Goal: Task Accomplishment & Management: Manage account settings

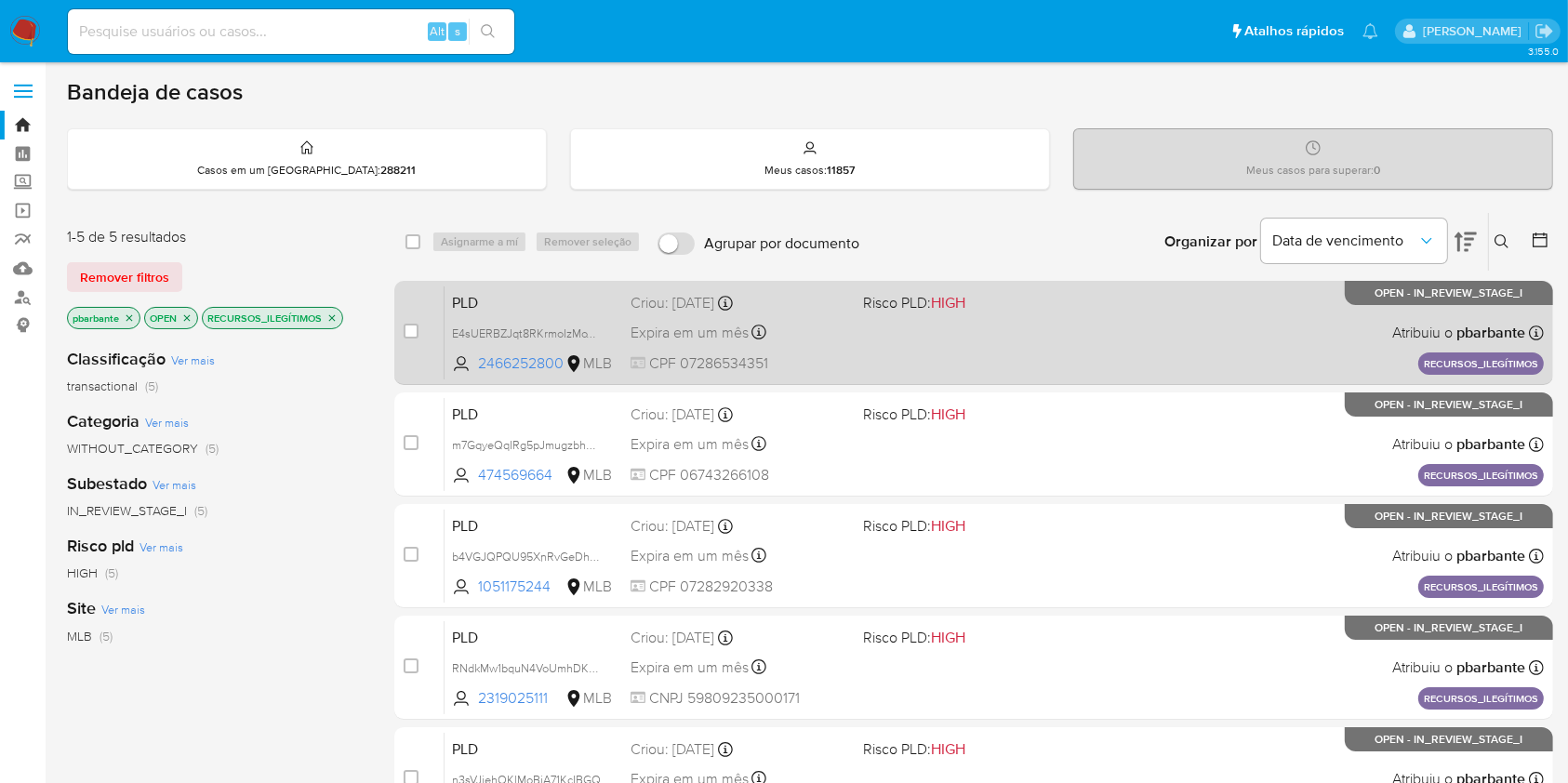
click at [930, 329] on div "PLD E4sUERBZJqt8RKrmoIzMoTzp 2466252800 MLB Risco PLD: HIGH Criou: 14/08/2025 C…" at bounding box center [994, 333] width 1099 height 94
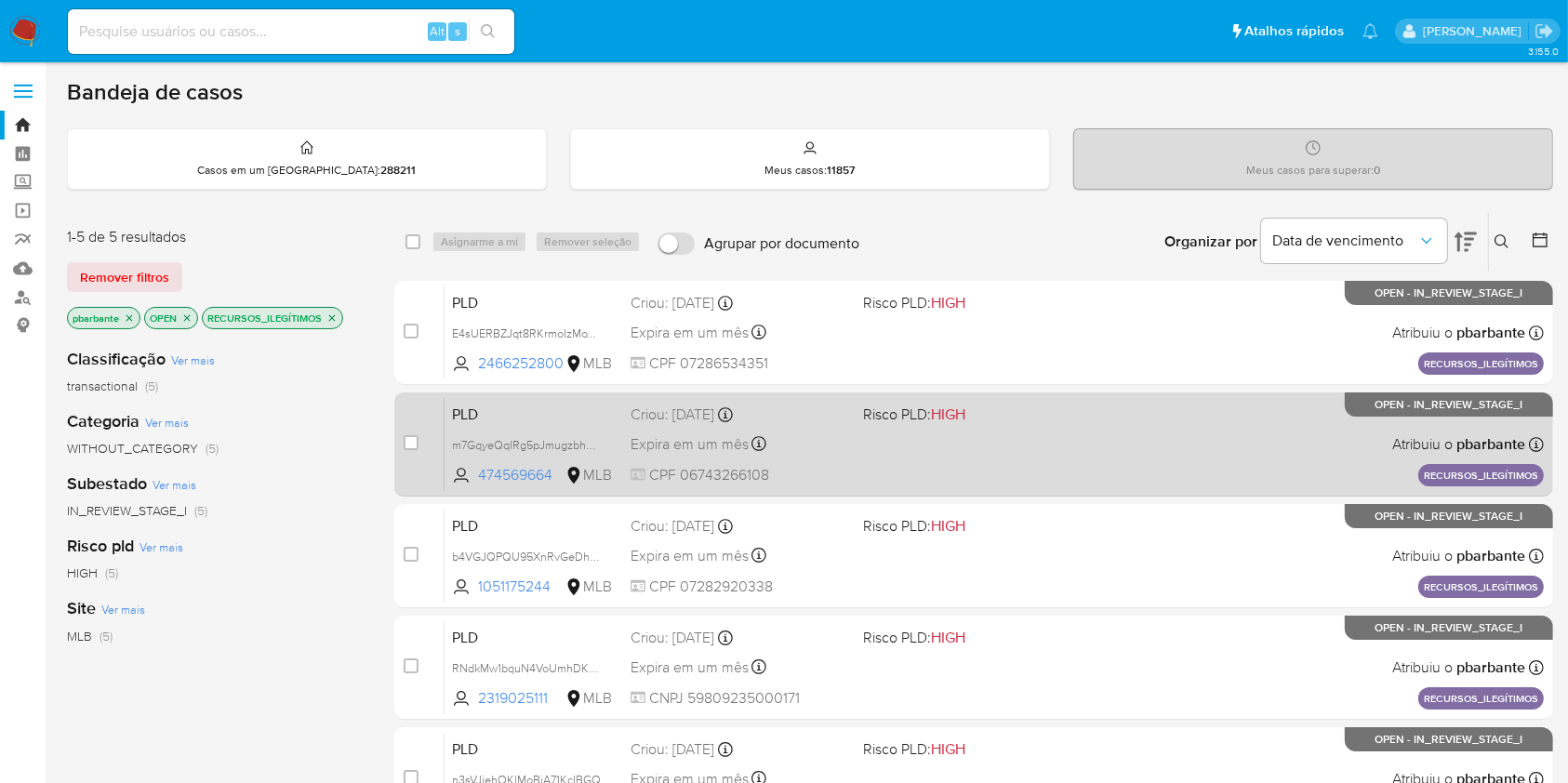
click at [941, 479] on div "PLD m7GqyeQqIRg5pJmugzbhqYNl 474569664 MLB Risco PLD: HIGH Criou: 14/08/2025 Cr…" at bounding box center [994, 444] width 1099 height 94
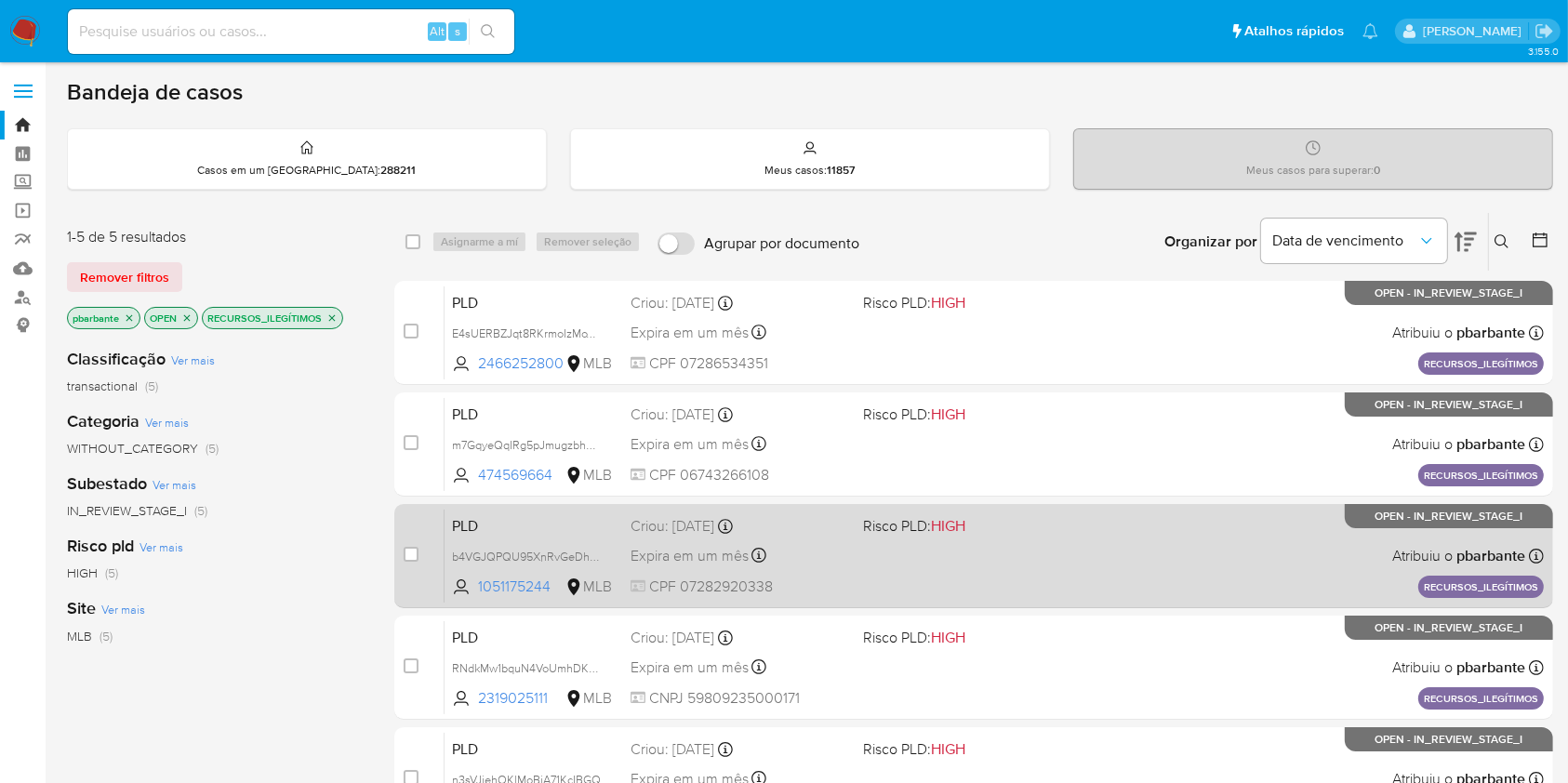
click at [950, 586] on div "PLD b4VGJQPQU95XnRvGeDhyXfhO 1051175244 MLB Risco PLD: HIGH Criou: 14/08/2025 C…" at bounding box center [994, 556] width 1099 height 94
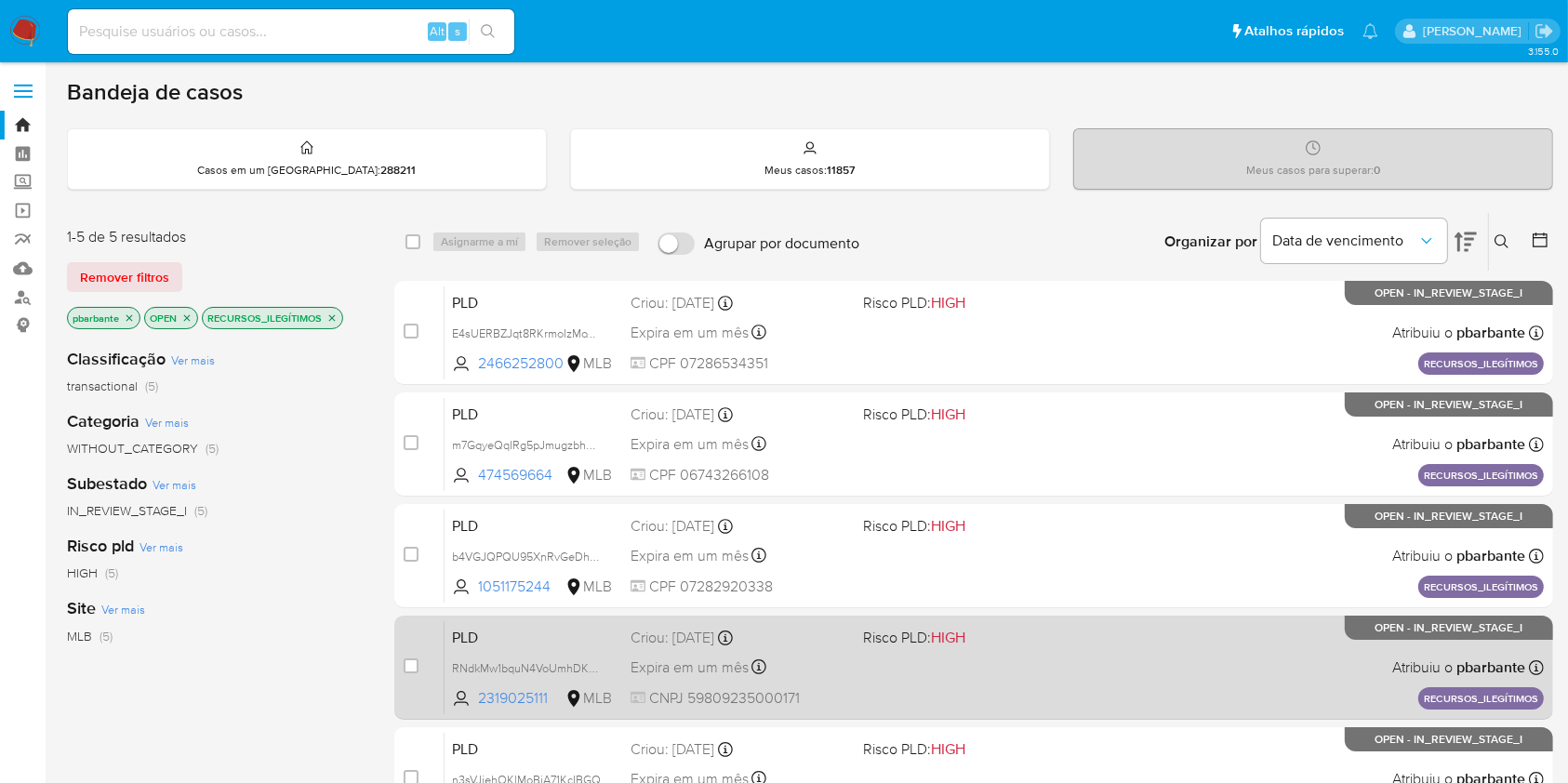
click at [952, 714] on div "PLD RNdkMw1bquN4VoUmhDKk6l6N 2319025111 MLB Risco PLD: HIGH Criou: 14/08/2025 C…" at bounding box center [994, 668] width 1099 height 94
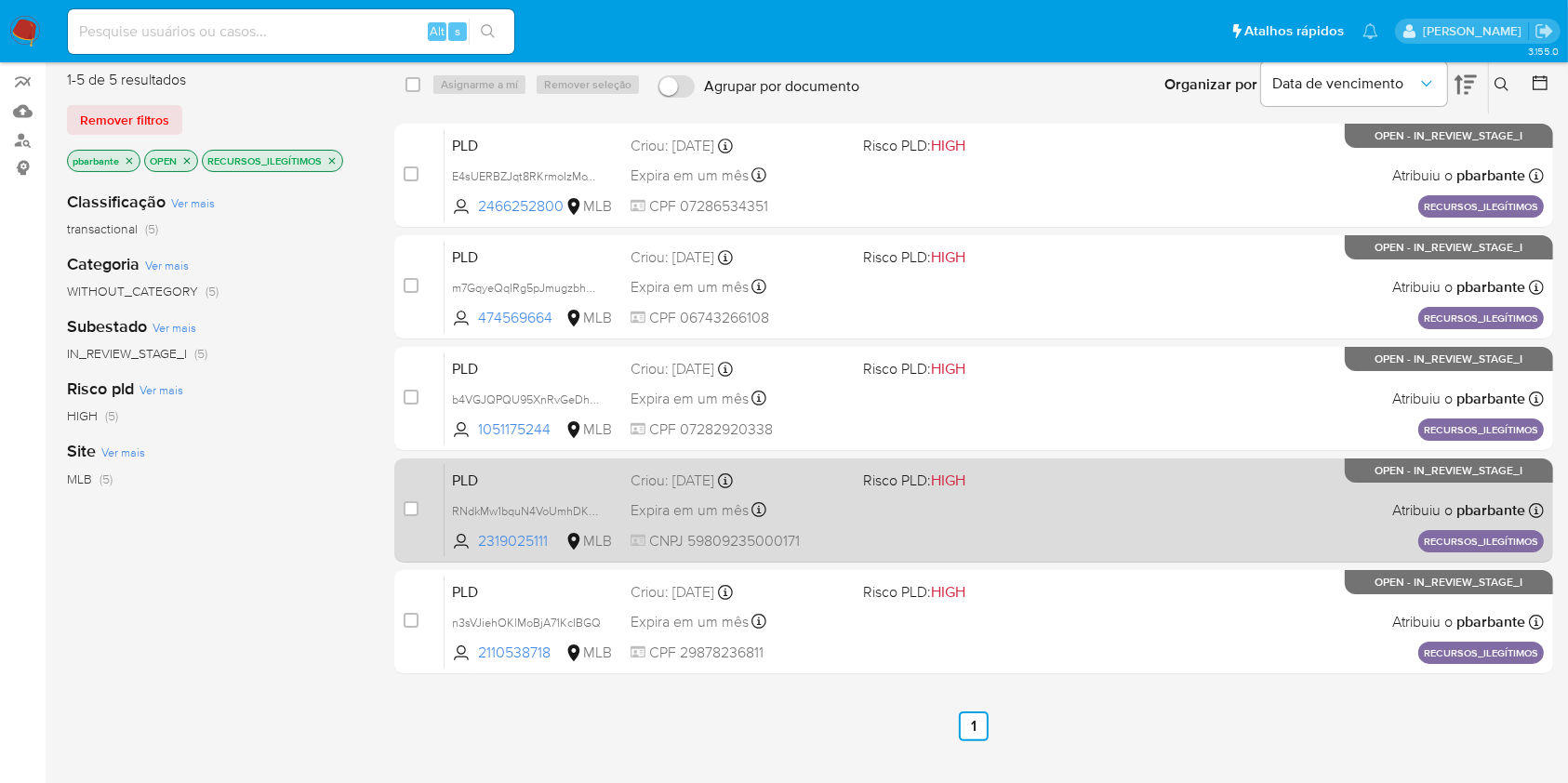
scroll to position [235, 0]
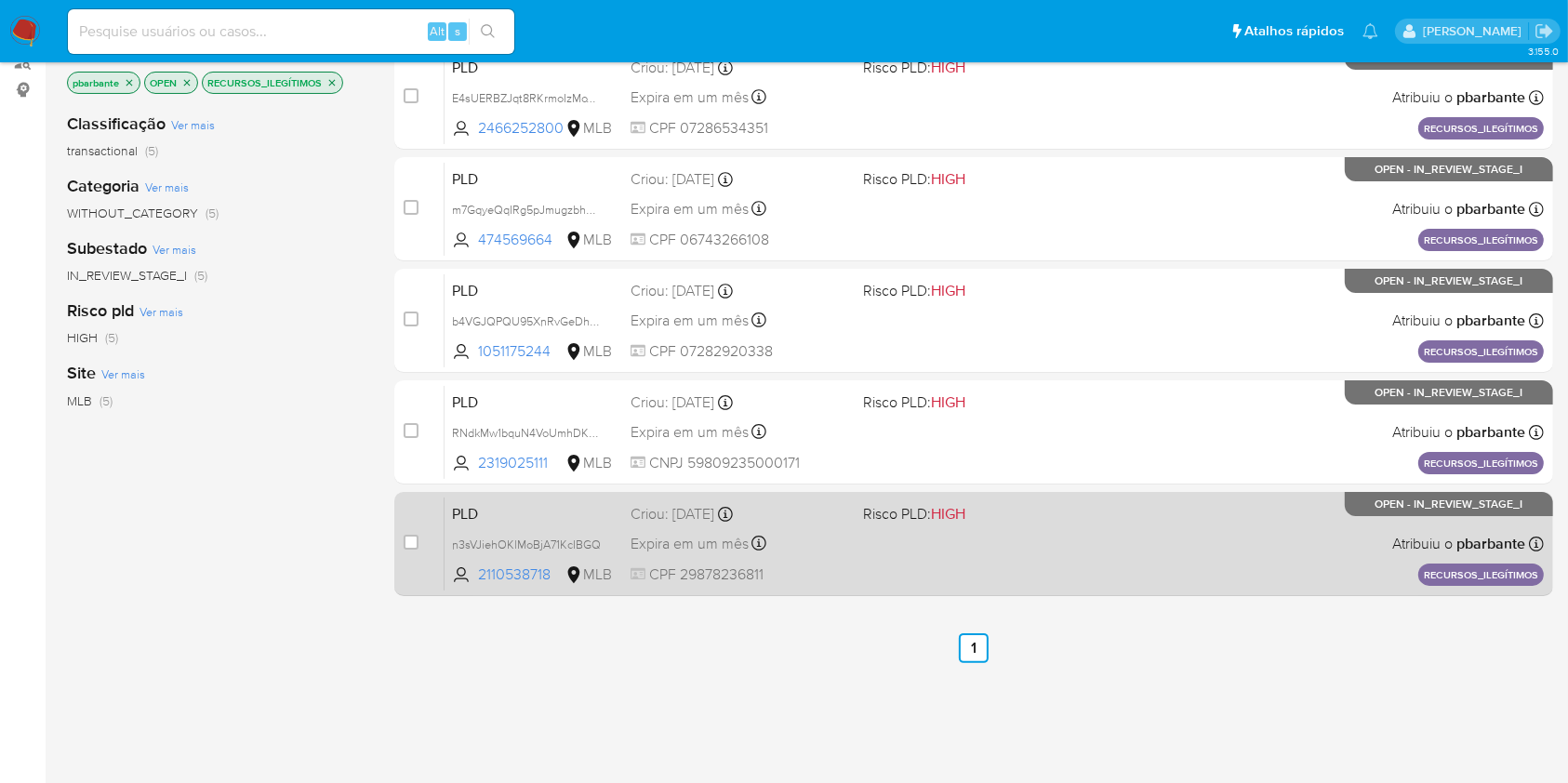
click at [1007, 591] on div "PLD n3sVJiehOKlMoBjA71KcIBGQ 2110538718 MLB Risco PLD: HIGH Criou: 14/08/2025 C…" at bounding box center [994, 544] width 1099 height 94
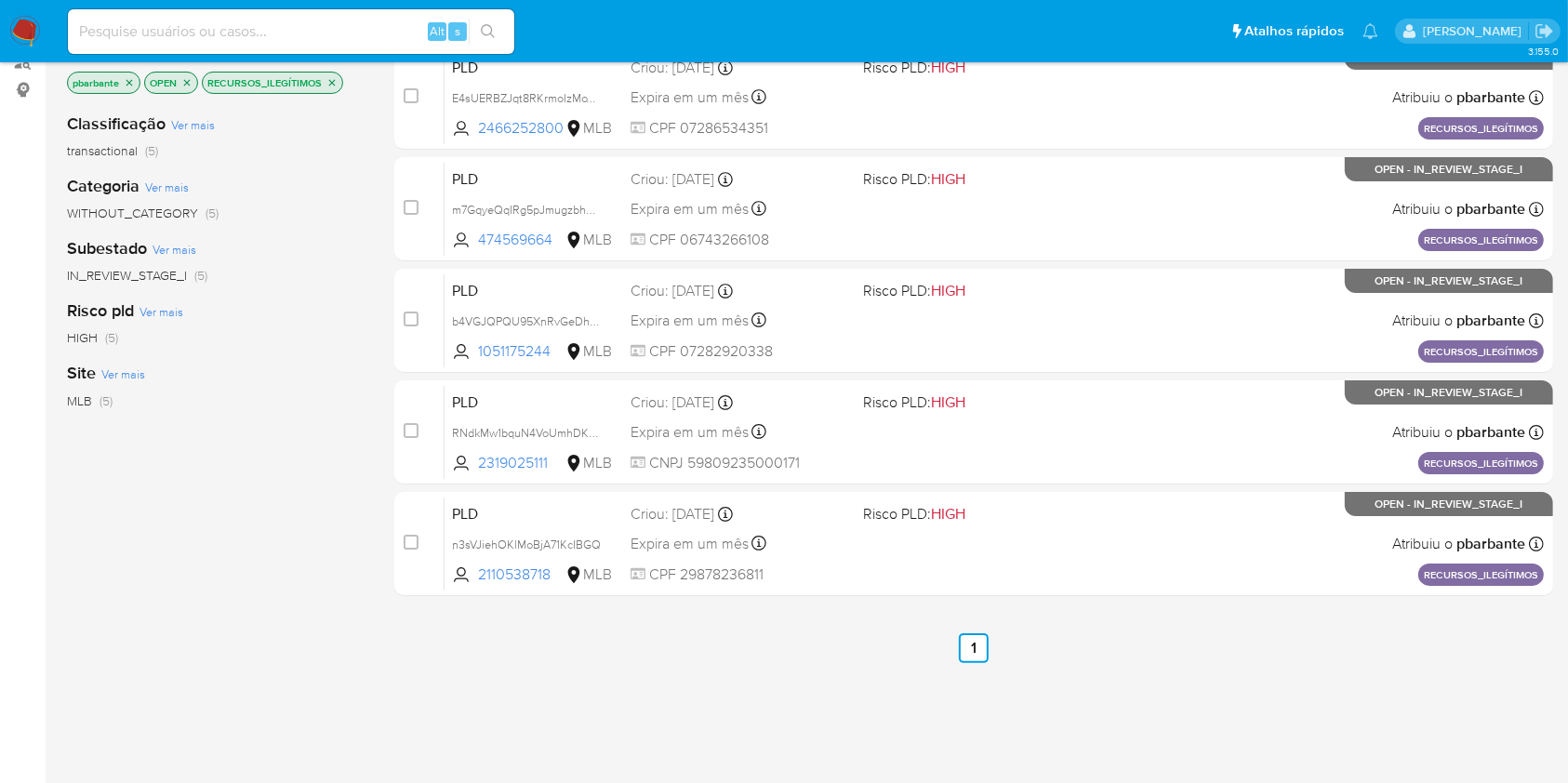
scroll to position [146, 0]
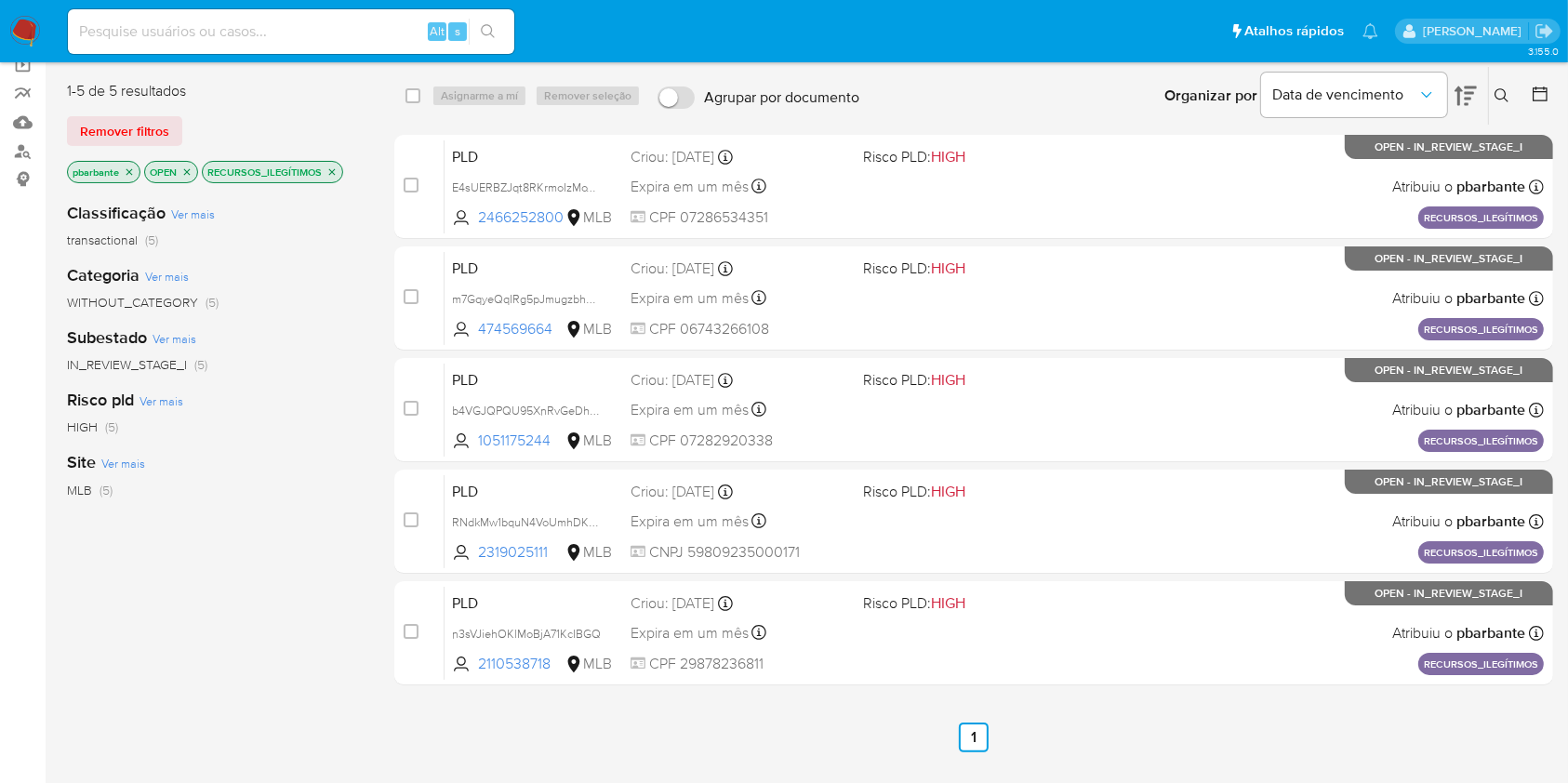
click at [335, 175] on icon "close-filter" at bounding box center [332, 171] width 11 height 11
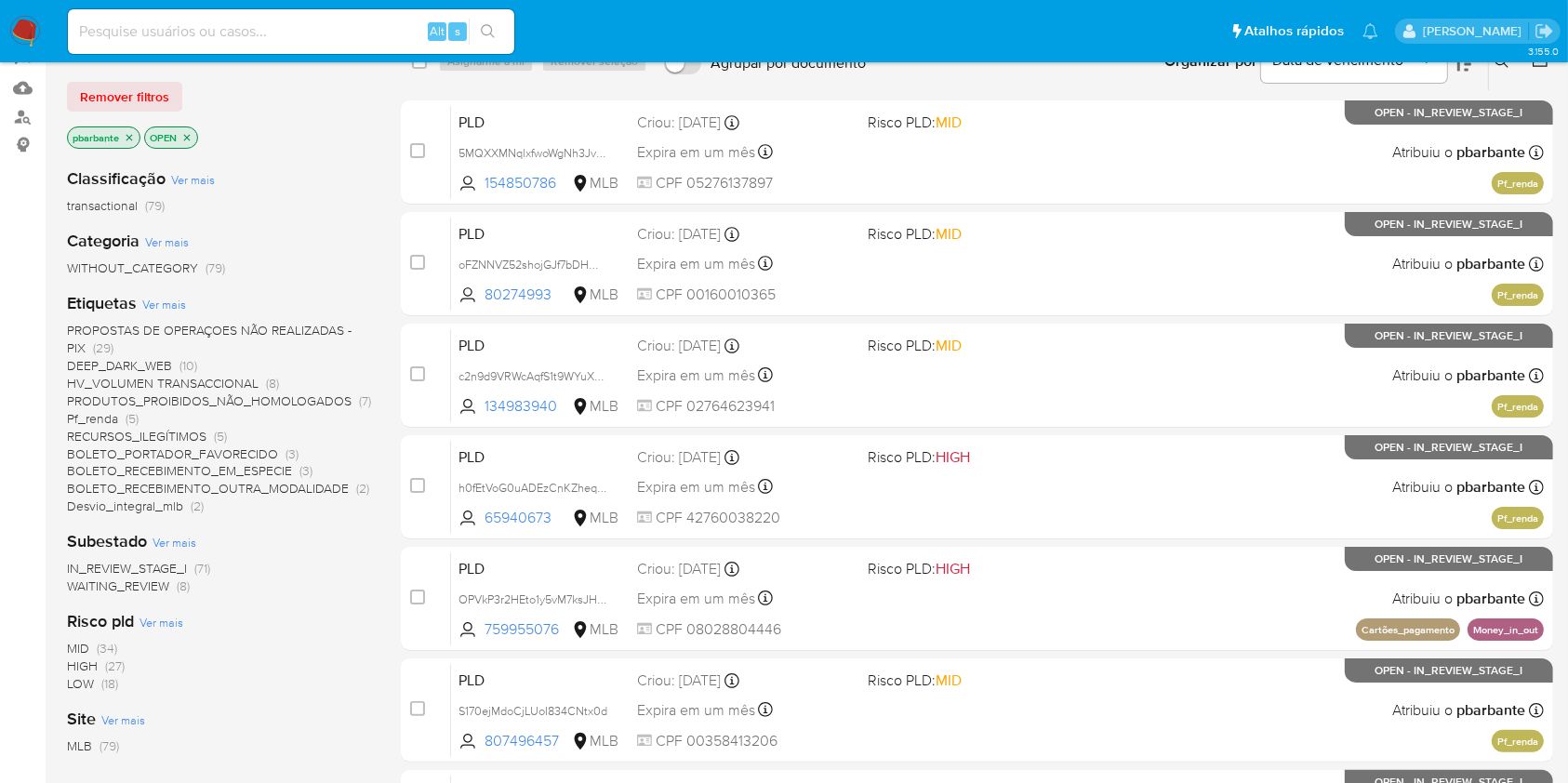
scroll to position [182, 0]
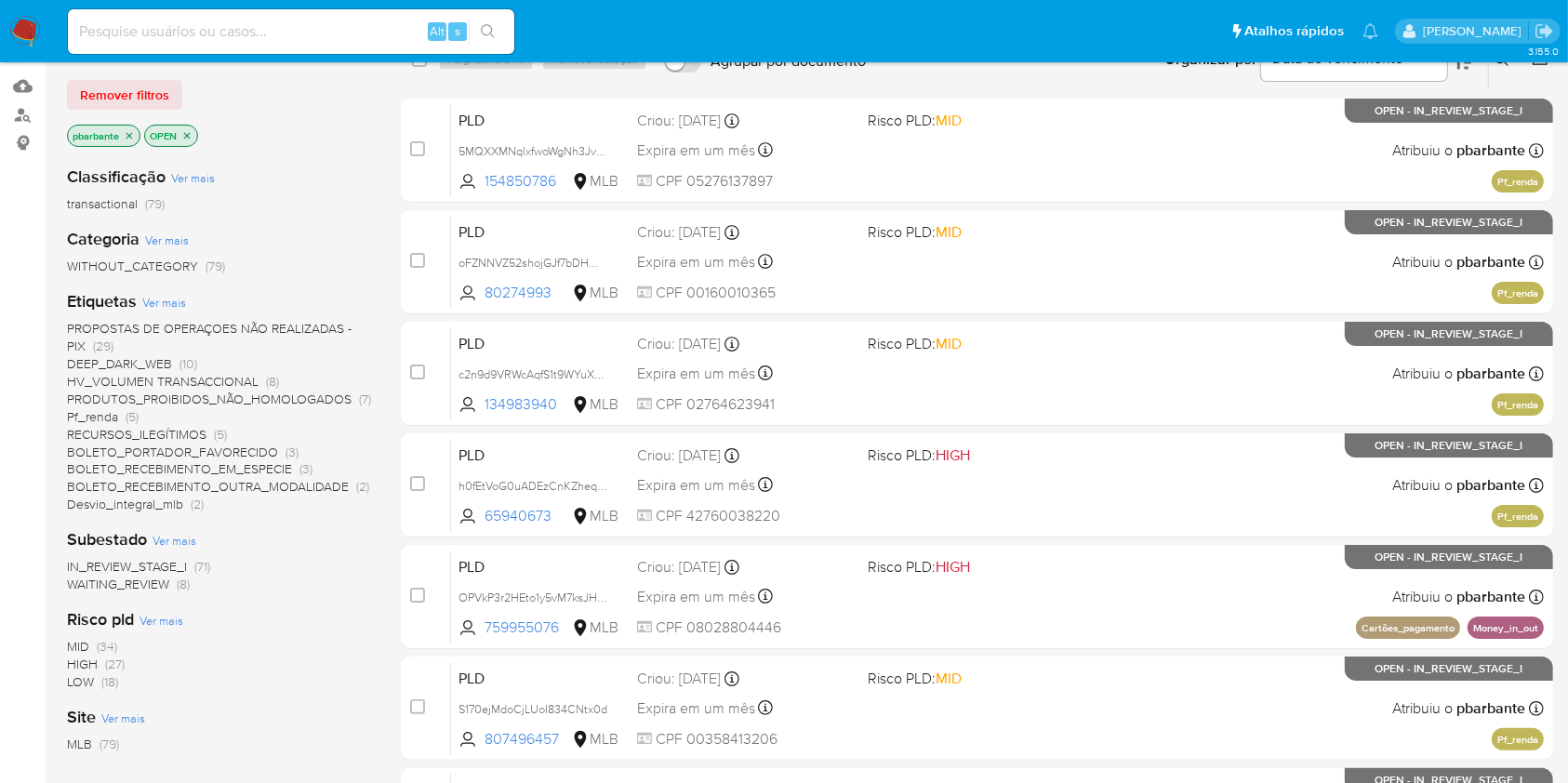
click at [194, 391] on span "HV_VOLUMEN TRANSACCIONAL" at bounding box center [162, 381] width 192 height 19
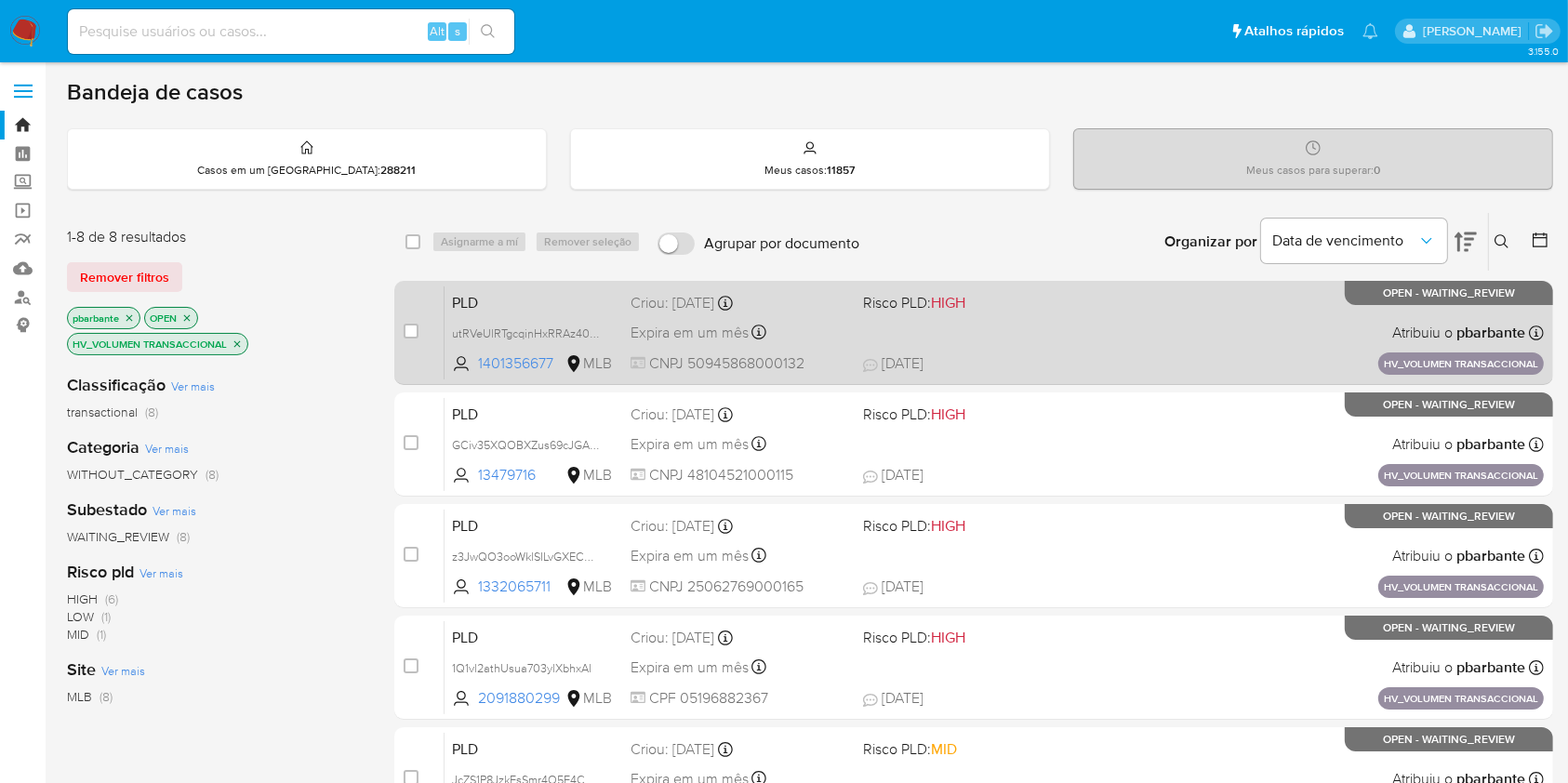
click at [1033, 301] on span "Risco PLD: HIGH" at bounding box center [970, 301] width 216 height 24
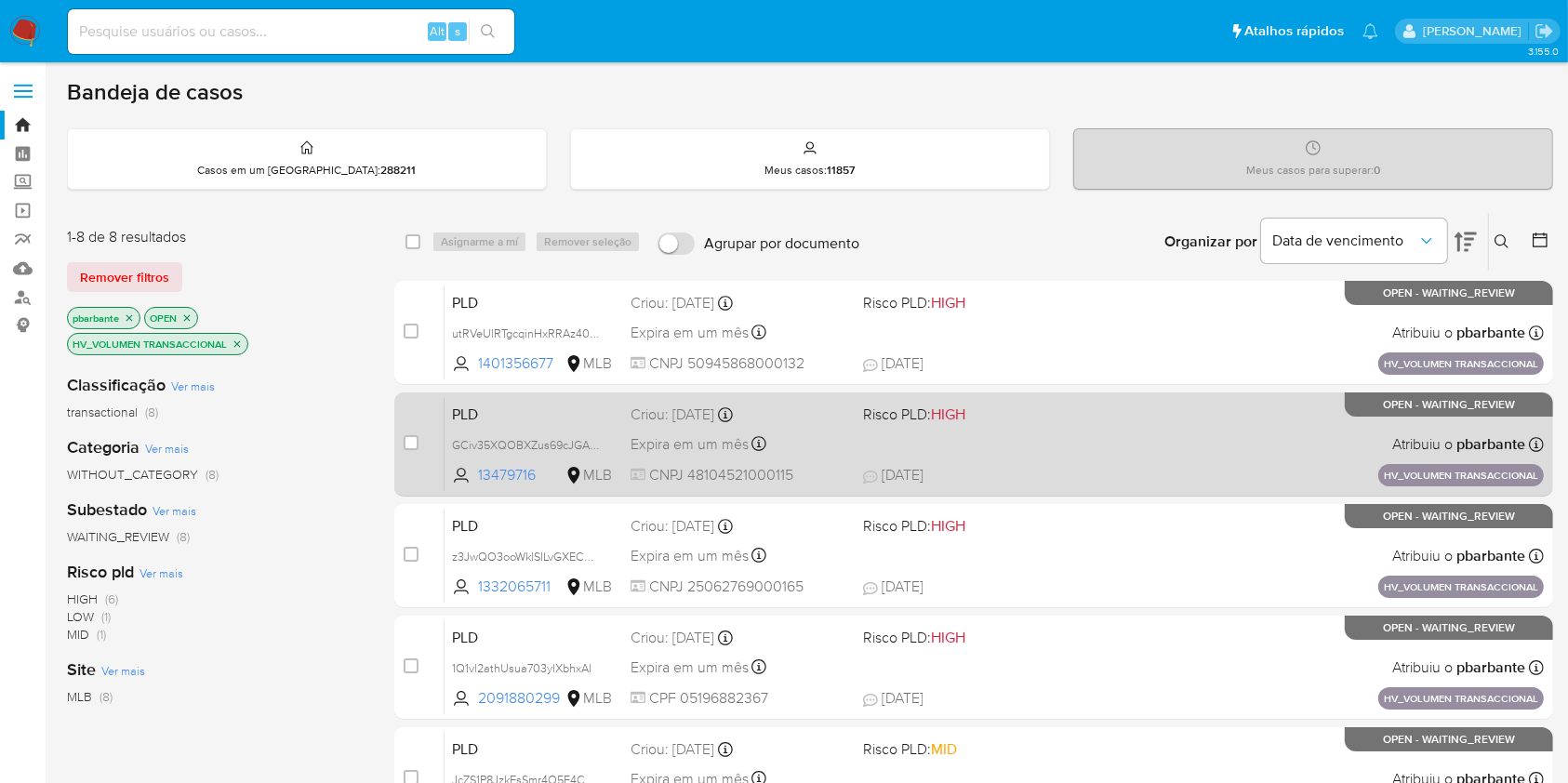
click at [1061, 449] on div "PLD GCiv35XQOBXZus69cJGA8qQO 13479716 MLB Risco PLD: HIGH Criou: 14/08/2025 Cri…" at bounding box center [994, 444] width 1099 height 94
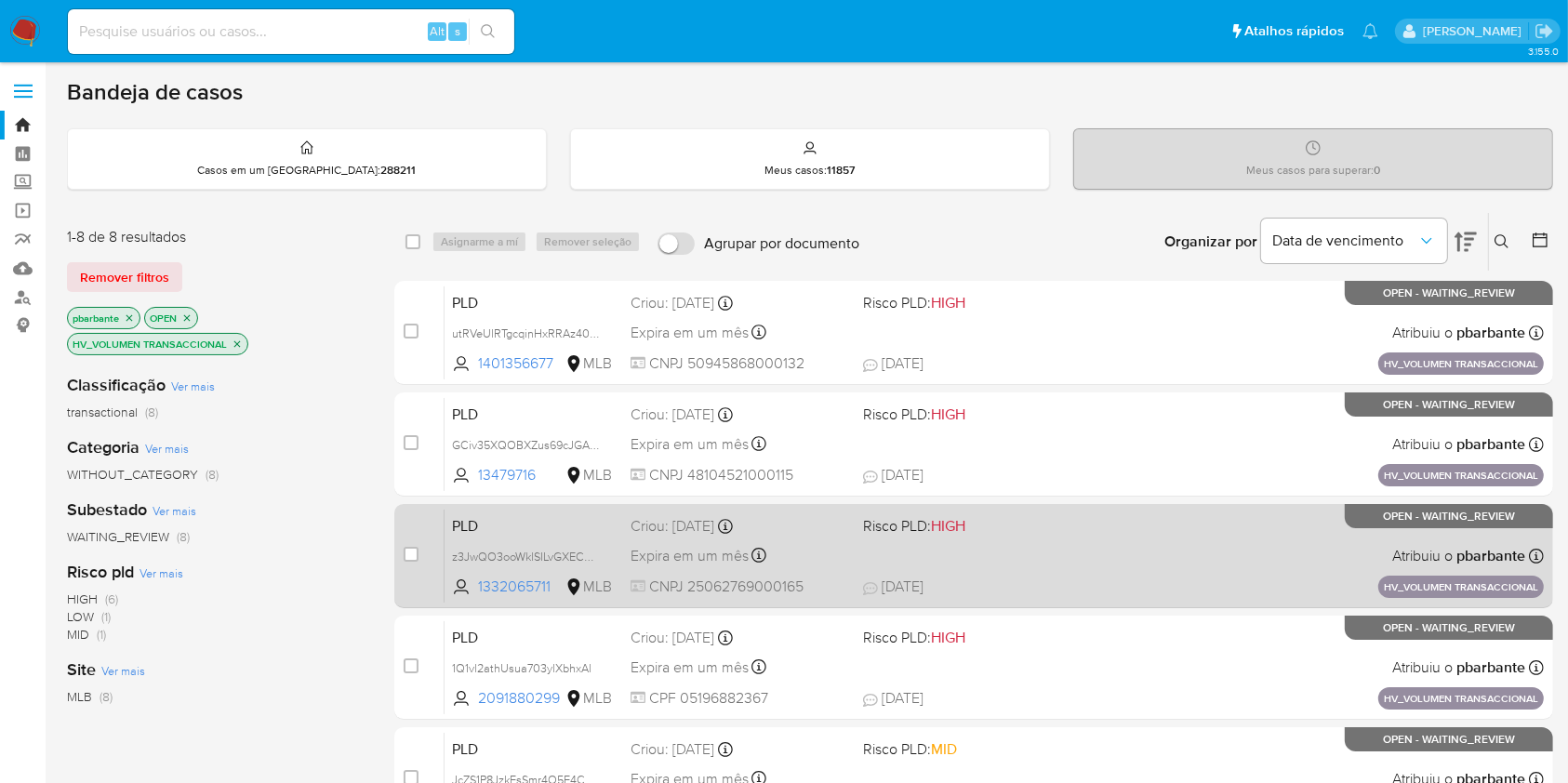
click at [1067, 536] on span "Risco PLD: HIGH" at bounding box center [970, 525] width 216 height 24
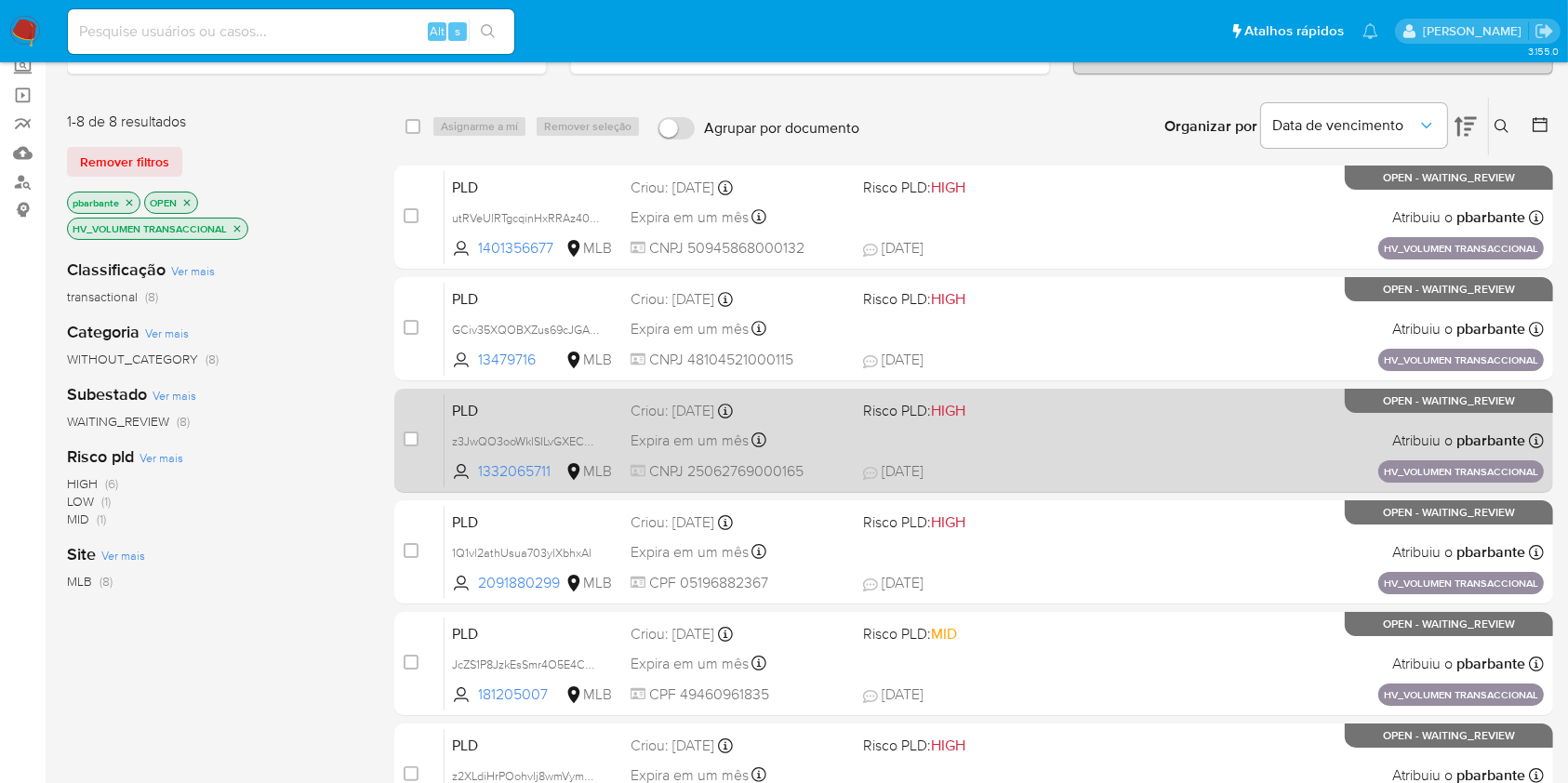
scroll to position [121, 0]
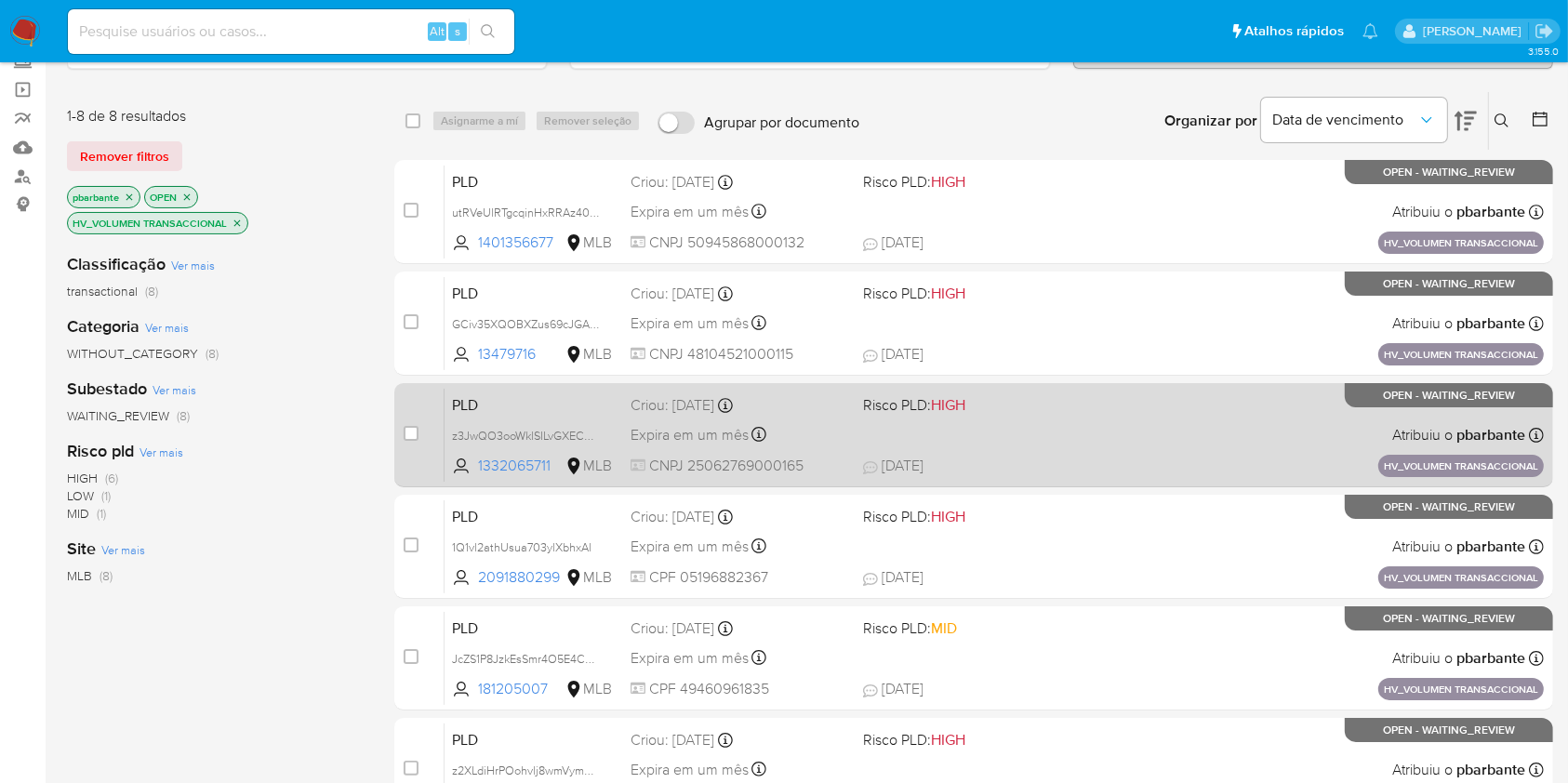
click at [1067, 528] on span "Risco PLD: HIGH" at bounding box center [970, 515] width 216 height 24
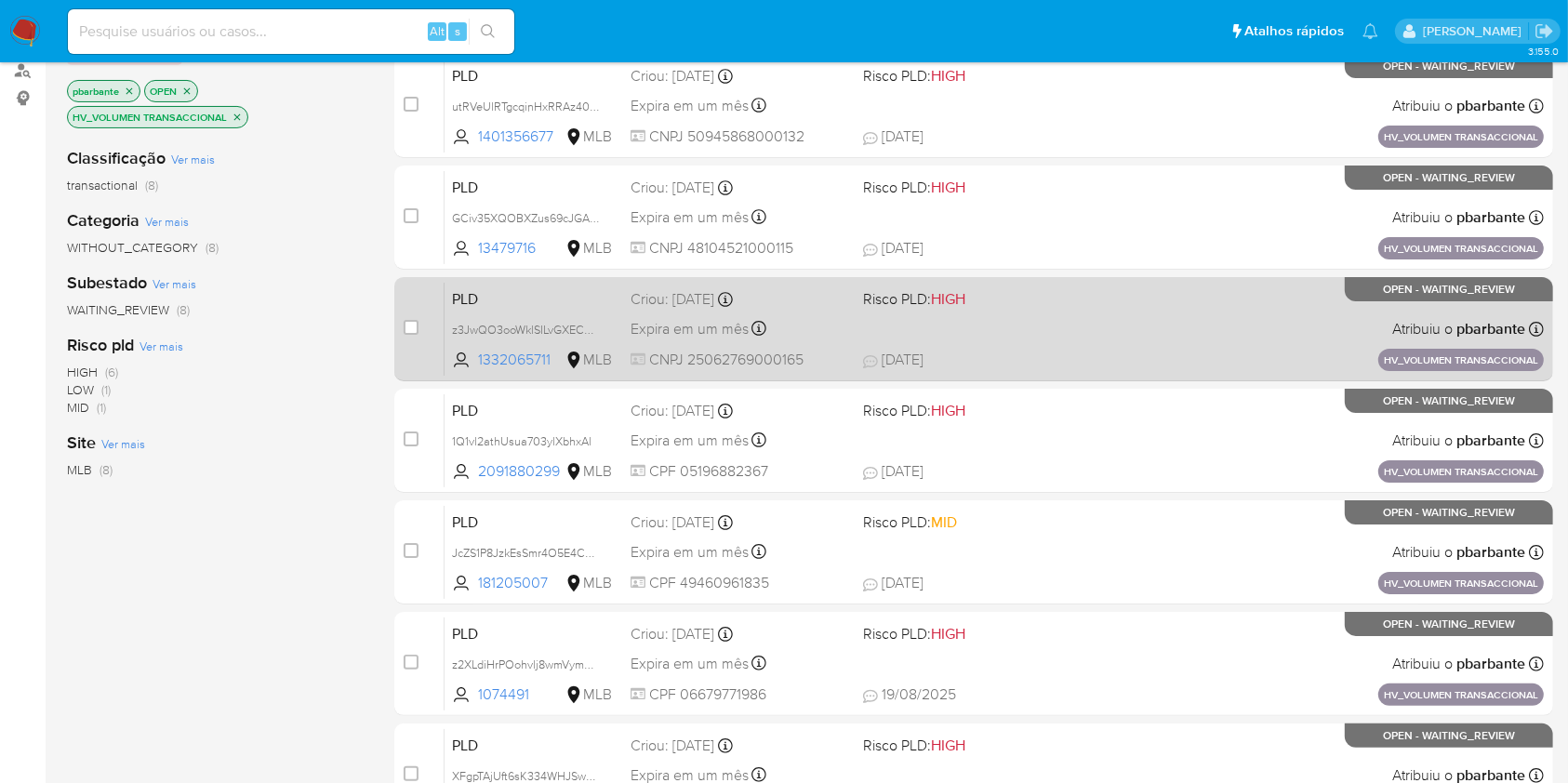
scroll to position [240, 0]
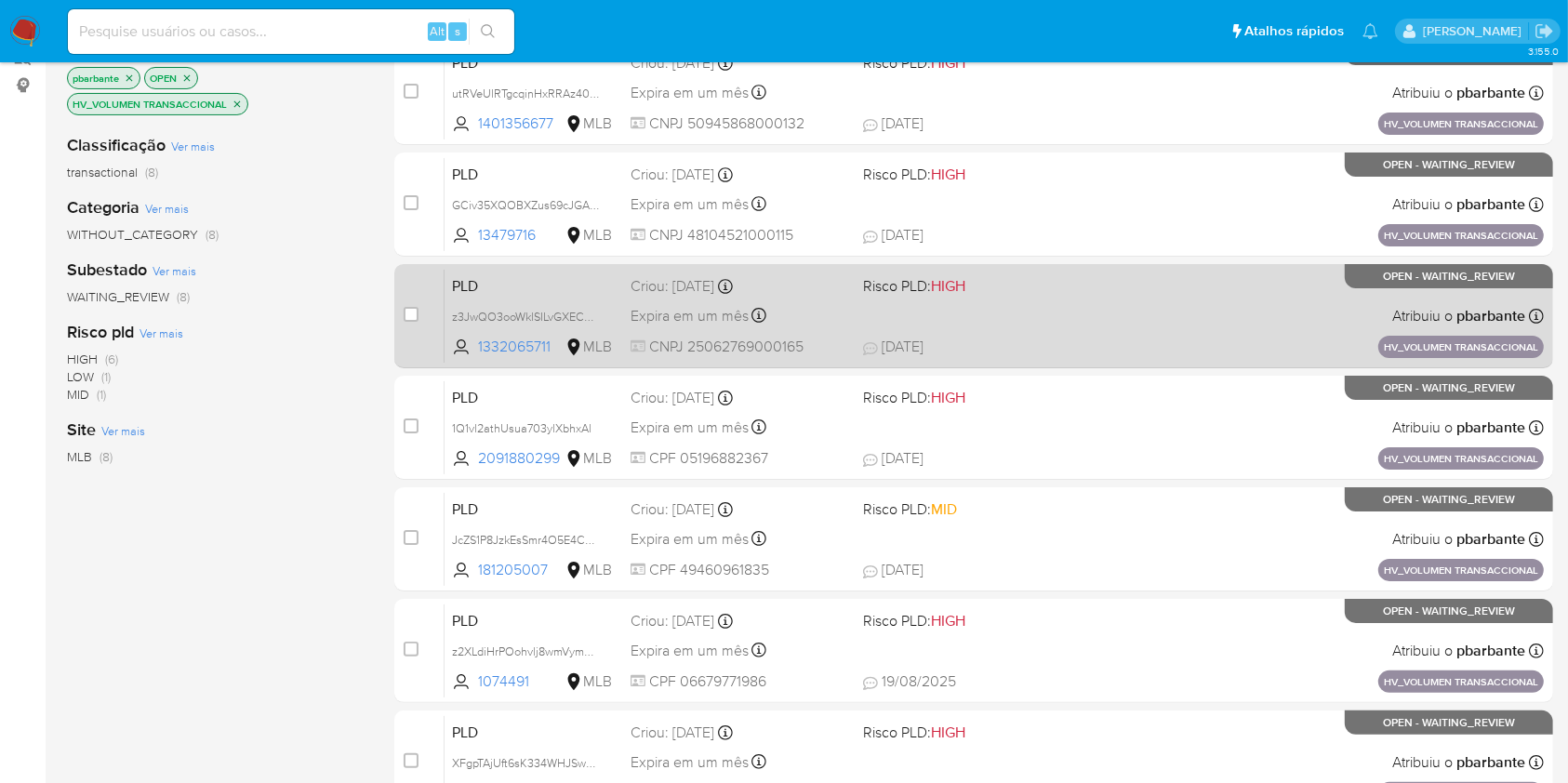
click at [1067, 520] on span "Risco PLD: MID" at bounding box center [970, 508] width 216 height 24
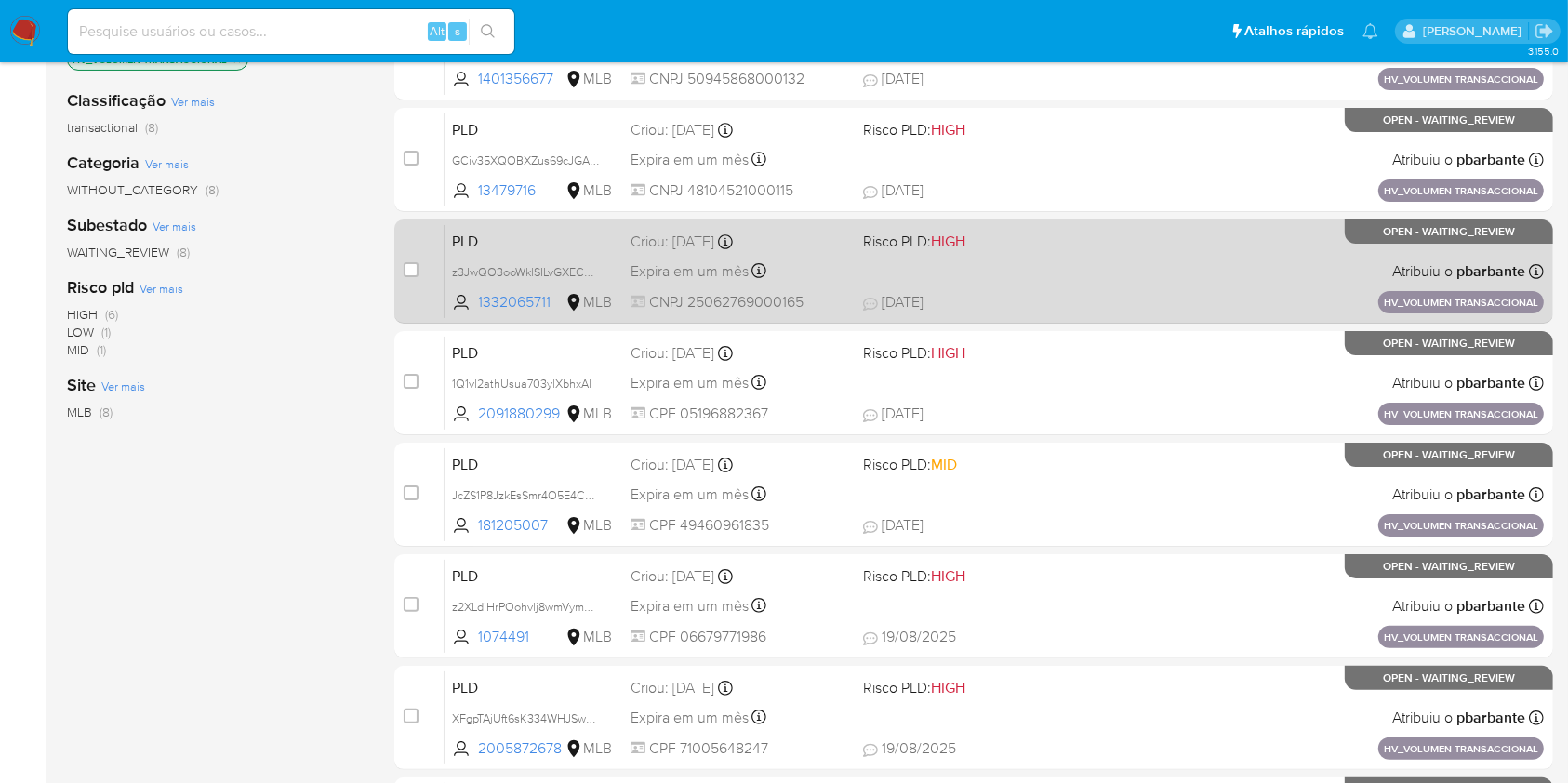
scroll to position [361, 0]
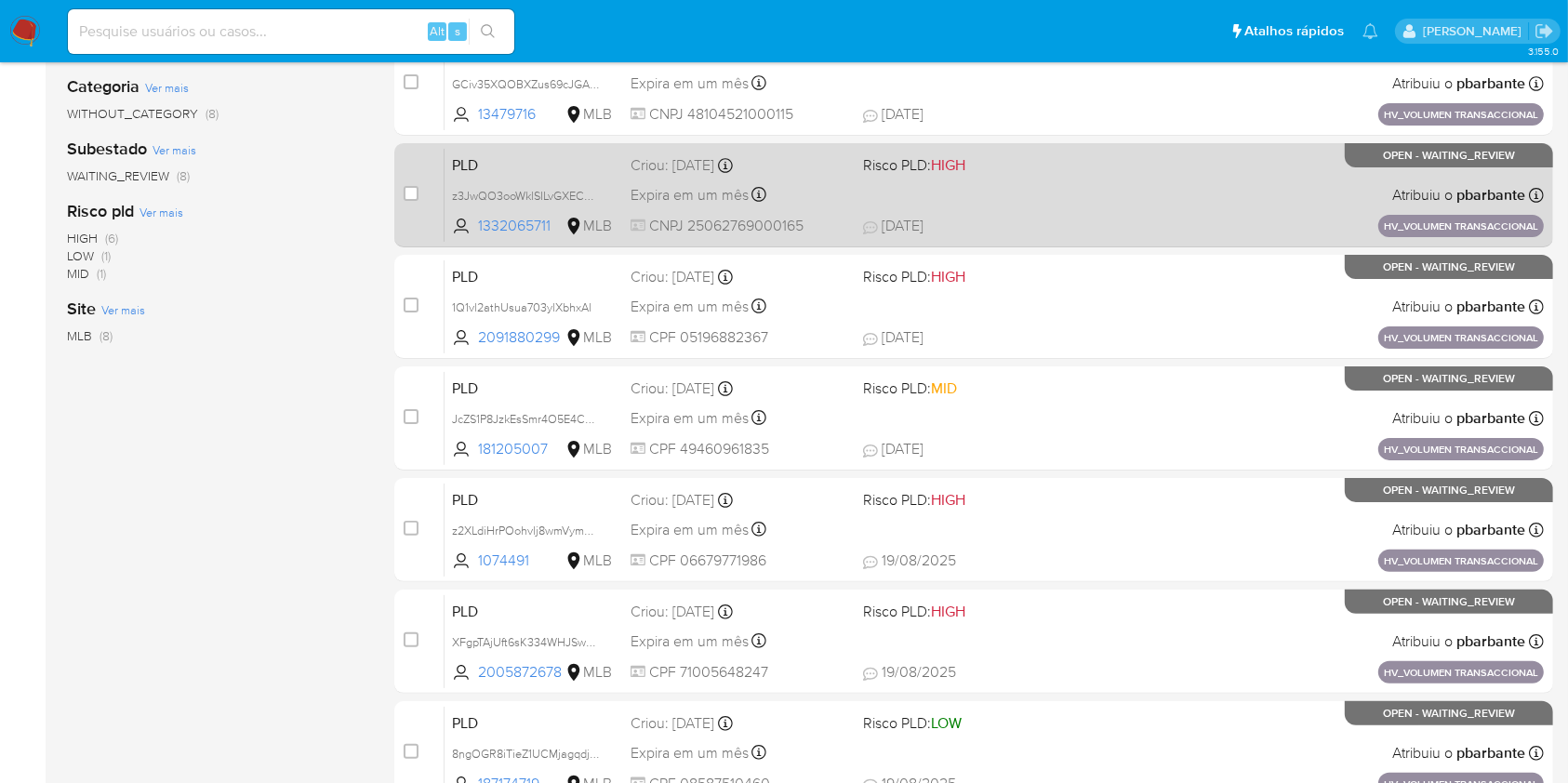
click at [1067, 511] on span "Risco PLD: HIGH" at bounding box center [970, 498] width 216 height 24
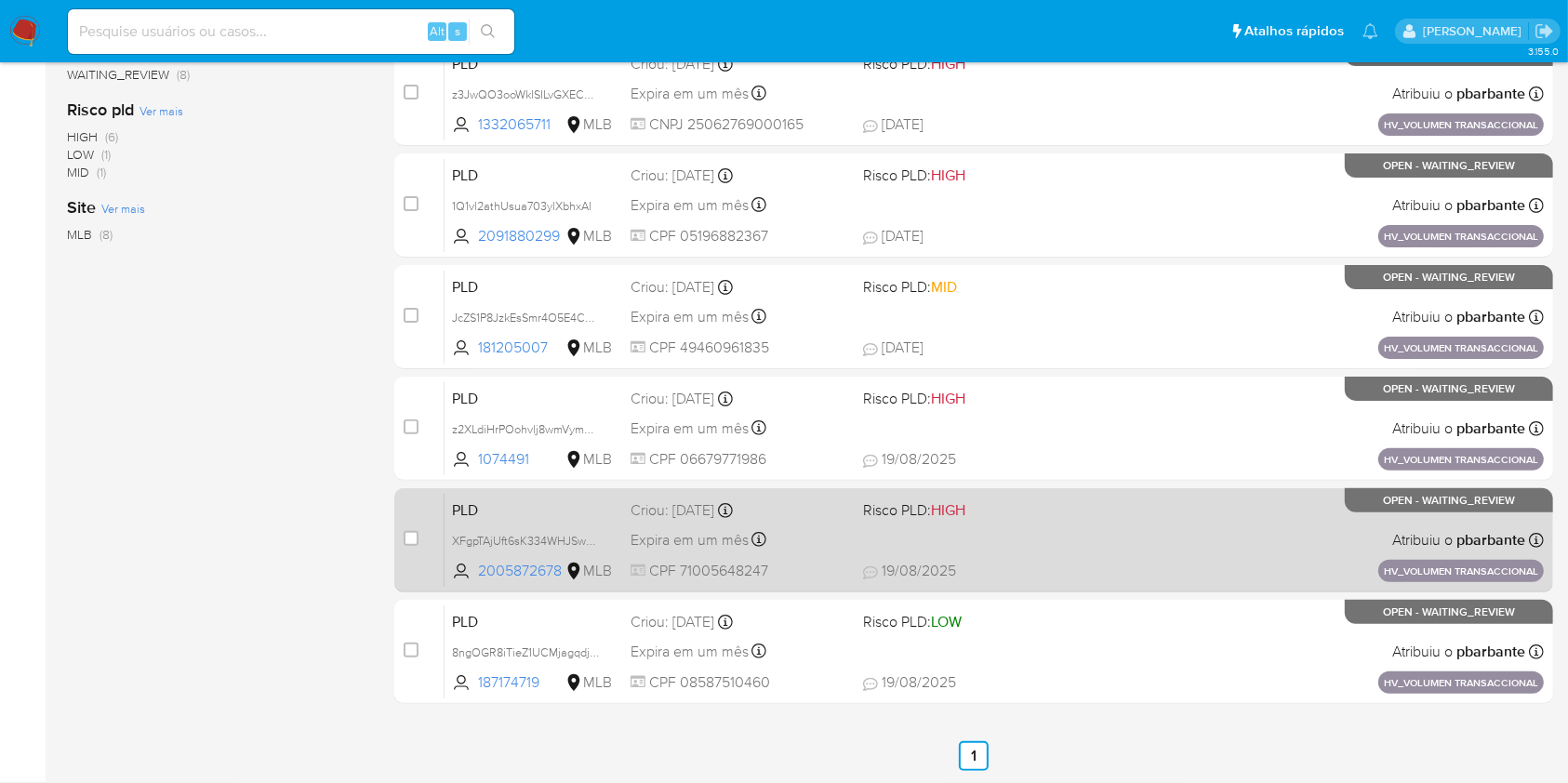
click at [1061, 521] on span "Risco PLD: HIGH" at bounding box center [970, 509] width 216 height 24
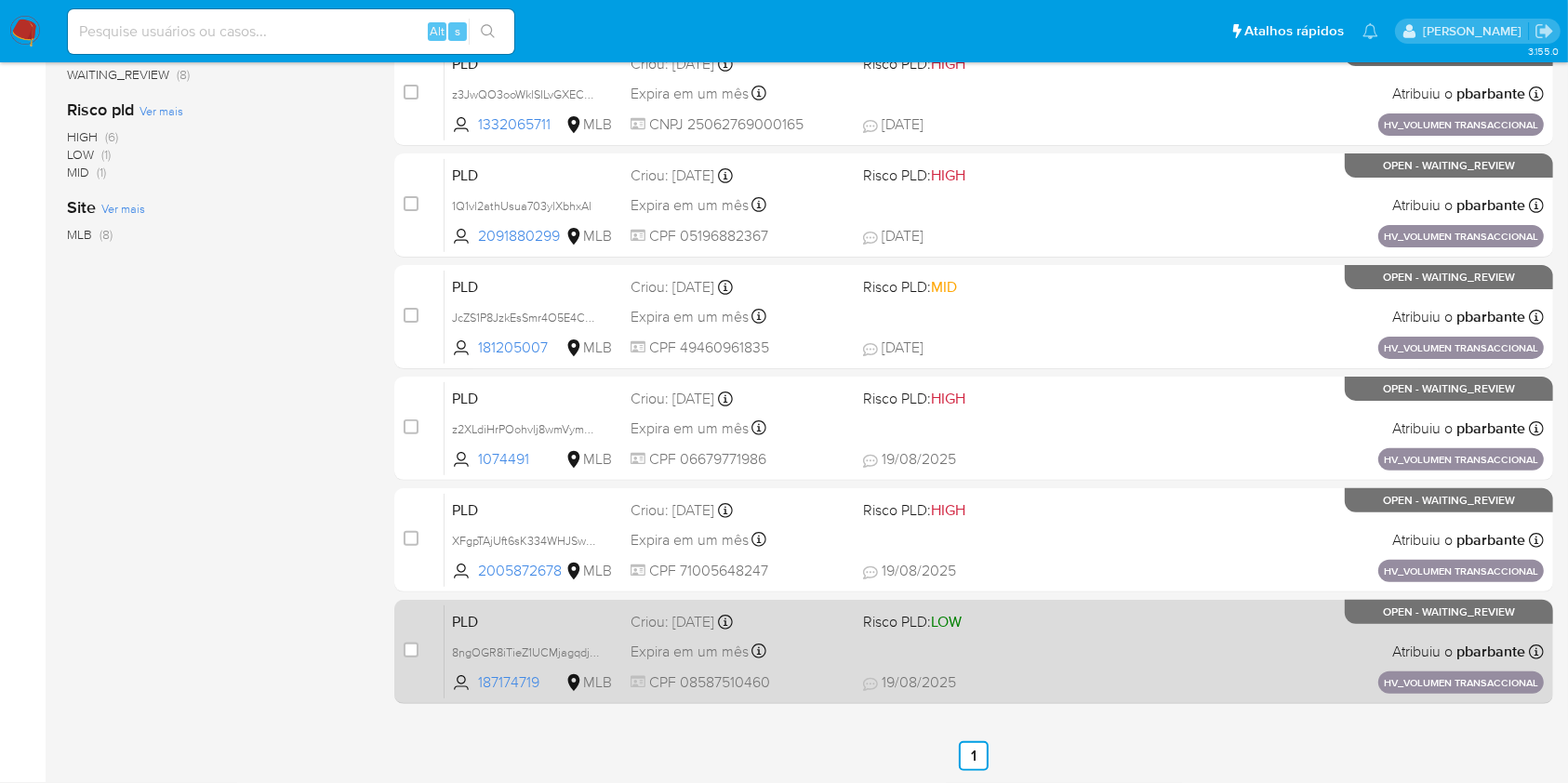
click at [1061, 694] on div "PLD 8ngOGR8iTieZ1UCMjagqdjhh 187174719 MLB Risco PLD: LOW Criou: 14/08/2025 Cri…" at bounding box center [994, 652] width 1099 height 94
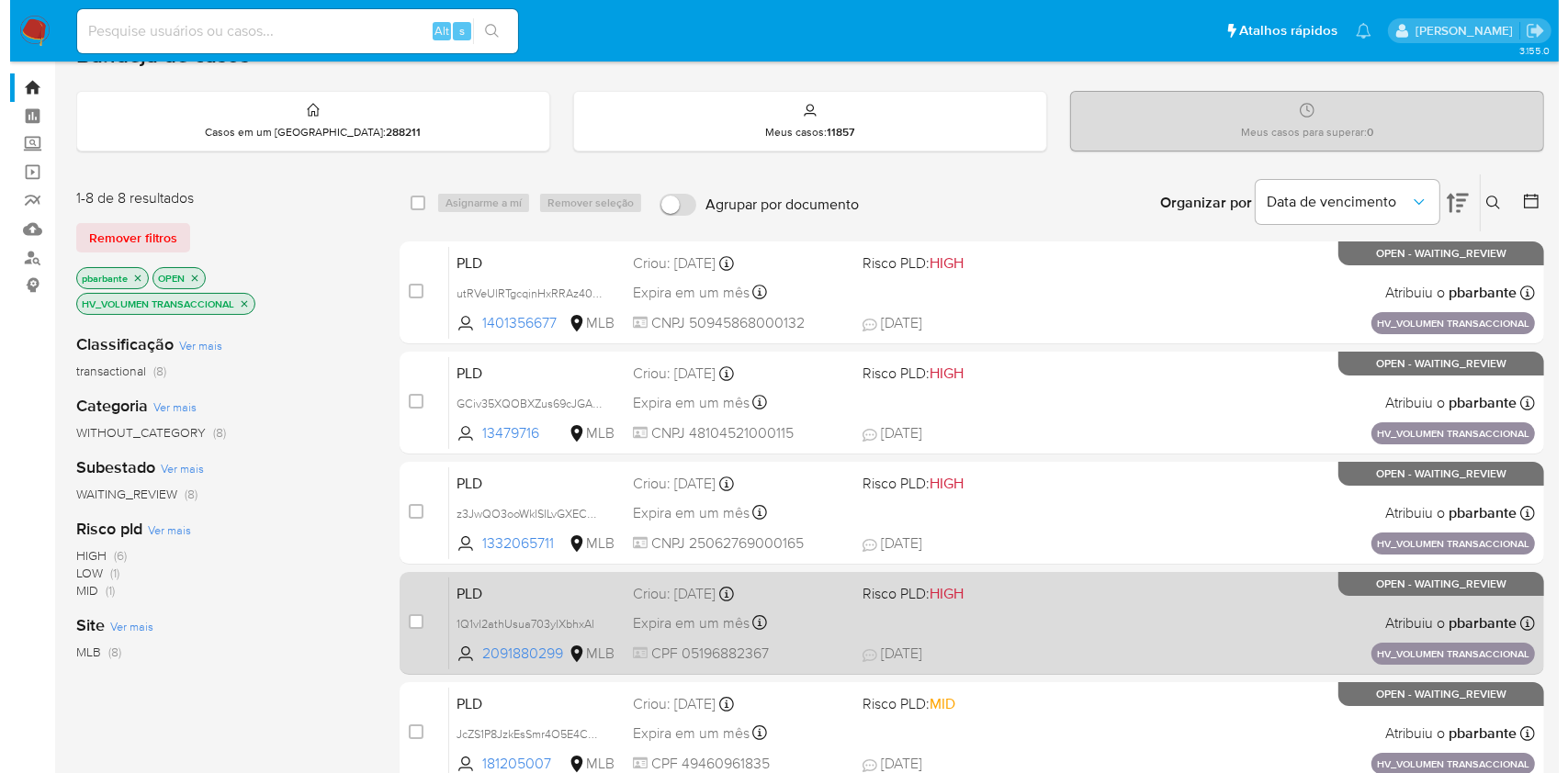
scroll to position [0, 0]
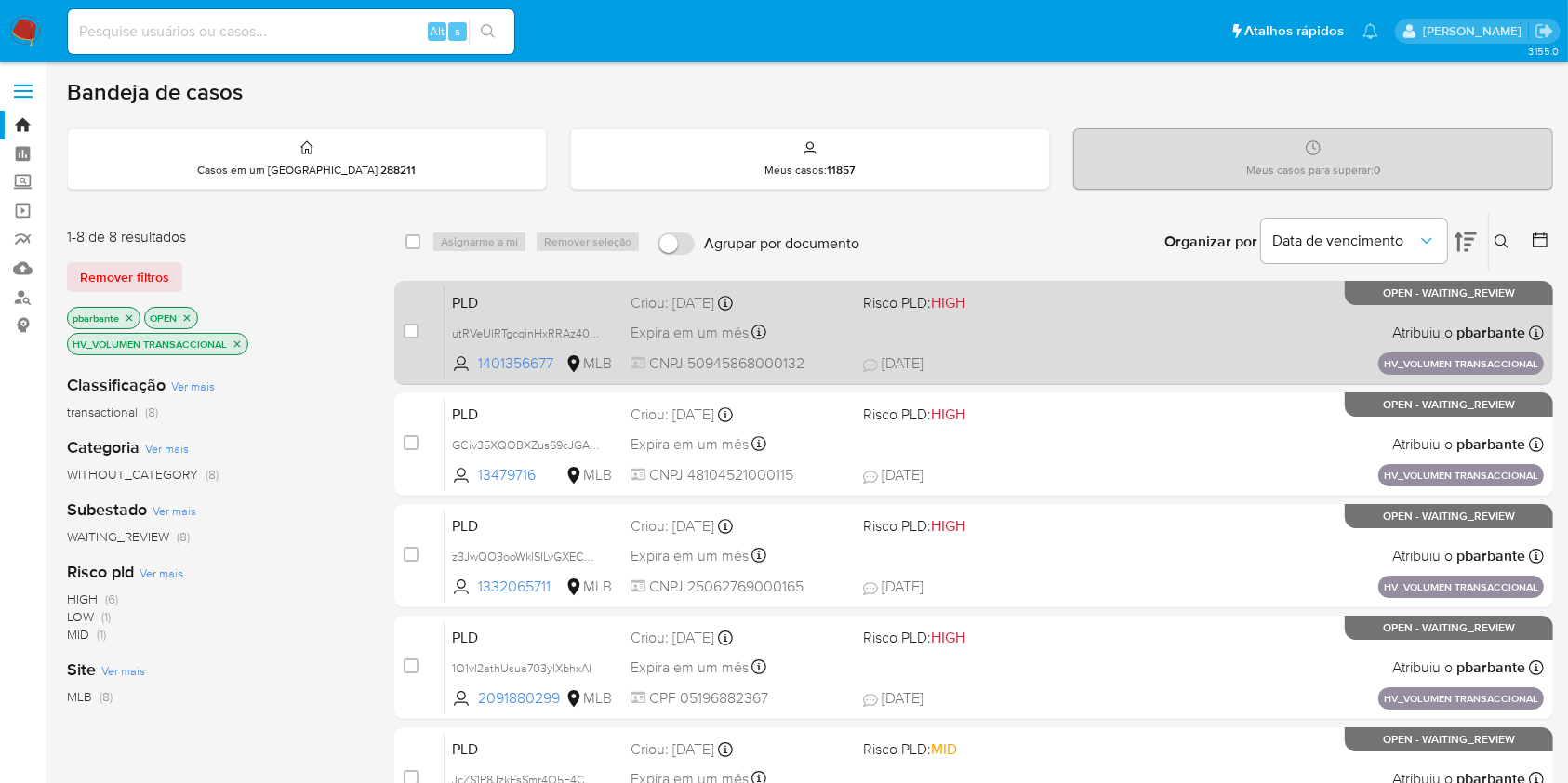
click at [419, 335] on div "case-item-checkbox" at bounding box center [411, 331] width 15 height 19
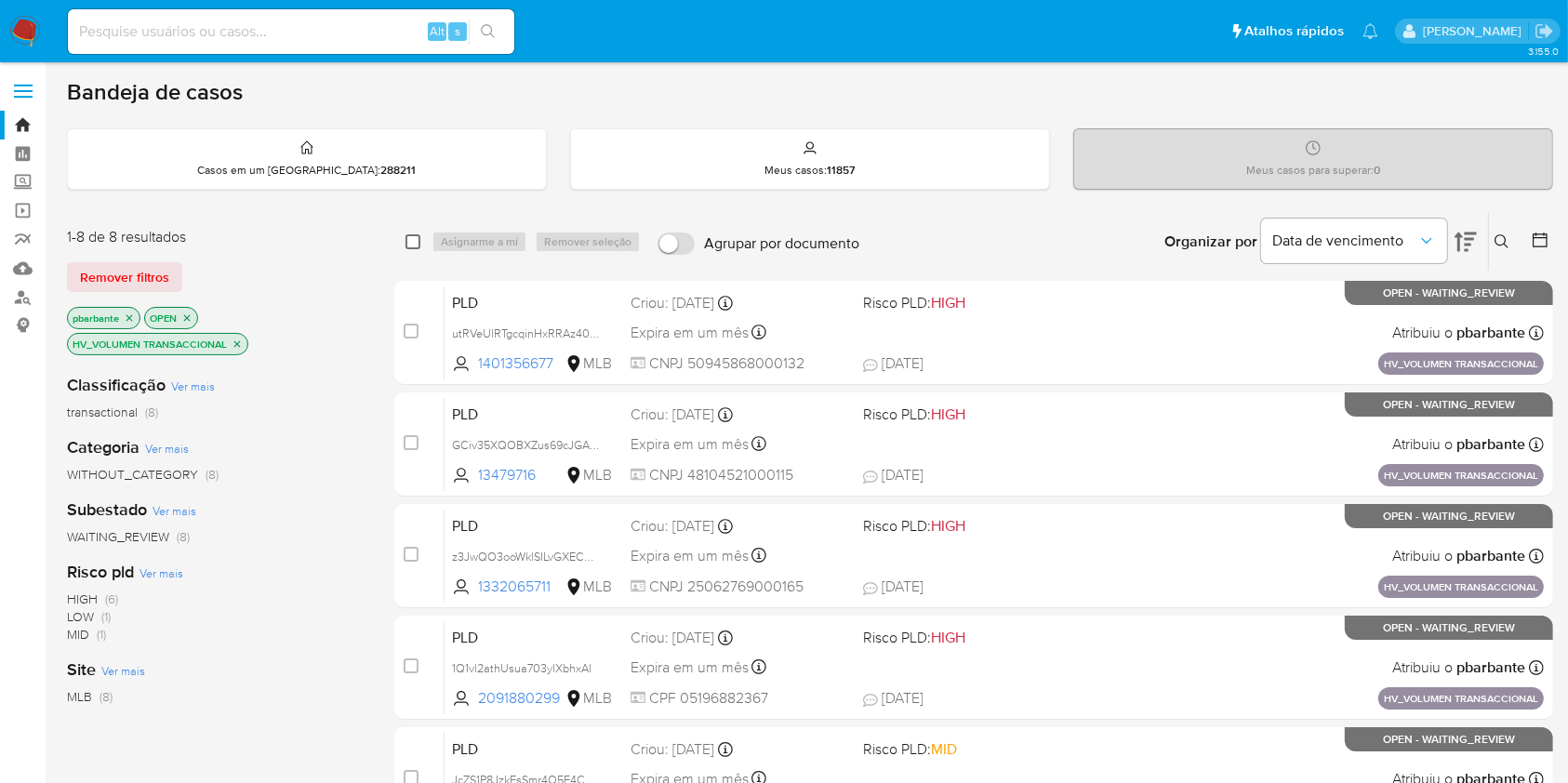
click at [421, 246] on input "checkbox" at bounding box center [412, 242] width 15 height 15
checkbox input "true"
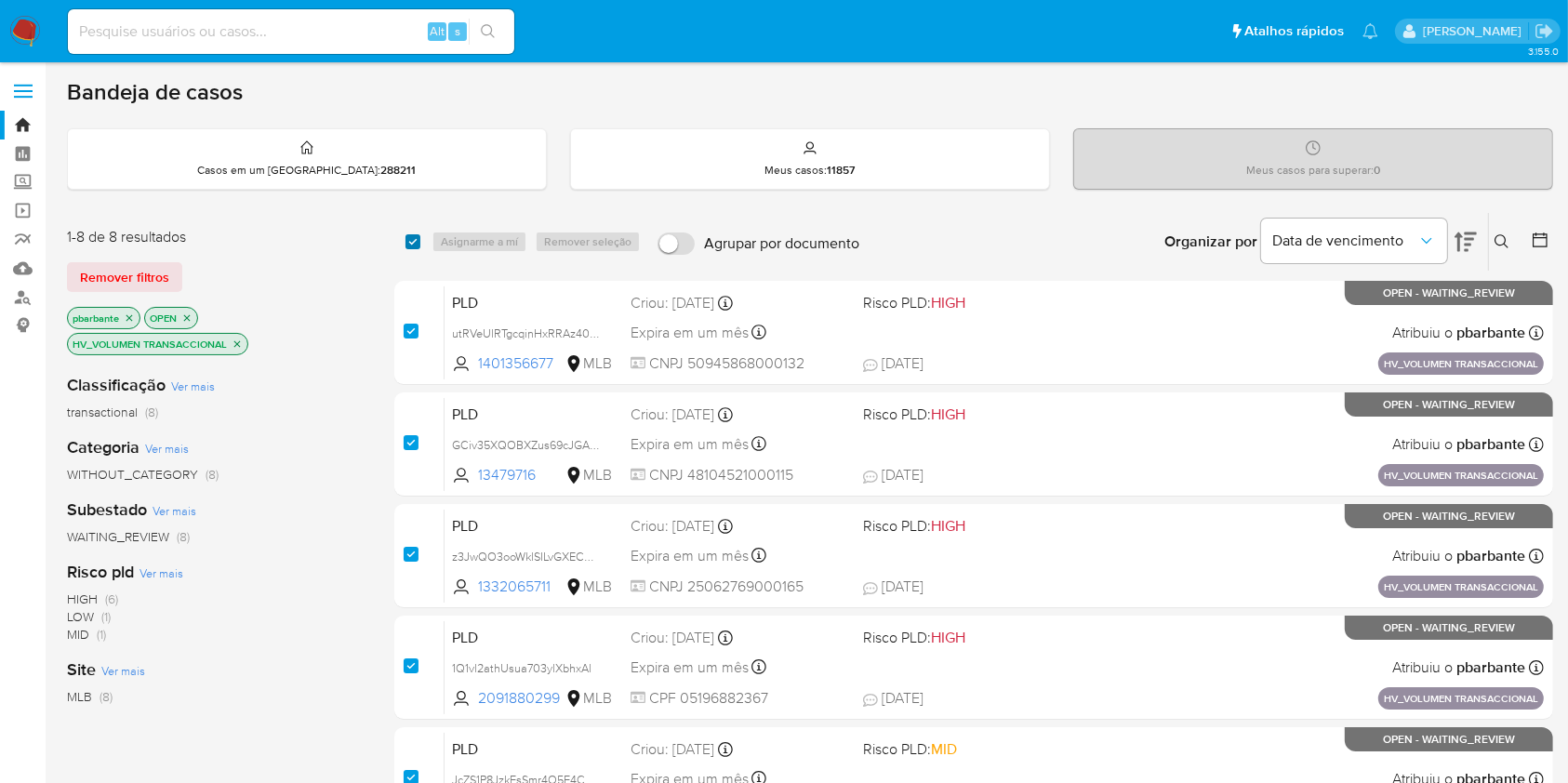
checkbox input "true"
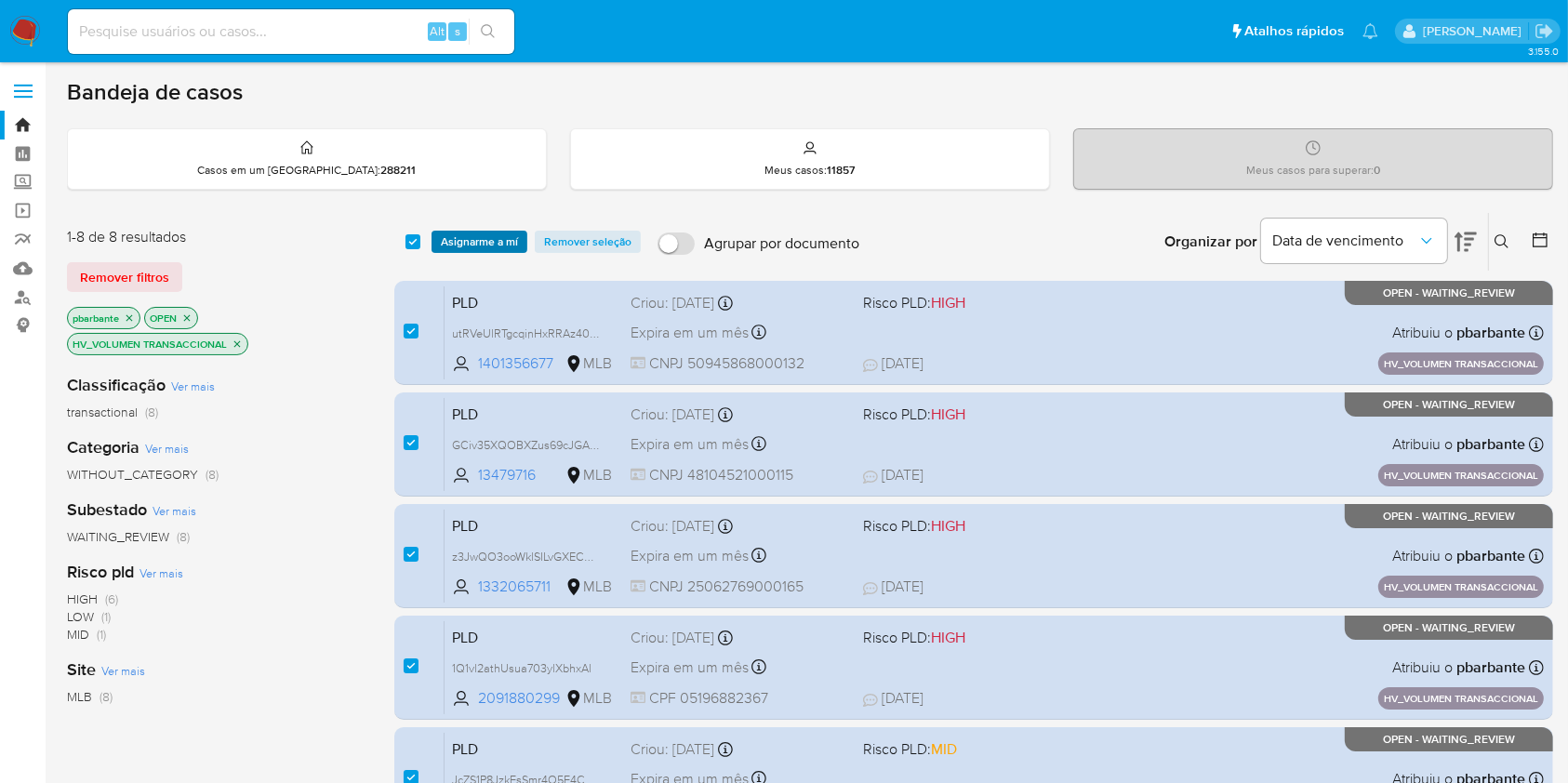
click at [517, 243] on span "Asignarme a mí" at bounding box center [479, 242] width 77 height 19
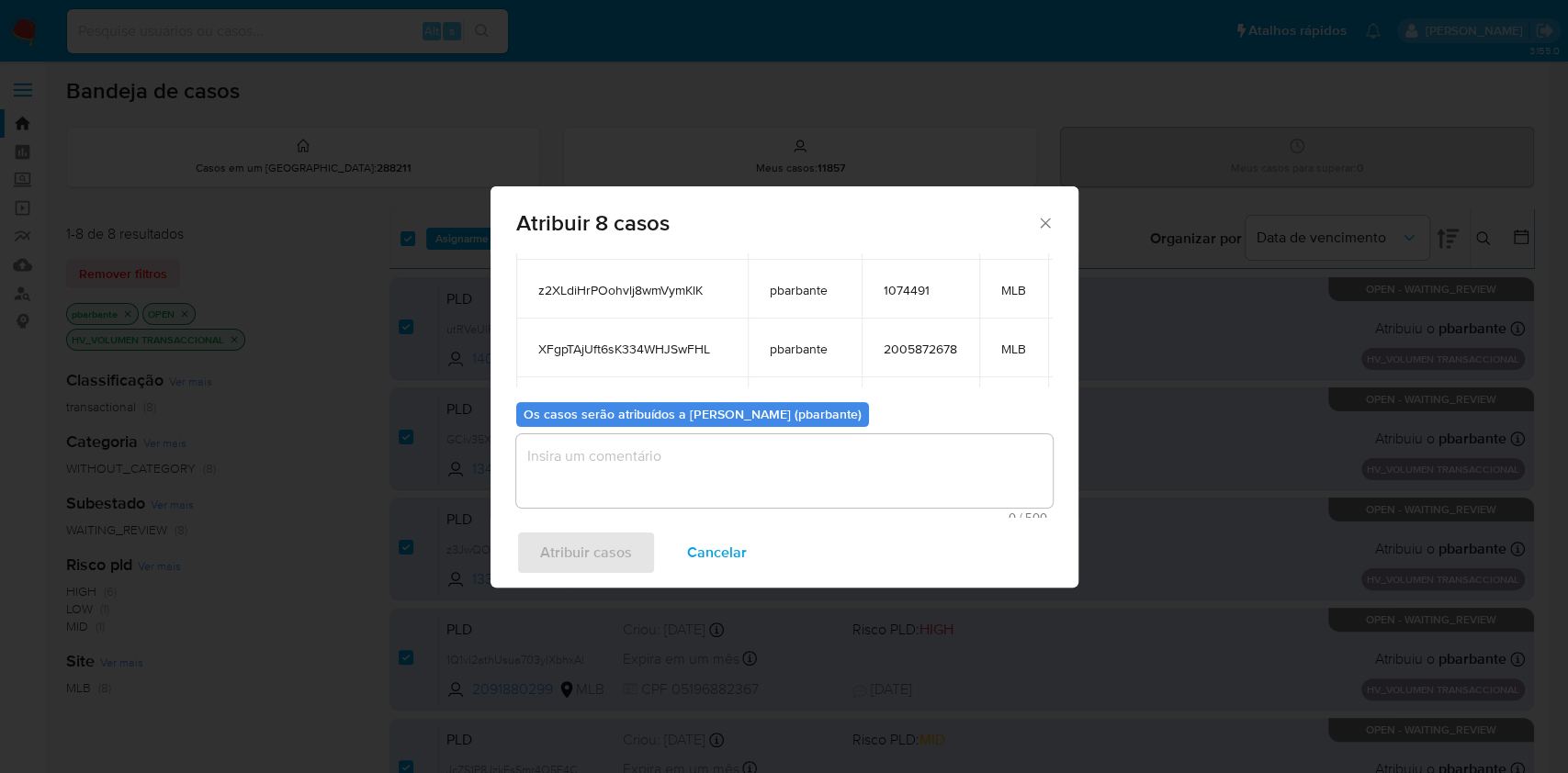
scroll to position [358, 0]
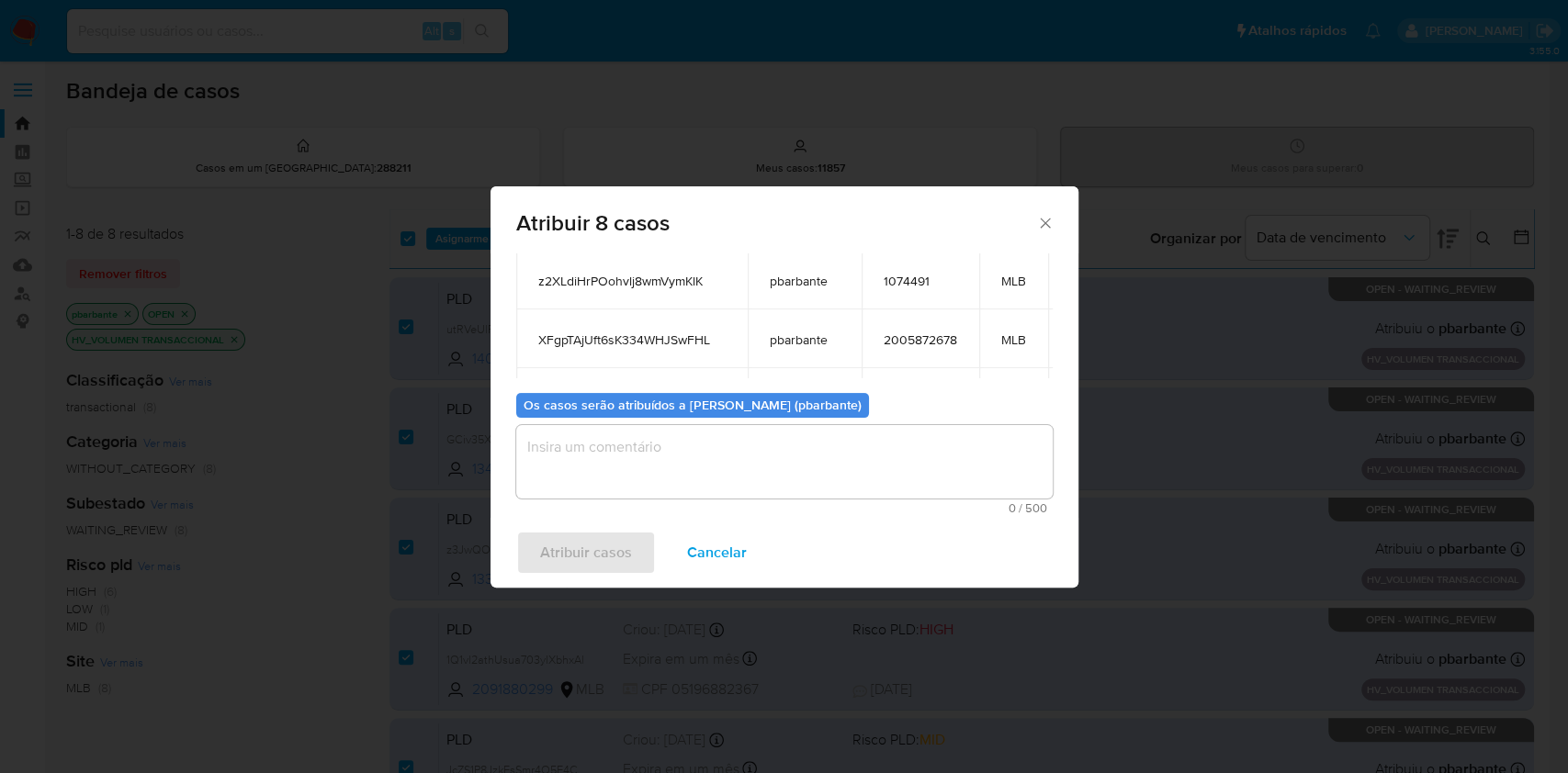
click at [644, 443] on textarea "assign-modal" at bounding box center [784, 462] width 536 height 73
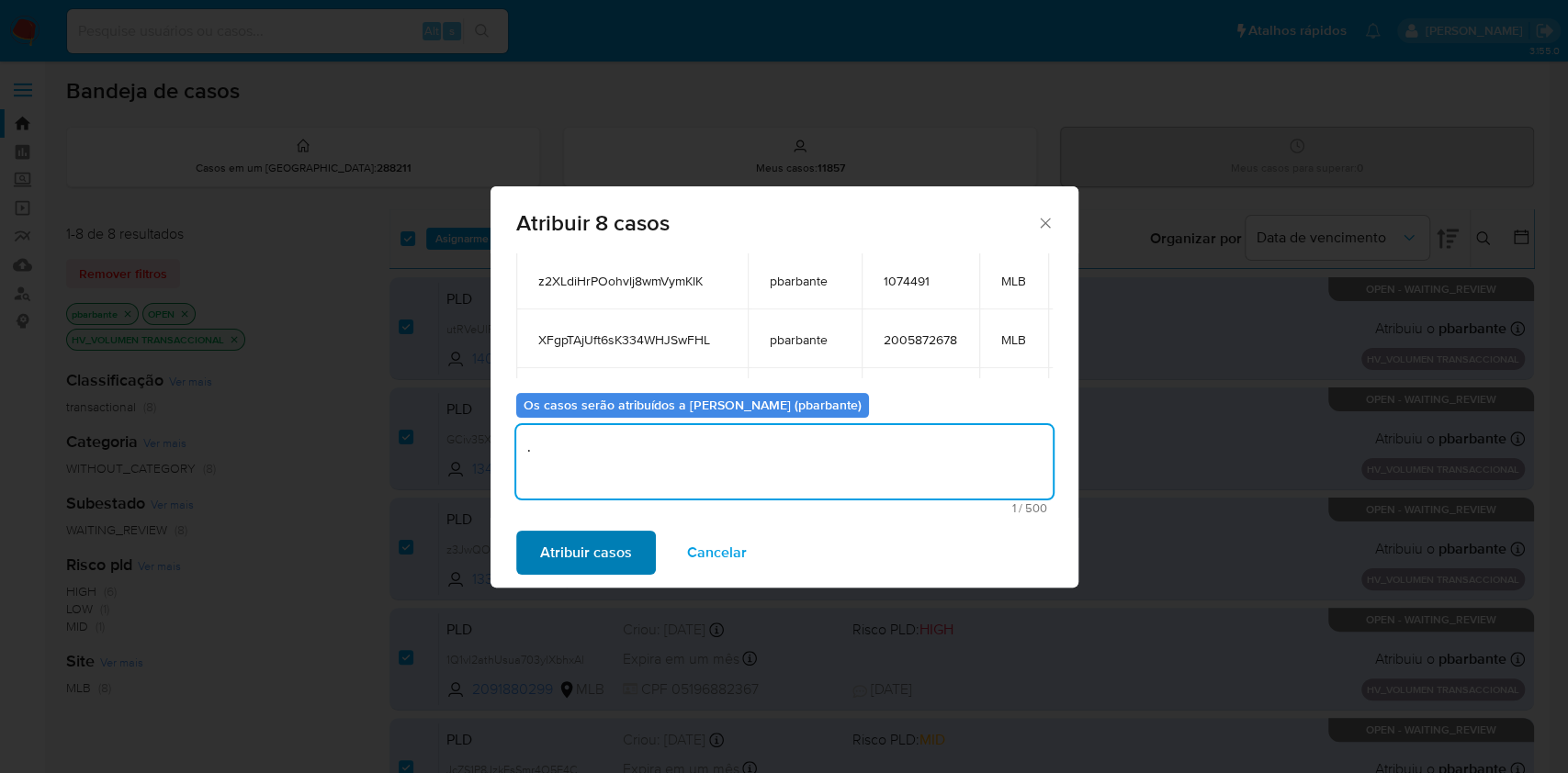
type textarea "."
click at [540, 573] on span "Atribuir casos" at bounding box center [585, 553] width 92 height 41
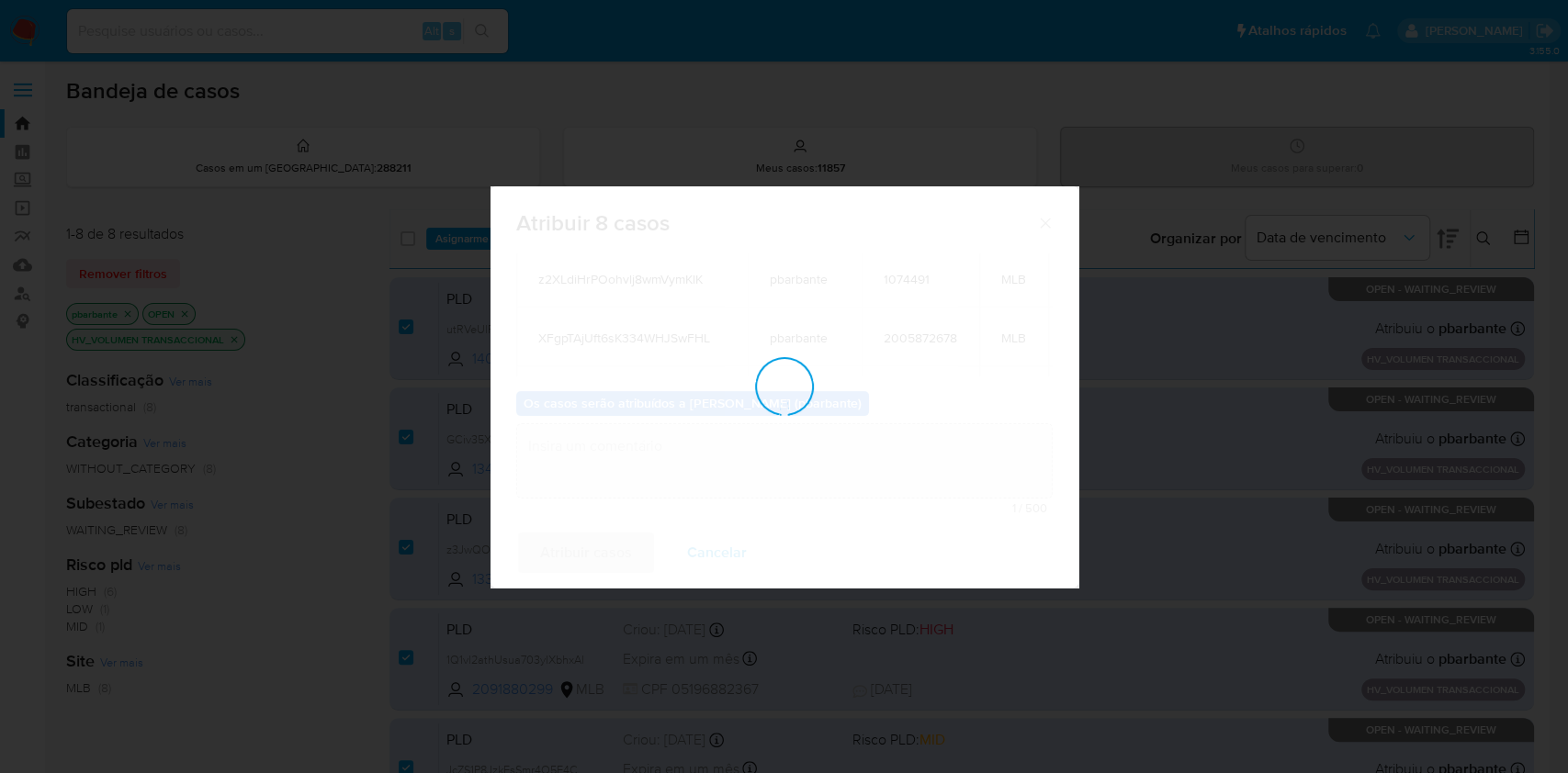
checkbox input "false"
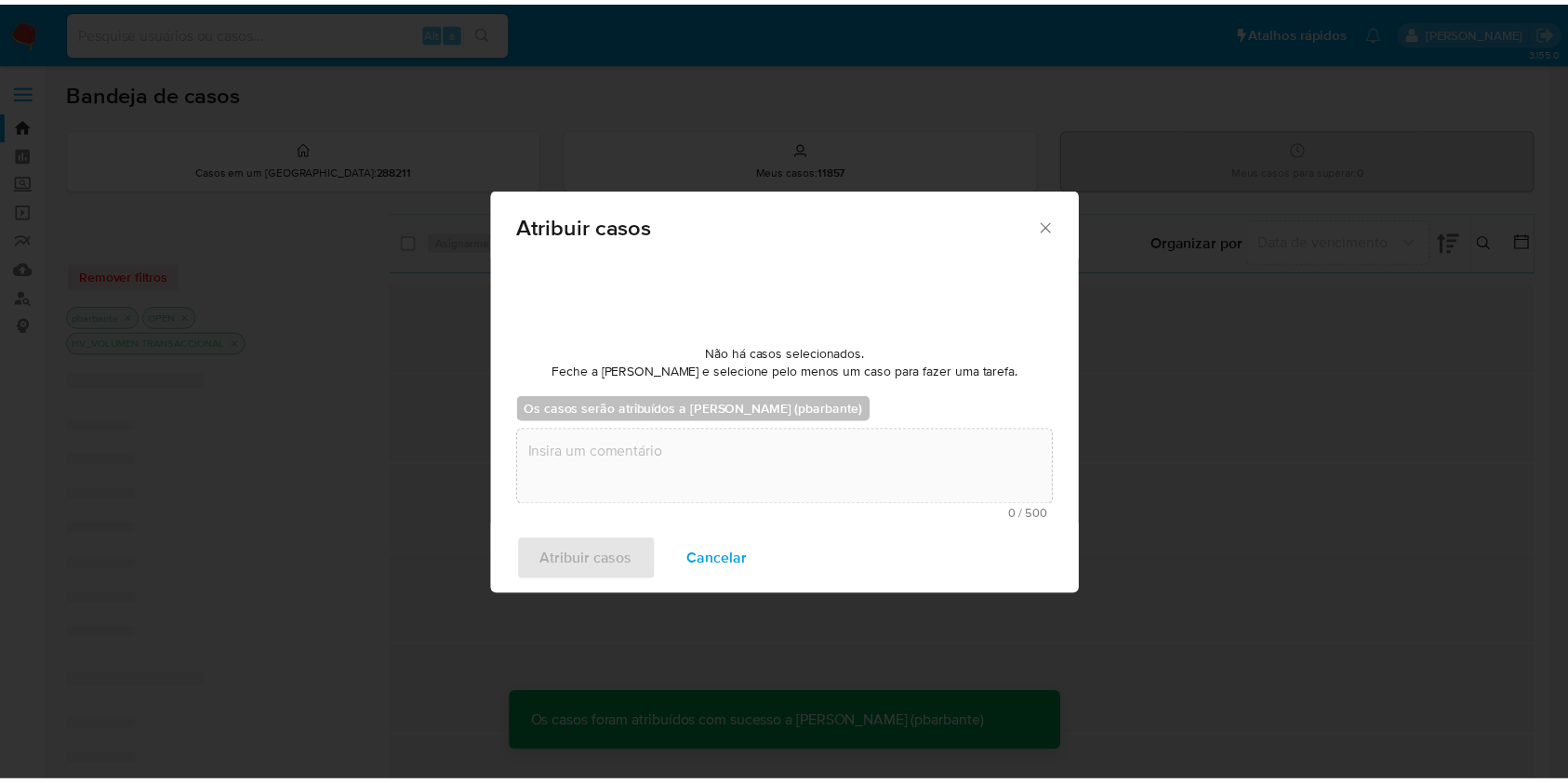
scroll to position [0, 0]
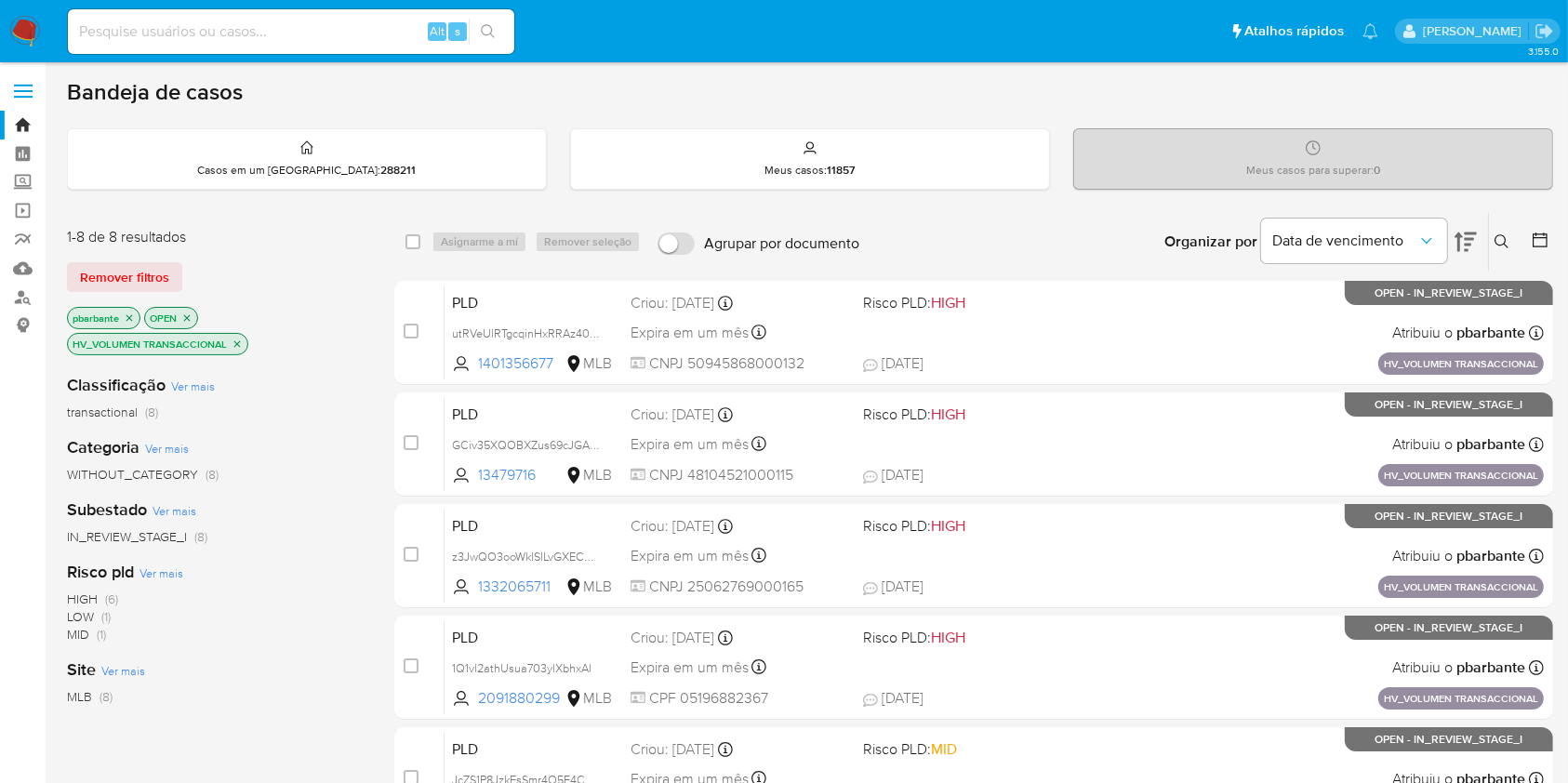
click at [241, 341] on icon "close-filter" at bounding box center [238, 344] width 7 height 7
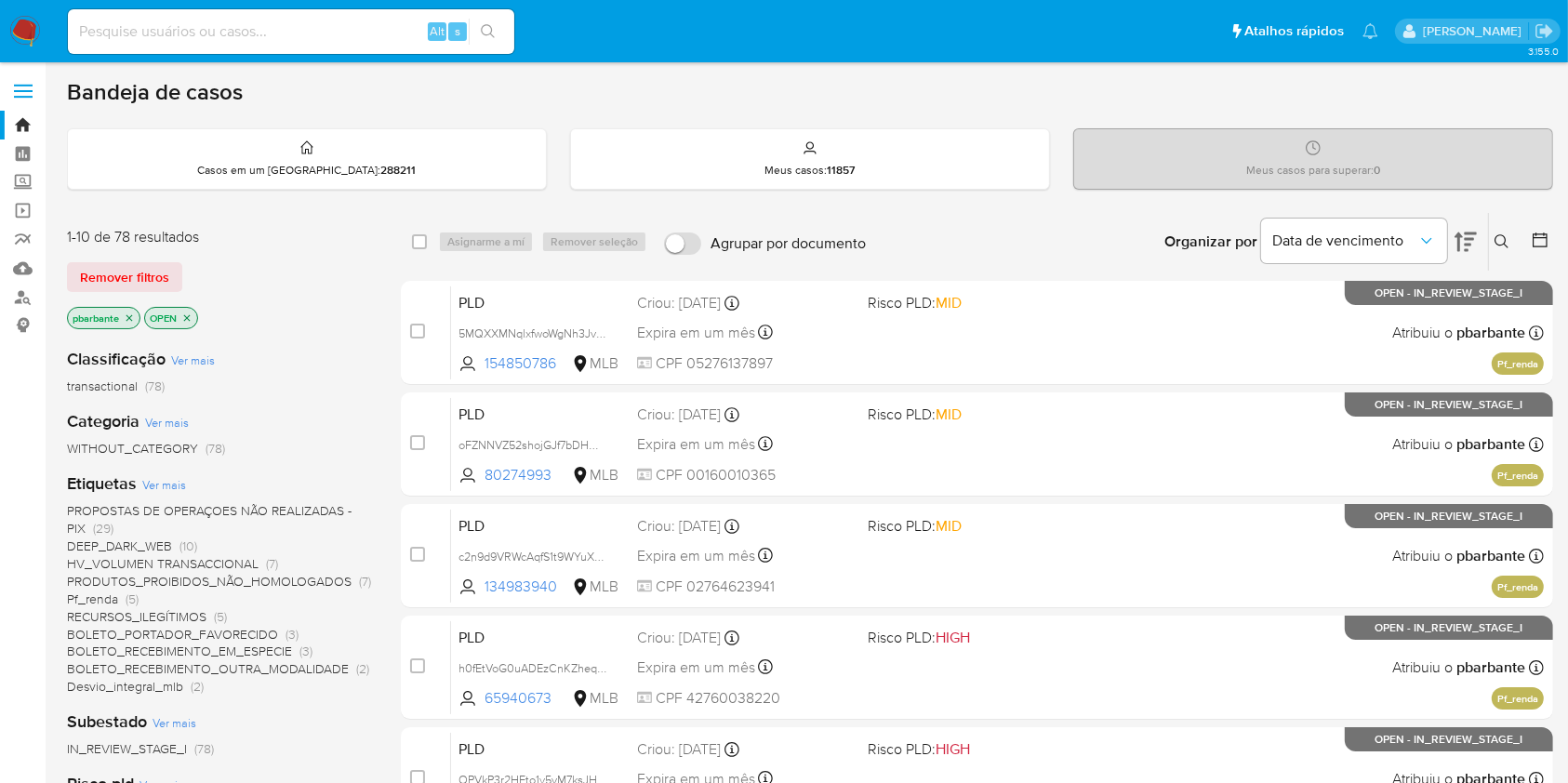
click at [108, 586] on span "PRODUTOS_PROIBIDOS_NÃO_HOMOLOGADOS" at bounding box center [208, 581] width 285 height 19
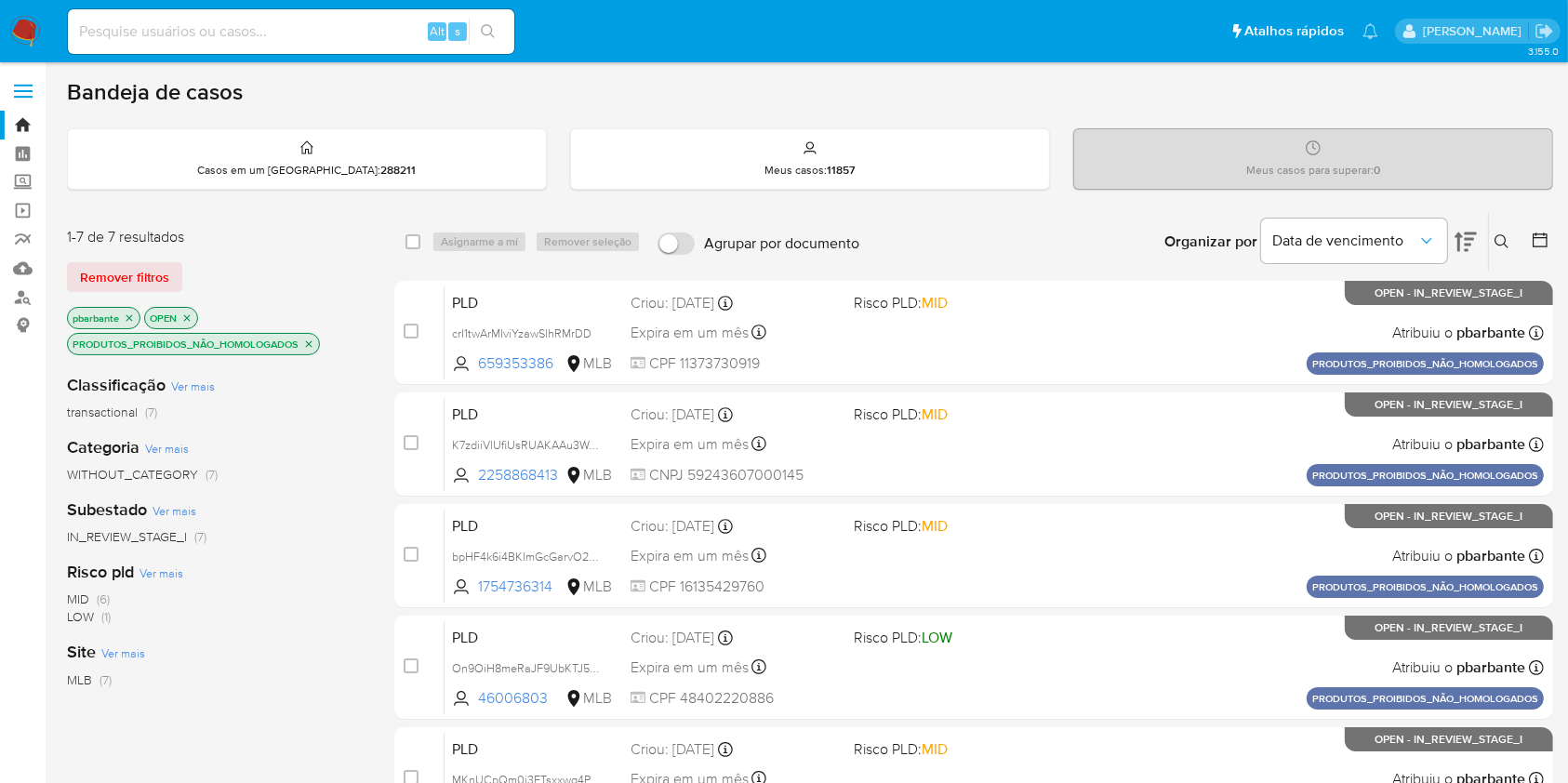
click at [303, 349] on icon "close-filter" at bounding box center [308, 344] width 11 height 11
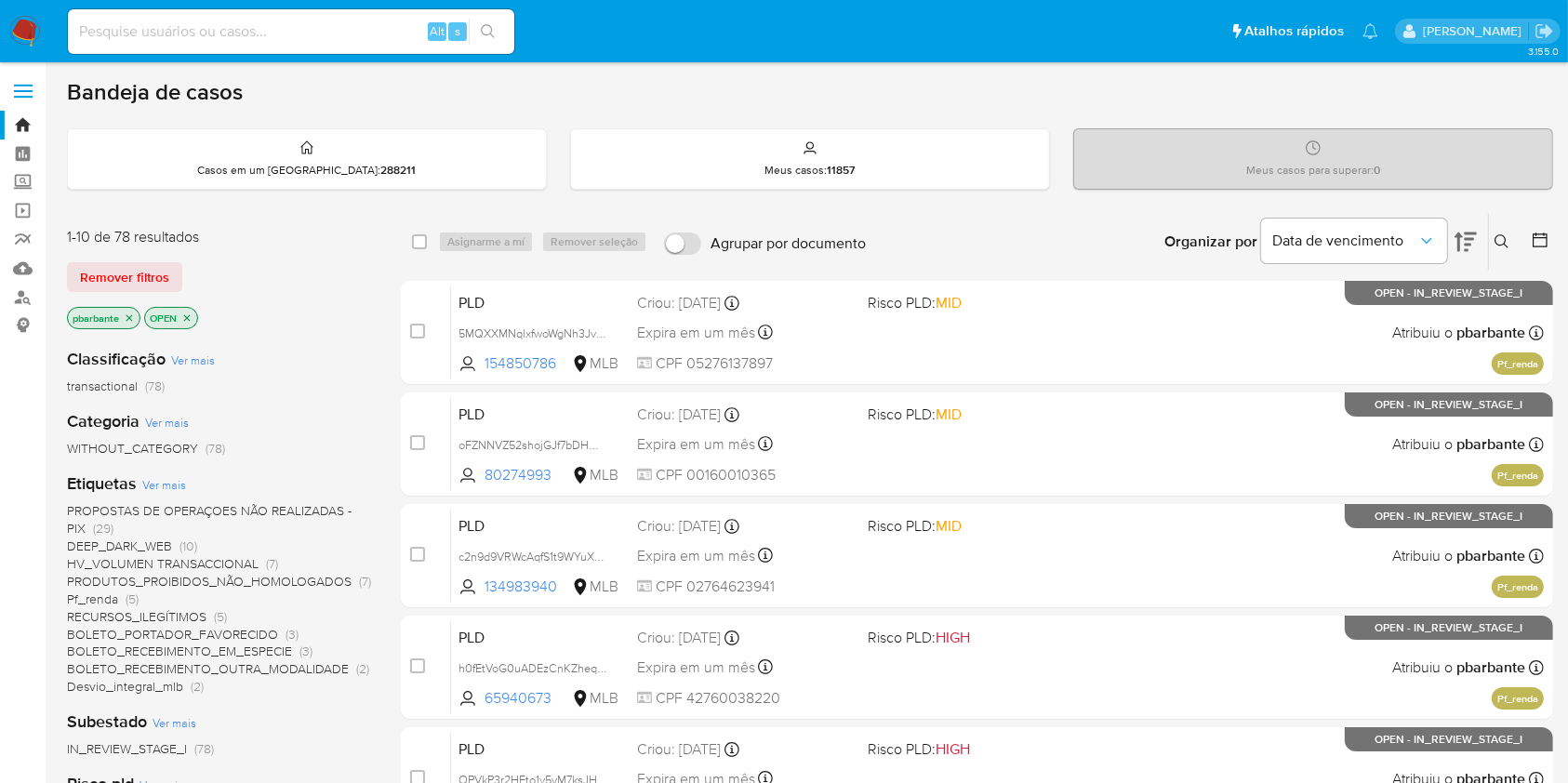
click at [164, 626] on span "RECURSOS_ILEGÍTIMOS" at bounding box center [136, 617] width 140 height 19
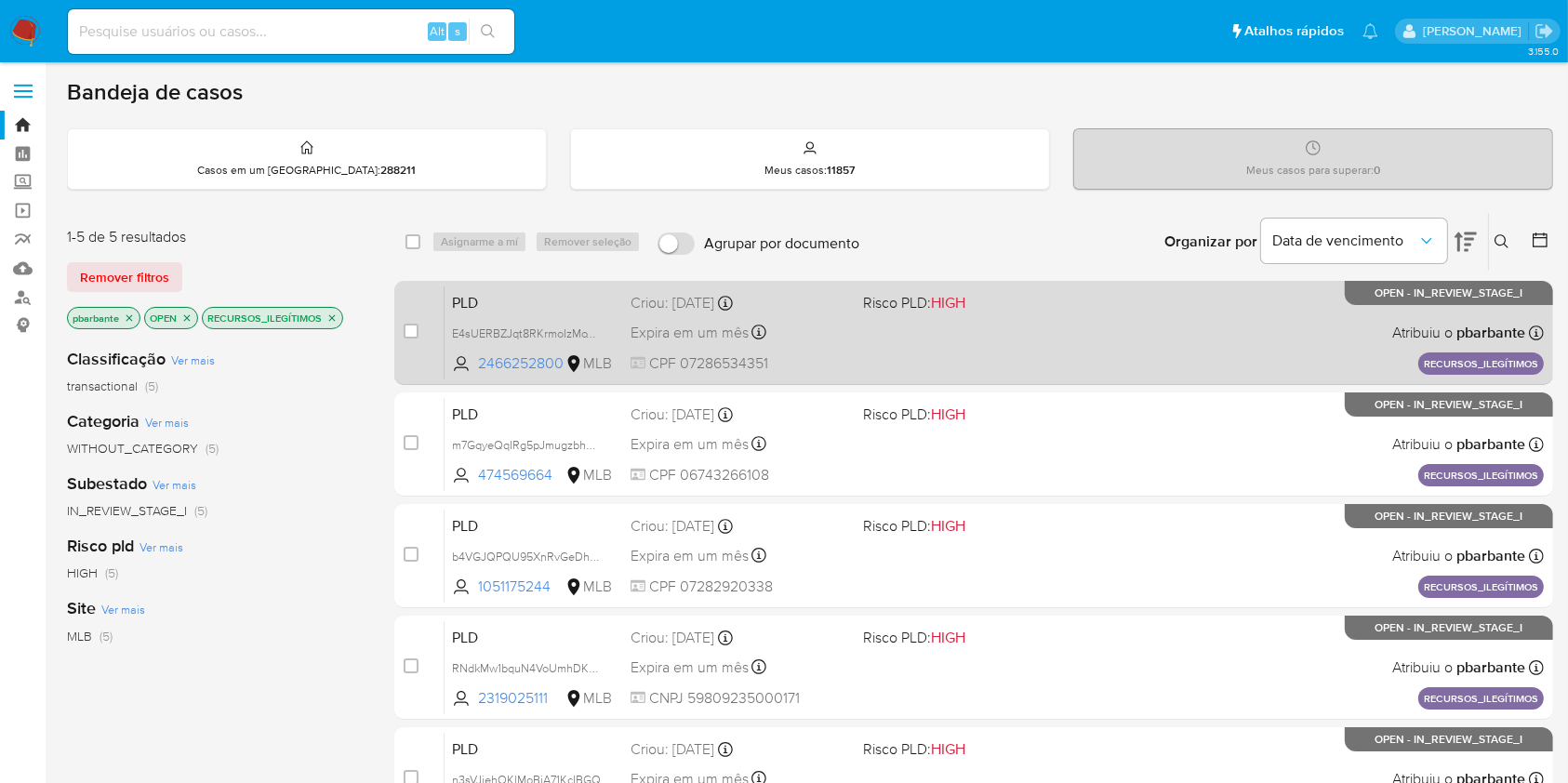
click at [922, 324] on div "PLD E4sUERBZJqt8RKrmoIzMoTzp 2466252800 MLB Risco PLD: HIGH Criou: 14/08/2025 C…" at bounding box center [994, 333] width 1099 height 94
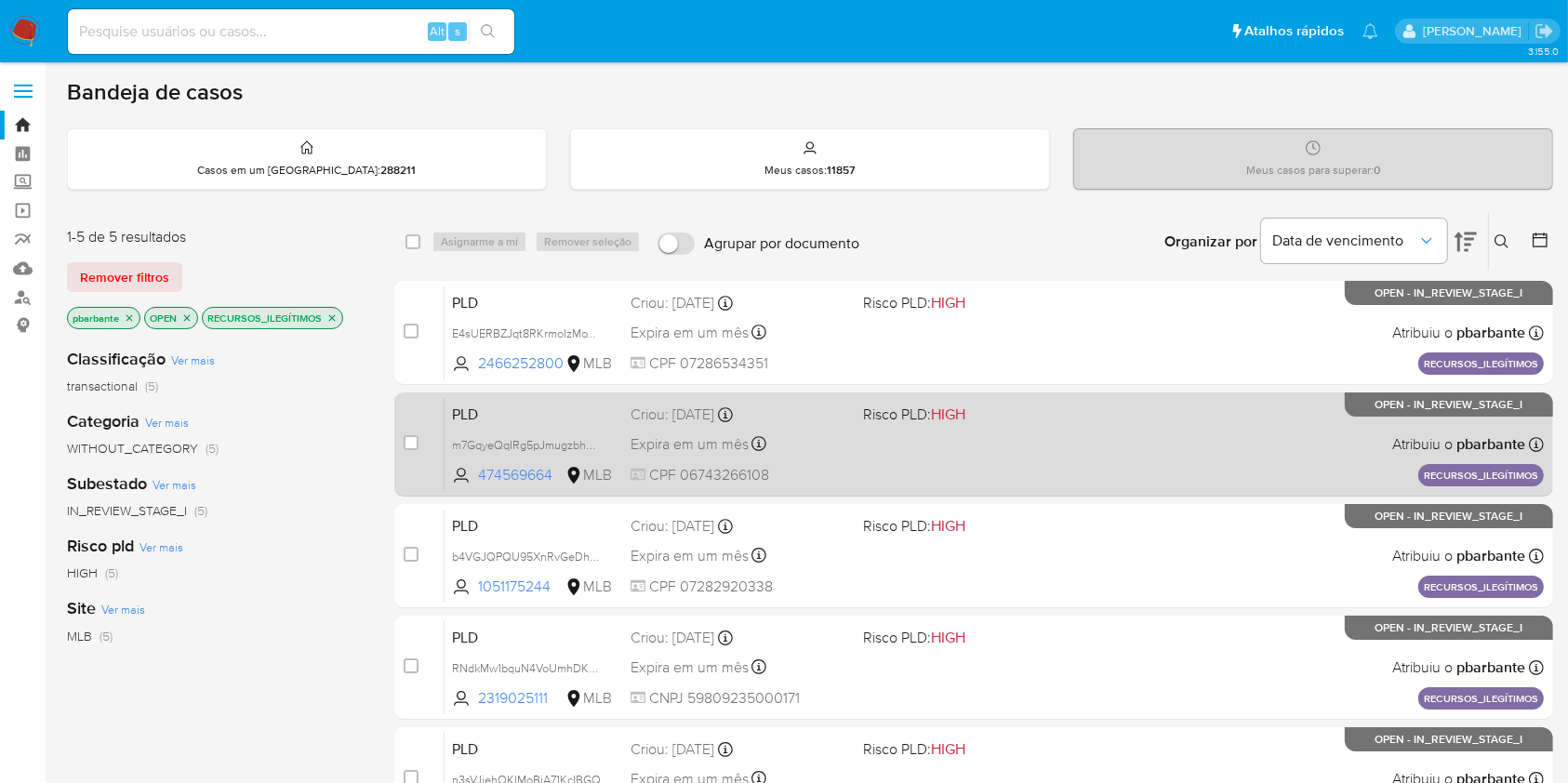
click at [922, 424] on span "Risco PLD: HIGH" at bounding box center [914, 414] width 103 height 21
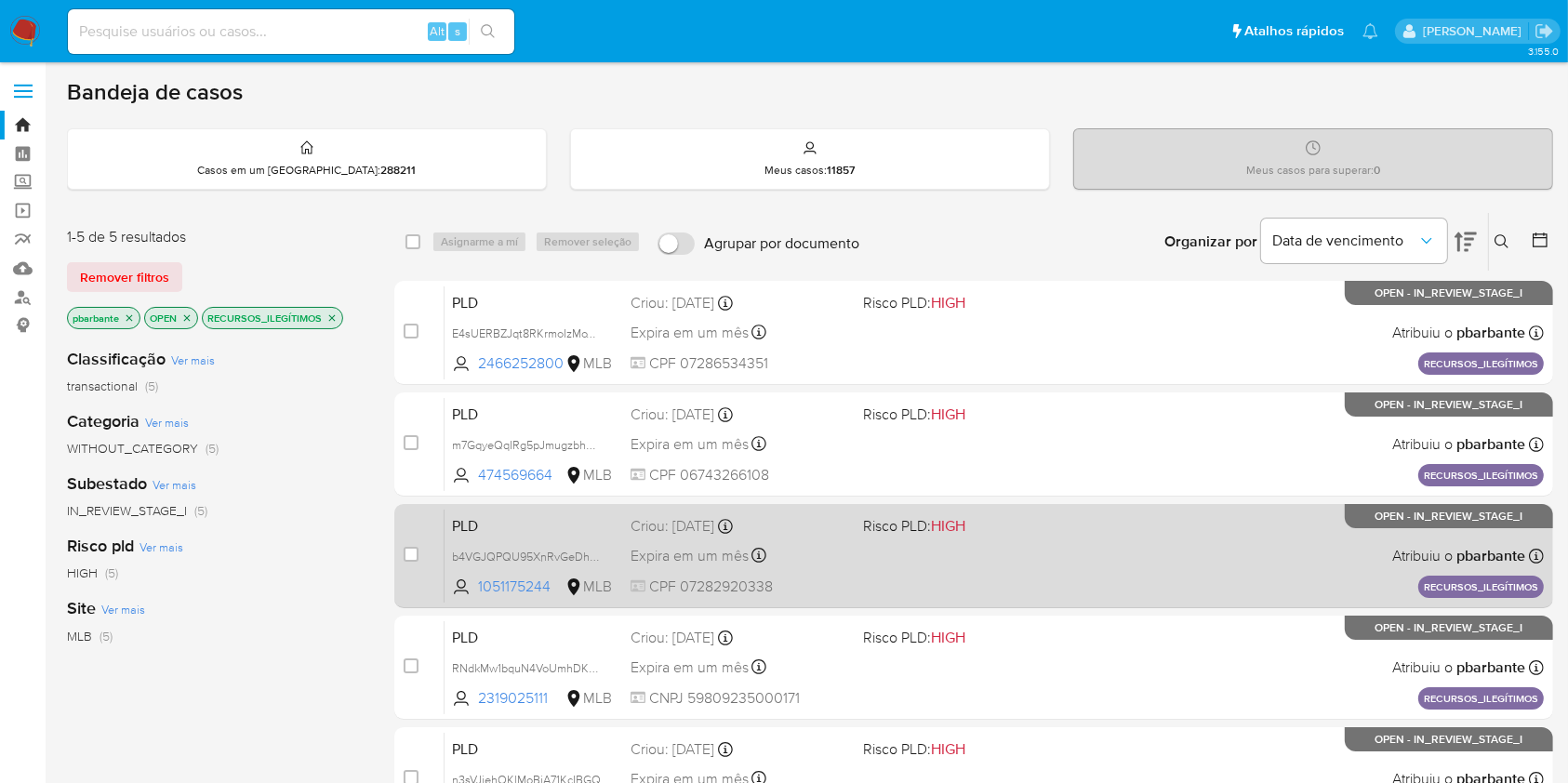
click at [901, 574] on div "PLD b4VGJQPQU95XnRvGeDhyXfhO 1051175244 MLB Risco PLD: HIGH Criou: 14/08/2025 C…" at bounding box center [994, 556] width 1099 height 94
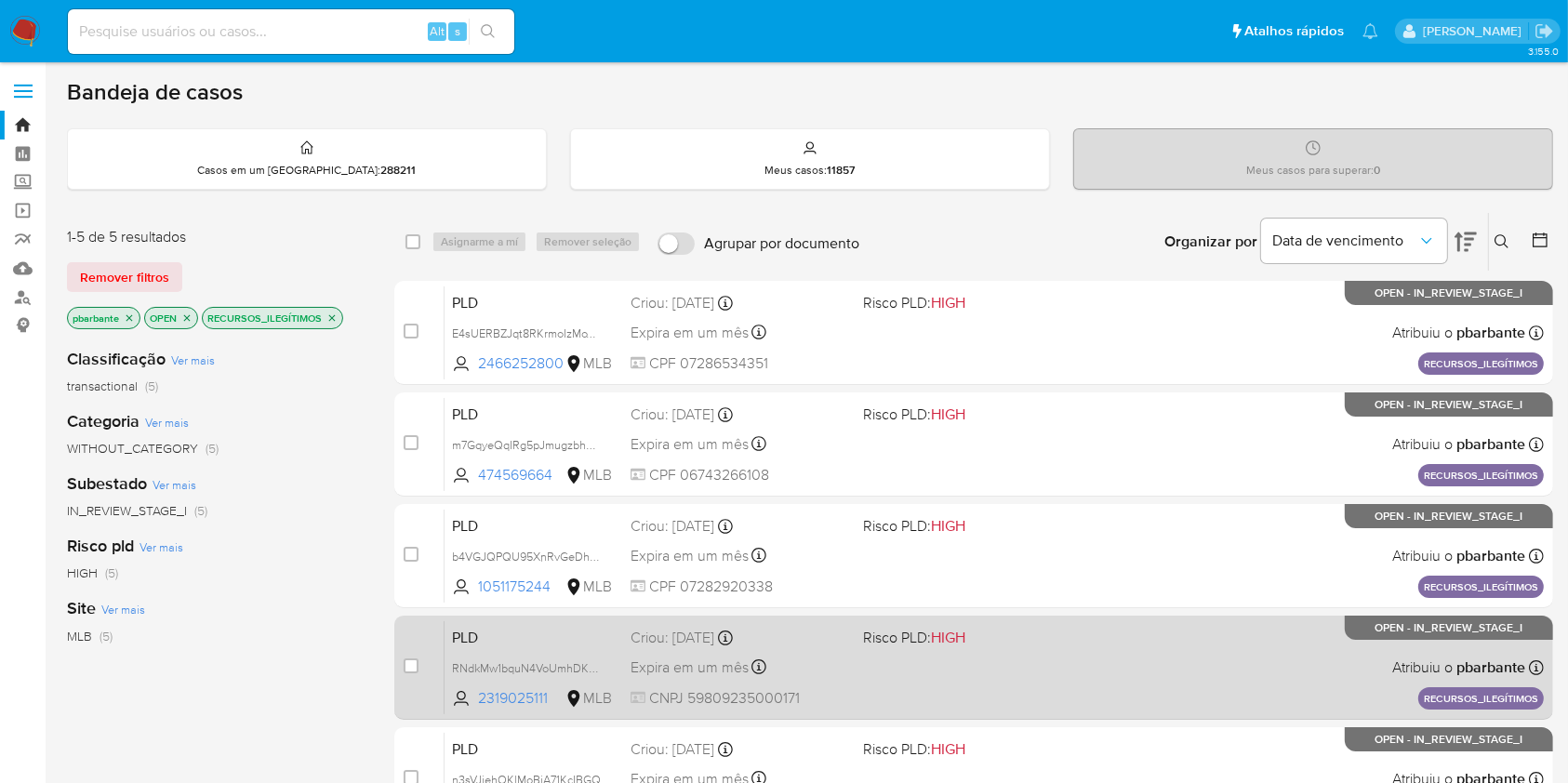
click at [847, 649] on div "Criou: 14/08/2025 Criou: 14/08/2025 11:57:45" at bounding box center [738, 638] width 216 height 21
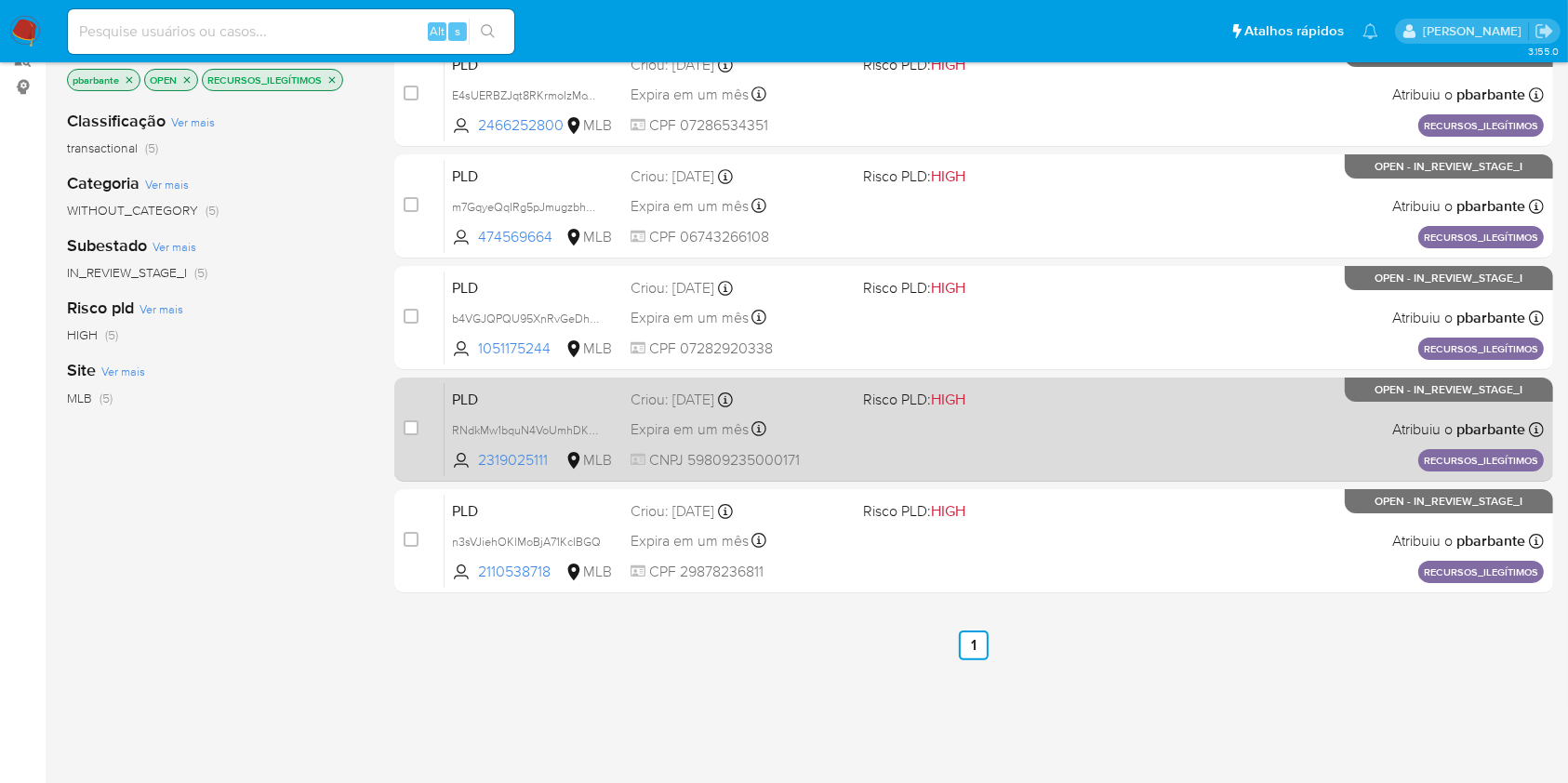
scroll to position [239, 0]
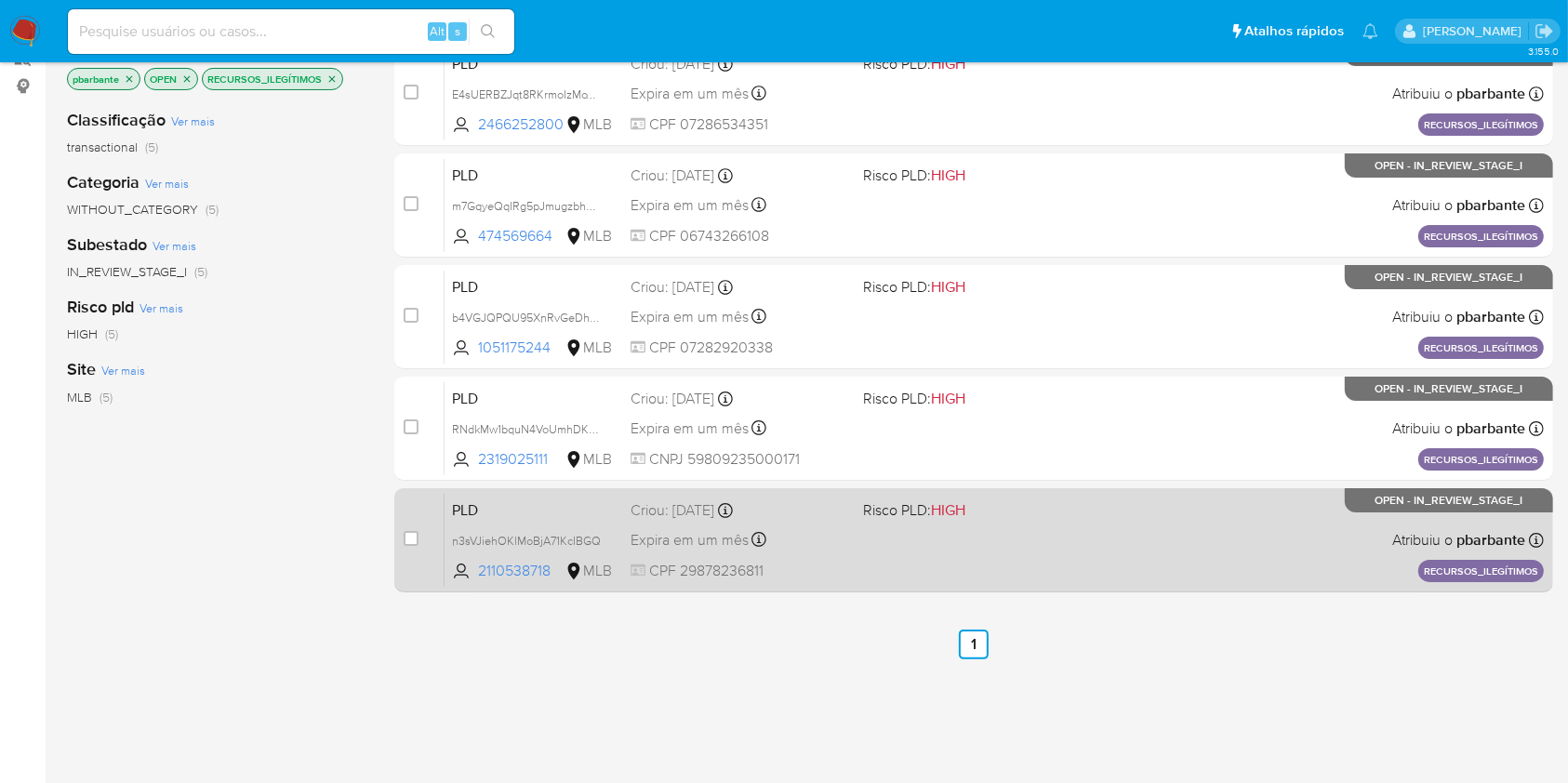
click at [958, 587] on div "PLD n3sVJiehOKlMoBjA71KcIBGQ 2110538718 MLB Risco PLD: HIGH Criou: 14/08/2025 C…" at bounding box center [994, 540] width 1099 height 94
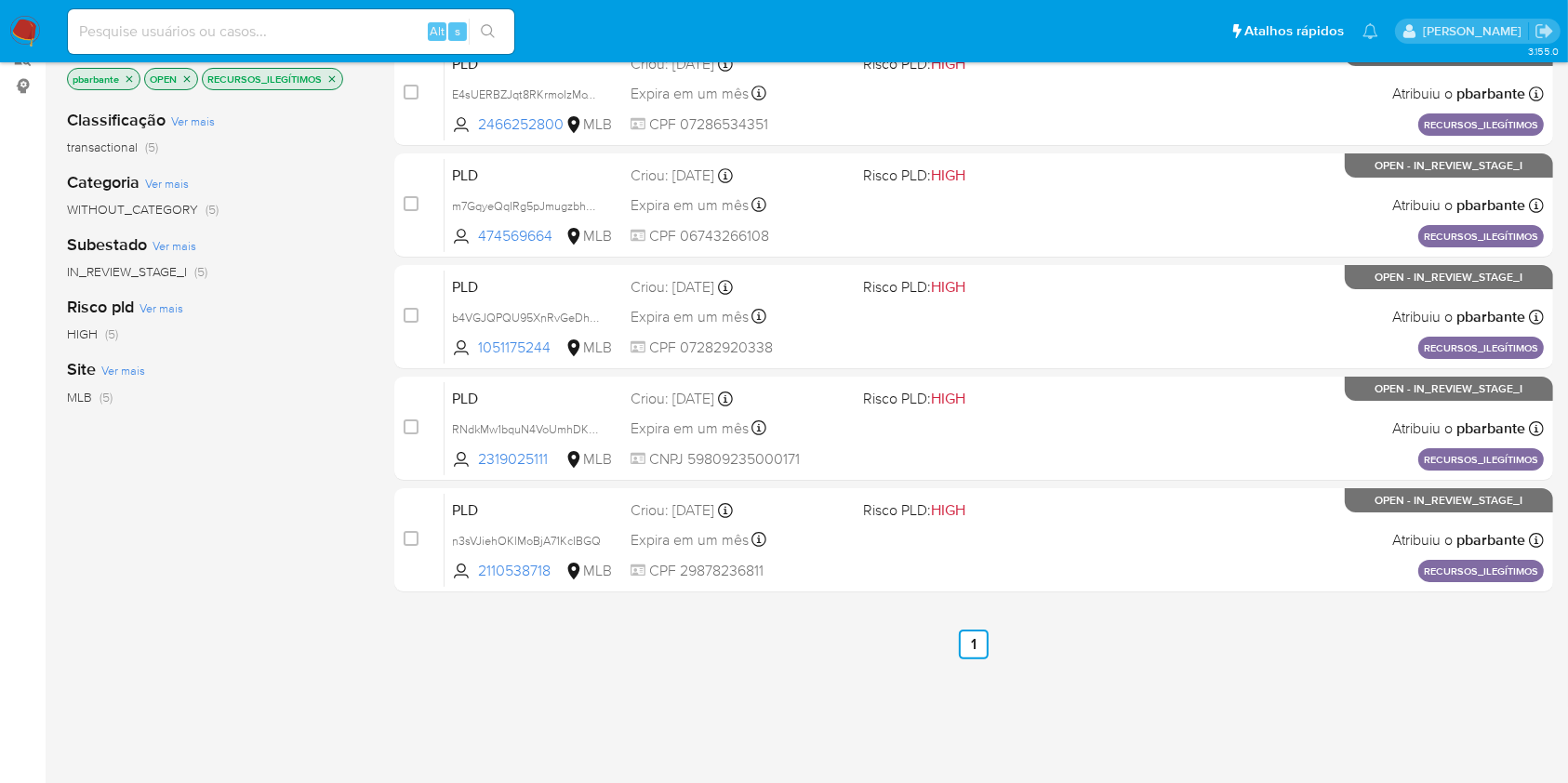
scroll to position [0, 0]
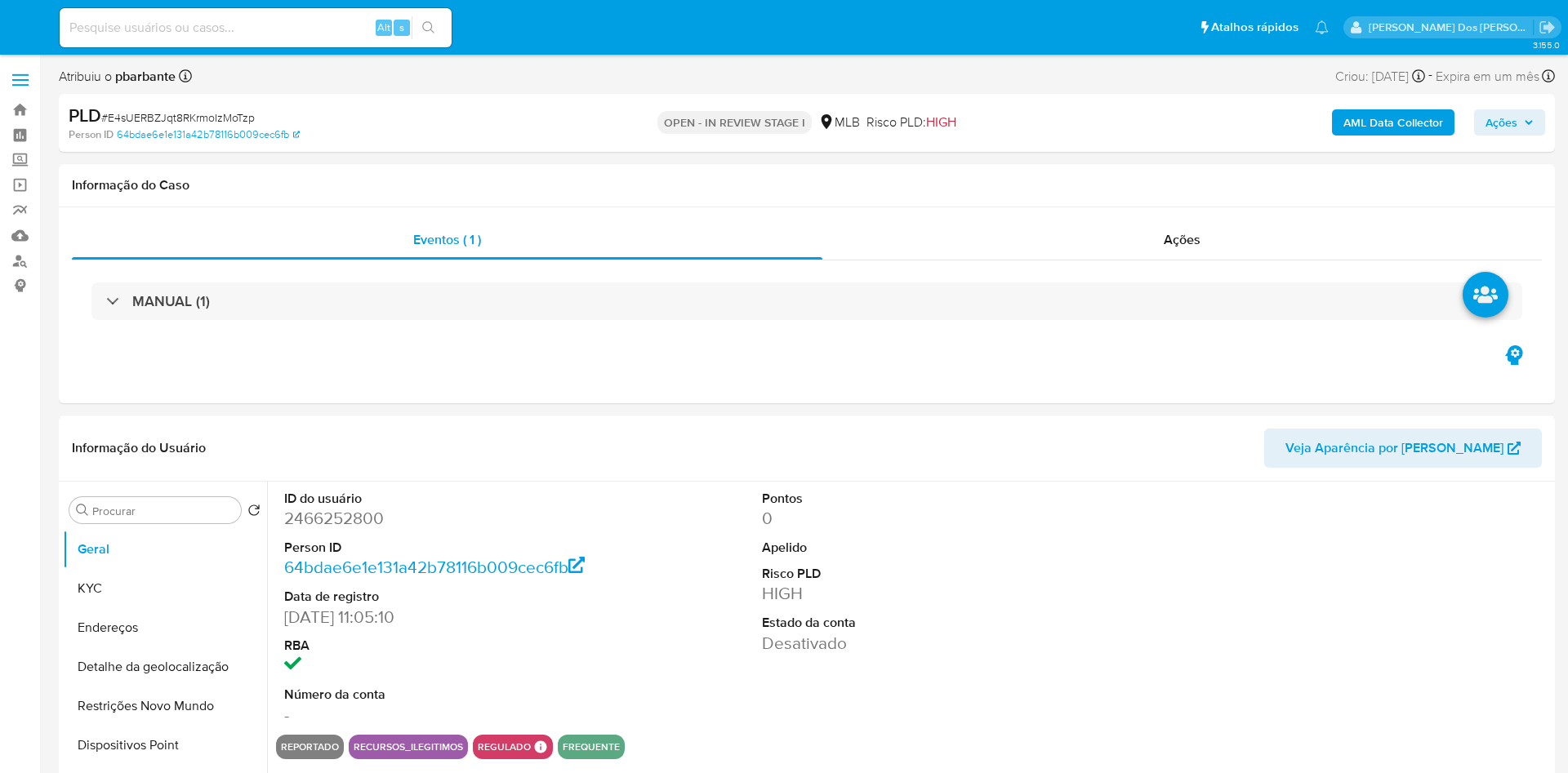
select select "10"
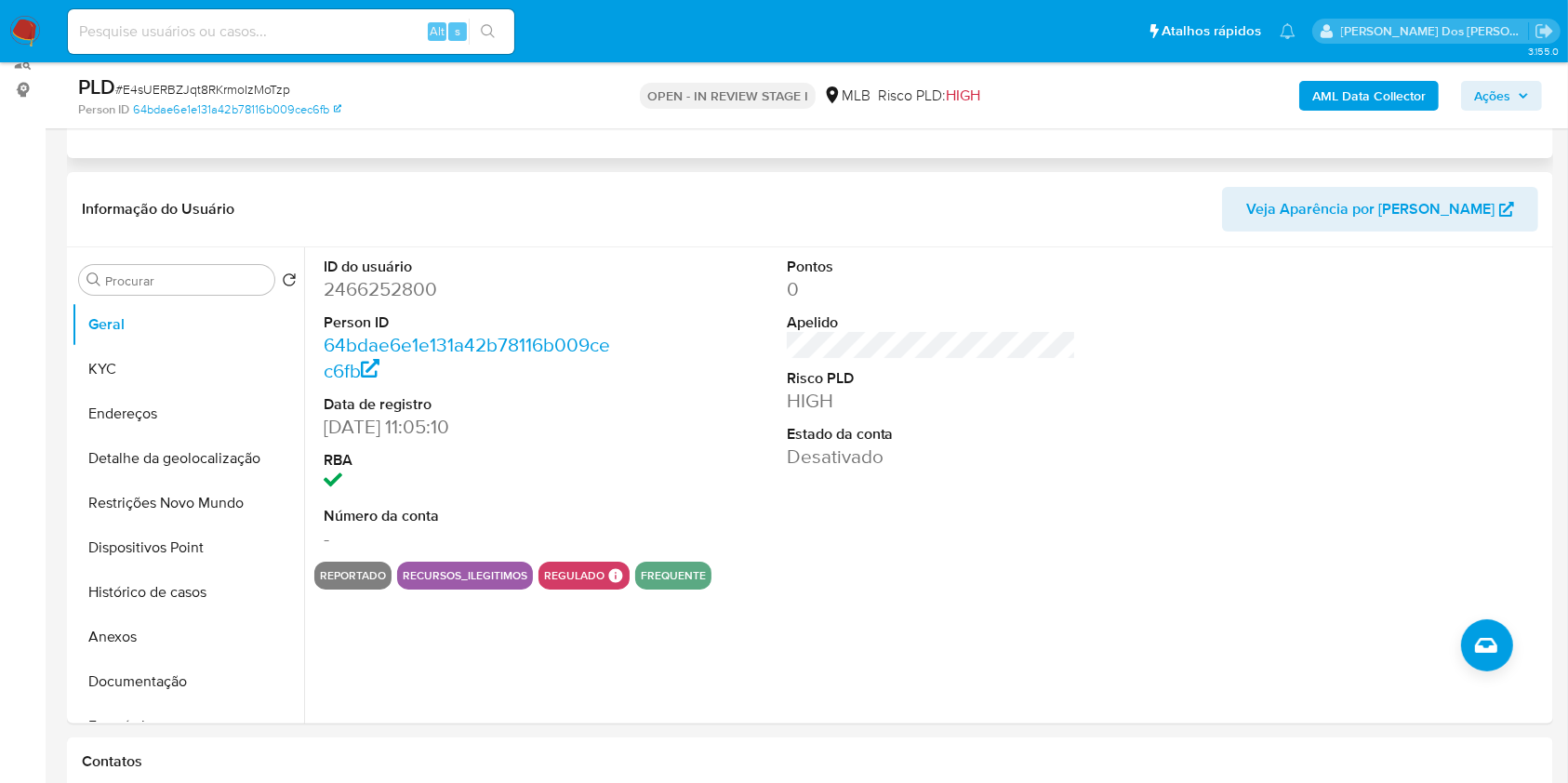
scroll to position [238, 0]
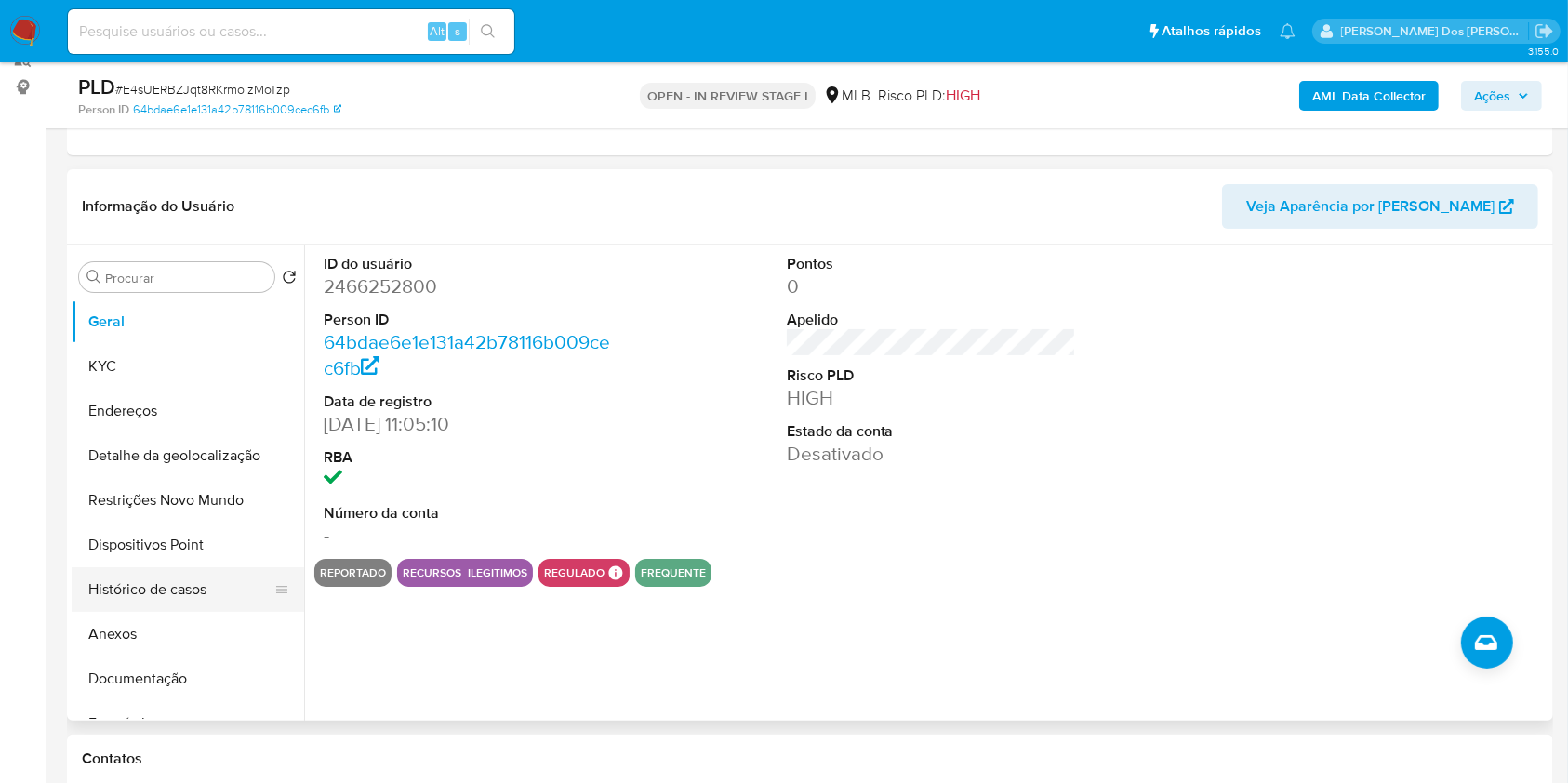
click at [153, 612] on button "Histórico de casos" at bounding box center [180, 590] width 217 height 45
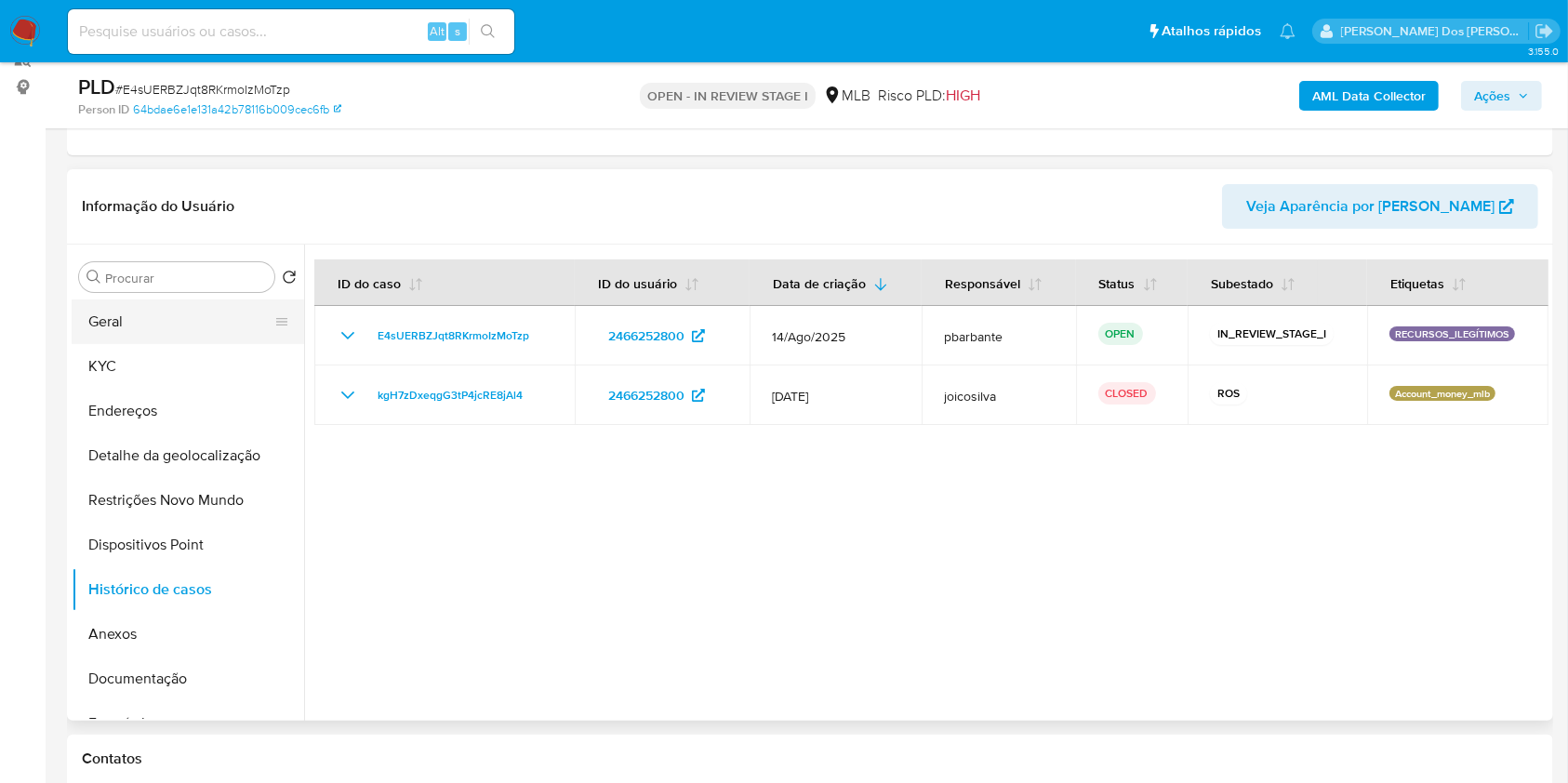
click at [122, 345] on button "Geral" at bounding box center [180, 322] width 217 height 45
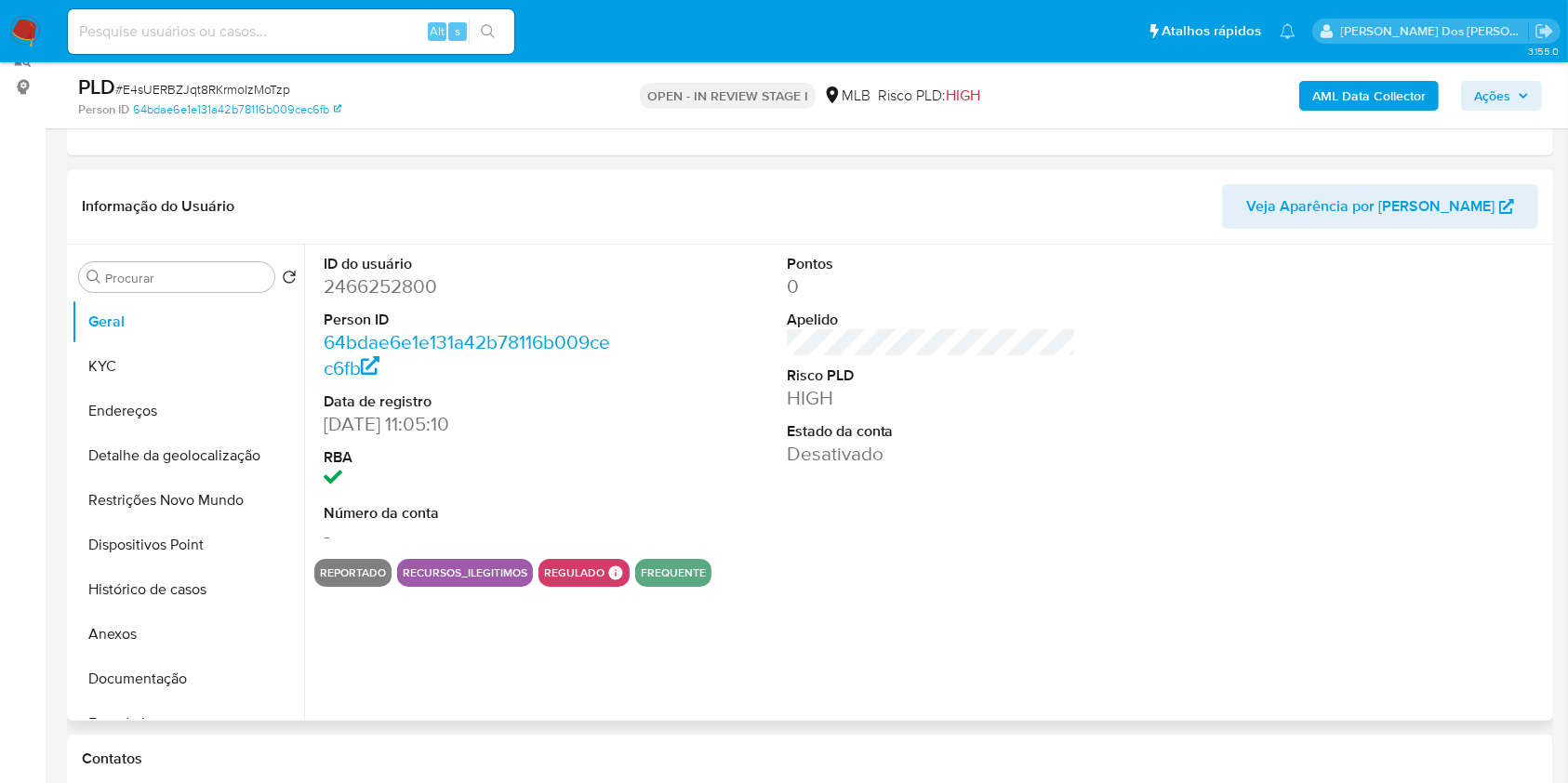
click at [394, 299] on dd "2466252800" at bounding box center [469, 286] width 291 height 26
copy dd "2466252800"
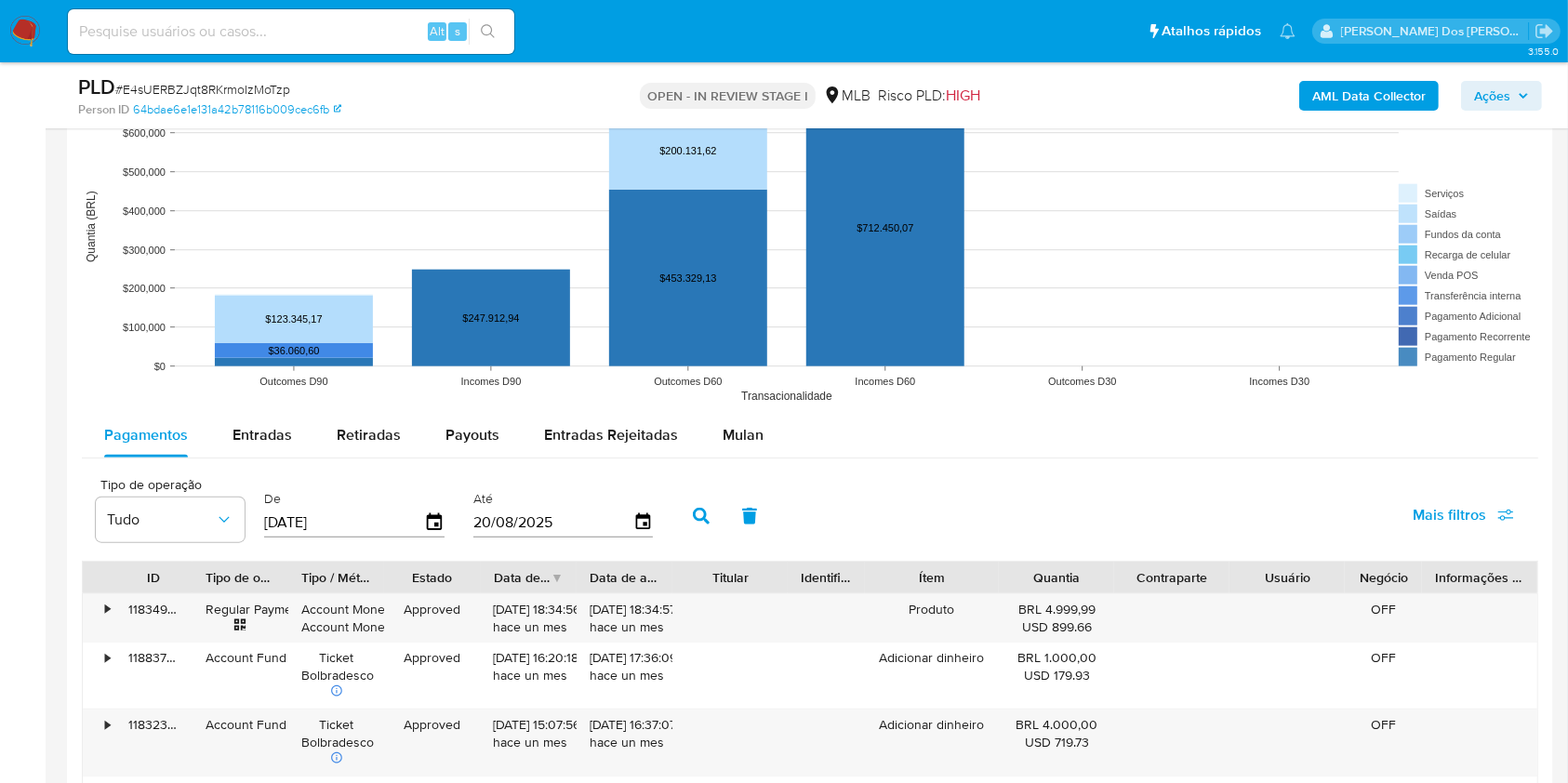
scroll to position [1788, 0]
click at [727, 412] on rect at bounding box center [810, 226] width 1456 height 372
click at [723, 457] on div "Mulan" at bounding box center [743, 435] width 41 height 45
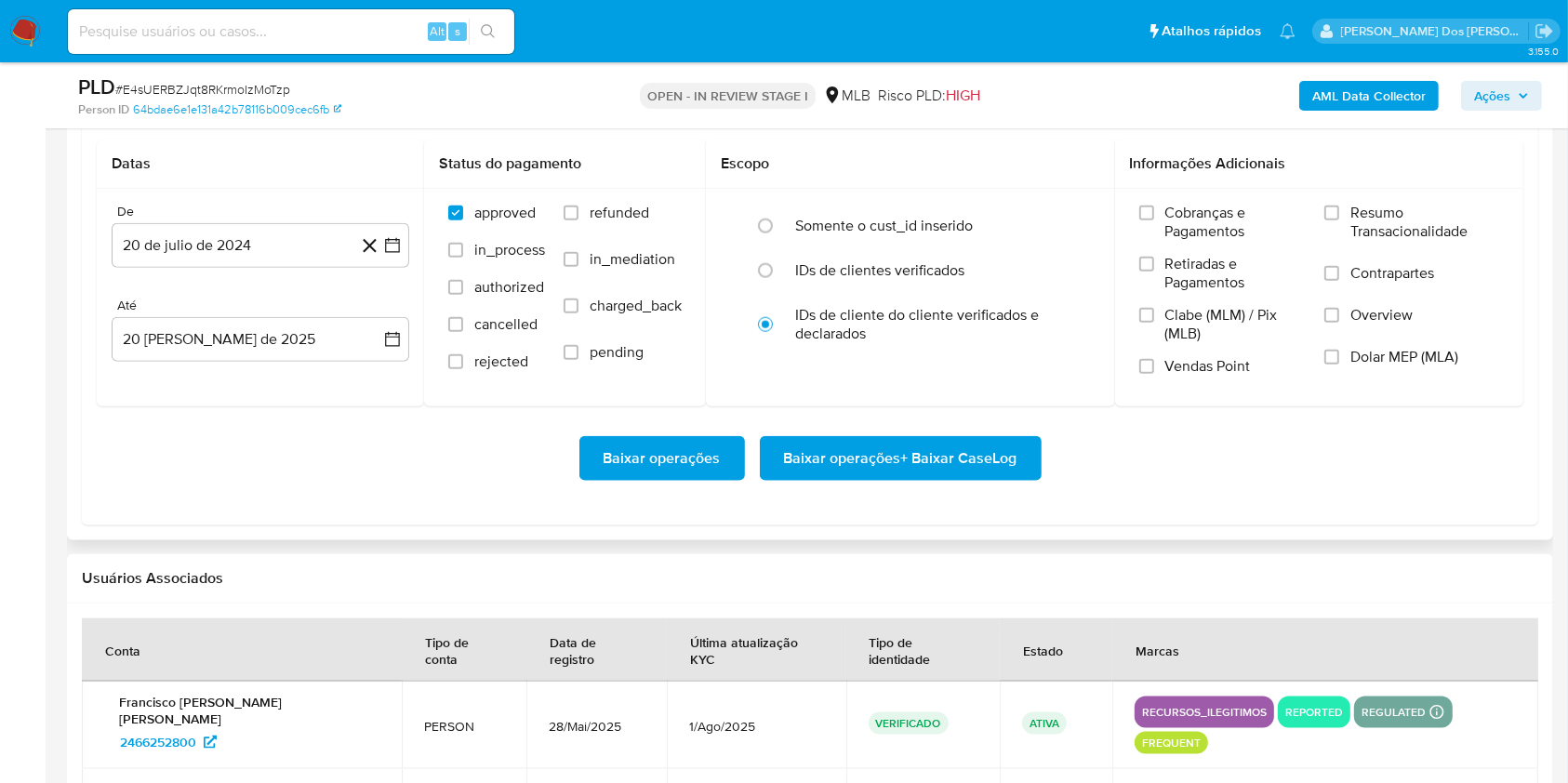
scroll to position [2173, 0]
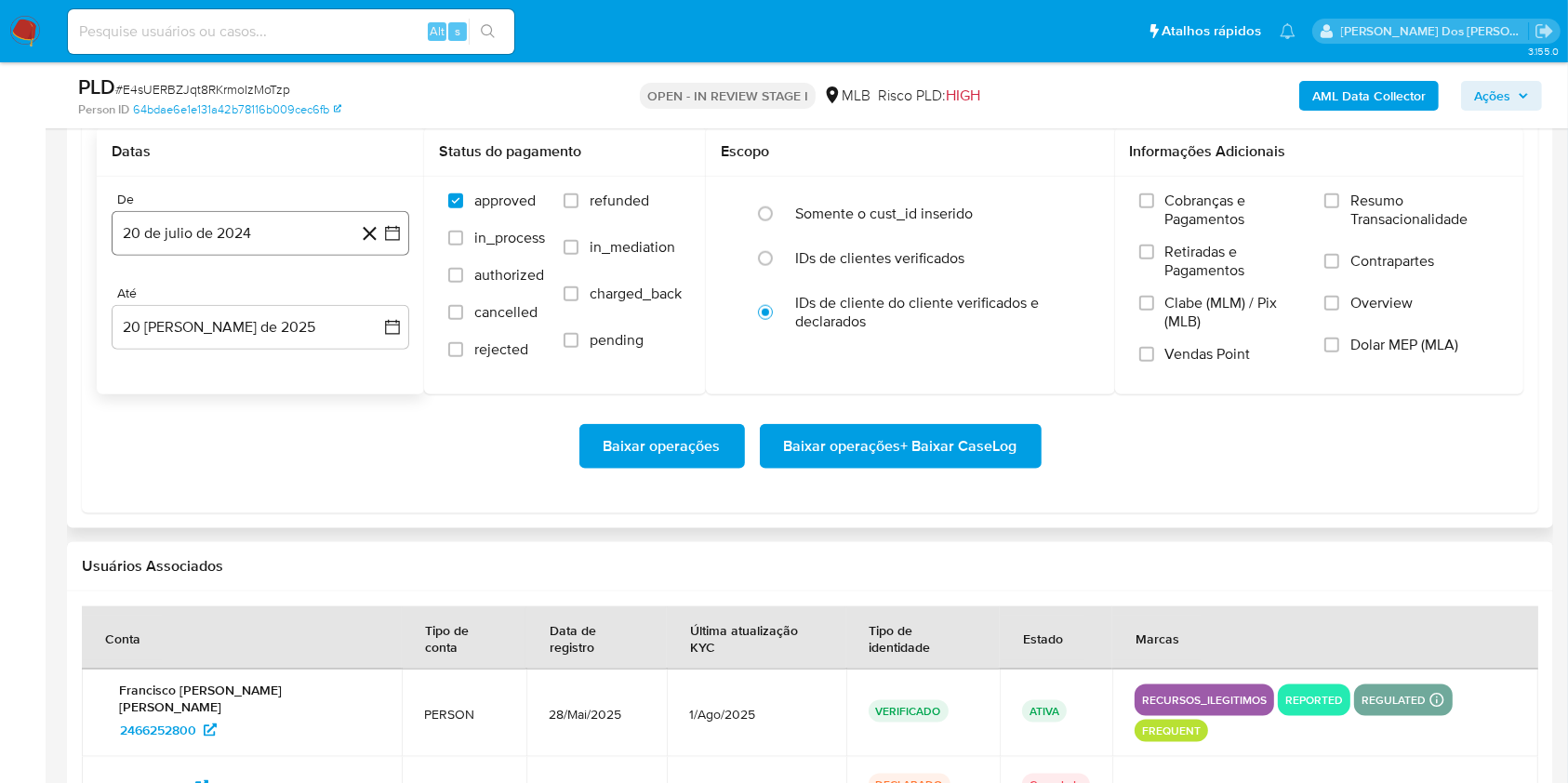
click at [394, 243] on icon "button" at bounding box center [392, 233] width 19 height 19
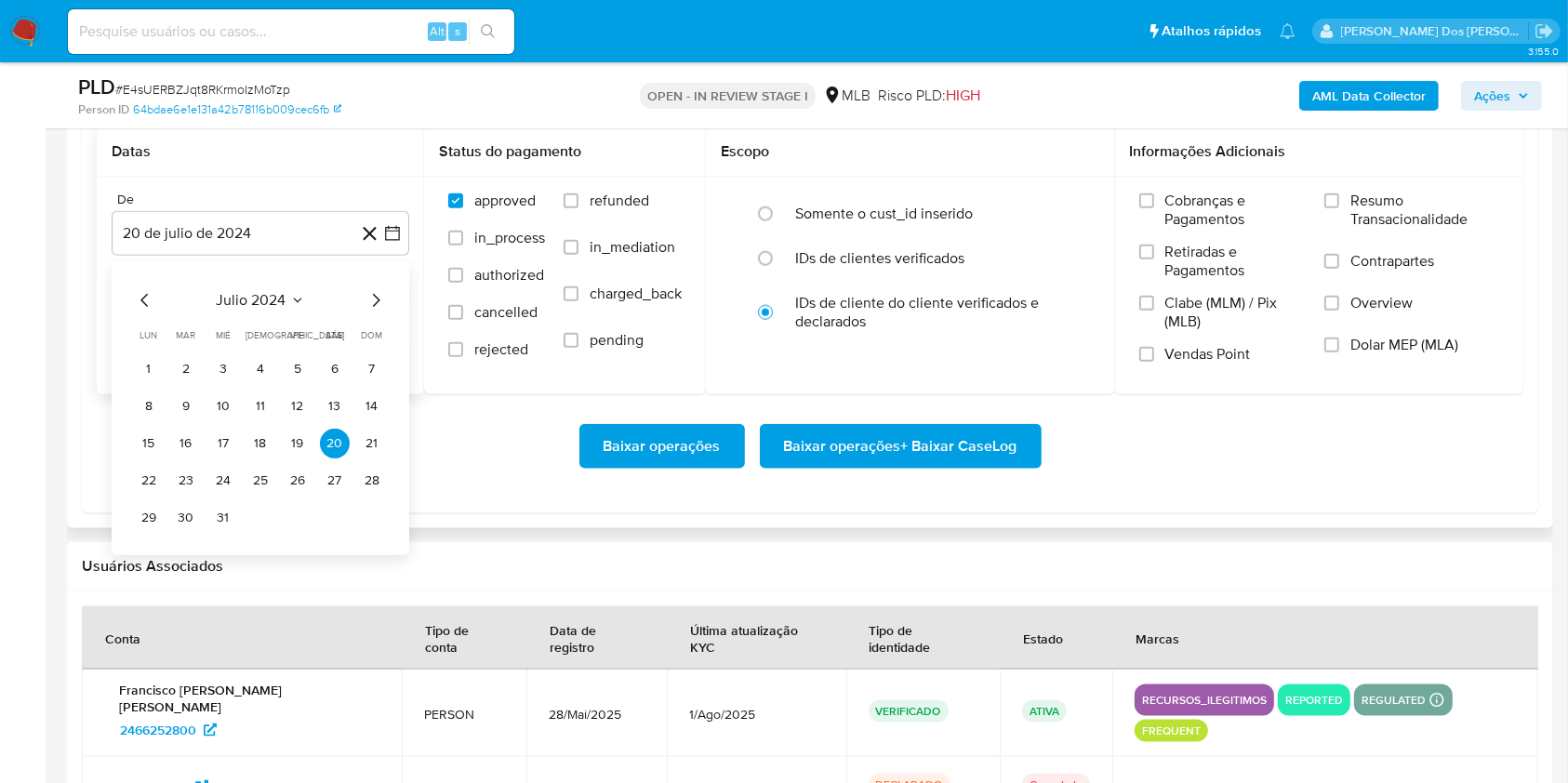
click at [368, 311] on icon "Mes siguiente" at bounding box center [376, 300] width 22 height 23
click at [369, 311] on icon "Mes siguiente" at bounding box center [376, 300] width 22 height 23
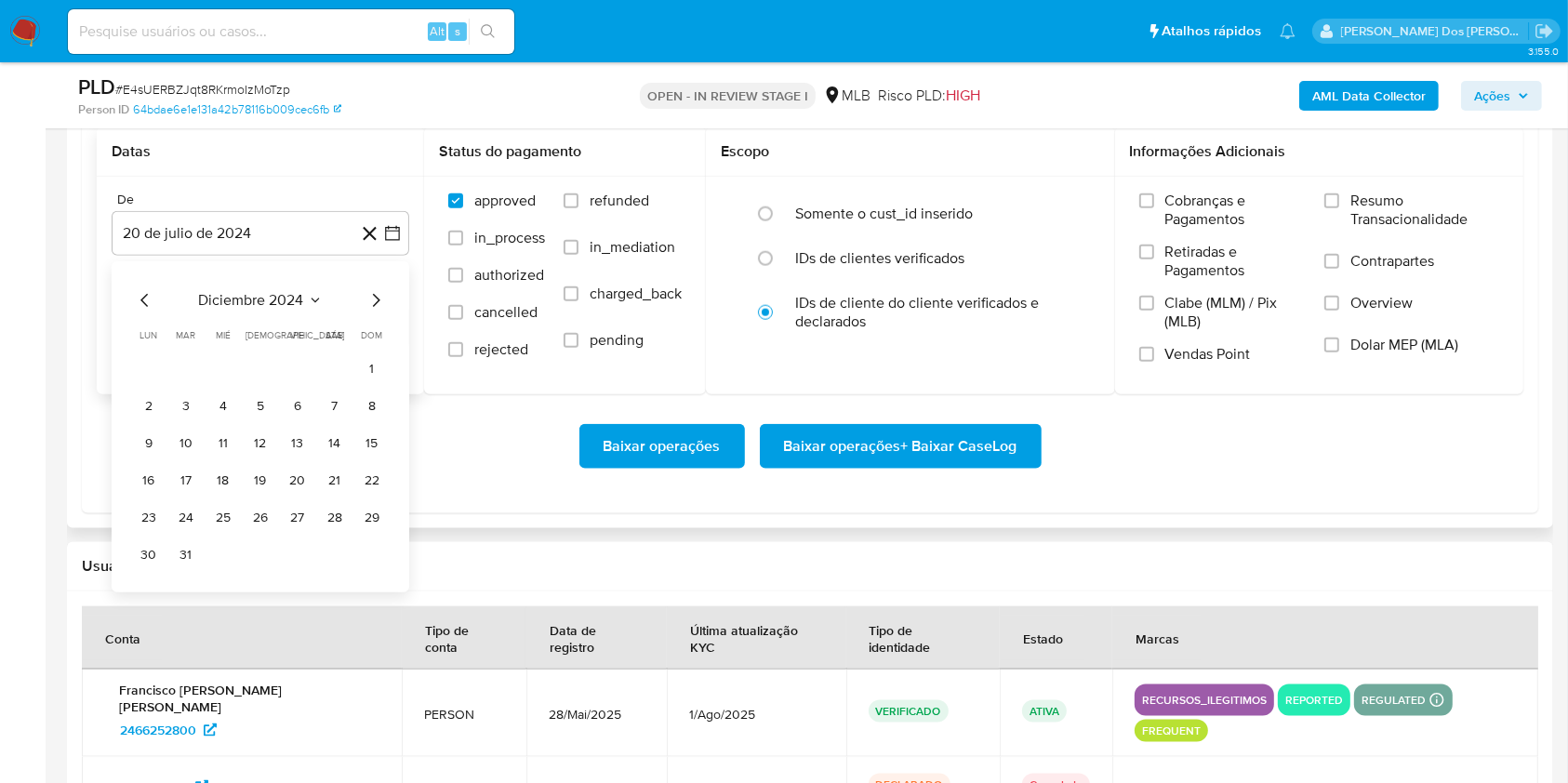
click at [369, 311] on icon "Mes siguiente" at bounding box center [376, 300] width 22 height 23
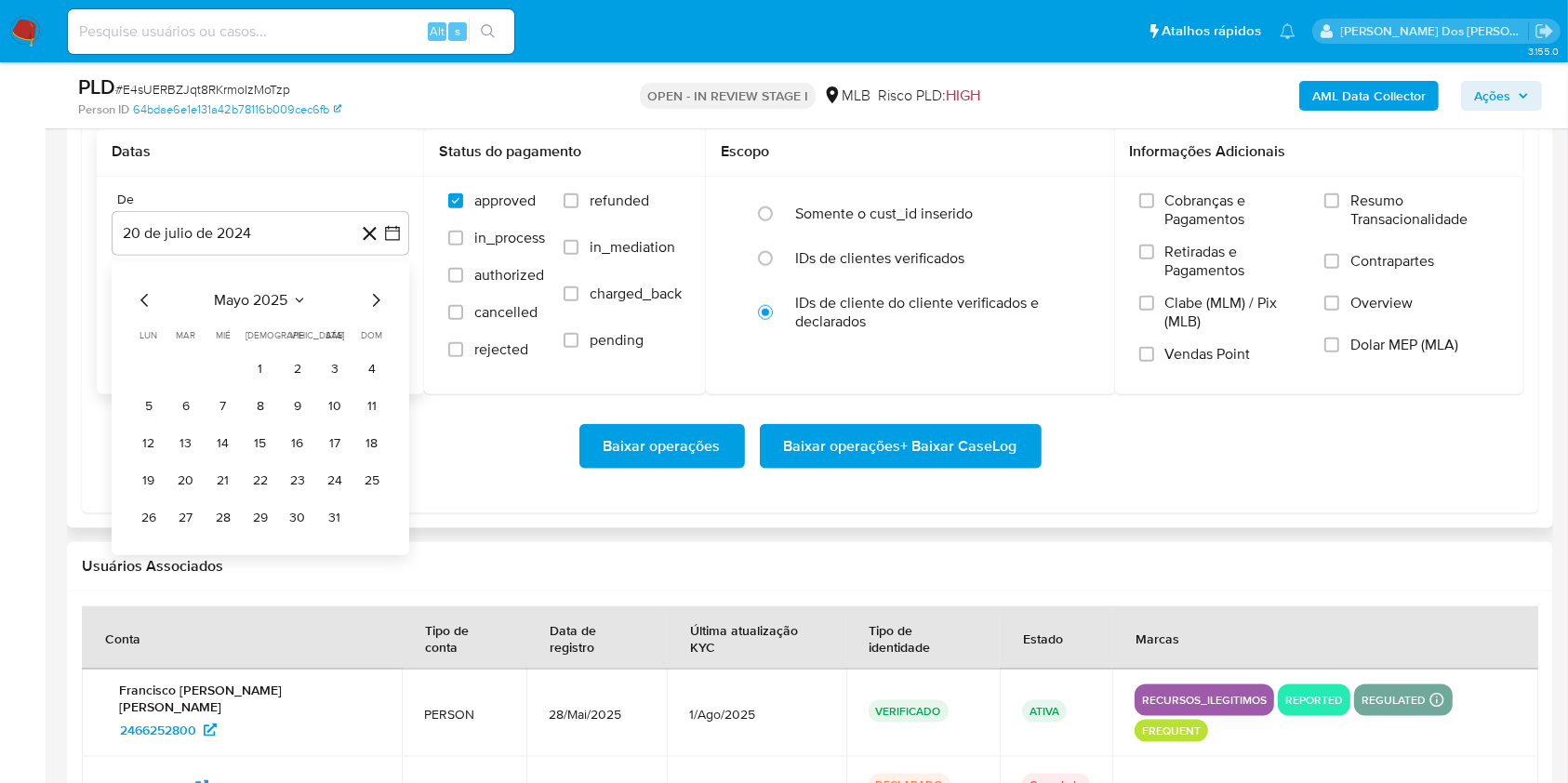
click at [369, 311] on icon "Mes siguiente" at bounding box center [376, 300] width 22 height 23
click at [371, 385] on button "1" at bounding box center [372, 369] width 29 height 29
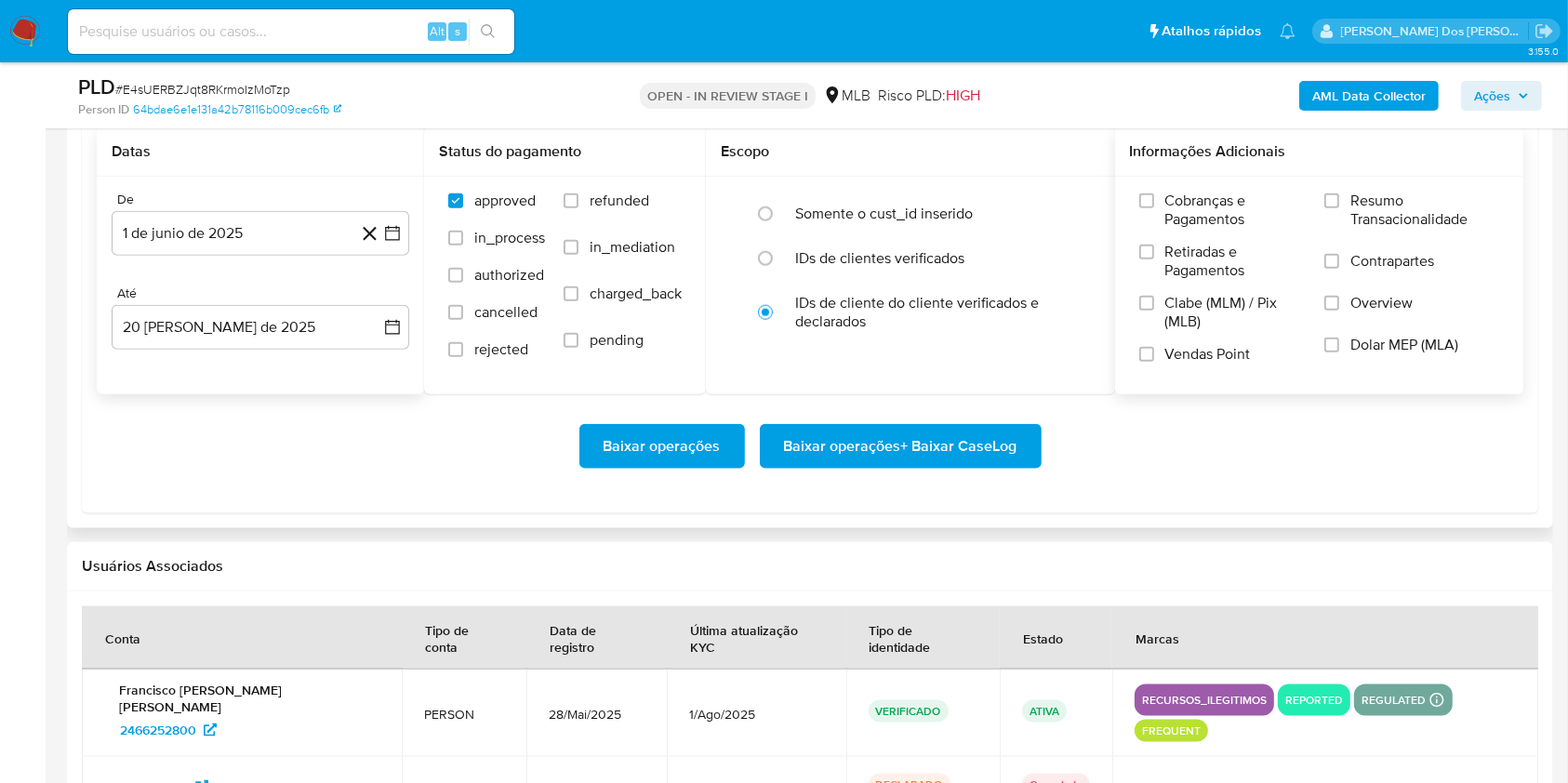
click at [1387, 229] on span "Resumo Transacionalidade" at bounding box center [1424, 210] width 149 height 37
click at [1339, 208] on input "Resumo Transacionalidade" at bounding box center [1331, 201] width 15 height 15
click at [401, 243] on icon "button" at bounding box center [392, 233] width 19 height 19
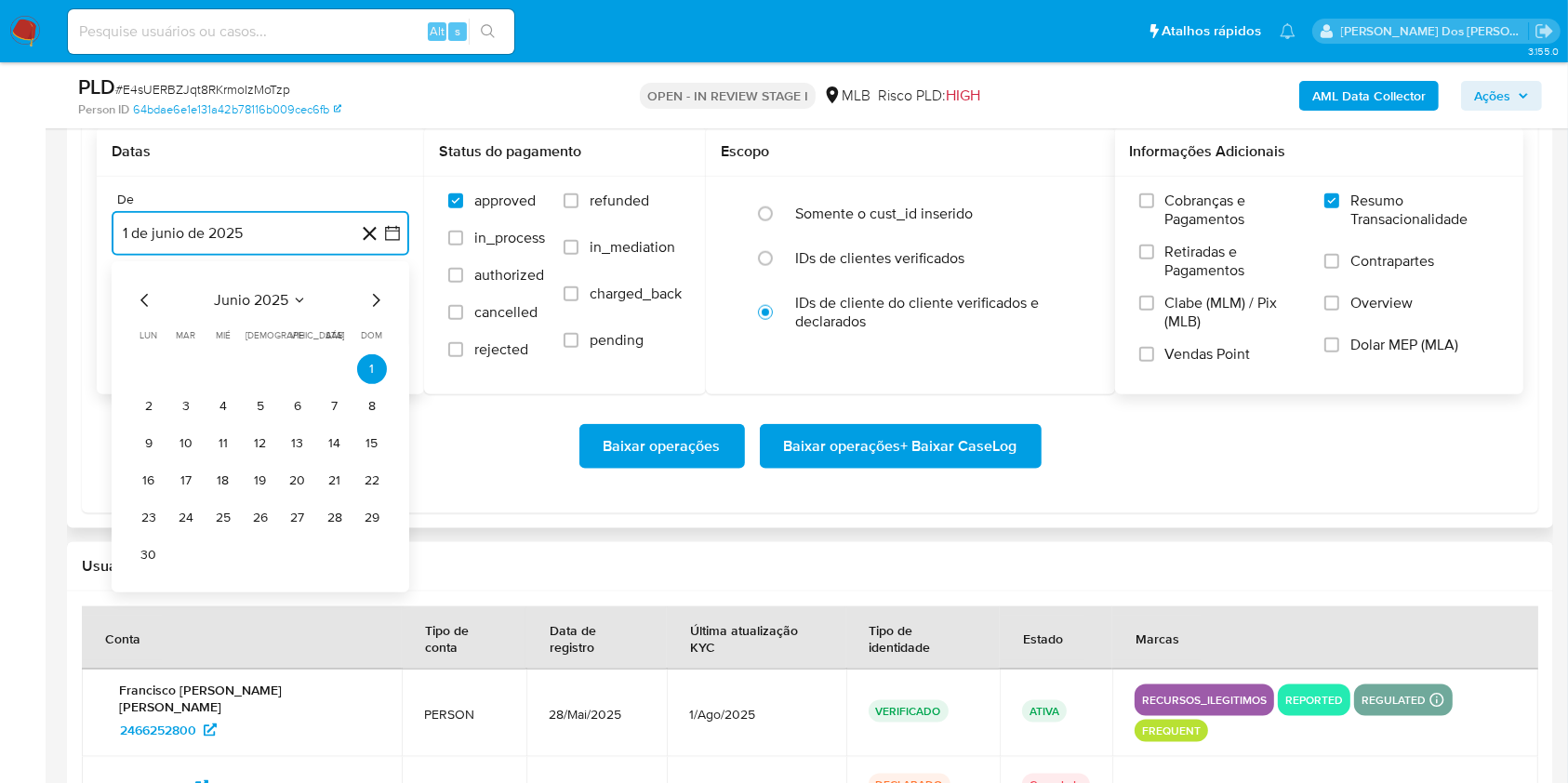
click at [383, 311] on icon "Mes siguiente" at bounding box center [376, 300] width 22 height 23
click at [171, 385] on button "1" at bounding box center [186, 369] width 29 height 29
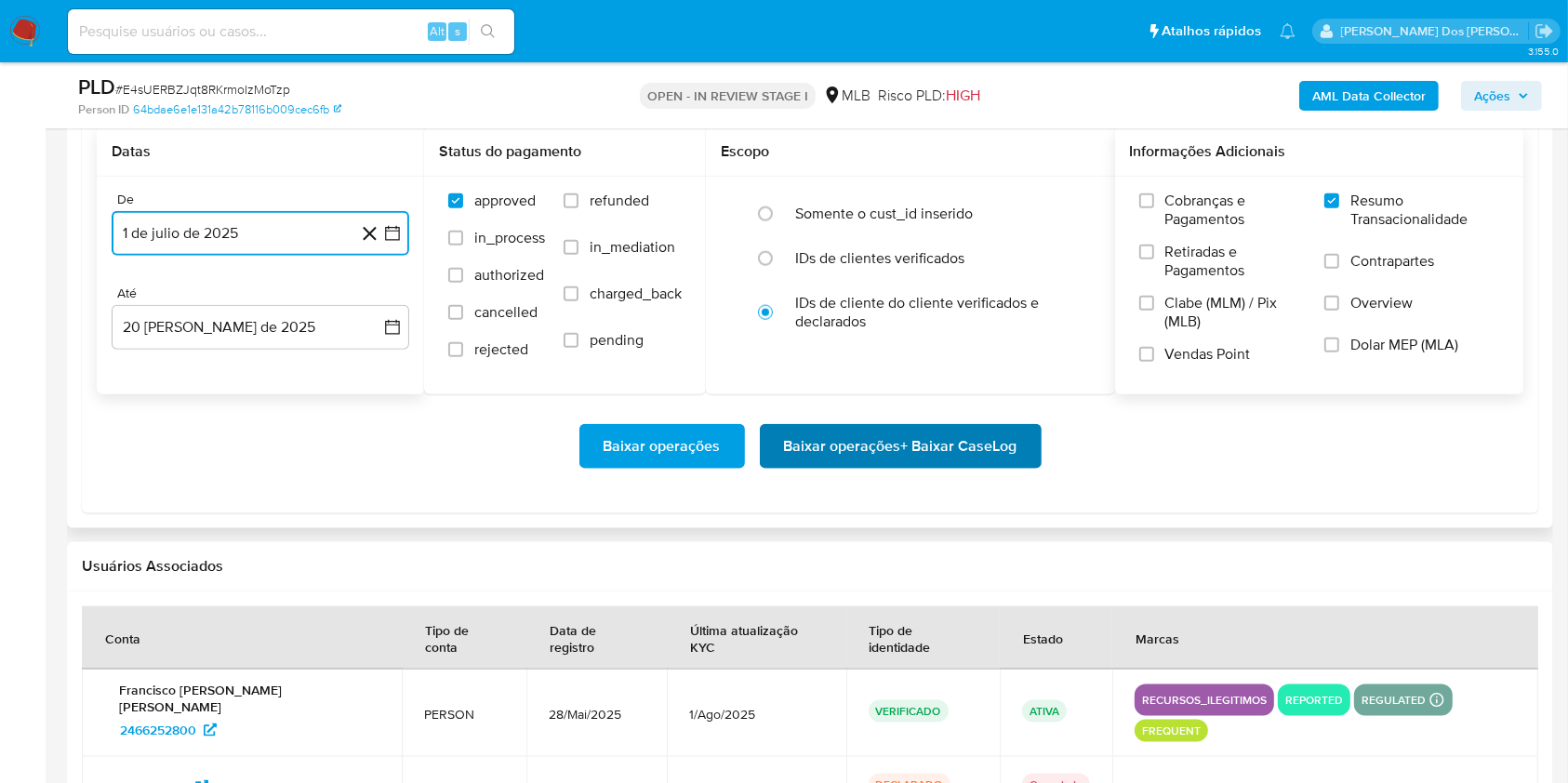
click at [969, 467] on span "Baixar operações + Baixar CaseLog" at bounding box center [900, 446] width 234 height 41
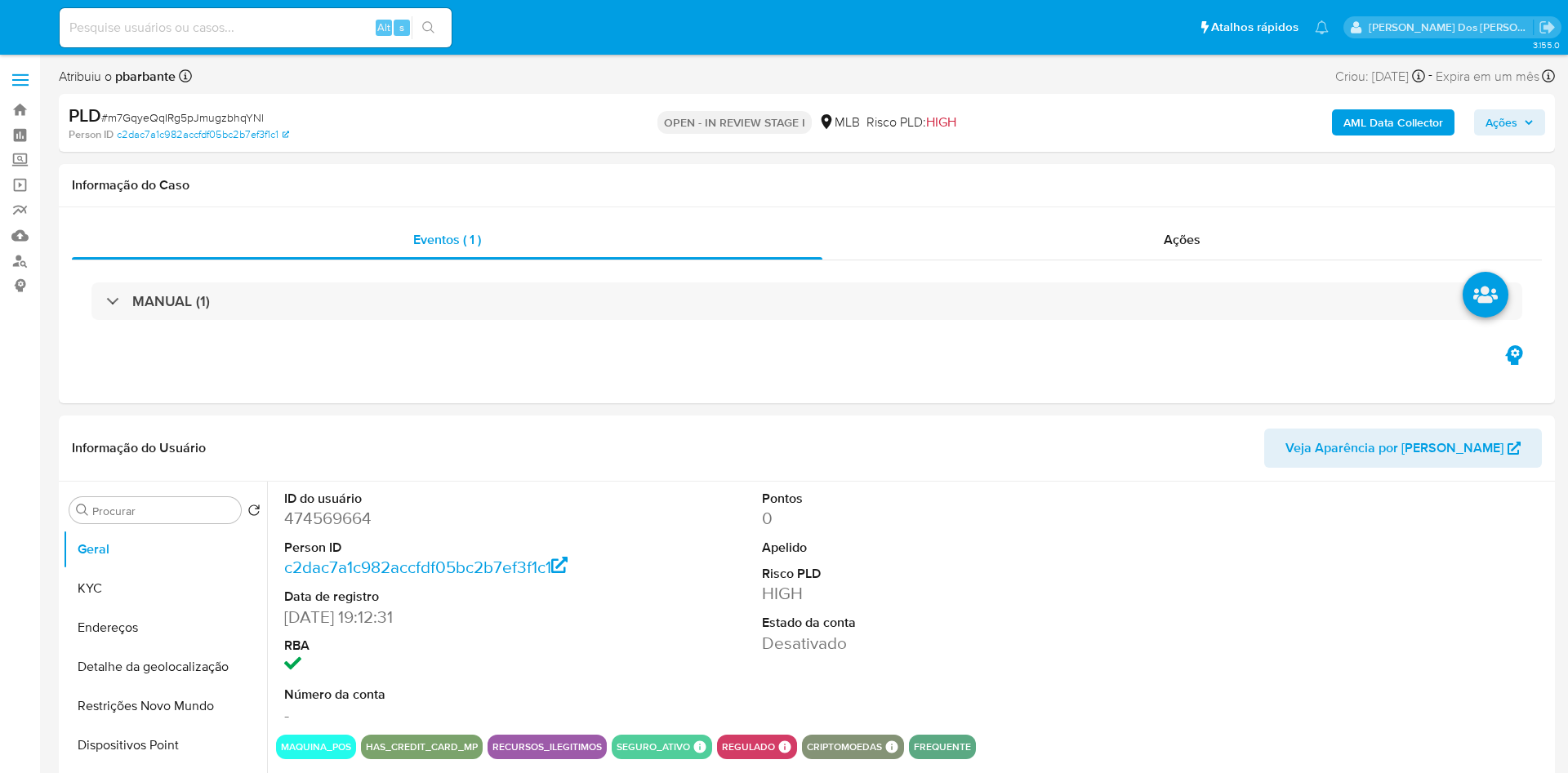
select select "10"
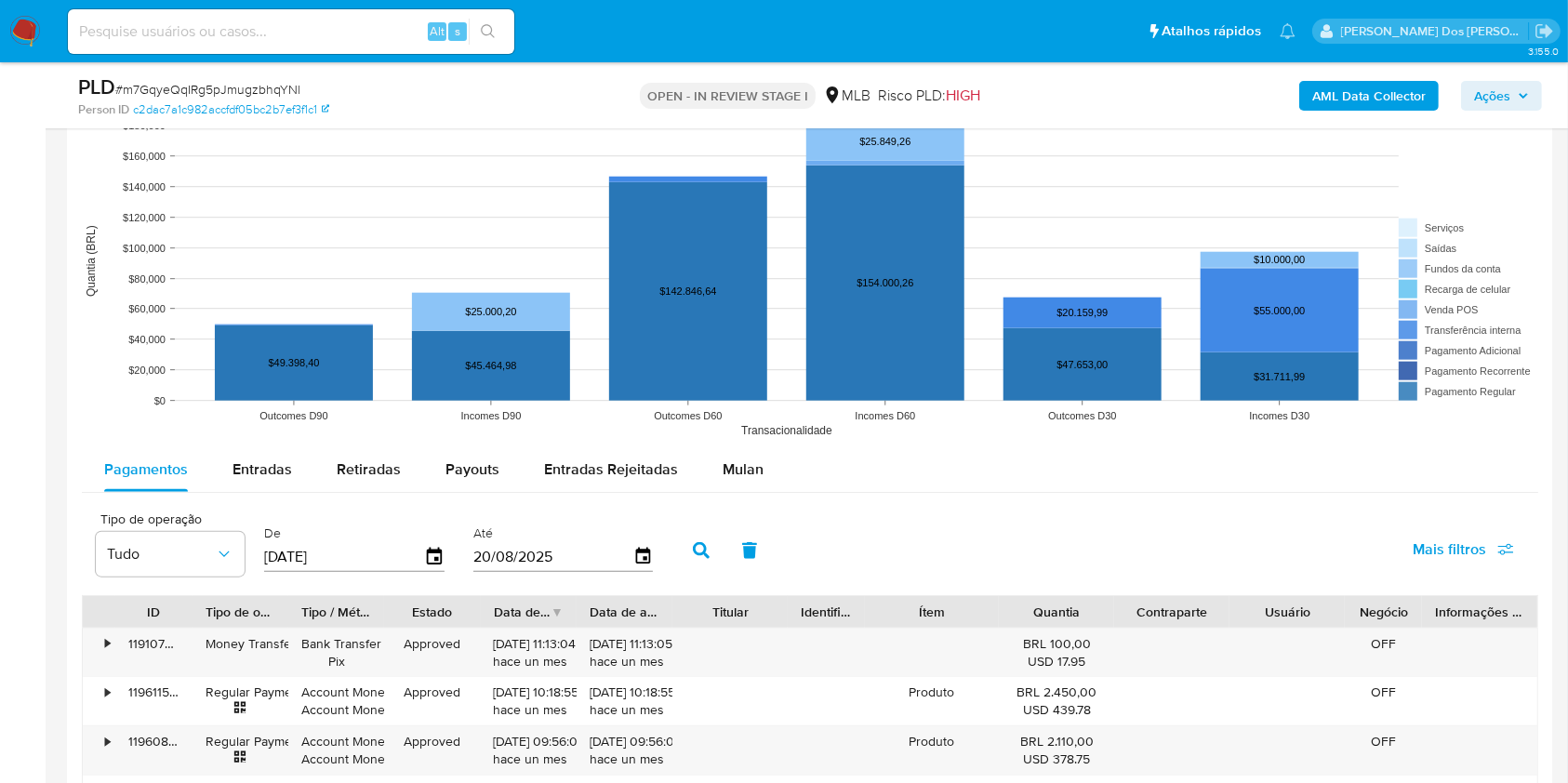
scroll to position [1754, 0]
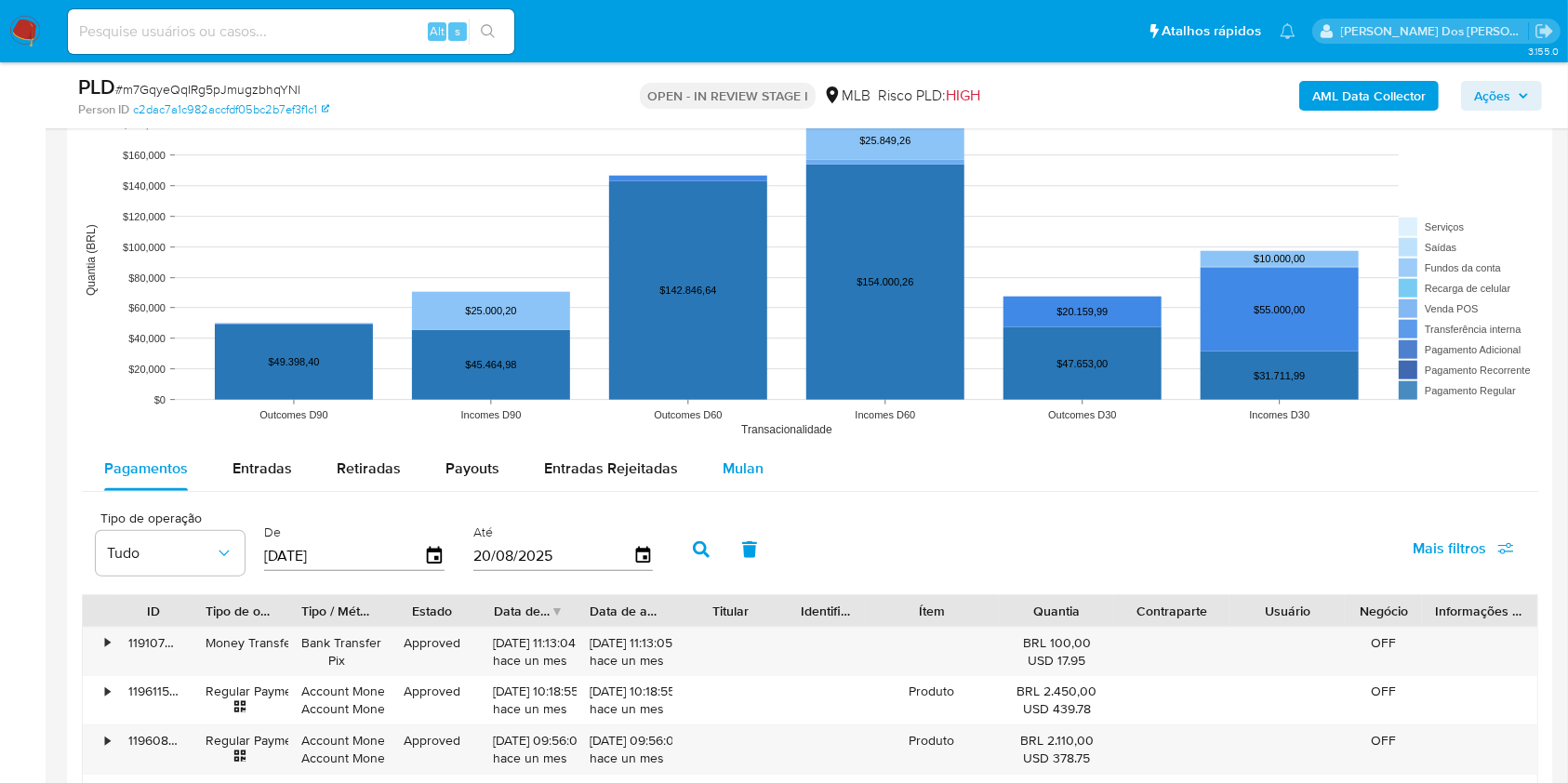
click at [729, 491] on div "Mulan" at bounding box center [743, 469] width 41 height 45
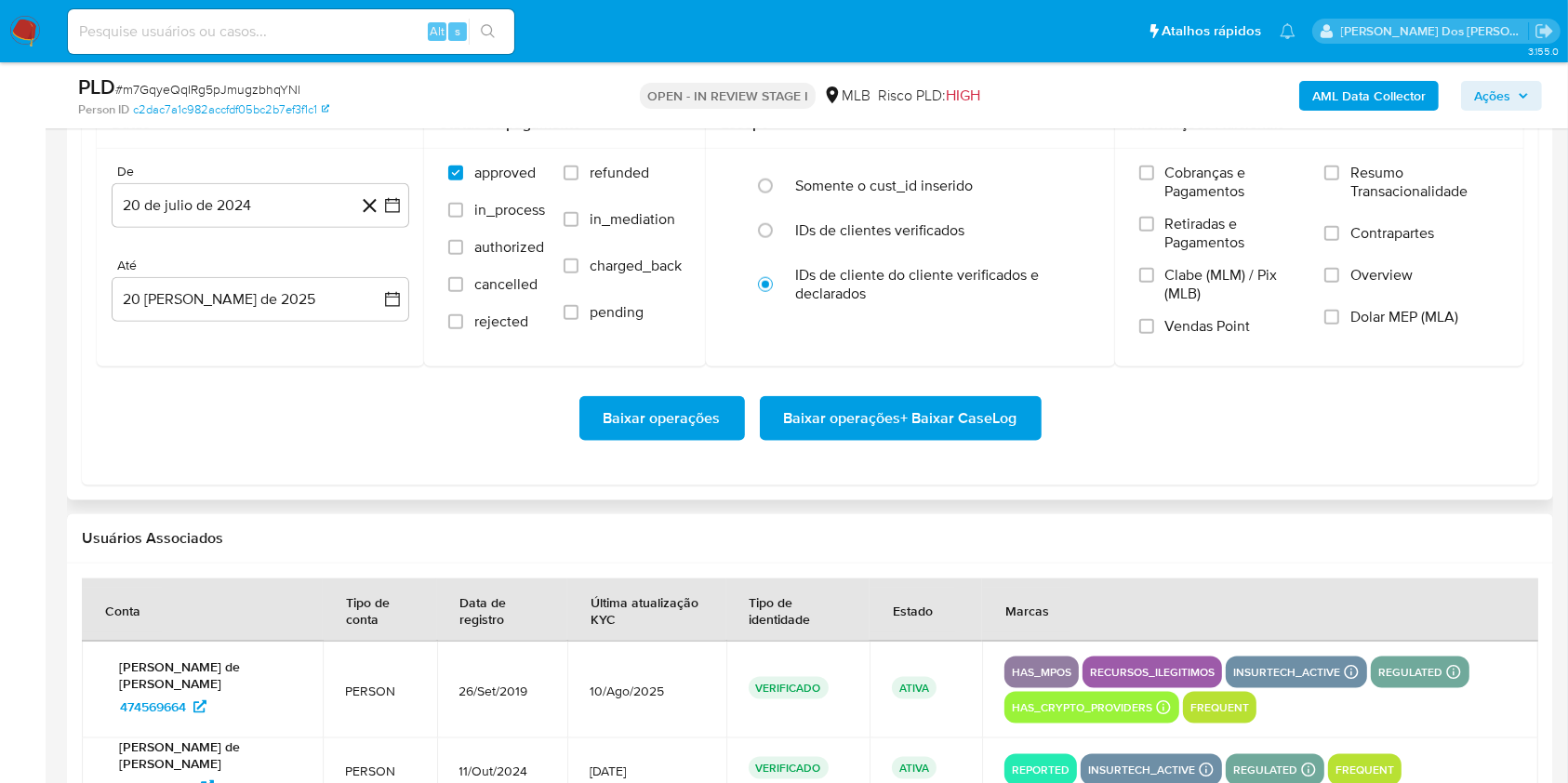
scroll to position [2197, 0]
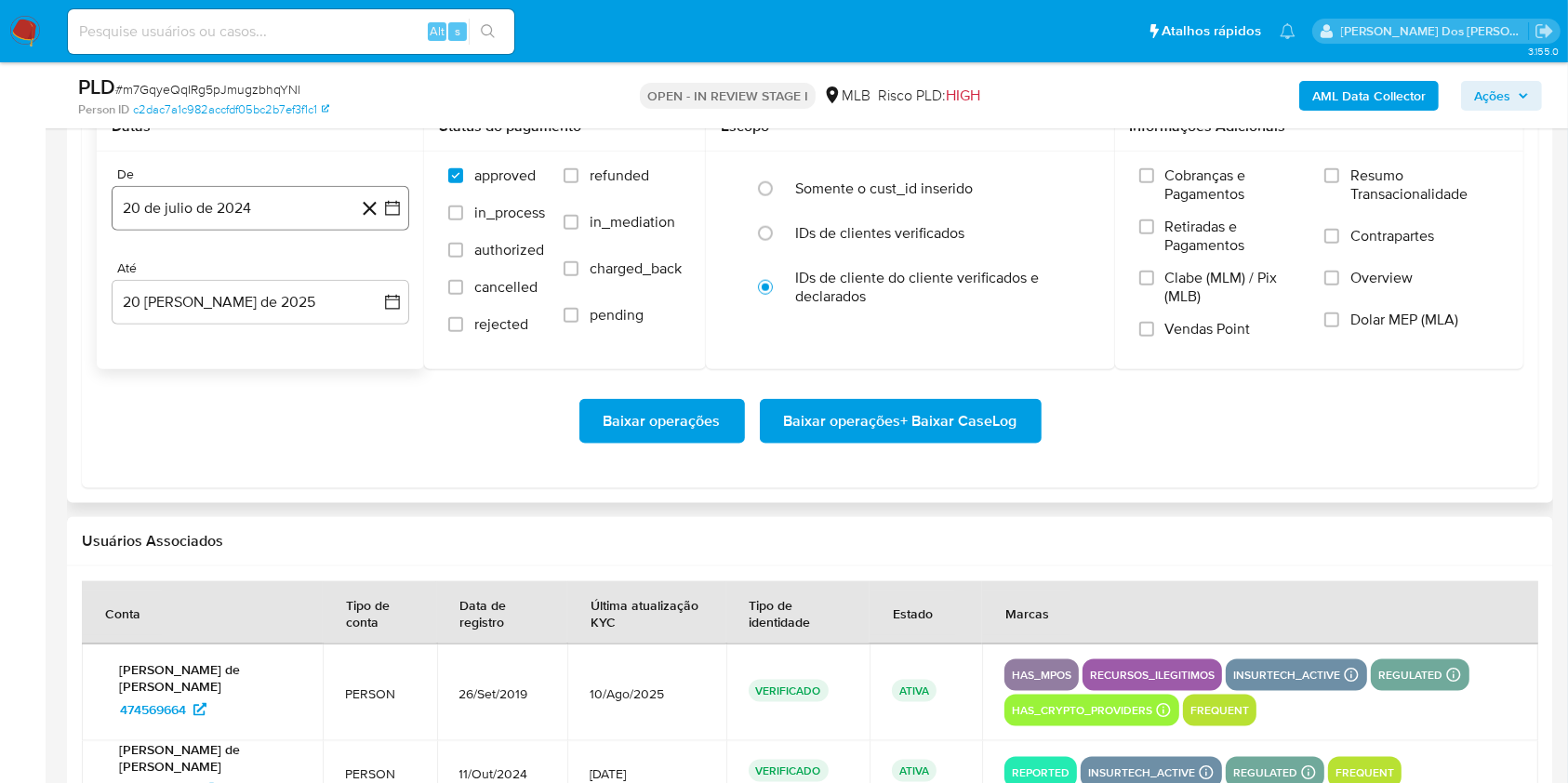
click at [386, 231] on button "20 de julio de 2024" at bounding box center [260, 208] width 297 height 45
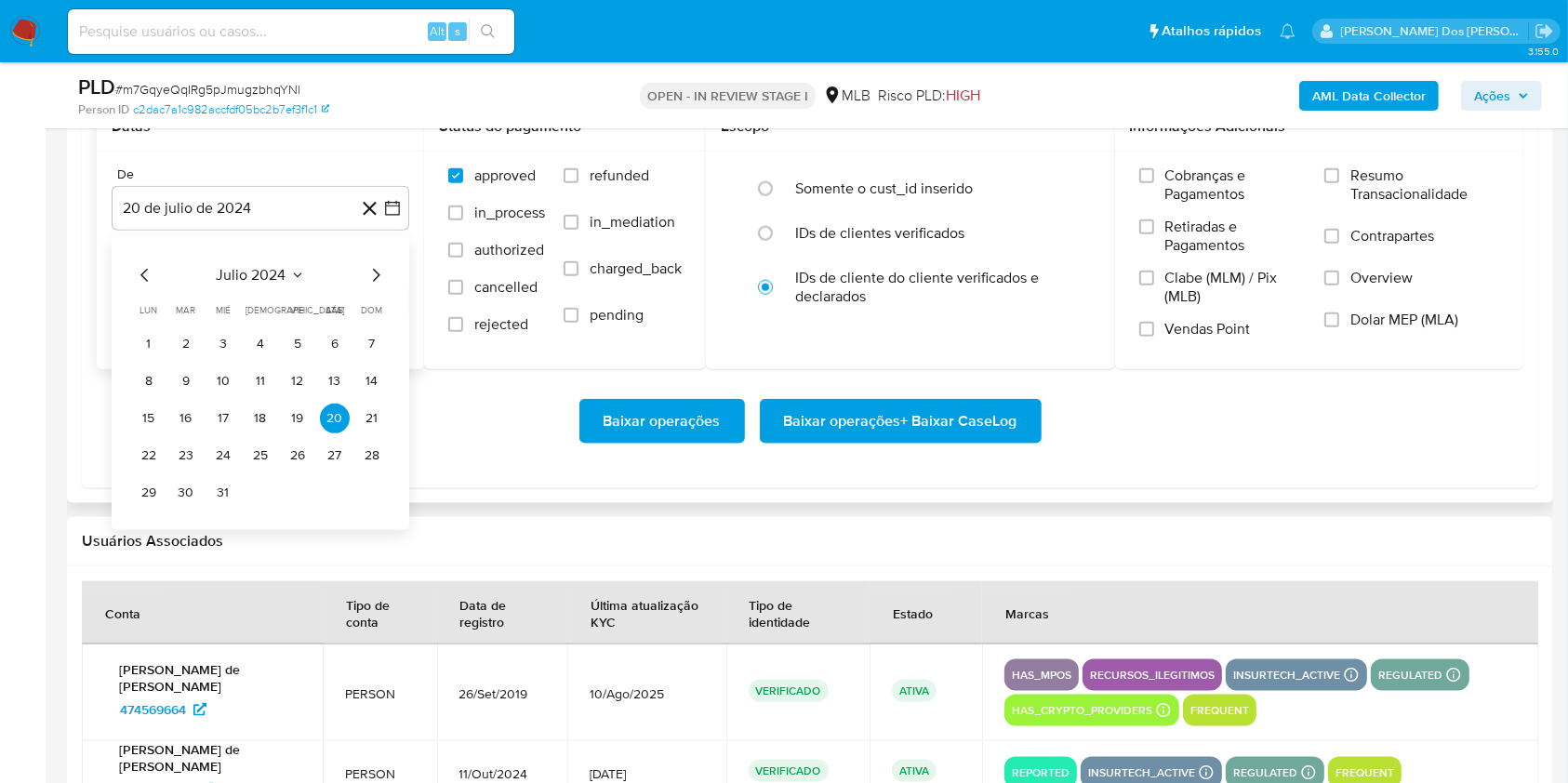
click at [374, 287] on icon "Mes siguiente" at bounding box center [376, 275] width 22 height 23
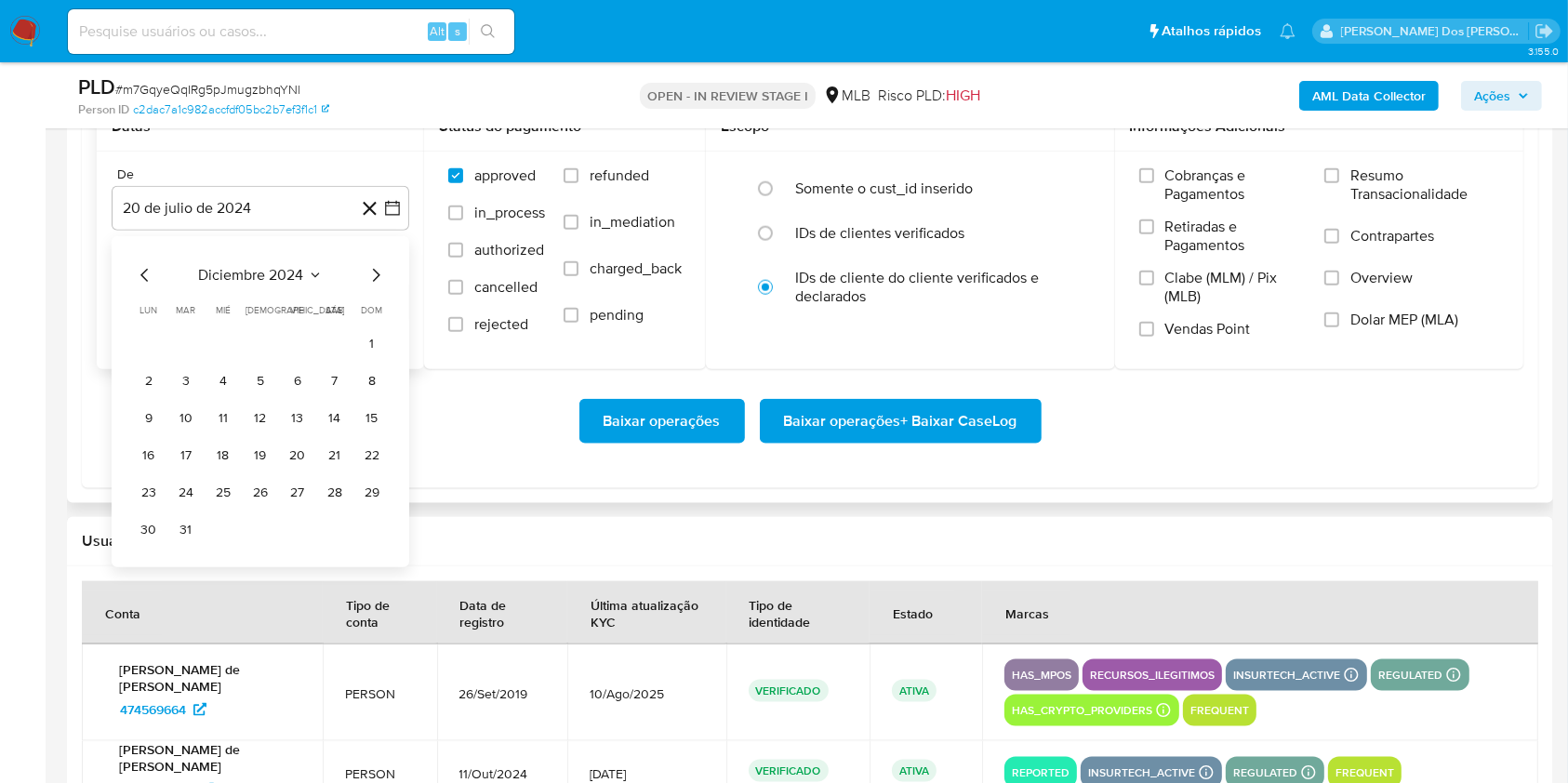
click at [374, 287] on icon "Mes siguiente" at bounding box center [376, 275] width 22 height 23
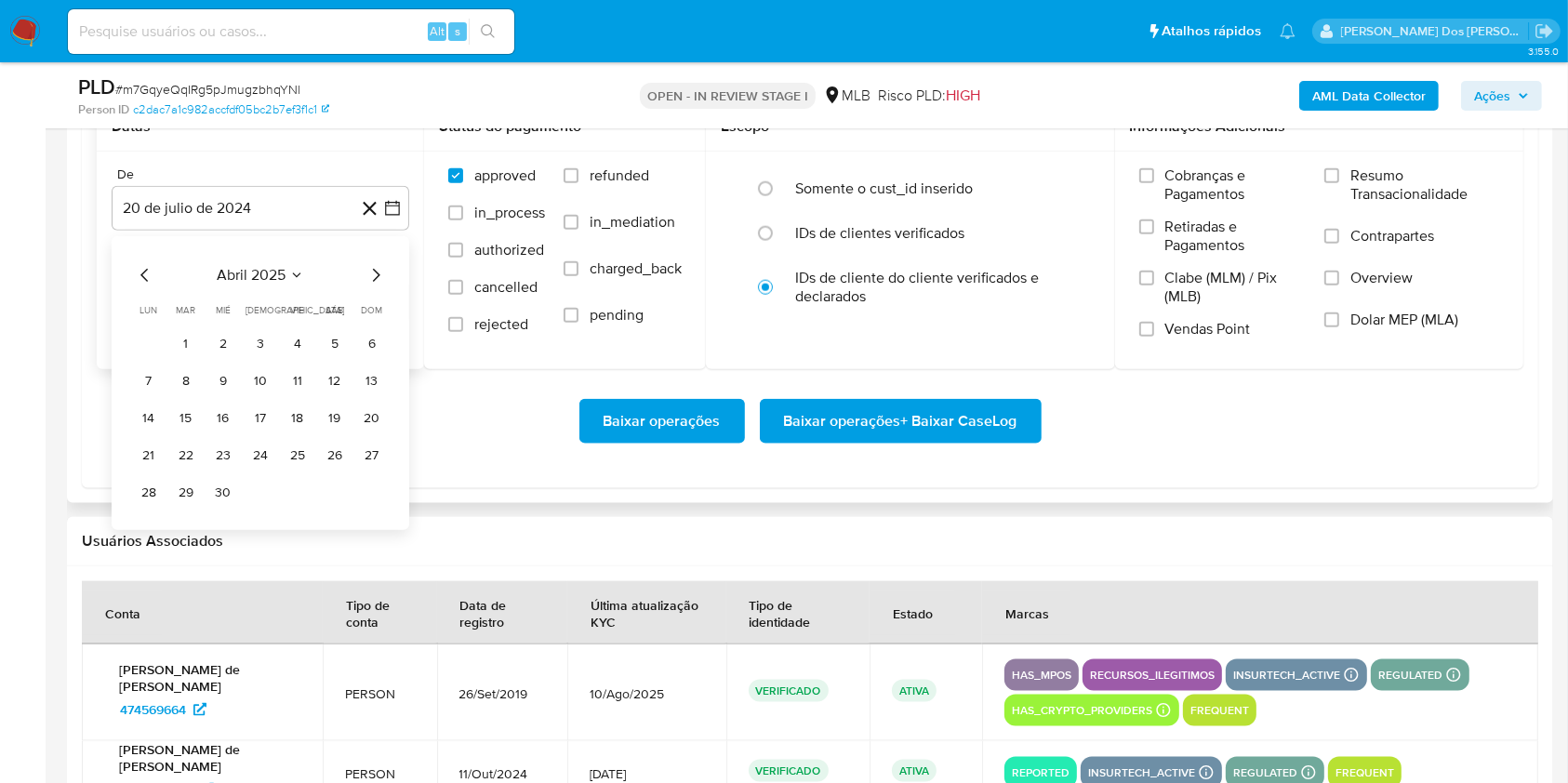
click at [374, 287] on icon "Mes siguiente" at bounding box center [376, 275] width 22 height 23
click at [190, 359] on button "1" at bounding box center [186, 345] width 29 height 29
click at [1401, 204] on span "Resumo Transacionalidade" at bounding box center [1424, 185] width 149 height 37
click at [1339, 183] on input "Resumo Transacionalidade" at bounding box center [1331, 175] width 15 height 15
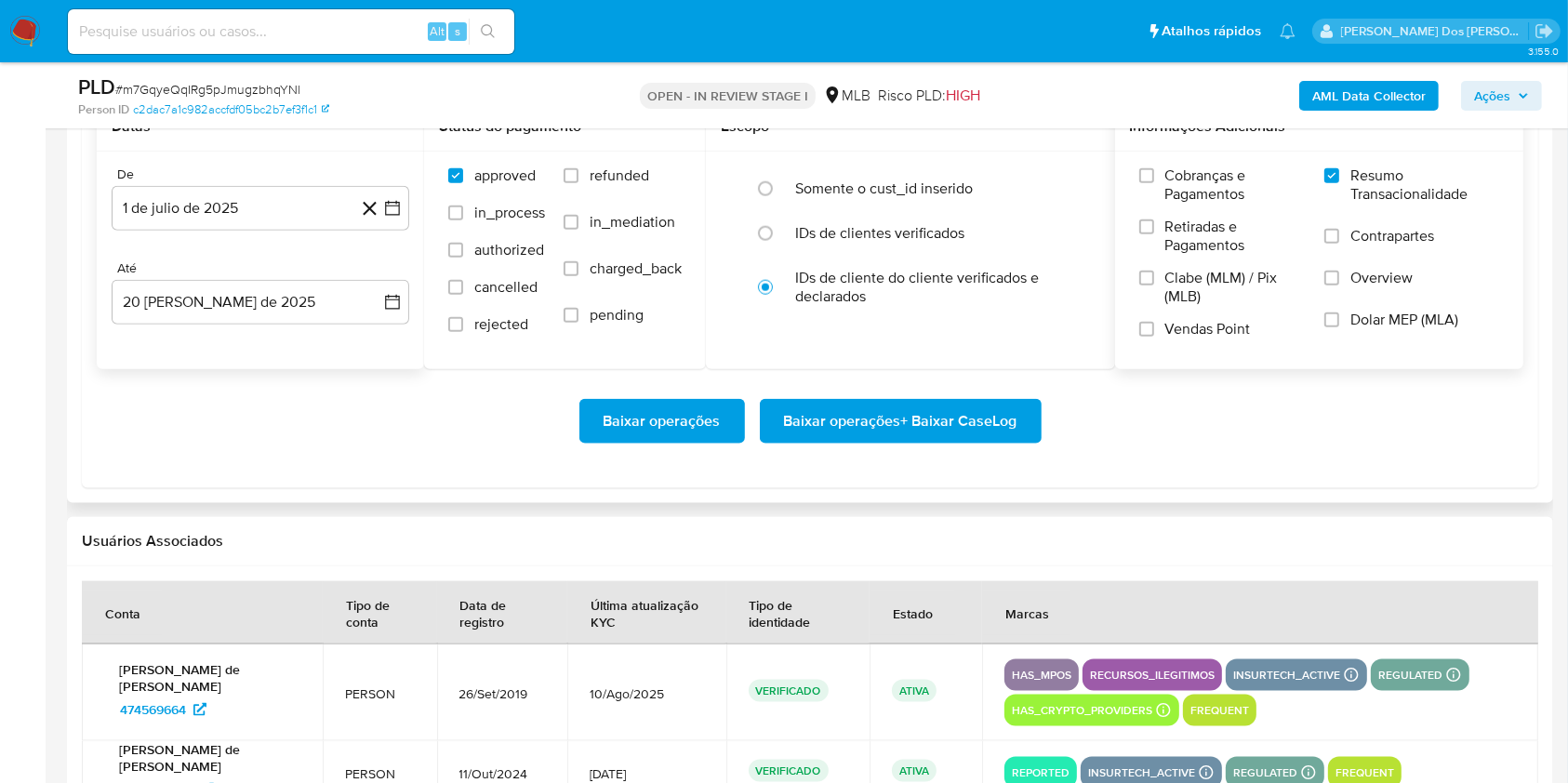
click at [954, 442] on span "Baixar operações + Baixar CaseLog" at bounding box center [900, 422] width 234 height 41
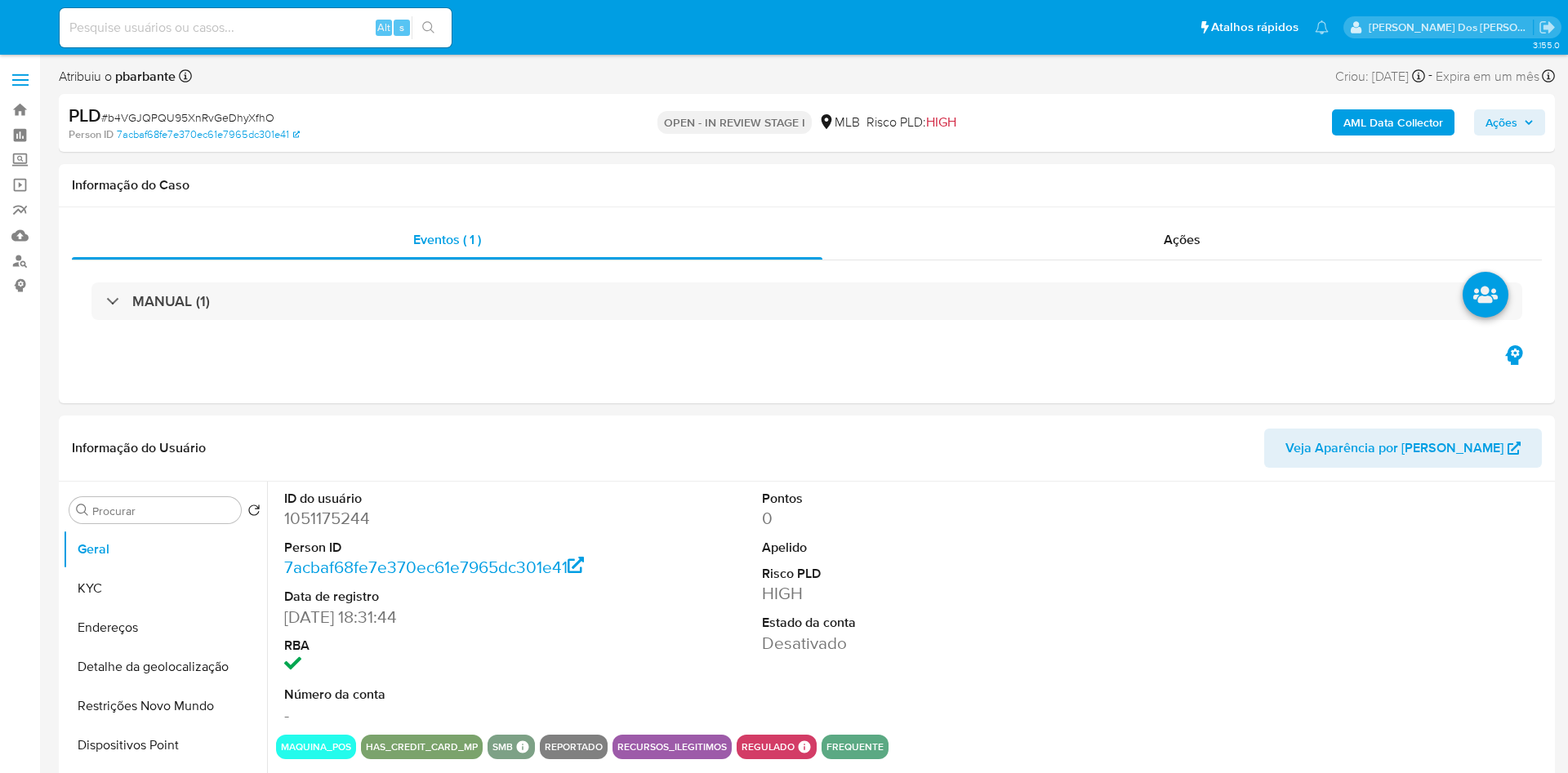
select select "10"
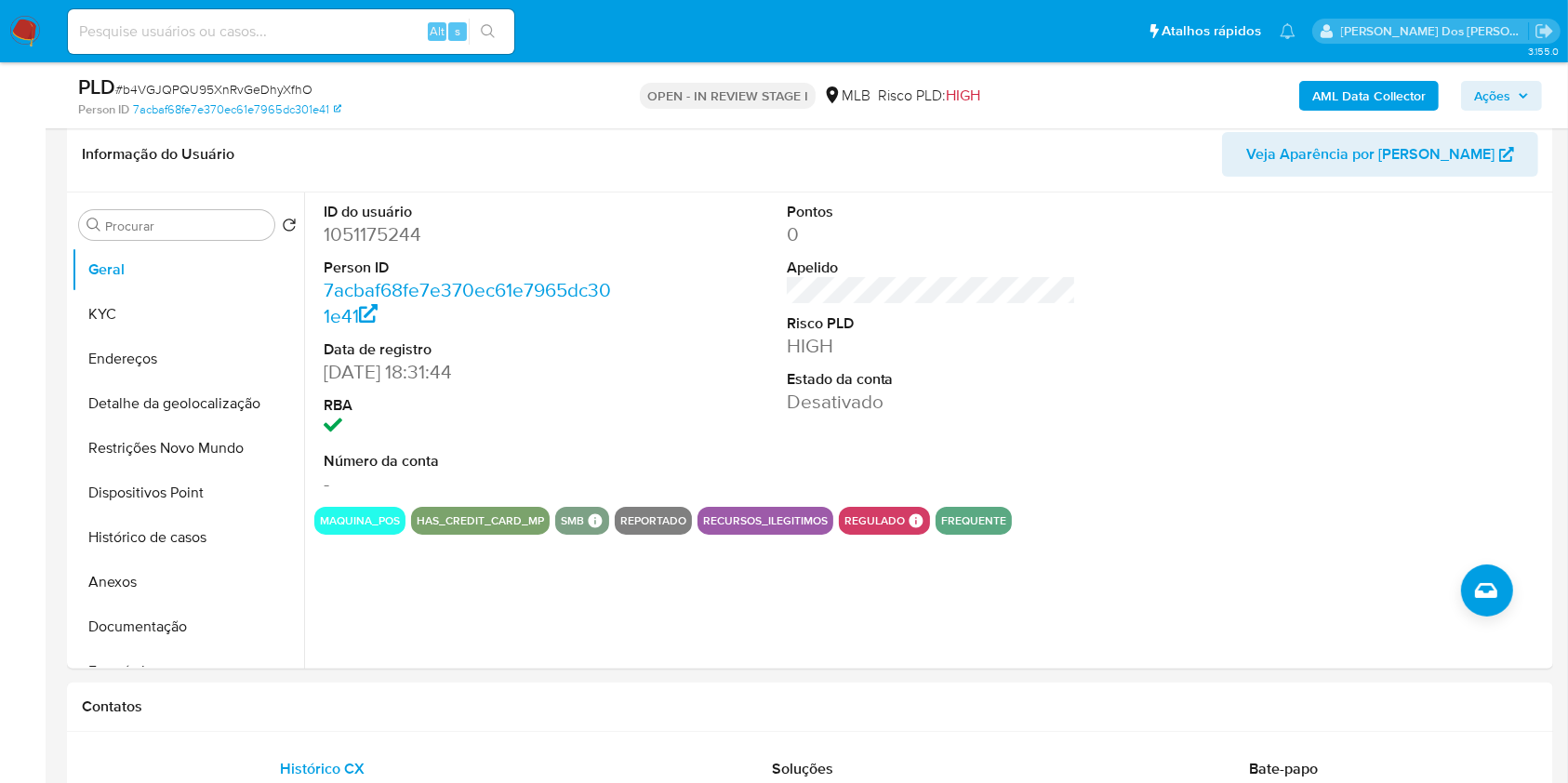
scroll to position [298, 0]
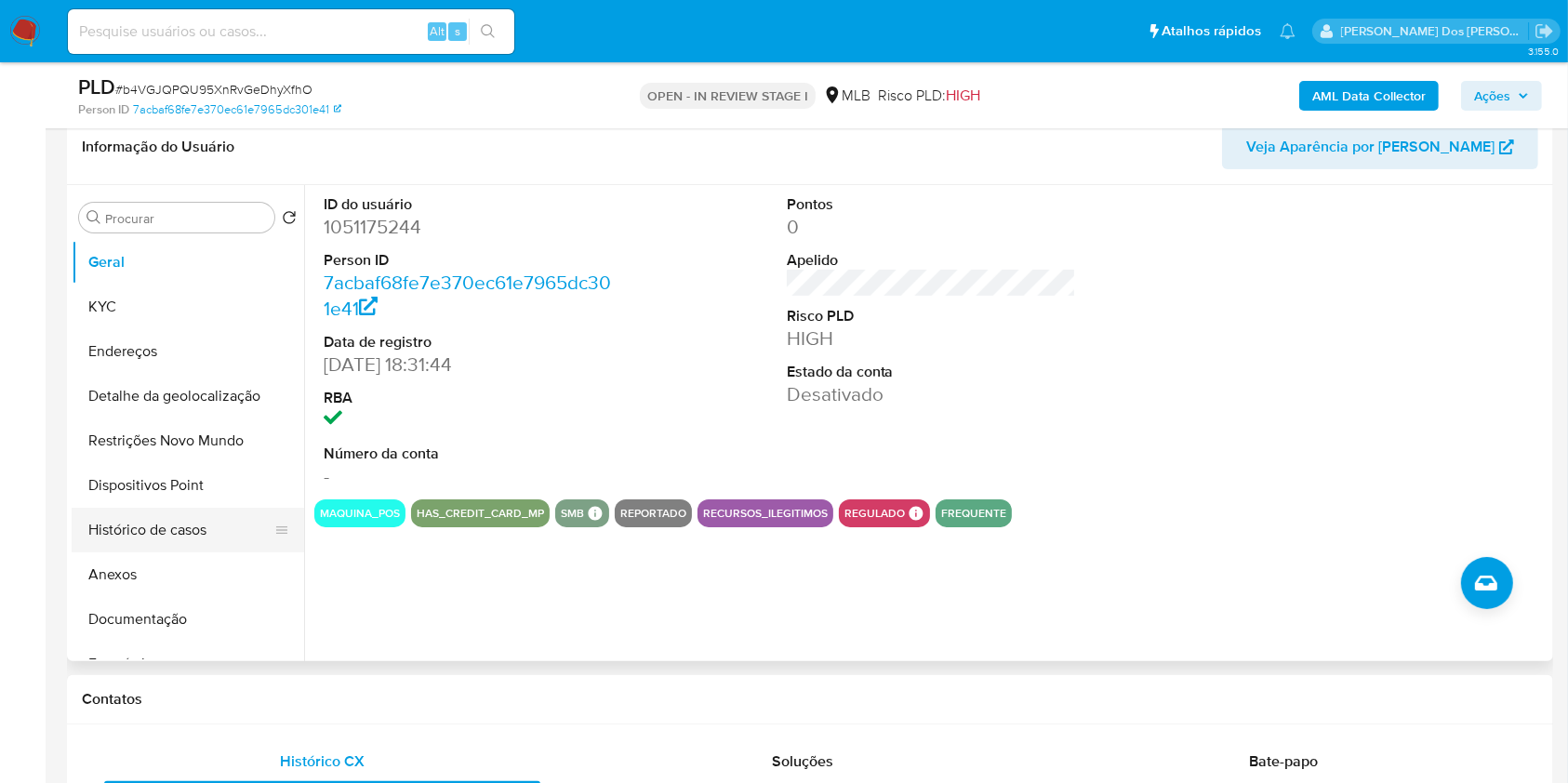
click at [138, 553] on button "Histórico de casos" at bounding box center [180, 530] width 217 height 45
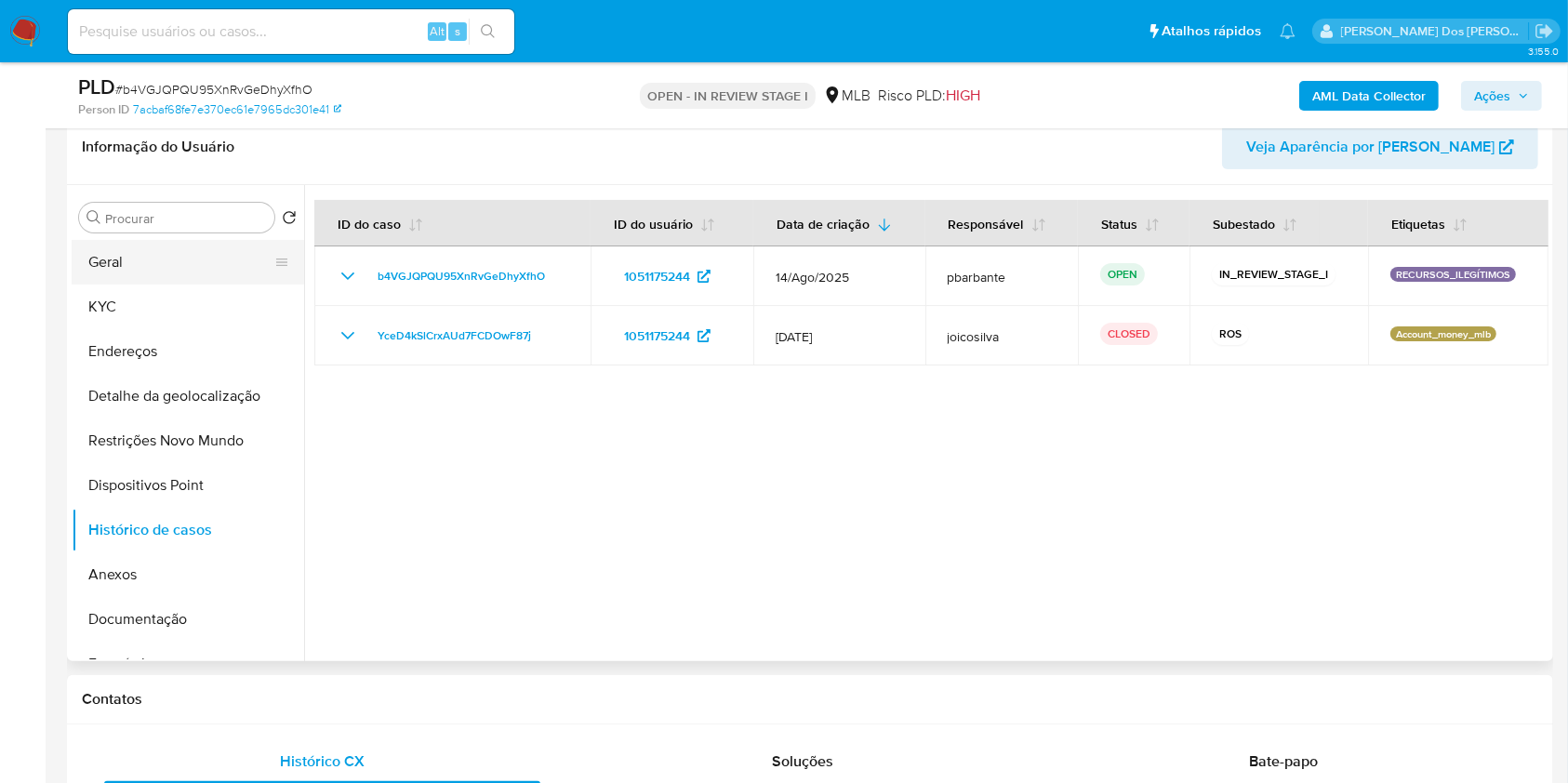
click at [181, 277] on button "Geral" at bounding box center [180, 262] width 217 height 45
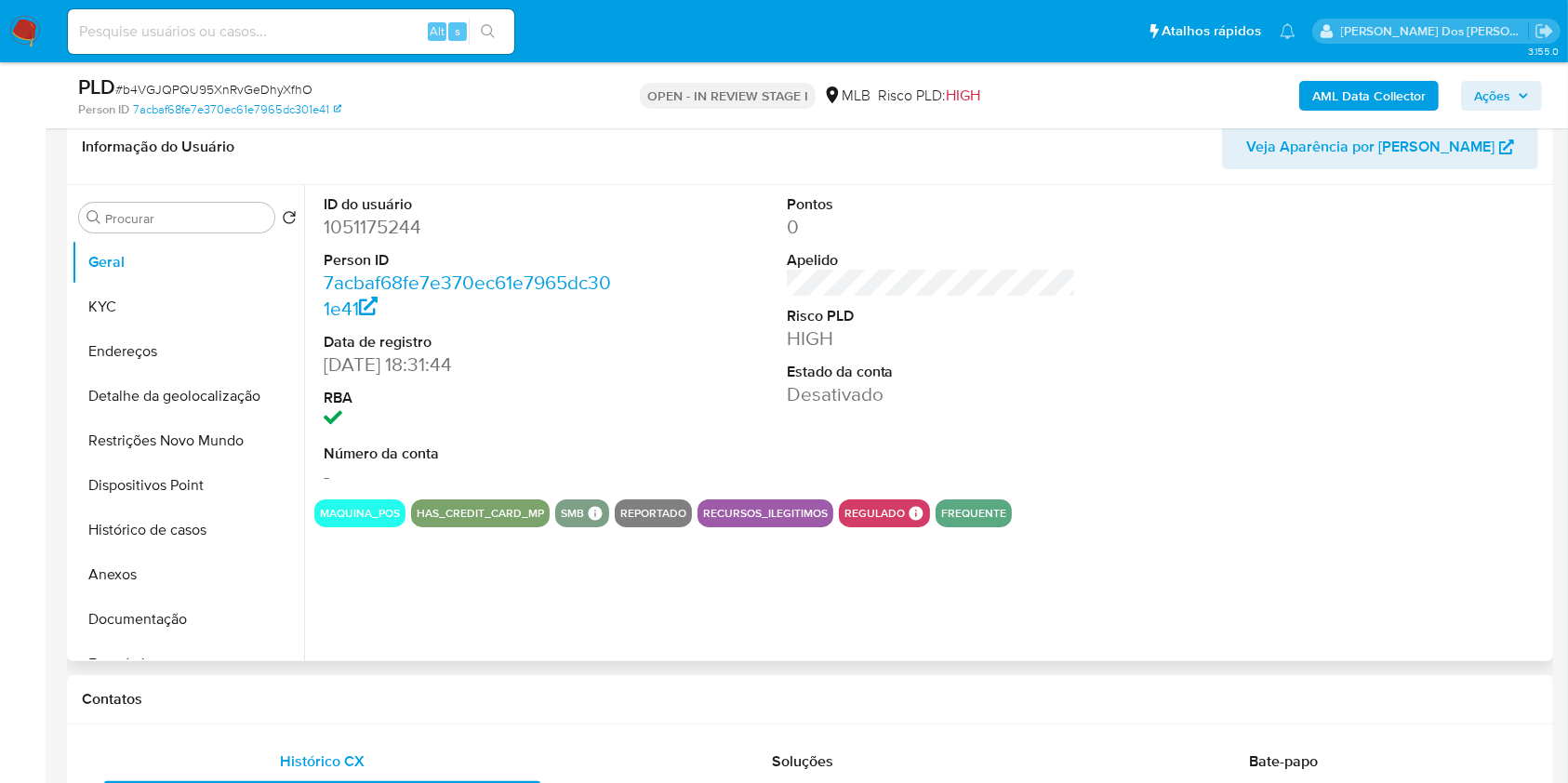
click at [410, 240] on dd "1051175244" at bounding box center [469, 227] width 291 height 26
copy dd "1051175244"
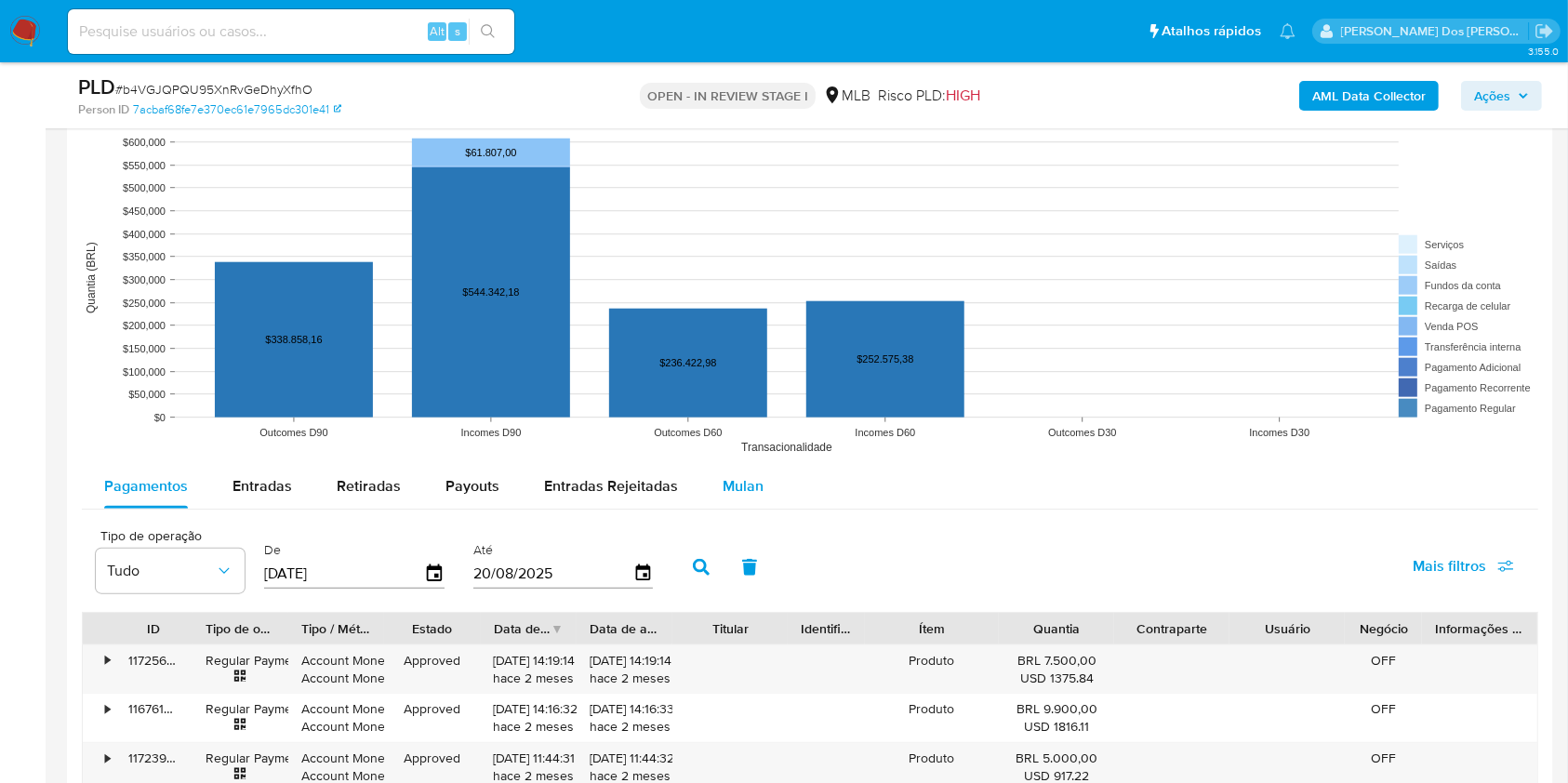
click at [735, 497] on span "Mulan" at bounding box center [743, 486] width 41 height 22
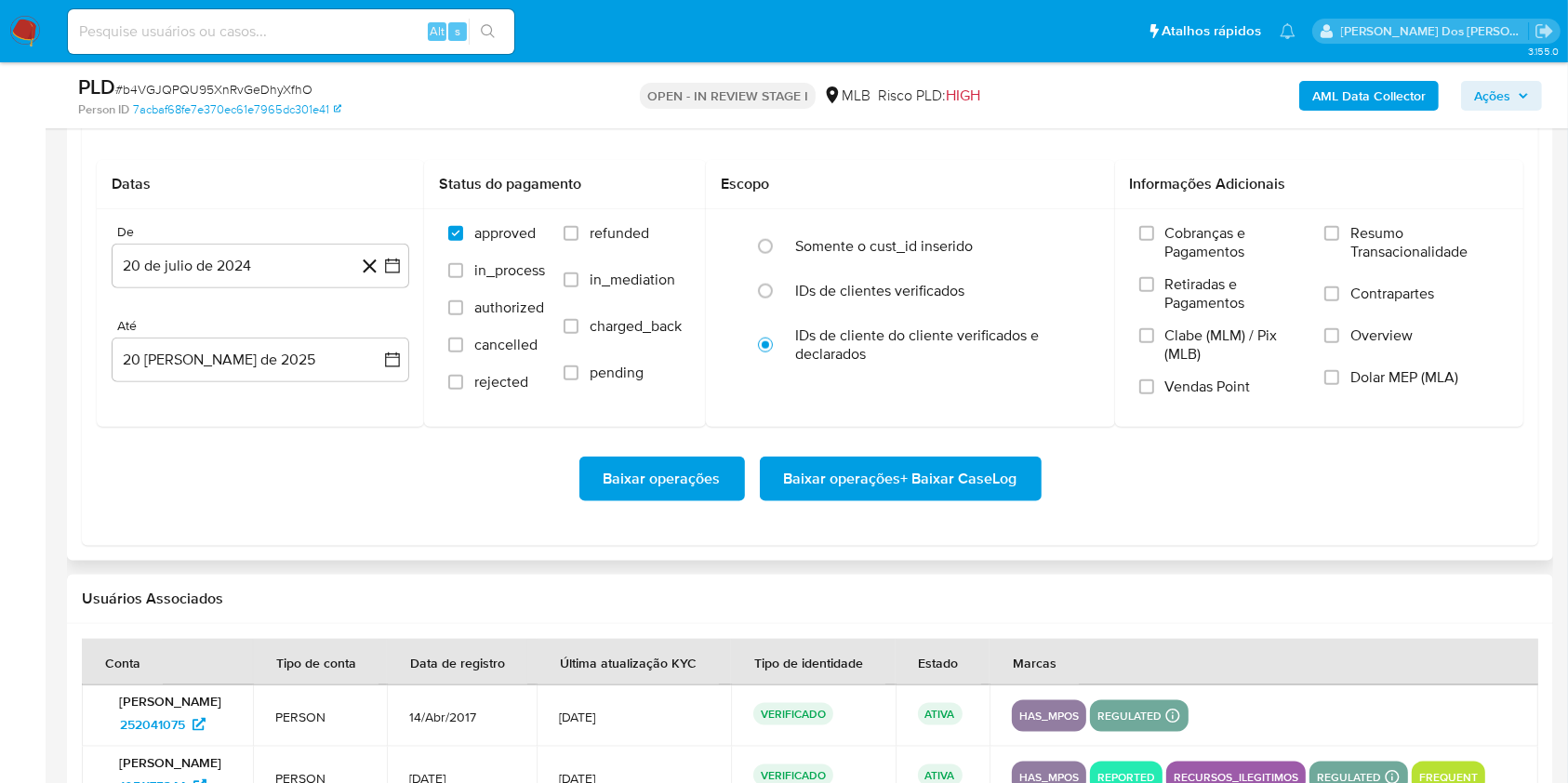
scroll to position [2141, 0]
click at [404, 288] on button "20 de julio de 2024" at bounding box center [260, 265] width 297 height 45
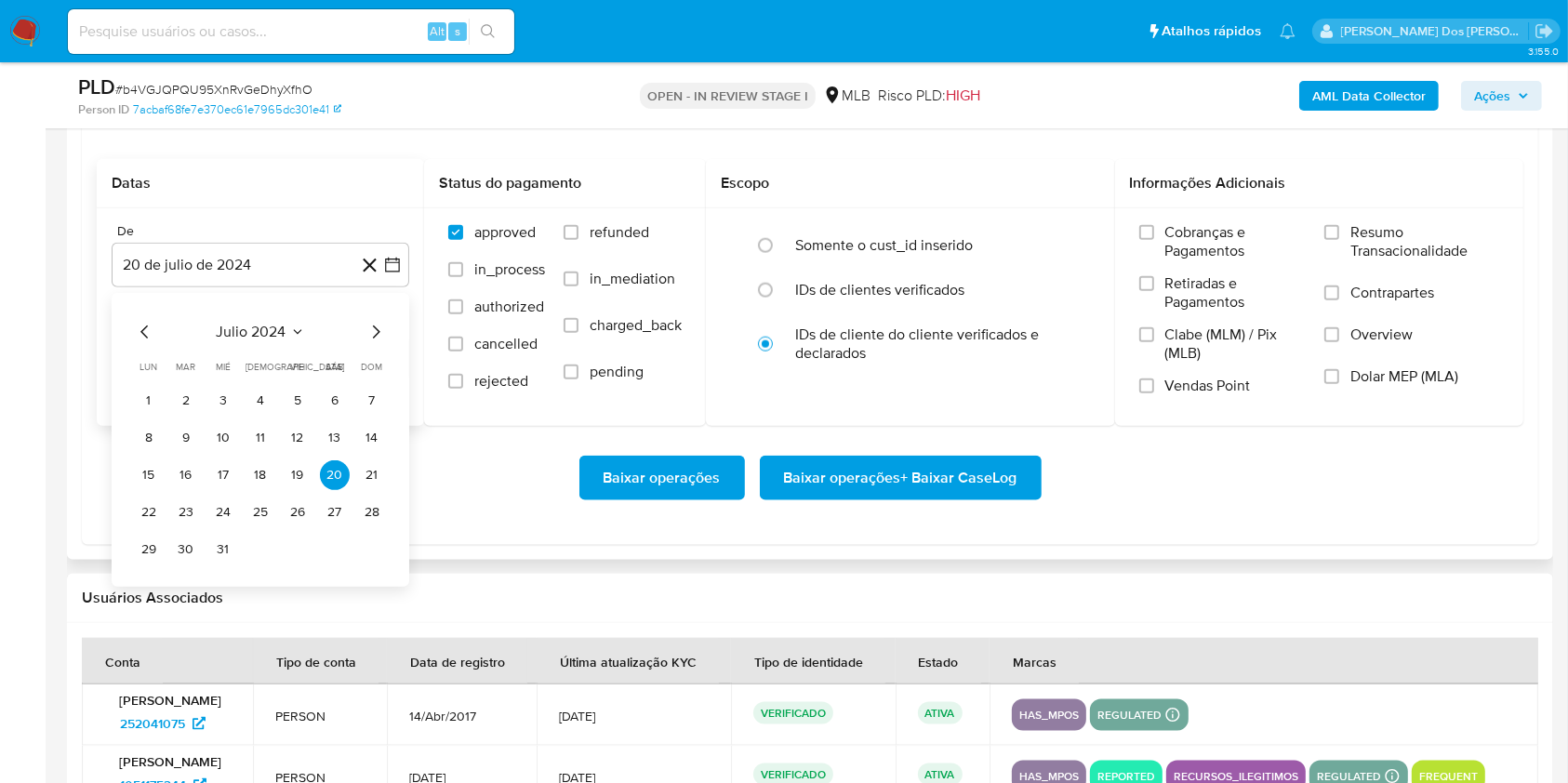
click at [371, 374] on div "julio 2024 julio 2024 lun lunes mar martes mié miércoles jue jueves vie viernes…" at bounding box center [260, 442] width 253 height 244
click at [373, 344] on icon "Mes siguiente" at bounding box center [376, 332] width 22 height 23
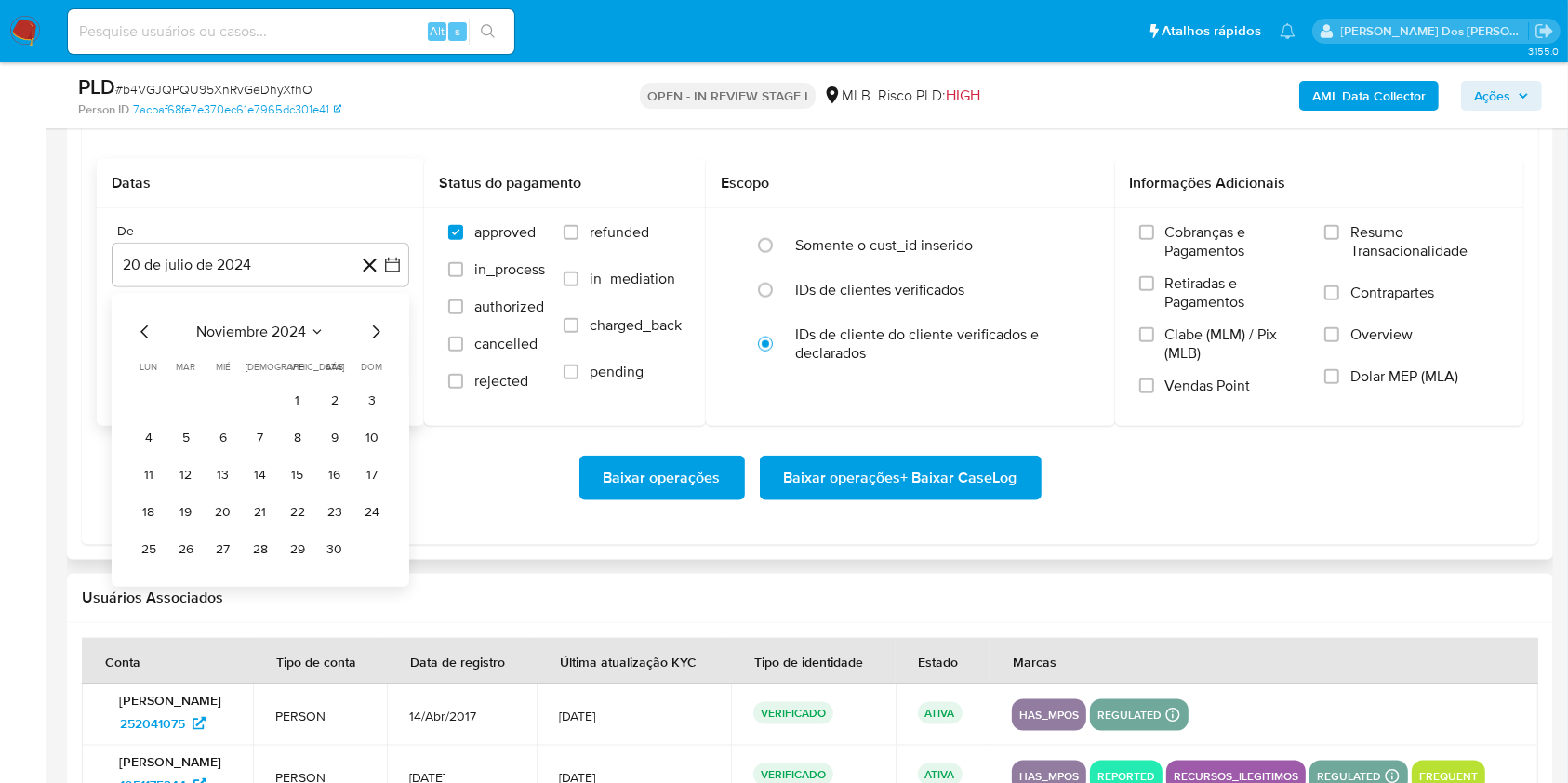
click at [373, 344] on icon "Mes siguiente" at bounding box center [376, 332] width 22 height 23
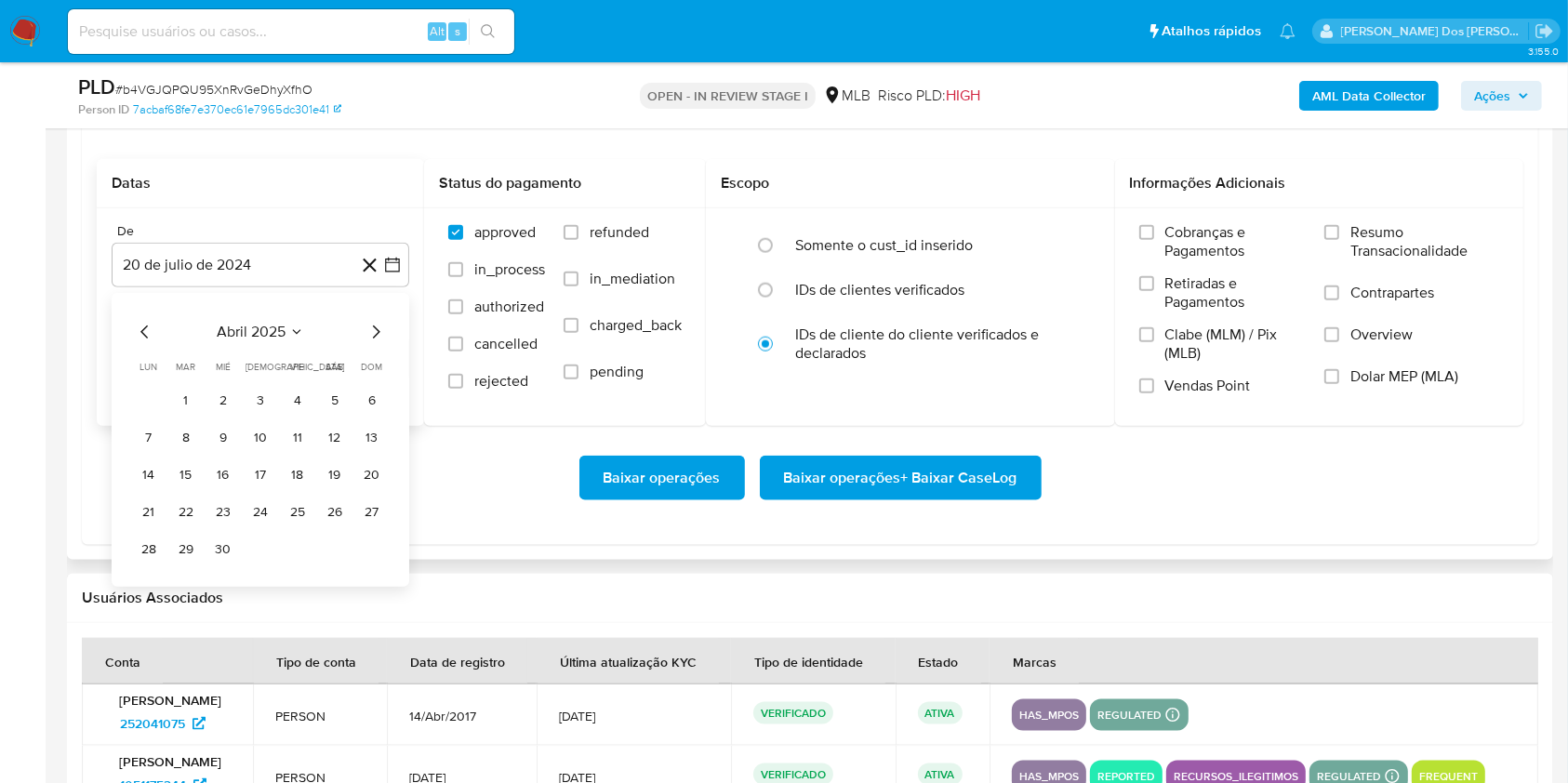
click at [373, 344] on icon "Mes siguiente" at bounding box center [376, 332] width 22 height 23
click at [171, 416] on td "1" at bounding box center [186, 400] width 29 height 29
click at [177, 416] on button "1" at bounding box center [186, 400] width 29 height 29
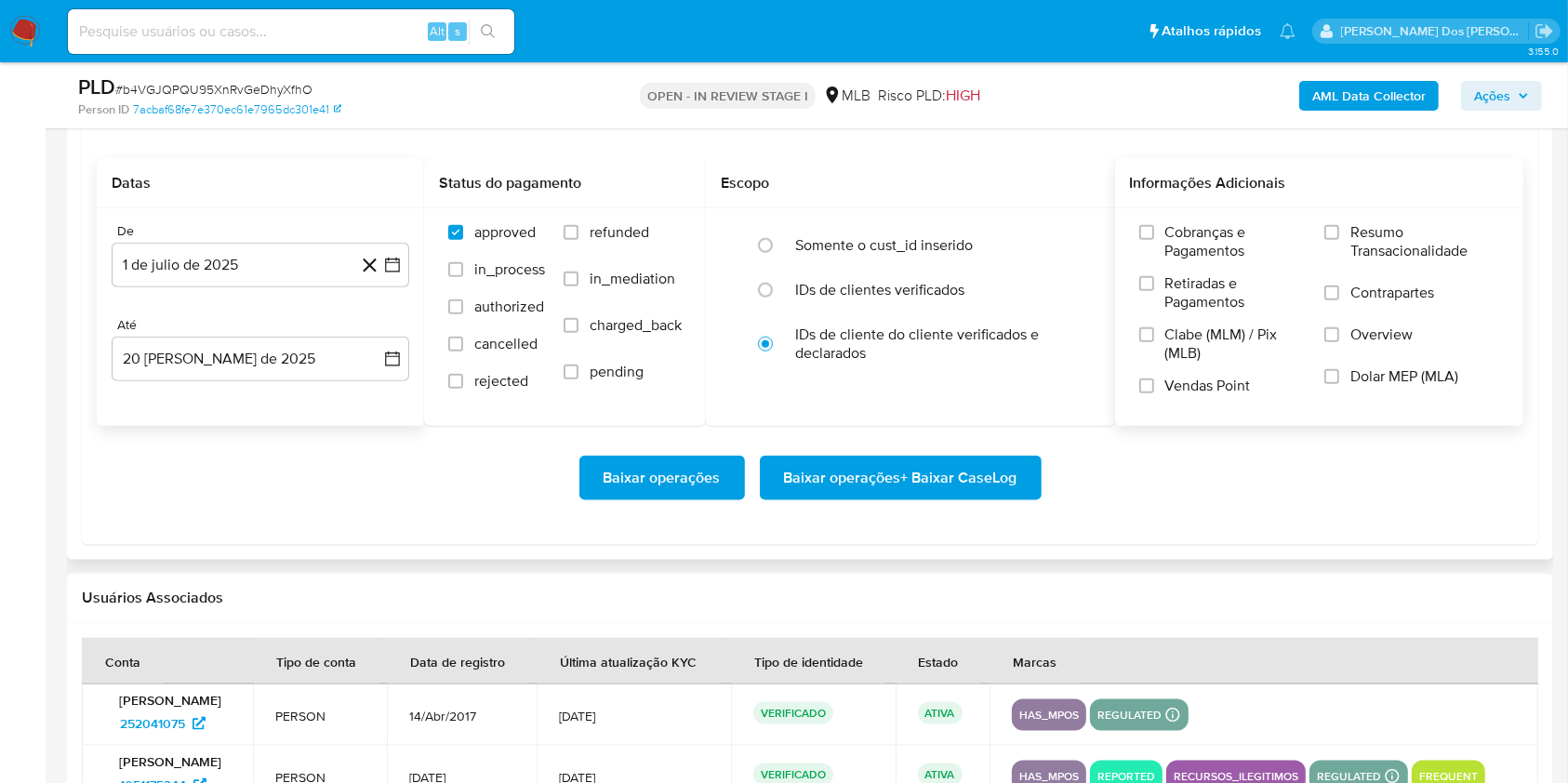
click at [1394, 259] on span "Resumo Transacionalidade" at bounding box center [1424, 242] width 149 height 37
click at [1339, 240] on input "Resumo Transacionalidade" at bounding box center [1331, 232] width 15 height 15
click at [969, 499] on span "Baixar operações + Baixar CaseLog" at bounding box center [900, 479] width 234 height 41
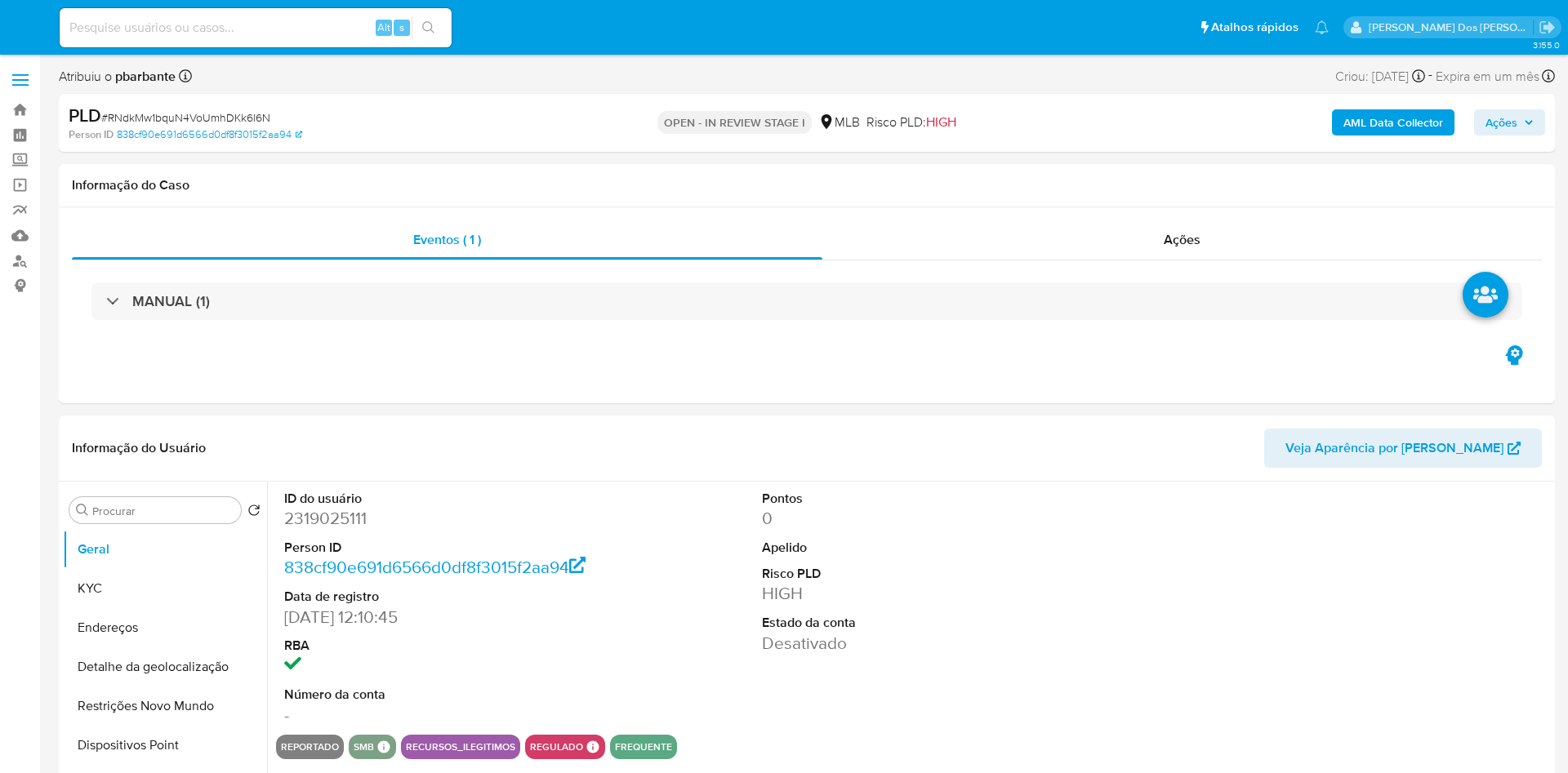
select select "10"
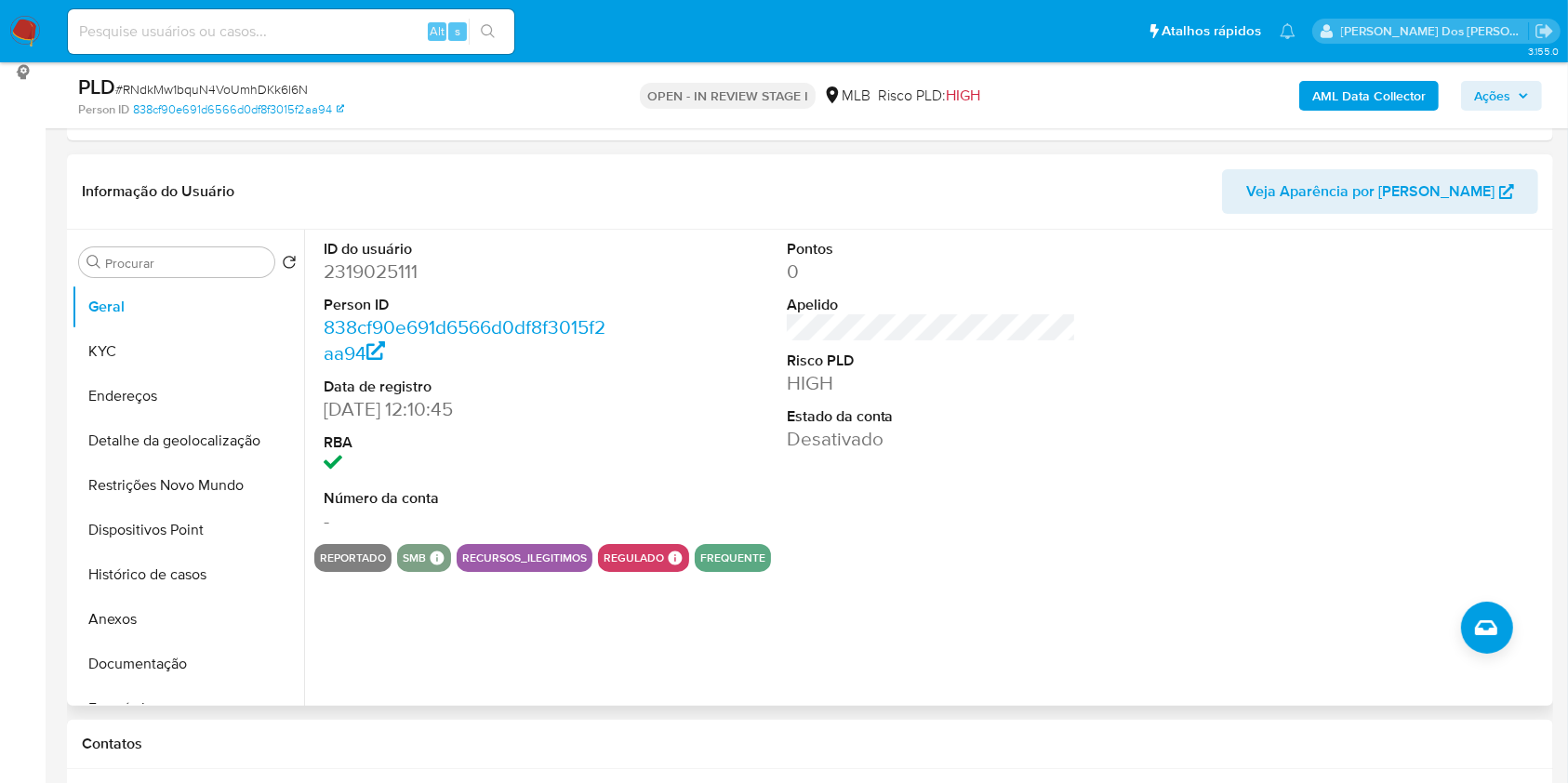
scroll to position [277, 0]
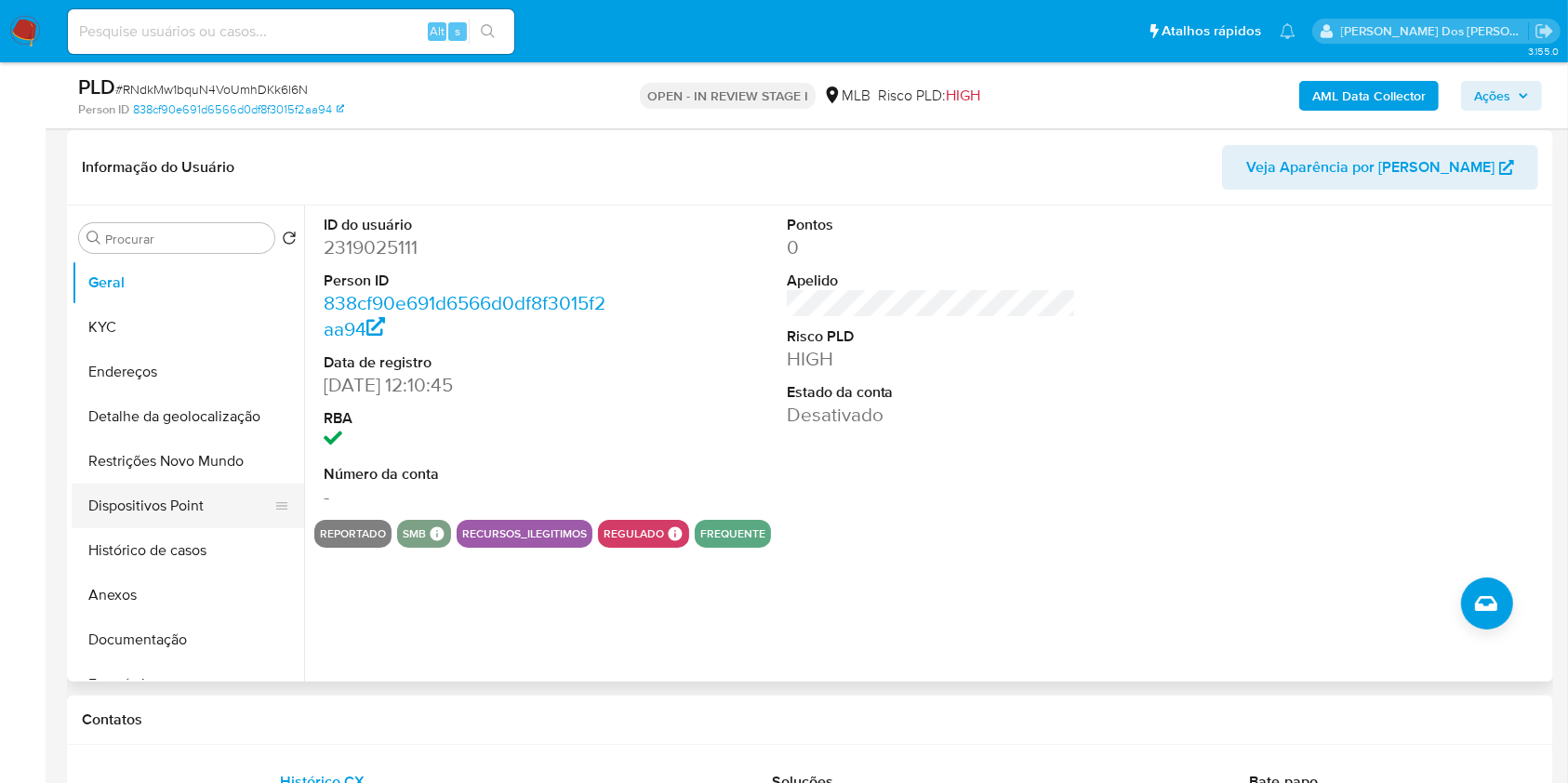
click at [201, 529] on button "Dispositivos Point" at bounding box center [180, 506] width 217 height 45
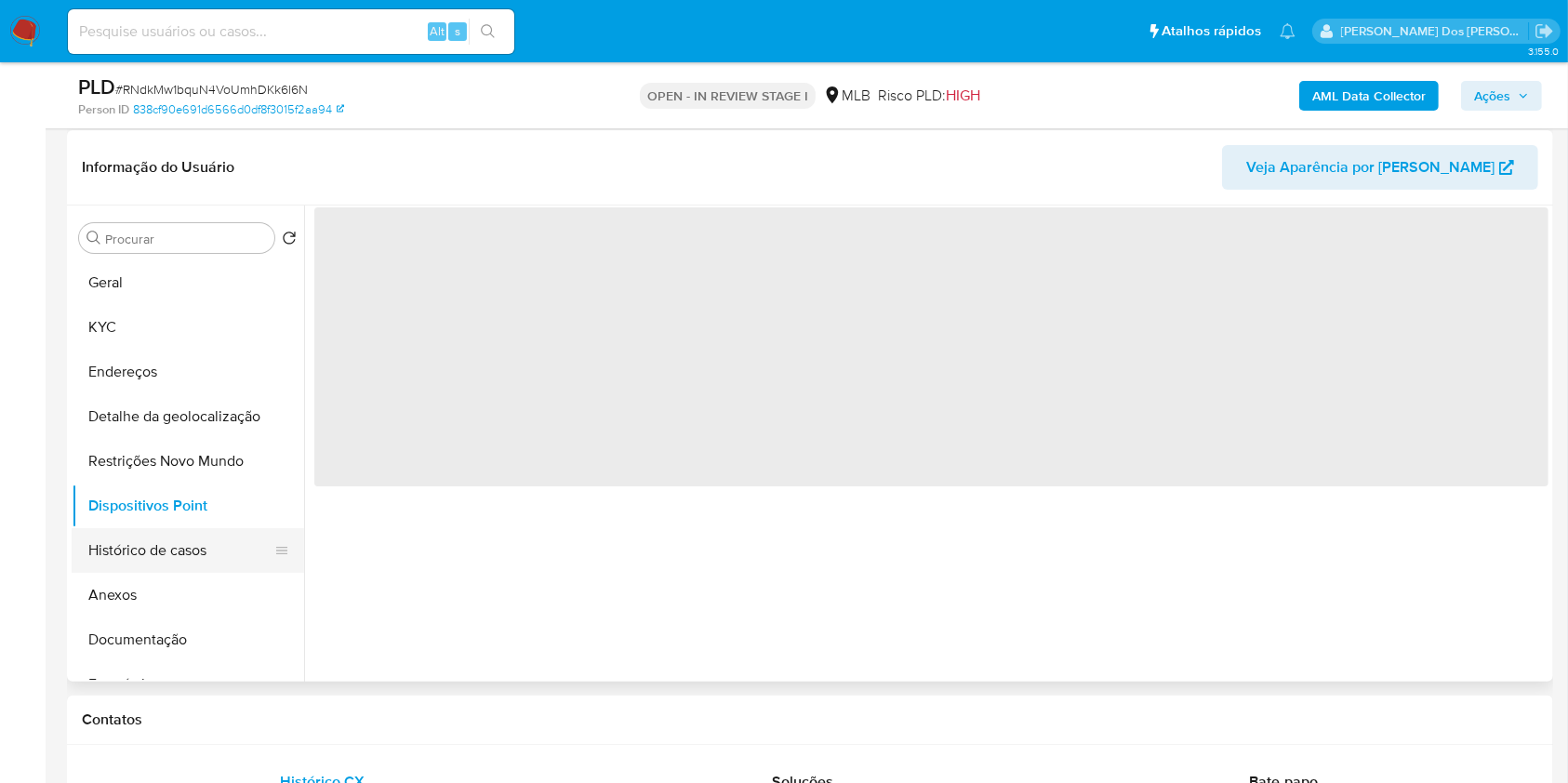
click at [171, 574] on button "Histórico de casos" at bounding box center [180, 551] width 217 height 45
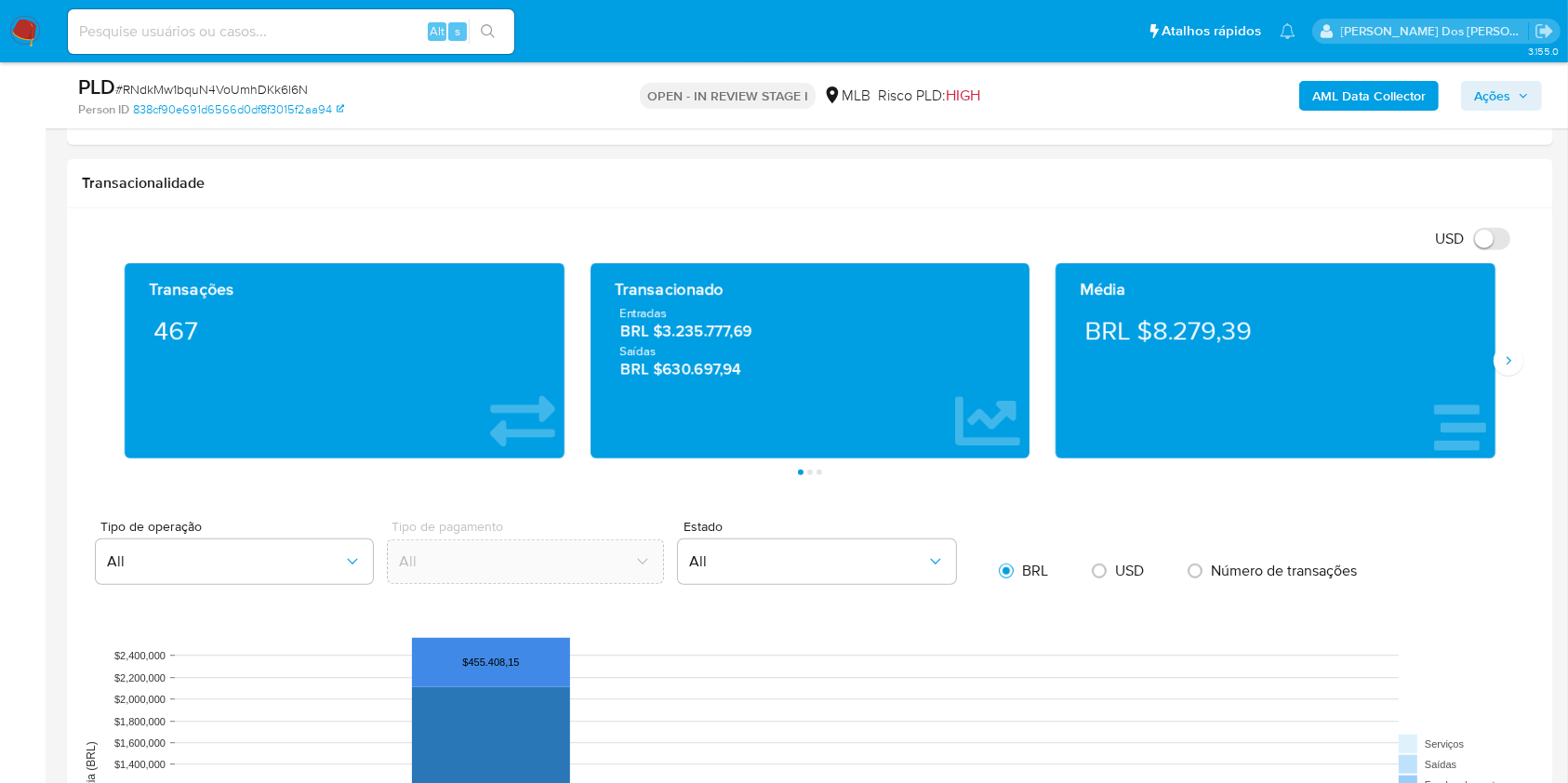
scroll to position [1459, 0]
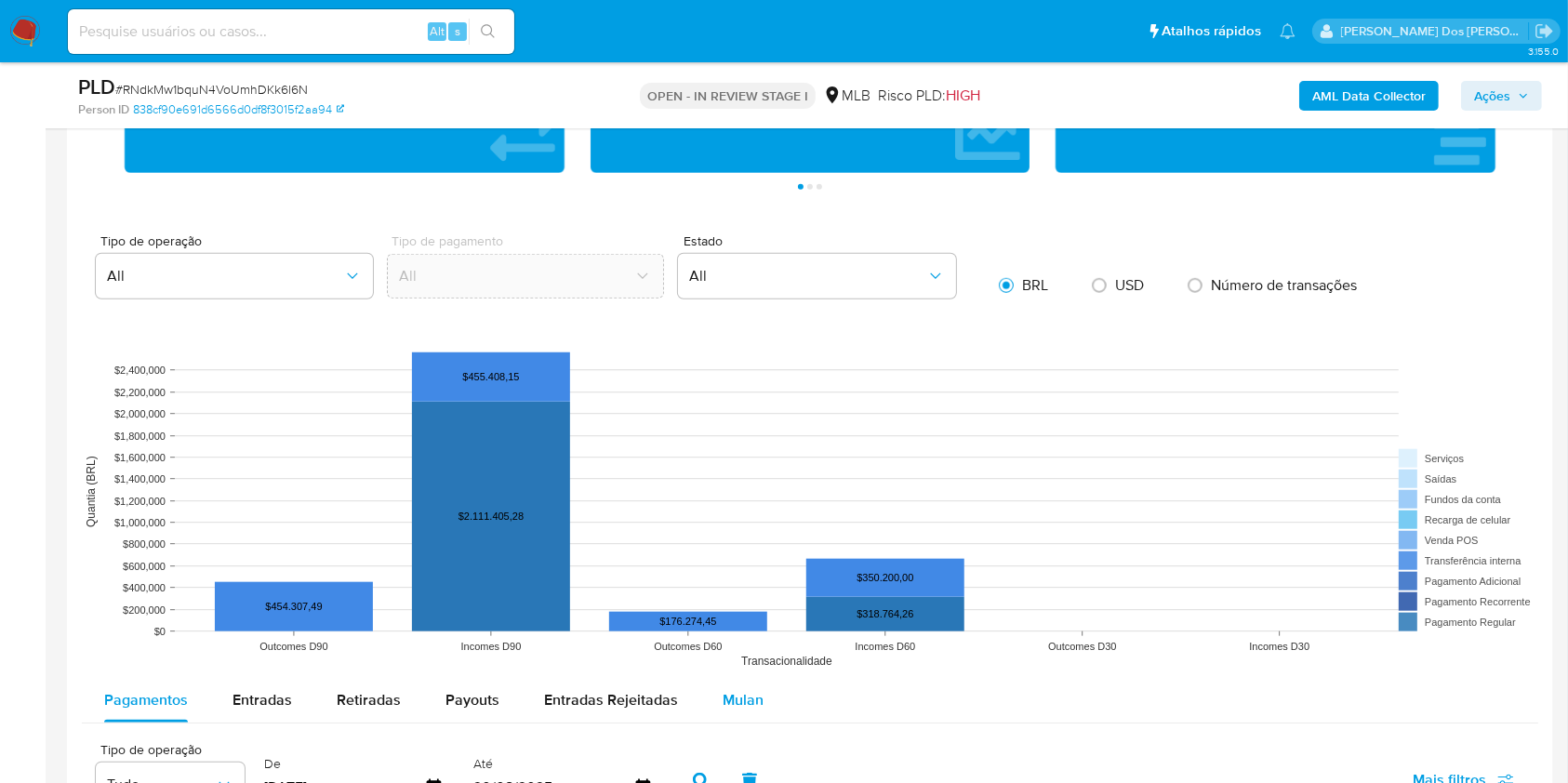
click at [733, 711] on span "Mulan" at bounding box center [743, 700] width 41 height 22
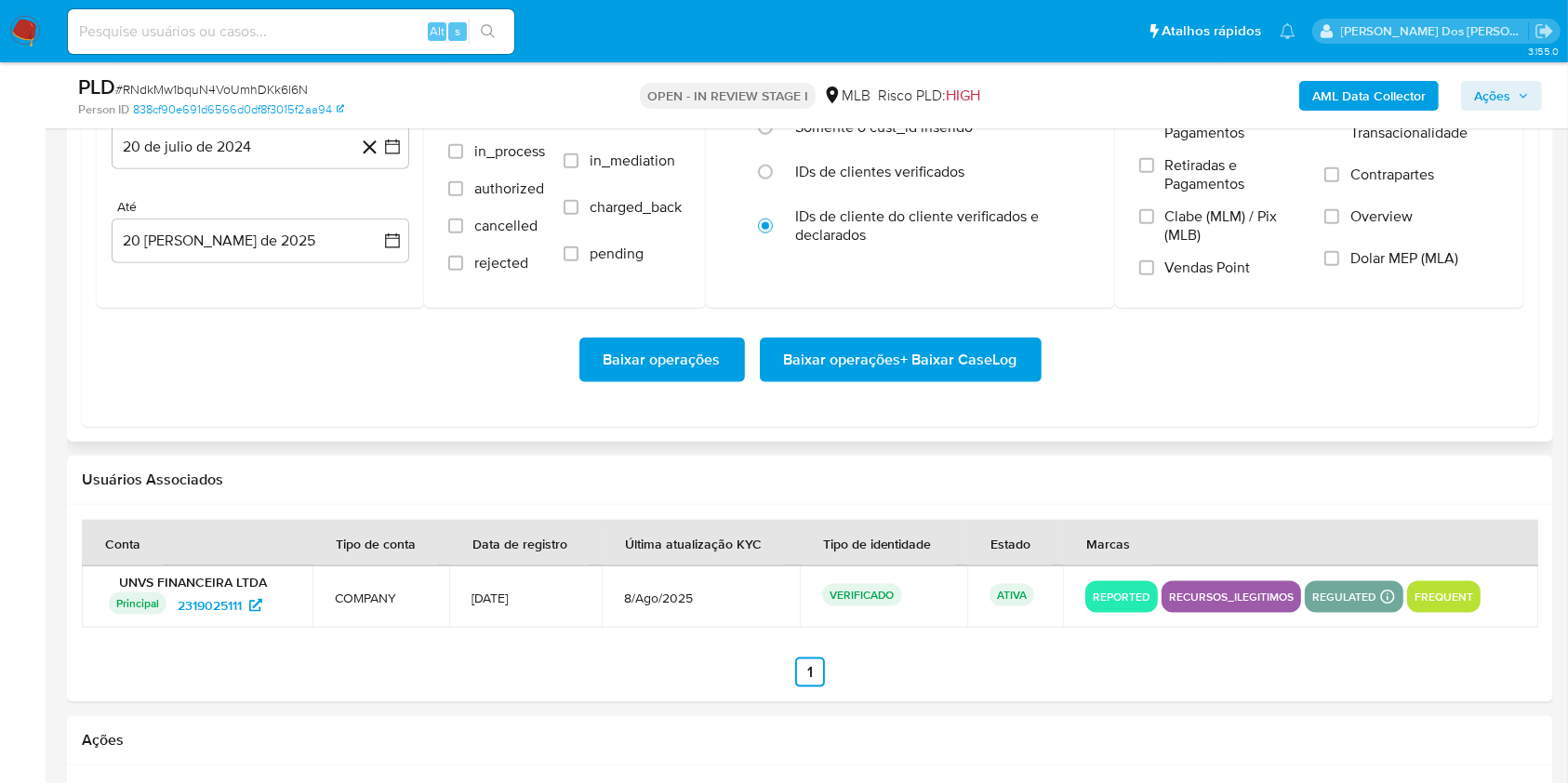
scroll to position [2128, 0]
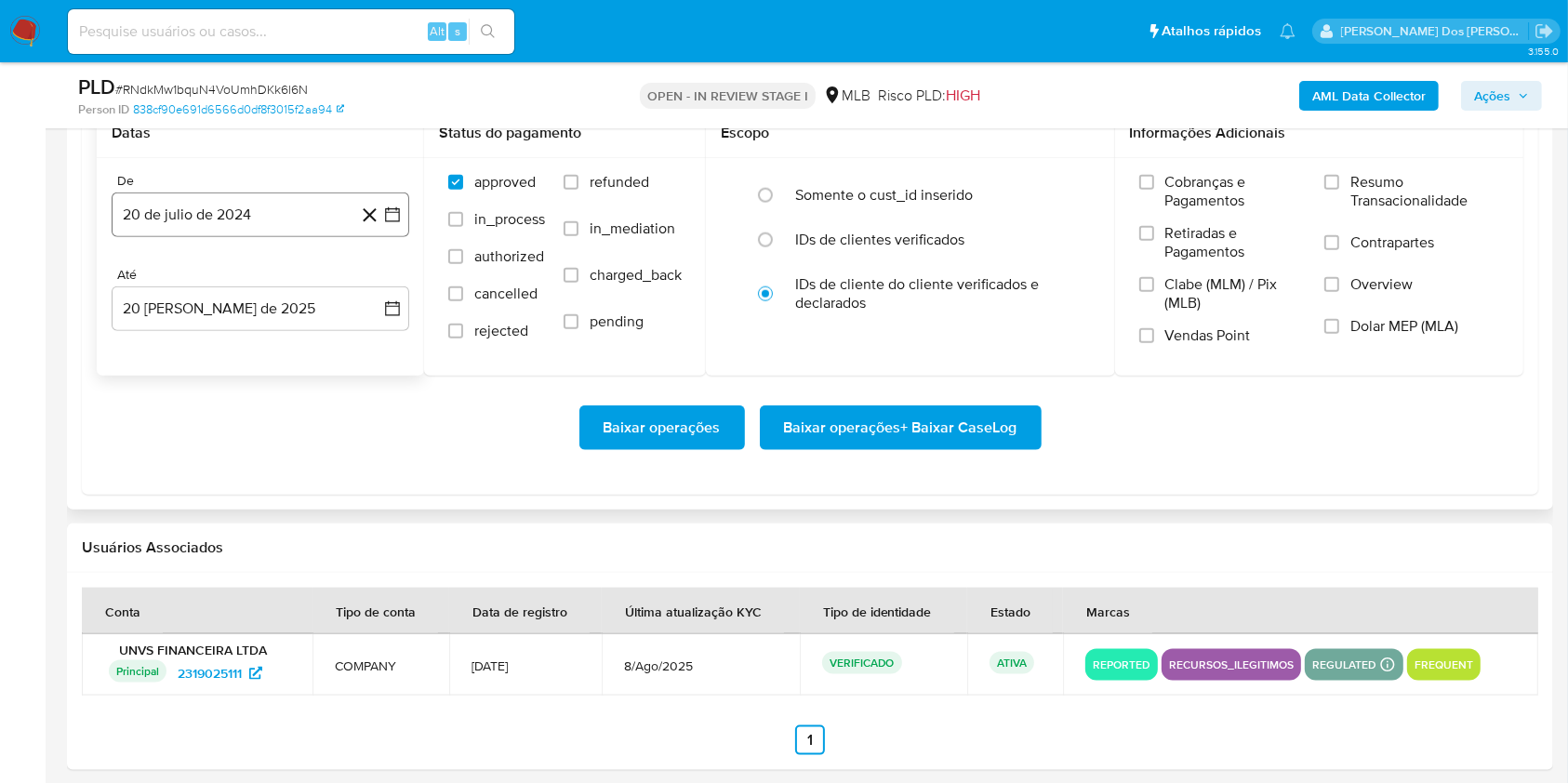
click at [400, 224] on icon "button" at bounding box center [392, 214] width 19 height 19
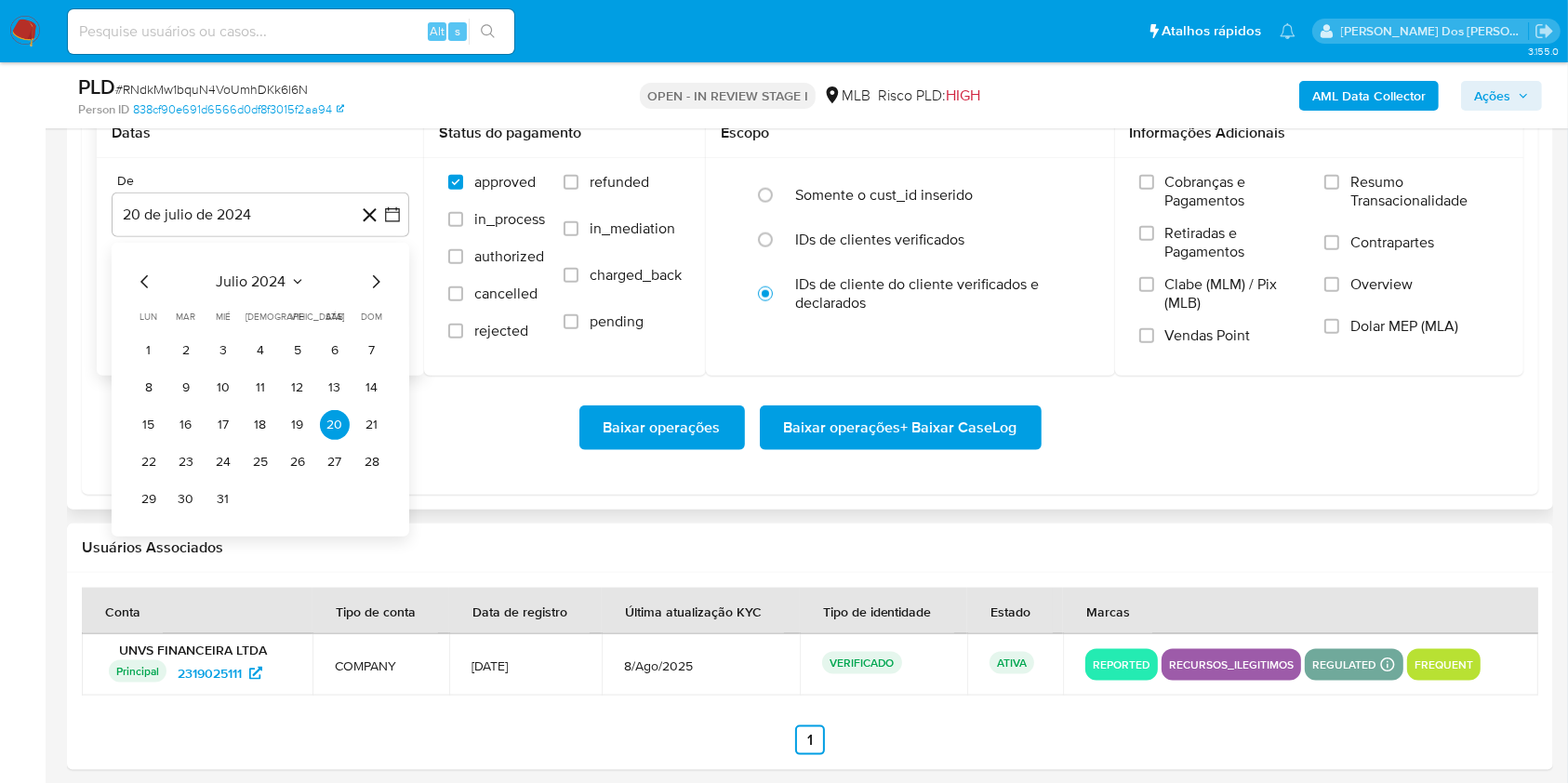
click at [380, 293] on icon "Mes siguiente" at bounding box center [376, 282] width 22 height 23
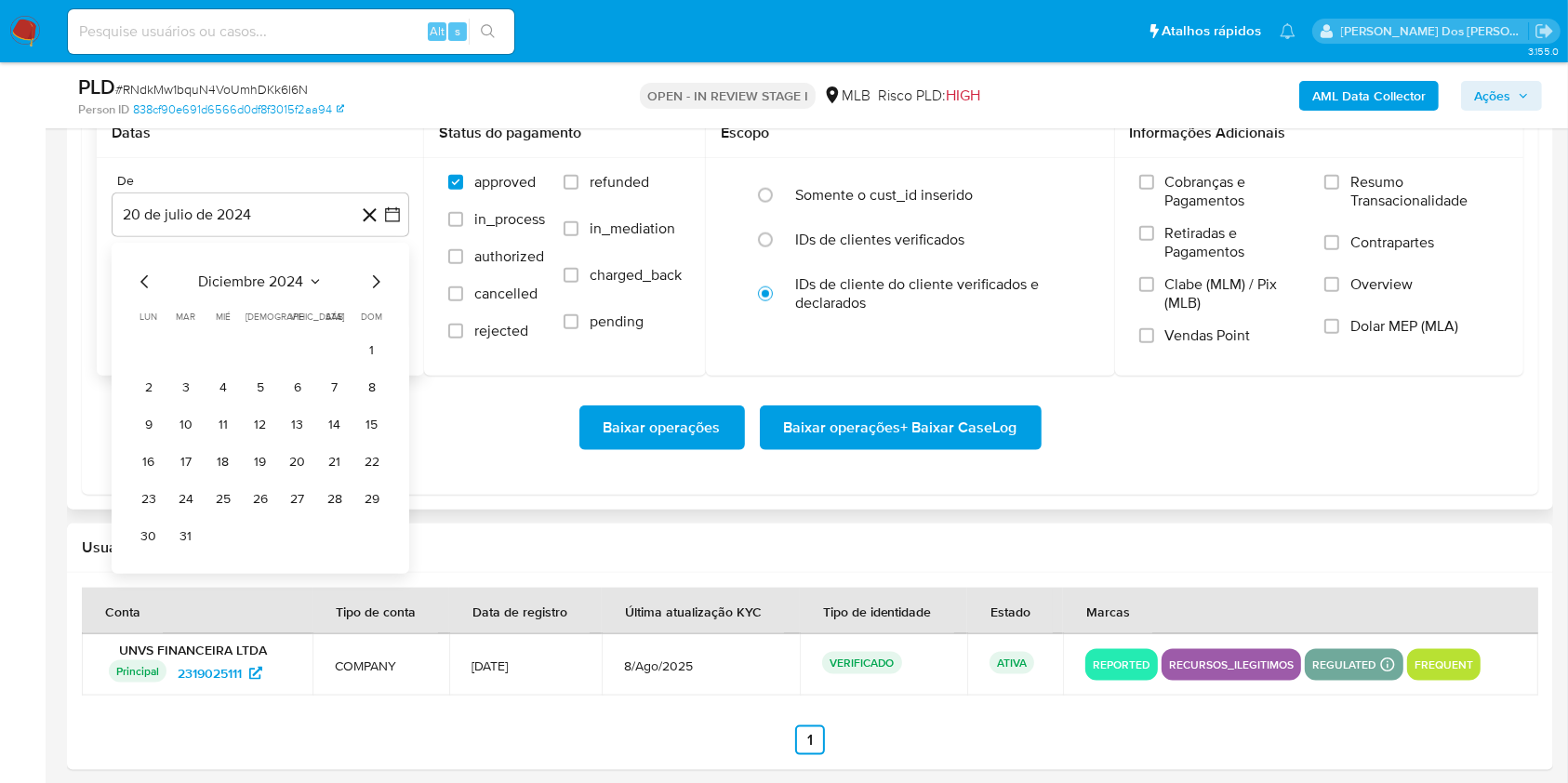
click at [380, 293] on icon "Mes siguiente" at bounding box center [376, 282] width 22 height 23
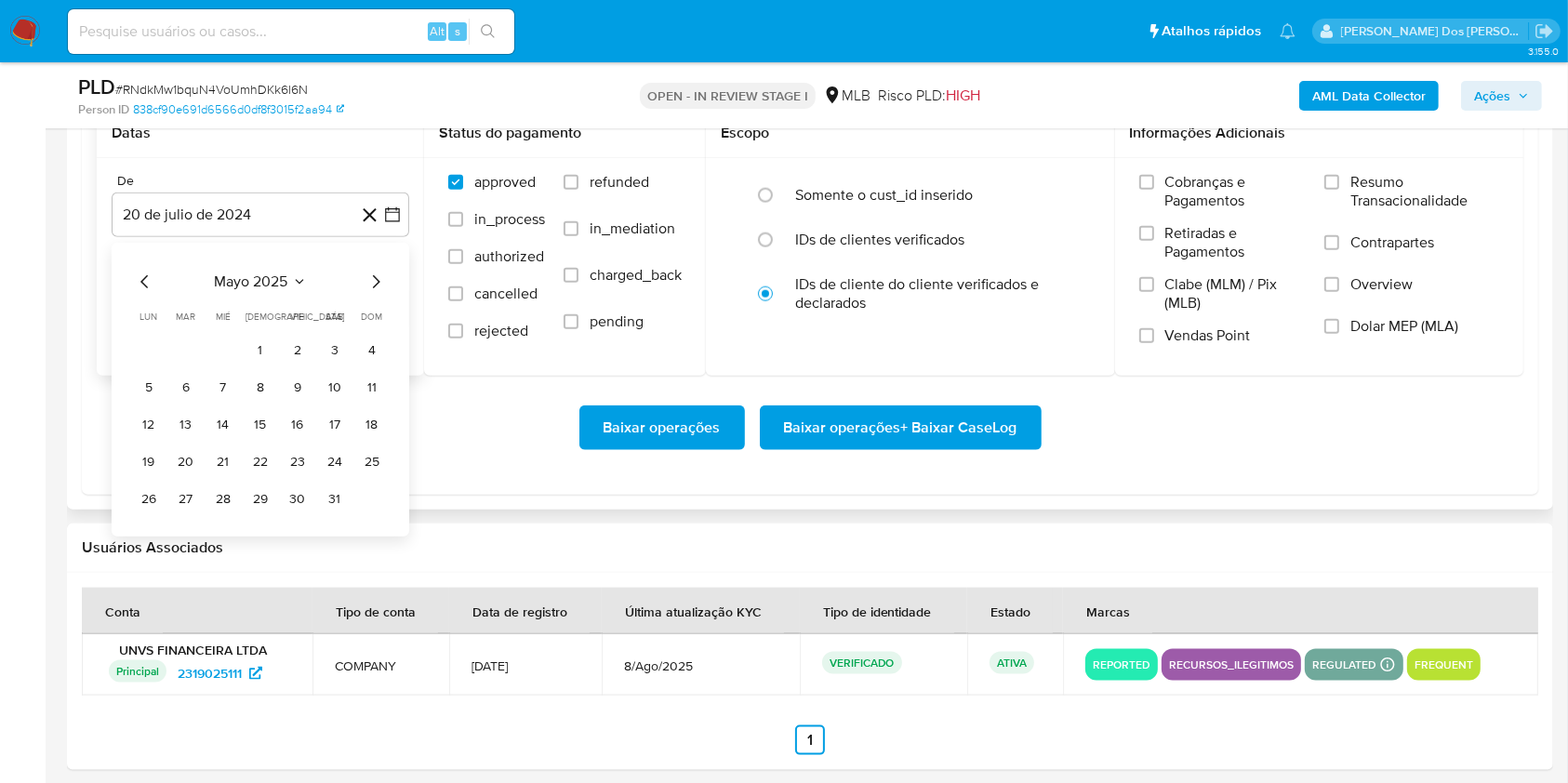
click at [380, 293] on icon "Mes siguiente" at bounding box center [376, 282] width 22 height 23
click at [187, 366] on button "1" at bounding box center [186, 350] width 29 height 29
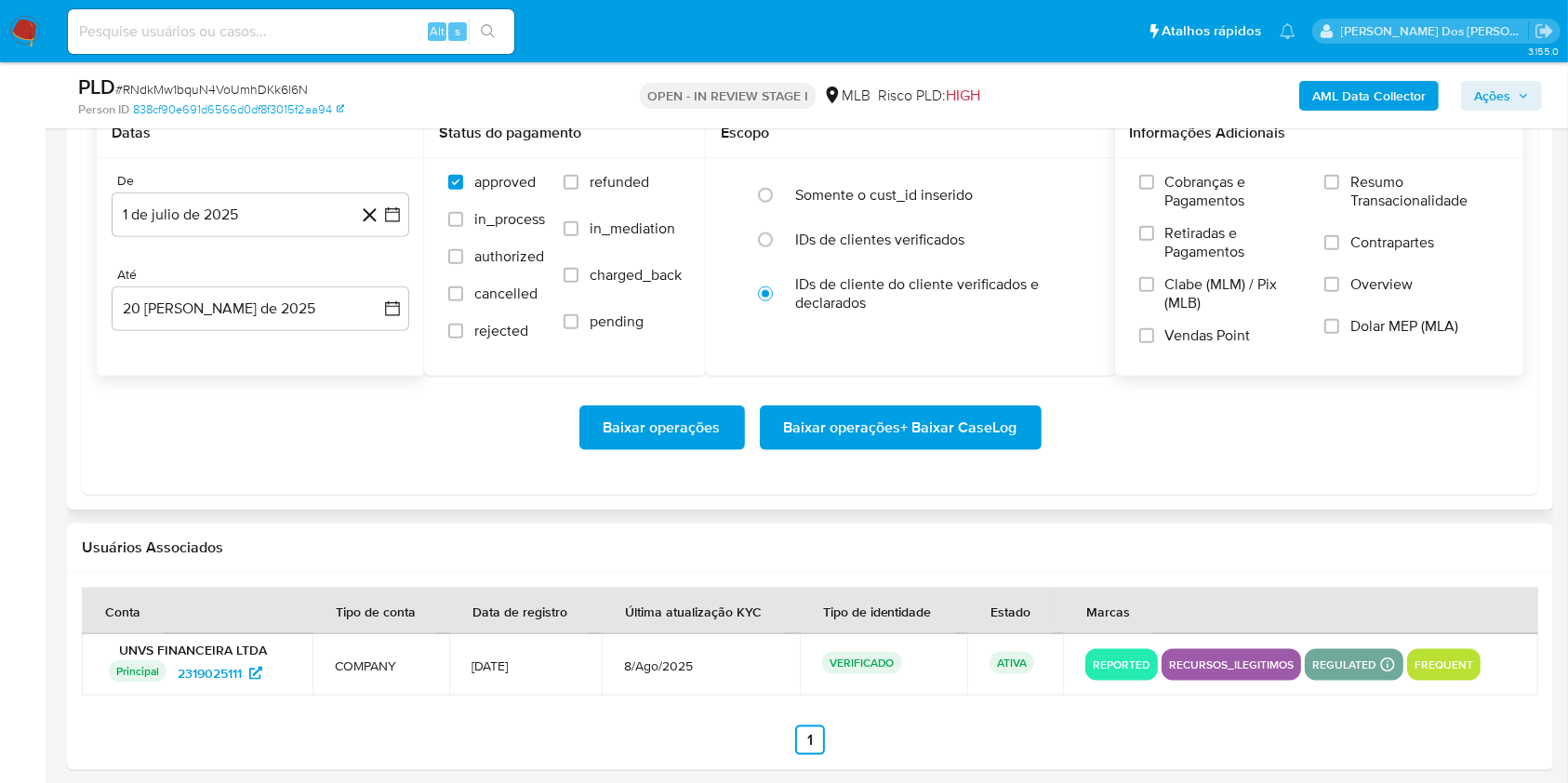
click at [1375, 210] on span "Resumo Transacionalidade" at bounding box center [1424, 192] width 149 height 37
click at [1339, 190] on input "Resumo Transacionalidade" at bounding box center [1331, 182] width 15 height 15
click at [935, 448] on span "Baixar operações + Baixar CaseLog" at bounding box center [900, 428] width 234 height 41
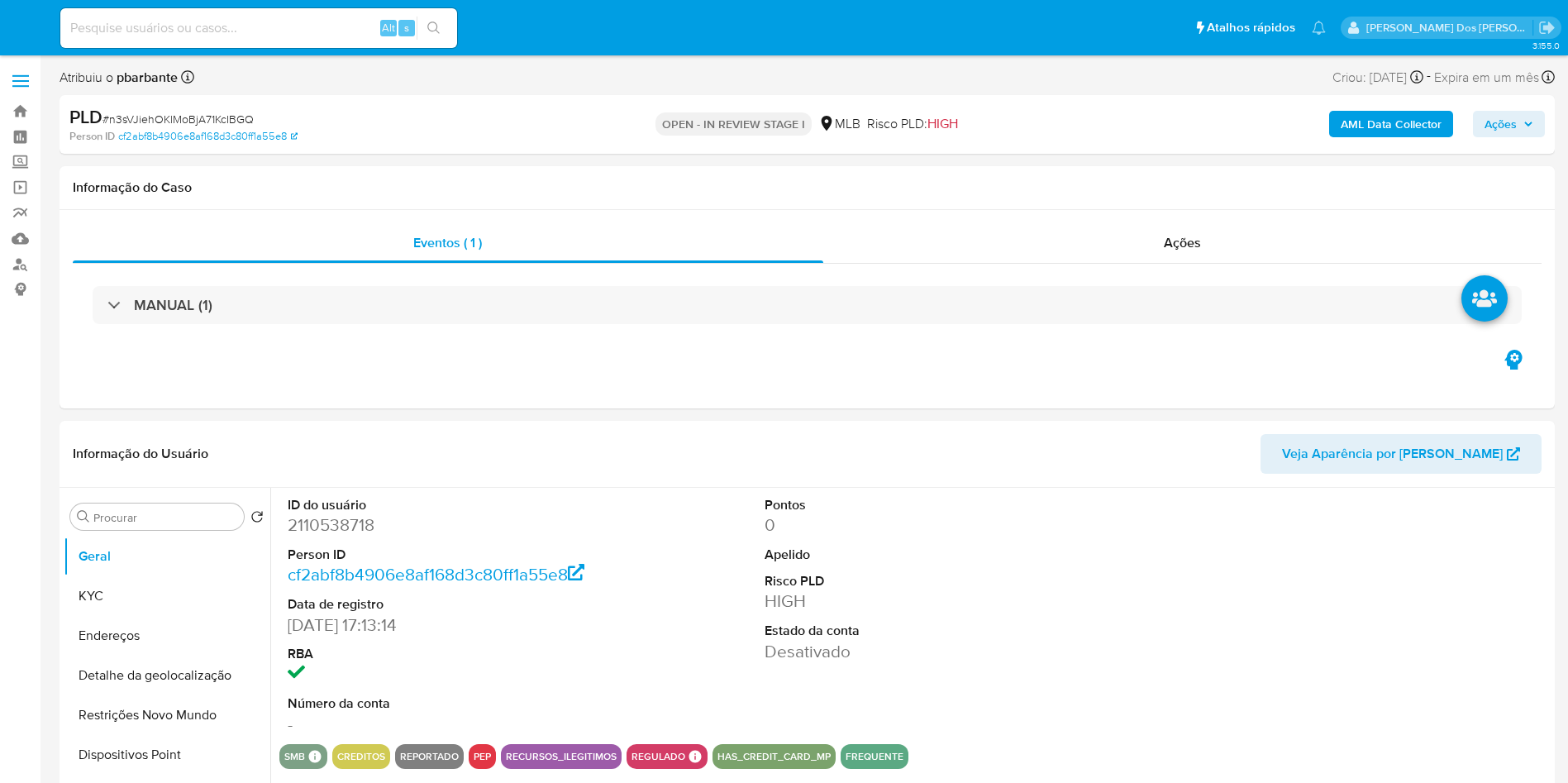
select select "10"
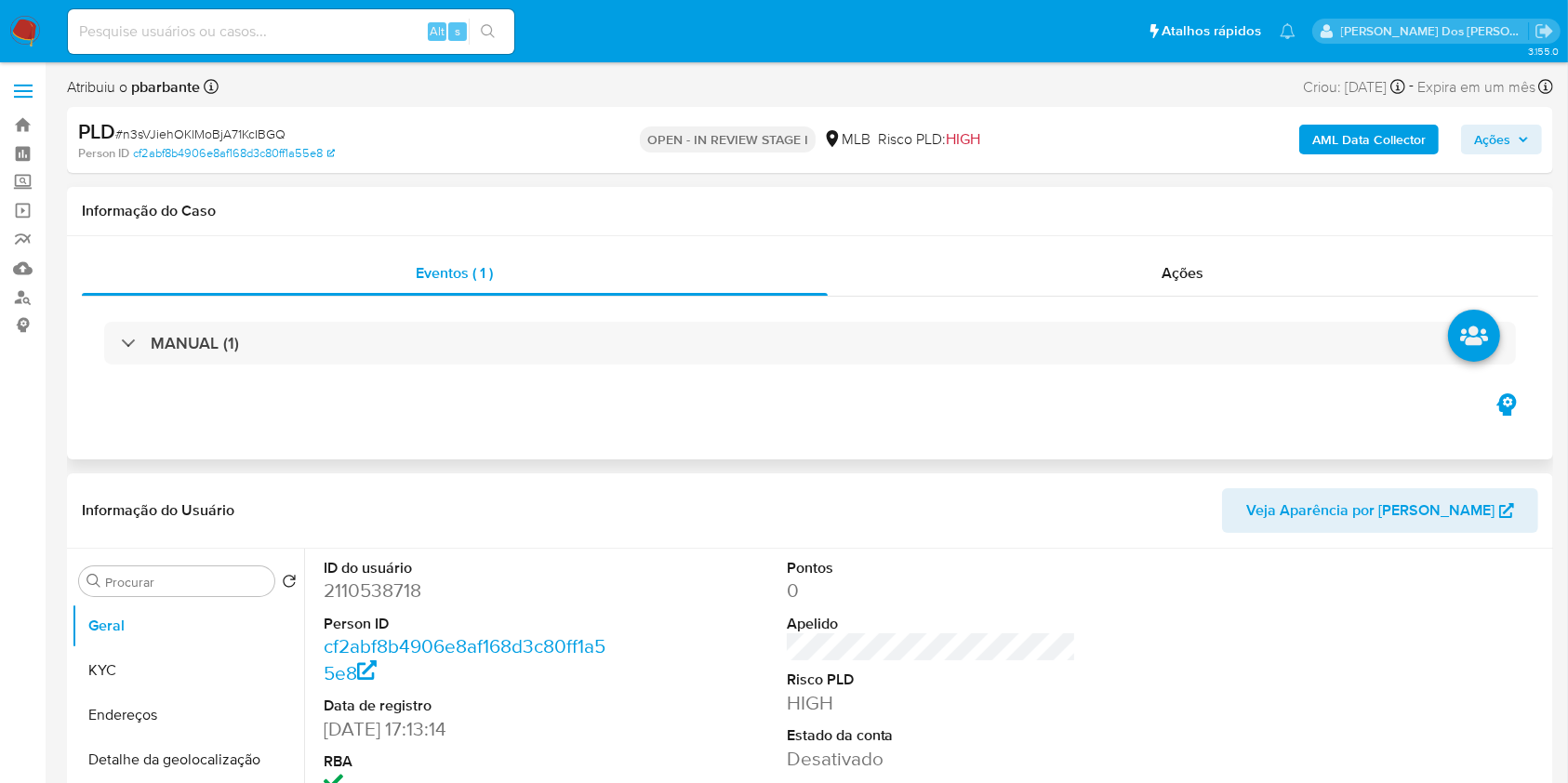
scroll to position [376, 0]
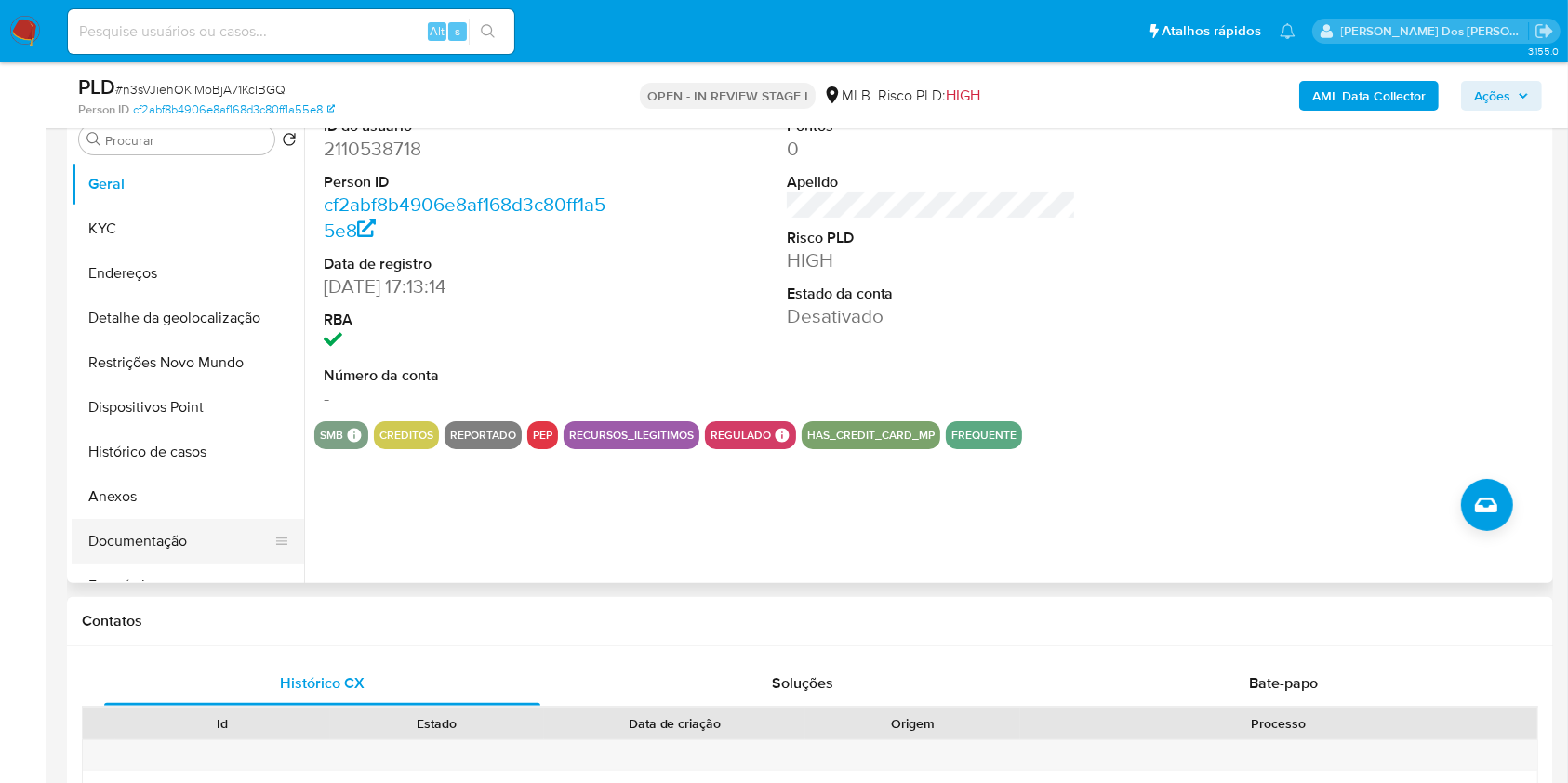
click at [165, 555] on button "Documentação" at bounding box center [180, 541] width 217 height 45
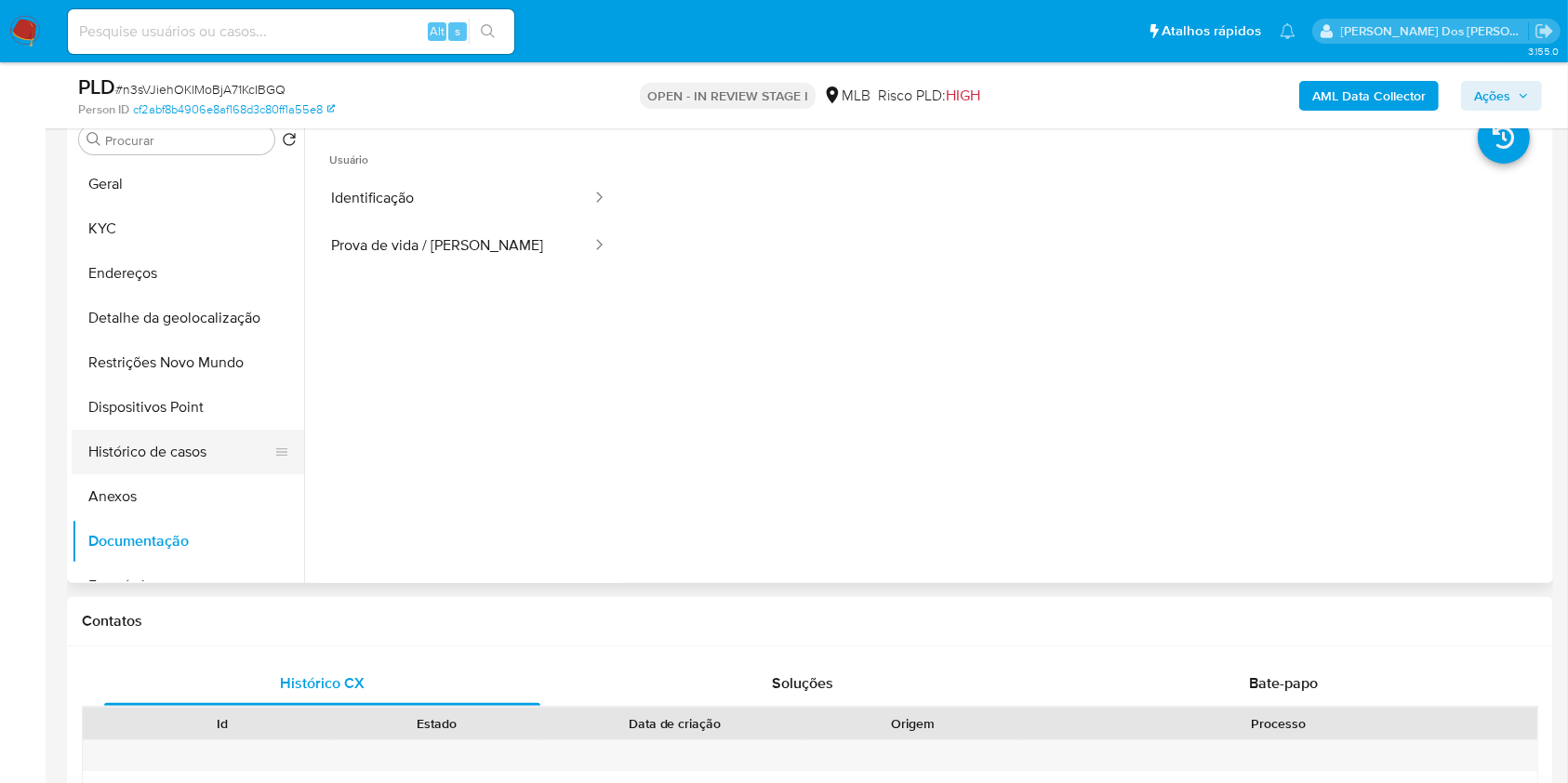
click at [209, 475] on button "Histórico de casos" at bounding box center [180, 452] width 217 height 45
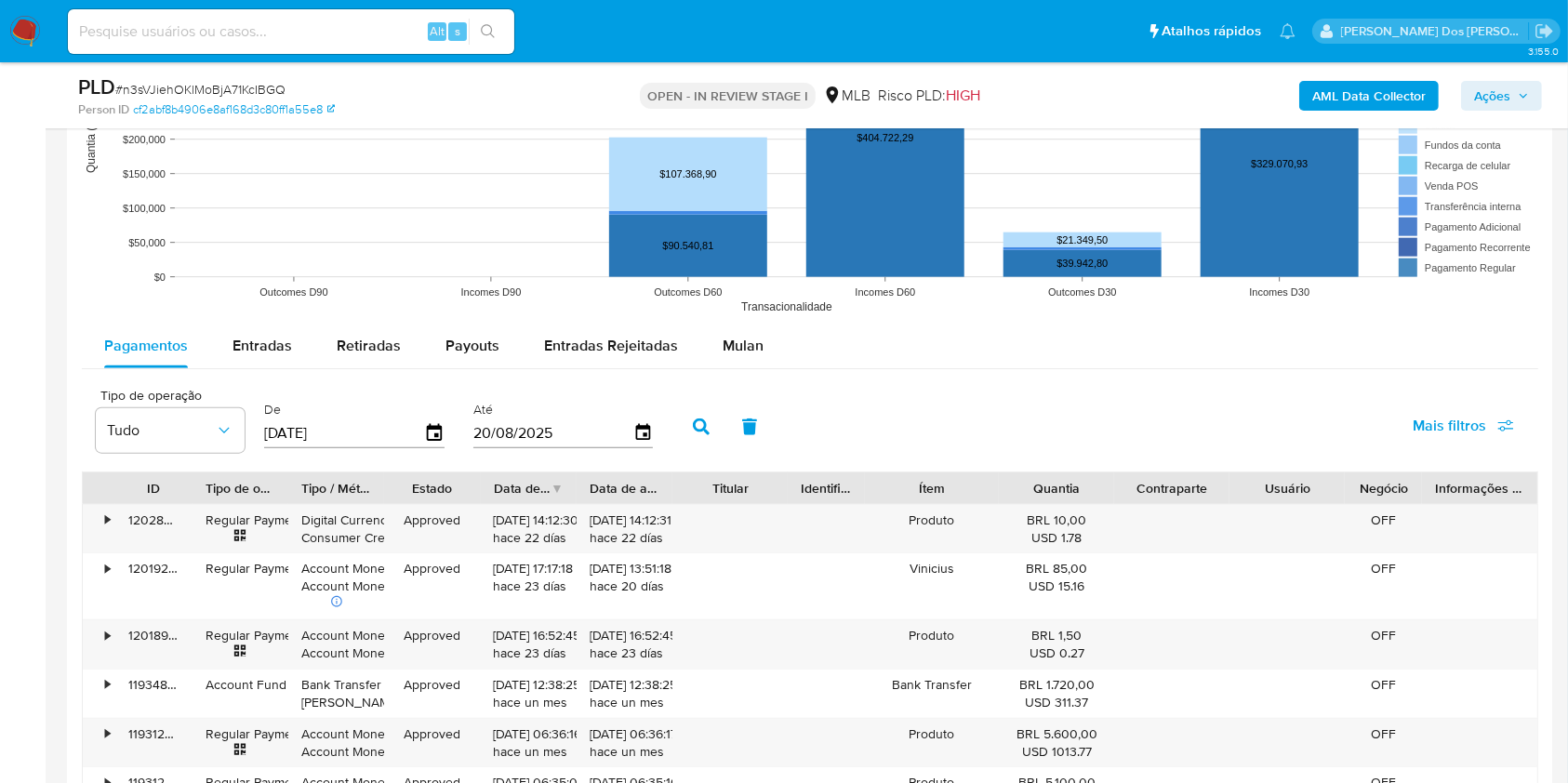
scroll to position [1879, 0]
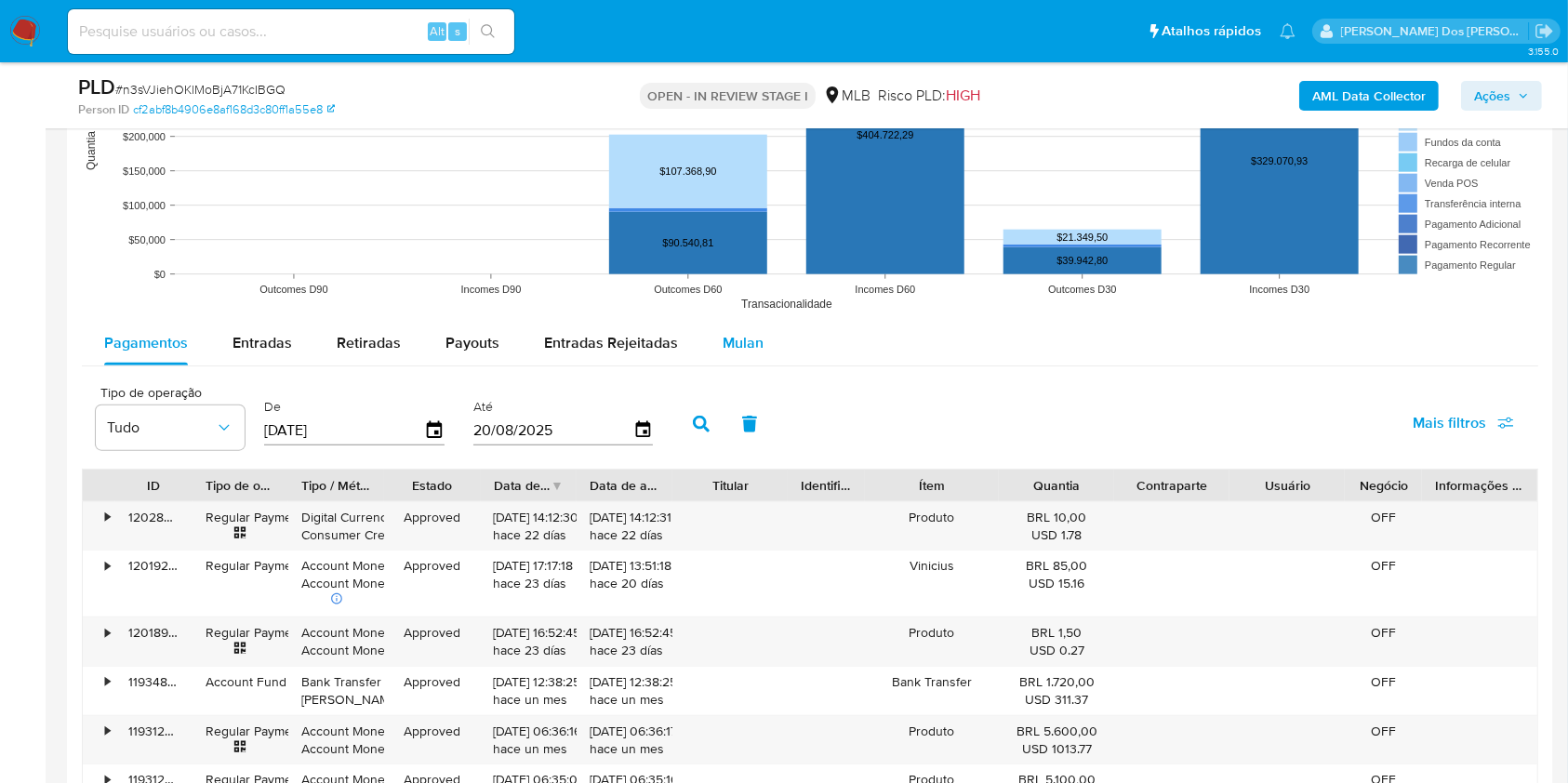
click at [739, 353] on span "Mulan" at bounding box center [743, 343] width 41 height 22
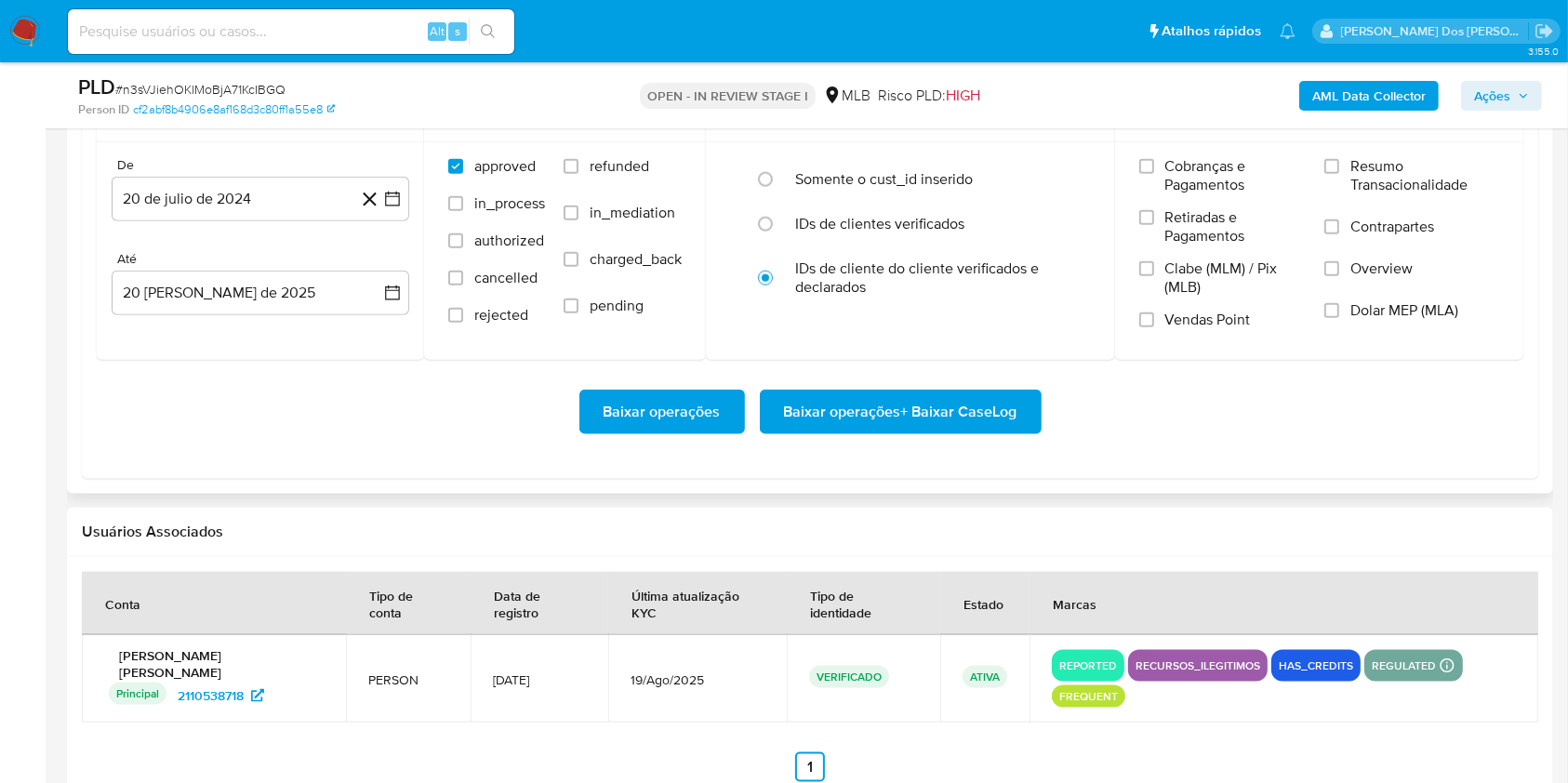
scroll to position [2205, 0]
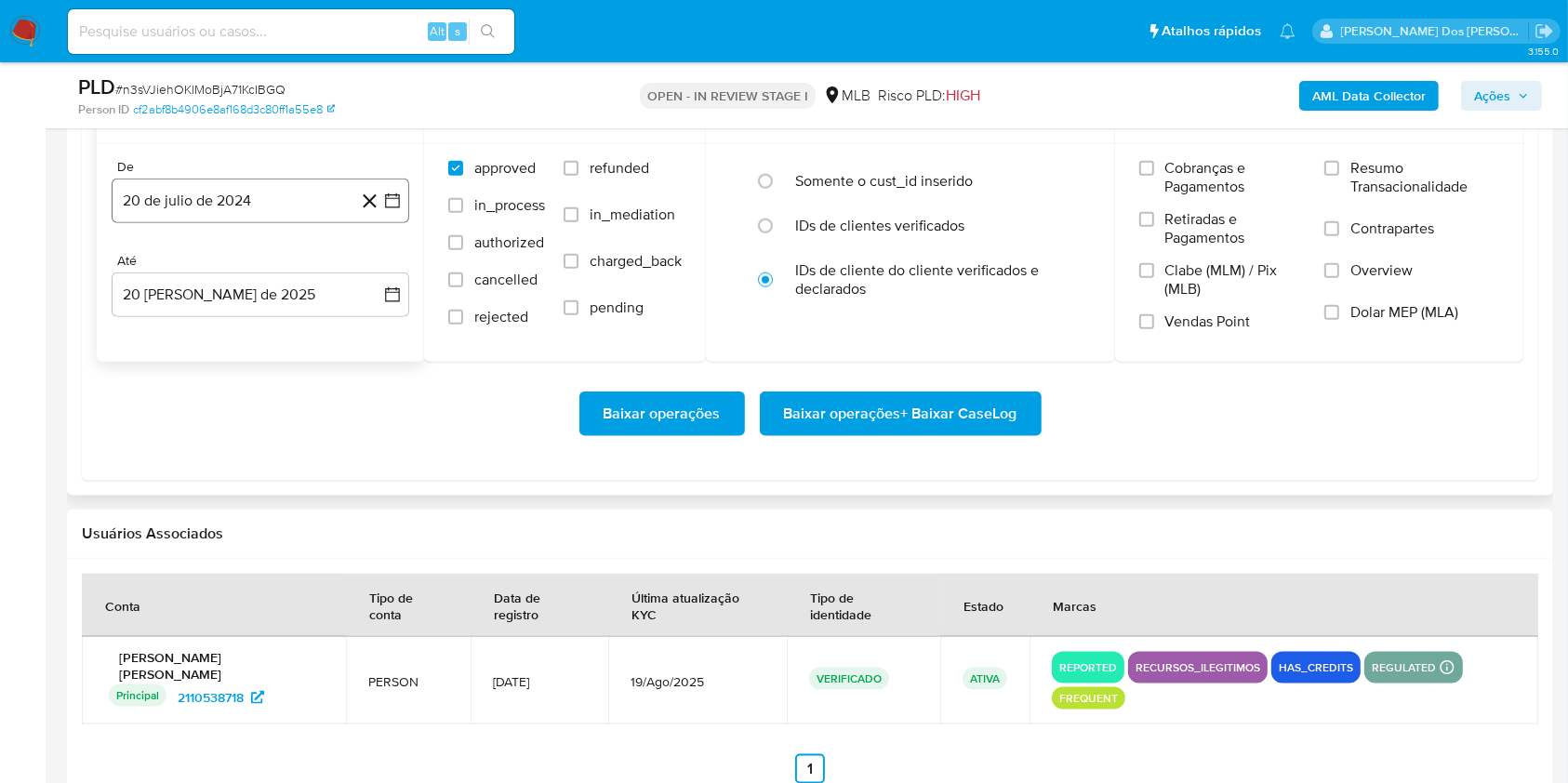
click at [386, 210] on icon "button" at bounding box center [392, 201] width 19 height 19
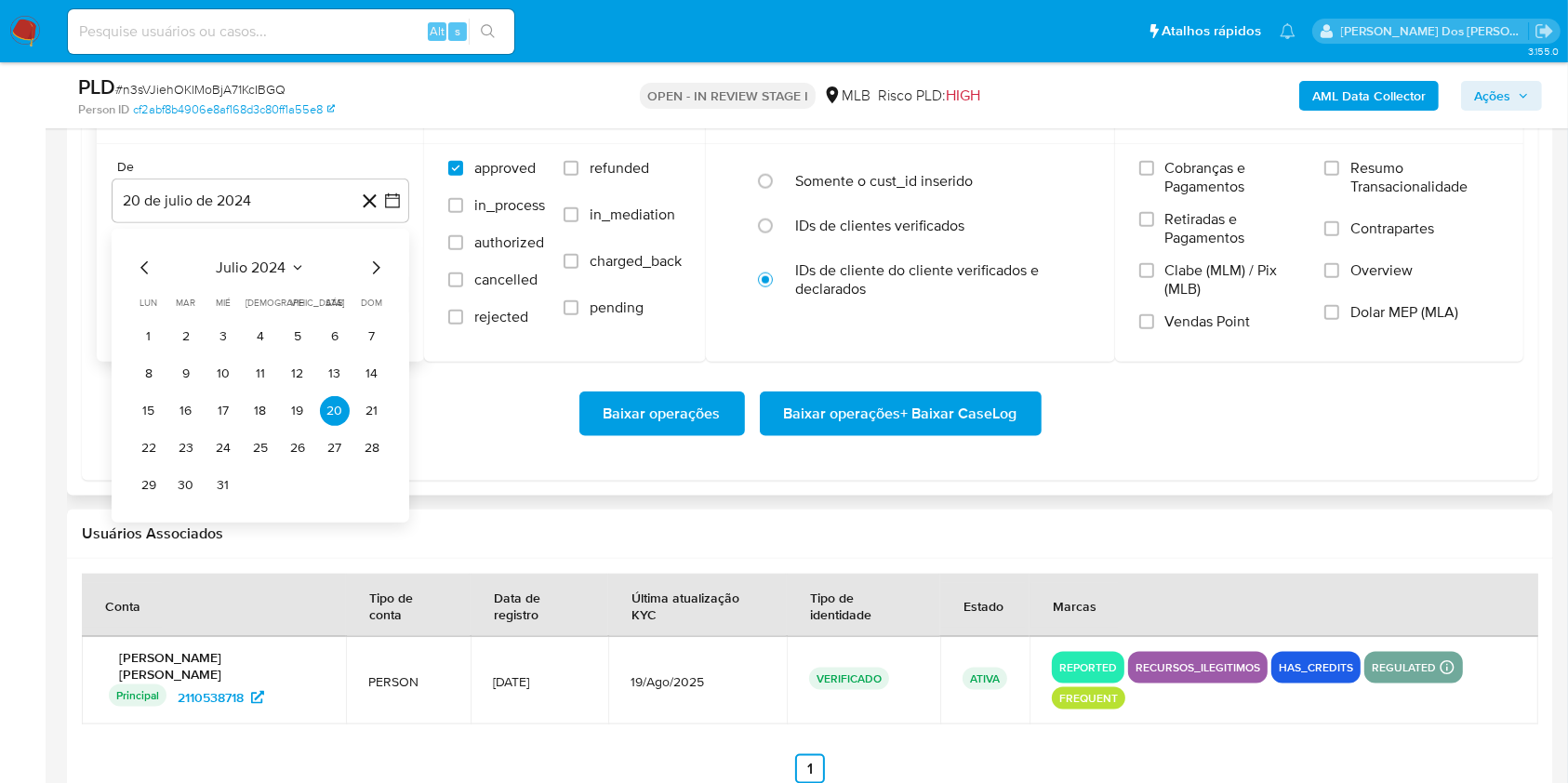
click at [380, 279] on icon "Mes siguiente" at bounding box center [376, 267] width 22 height 23
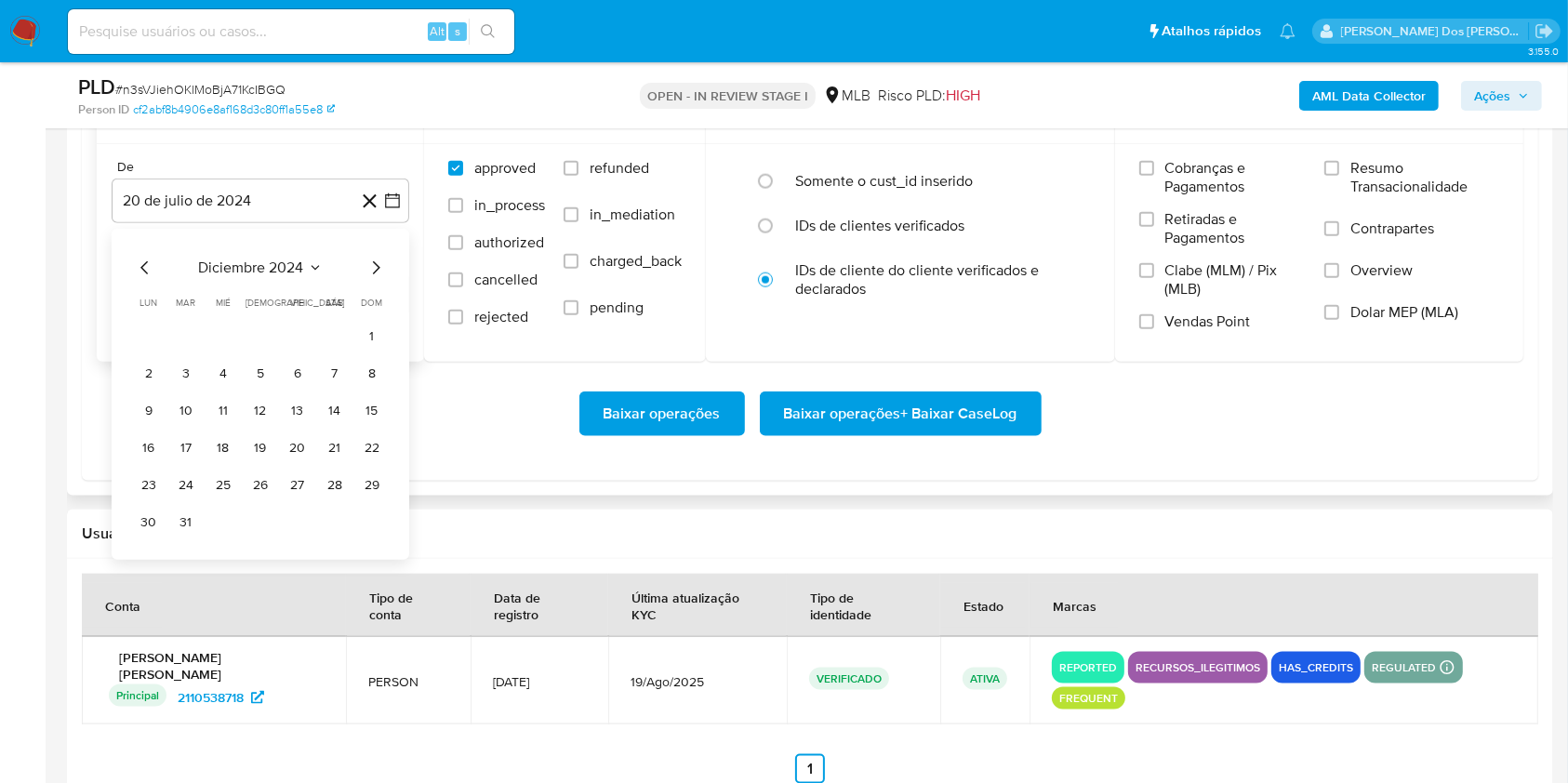
click at [380, 279] on icon "Mes siguiente" at bounding box center [376, 267] width 22 height 23
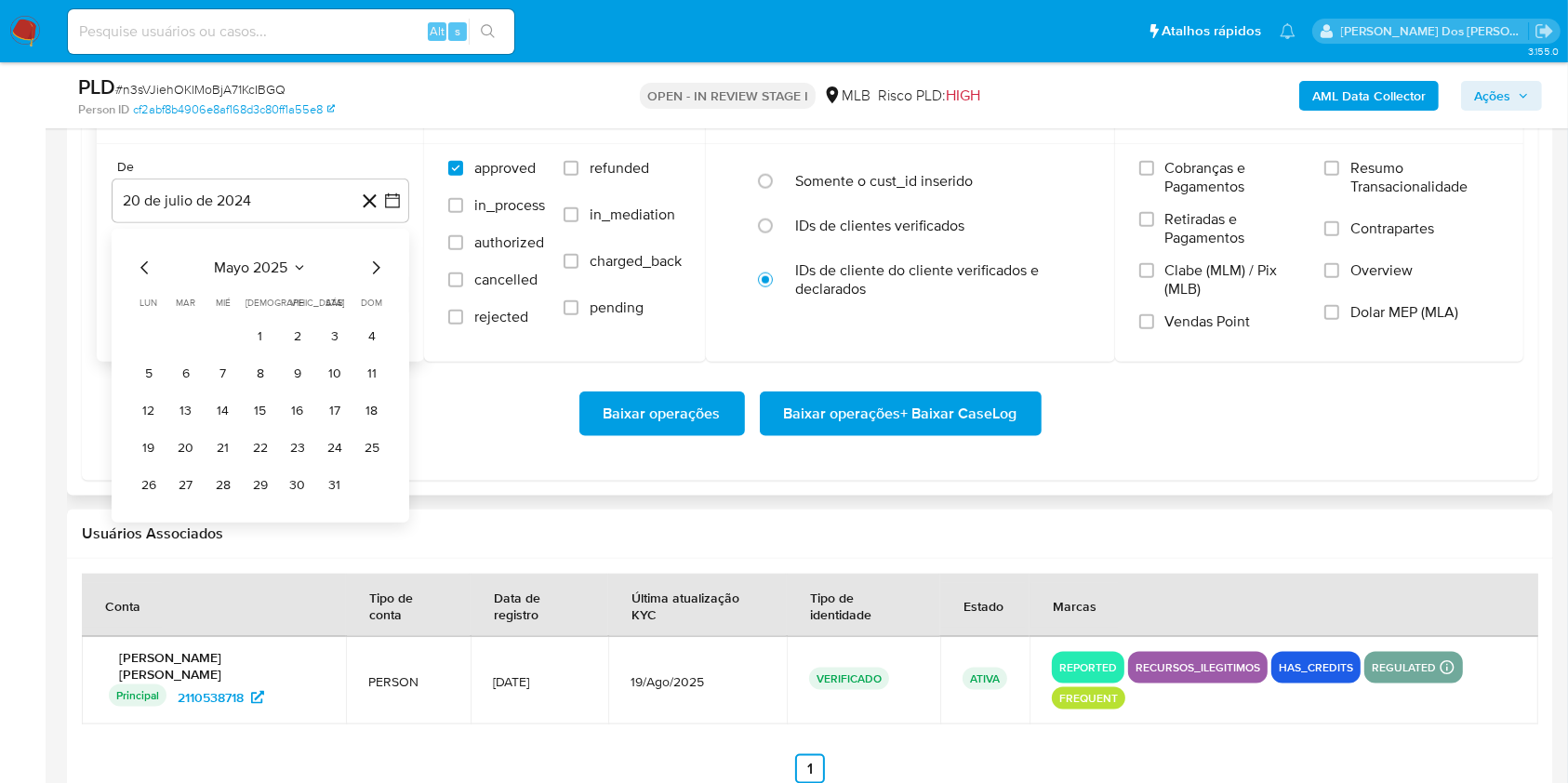
click at [380, 279] on icon "Mes siguiente" at bounding box center [376, 267] width 22 height 23
click at [365, 279] on icon "Mes siguiente" at bounding box center [376, 267] width 22 height 23
click at [187, 351] on button "1" at bounding box center [186, 337] width 29 height 29
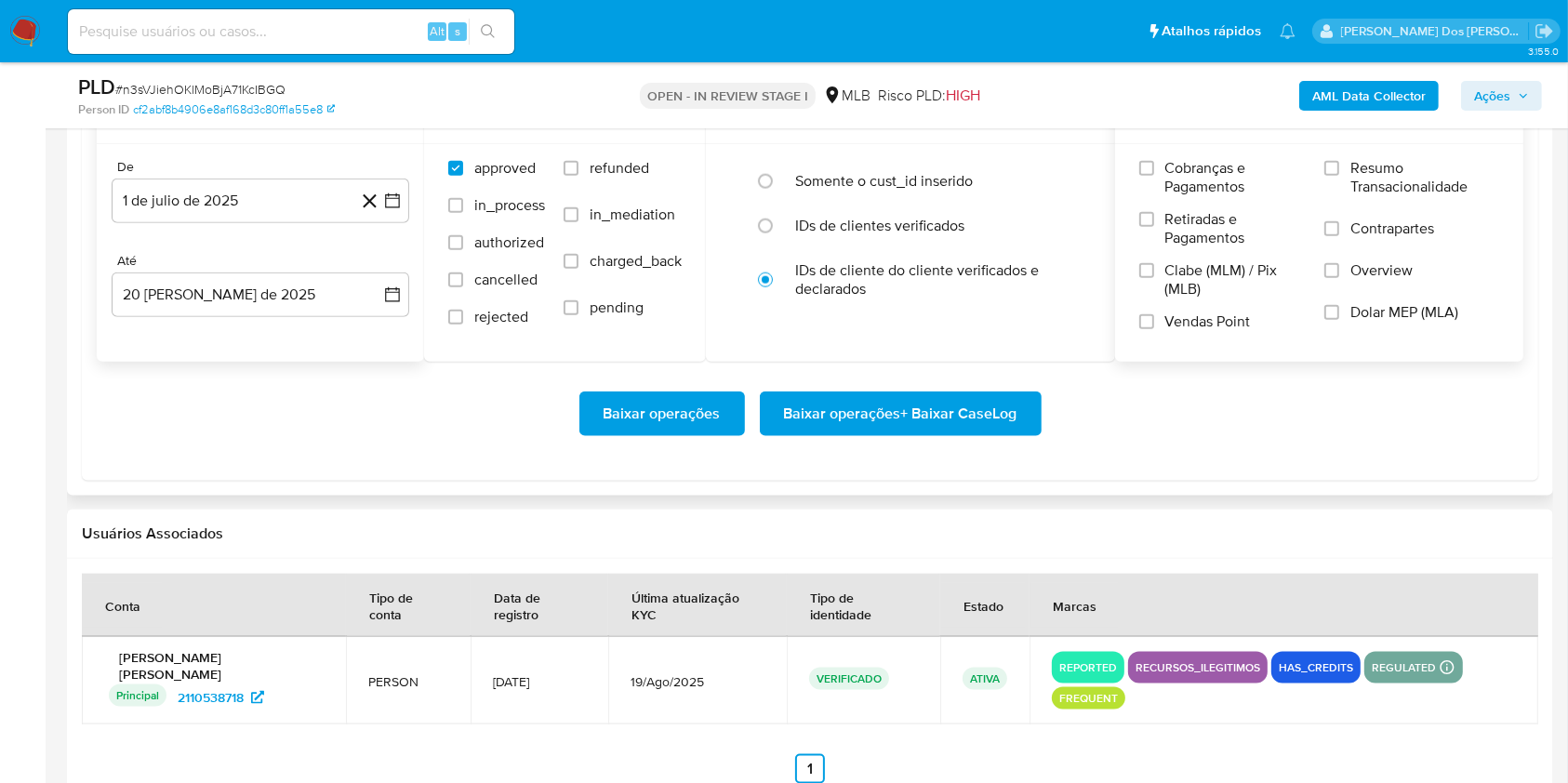
click at [1405, 197] on span "Resumo Transacionalidade" at bounding box center [1424, 178] width 149 height 37
click at [1339, 176] on input "Resumo Transacionalidade" at bounding box center [1331, 167] width 15 height 15
click at [879, 435] on span "Baixar operações + Baixar CaseLog" at bounding box center [900, 414] width 234 height 41
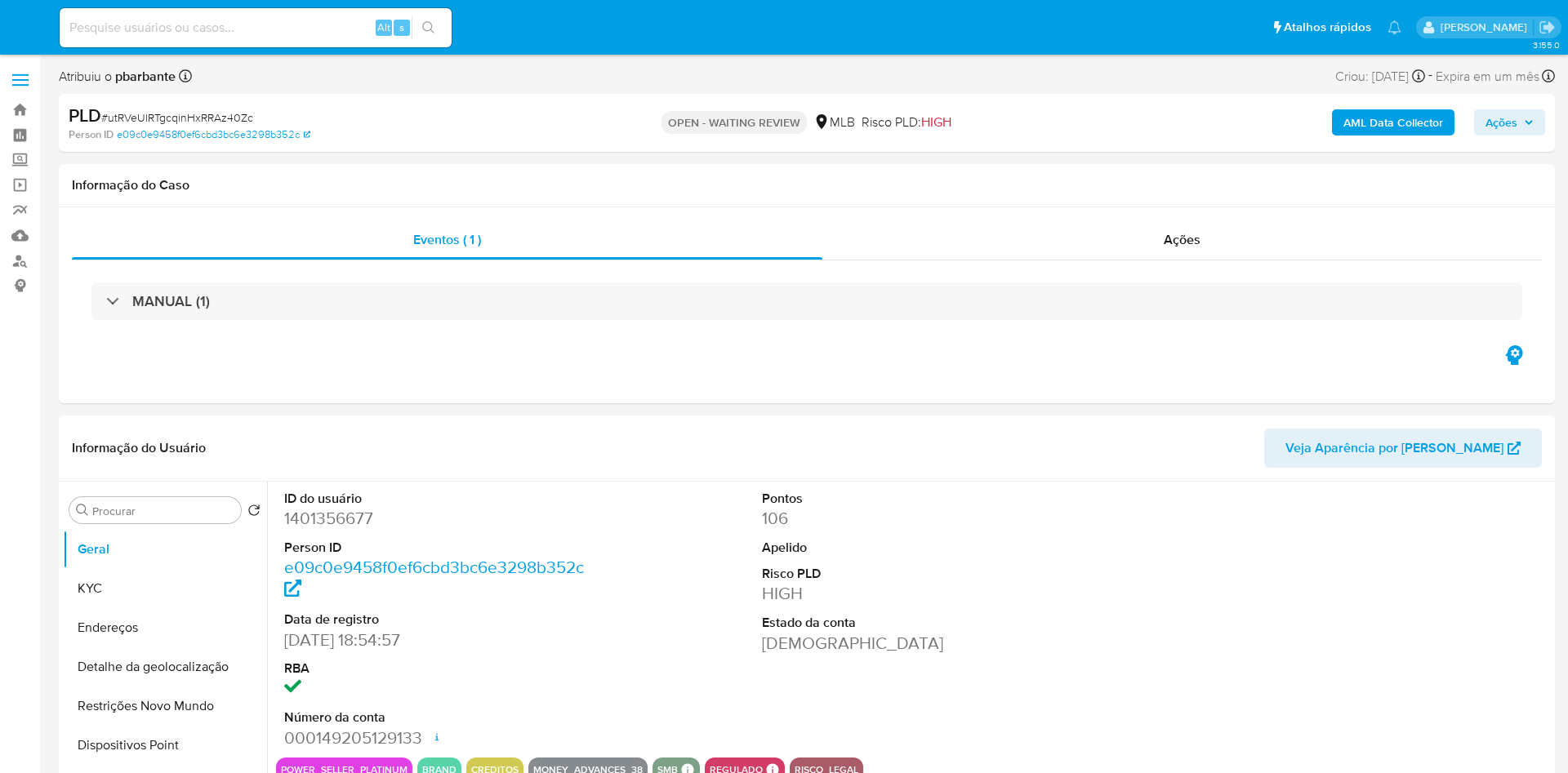
select select "10"
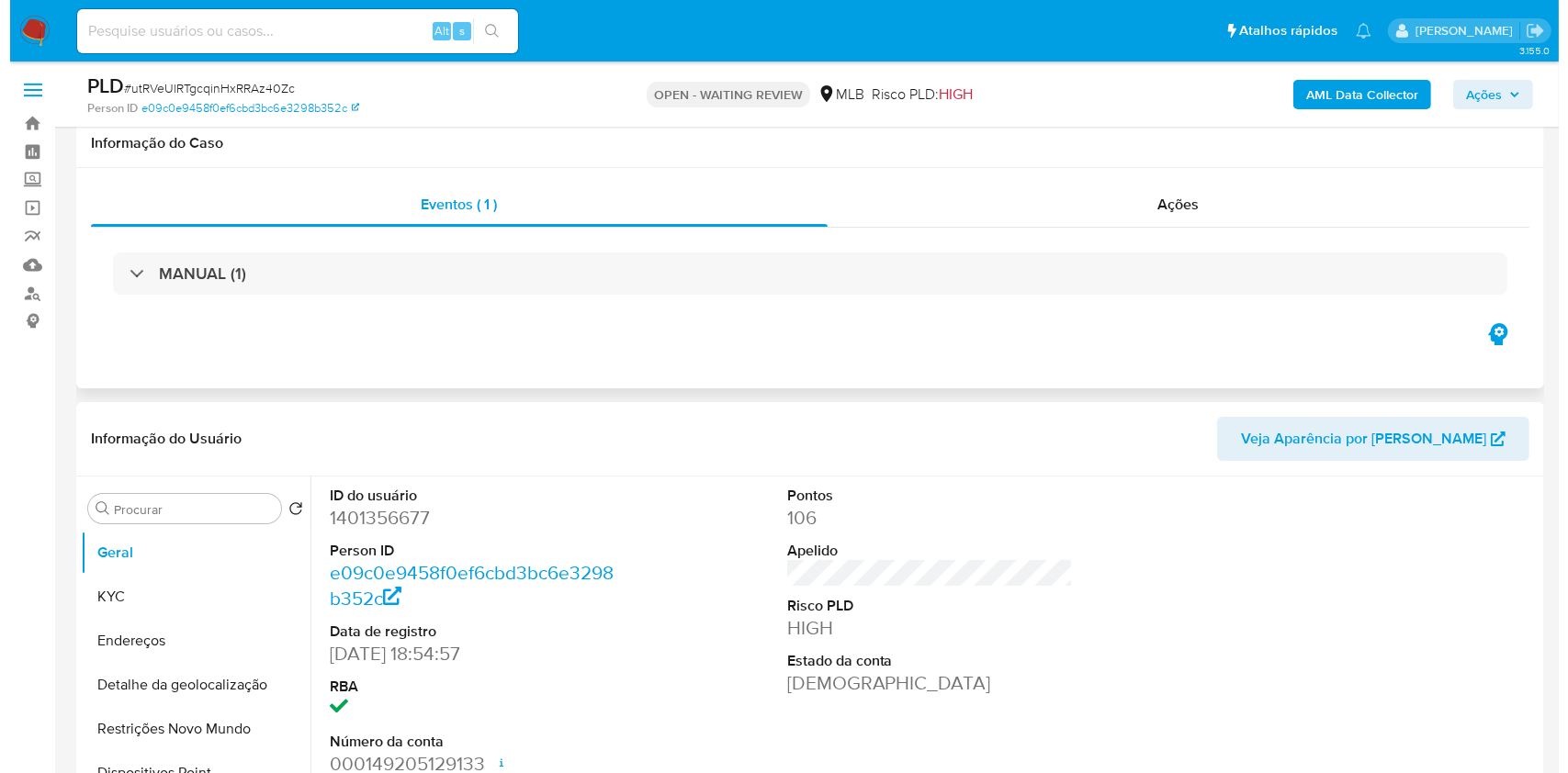
scroll to position [340, 0]
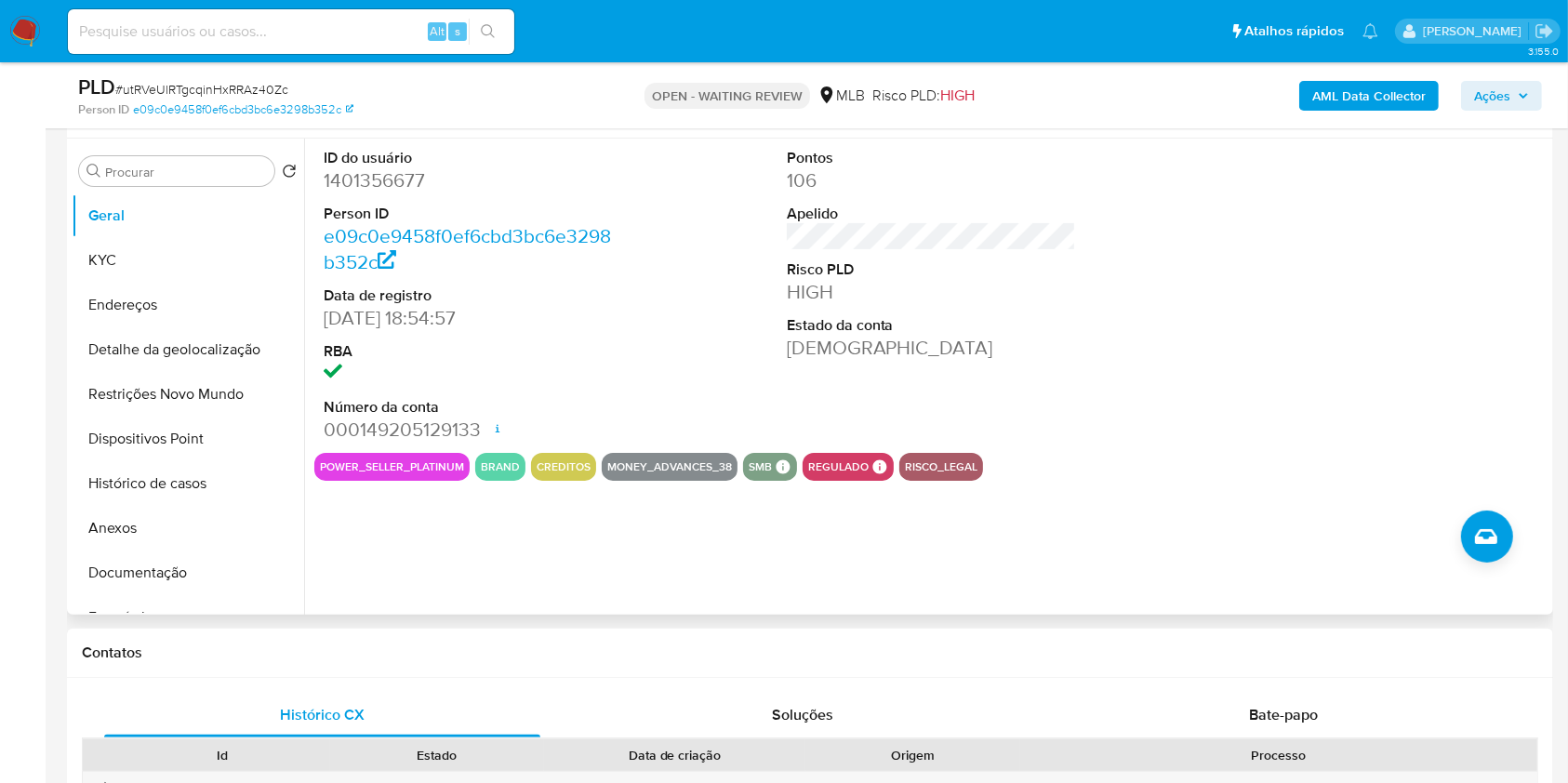
click at [402, 194] on dd "1401356677" at bounding box center [469, 180] width 291 height 26
copy dd "1401356677"
click at [1378, 81] on b "AML Data Collector" at bounding box center [1368, 96] width 113 height 29
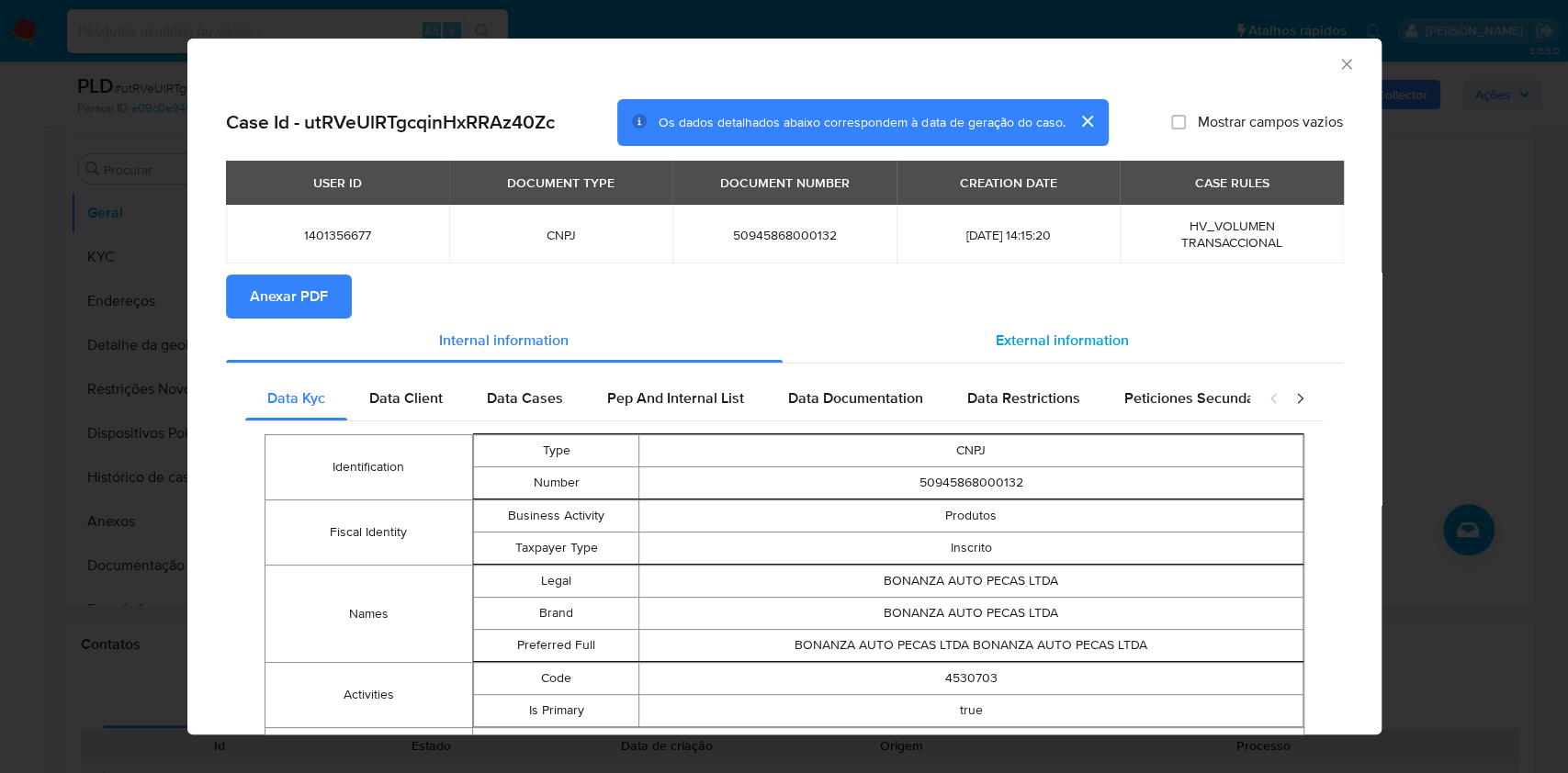
click at [1115, 338] on div "External information" at bounding box center [1063, 341] width 560 height 44
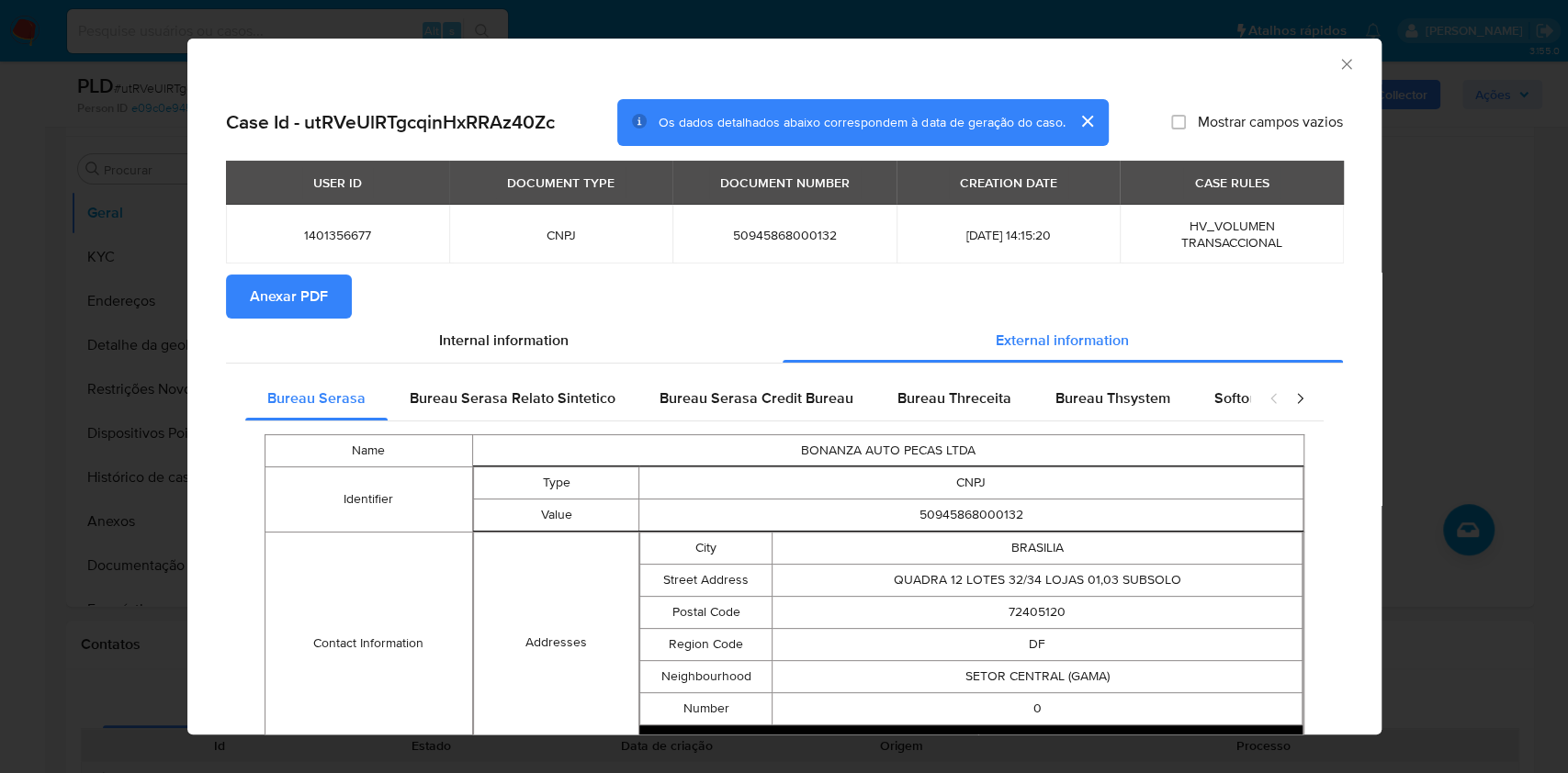
click at [308, 301] on span "Anexar PDF" at bounding box center [289, 297] width 78 height 41
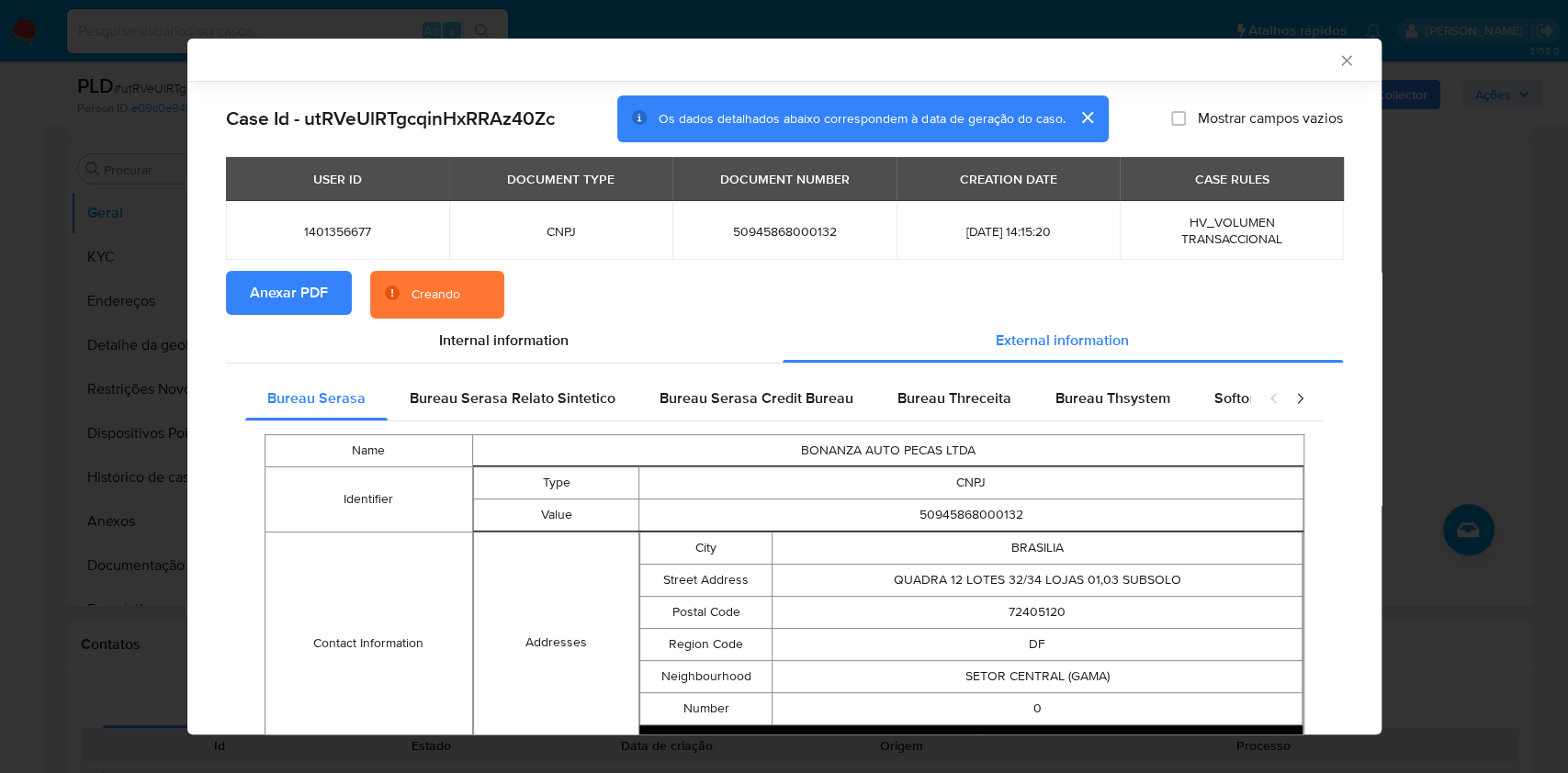
scroll to position [603, 0]
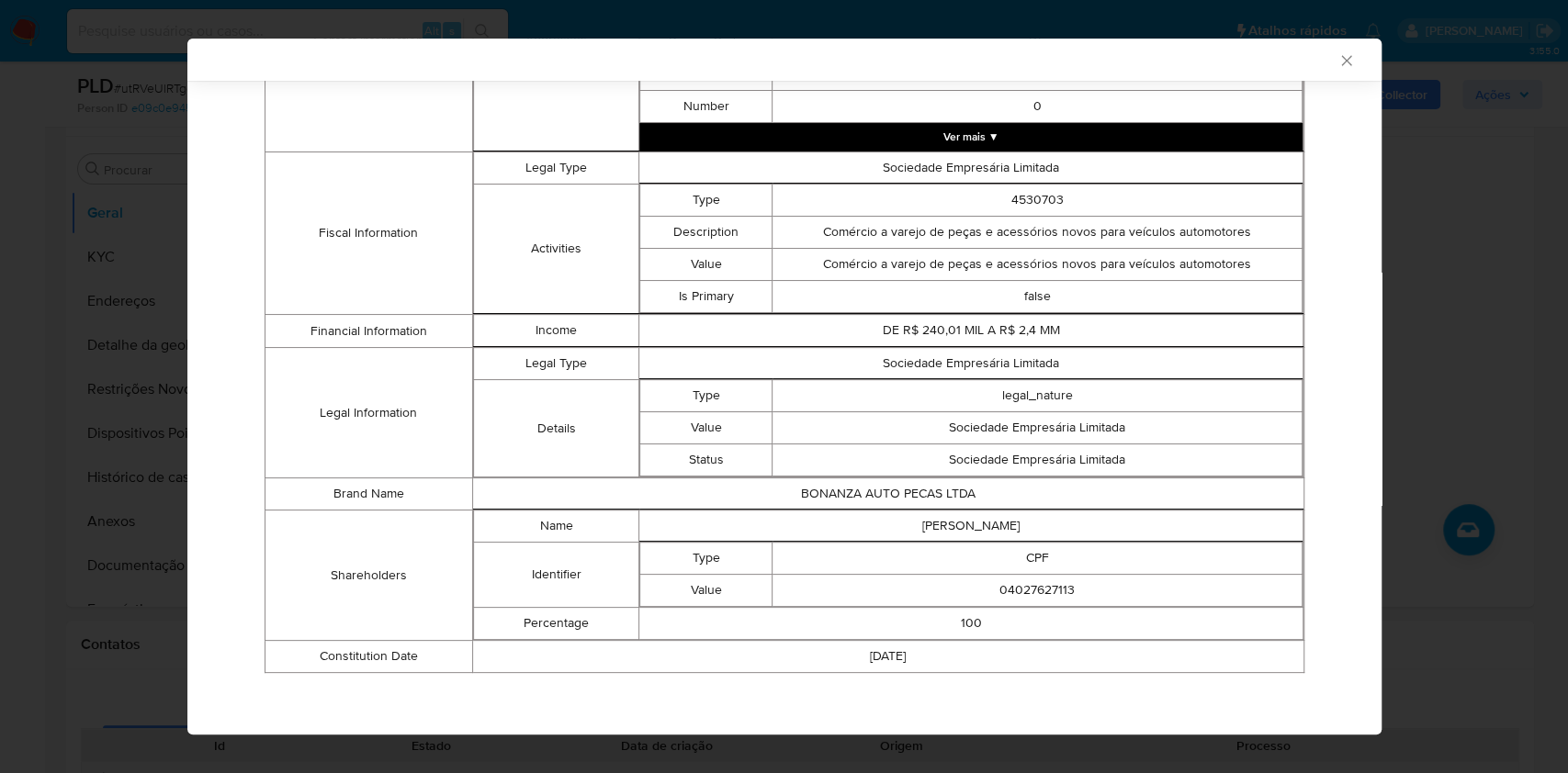
click at [1056, 597] on td "04027627113" at bounding box center [1037, 589] width 529 height 32
copy td "04027627113"
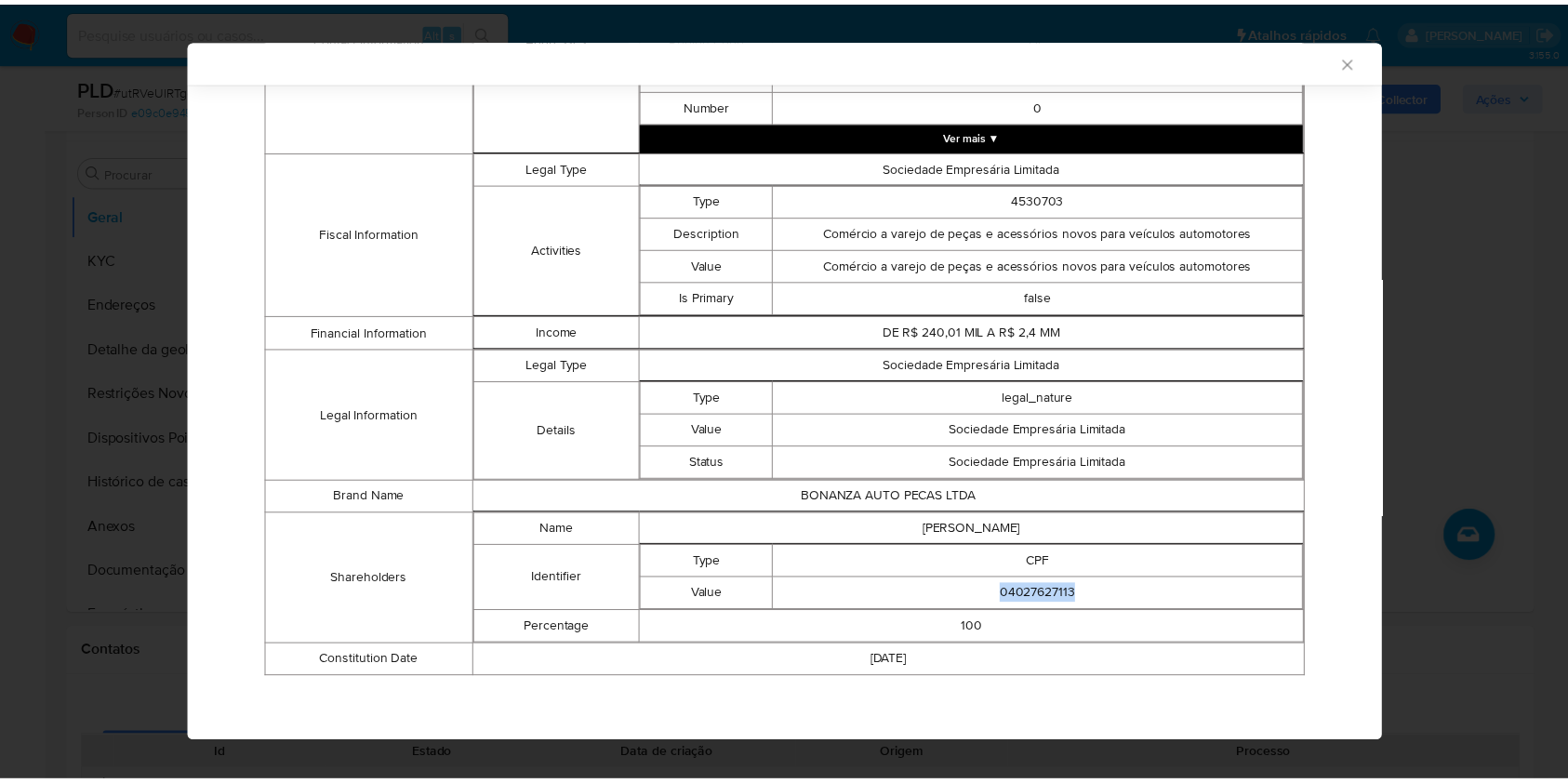
scroll to position [608, 0]
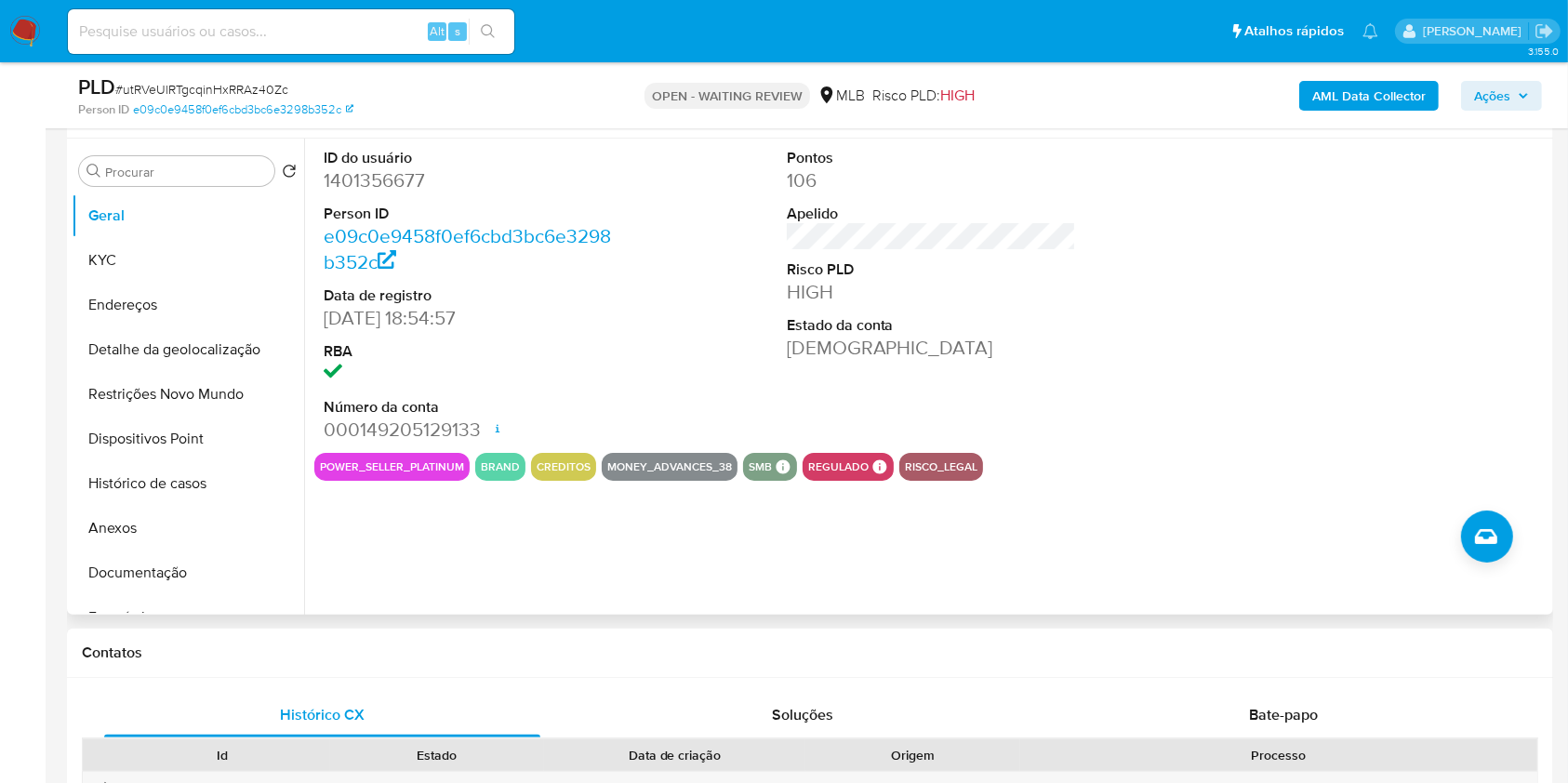
copy td "04027627113"
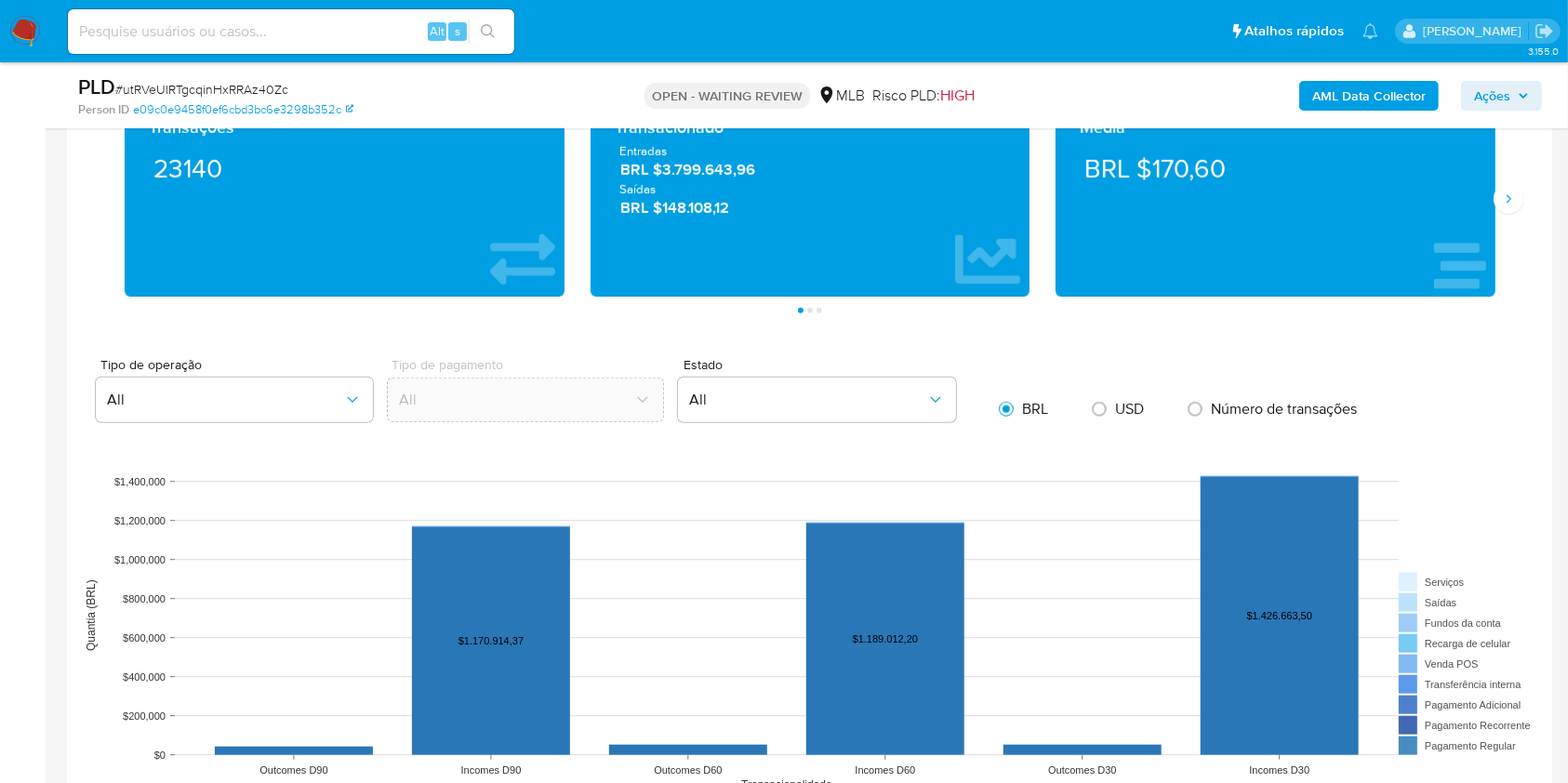
scroll to position [1599, 0]
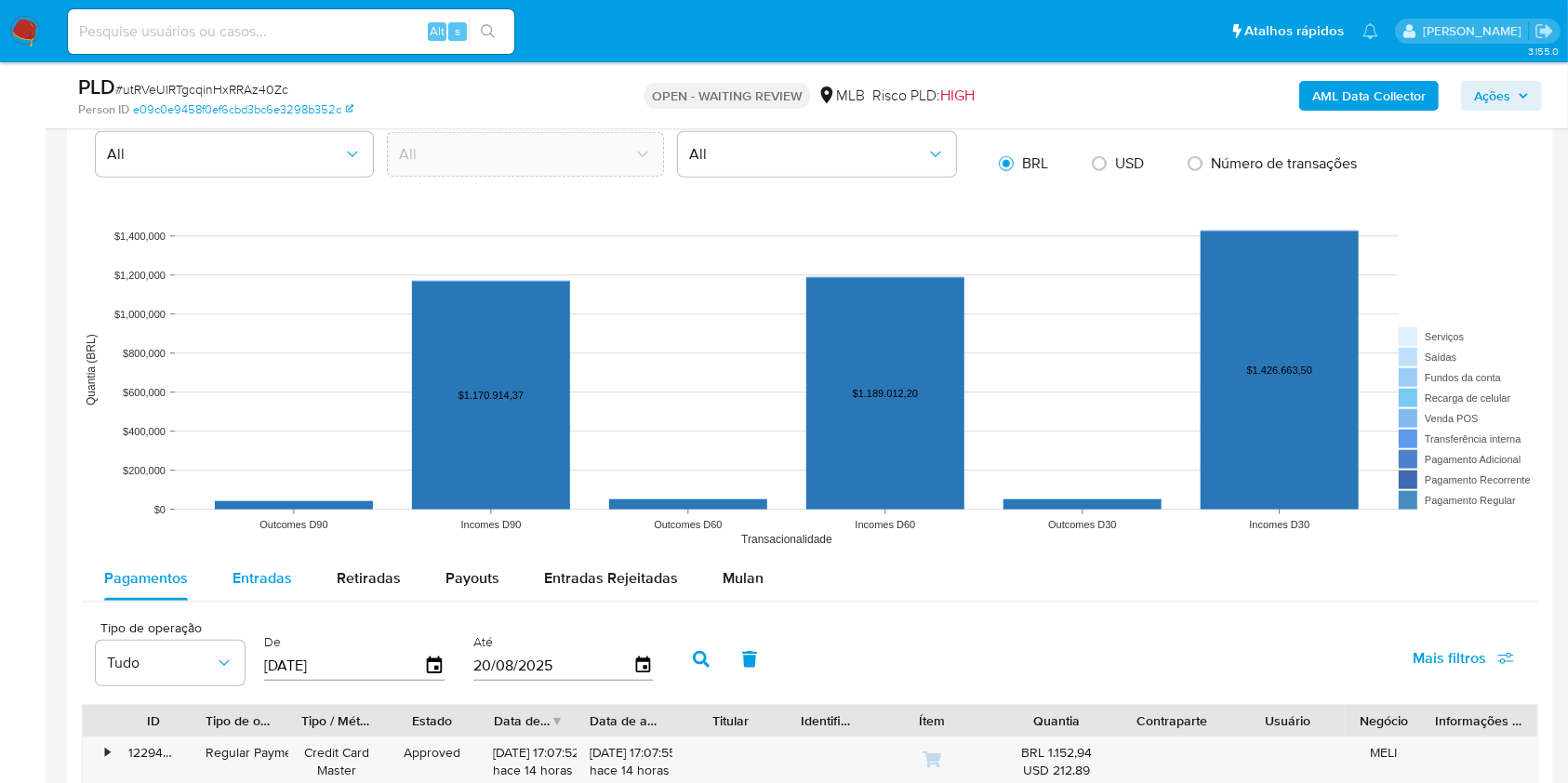
click at [260, 589] on span "Entradas" at bounding box center [262, 578] width 60 height 22
select select "10"
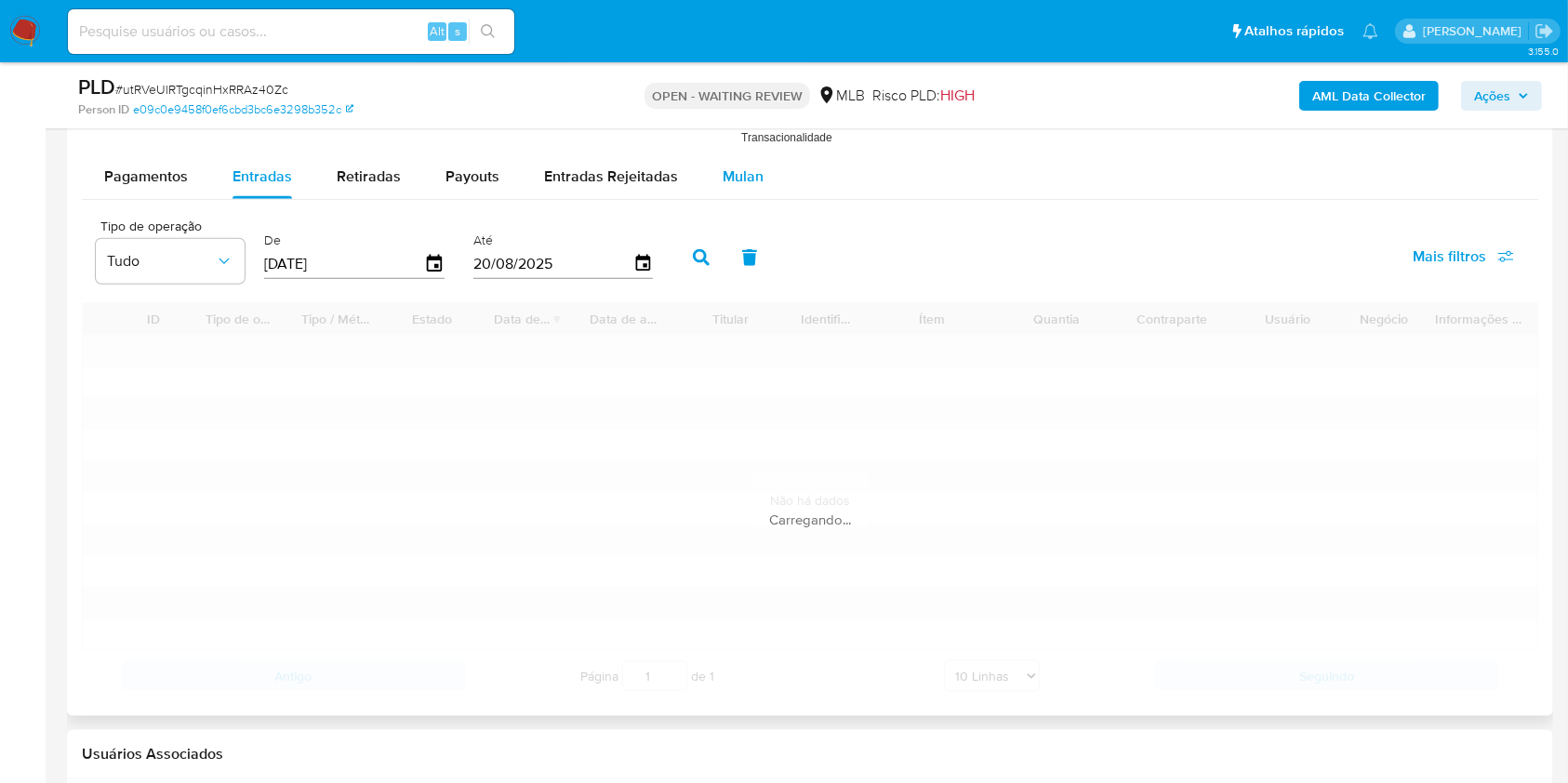
scroll to position [2003, 0]
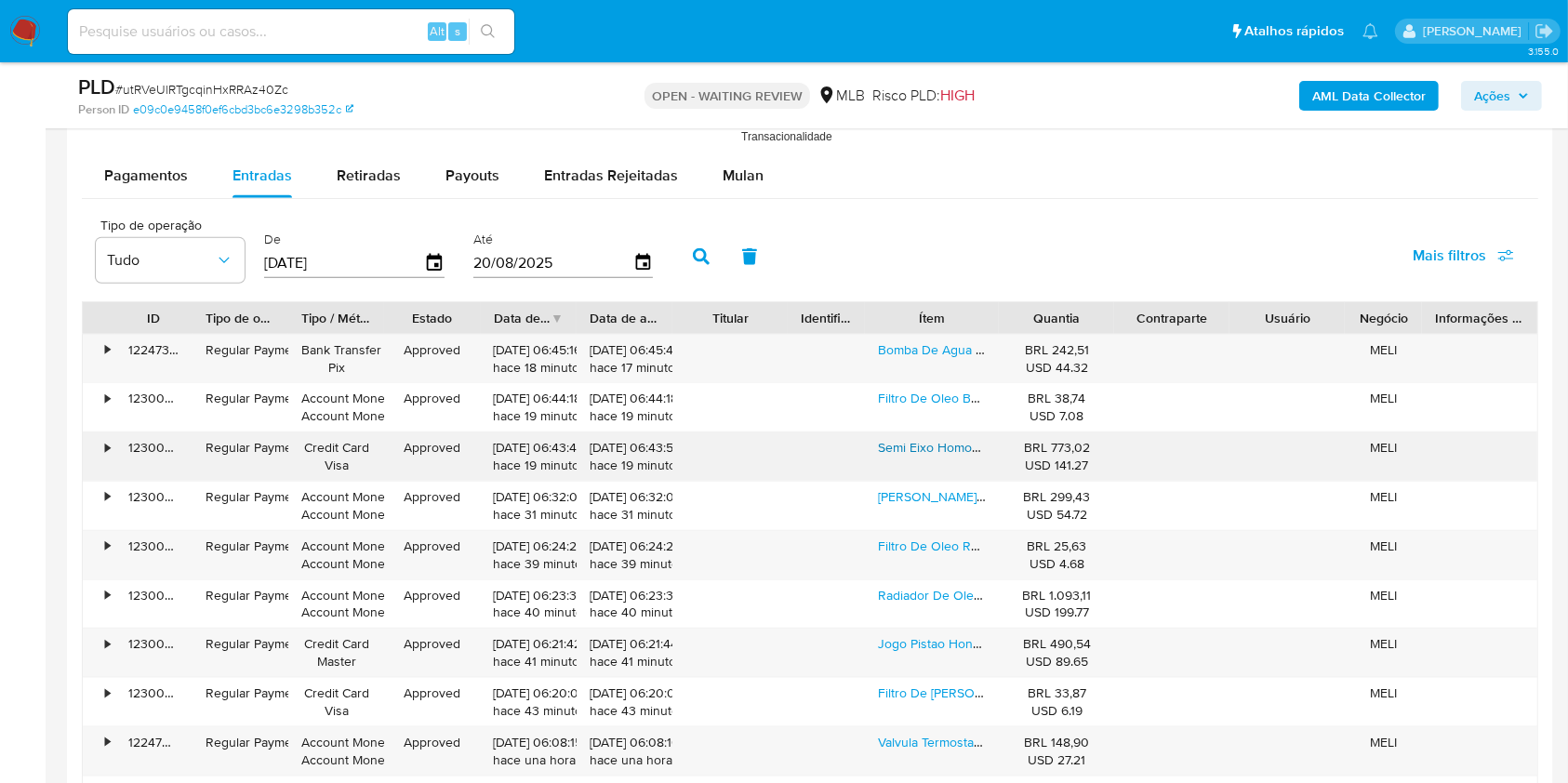
click at [931, 457] on link "Semi Eixo Homocinetico Direito Duster Oroch Manual 12 A 25" at bounding box center [1054, 447] width 354 height 19
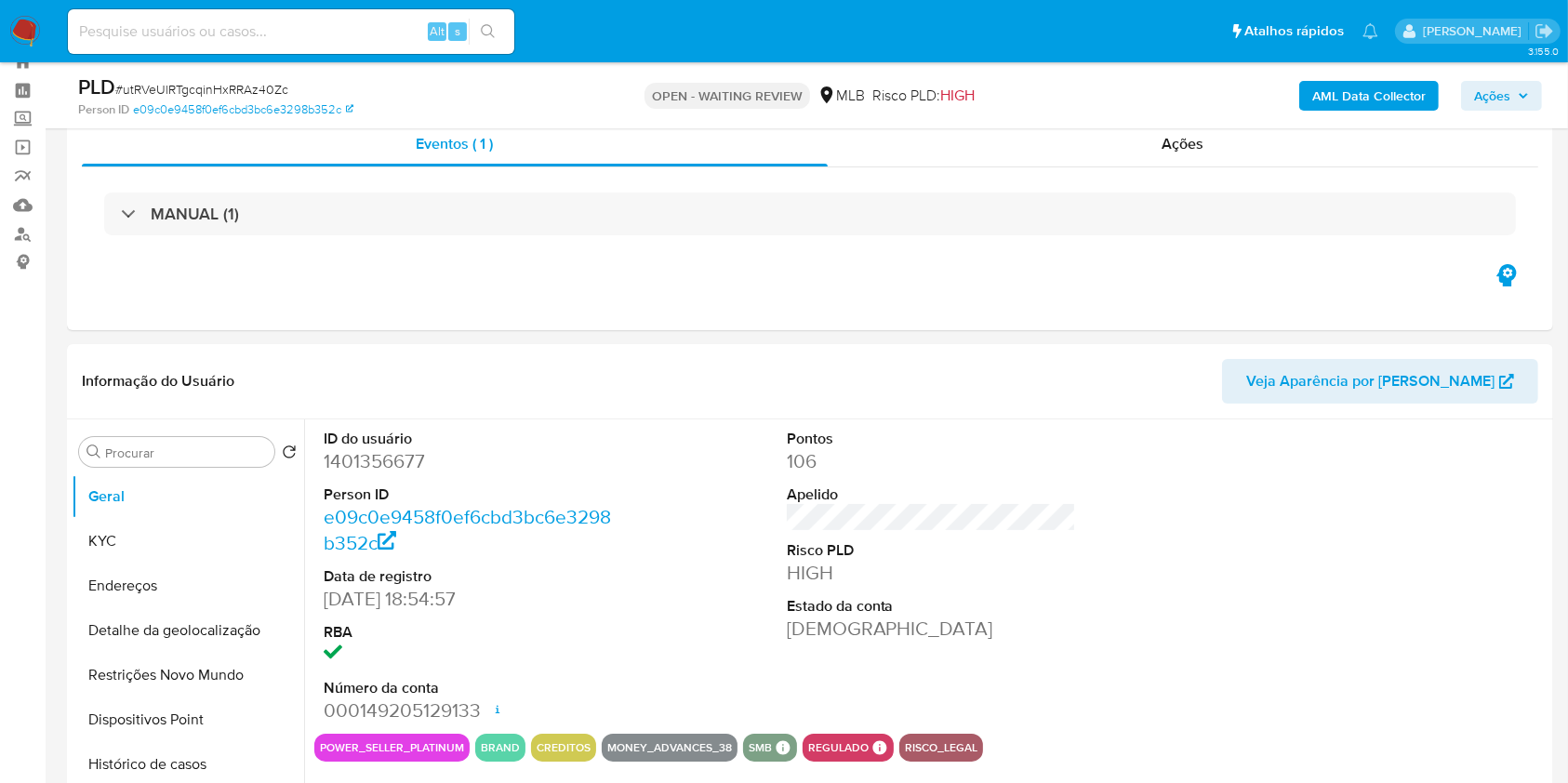
scroll to position [0, 0]
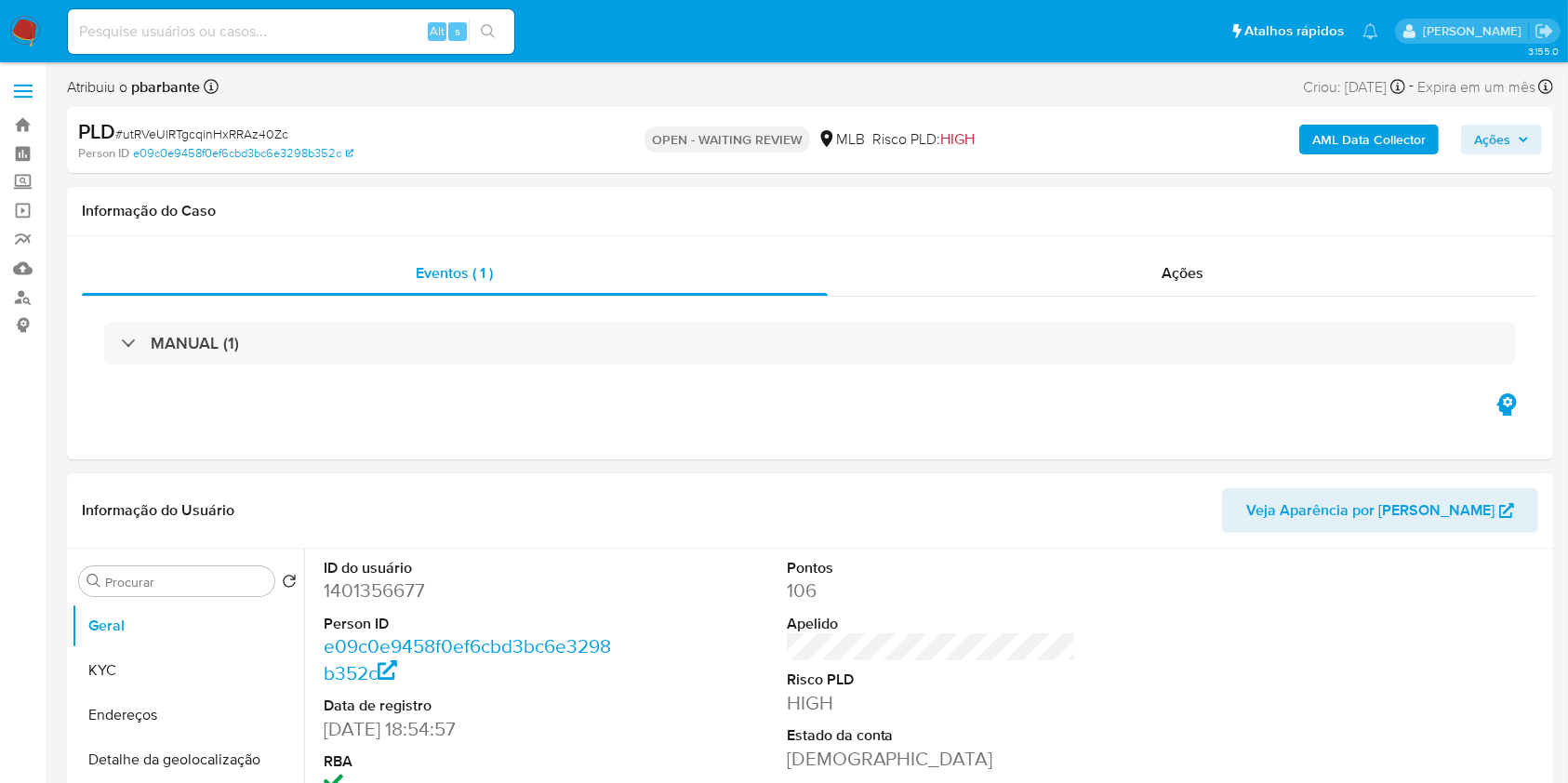
click at [372, 604] on dd "1401356677" at bounding box center [469, 590] width 291 height 26
copy dd "1401356677"
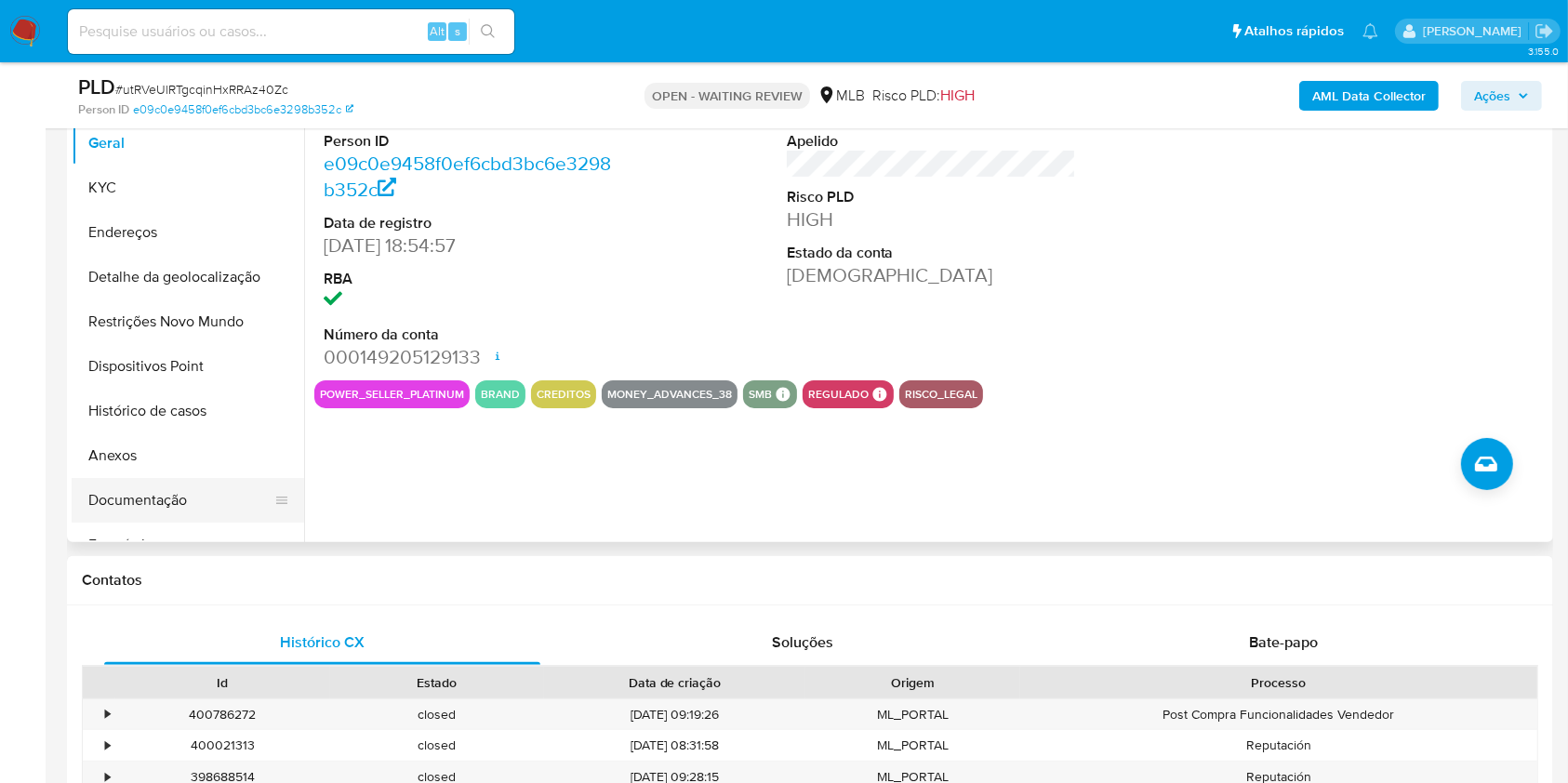
scroll to position [422, 0]
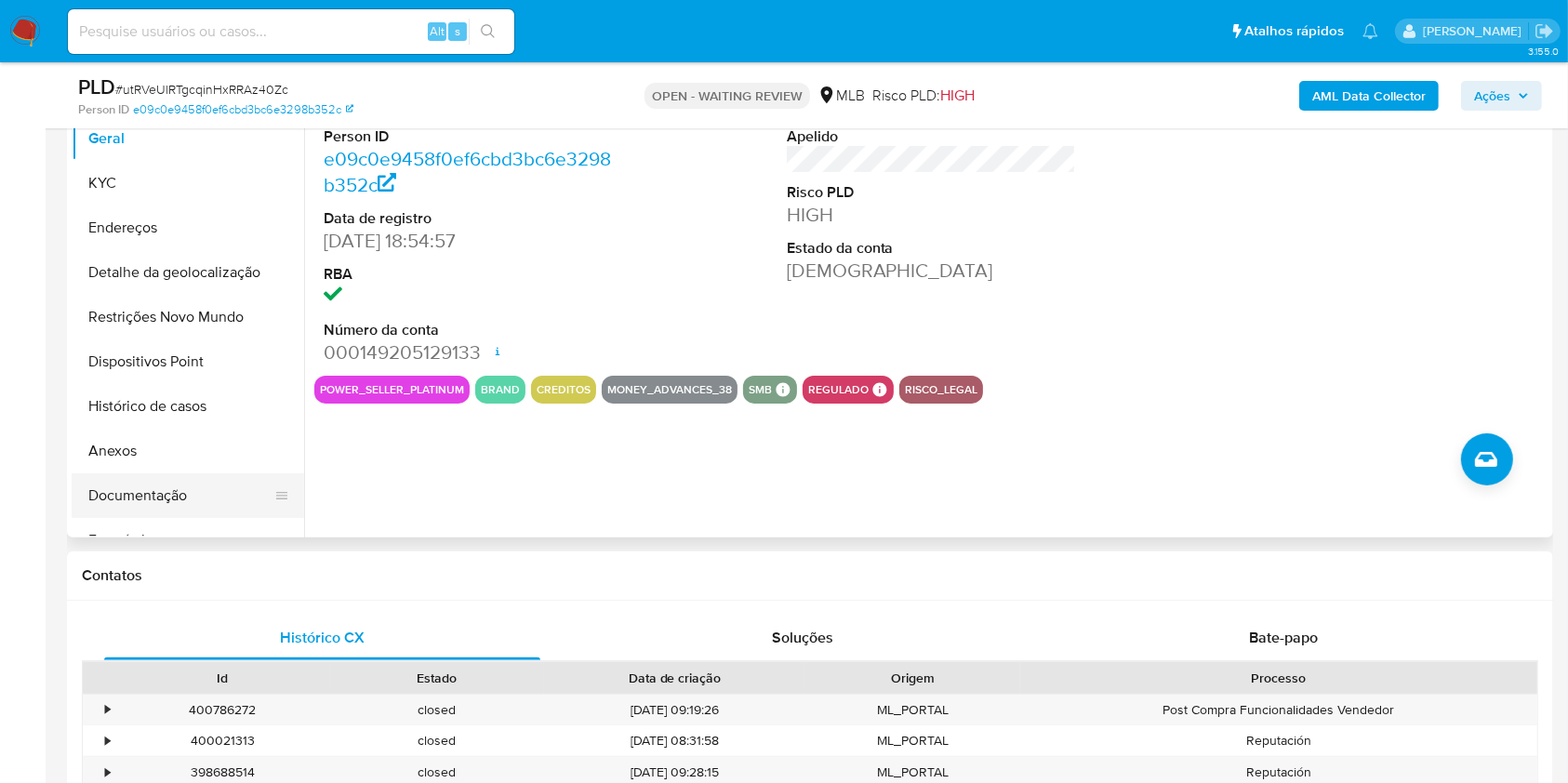
click at [209, 516] on button "Documentação" at bounding box center [180, 496] width 217 height 45
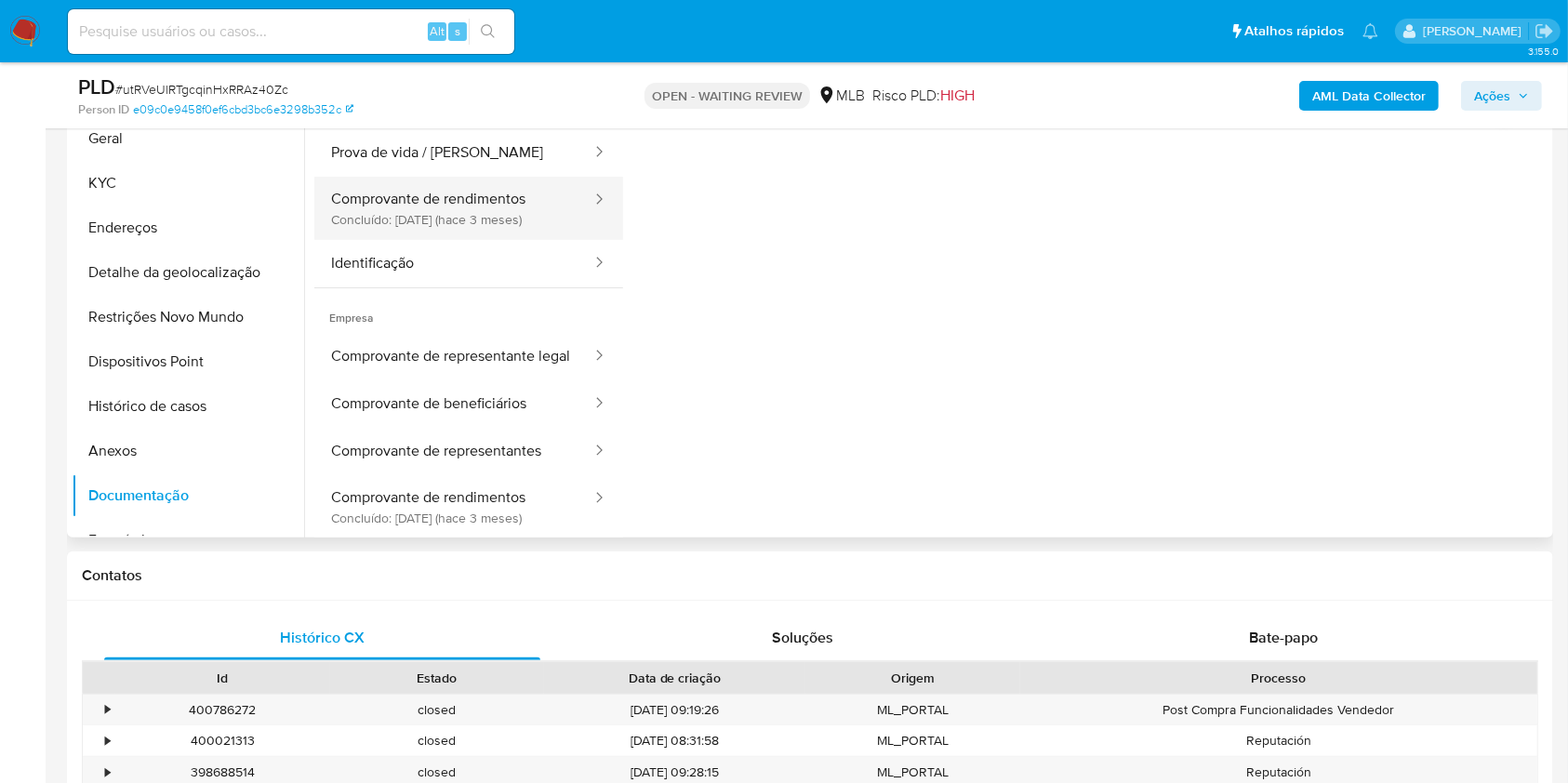
click at [538, 240] on button "Comprovante de rendimentos Concluído: 26/05/2025 (hace 3 meses)" at bounding box center [453, 208] width 279 height 64
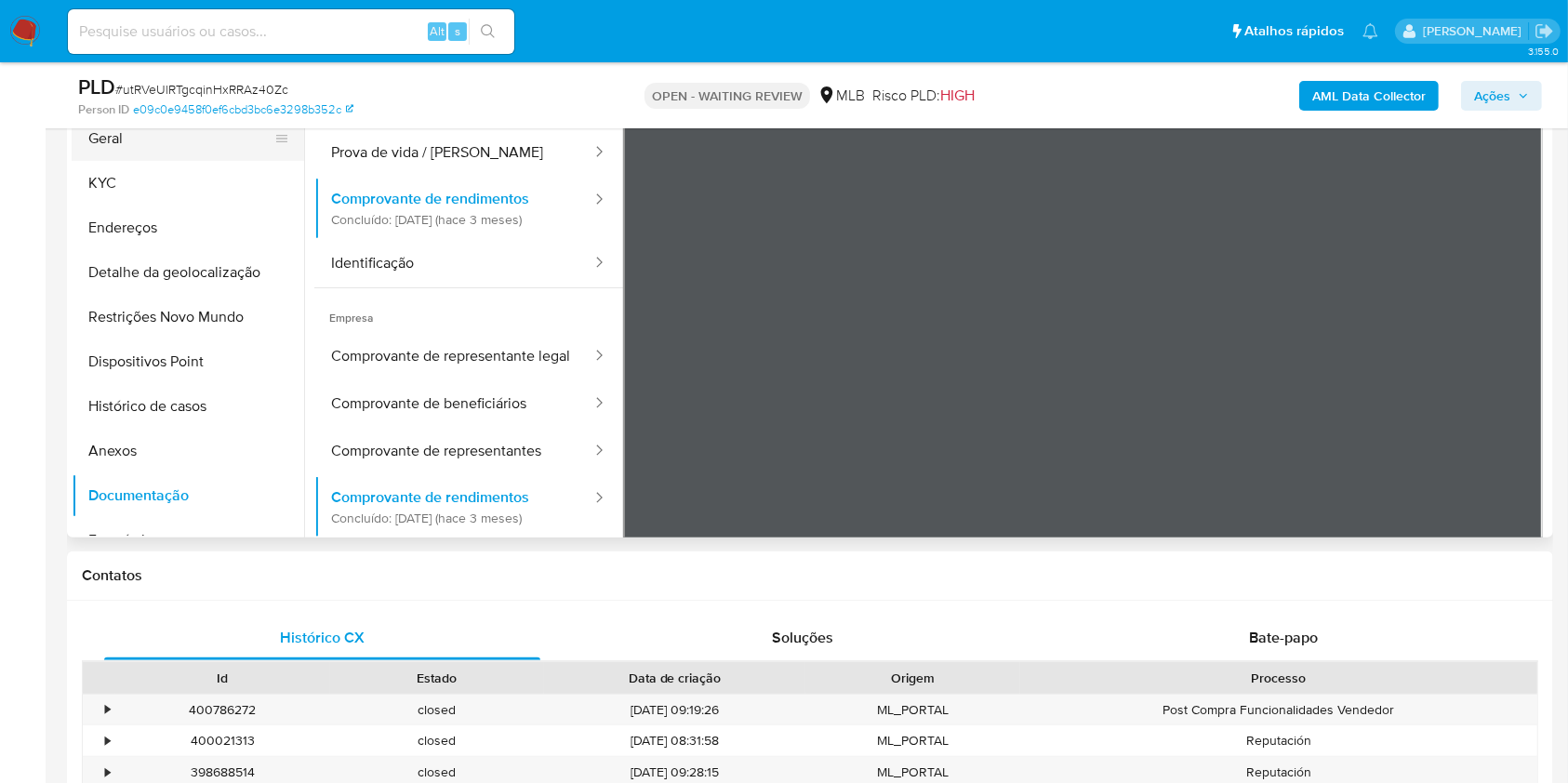
click at [137, 161] on button "Geral" at bounding box center [180, 139] width 217 height 45
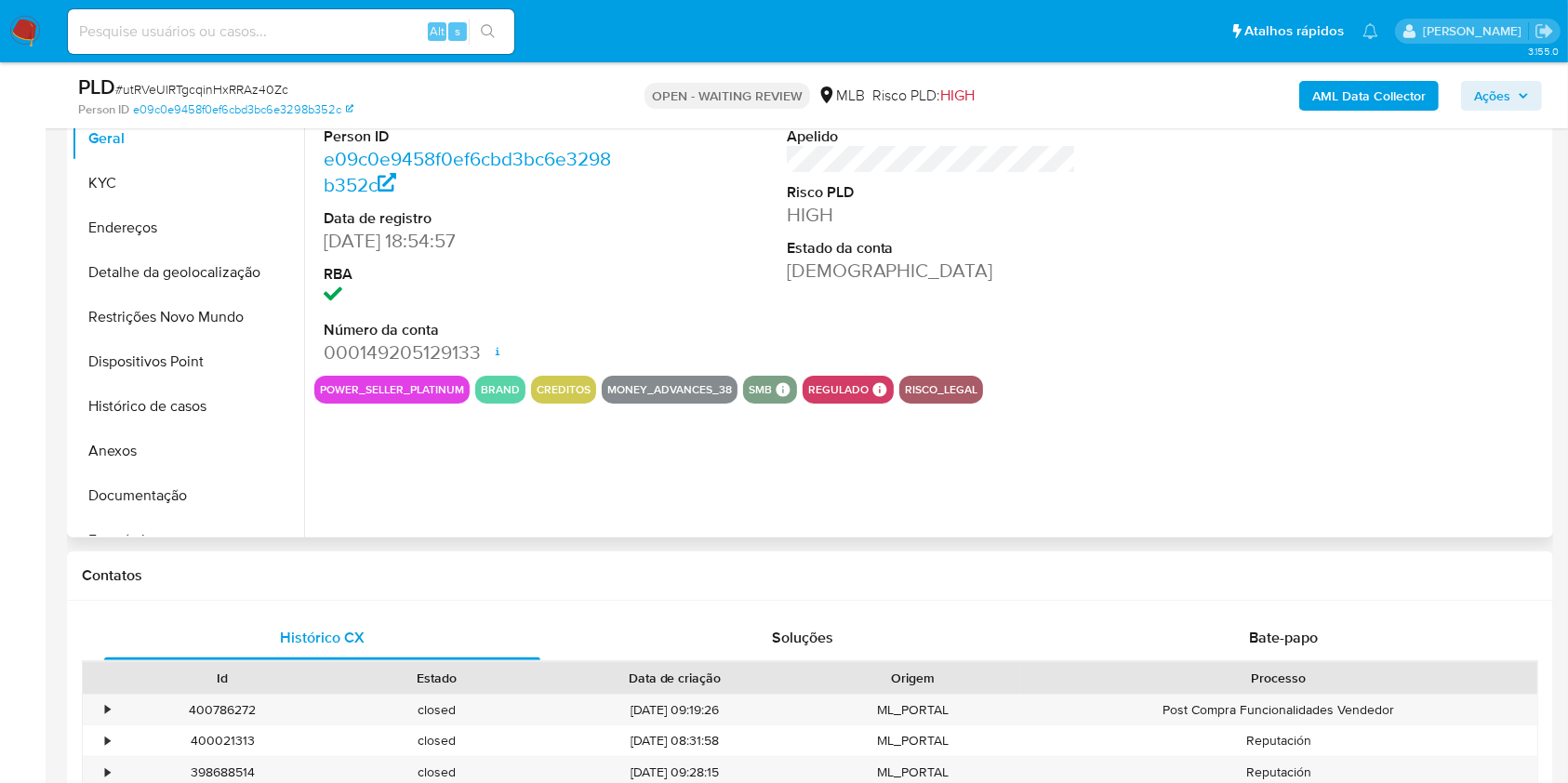
click at [705, 450] on div "ID do usuário 1401356677 Person ID e09c0e9458f0ef6cbd3bc6e3298b352c Data de reg…" at bounding box center [926, 299] width 1244 height 477
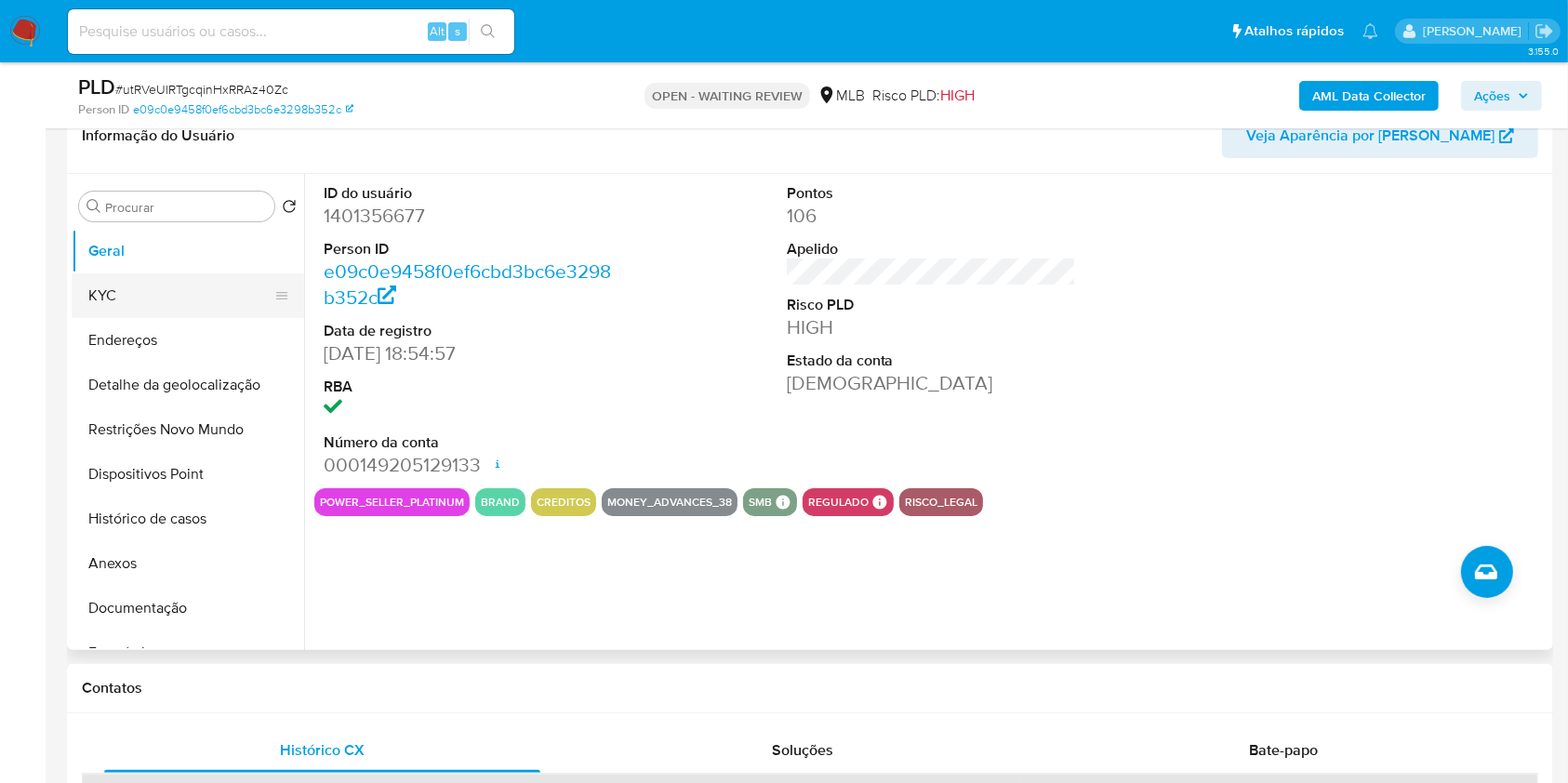
click at [145, 318] on button "KYC" at bounding box center [180, 296] width 217 height 45
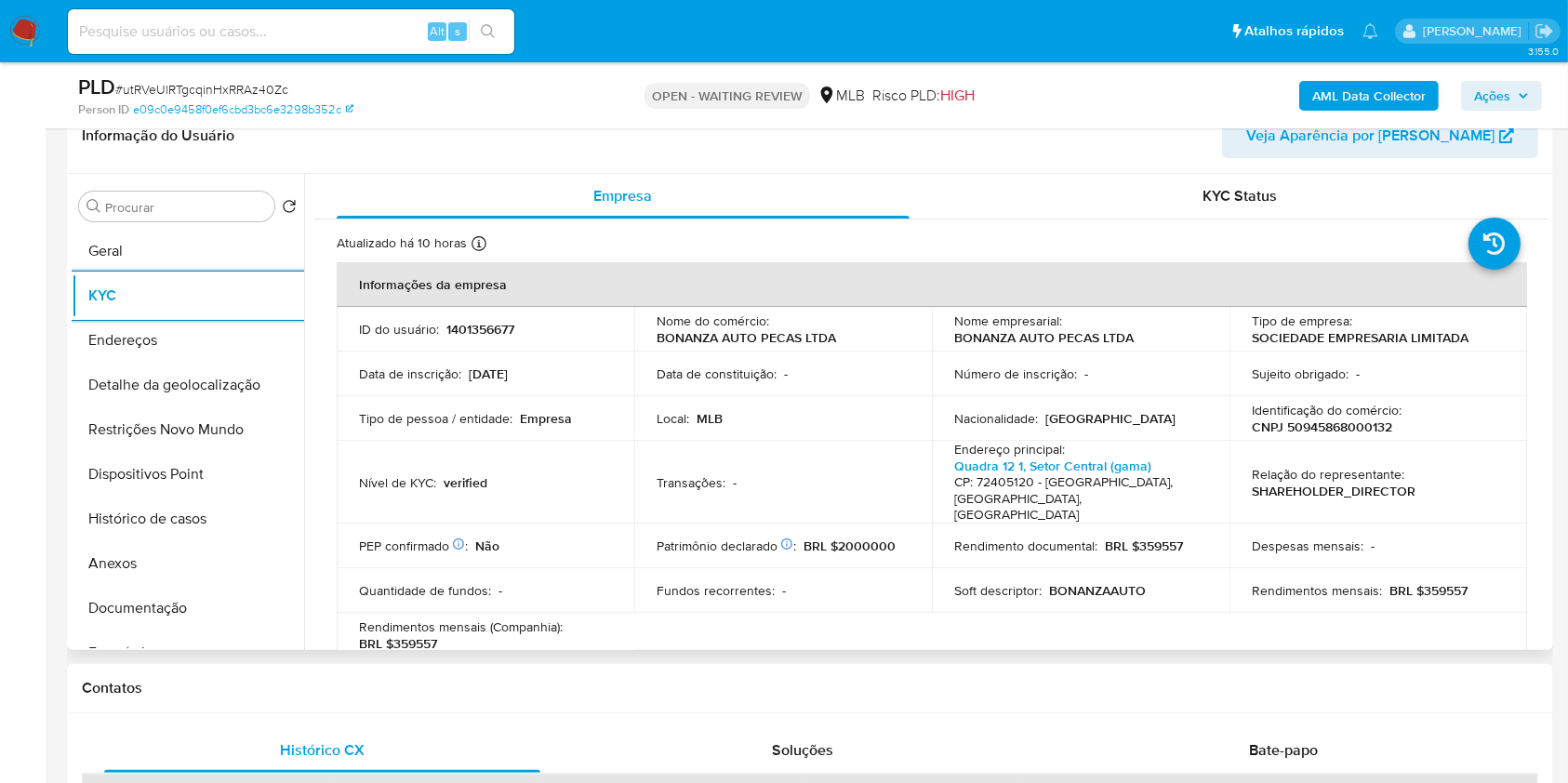
scroll to position [990, 0]
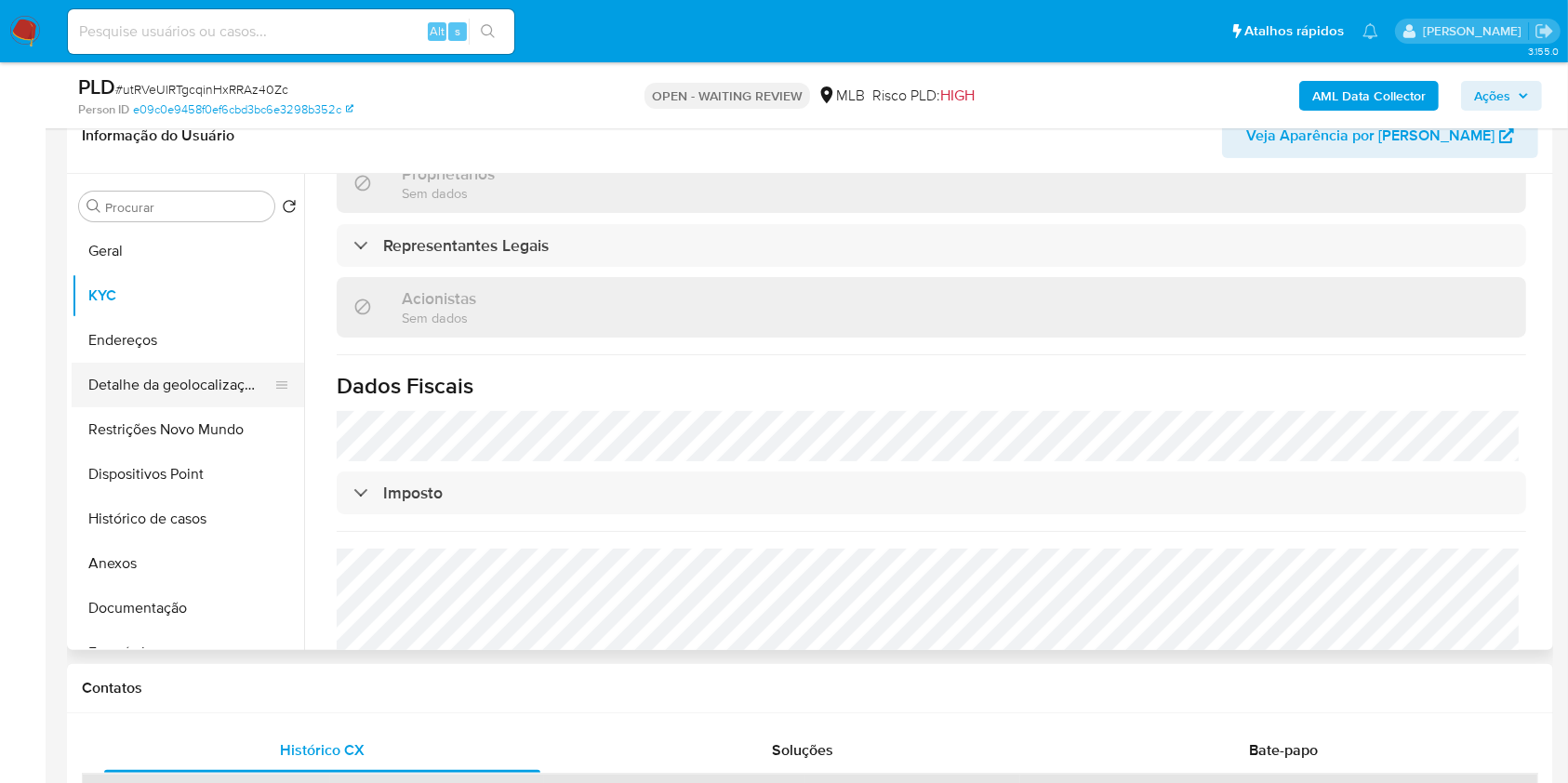
click at [157, 407] on button "Detalhe da geolocalização" at bounding box center [180, 386] width 217 height 45
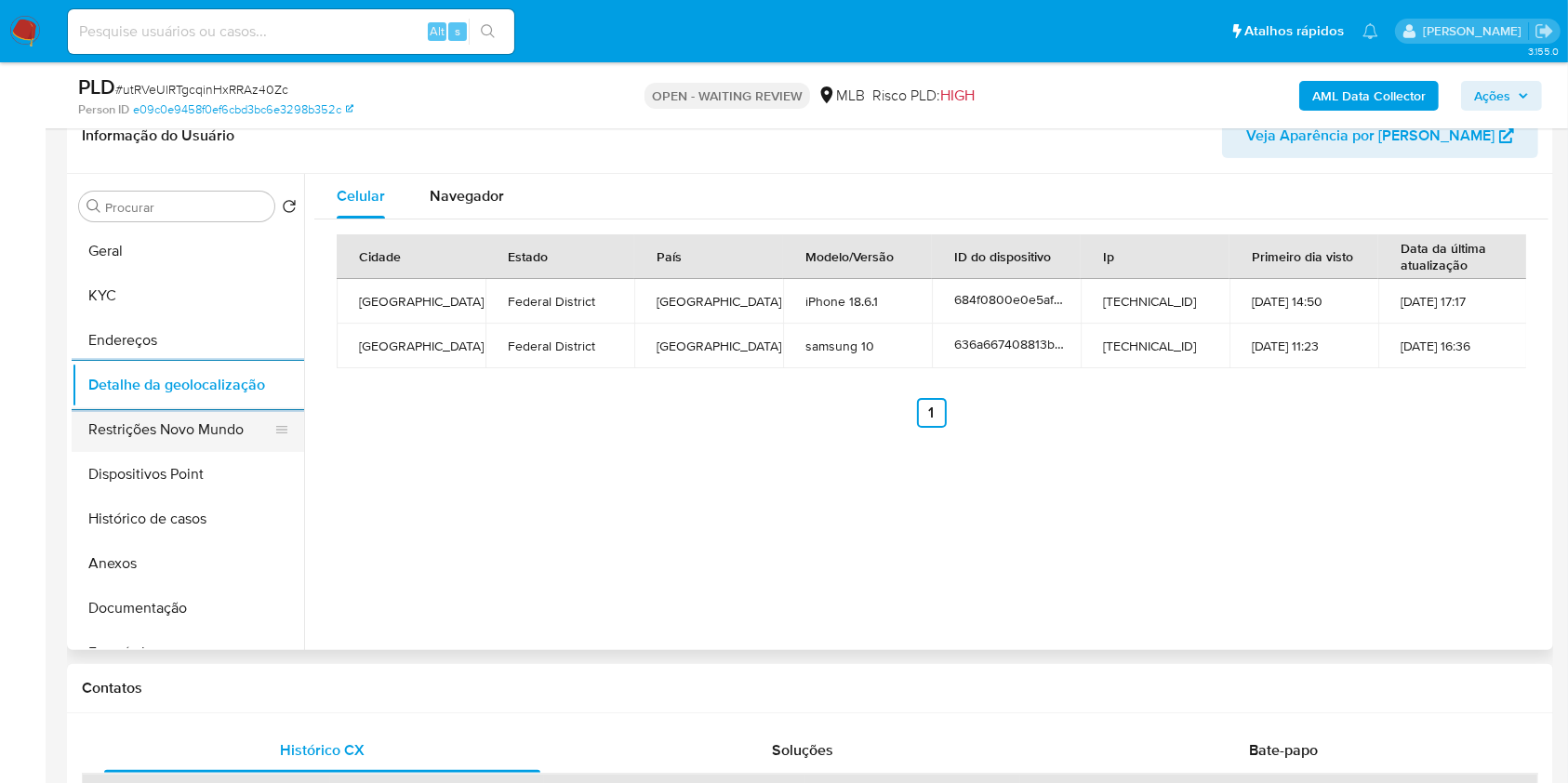
click at [210, 452] on button "Restrições Novo Mundo" at bounding box center [180, 430] width 217 height 45
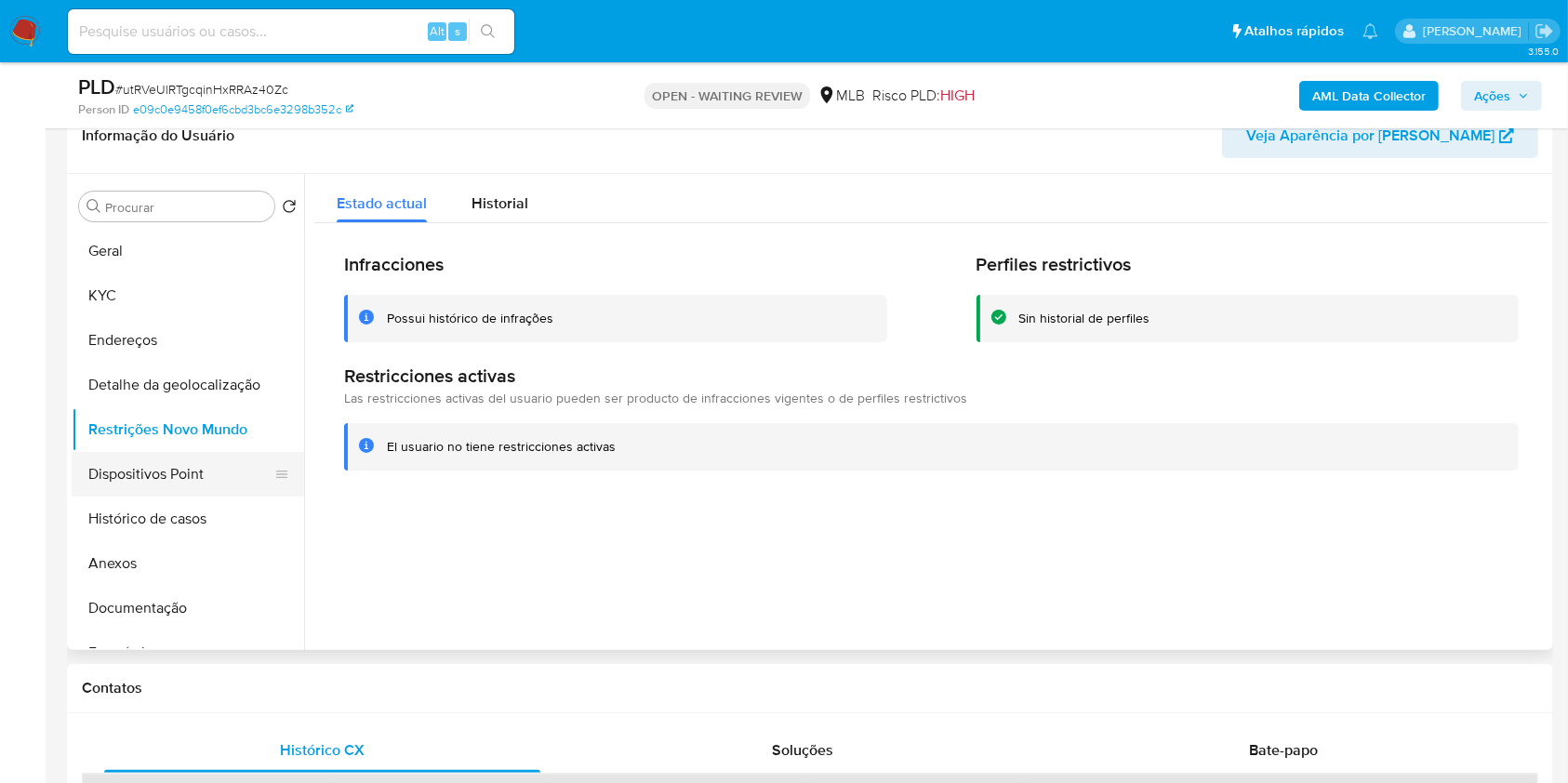
click at [201, 497] on button "Dispositivos Point" at bounding box center [180, 475] width 217 height 45
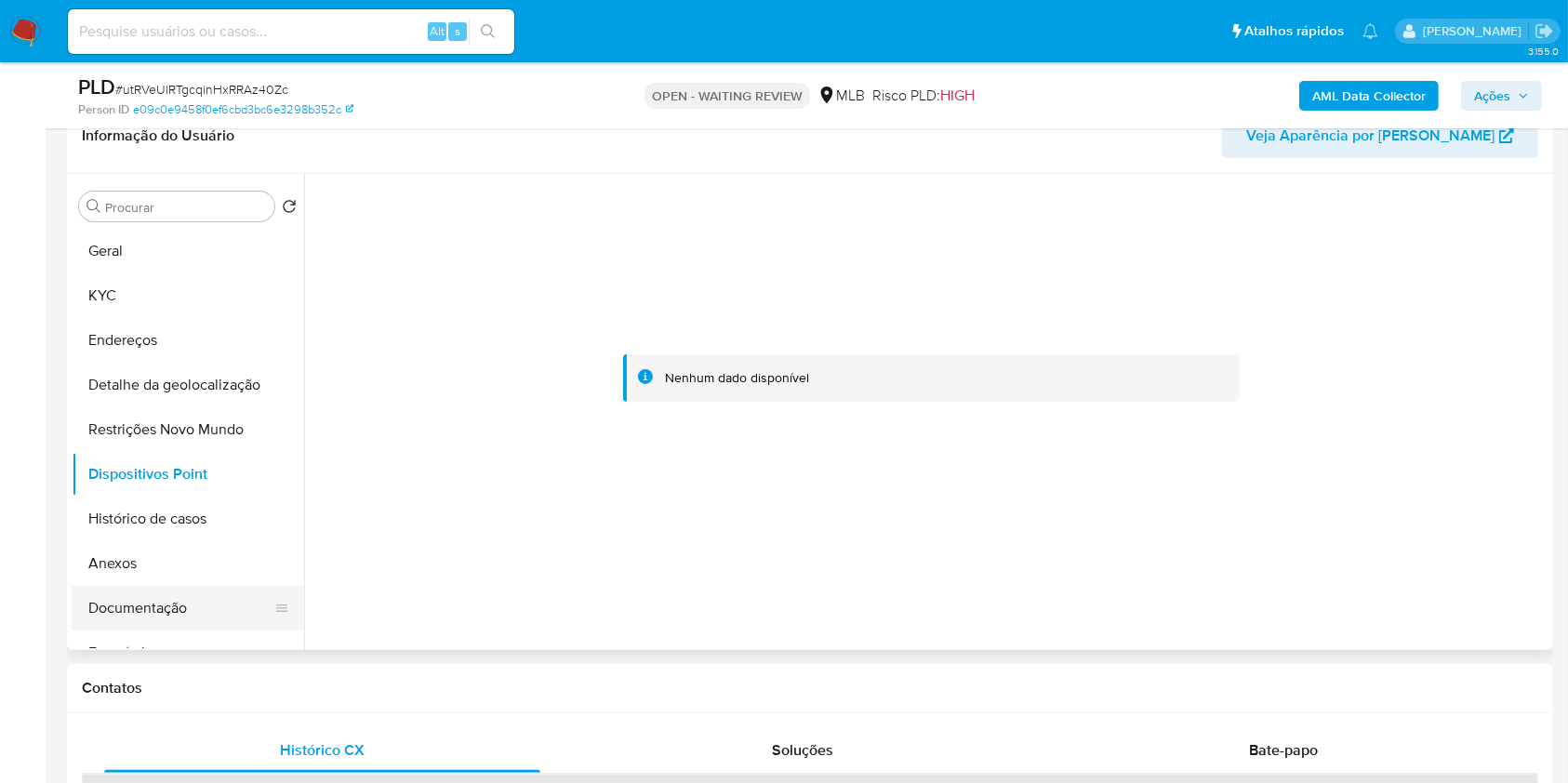
click at [157, 622] on button "Documentação" at bounding box center [180, 609] width 217 height 45
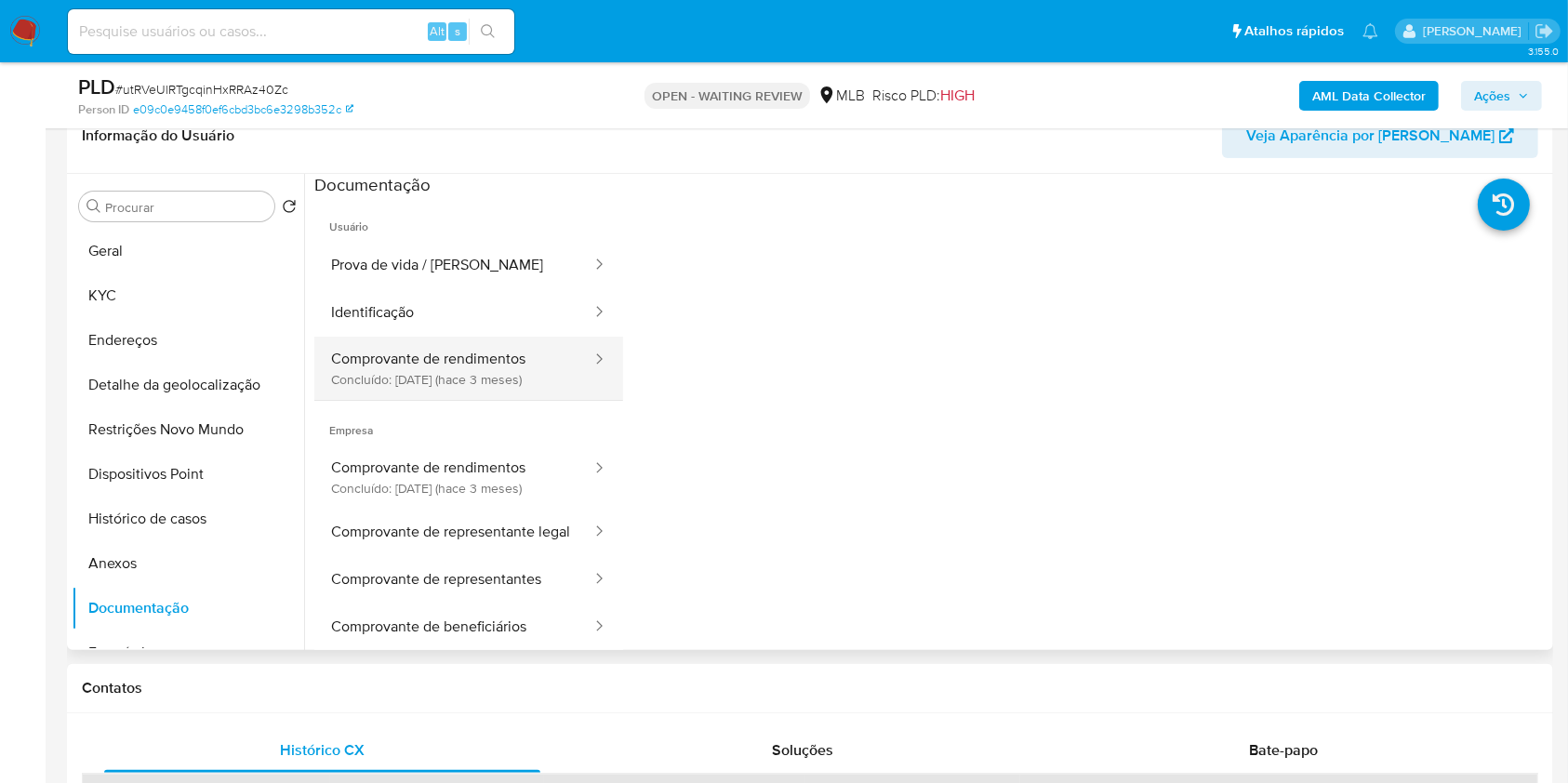
click at [417, 392] on button "Comprovante de rendimentos Concluído: 26/05/2025 (hace 3 meses)" at bounding box center [453, 368] width 279 height 64
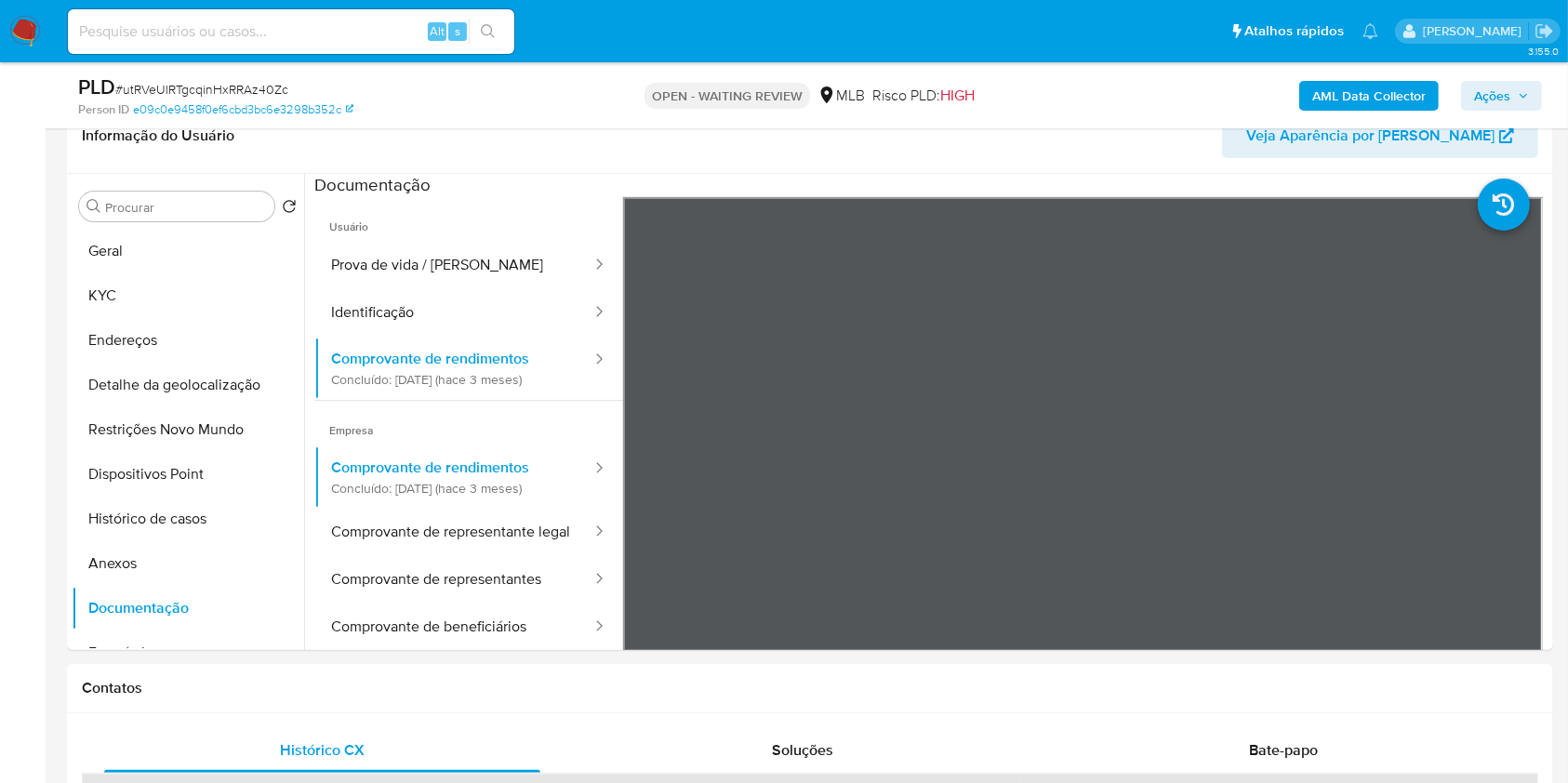
click at [1491, 66] on div "PLD # utRVeUlRTgcqinHxRRAz40Zc Person ID e09c0e9458f0ef6cbd3bc6e3298b352c OPEN …" at bounding box center [809, 95] width 1486 height 66
click at [1496, 83] on span "Ações" at bounding box center [1492, 96] width 36 height 29
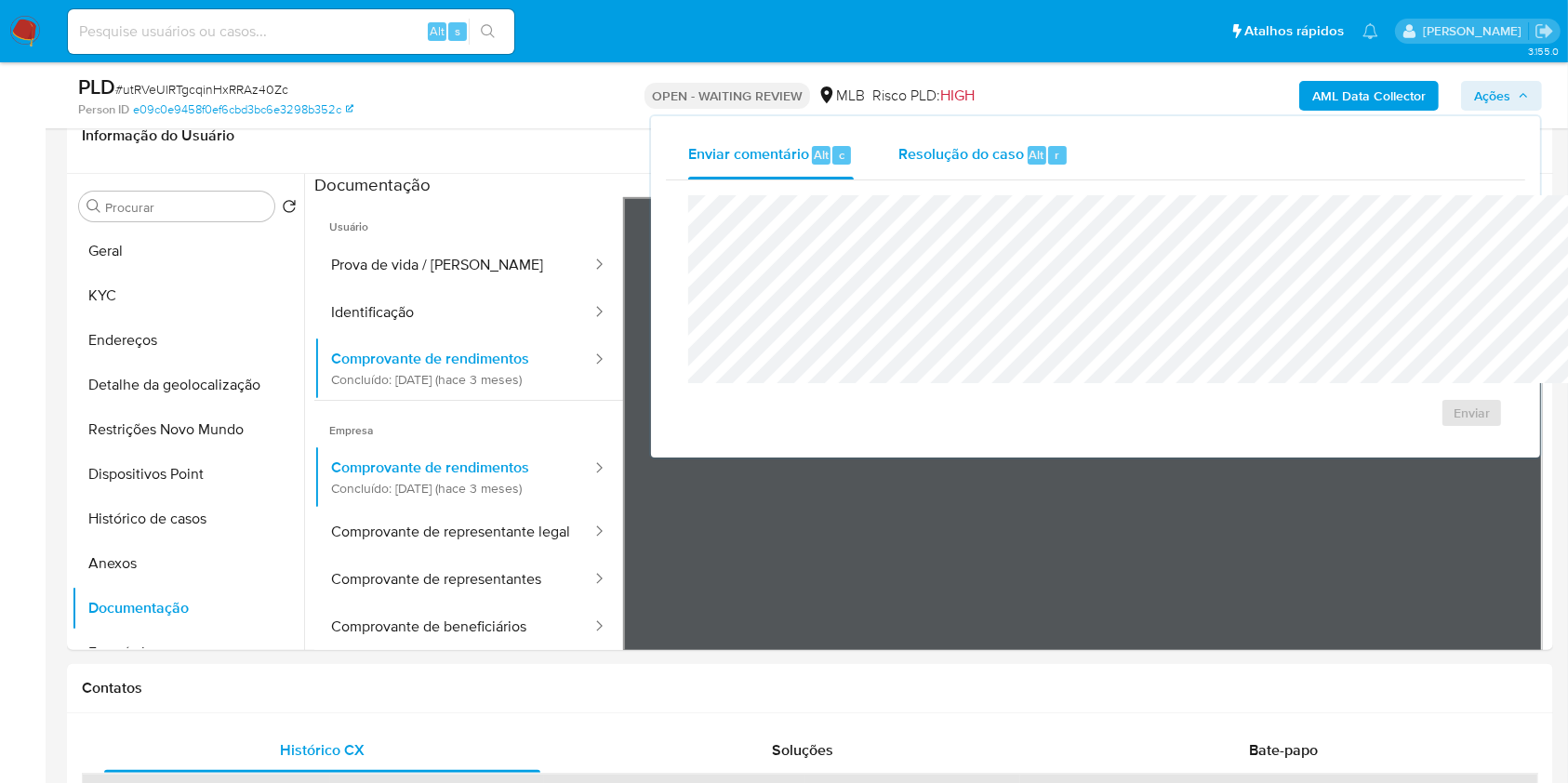
click at [898, 160] on span "Resolução do caso" at bounding box center [961, 154] width 125 height 22
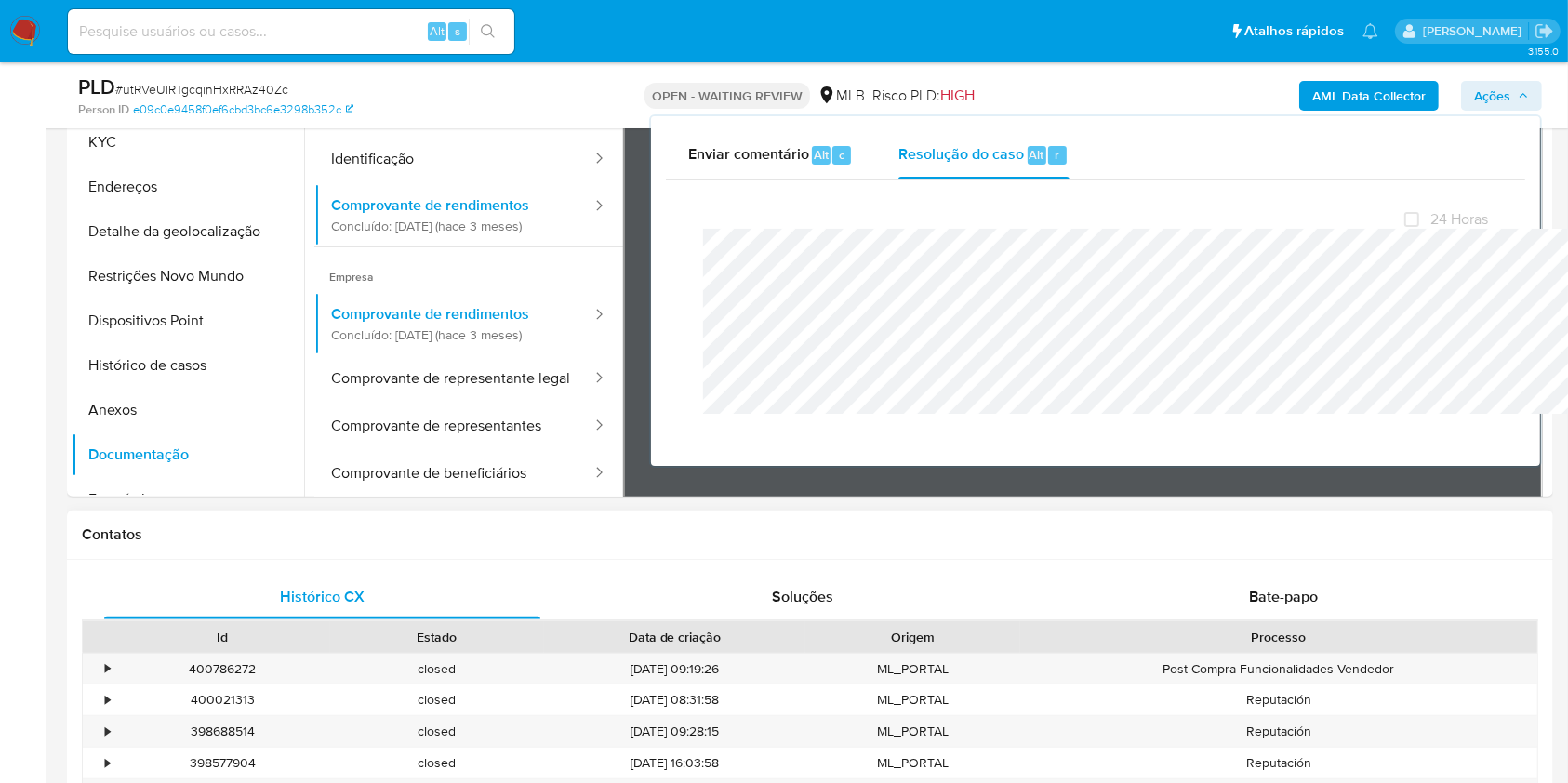
scroll to position [488, 0]
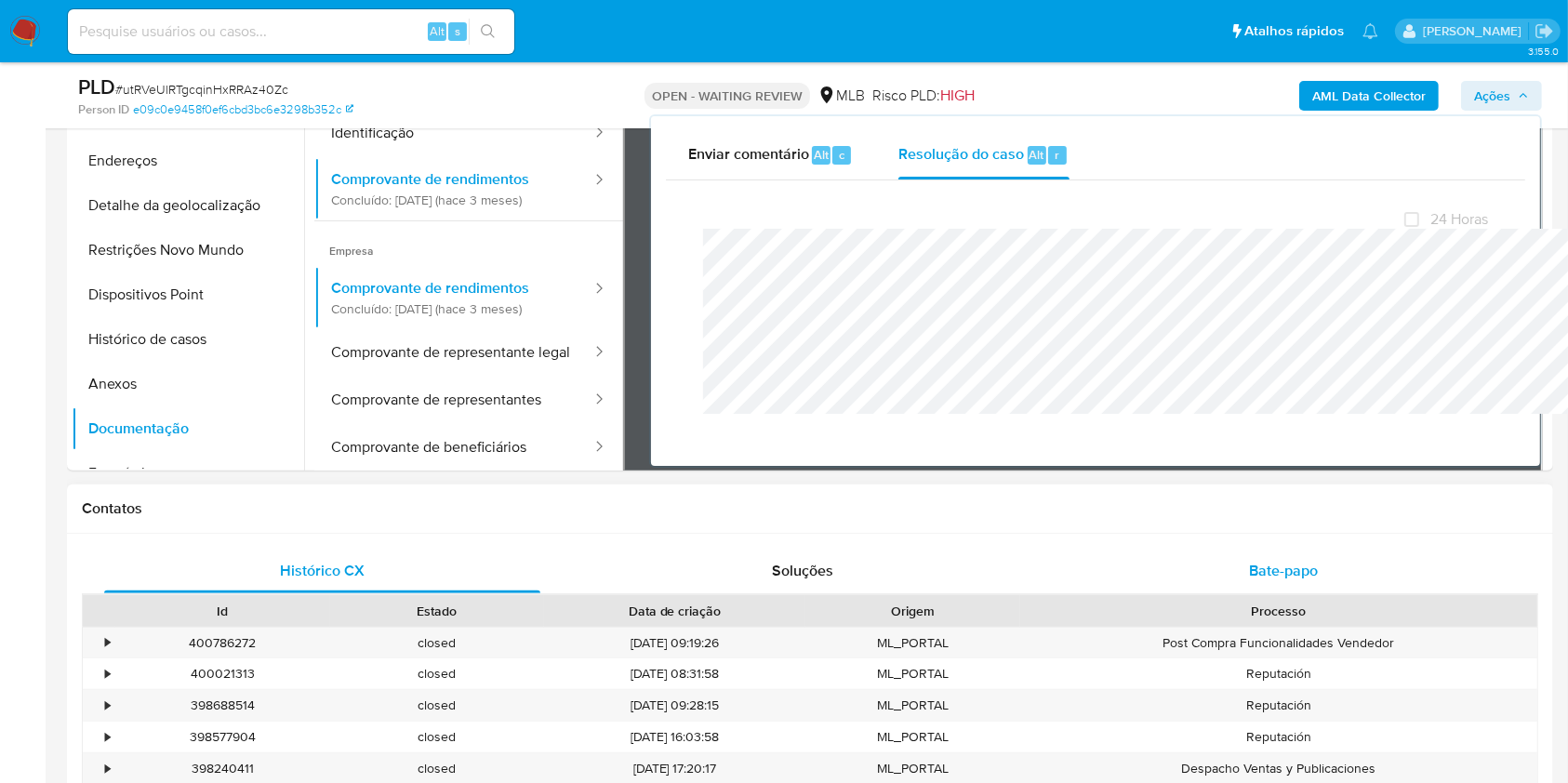
click at [1325, 584] on div "Bate-papo" at bounding box center [1283, 572] width 436 height 45
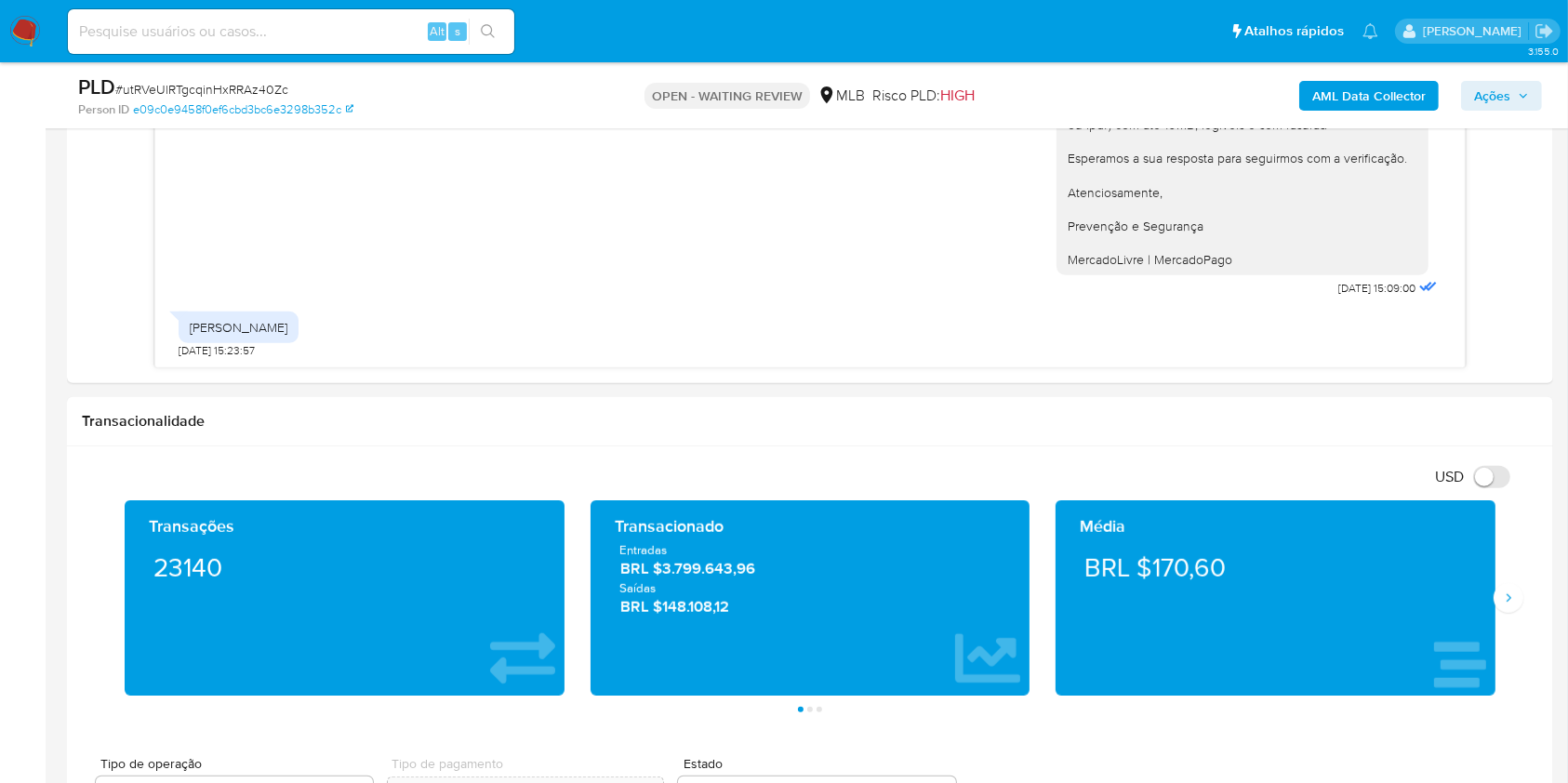
scroll to position [1171, 0]
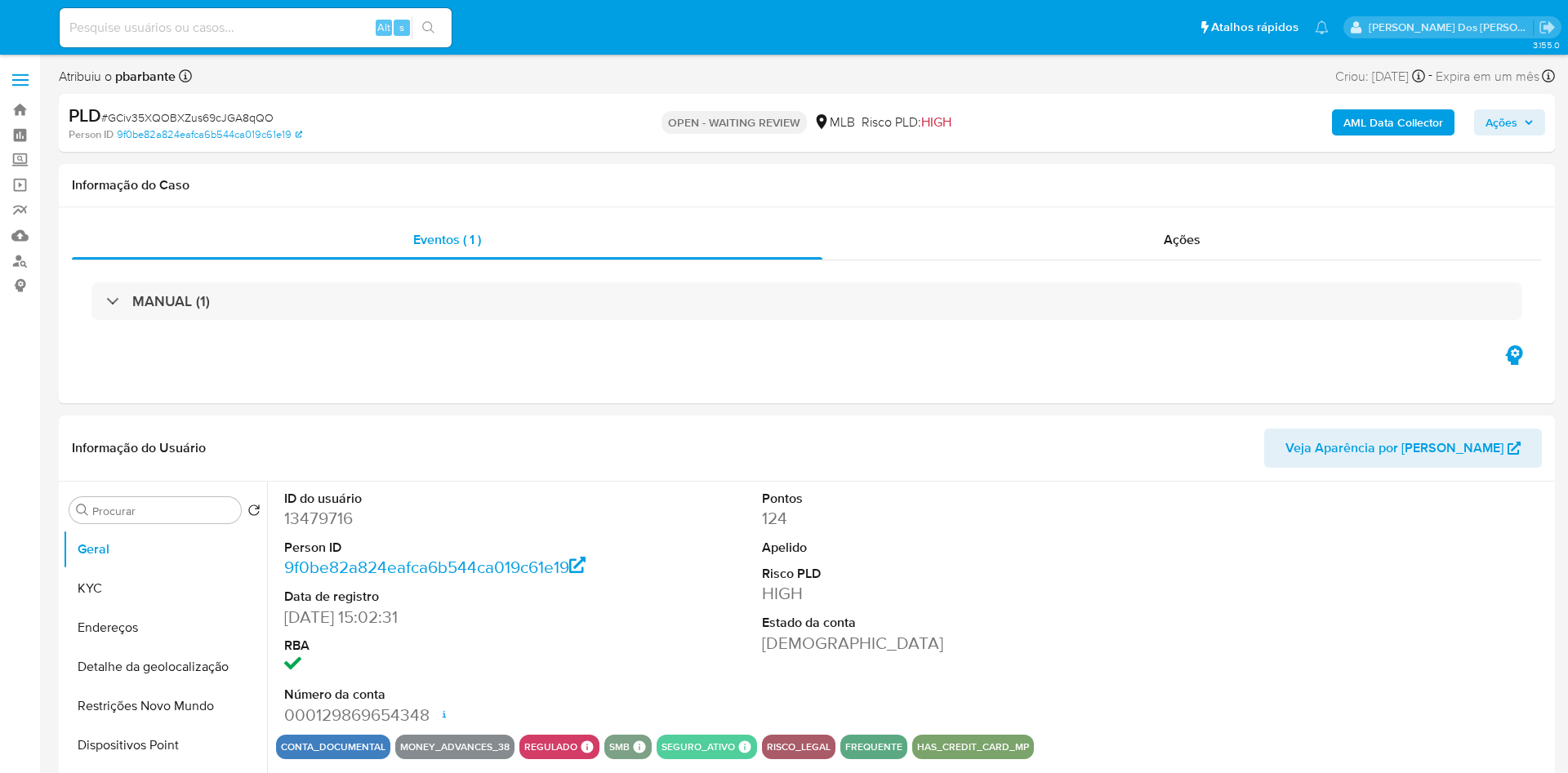
select select "10"
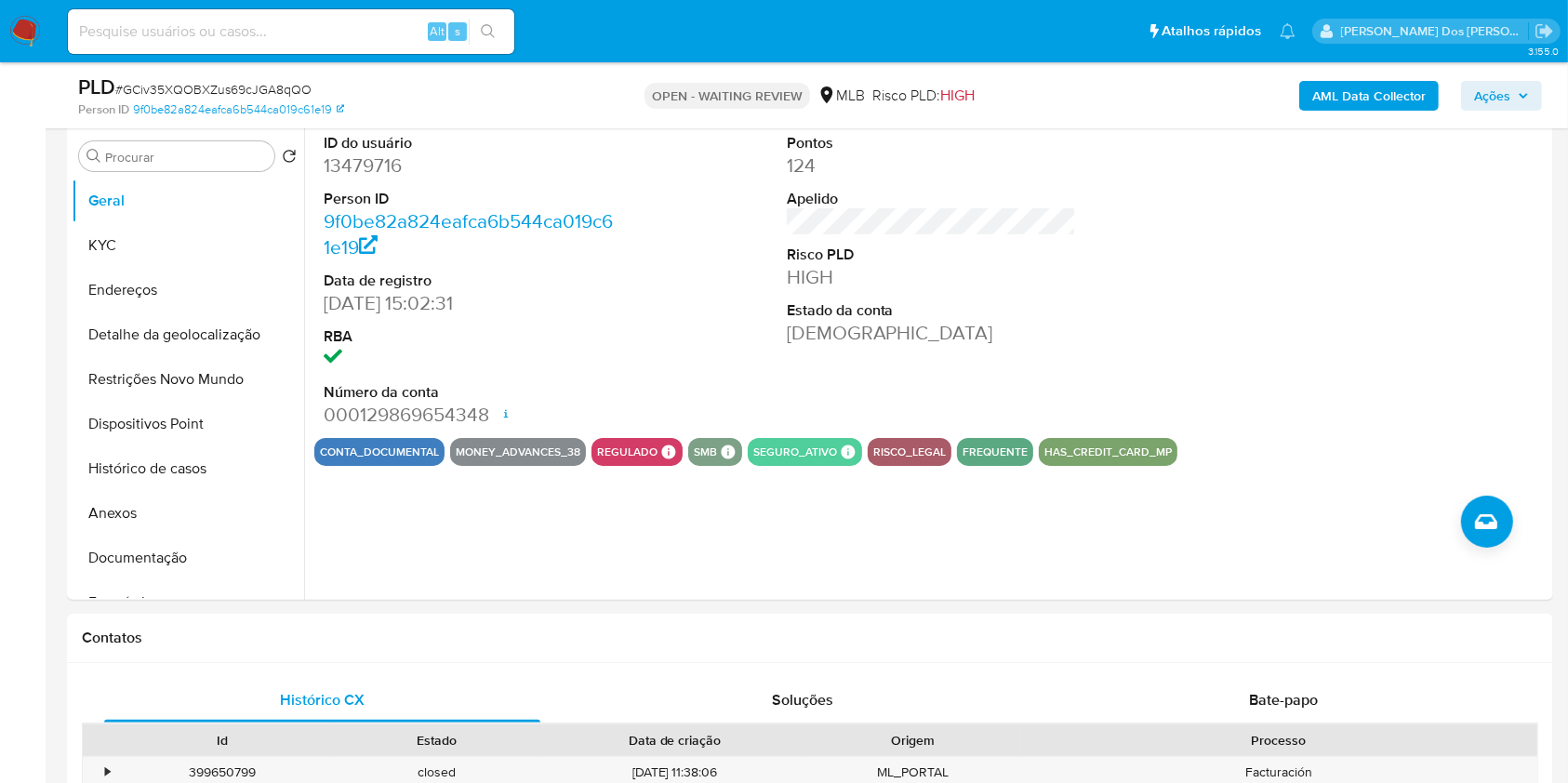
scroll to position [357, 0]
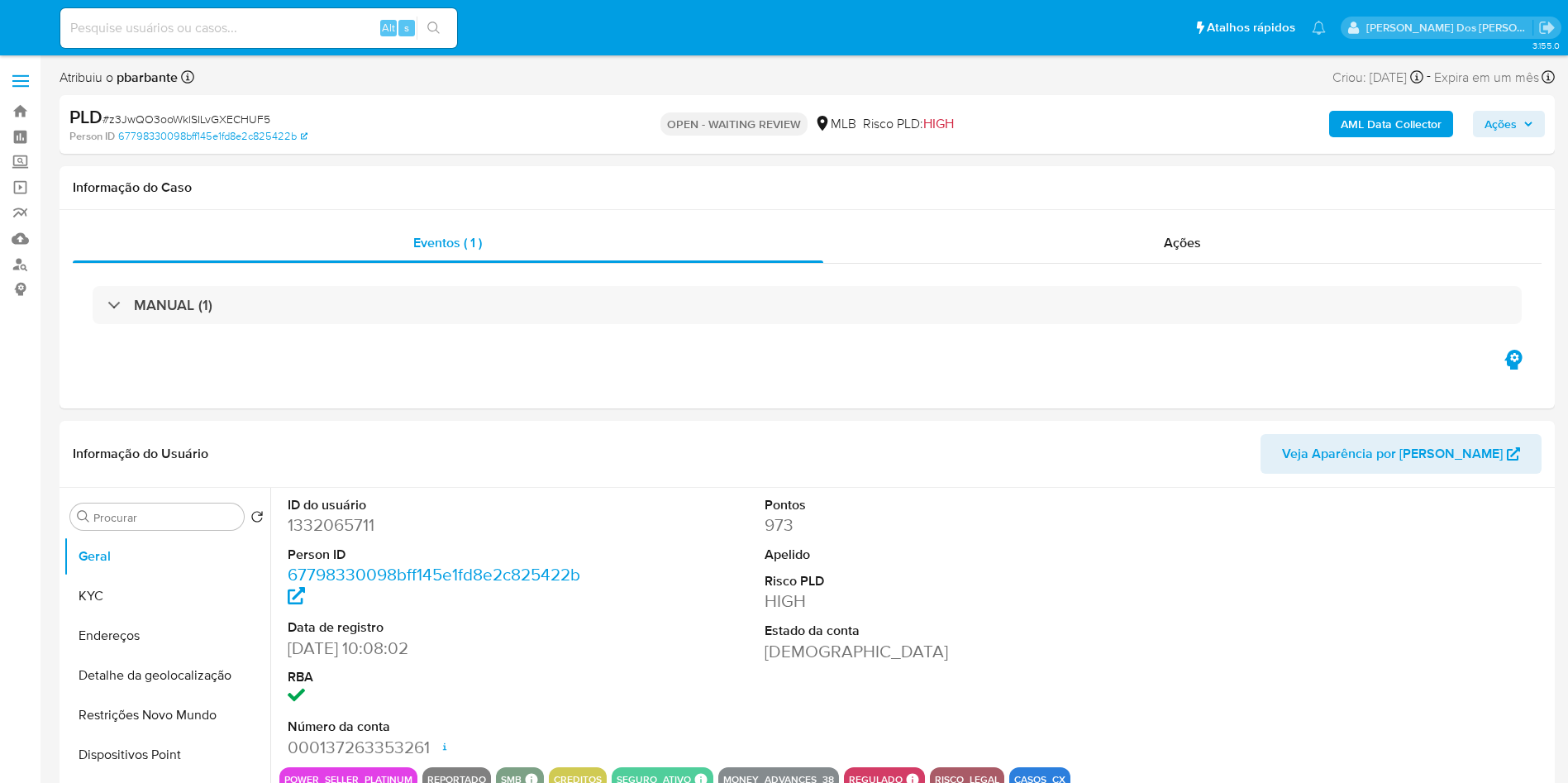
select select "10"
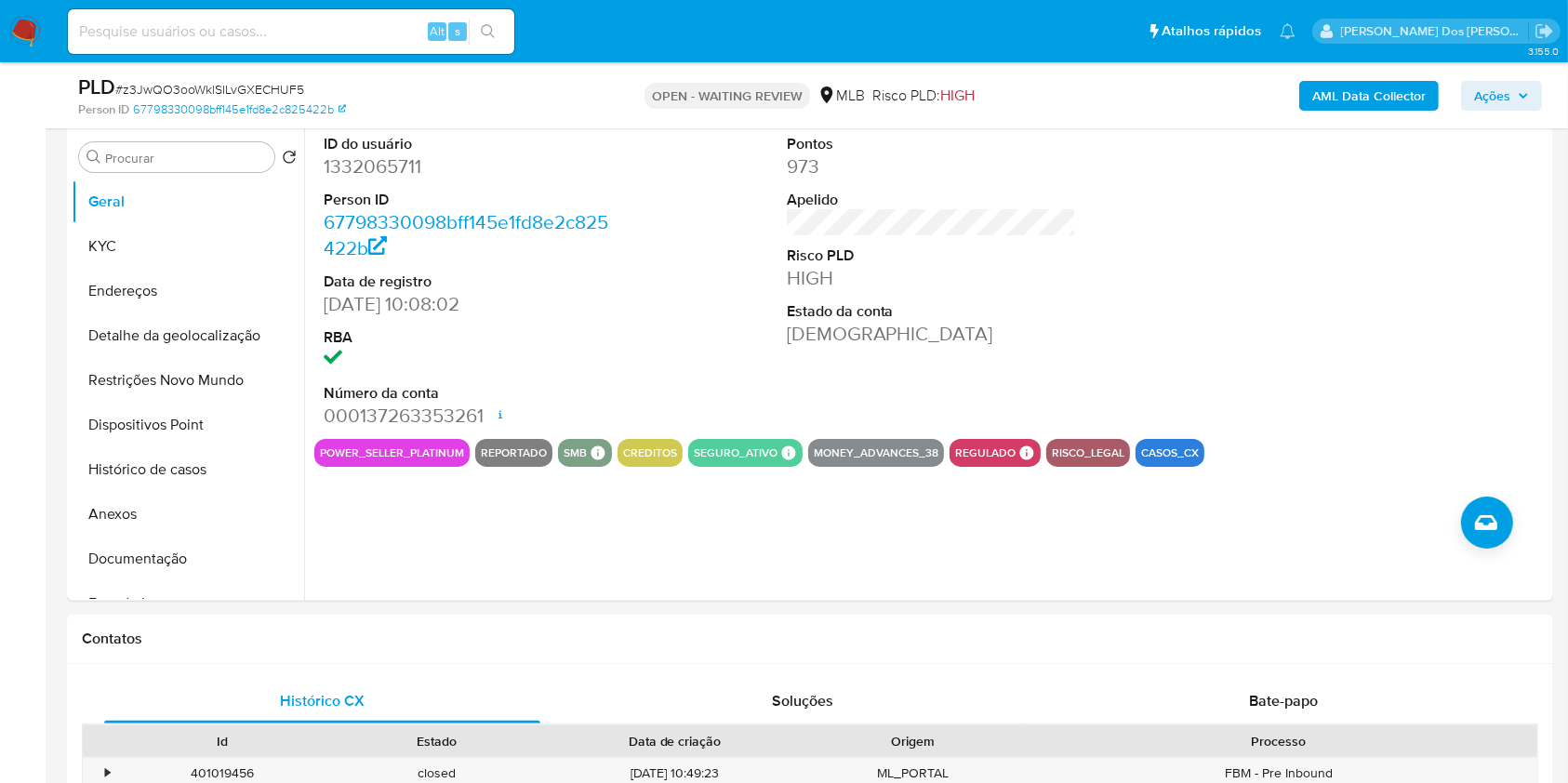
scroll to position [357, 0]
click at [154, 493] on button "Histórico de casos" at bounding box center [180, 471] width 217 height 45
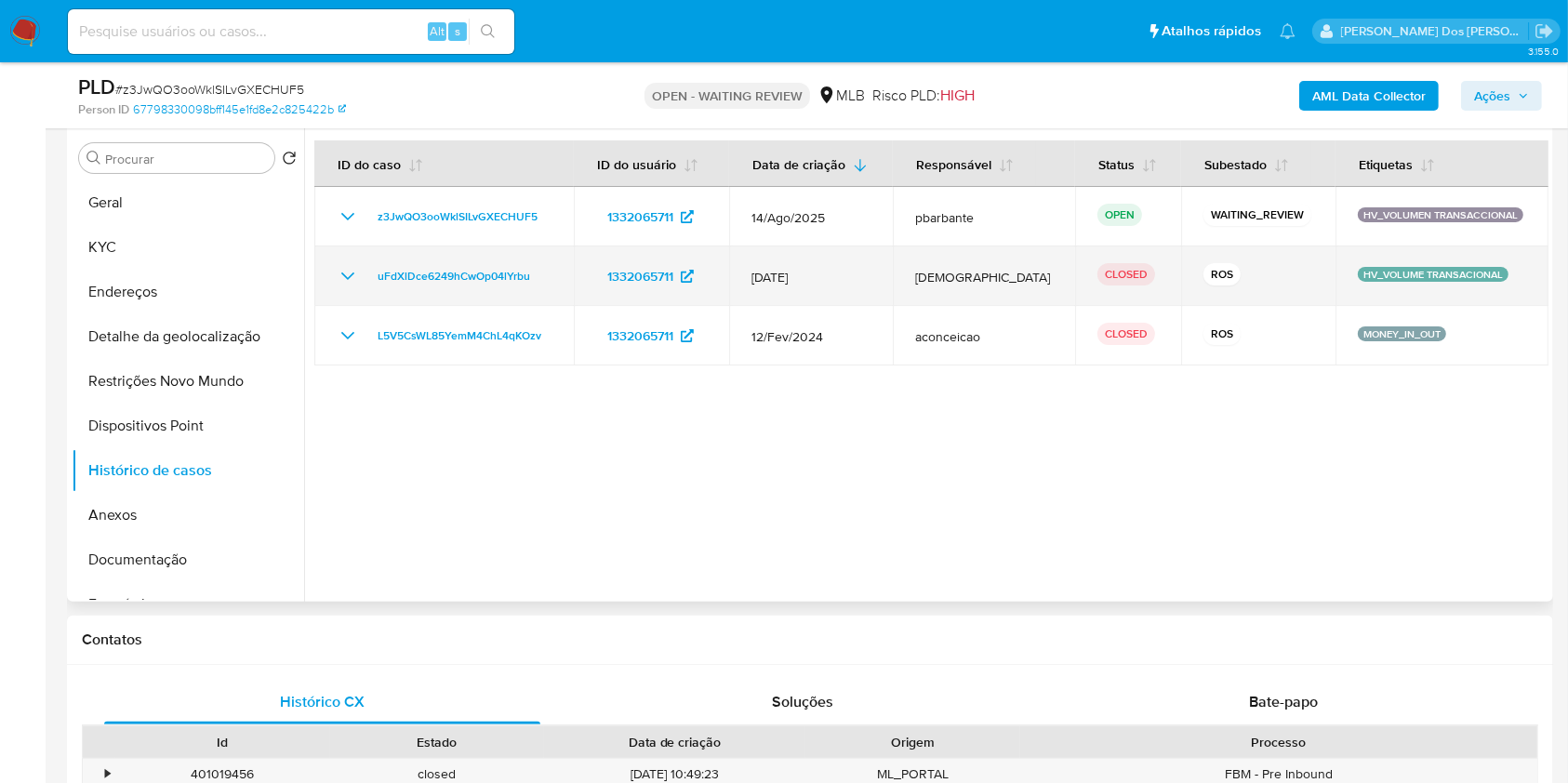
click at [345, 288] on icon "Mostrar/Ocultar" at bounding box center [347, 276] width 22 height 23
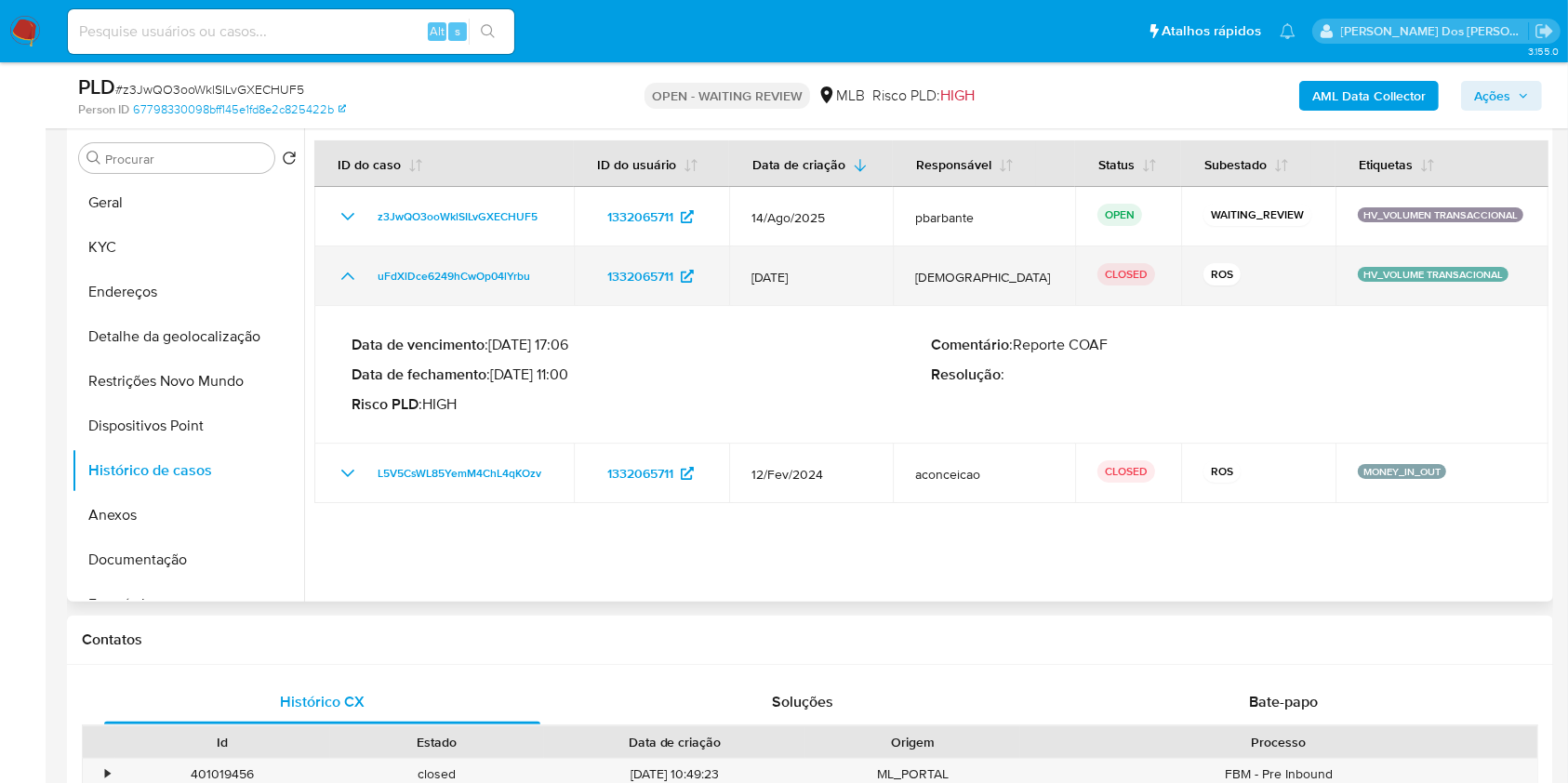
click at [345, 288] on icon "Mostrar/Ocultar" at bounding box center [347, 276] width 22 height 23
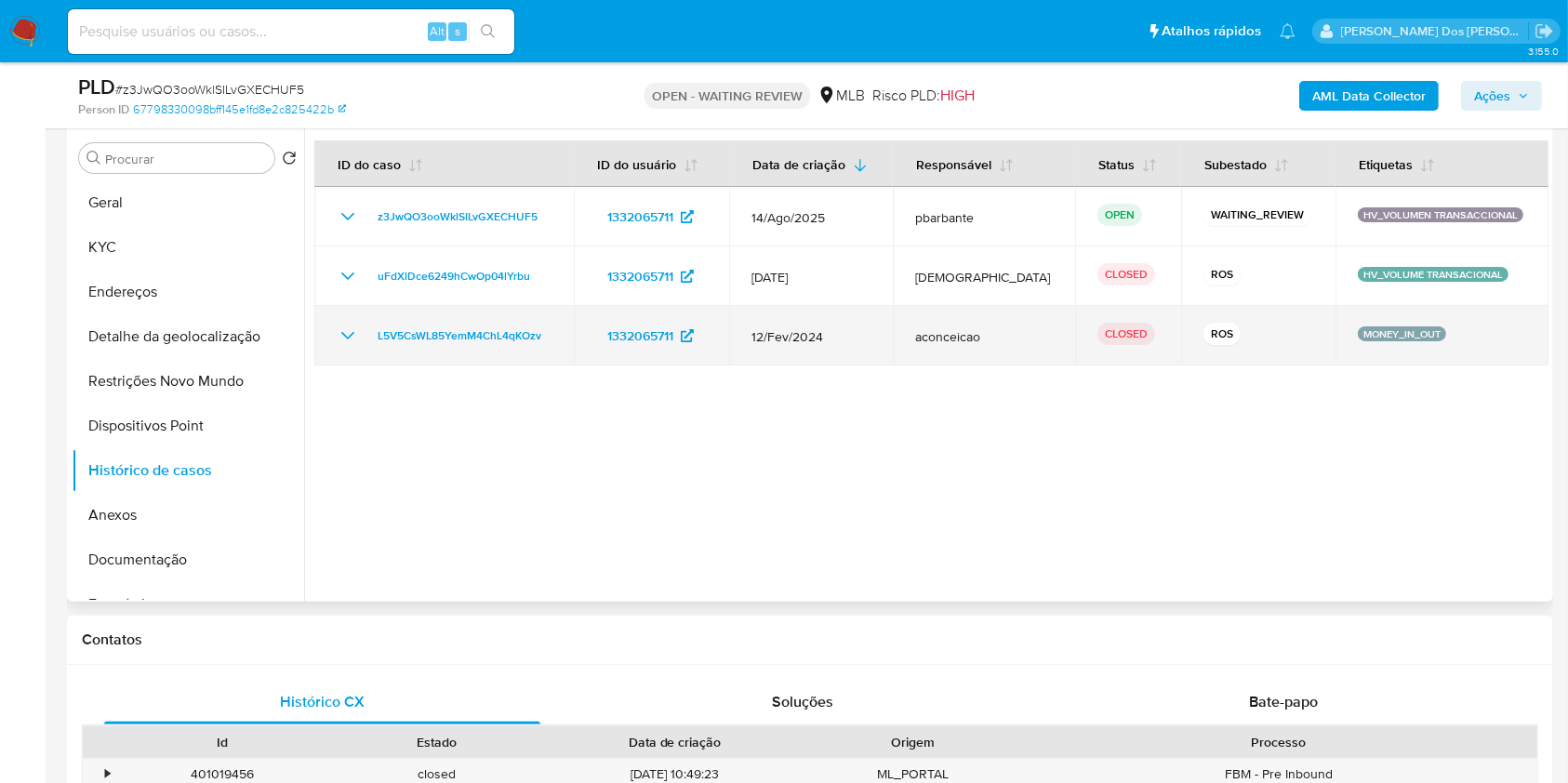
click at [350, 340] on icon "Mostrar/Ocultar" at bounding box center [347, 336] width 13 height 8
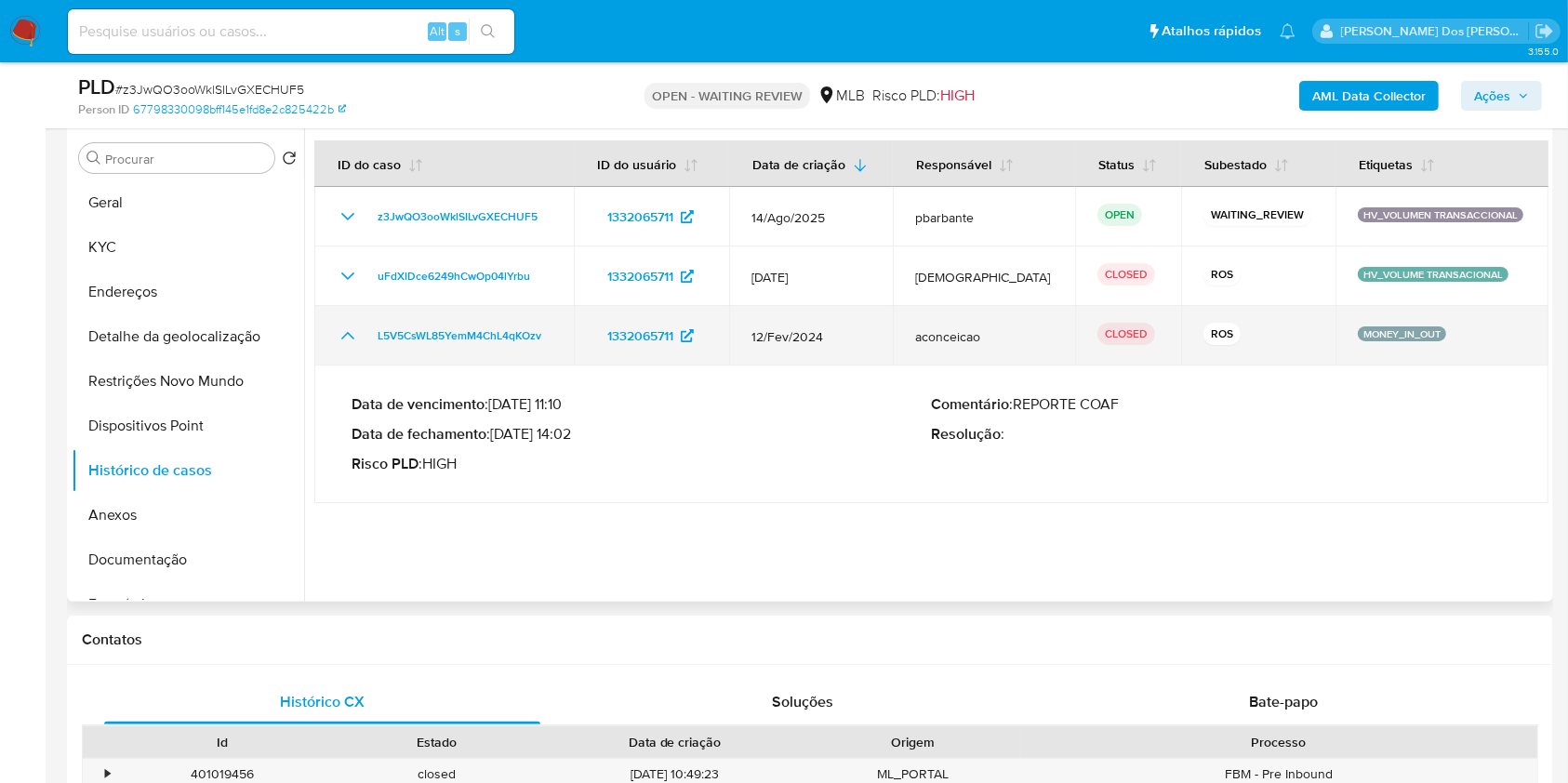
click at [350, 347] on icon "Mostrar/Ocultar" at bounding box center [347, 336] width 22 height 23
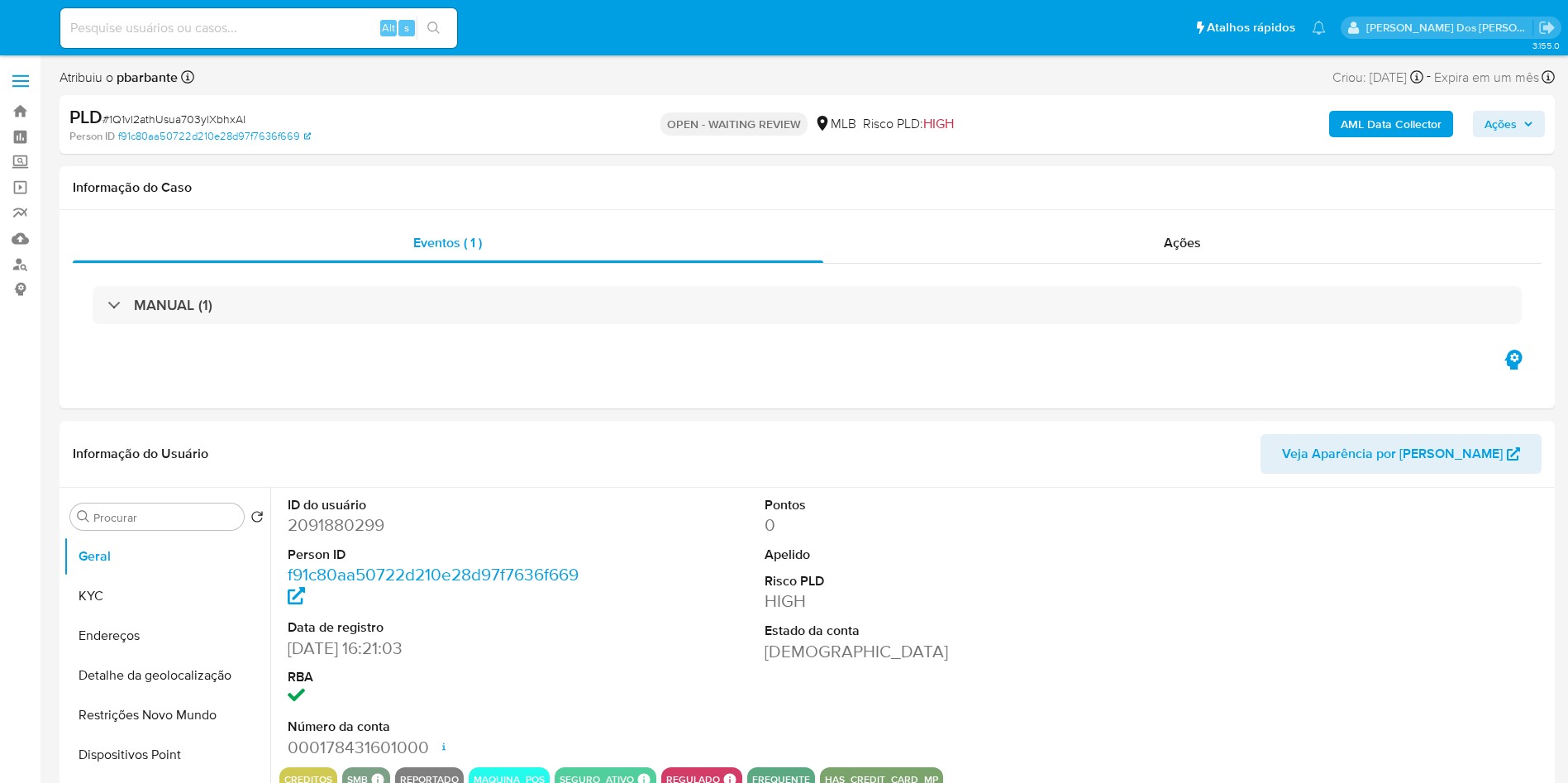
select select "10"
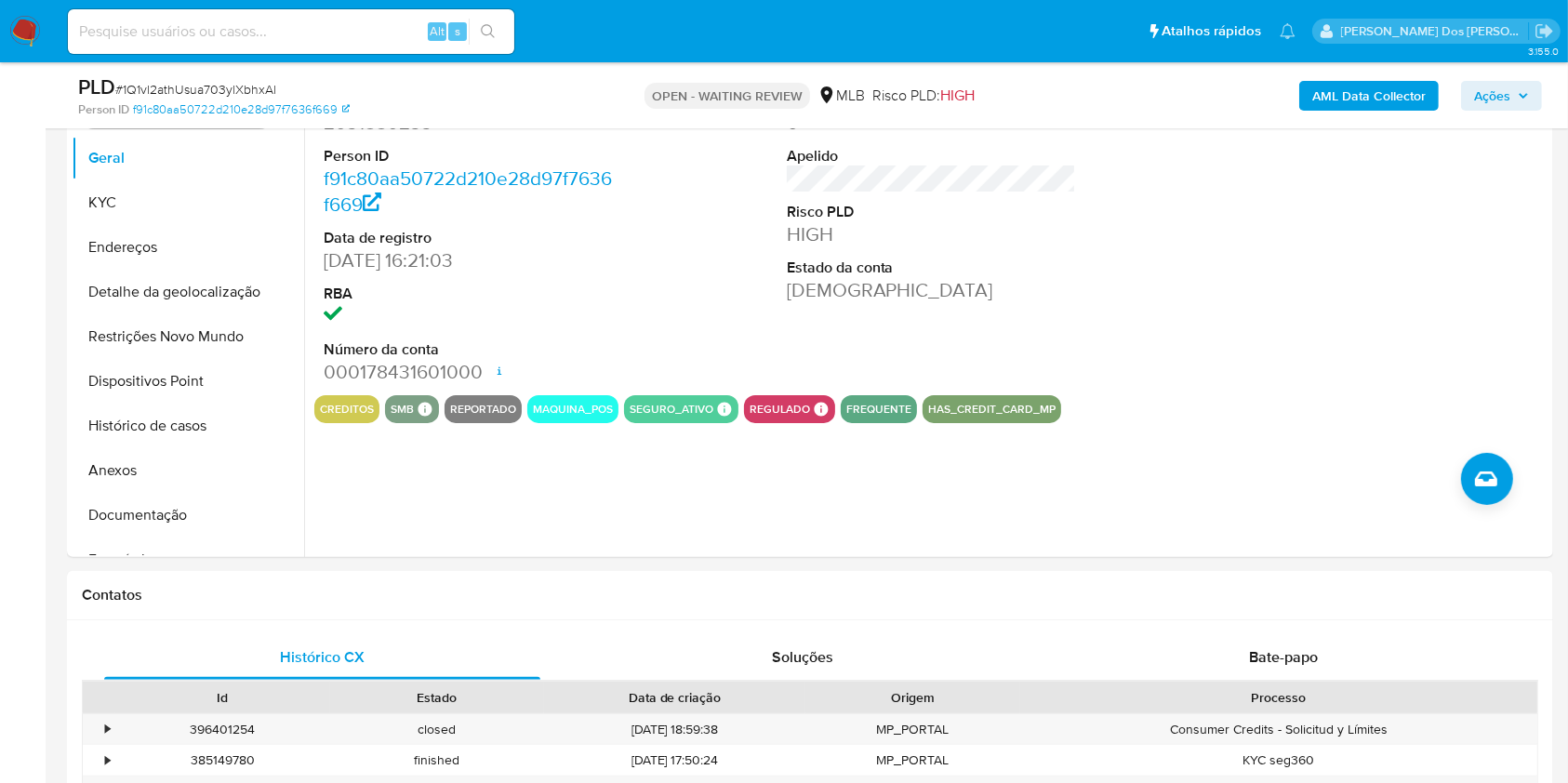
scroll to position [401, 0]
click at [213, 449] on button "Histórico de casos" at bounding box center [180, 428] width 217 height 45
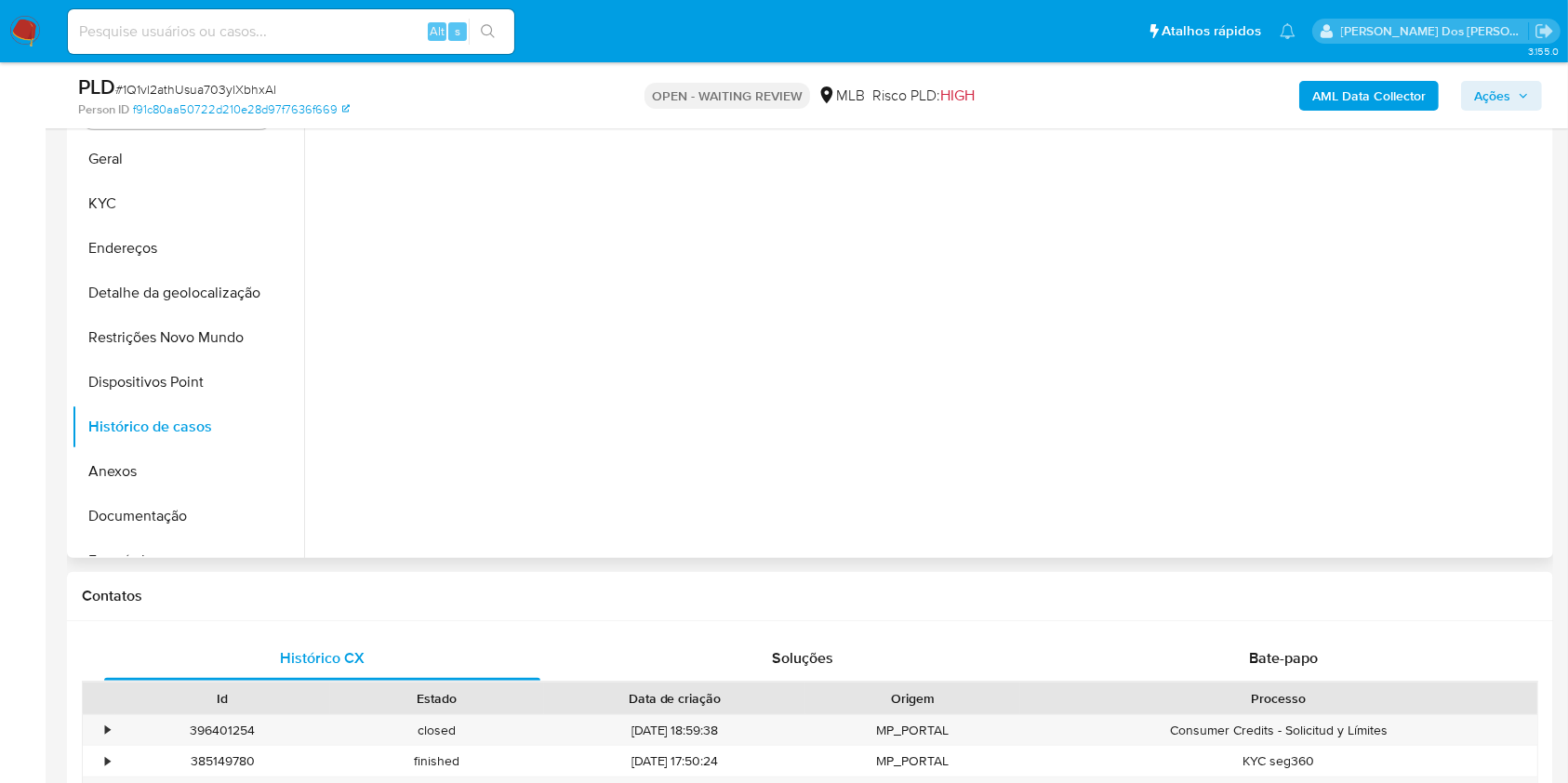
scroll to position [346, 0]
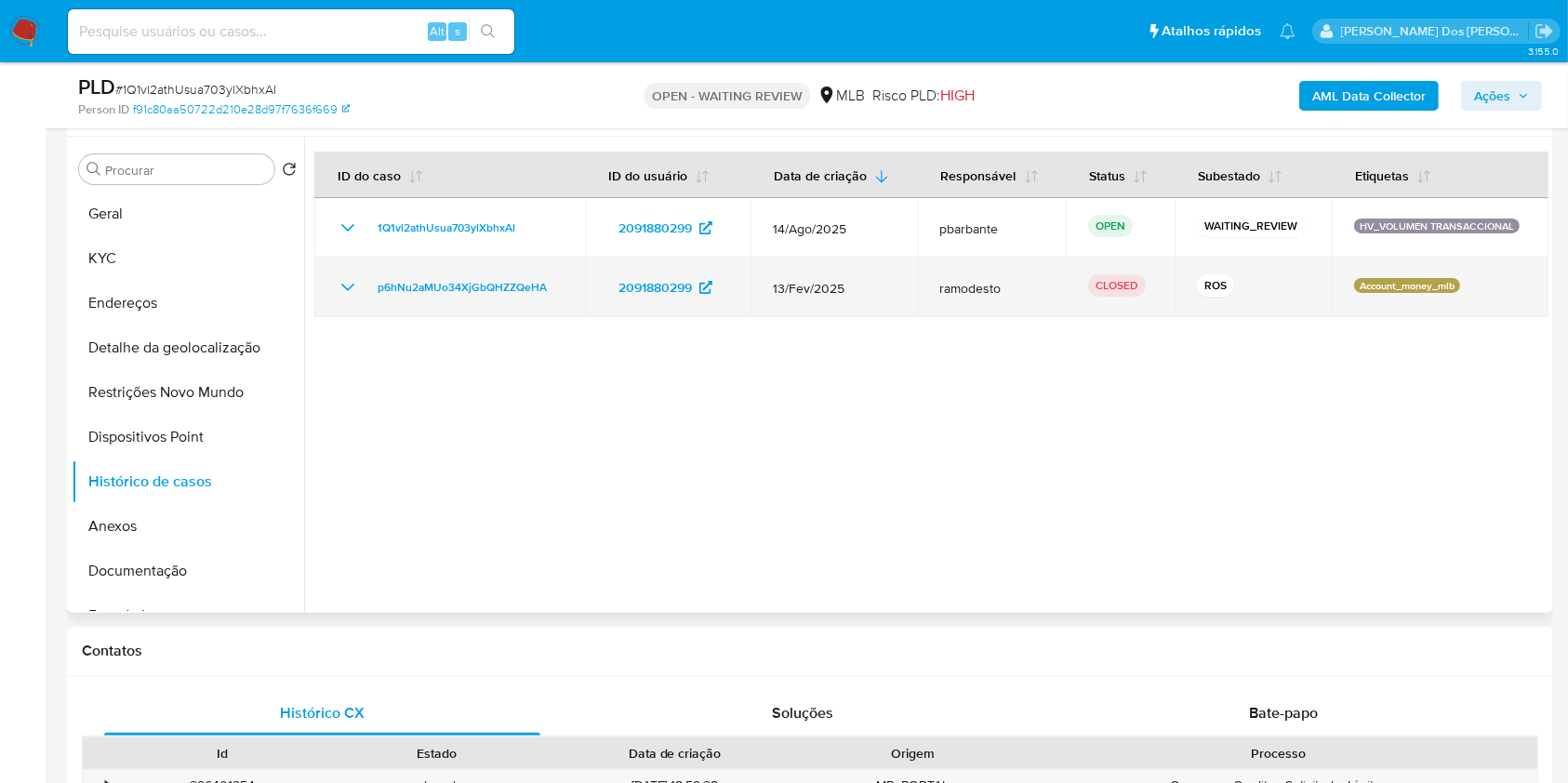
click at [348, 292] on icon "Mostrar/Ocultar" at bounding box center [347, 288] width 13 height 8
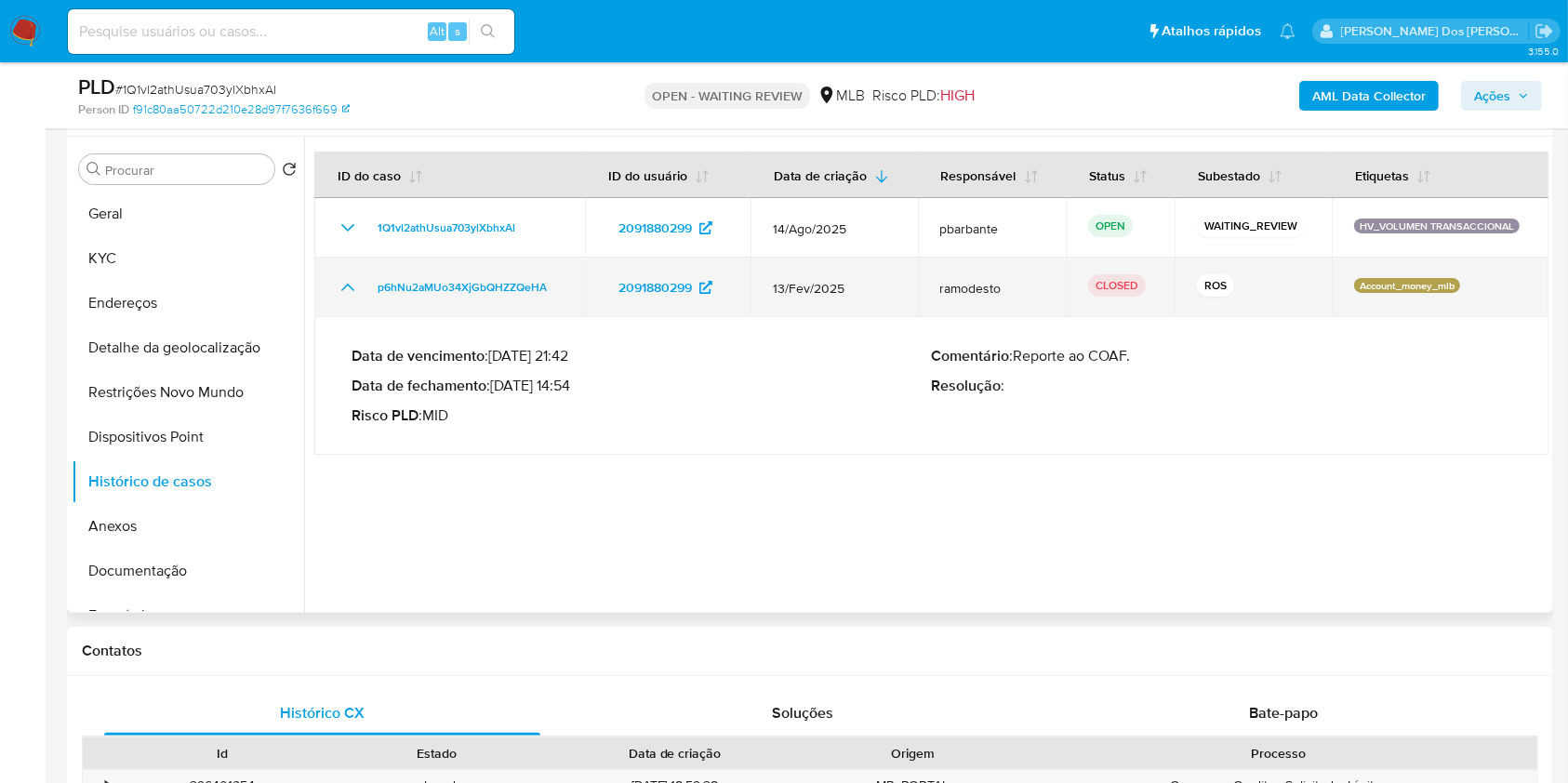
click at [348, 299] on icon "Mostrar/Ocultar" at bounding box center [347, 287] width 22 height 23
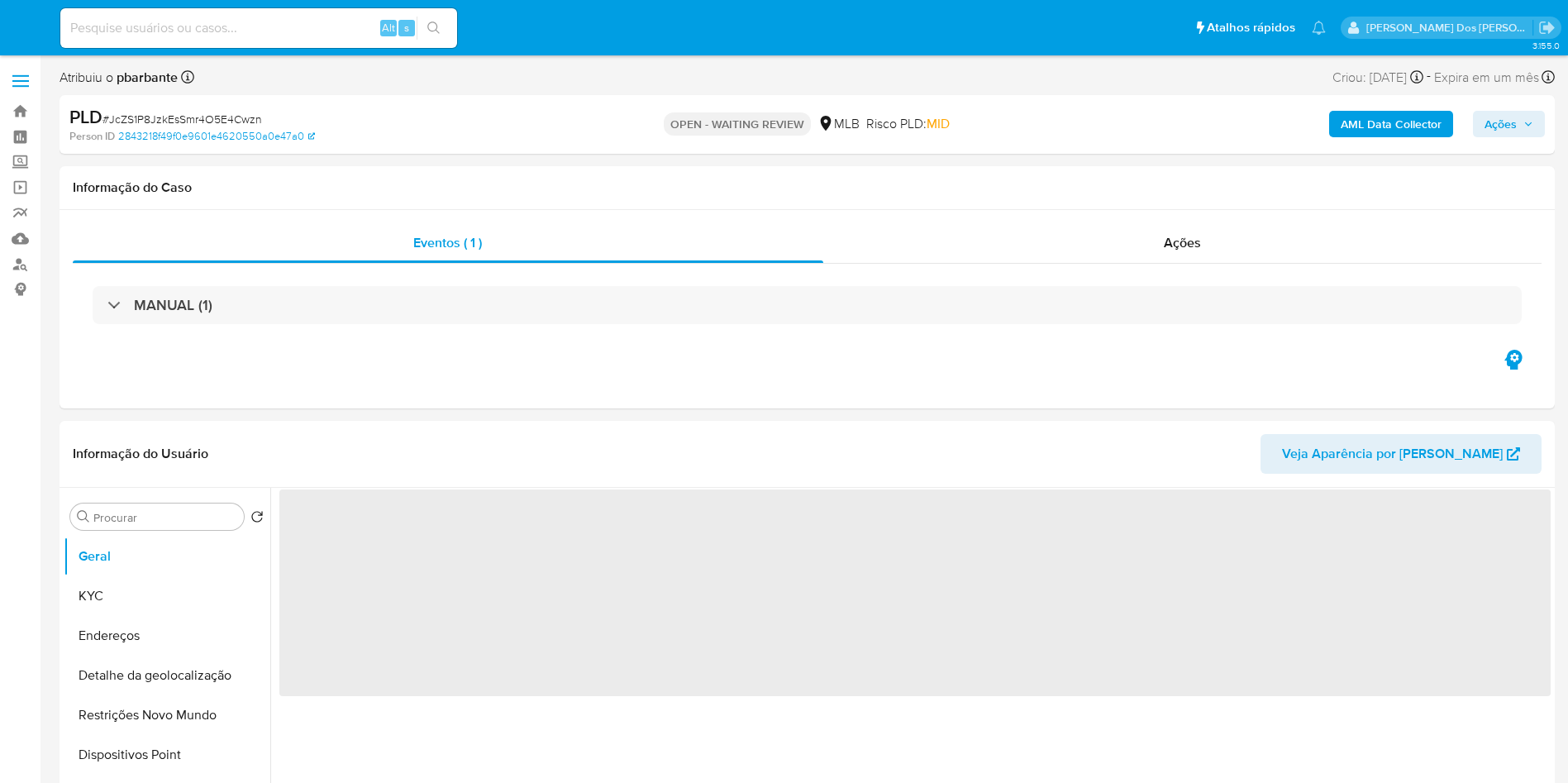
select select "10"
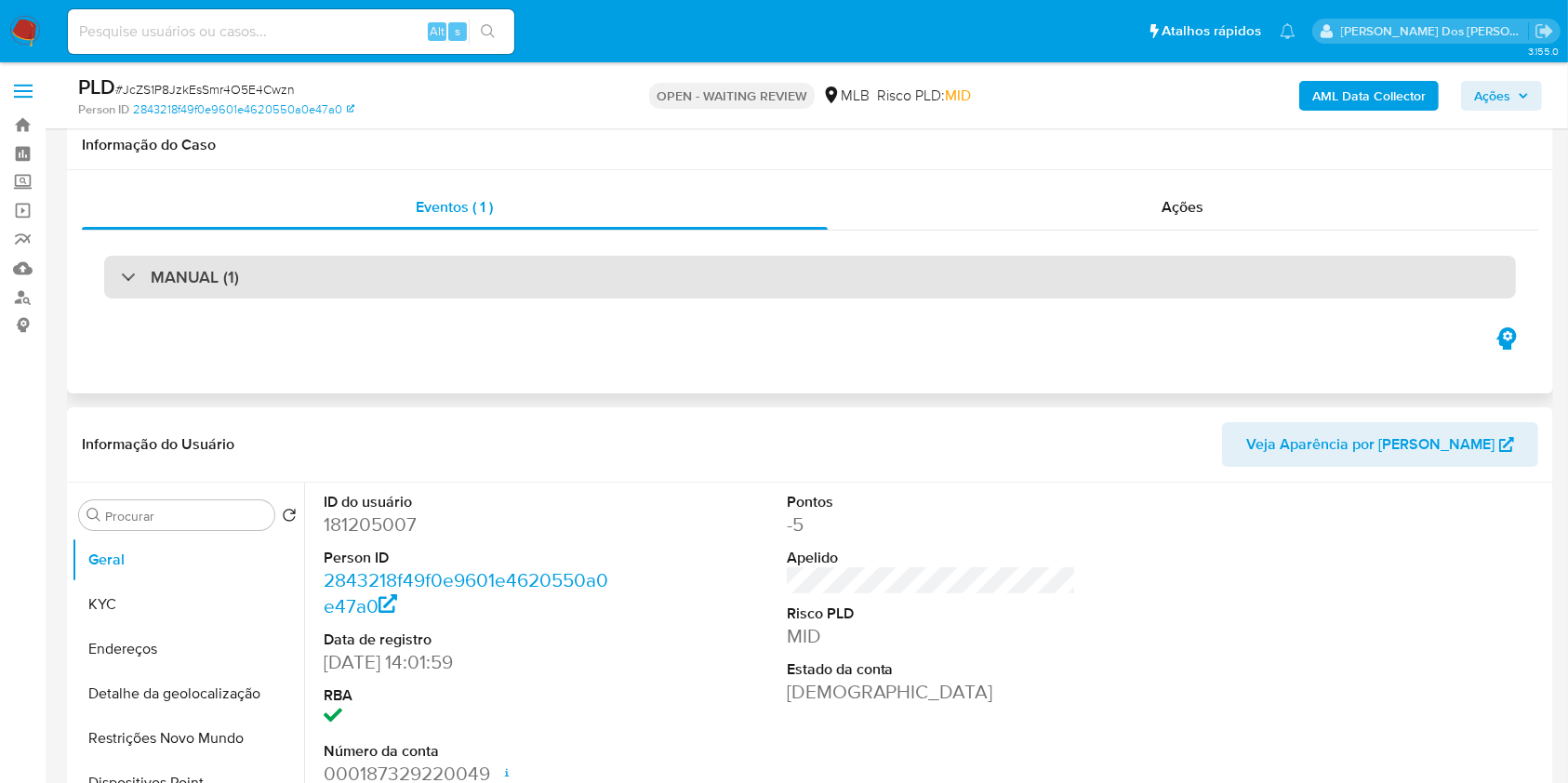
scroll to position [413, 0]
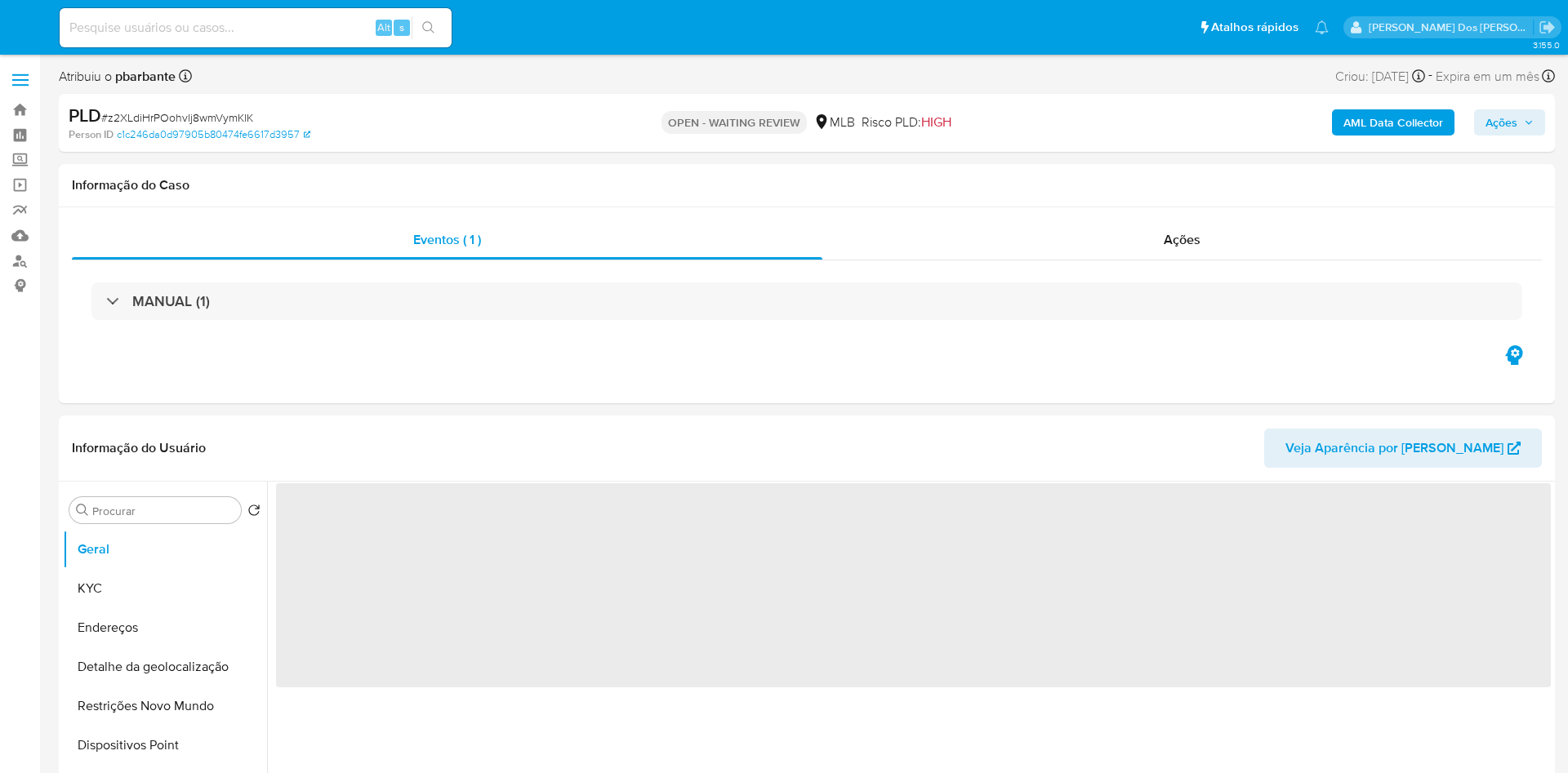
select select "10"
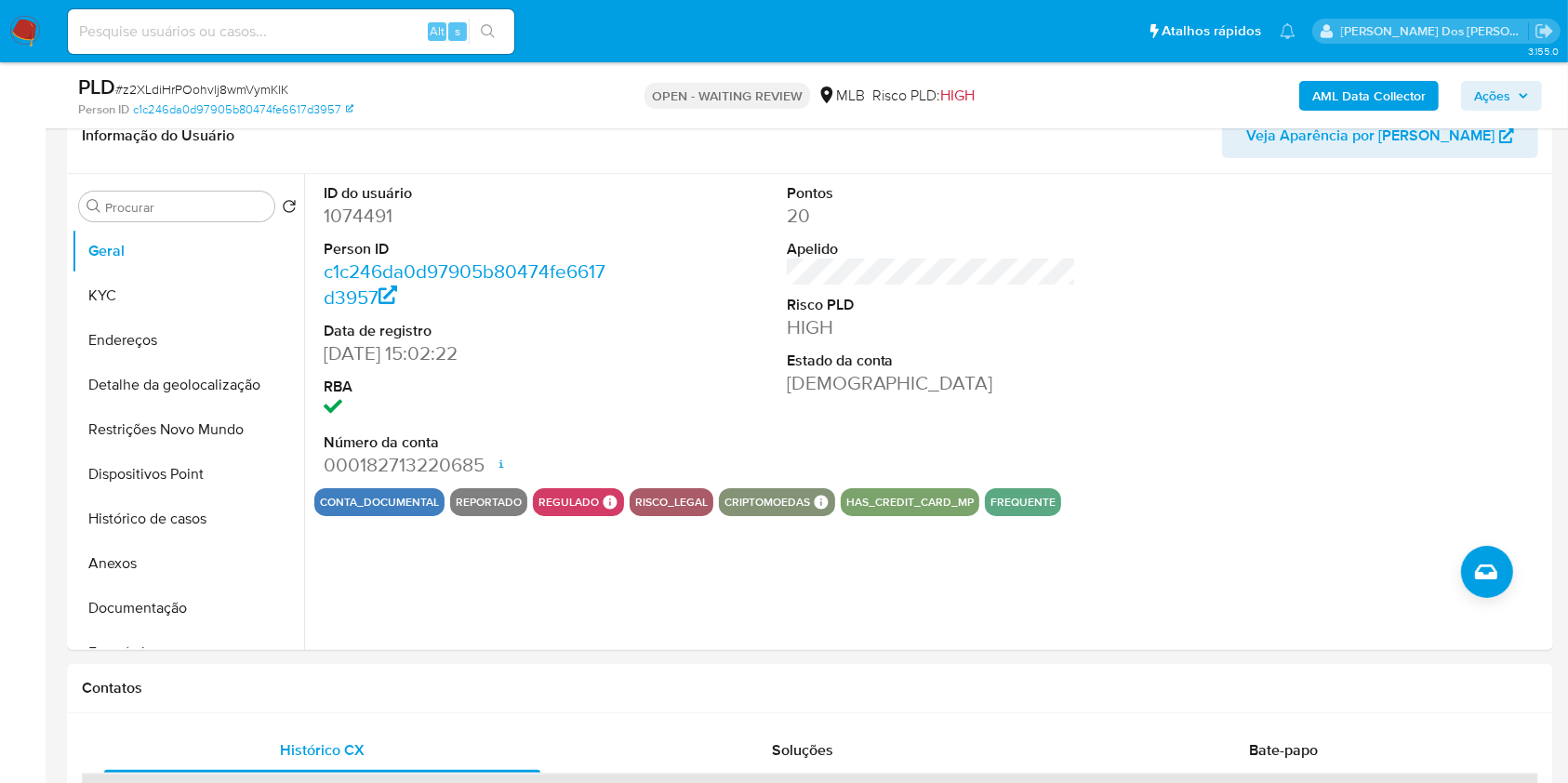
scroll to position [320, 0]
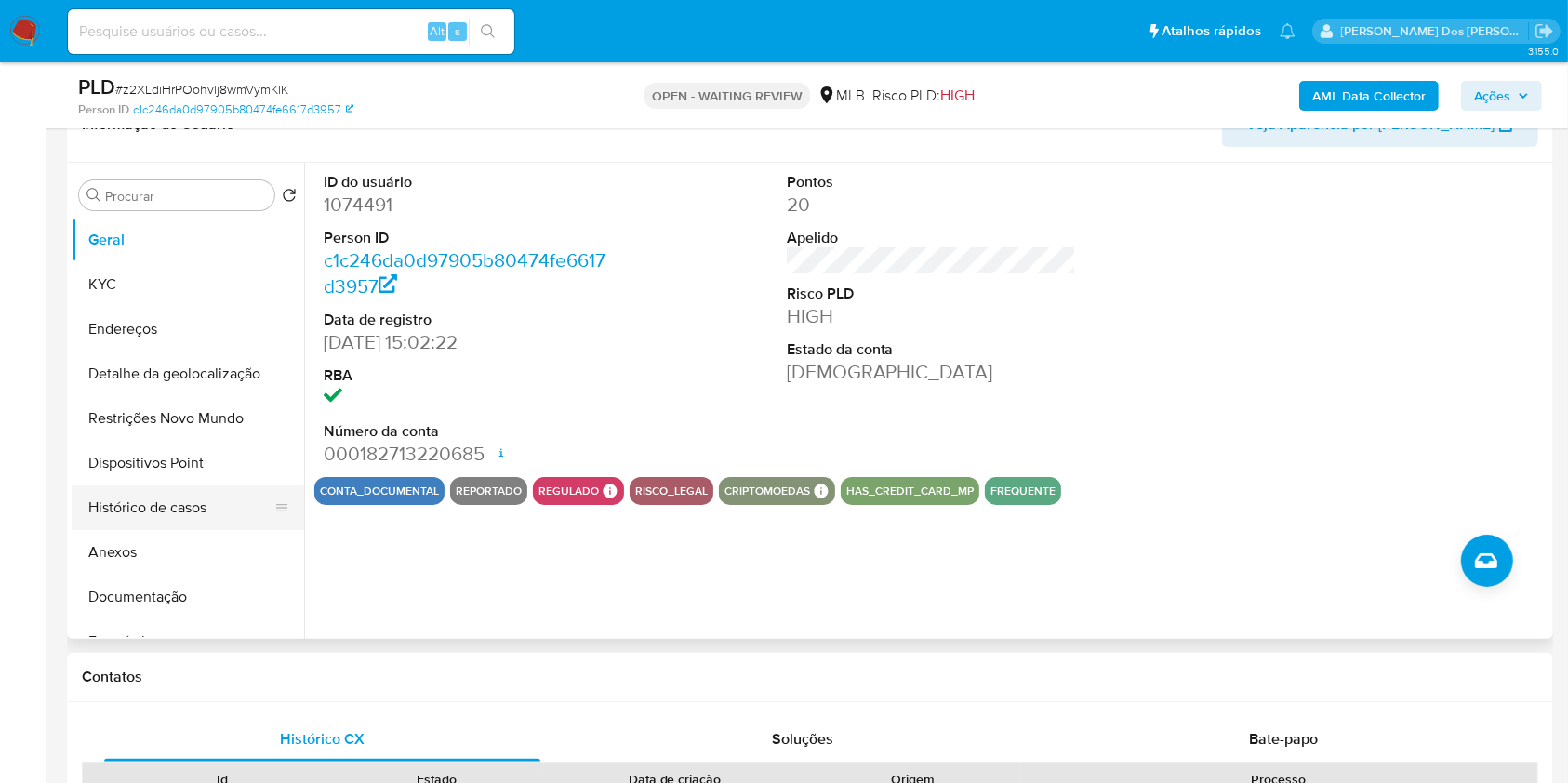
click at [183, 530] on button "Histórico de casos" at bounding box center [180, 508] width 217 height 45
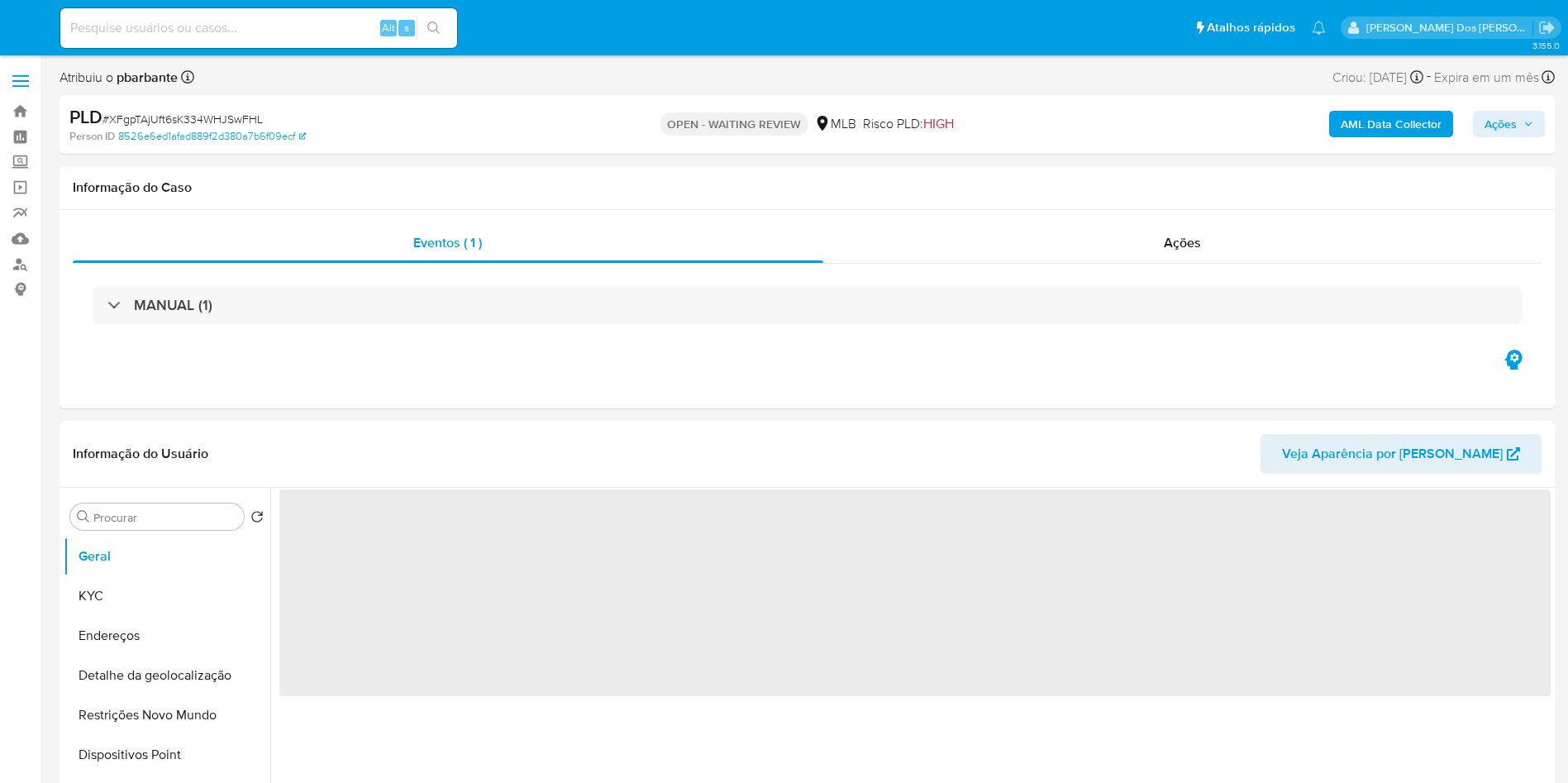
select select "10"
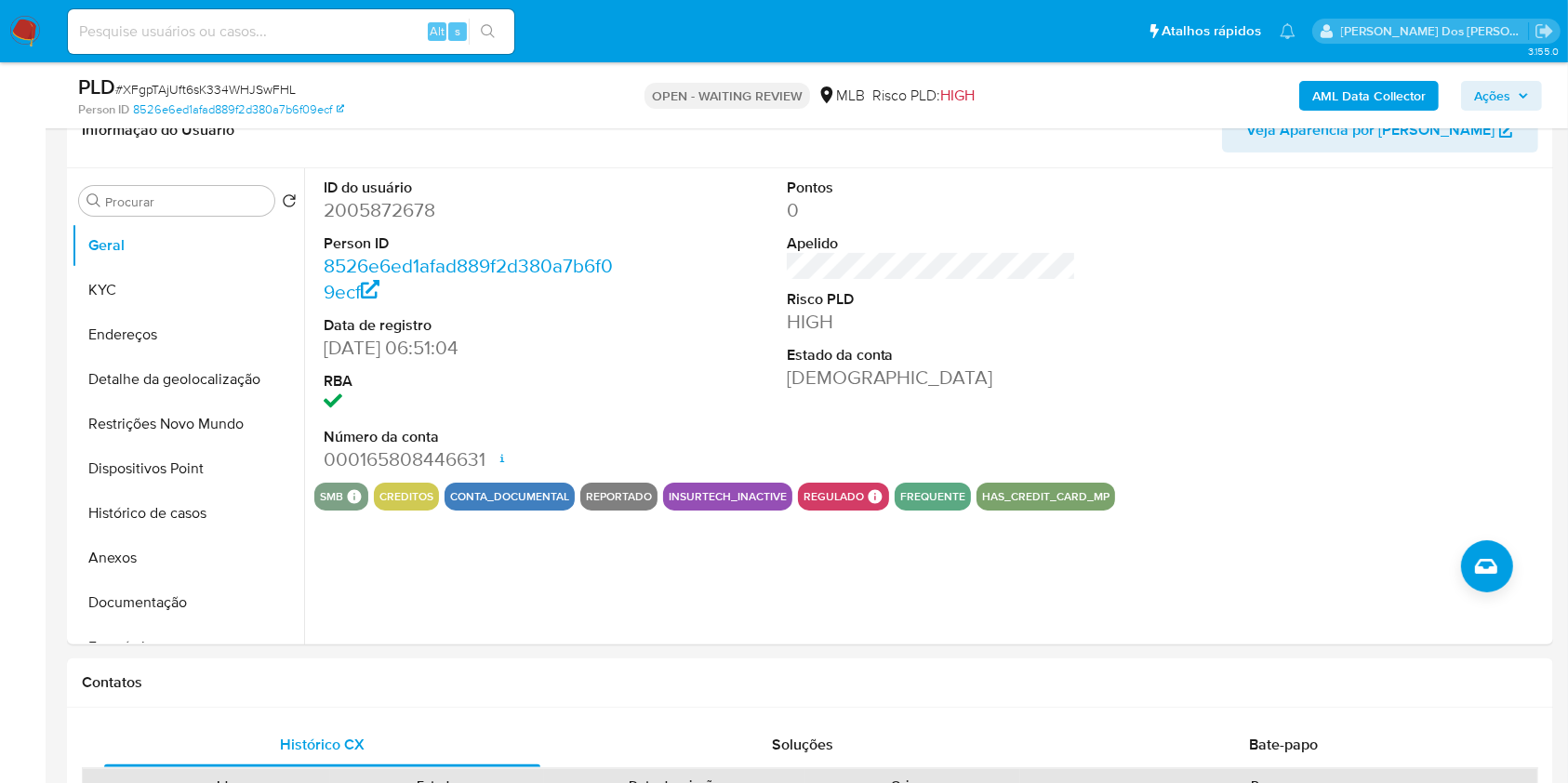
scroll to position [317, 0]
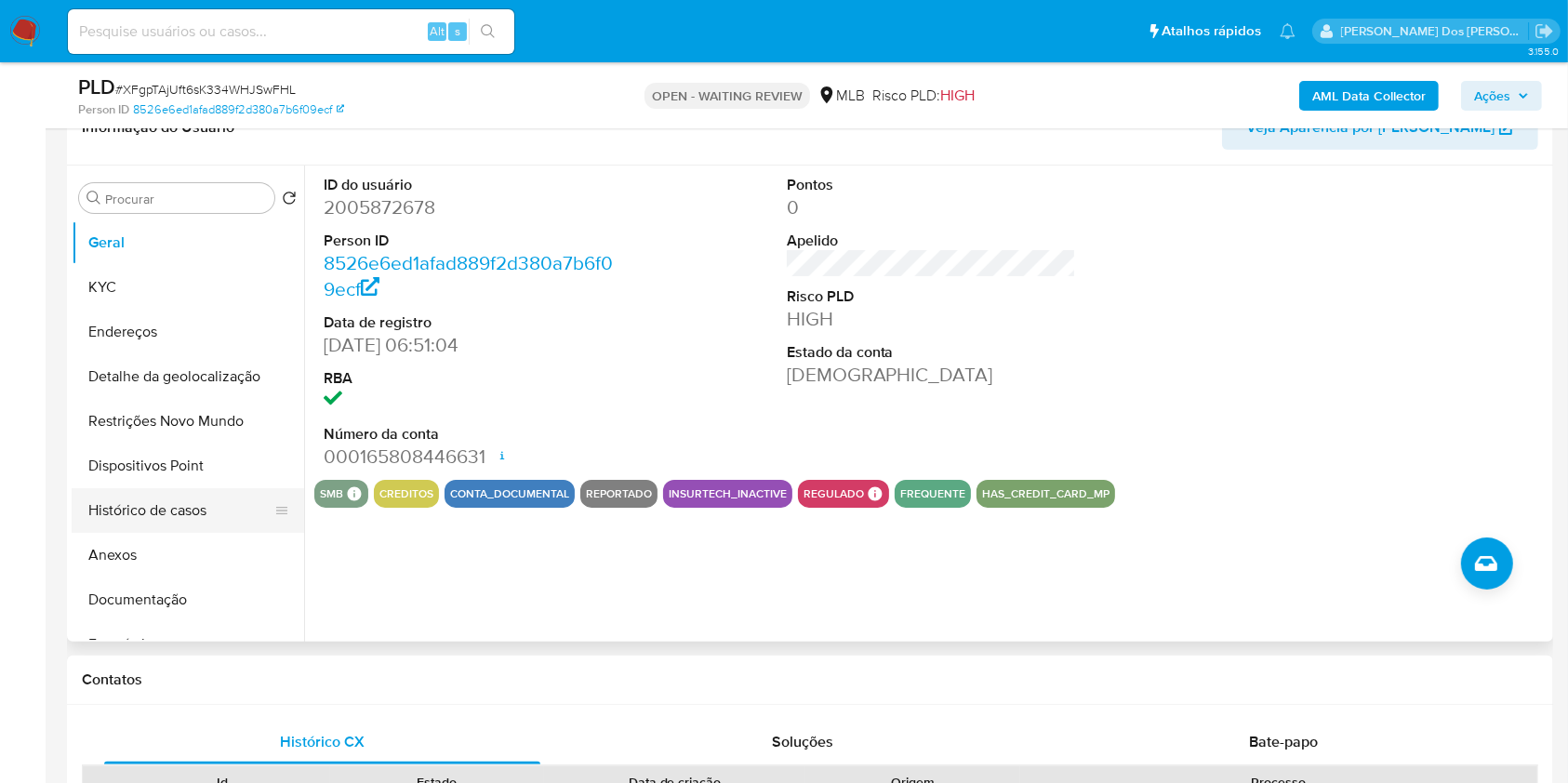
click at [135, 533] on button "Histórico de casos" at bounding box center [180, 511] width 217 height 45
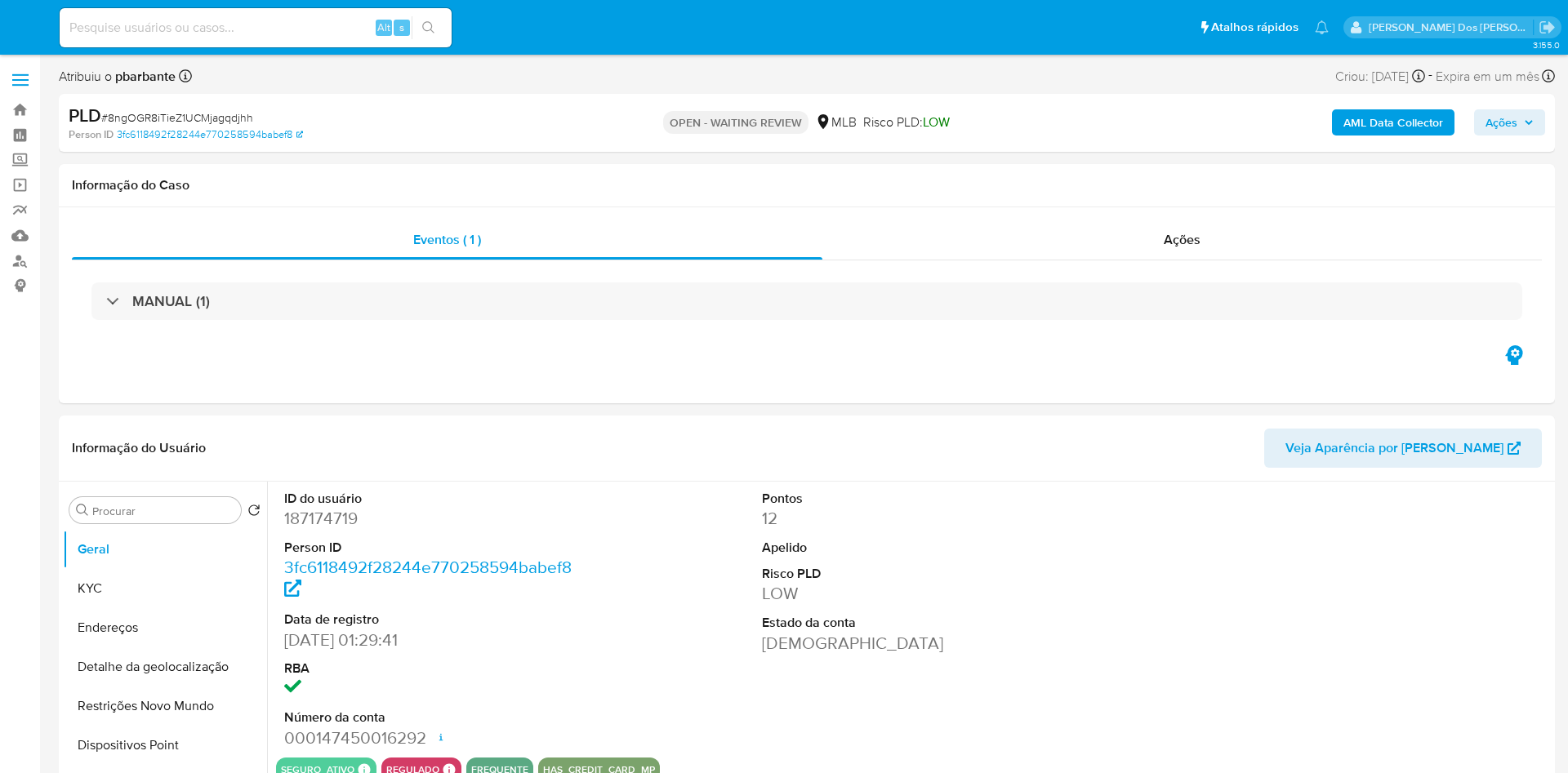
select select "10"
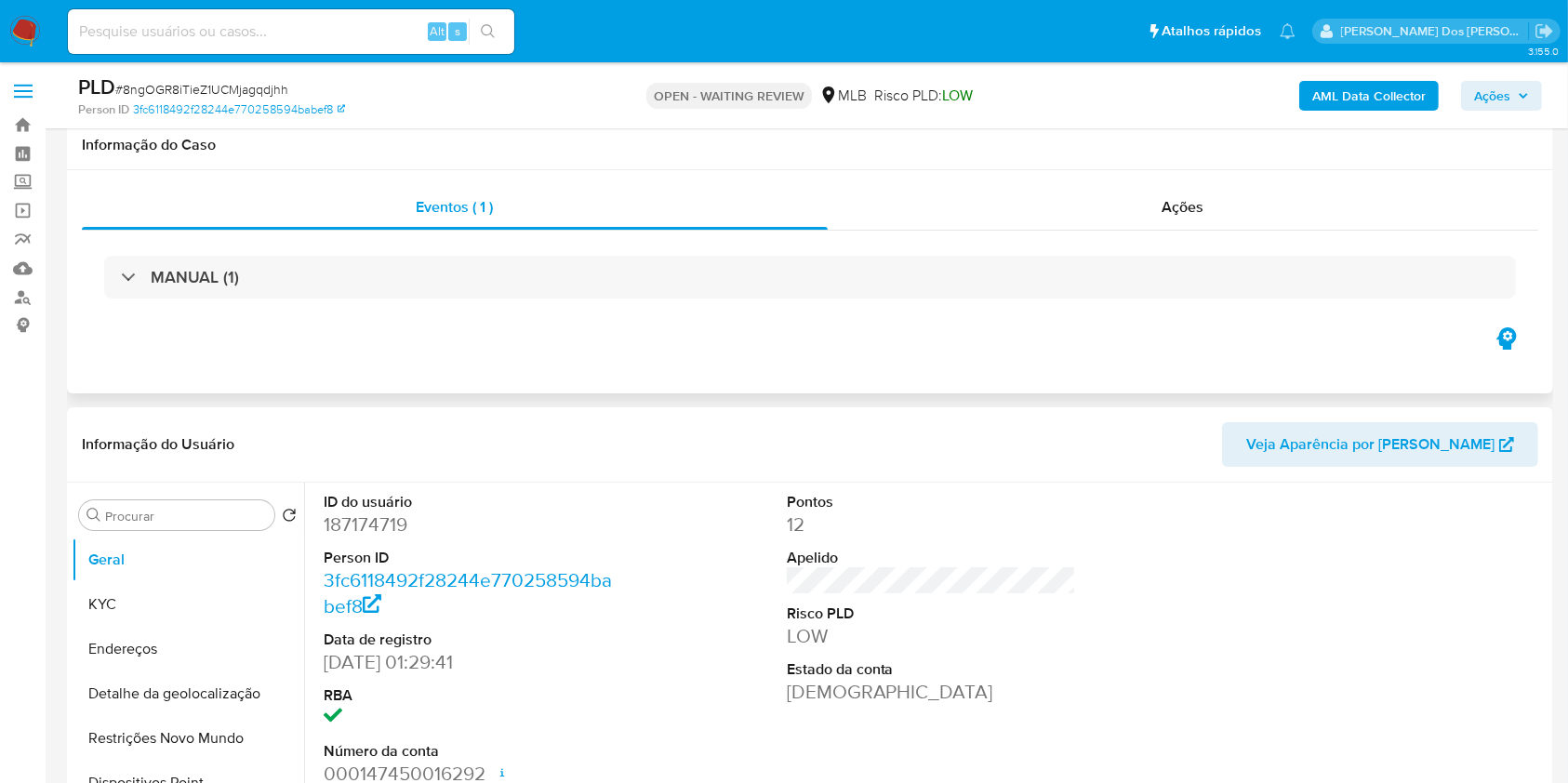
scroll to position [358, 0]
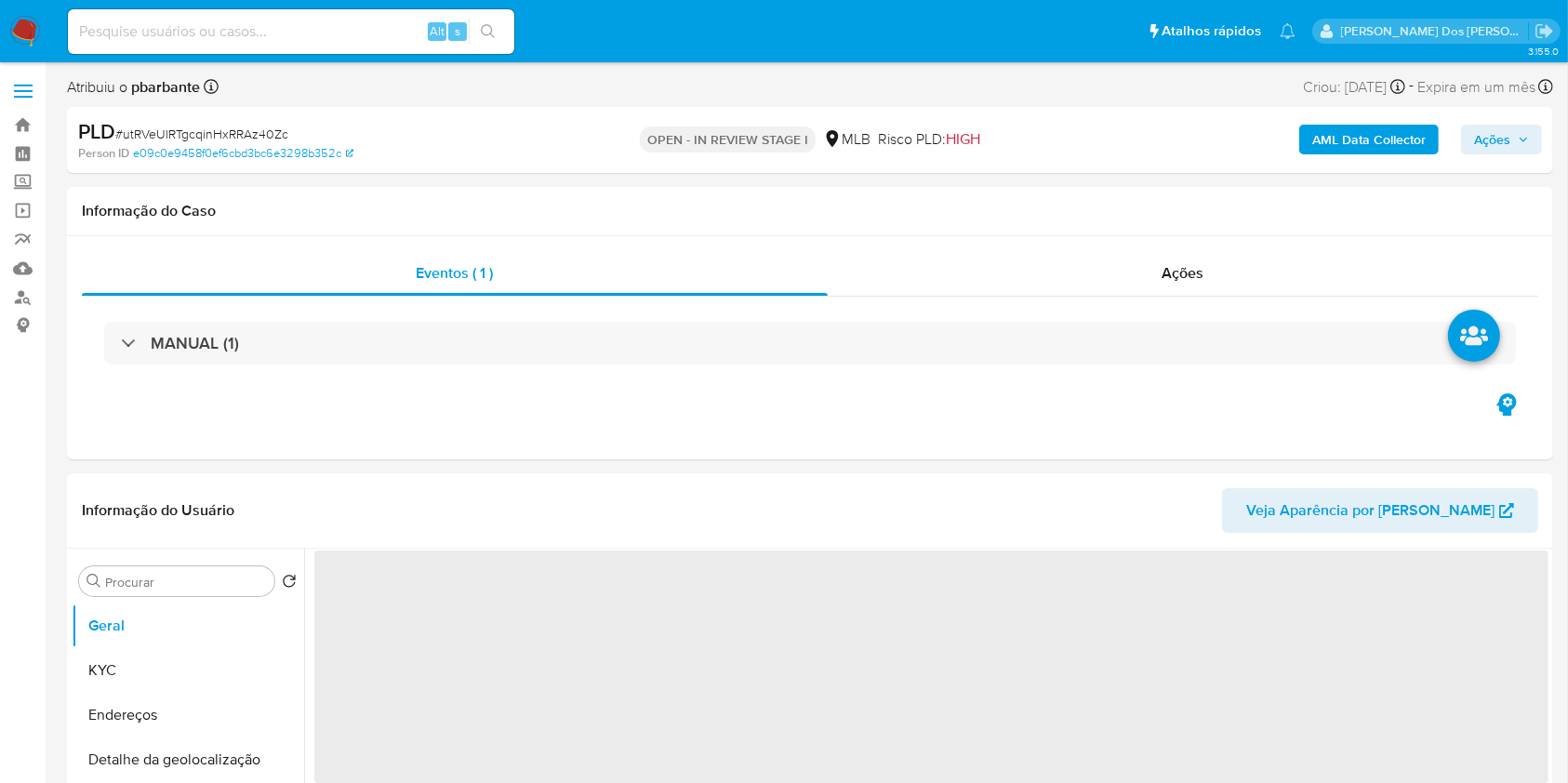
click at [1497, 130] on span "Ações" at bounding box center [1492, 139] width 36 height 29
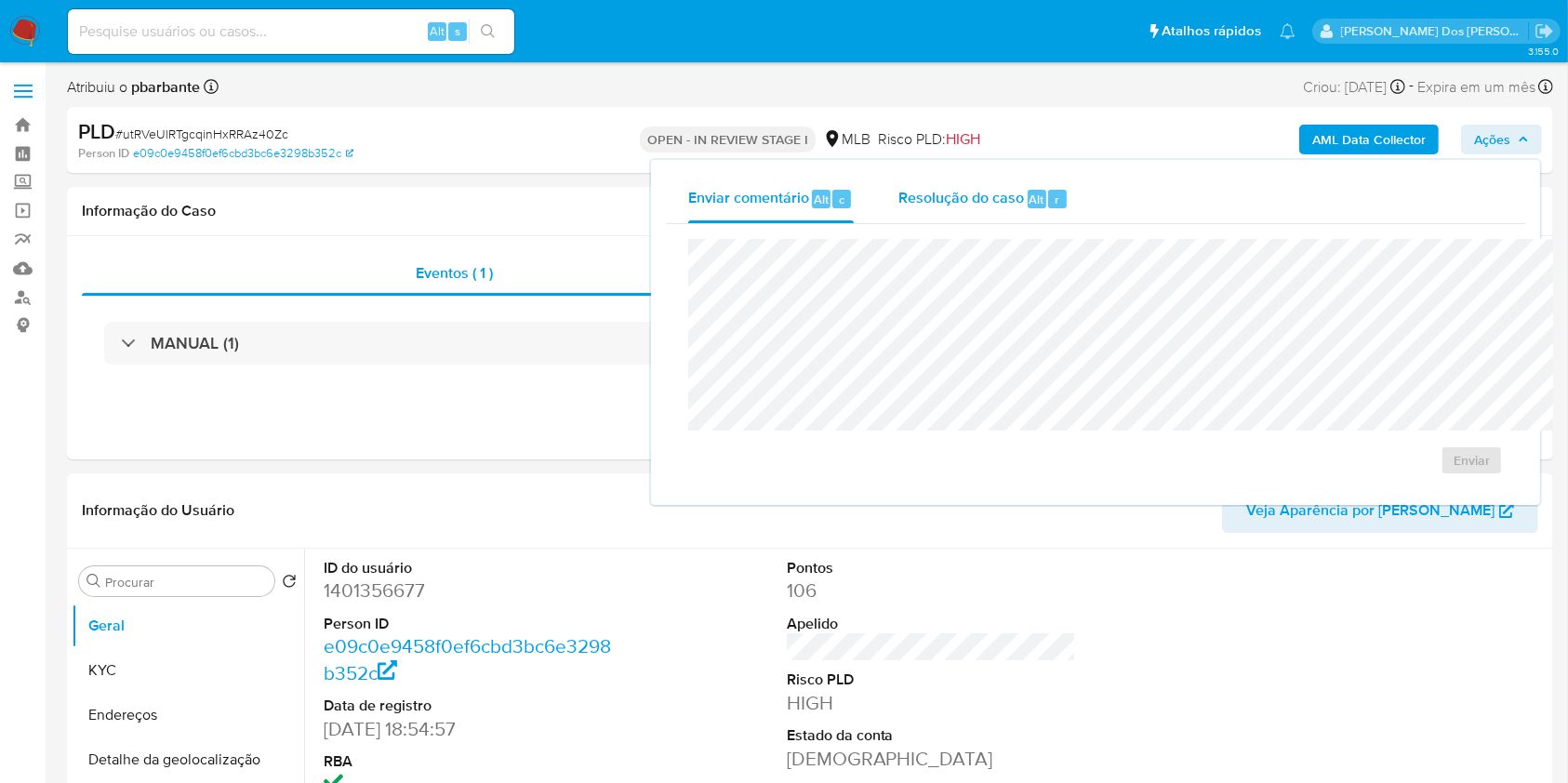
click at [1048, 191] on div "r" at bounding box center [1056, 199] width 19 height 19
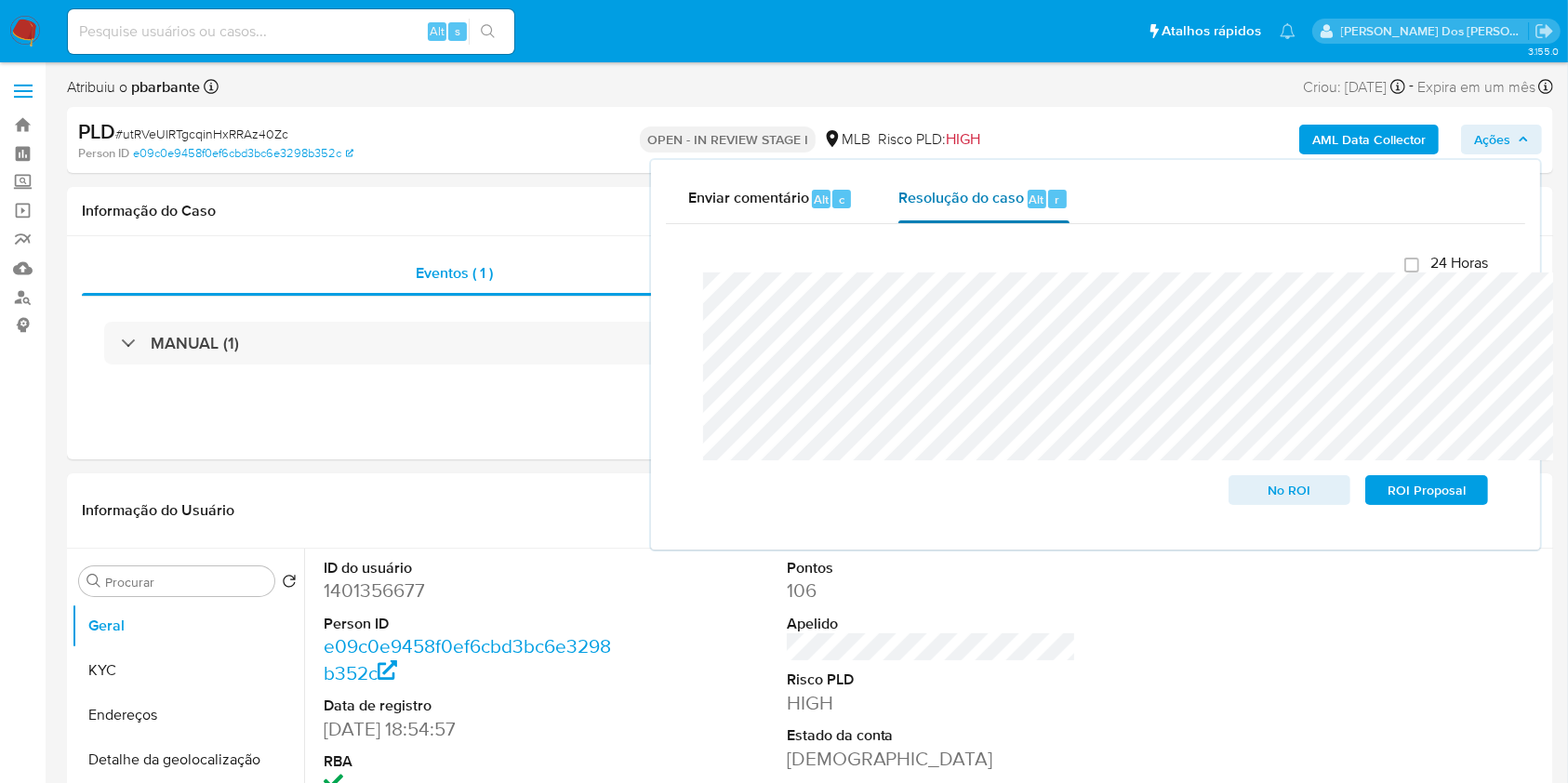
select select "10"
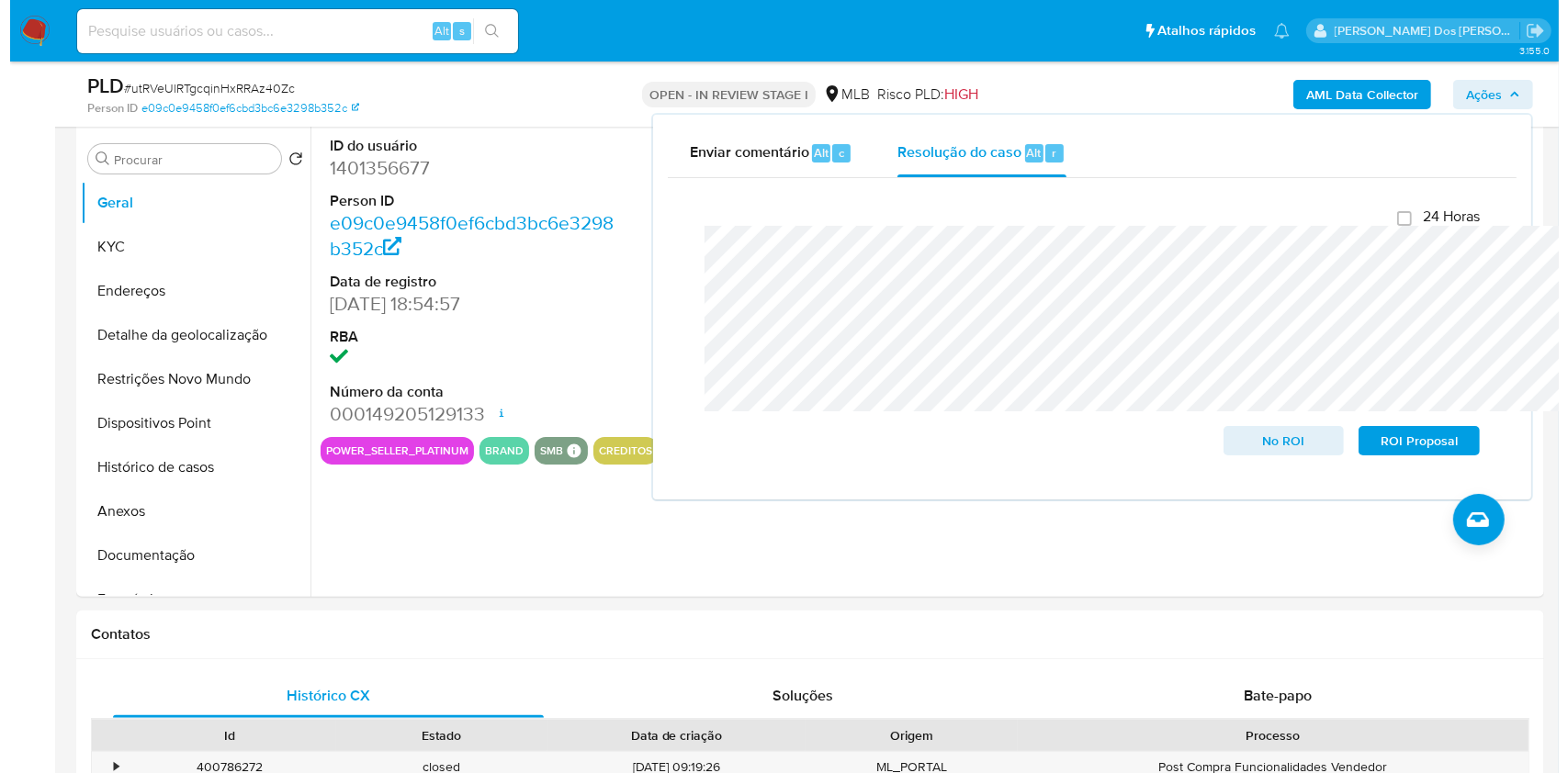
scroll to position [367, 0]
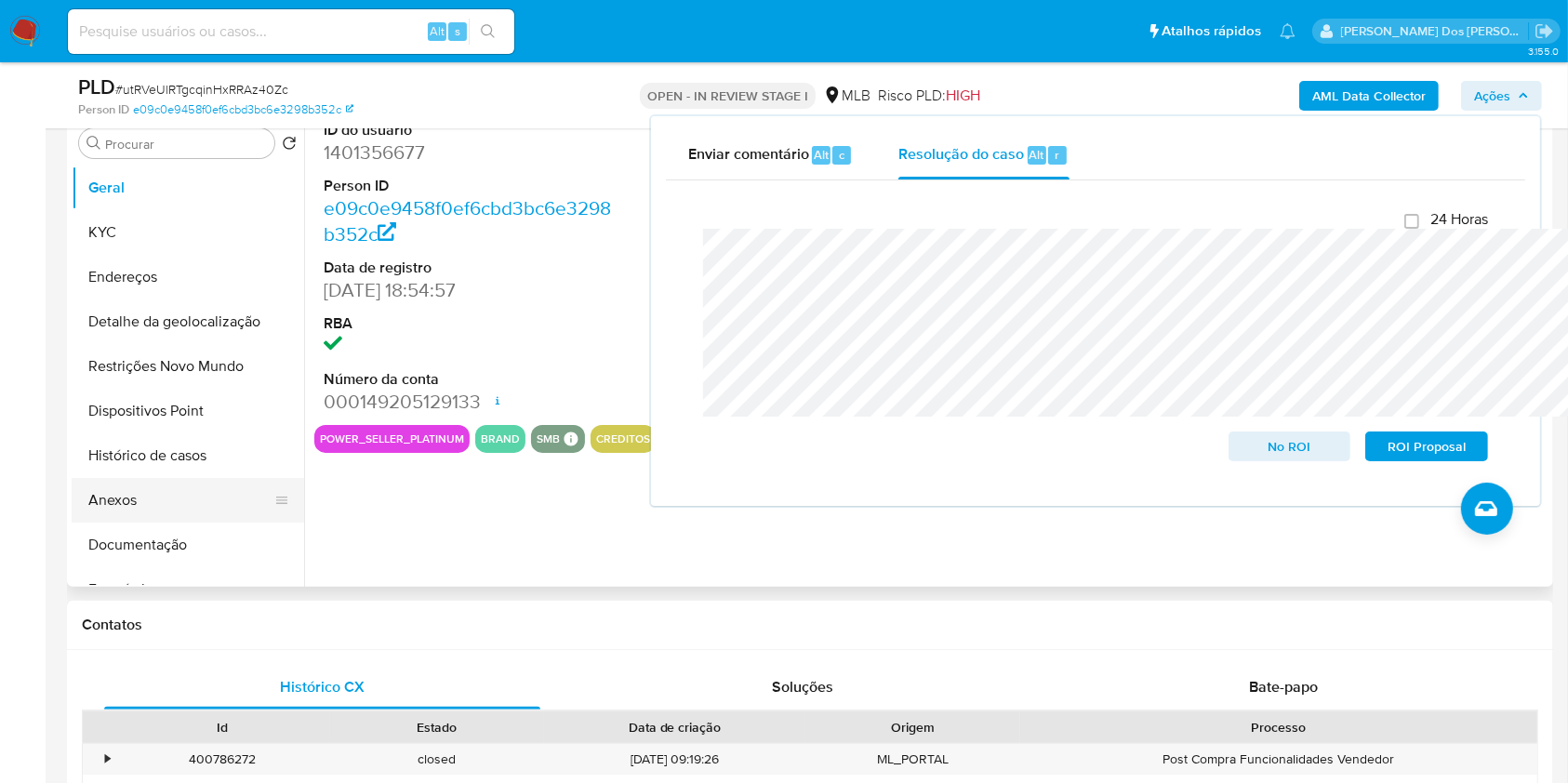
click at [170, 523] on button "Anexos" at bounding box center [180, 501] width 217 height 45
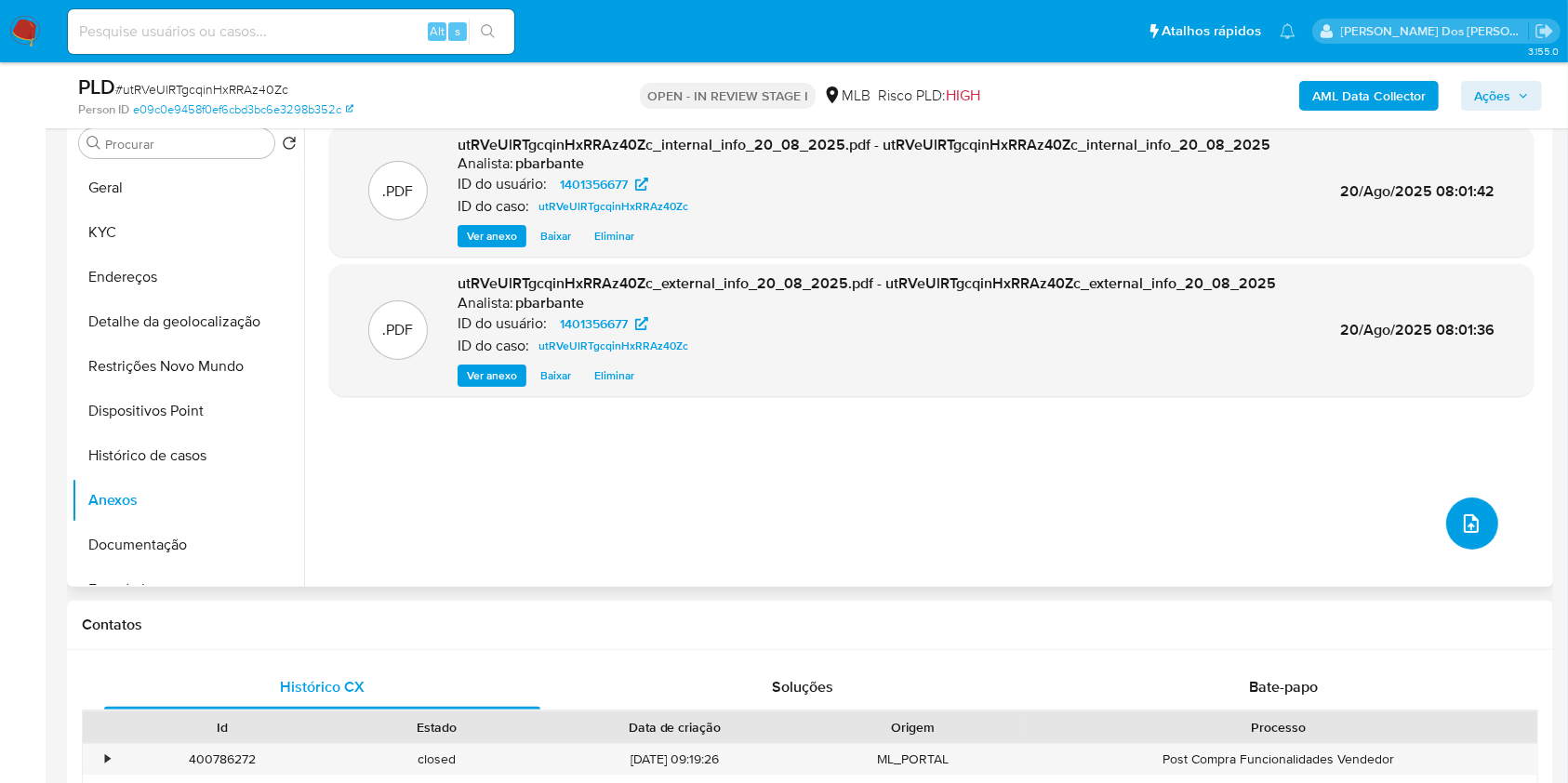
click at [1465, 535] on icon "upload-file" at bounding box center [1470, 524] width 22 height 23
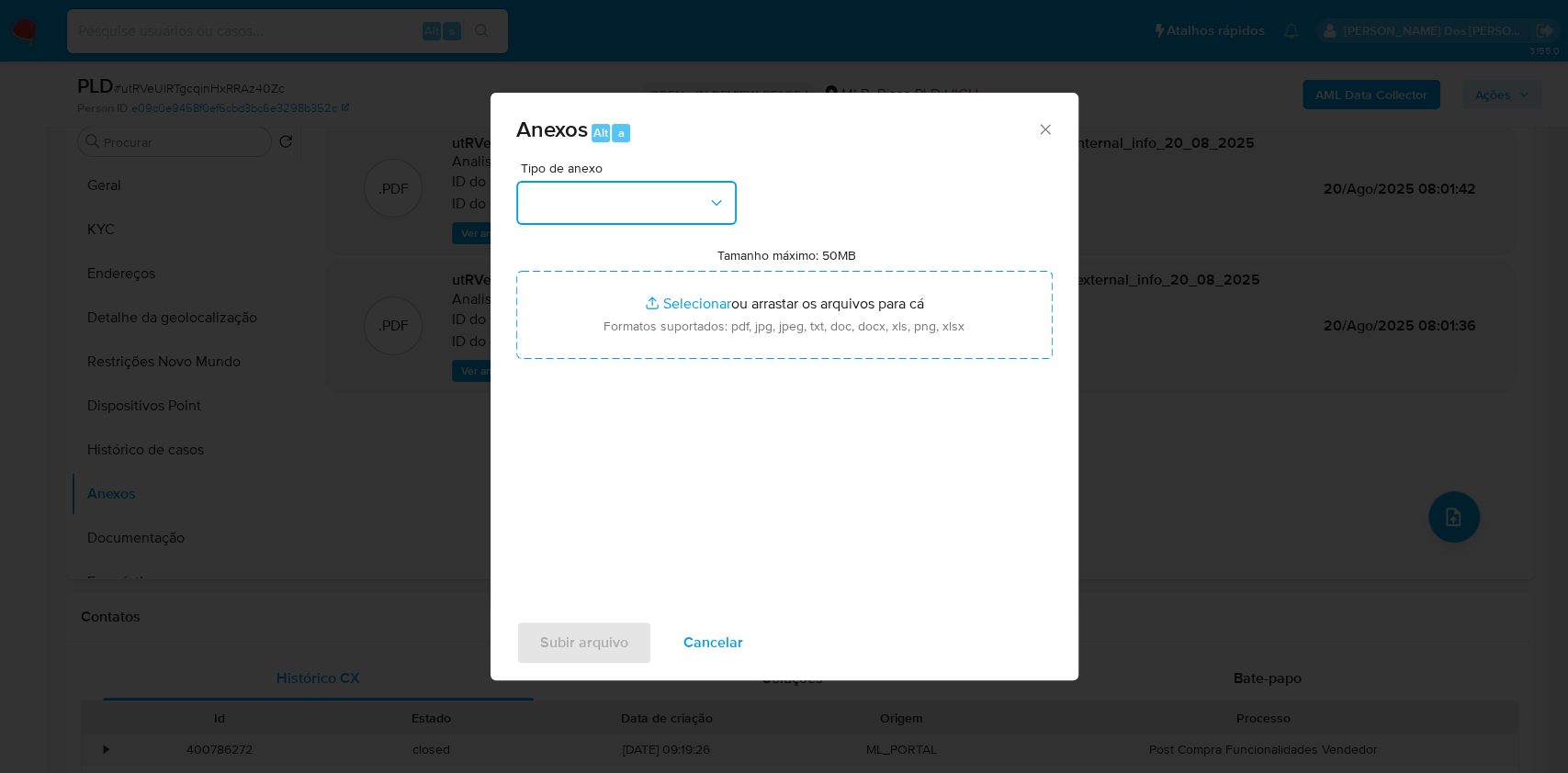
click at [691, 181] on button "button" at bounding box center [626, 203] width 220 height 44
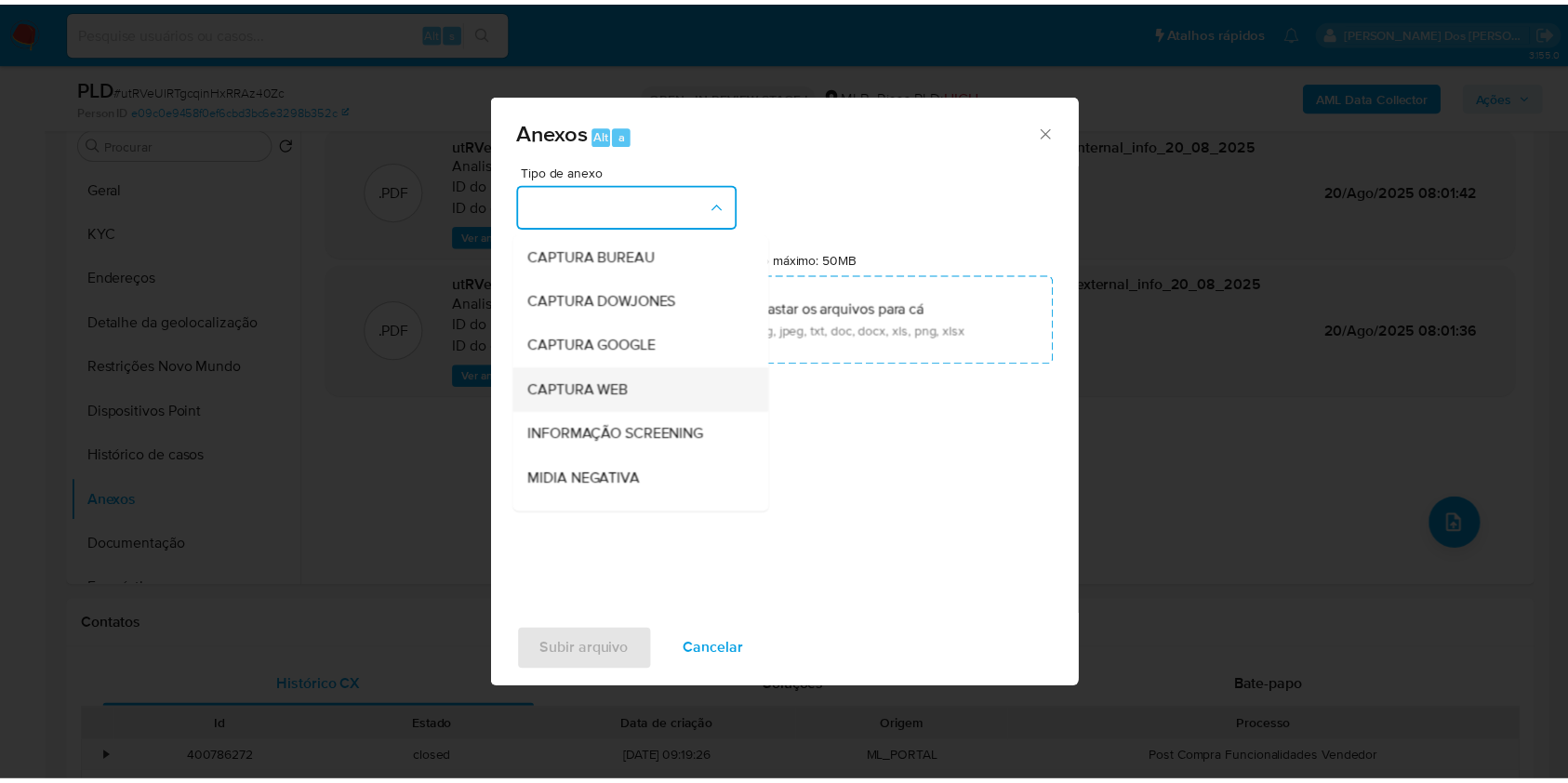
scroll to position [231, 0]
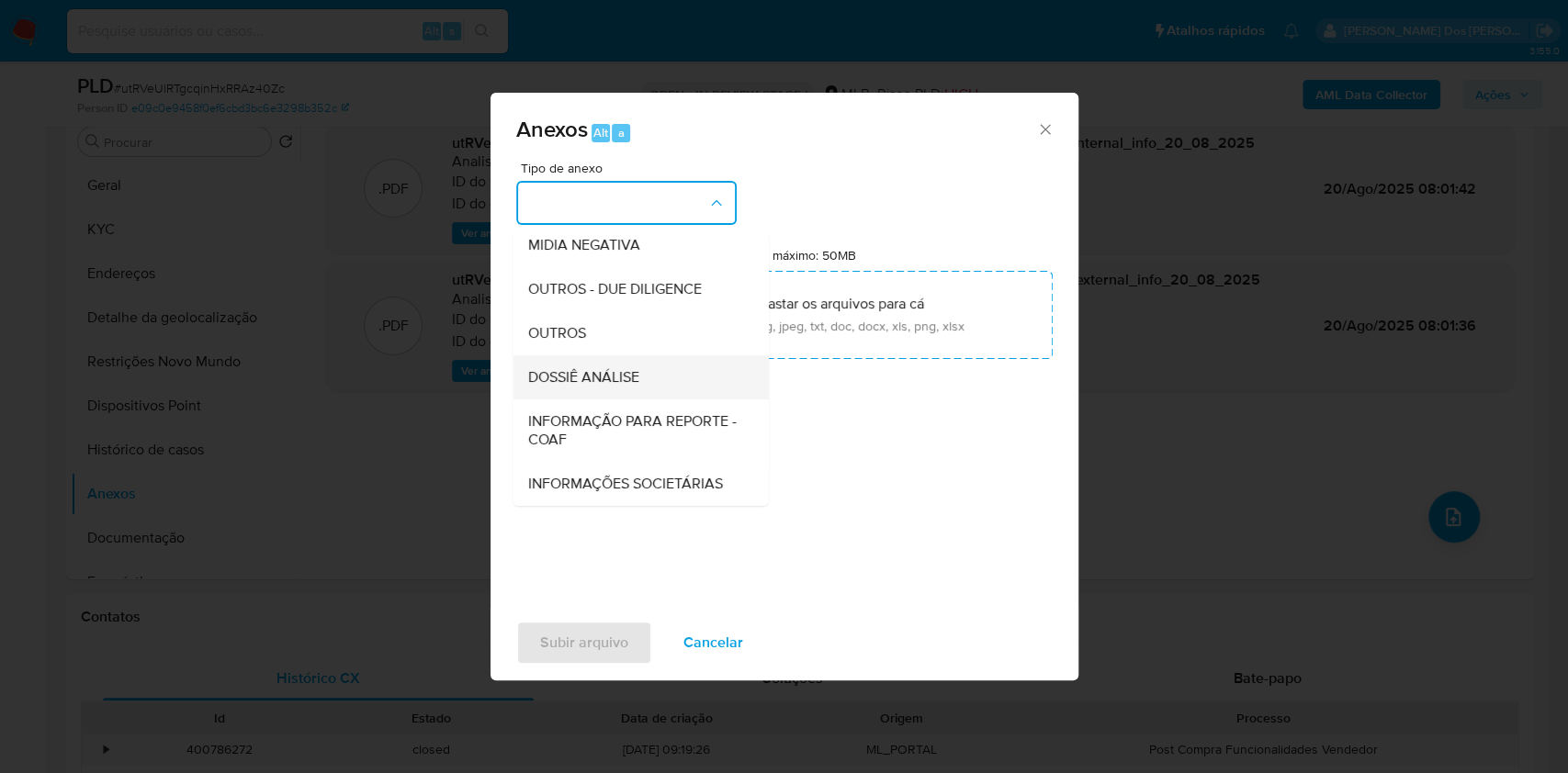
click at [603, 356] on div "DOSSIÊ ANÁLISE" at bounding box center [635, 378] width 214 height 44
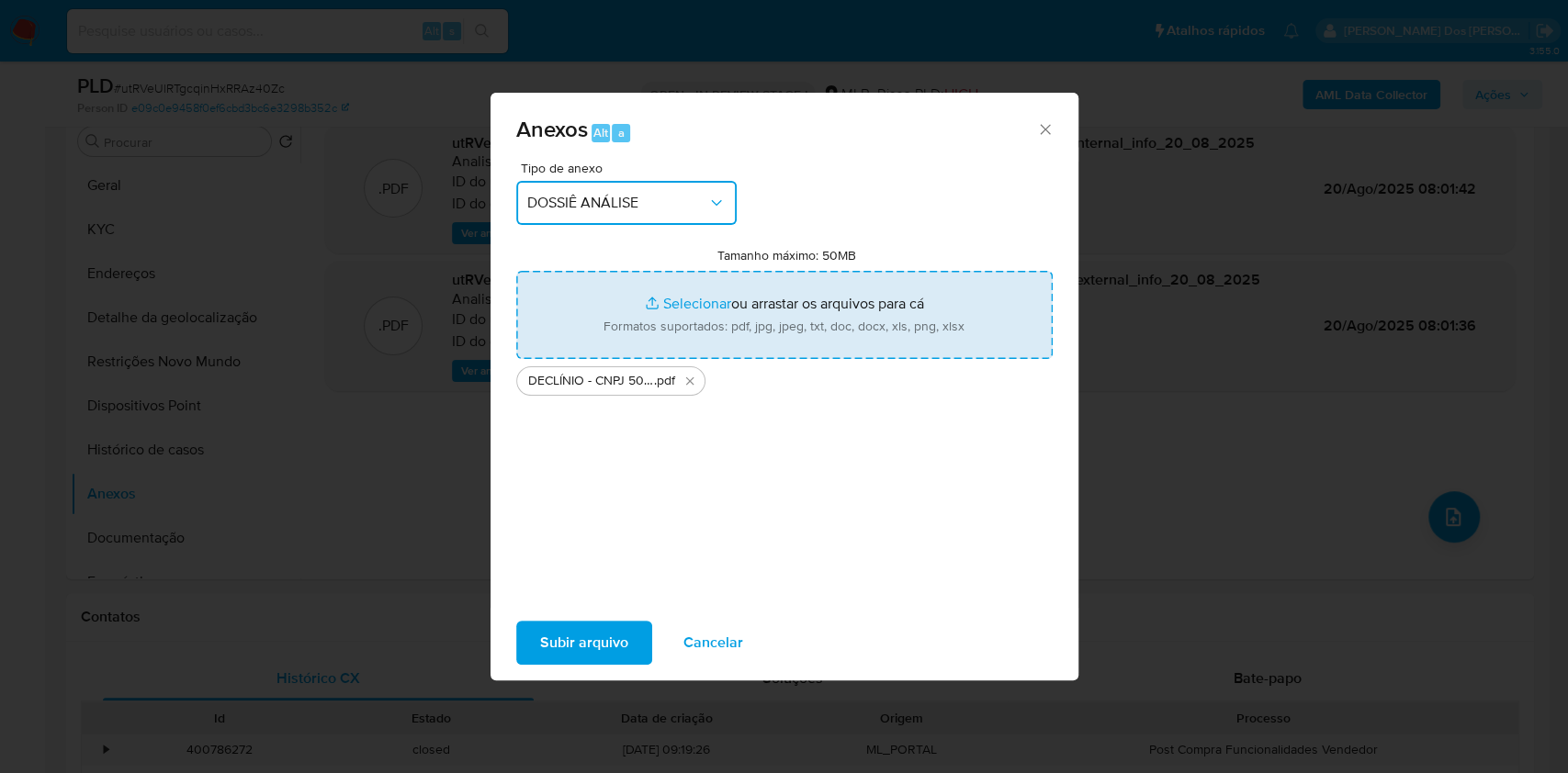
type input "C:\fakepath\Mulan 1401356677_2025_08_18_12_40_03.xlsx"
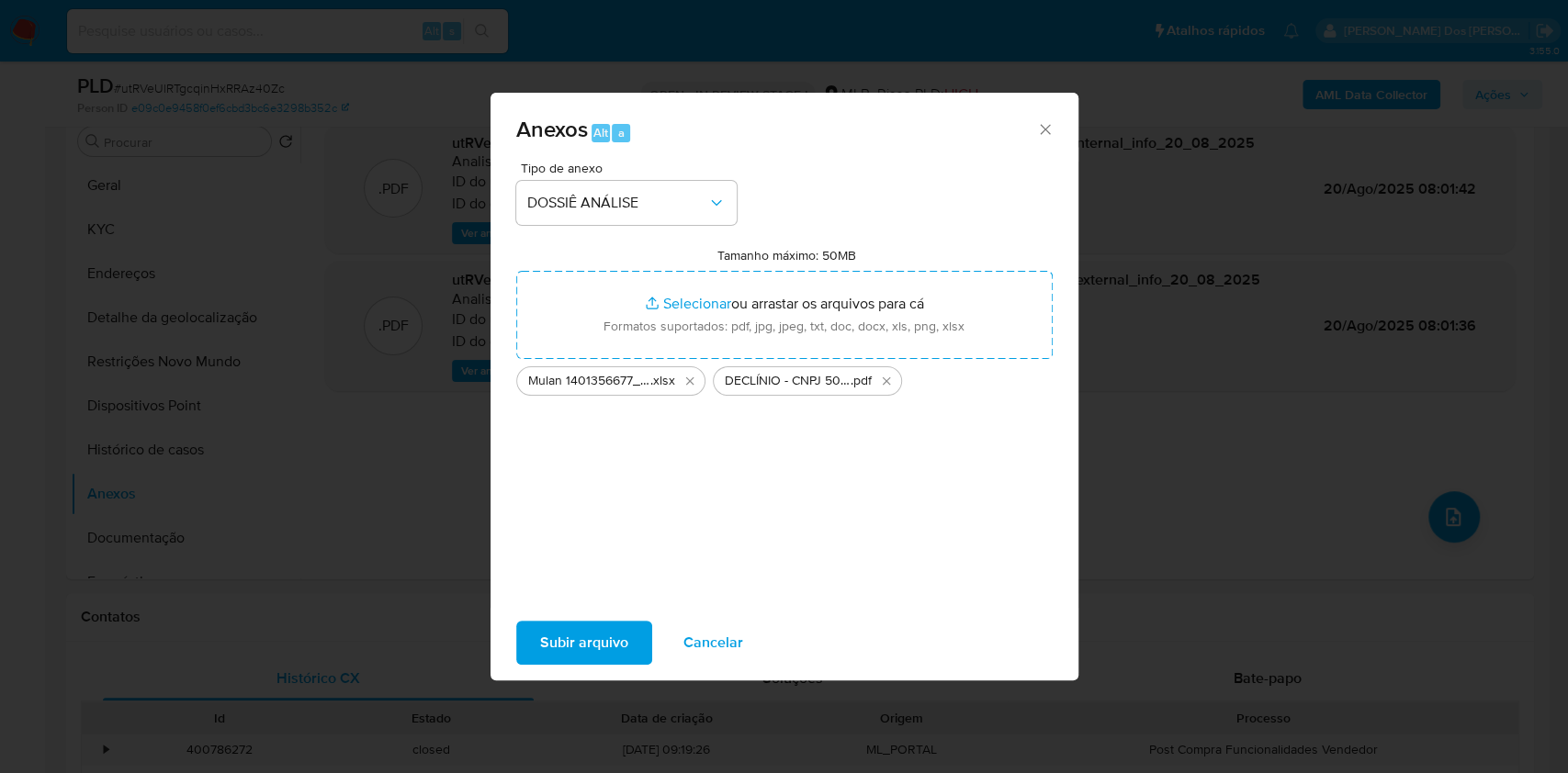
click at [567, 636] on div "Subir arquivo Cancelar" at bounding box center [784, 643] width 587 height 70
click at [543, 648] on span "Subir arquivo" at bounding box center [584, 643] width 88 height 41
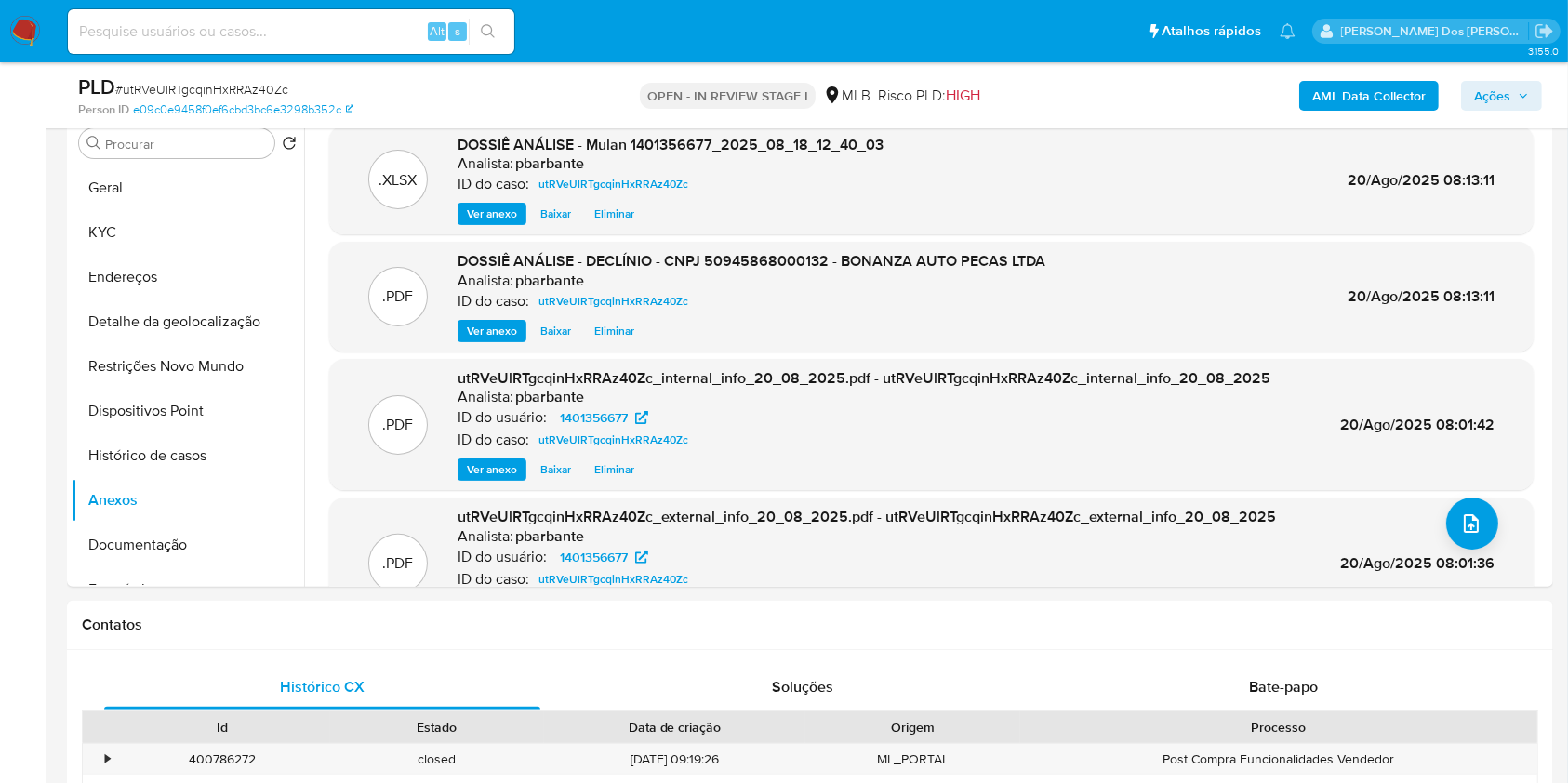
click at [1527, 97] on icon "button" at bounding box center [1522, 95] width 11 height 11
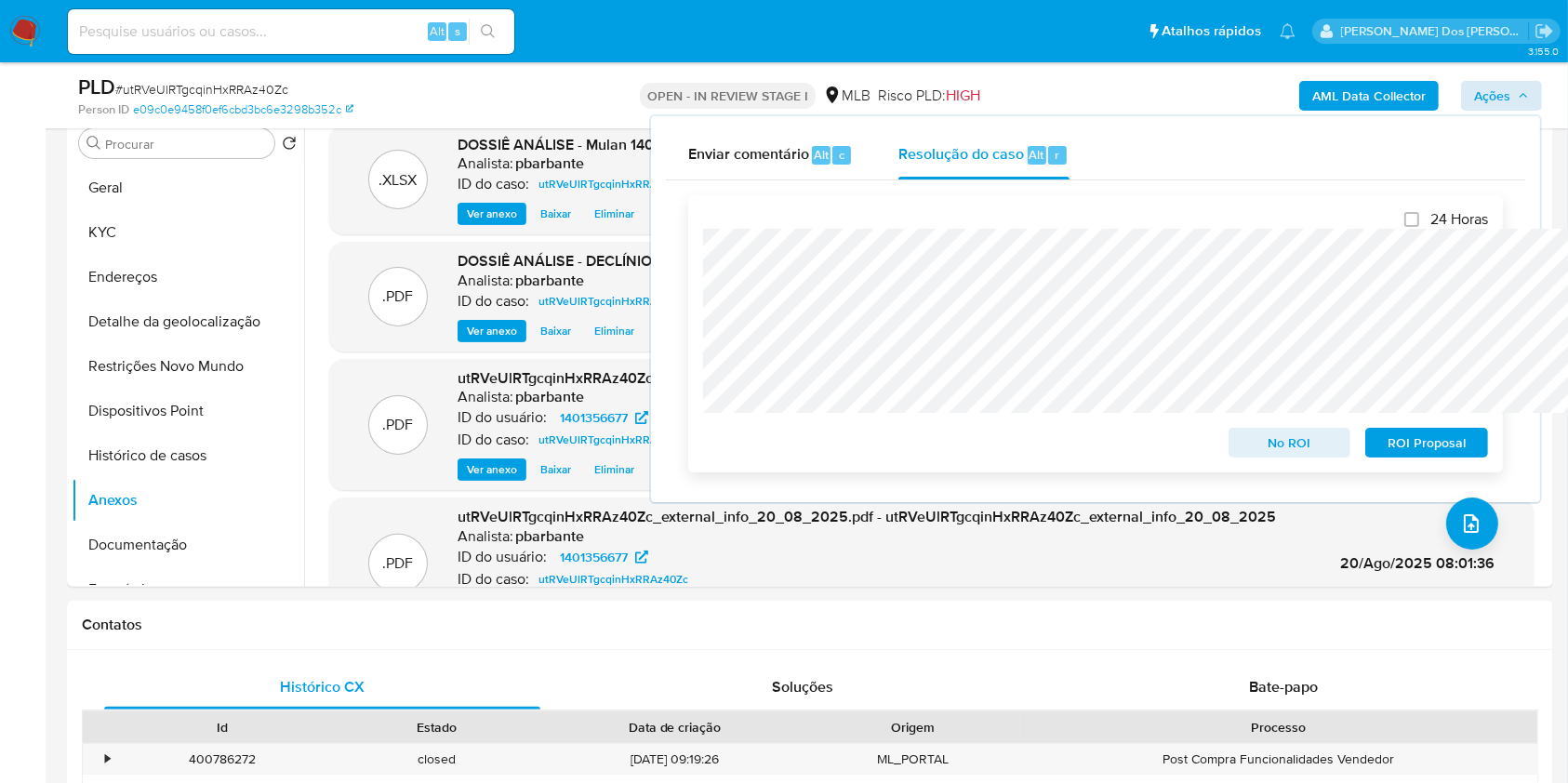
click at [1270, 442] on span "No ROI" at bounding box center [1289, 442] width 97 height 26
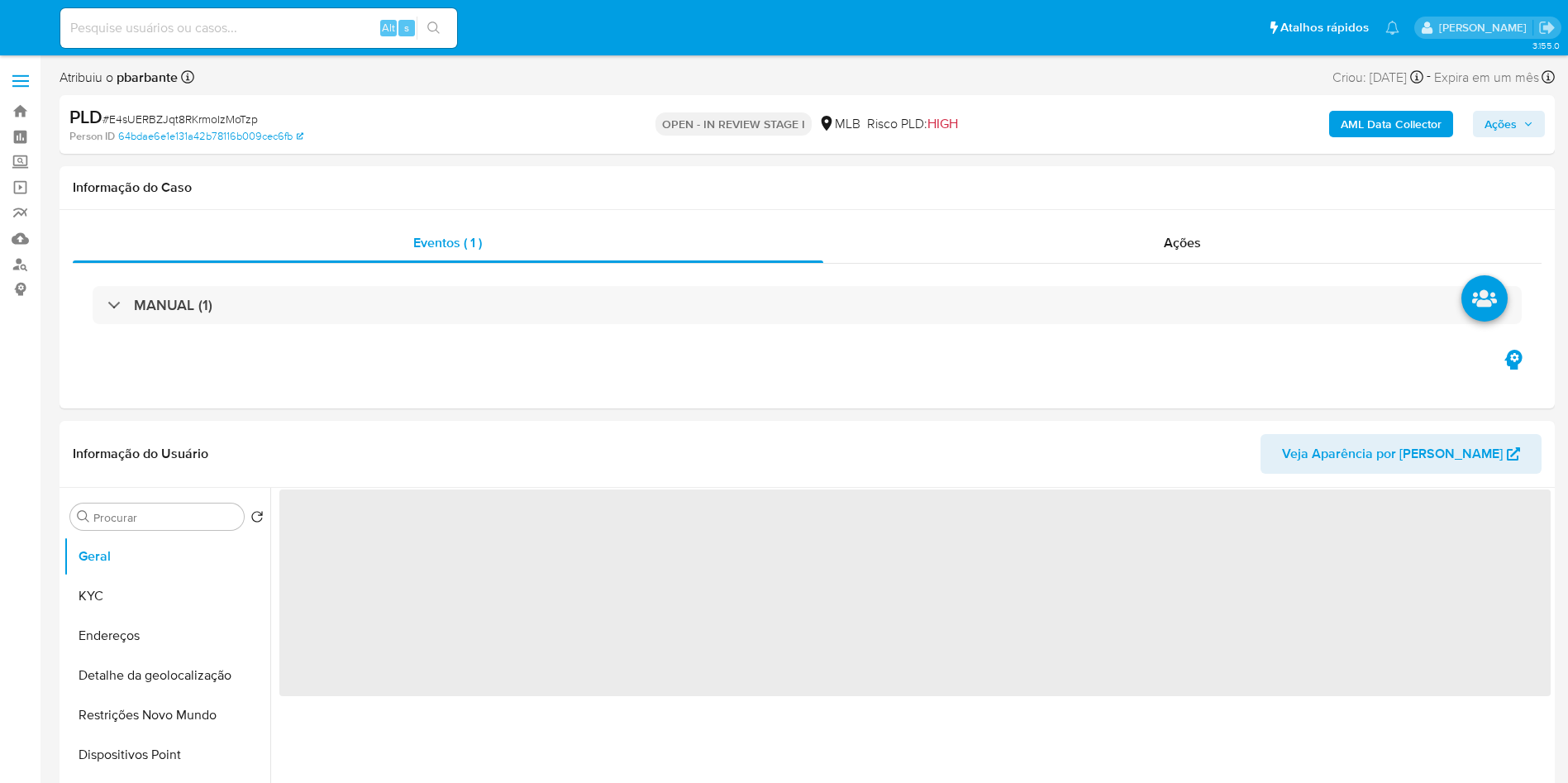
select select "10"
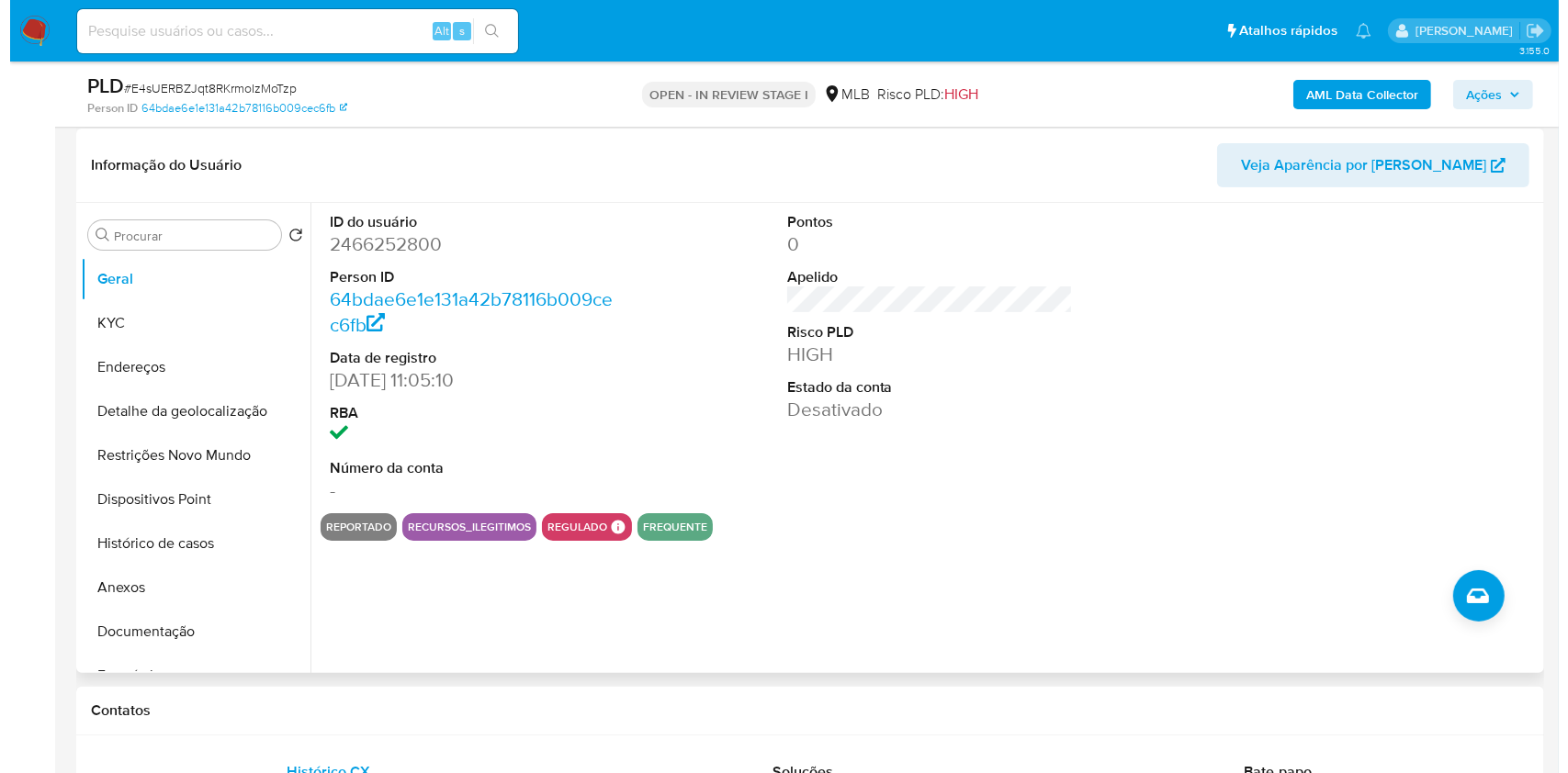
scroll to position [272, 0]
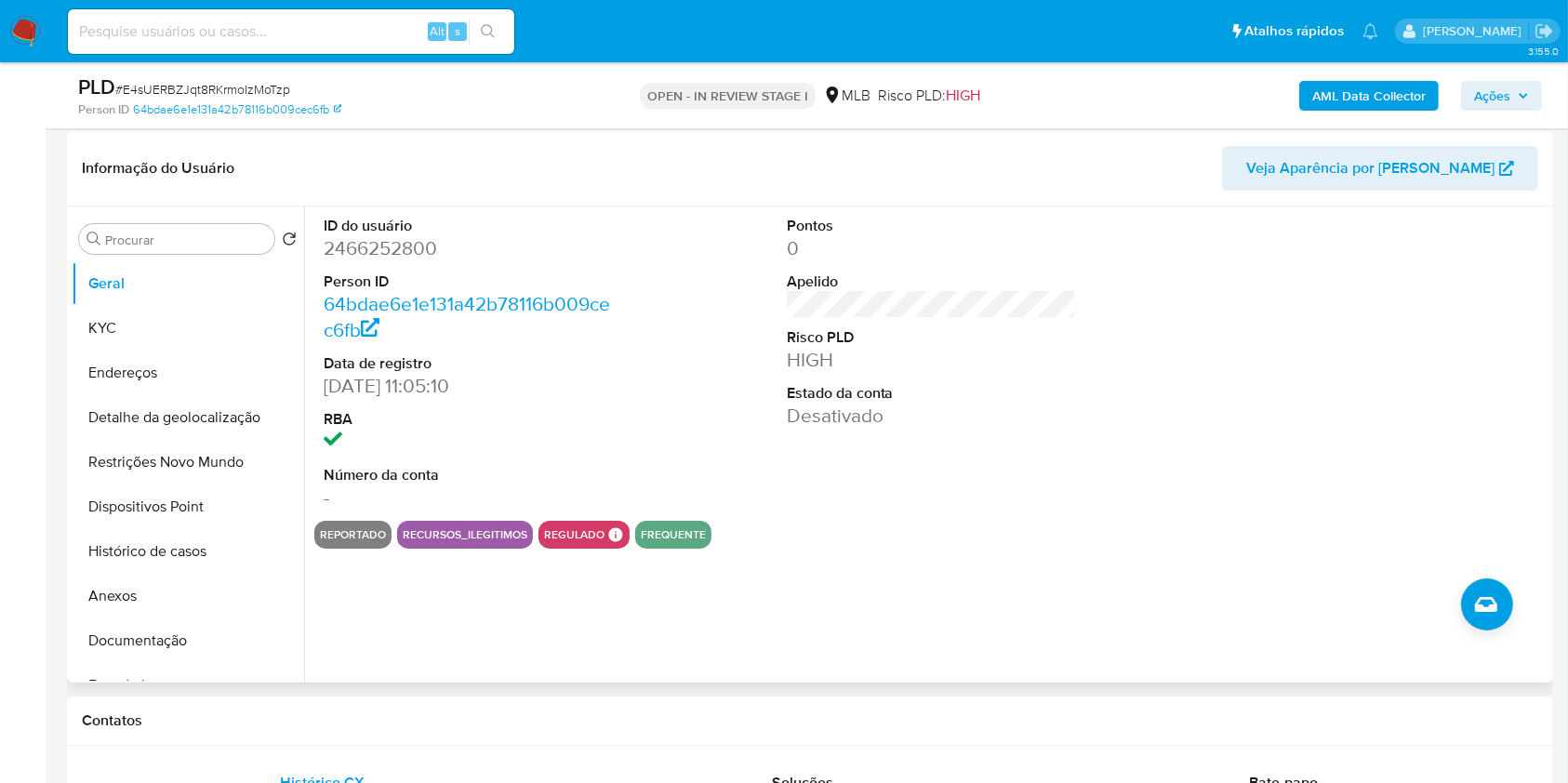
click at [367, 236] on dt "ID do usuário" at bounding box center [469, 226] width 291 height 21
click at [365, 236] on dt "ID do usuário" at bounding box center [469, 226] width 291 height 21
click at [357, 261] on dd "2466252800" at bounding box center [469, 248] width 291 height 26
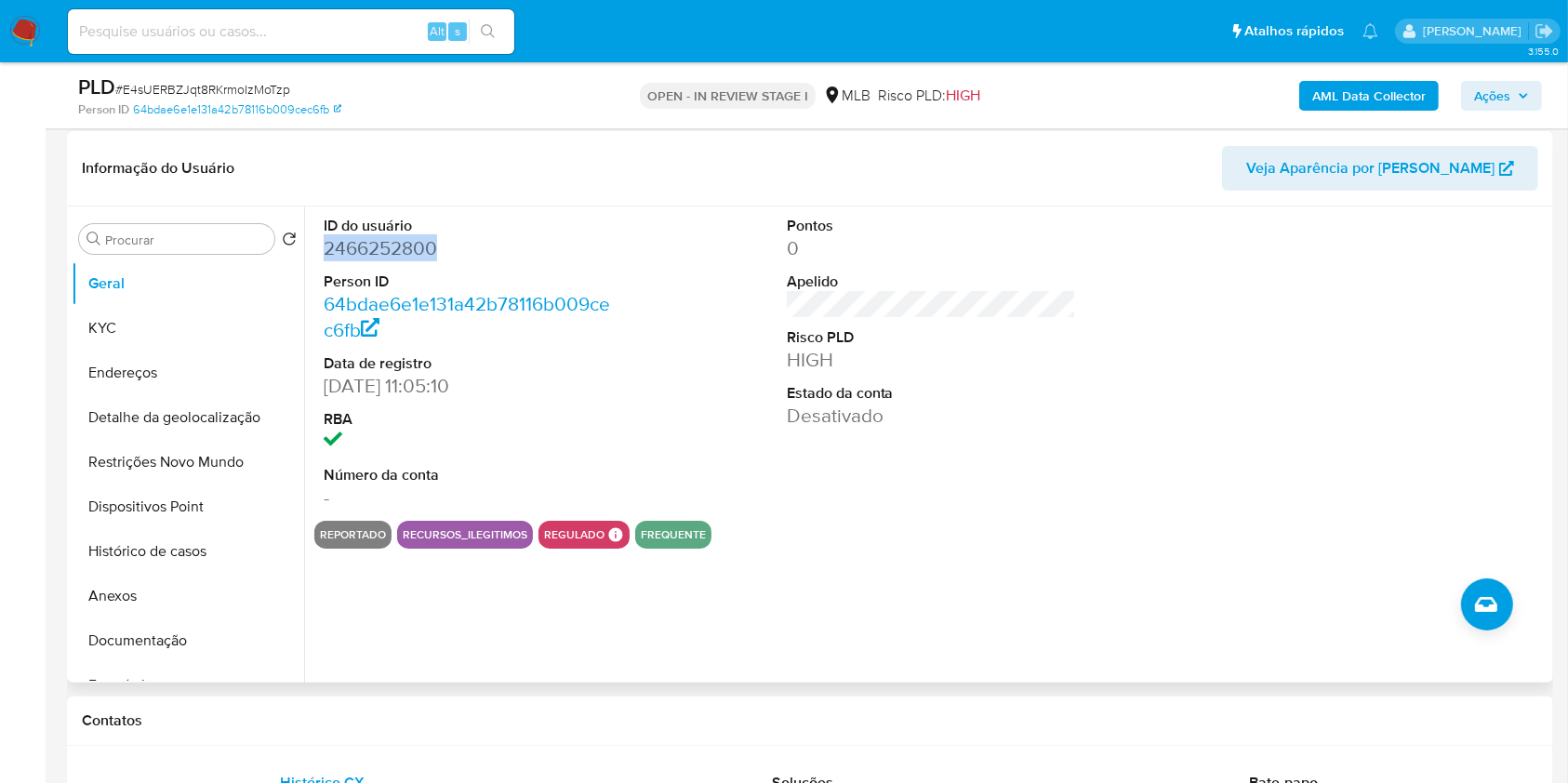
click at [357, 261] on dd "2466252800" at bounding box center [469, 248] width 291 height 26
copy dd "2466252800"
click at [149, 664] on button "Documentação" at bounding box center [180, 641] width 217 height 45
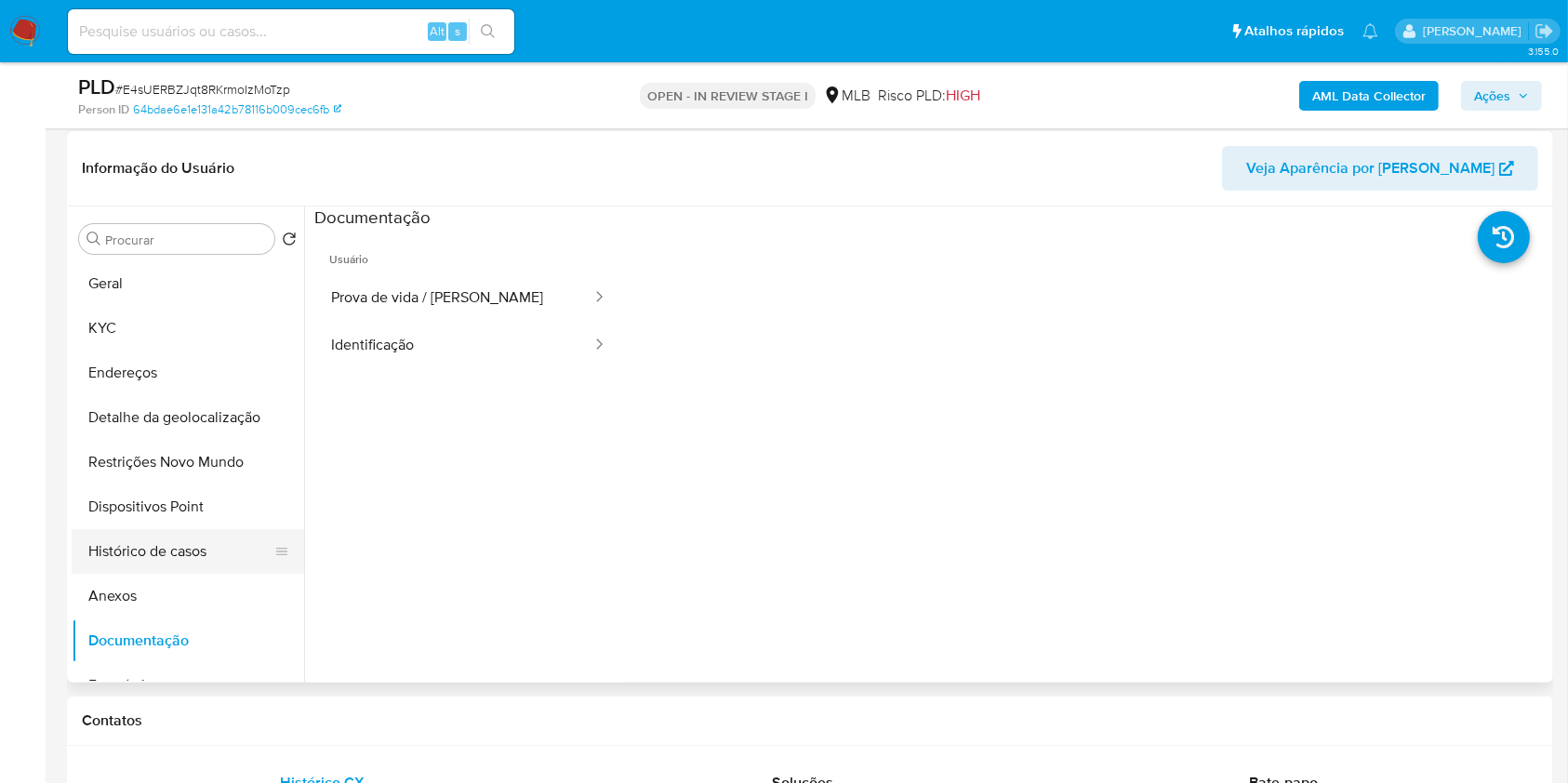
click at [174, 575] on button "Histórico de casos" at bounding box center [180, 552] width 217 height 45
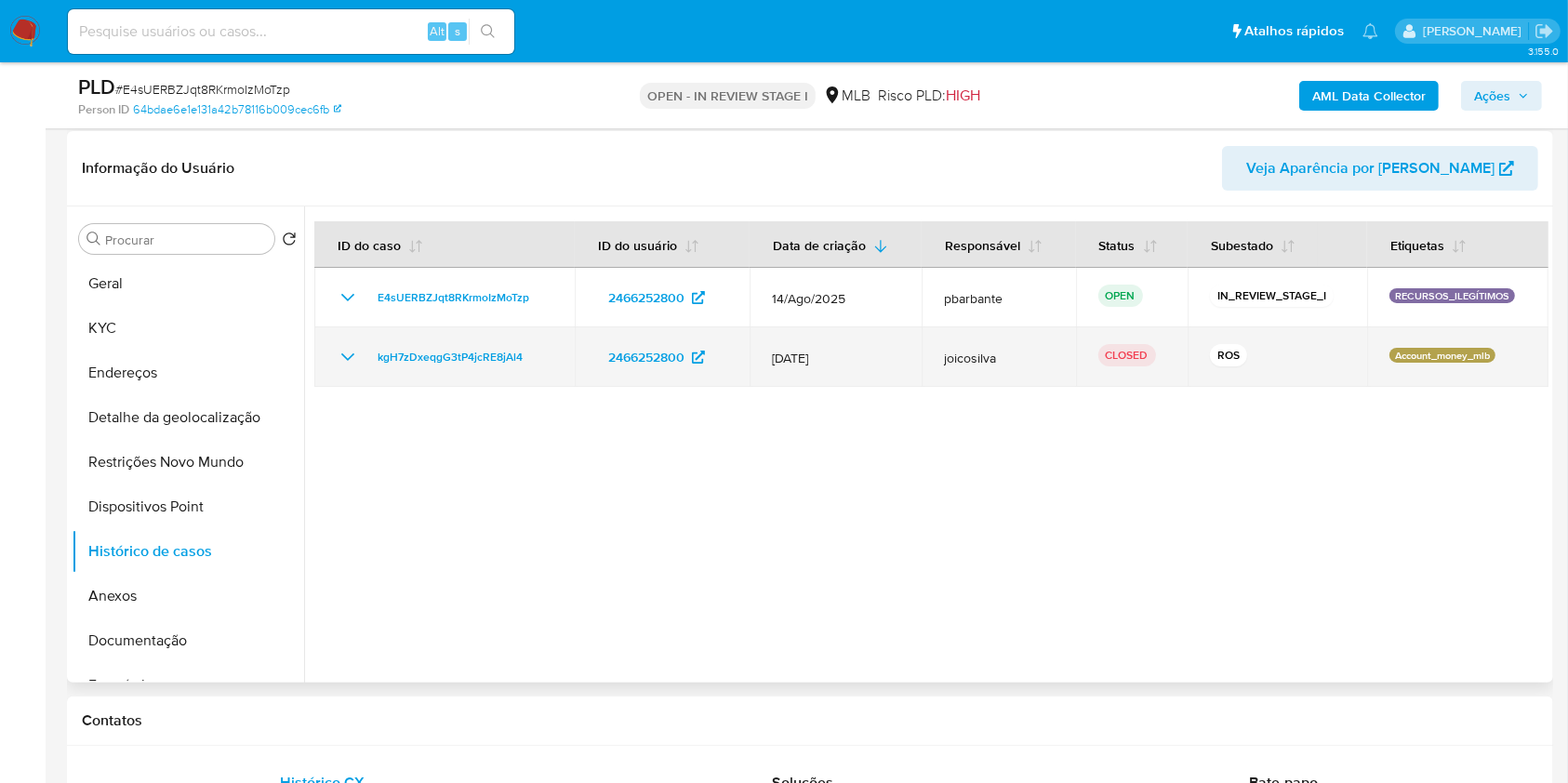
click at [347, 368] on icon "Mostrar/Ocultar" at bounding box center [347, 357] width 22 height 23
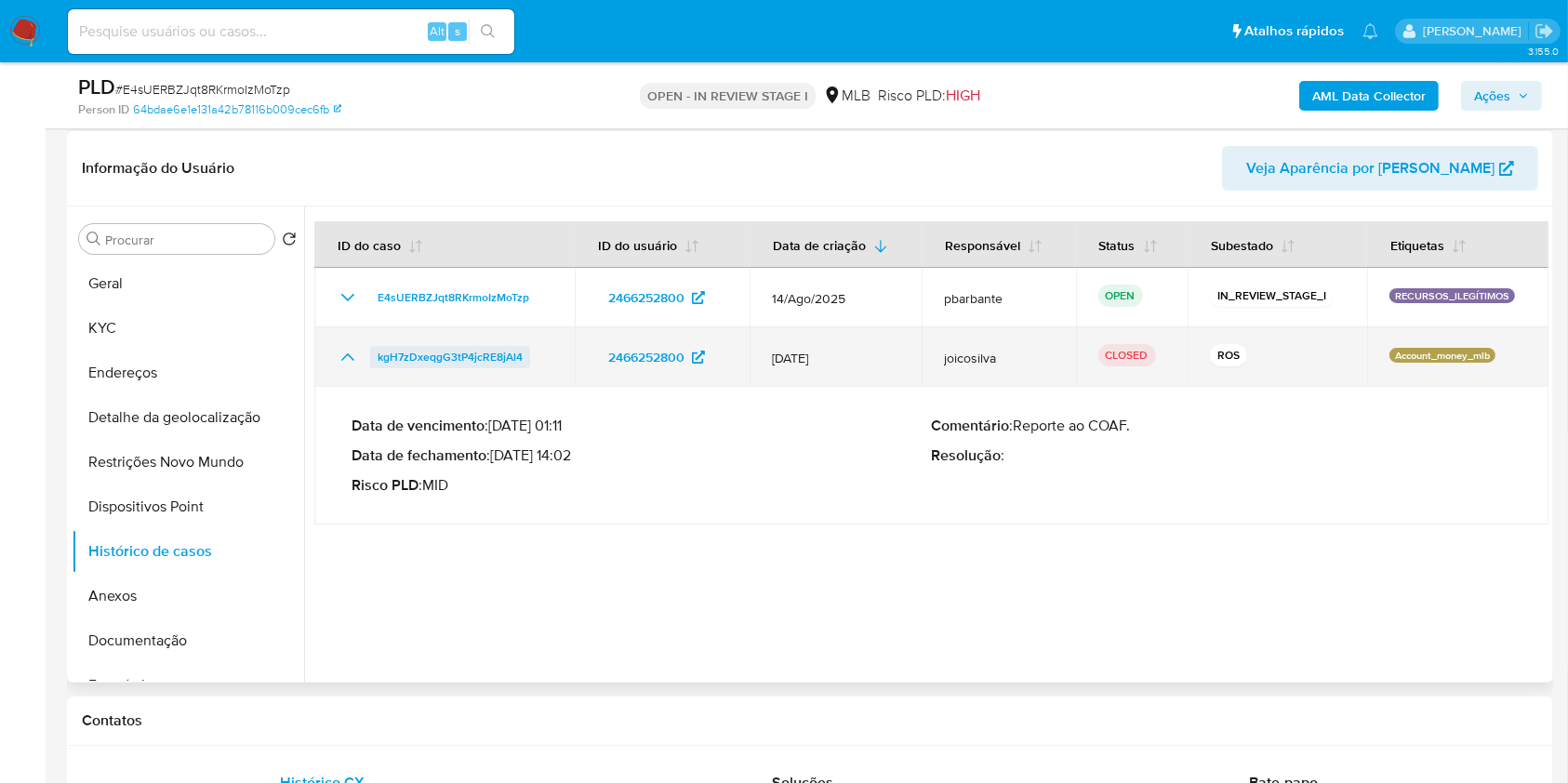
click at [452, 368] on span "kgH7zDxeqgG3tP4jcRE8jAl4" at bounding box center [450, 357] width 145 height 23
drag, startPoint x: 536, startPoint y: 390, endPoint x: 373, endPoint y: 386, distance: 163.0
click at [373, 368] on div "kgH7zDxeqgG3tP4jcRE8jAl4" at bounding box center [444, 357] width 216 height 23
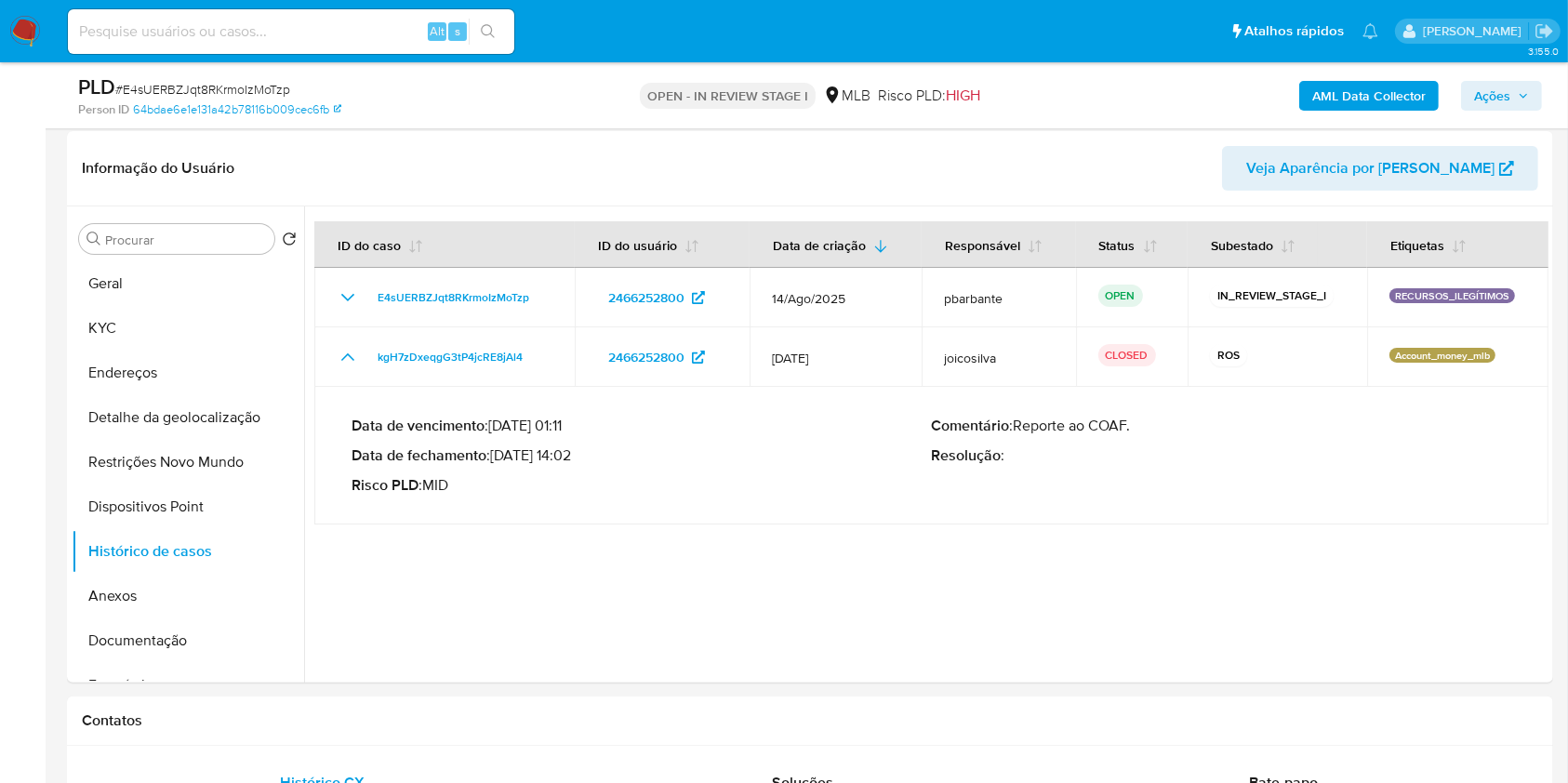
click at [1520, 109] on button "Ações" at bounding box center [1501, 96] width 81 height 29
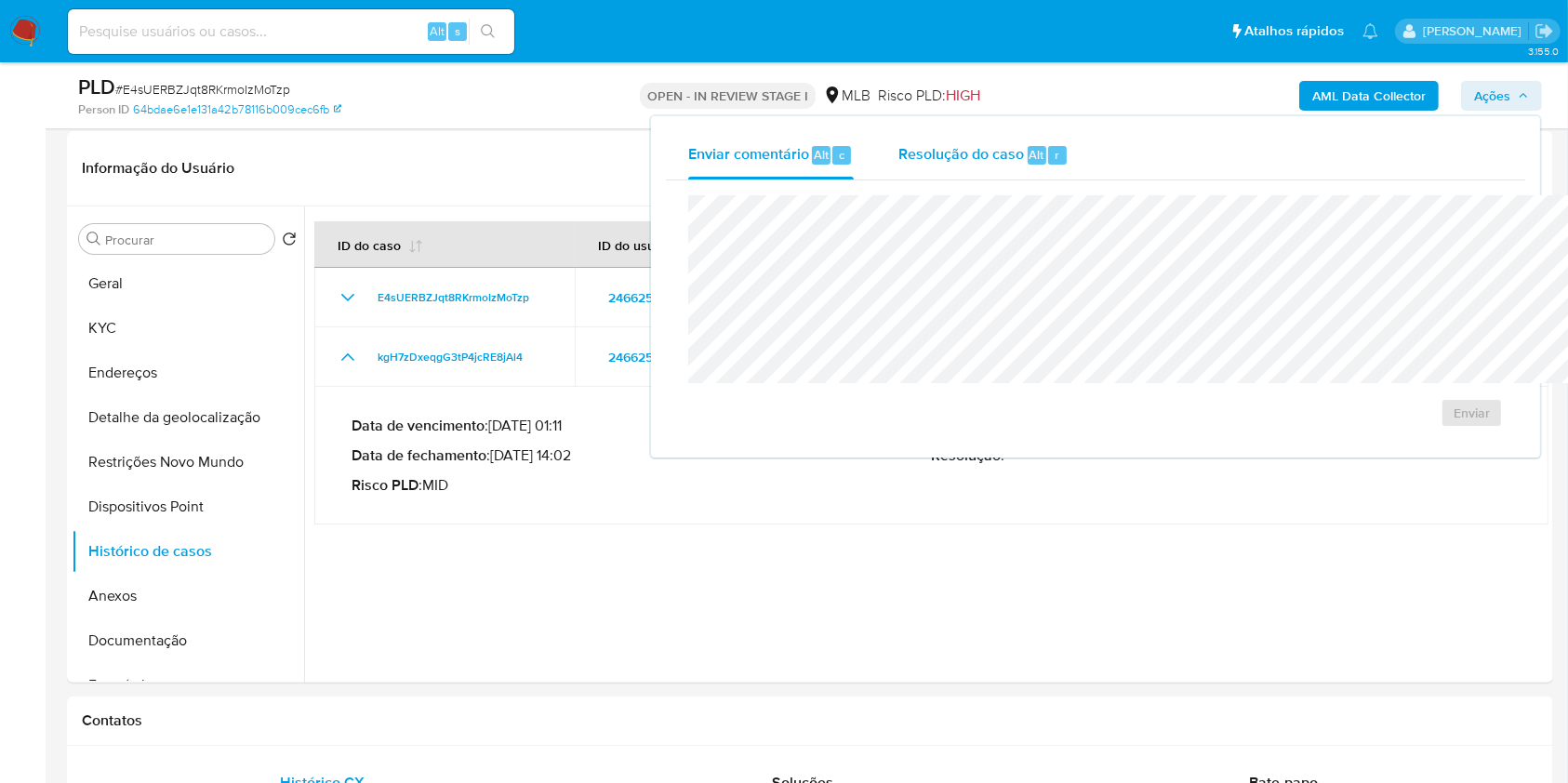
click at [1054, 146] on span "r" at bounding box center [1056, 155] width 5 height 18
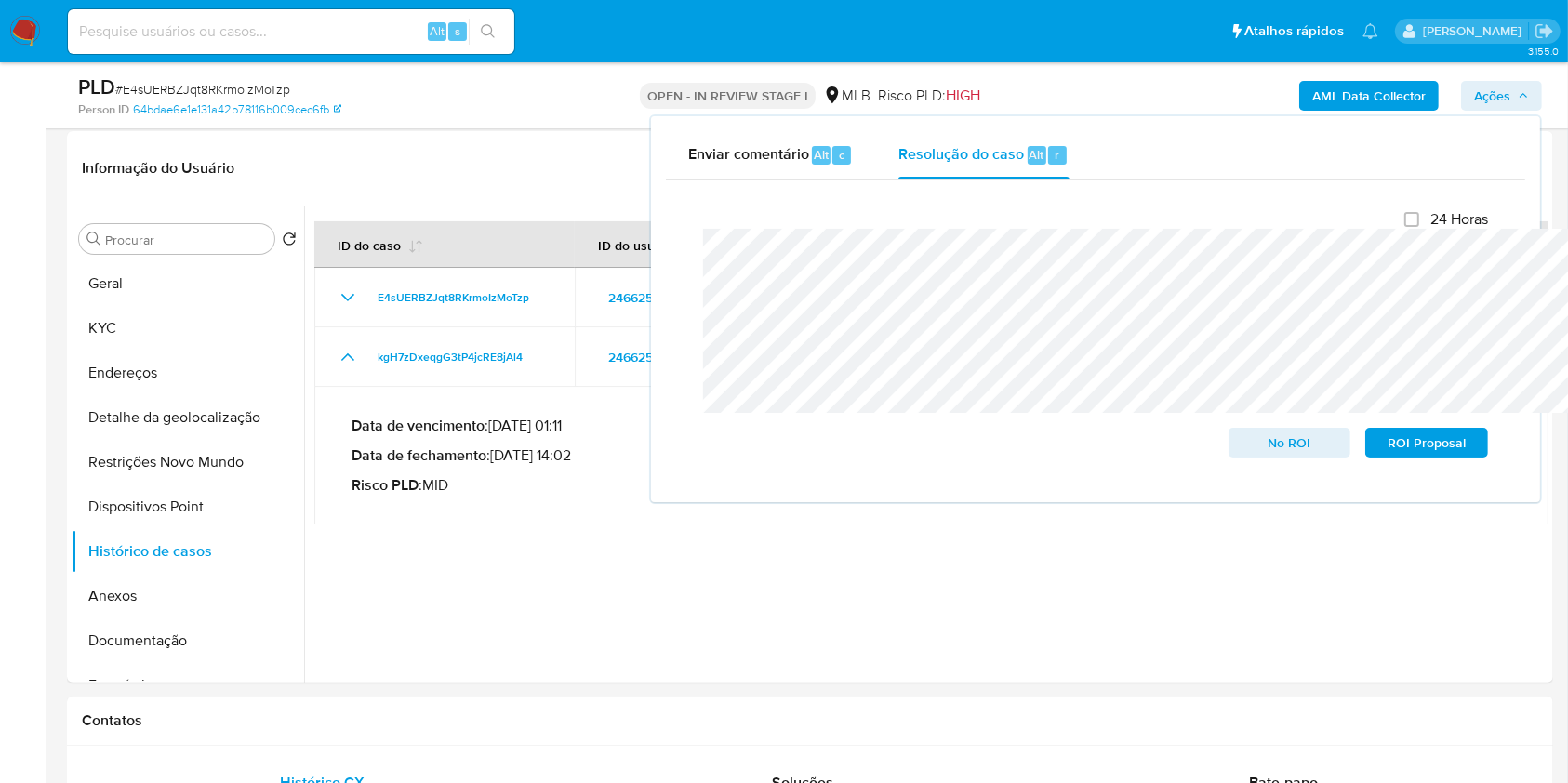
click at [1368, 85] on b "AML Data Collector" at bounding box center [1368, 96] width 113 height 29
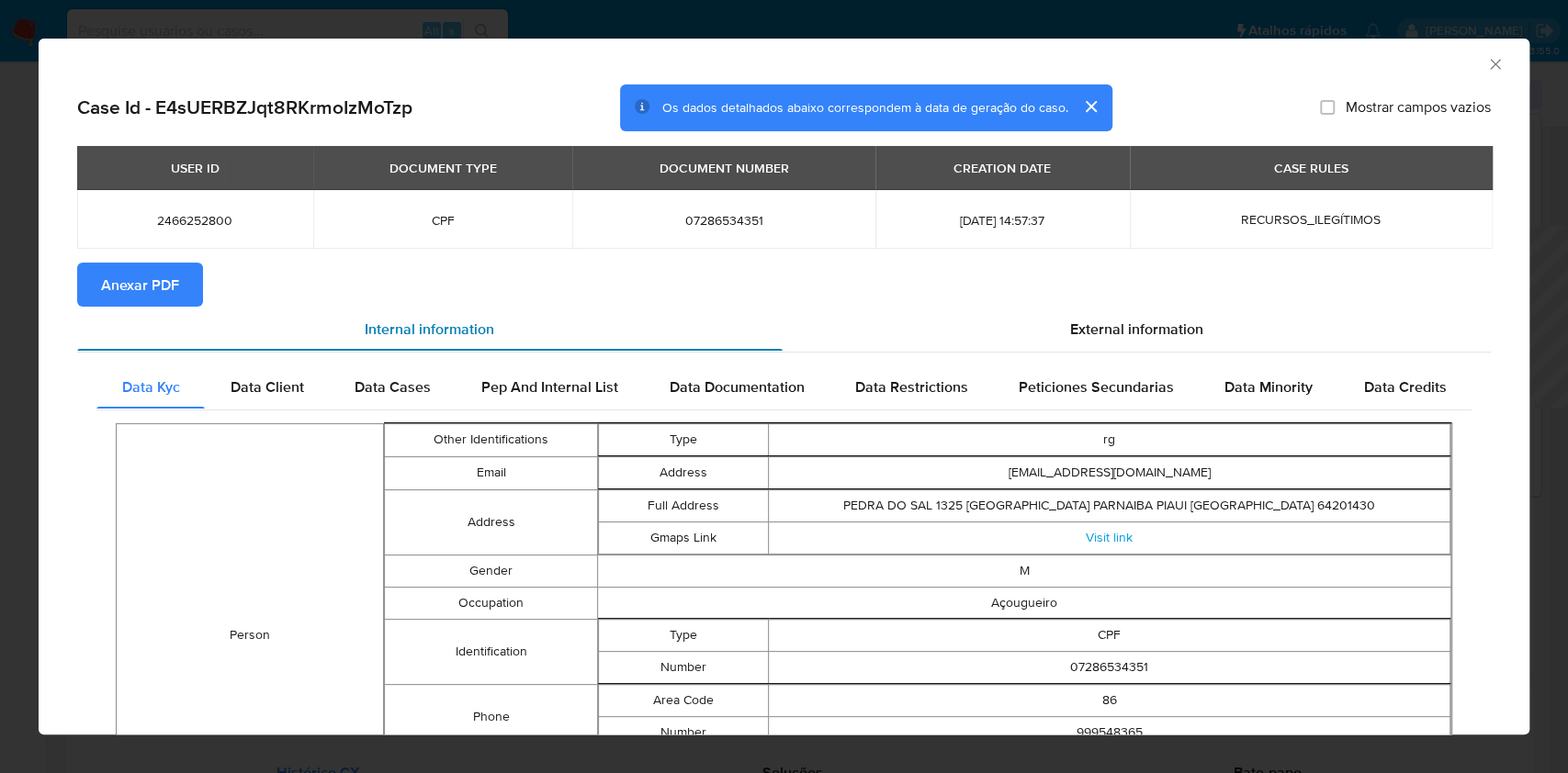
click at [182, 312] on div "Internal information" at bounding box center [430, 329] width 705 height 44
click at [175, 275] on span "Anexar PDF" at bounding box center [140, 285] width 78 height 41
click at [1490, 67] on icon "Fechar a janela" at bounding box center [1495, 64] width 10 height 10
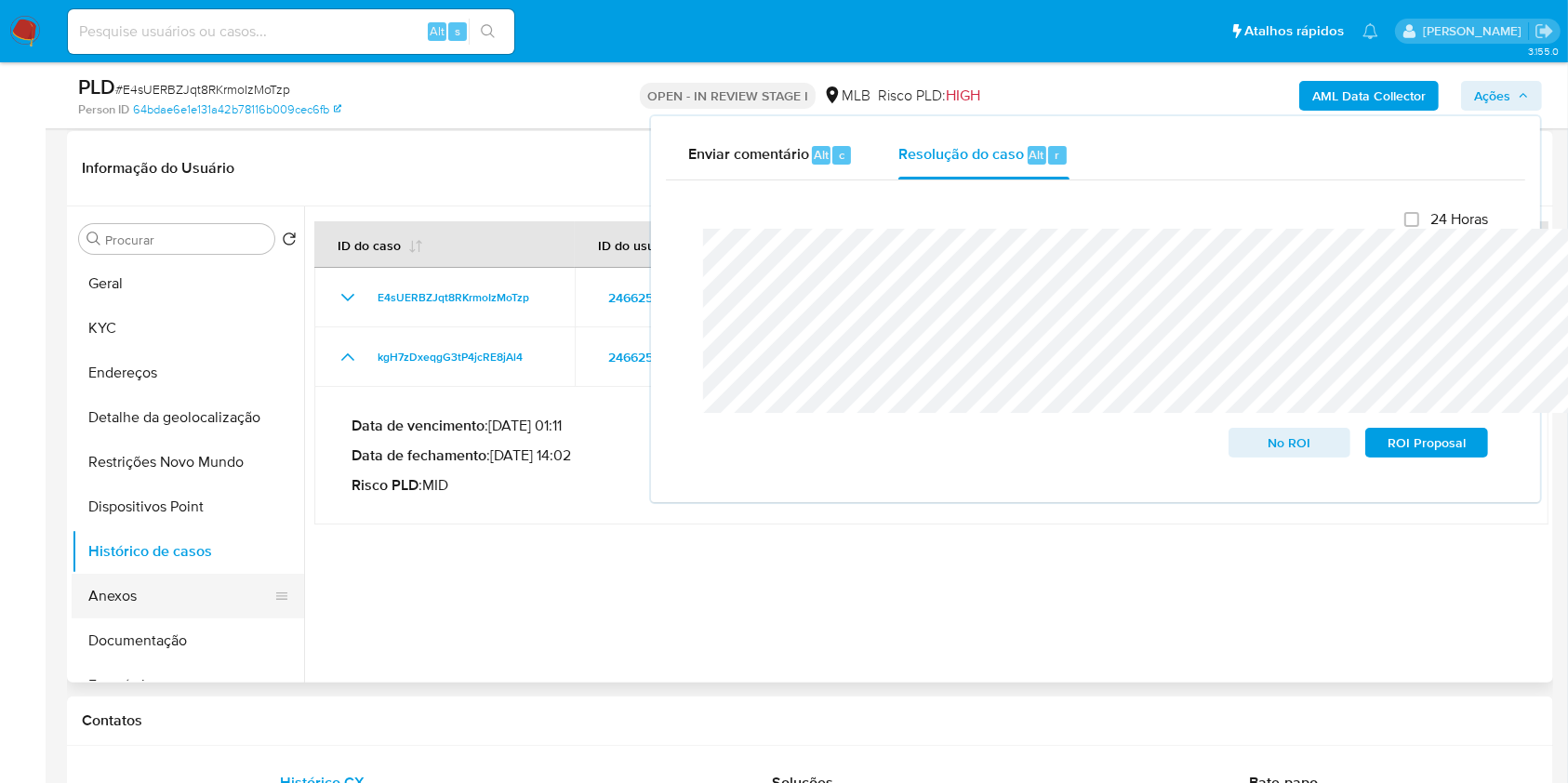
click at [154, 619] on button "Anexos" at bounding box center [180, 597] width 217 height 45
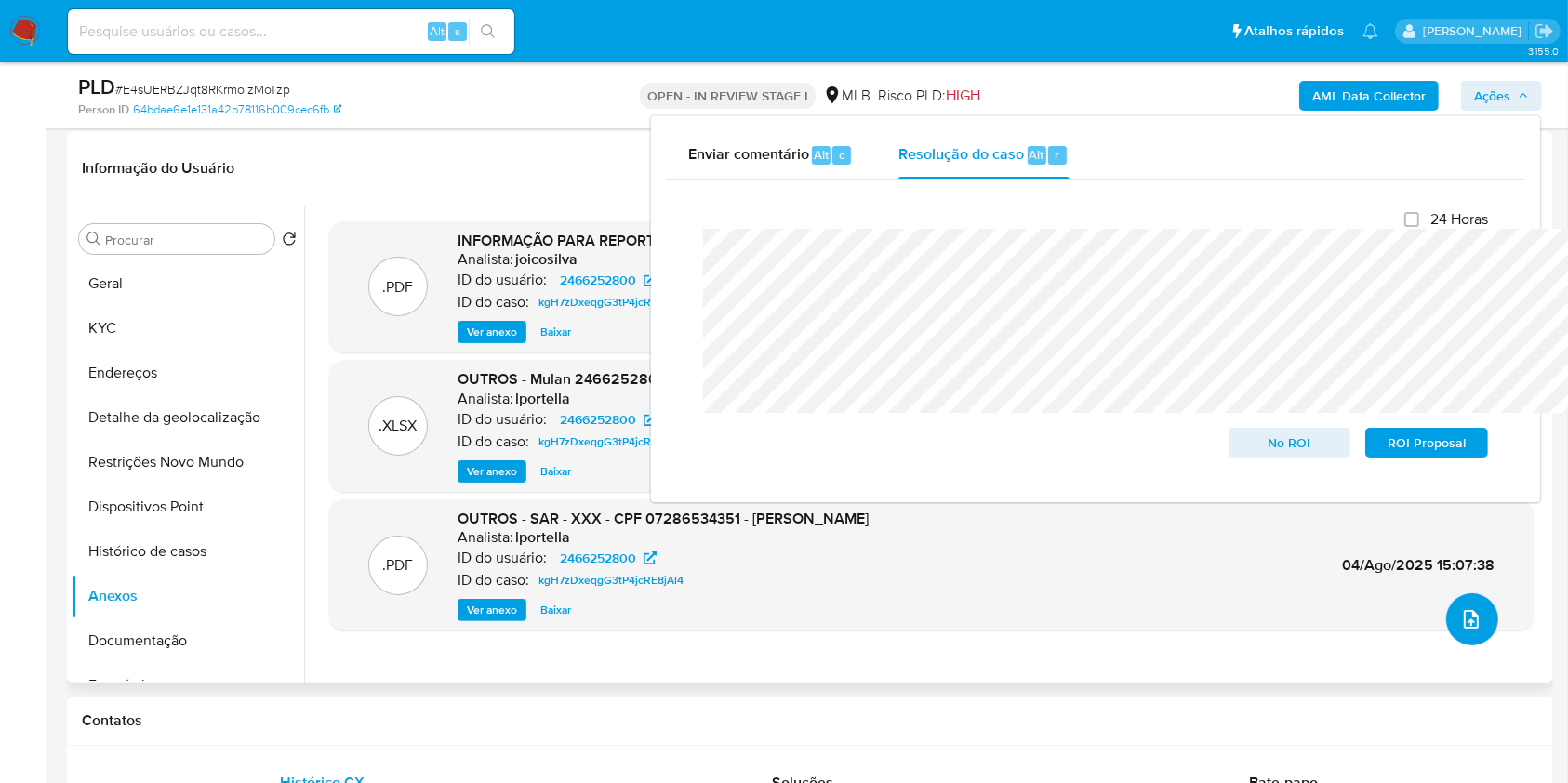
click at [1467, 646] on button "upload-file" at bounding box center [1471, 619] width 52 height 52
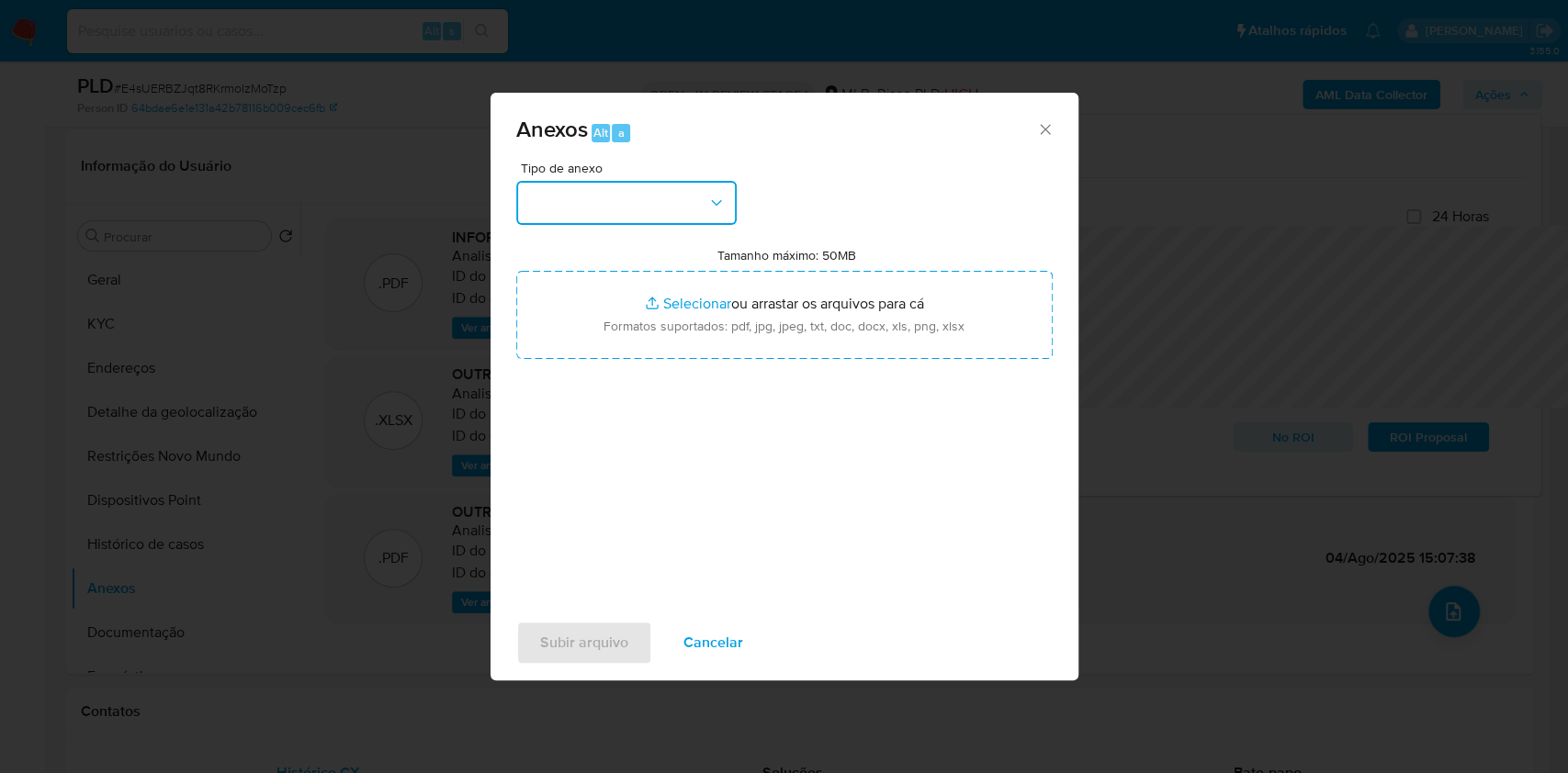
click at [617, 181] on button "button" at bounding box center [626, 203] width 220 height 44
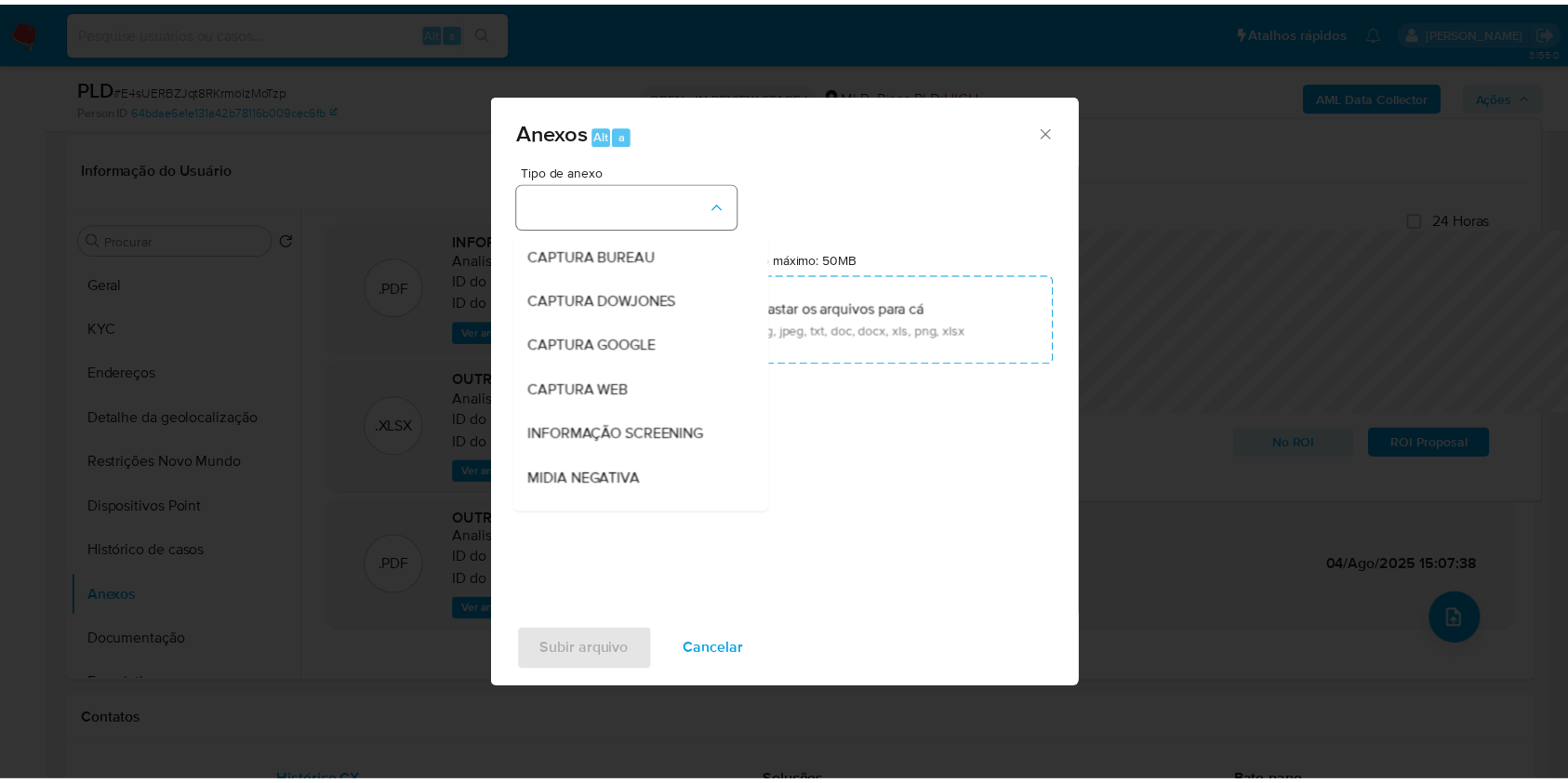
scroll to position [231, 0]
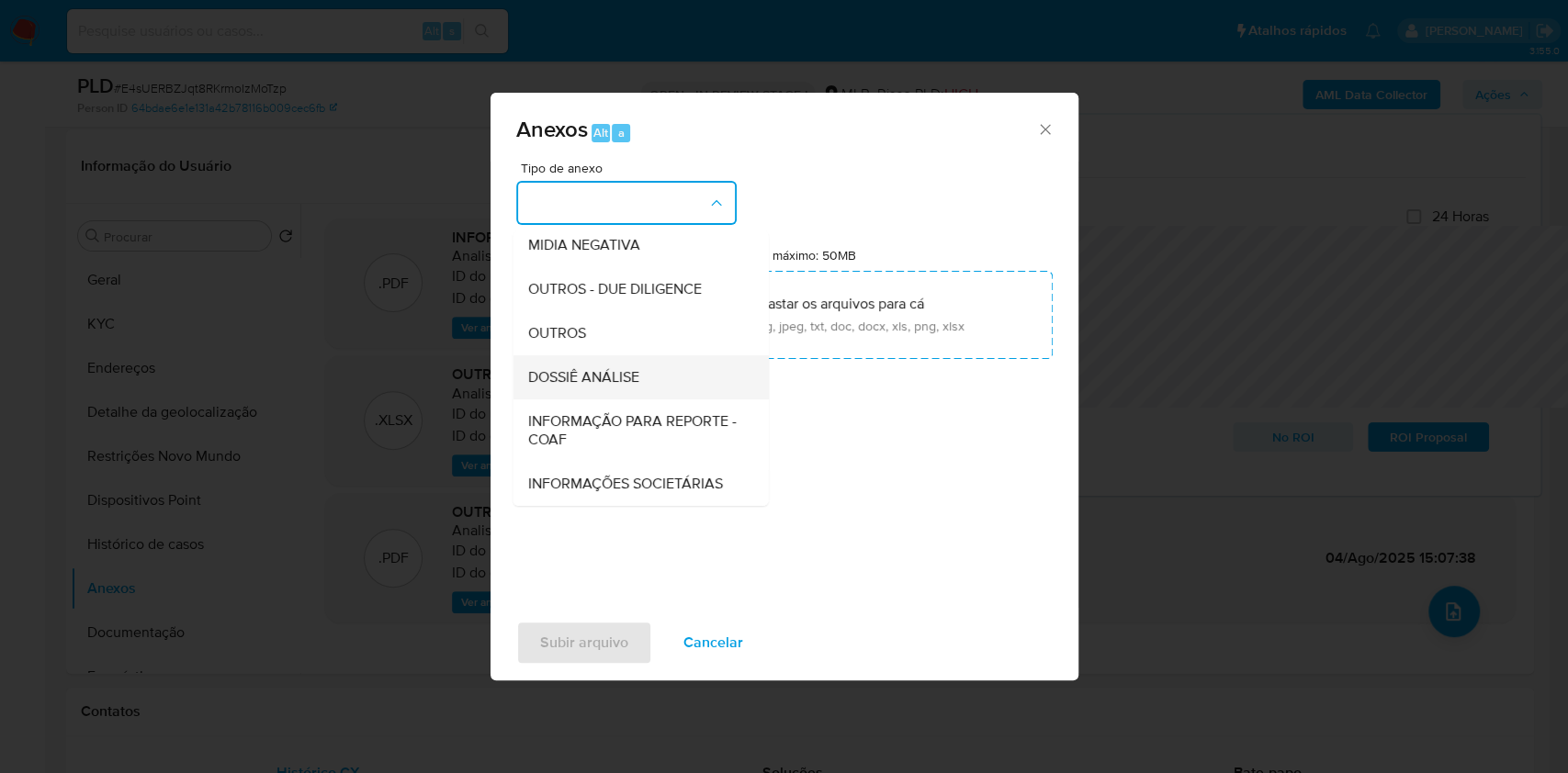
click at [546, 368] on span "DOSSIÊ ANÁLISE" at bounding box center [583, 377] width 111 height 18
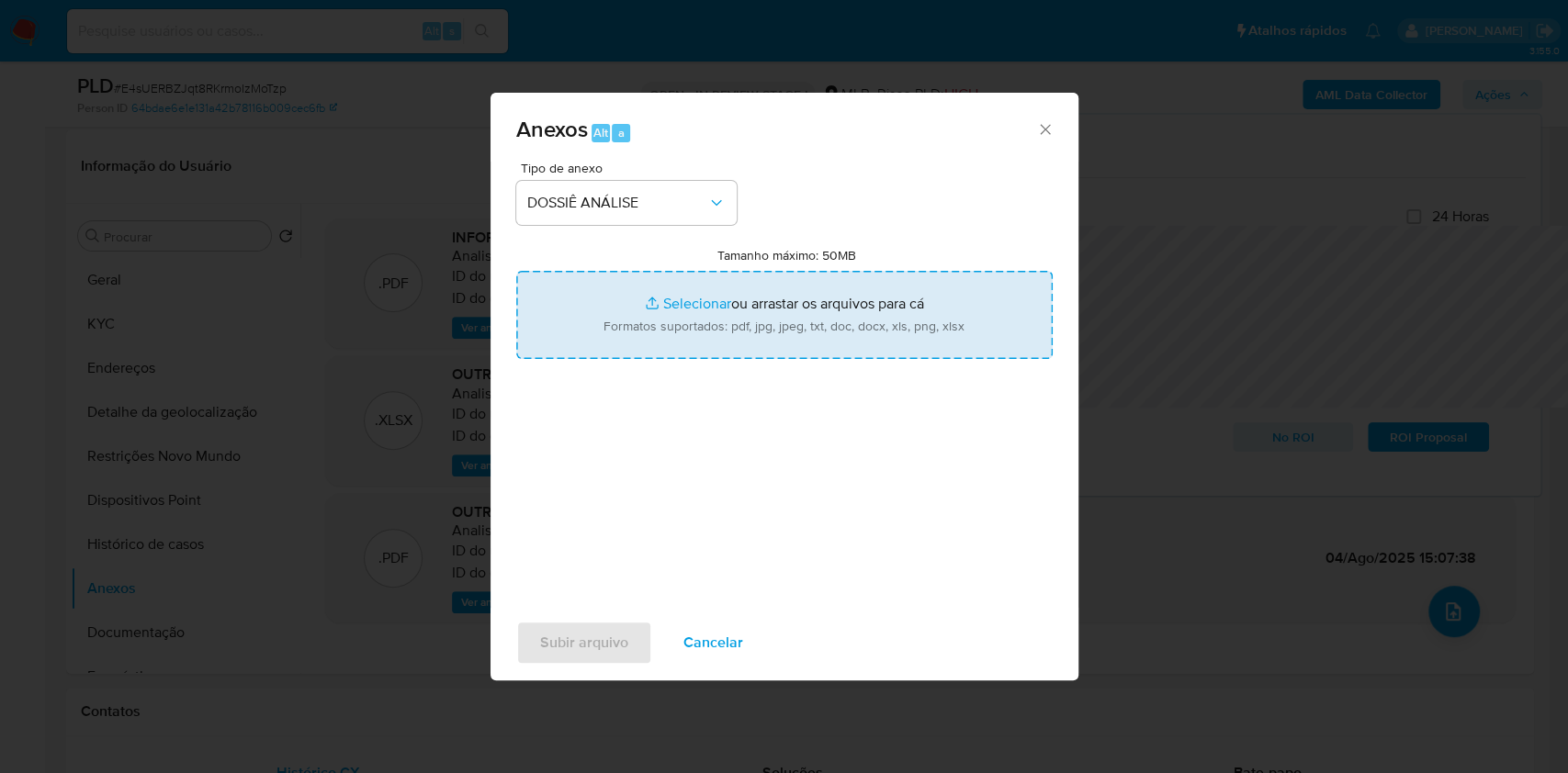
type input "C:\fakepath\Mulan 2466252800_2025_08_20_07_04_48.xlsx"
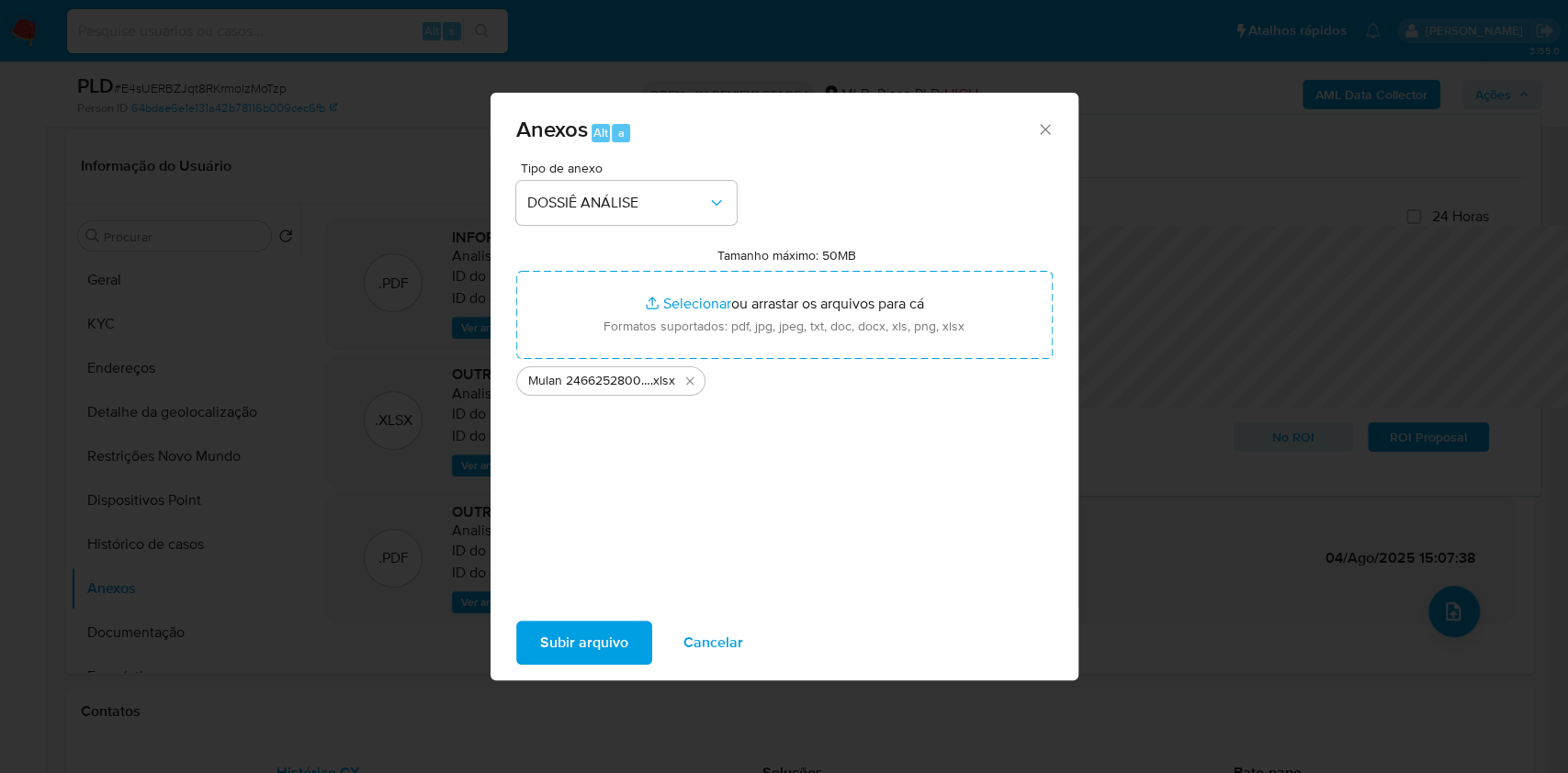
click at [556, 663] on span "Subir arquivo" at bounding box center [584, 643] width 88 height 41
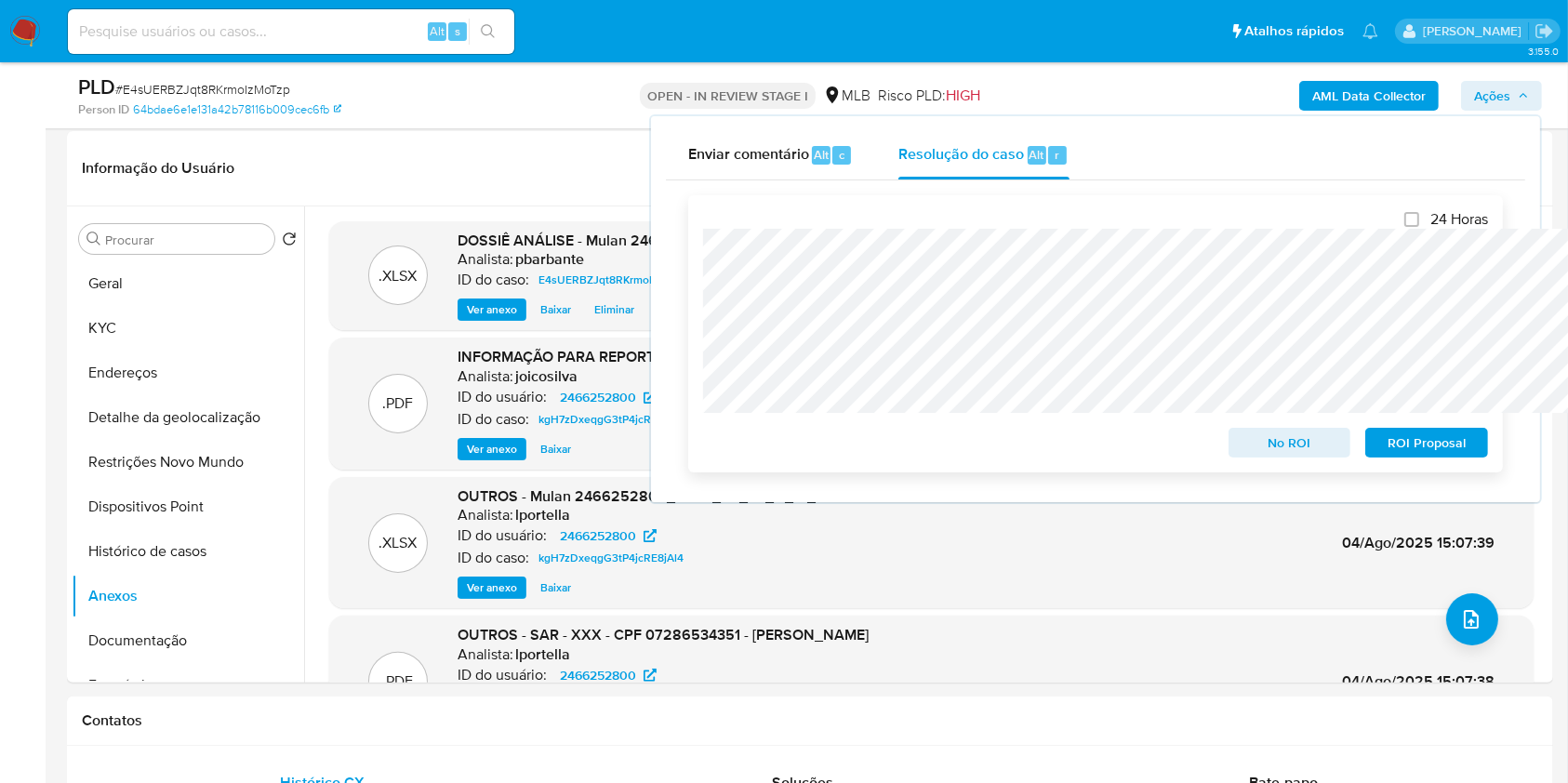
click at [1269, 444] on span "No ROI" at bounding box center [1289, 442] width 97 height 26
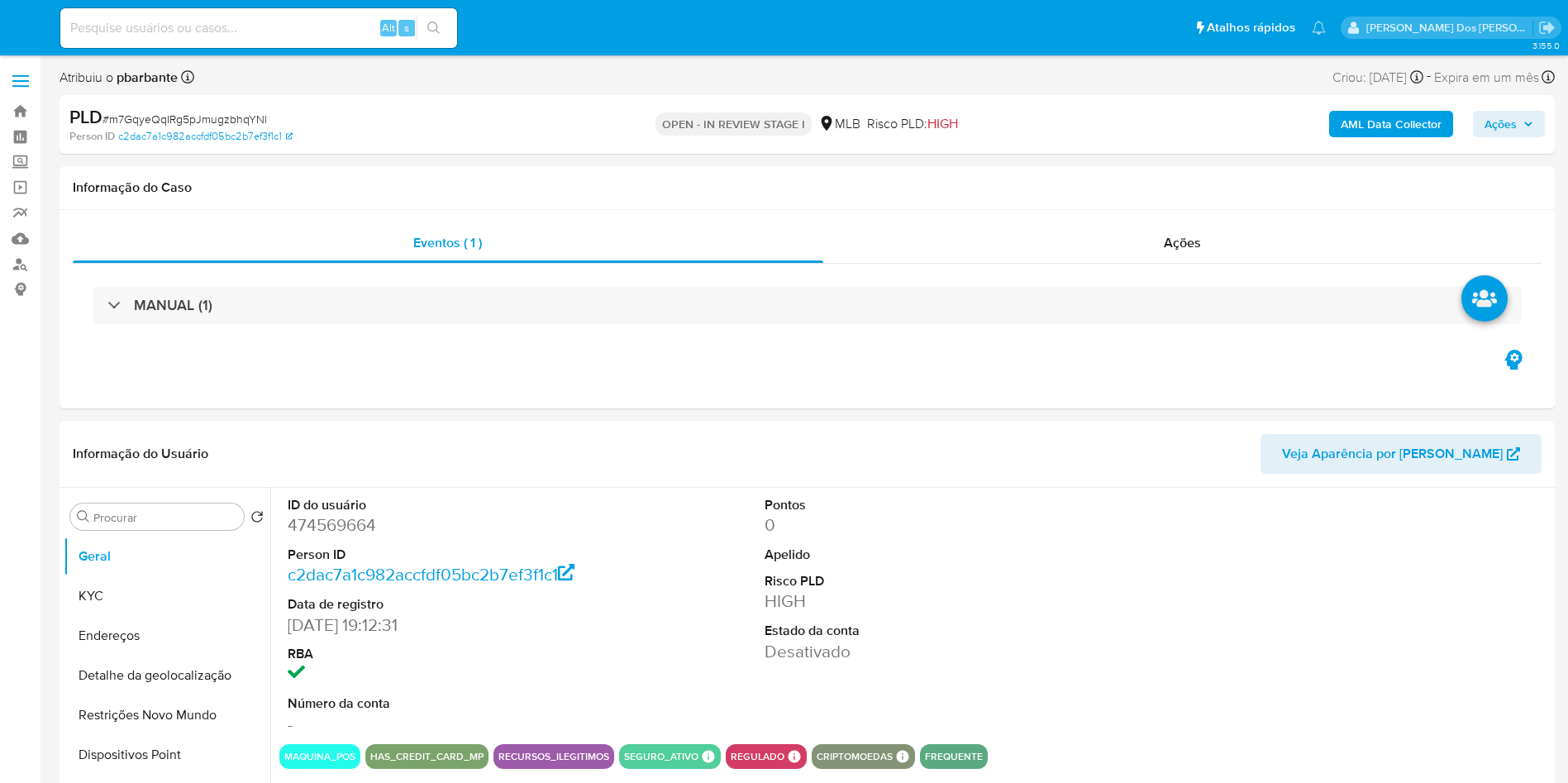
select select "10"
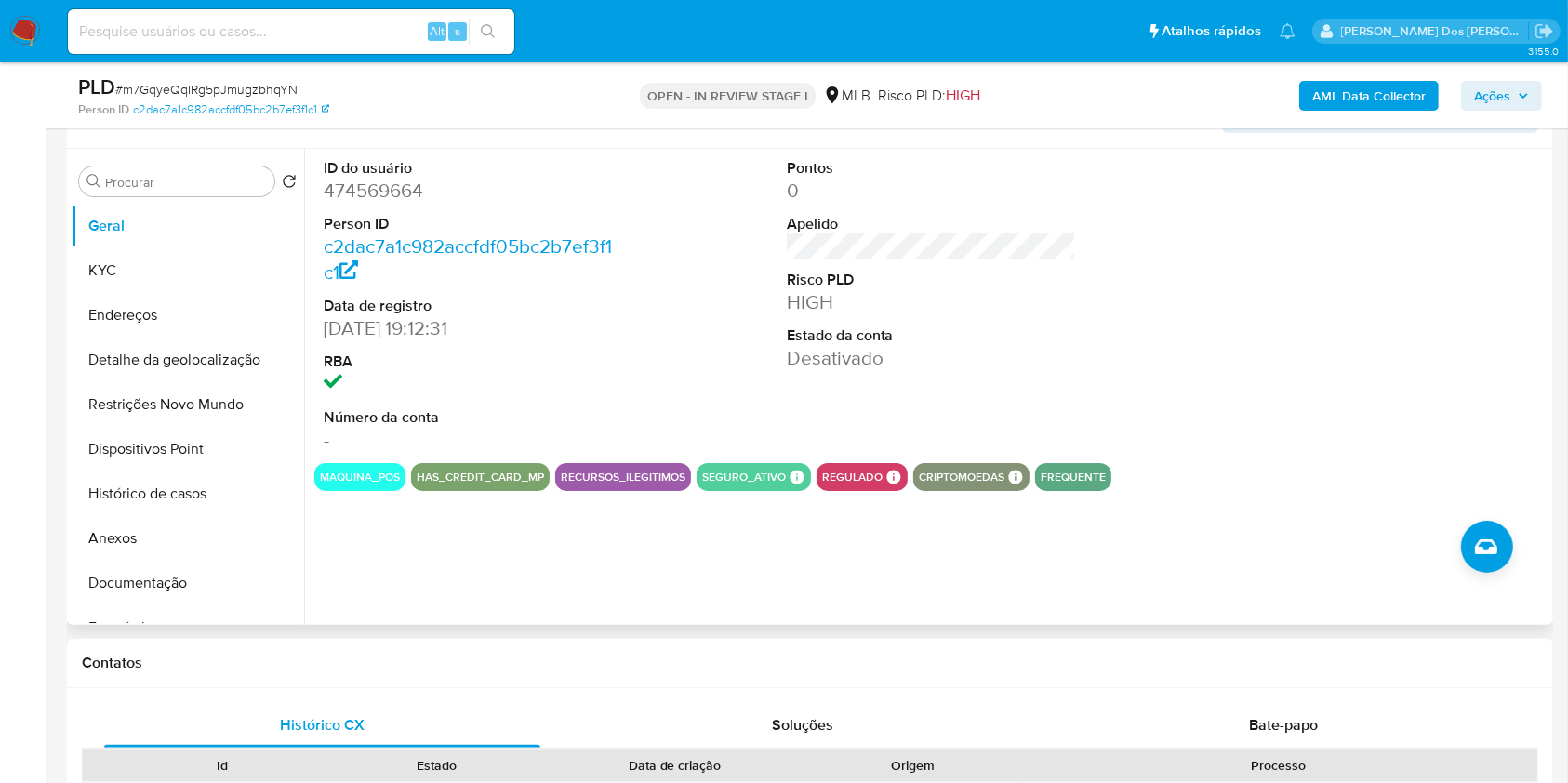
scroll to position [332, 0]
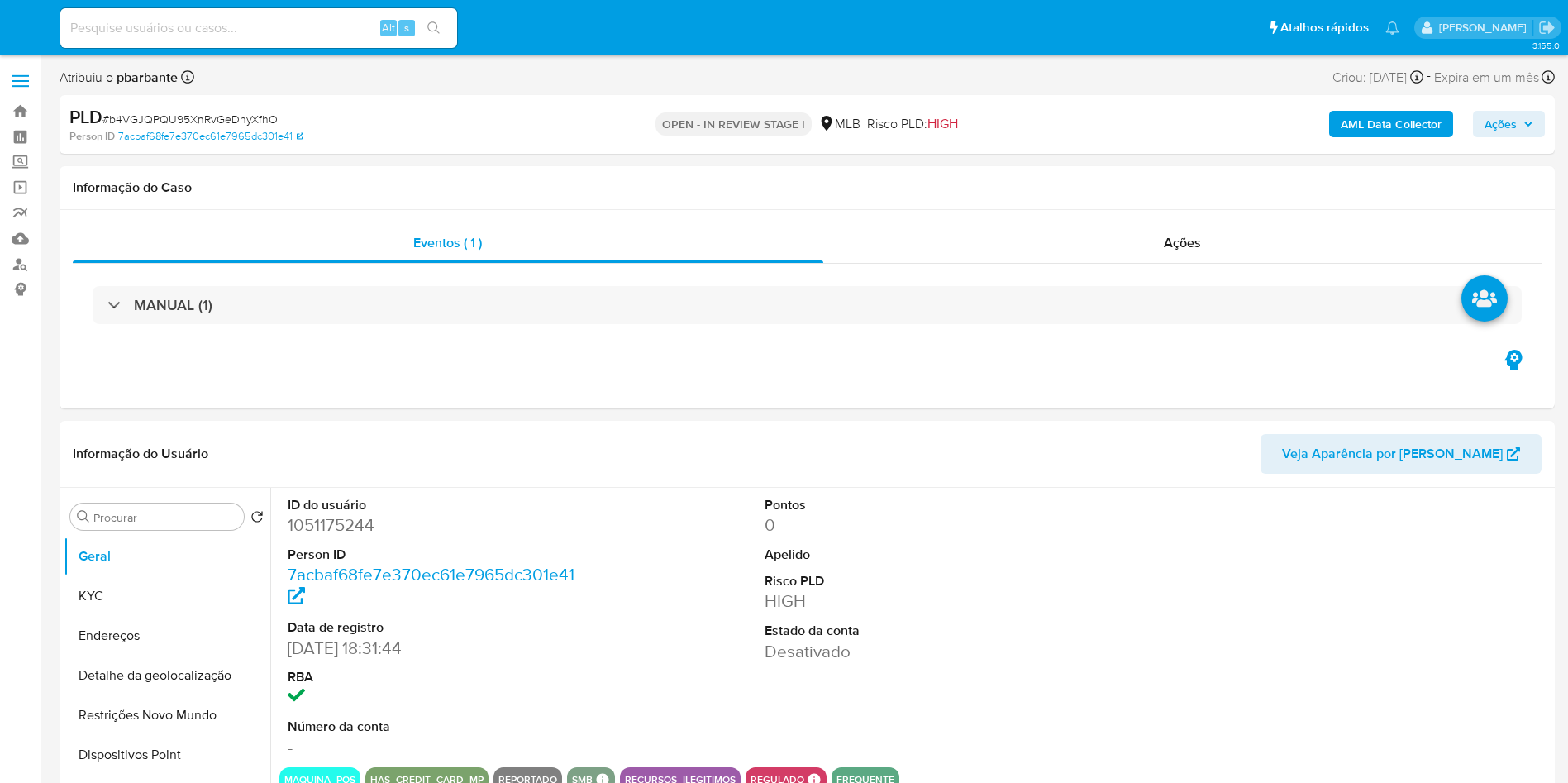
select select "10"
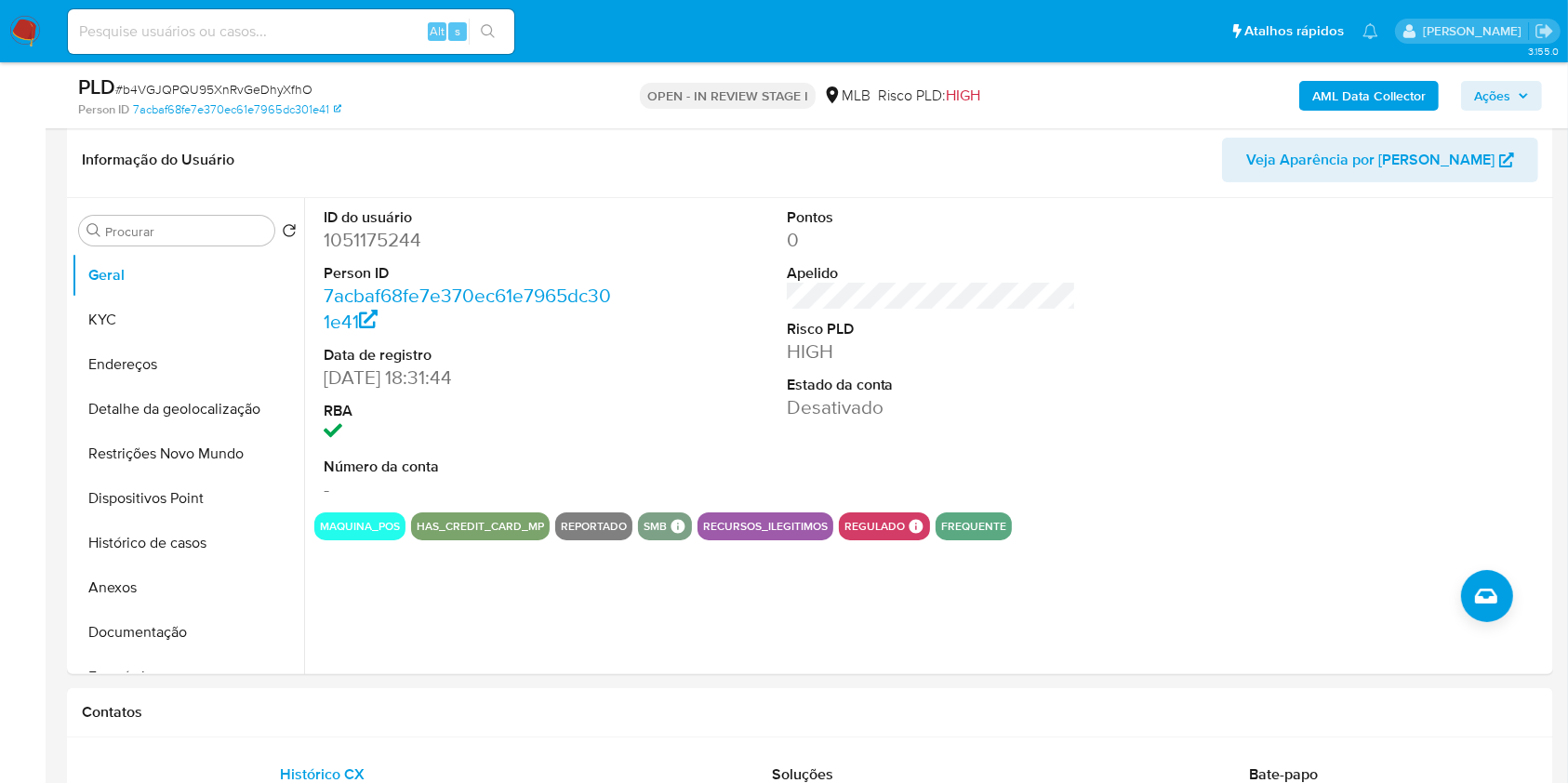
scroll to position [307, 0]
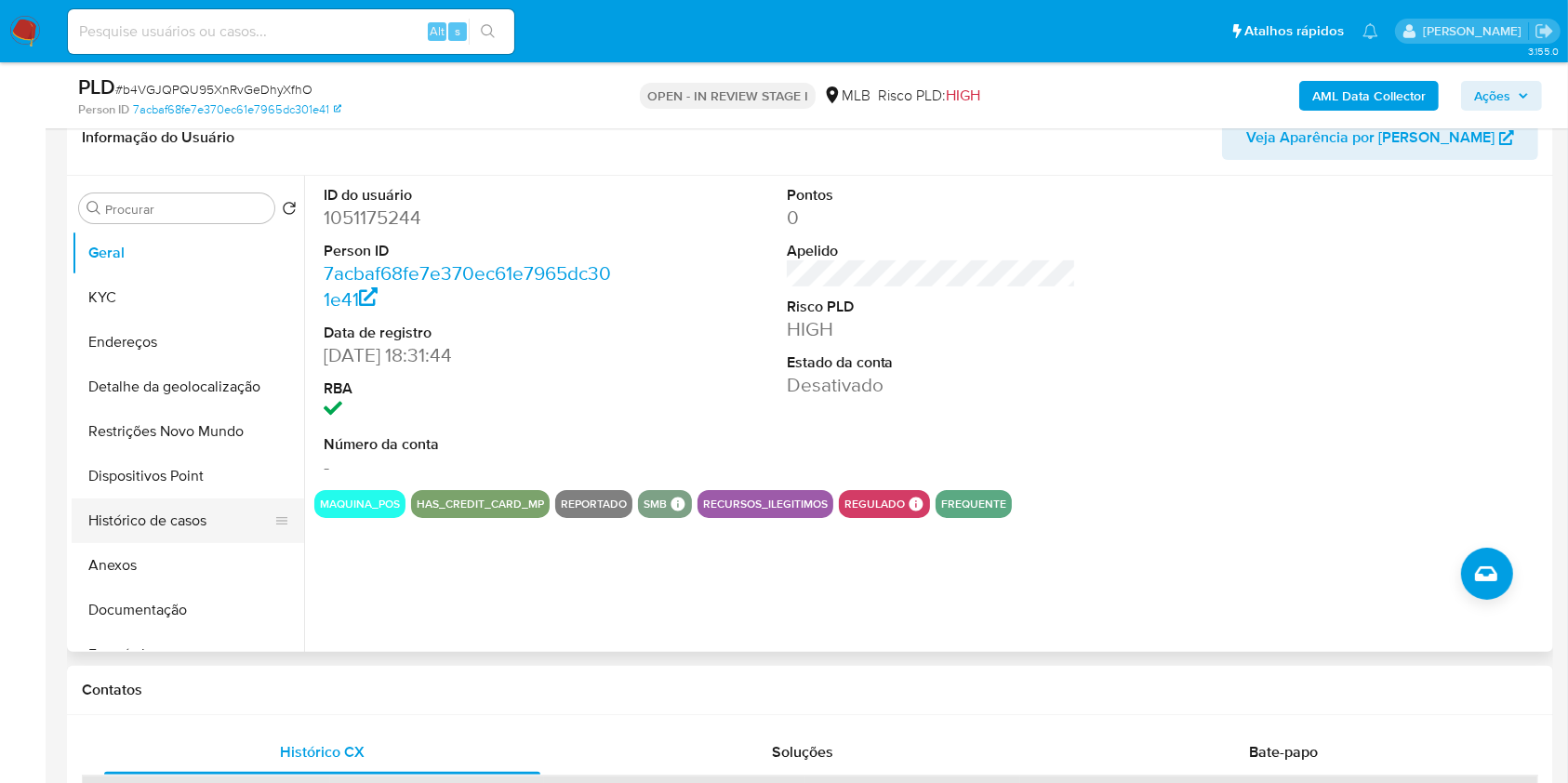
click at [195, 543] on button "Histórico de casos" at bounding box center [180, 522] width 217 height 45
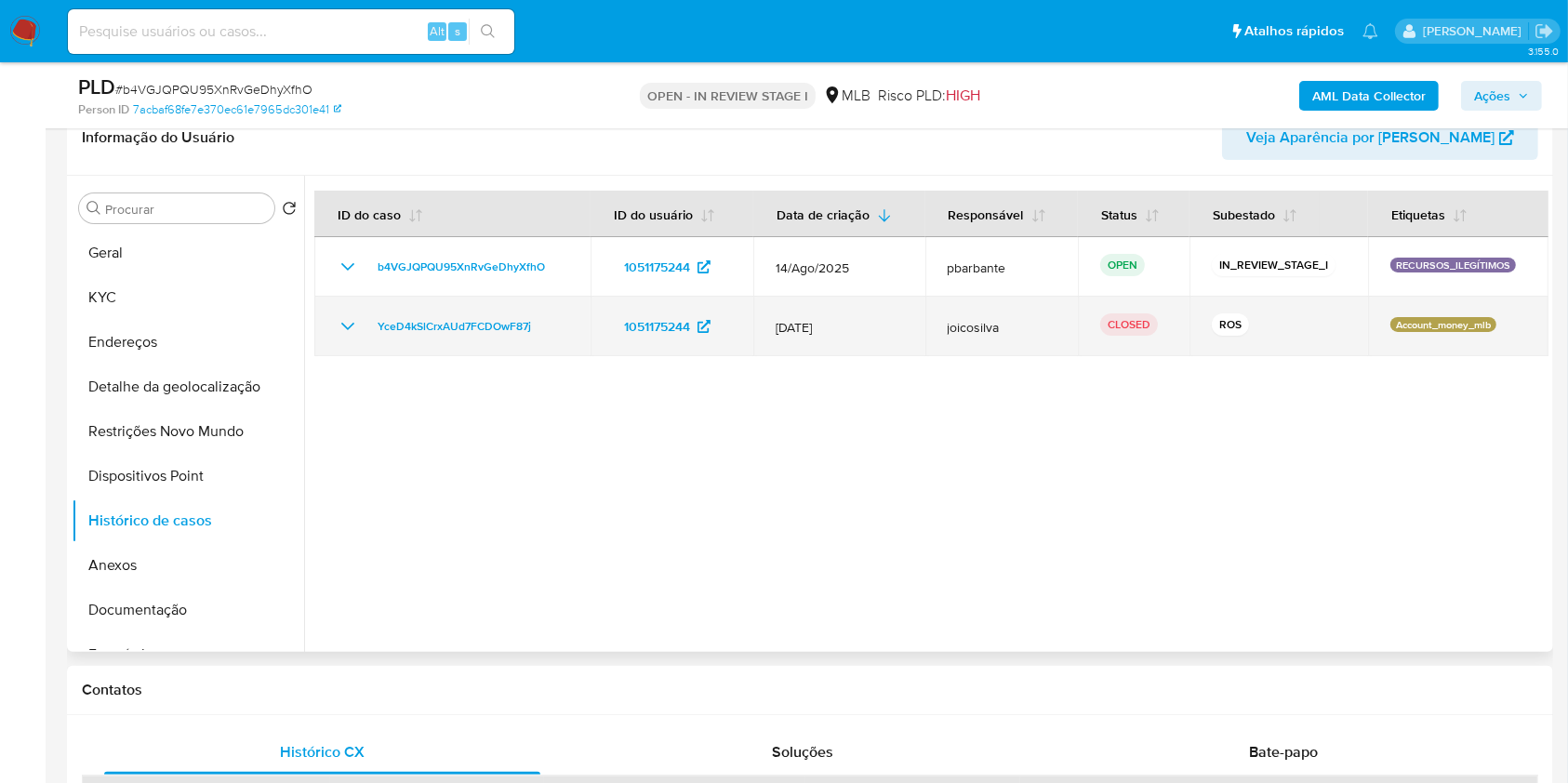
click at [352, 338] on icon "Mostrar/Ocultar" at bounding box center [347, 326] width 22 height 23
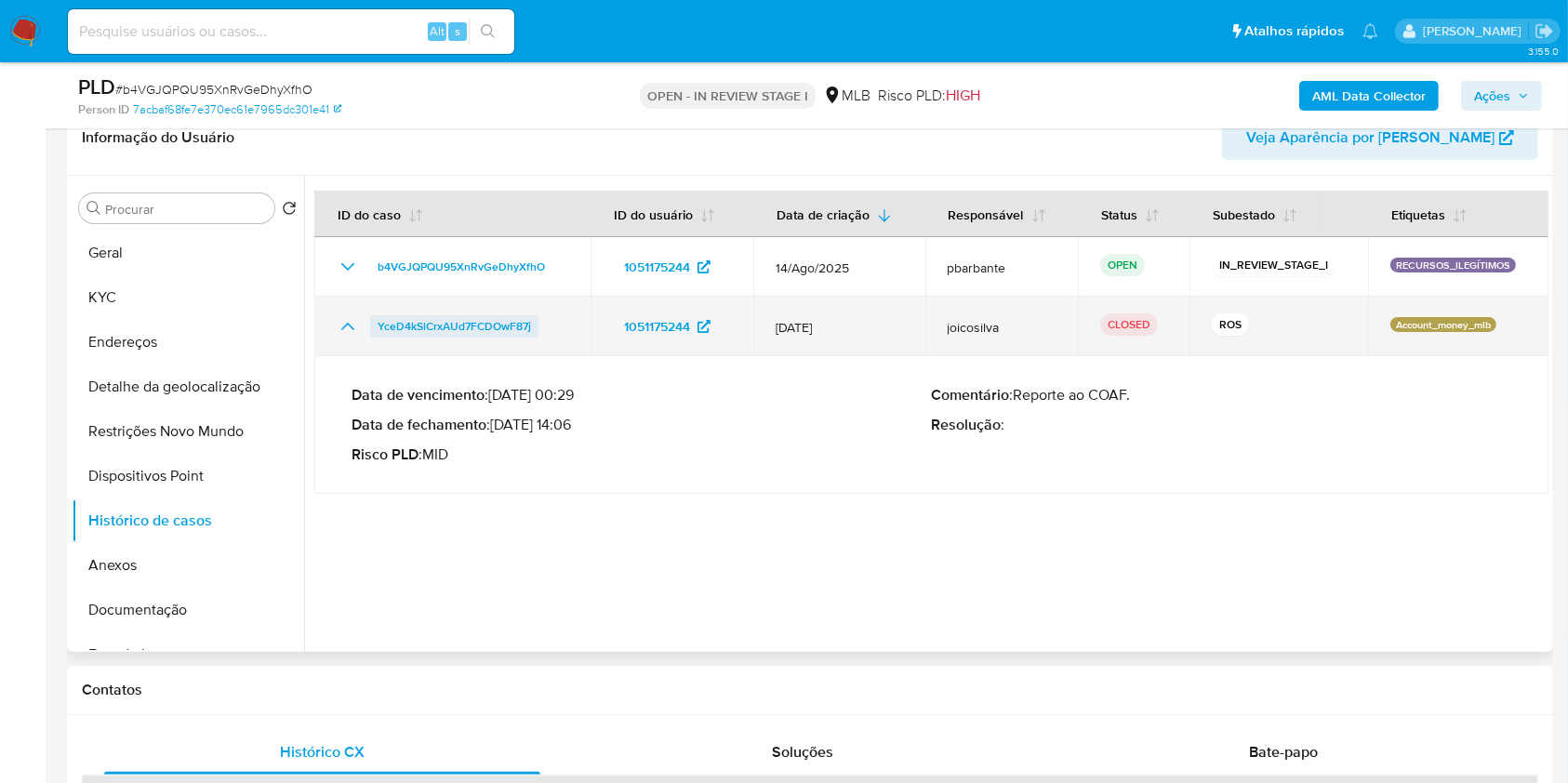
click at [446, 338] on span "YceD4kSlCrxAUd7FCDOwF87j" at bounding box center [454, 326] width 154 height 23
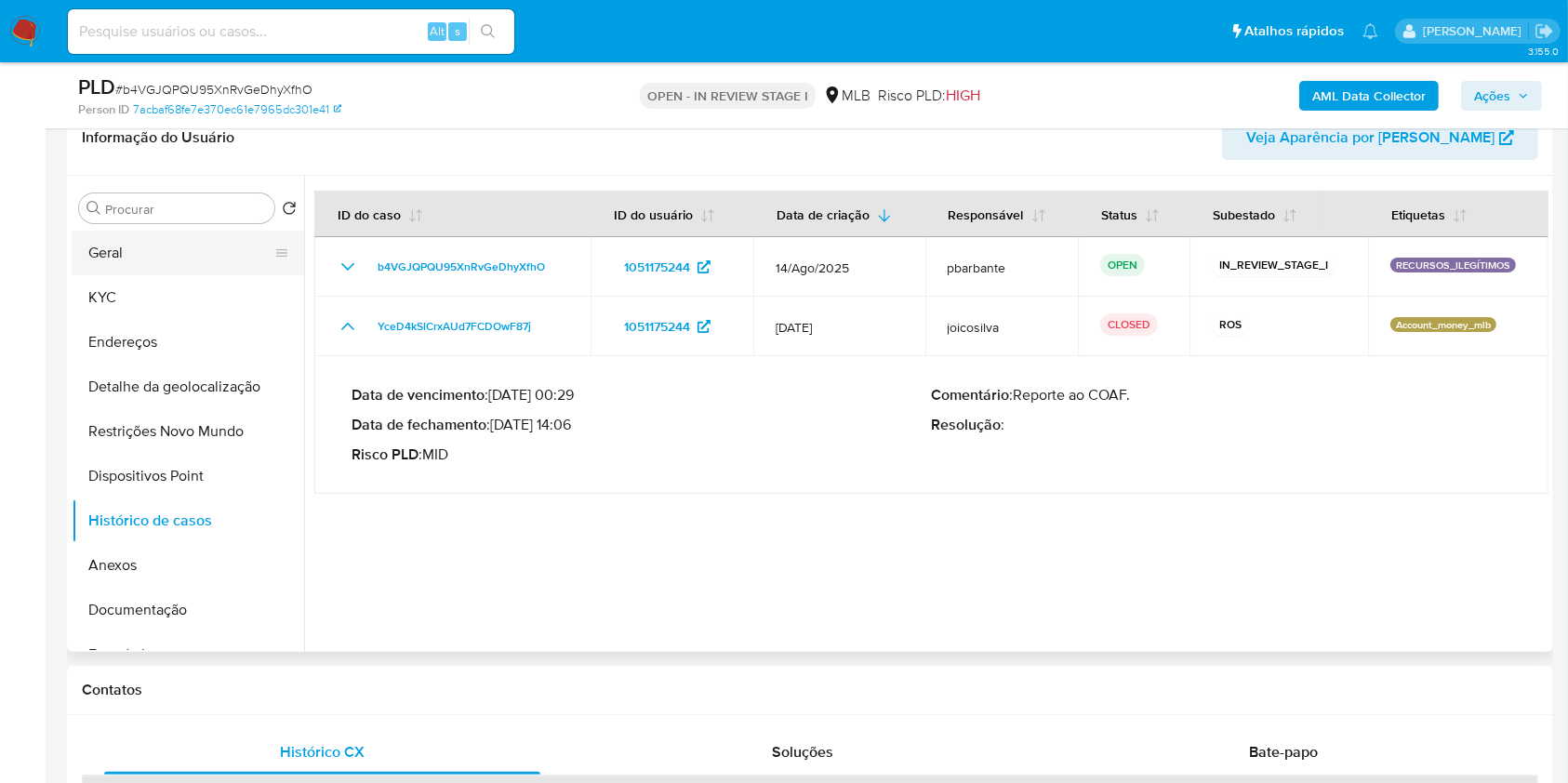
click at [163, 275] on button "Geral" at bounding box center [180, 253] width 217 height 45
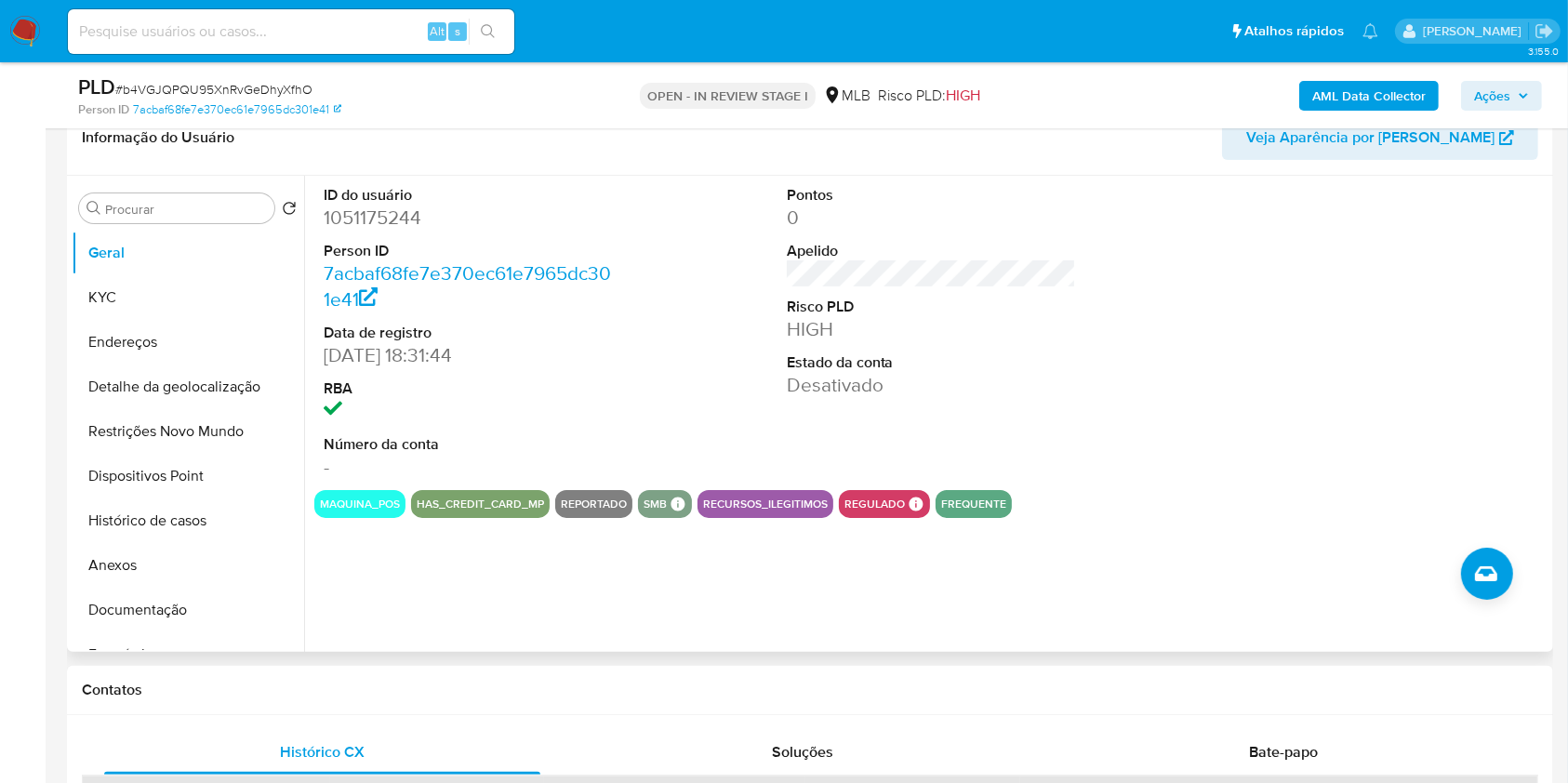
click at [389, 206] on dt "ID do usuário" at bounding box center [469, 195] width 291 height 21
click at [384, 231] on dd "1051175244" at bounding box center [469, 217] width 291 height 26
copy dd "1051175244"
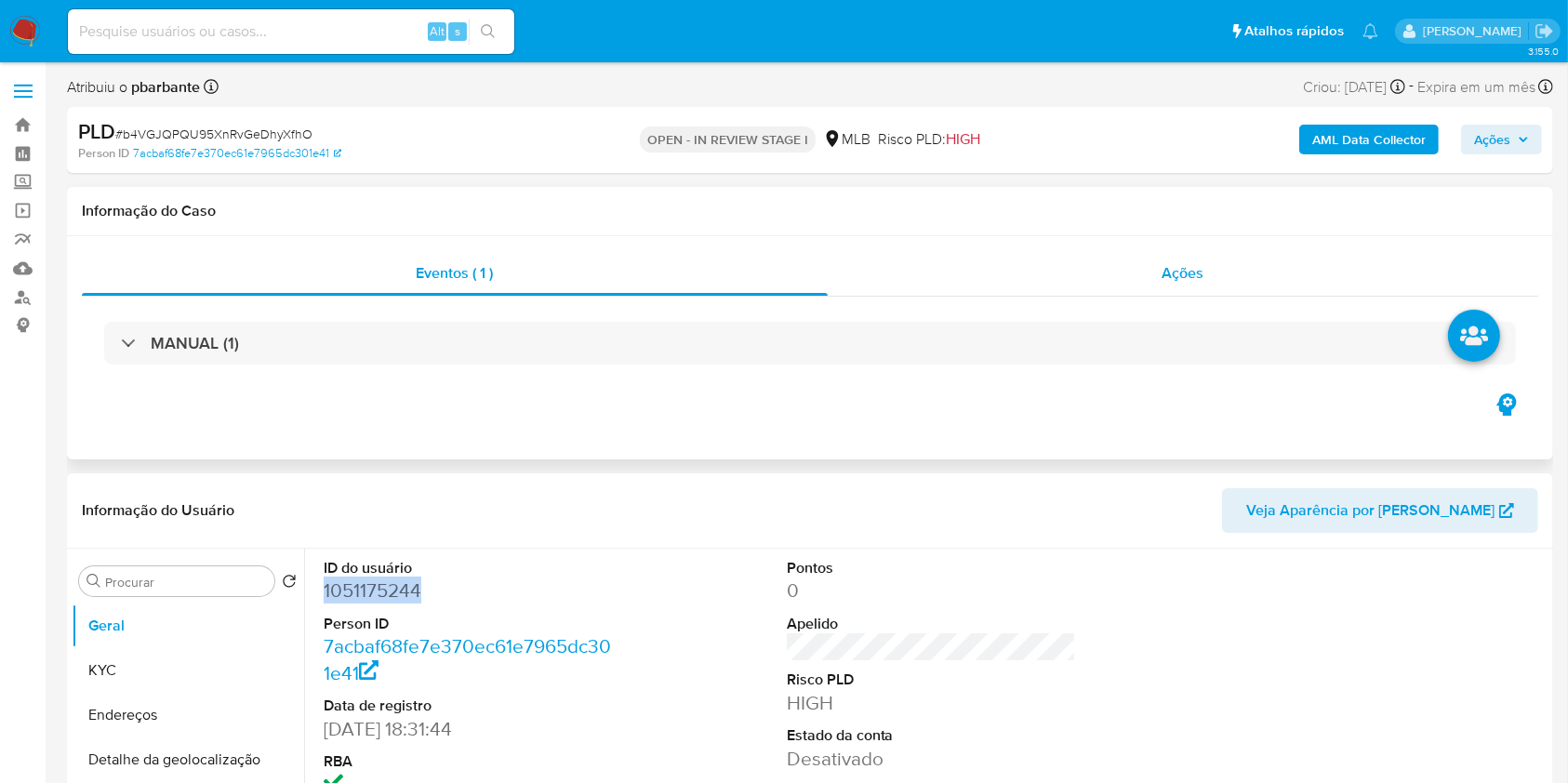
click at [1206, 264] on div "Ações" at bounding box center [1183, 274] width 710 height 45
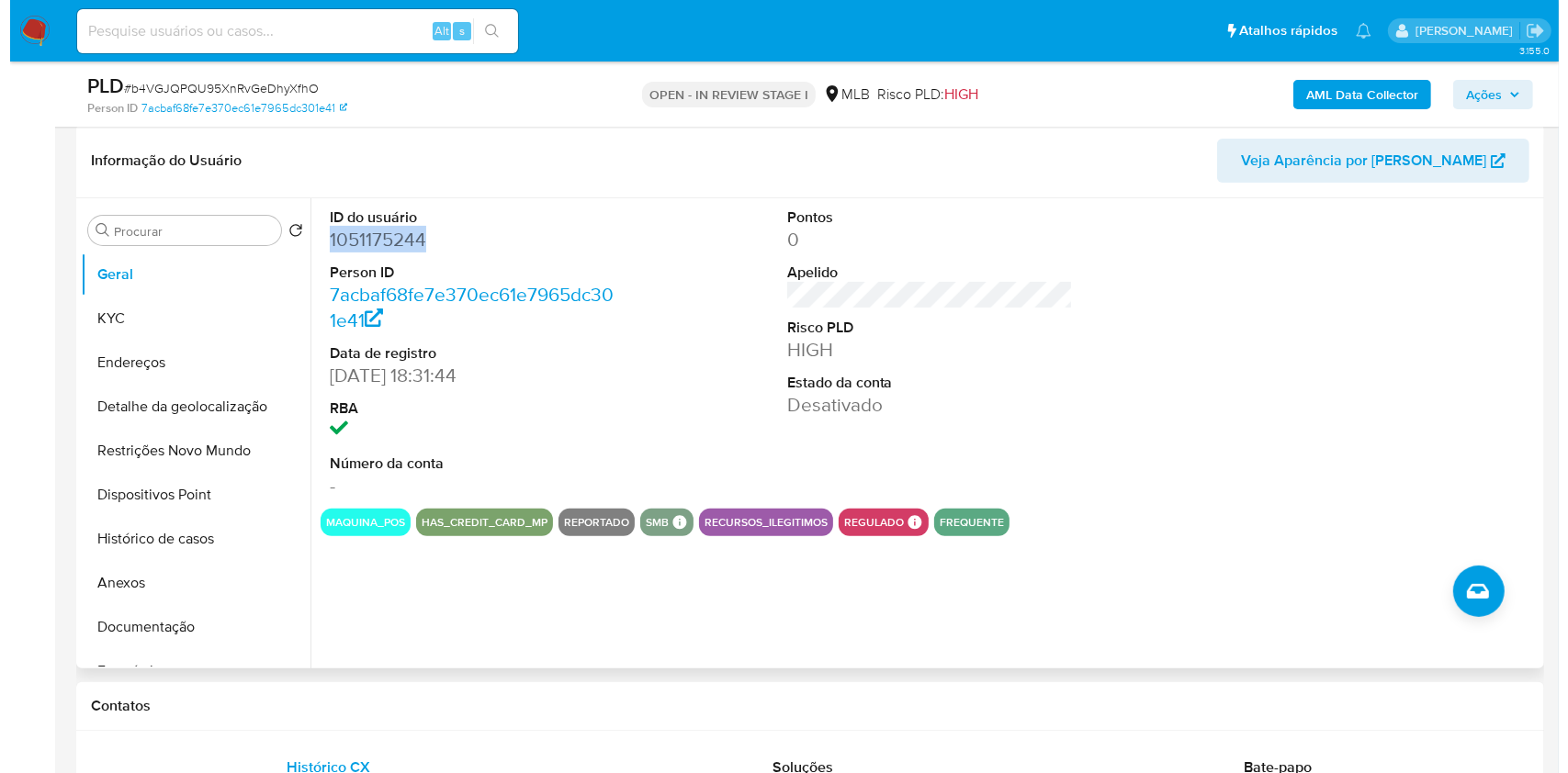
scroll to position [418, 0]
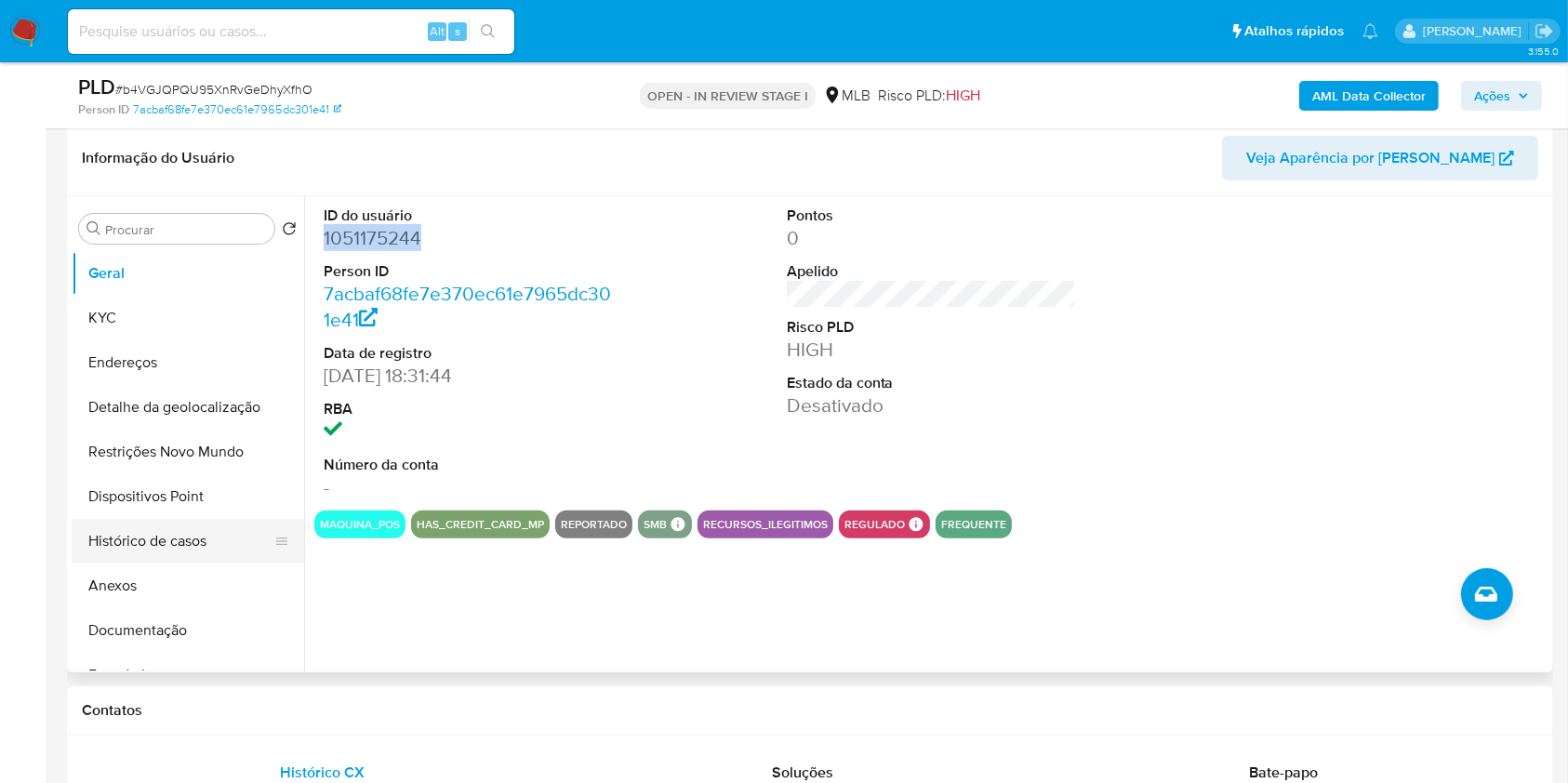
click at [200, 562] on button "Histórico de casos" at bounding box center [180, 541] width 217 height 45
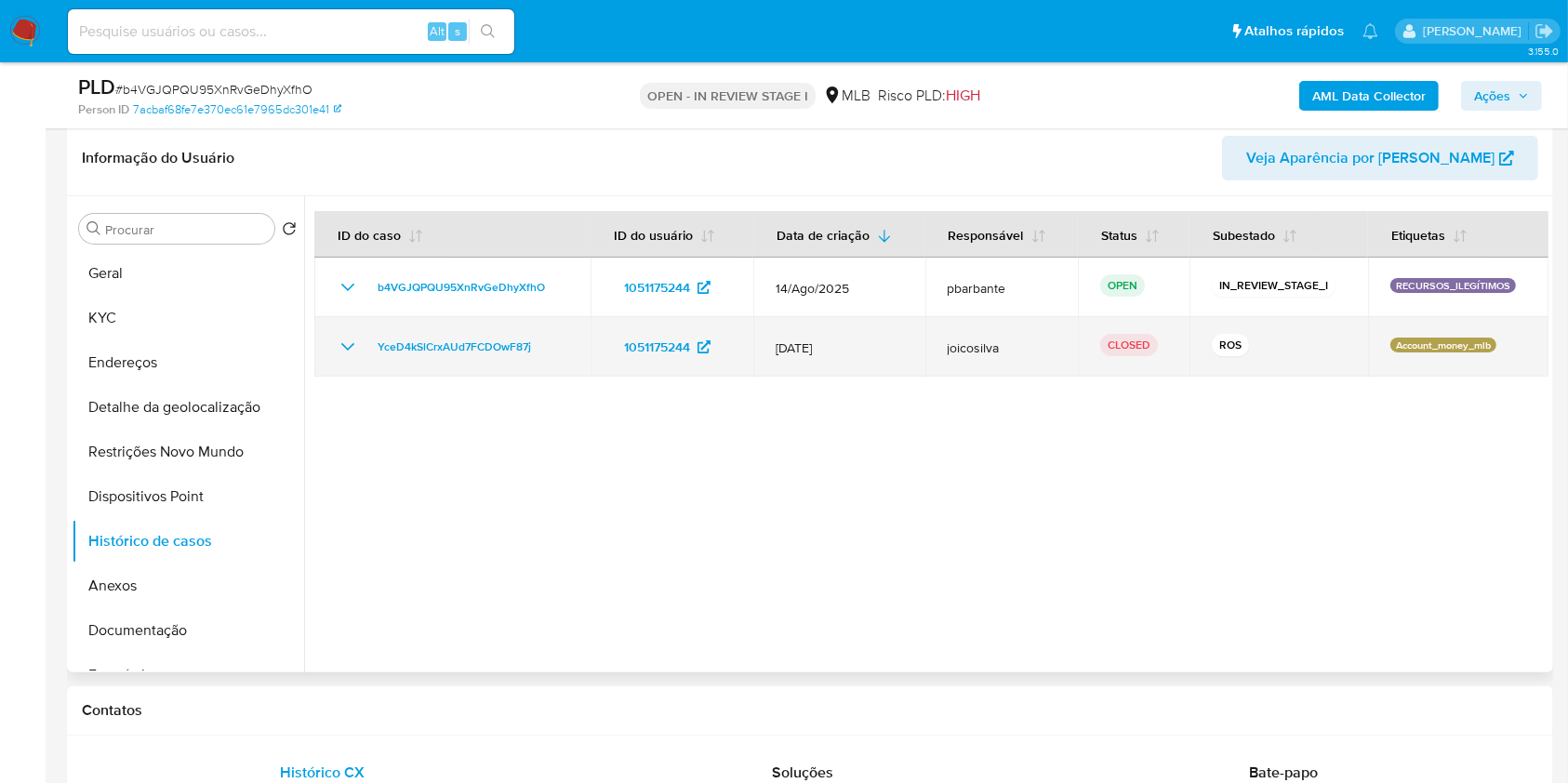
click at [352, 358] on icon "Mostrar/Ocultar" at bounding box center [347, 346] width 22 height 23
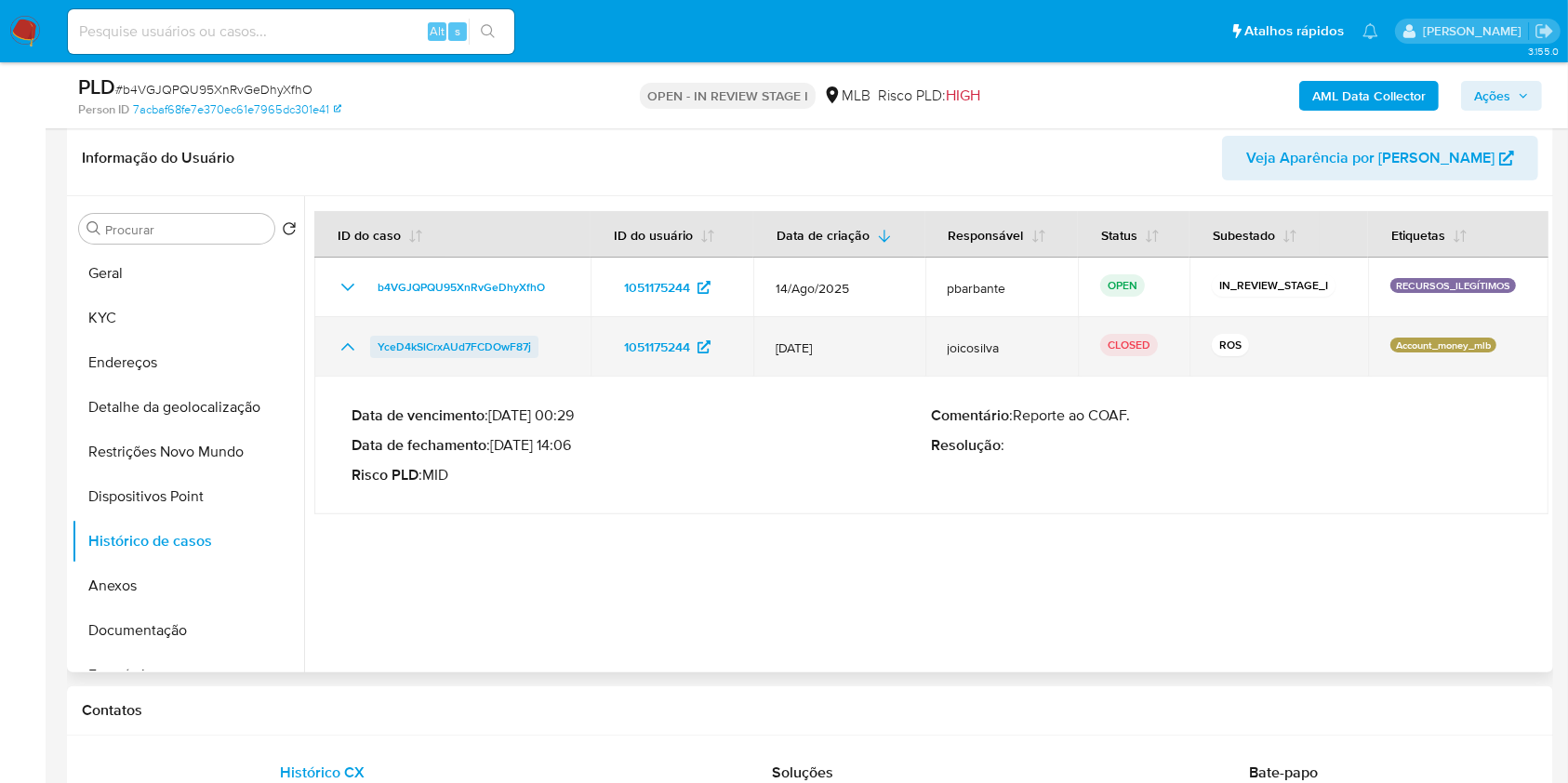
drag, startPoint x: 542, startPoint y: 385, endPoint x: 373, endPoint y: 382, distance: 169.0
click at [373, 358] on div "YceD4kSlCrxAUd7FCDOwF87j" at bounding box center [452, 346] width 232 height 23
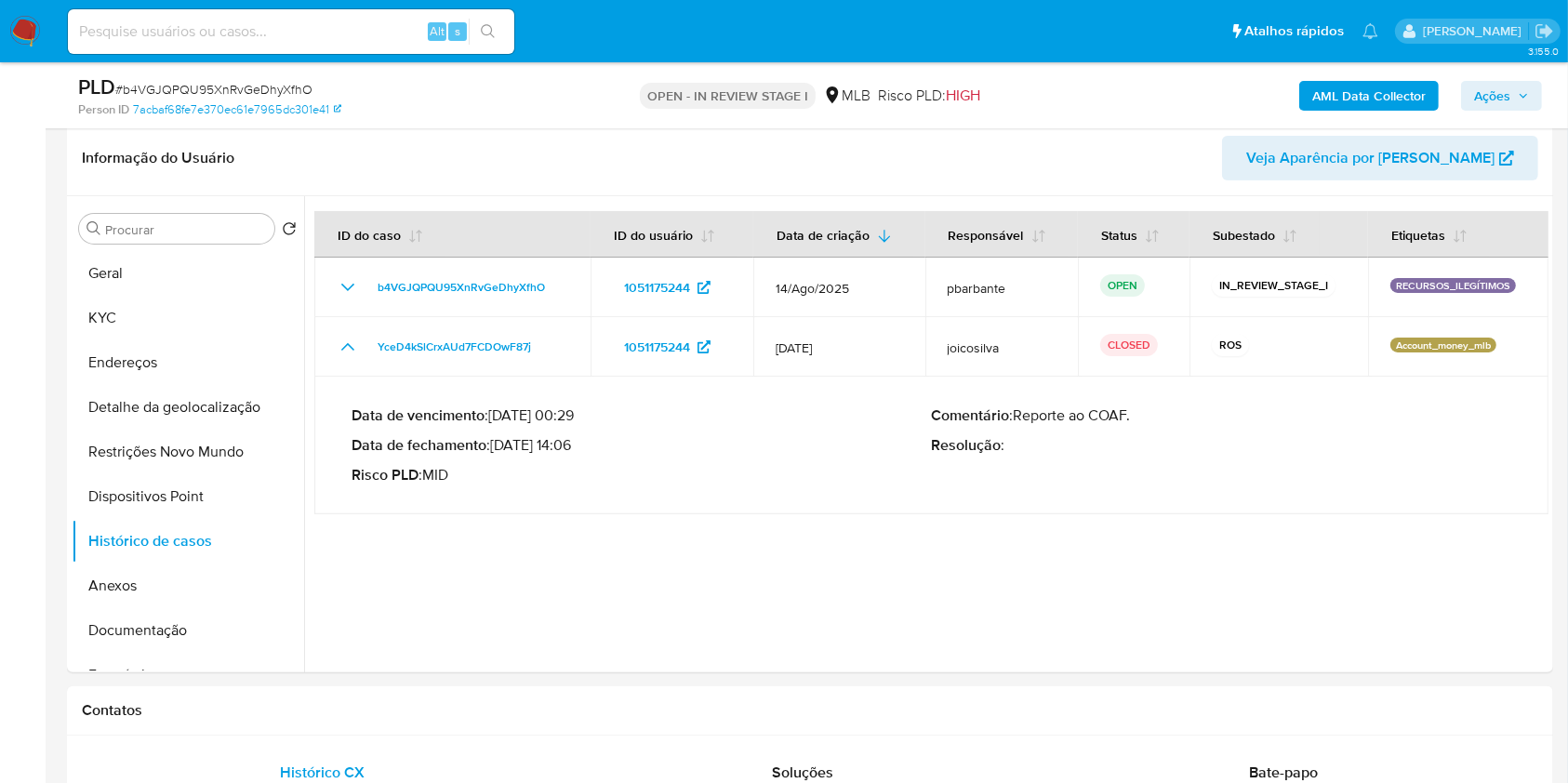
click at [1477, 85] on span "Ações" at bounding box center [1492, 96] width 36 height 29
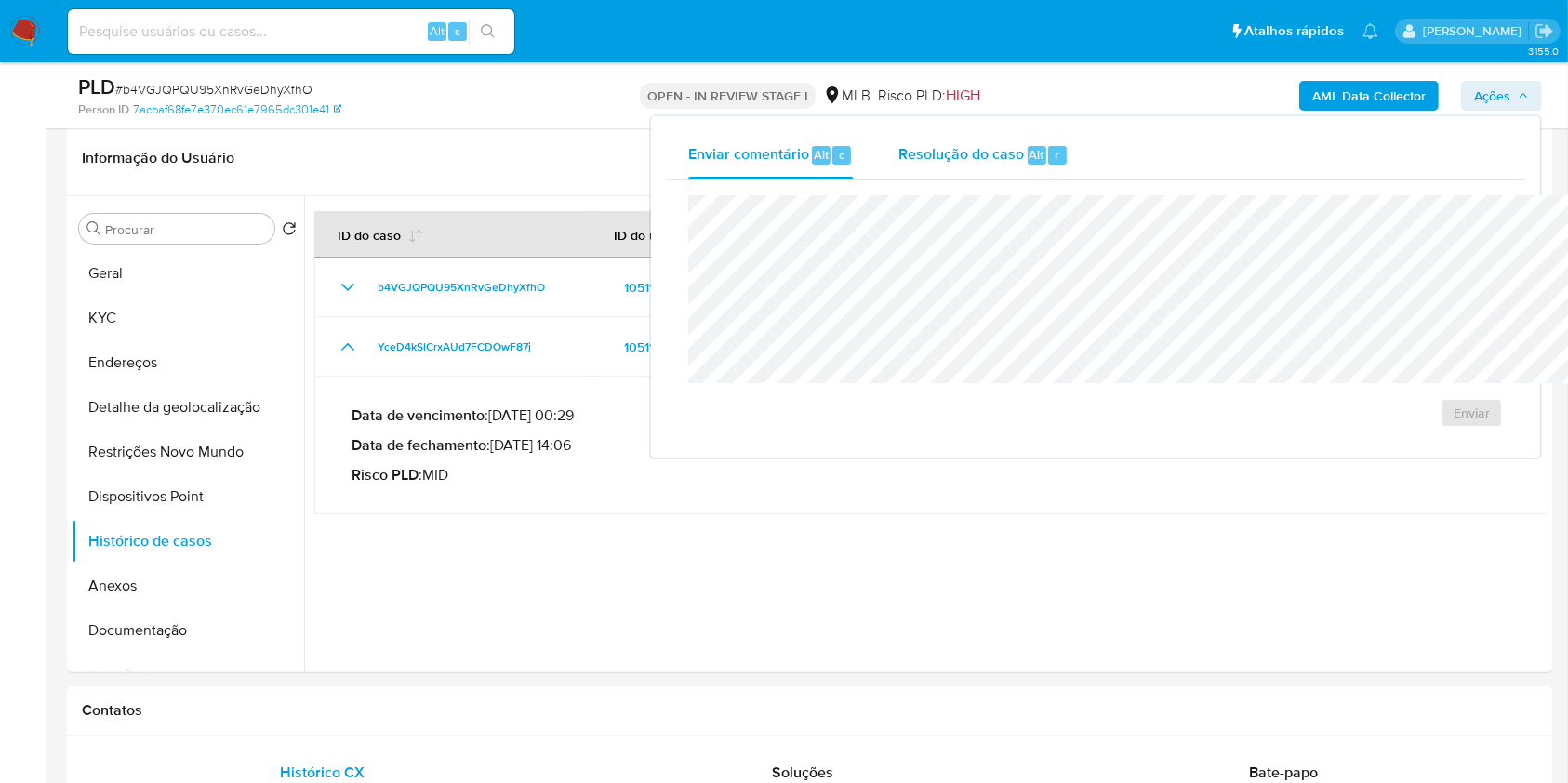
click at [1027, 152] on div "Alt" at bounding box center [1036, 155] width 19 height 19
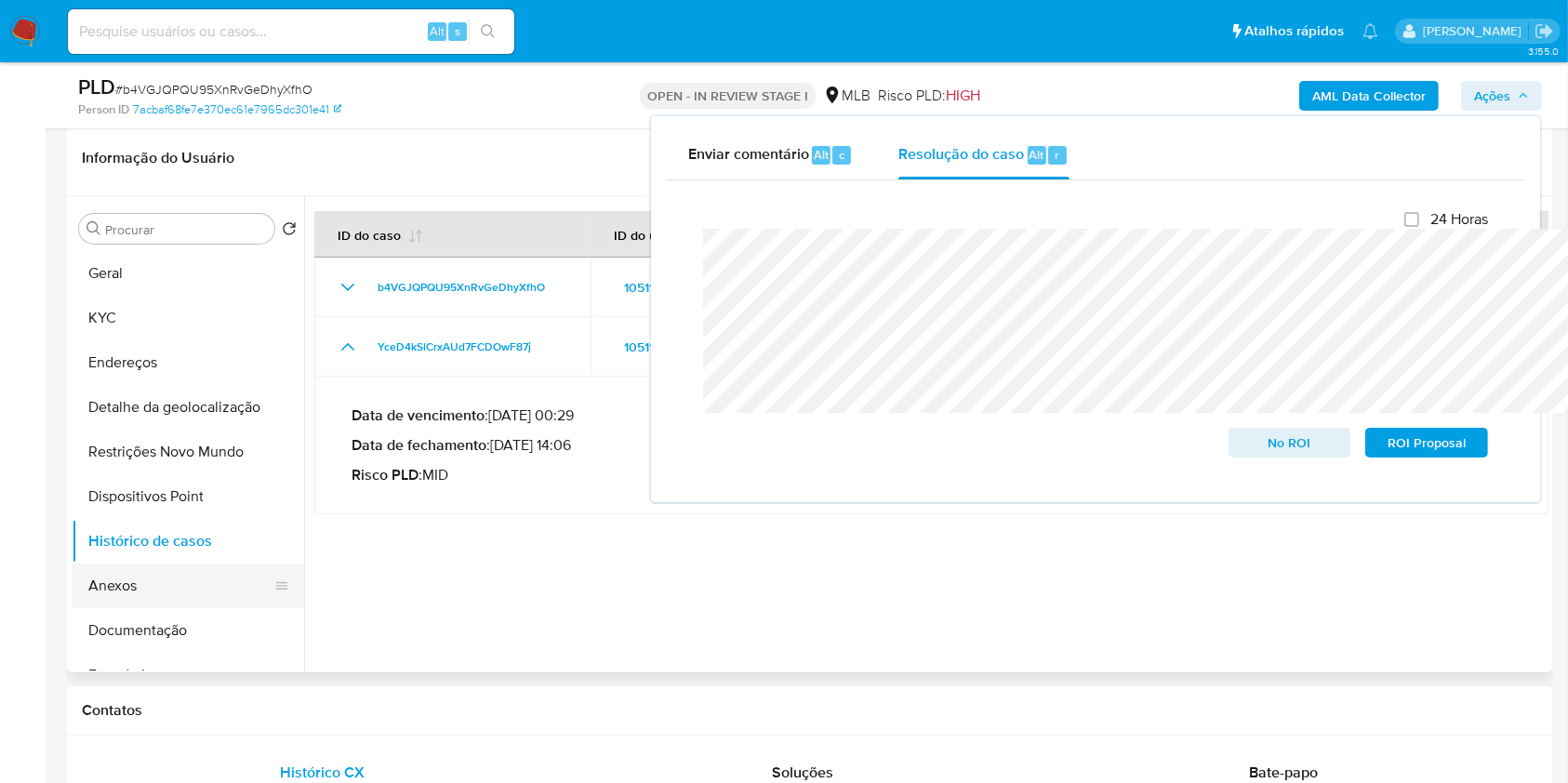
click at [134, 606] on button "Anexos" at bounding box center [180, 586] width 217 height 45
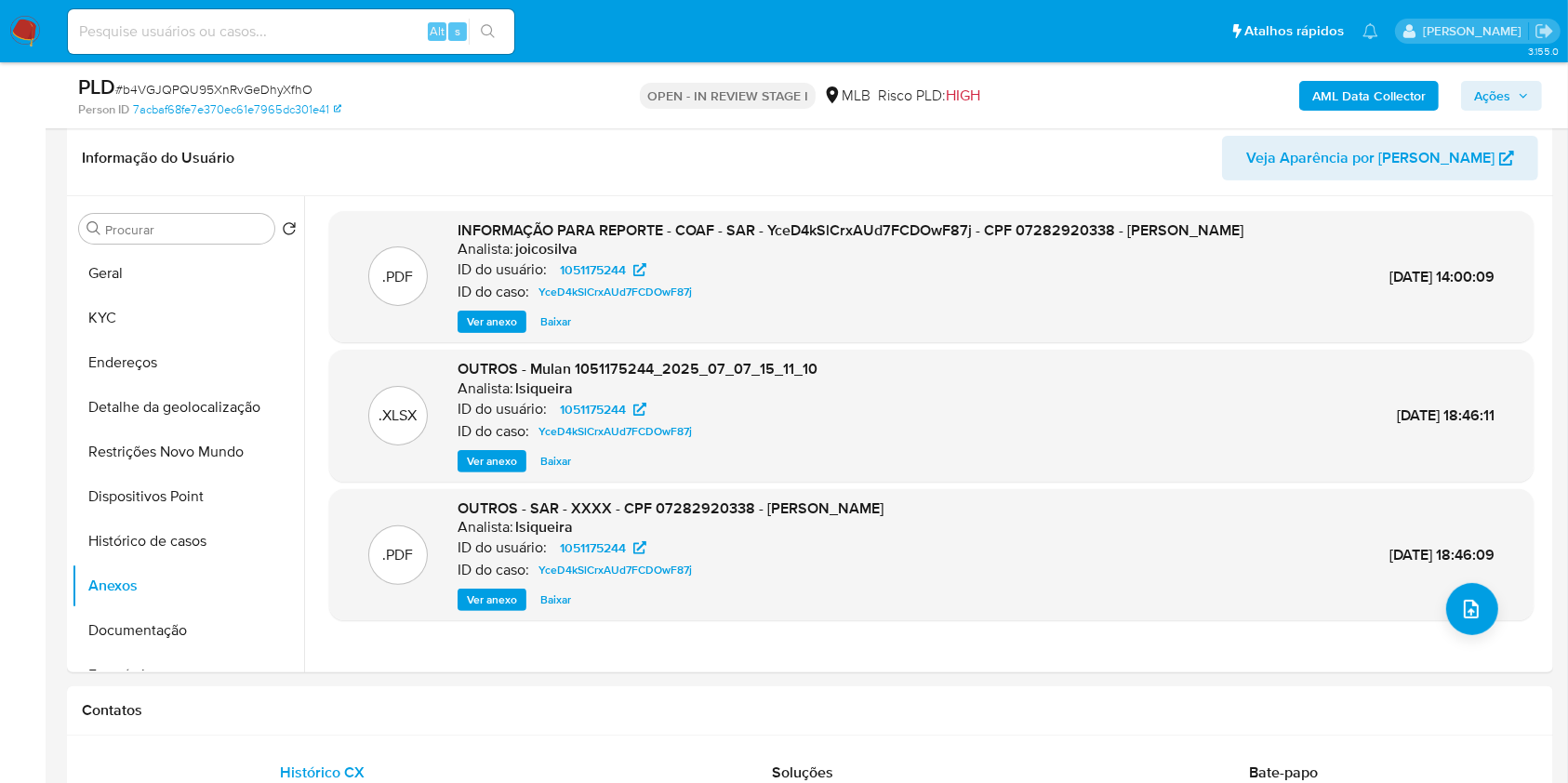
click at [1393, 81] on b "AML Data Collector" at bounding box center [1368, 96] width 113 height 29
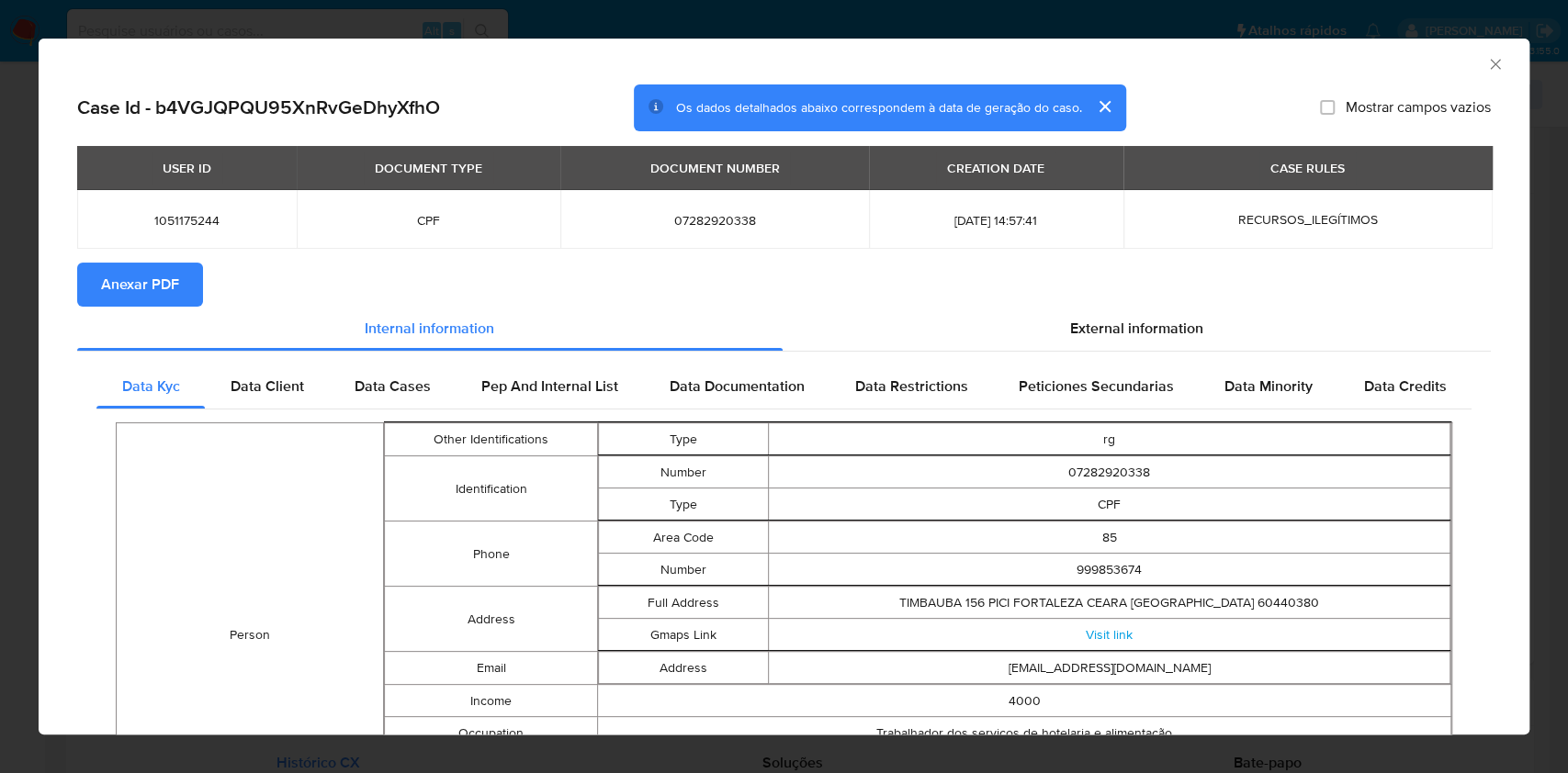
click at [169, 300] on span "Anexar PDF" at bounding box center [140, 285] width 78 height 41
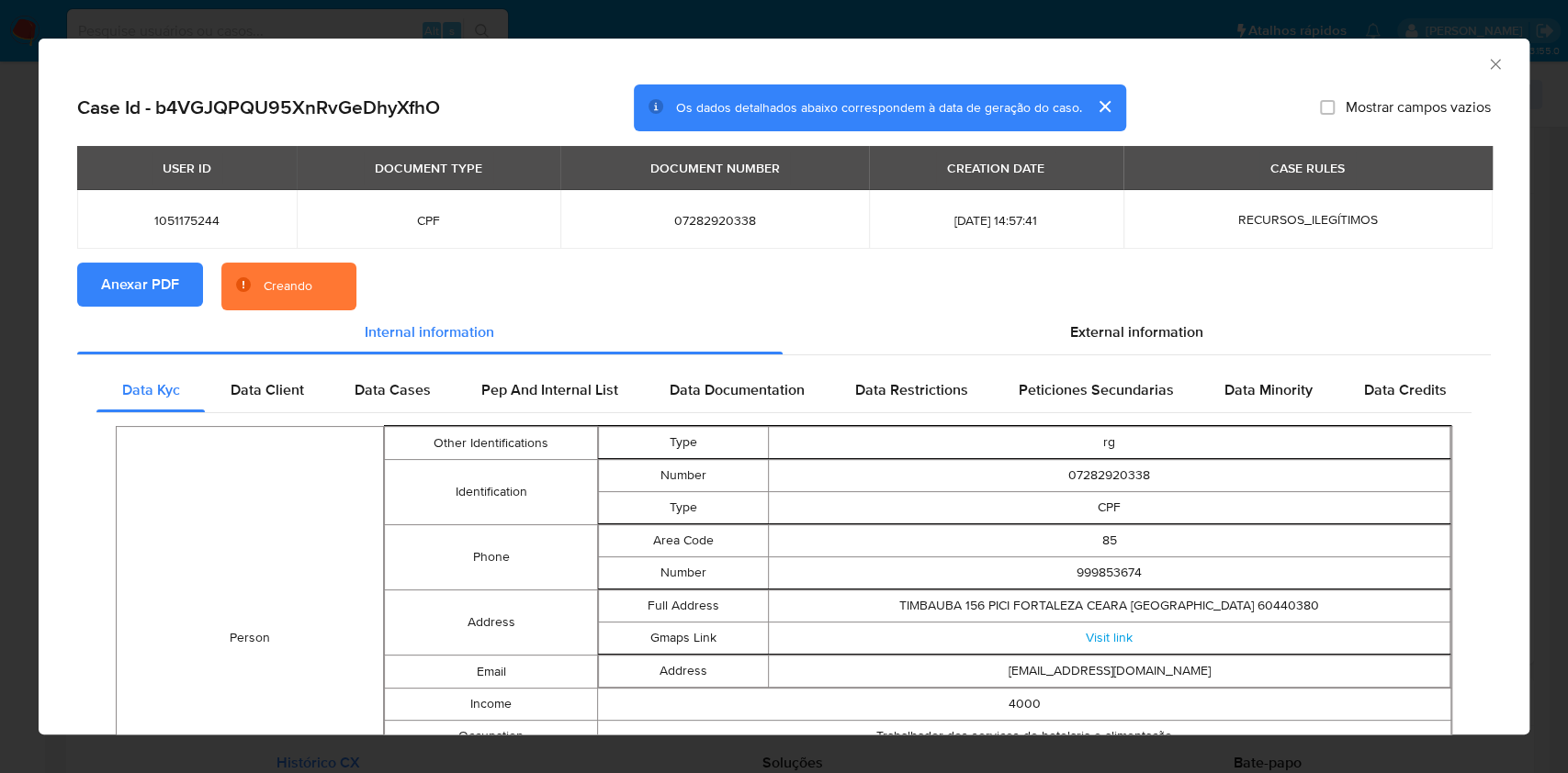
click at [1490, 69] on icon "Fechar a janela" at bounding box center [1495, 64] width 10 height 10
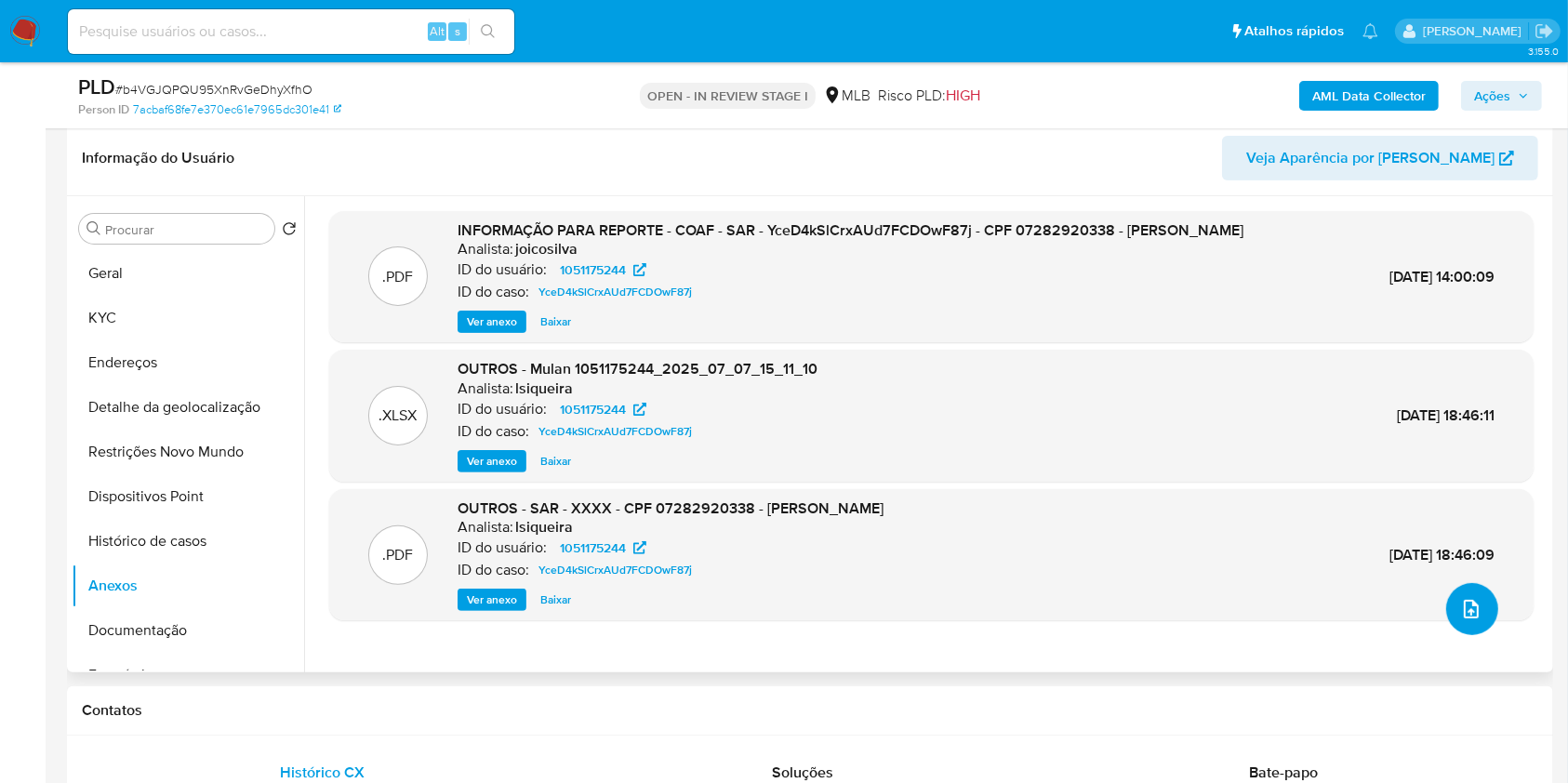
click at [1465, 621] on span "upload-file" at bounding box center [1470, 609] width 21 height 23
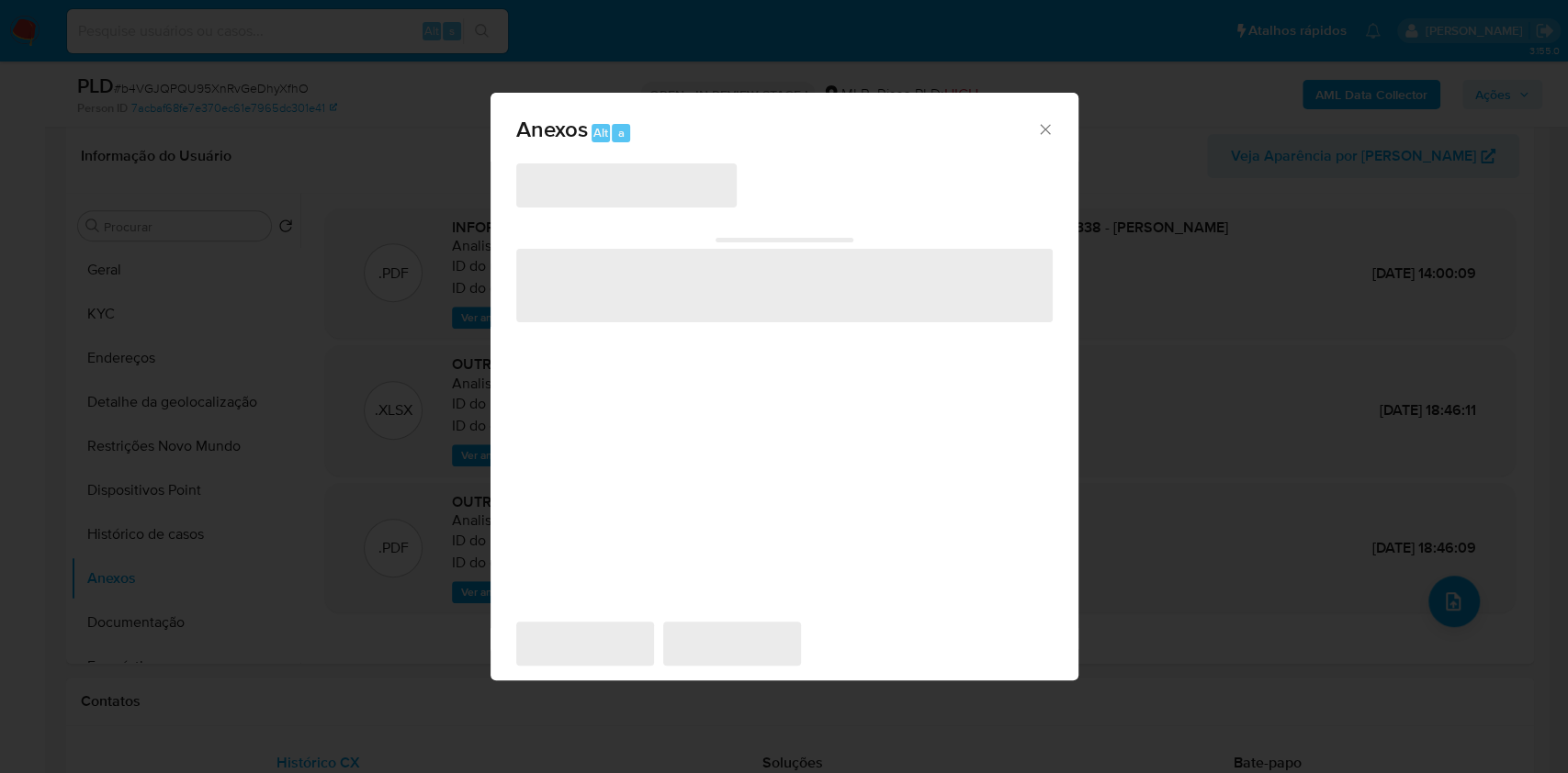
click at [624, 163] on span "‌" at bounding box center [626, 186] width 220 height 44
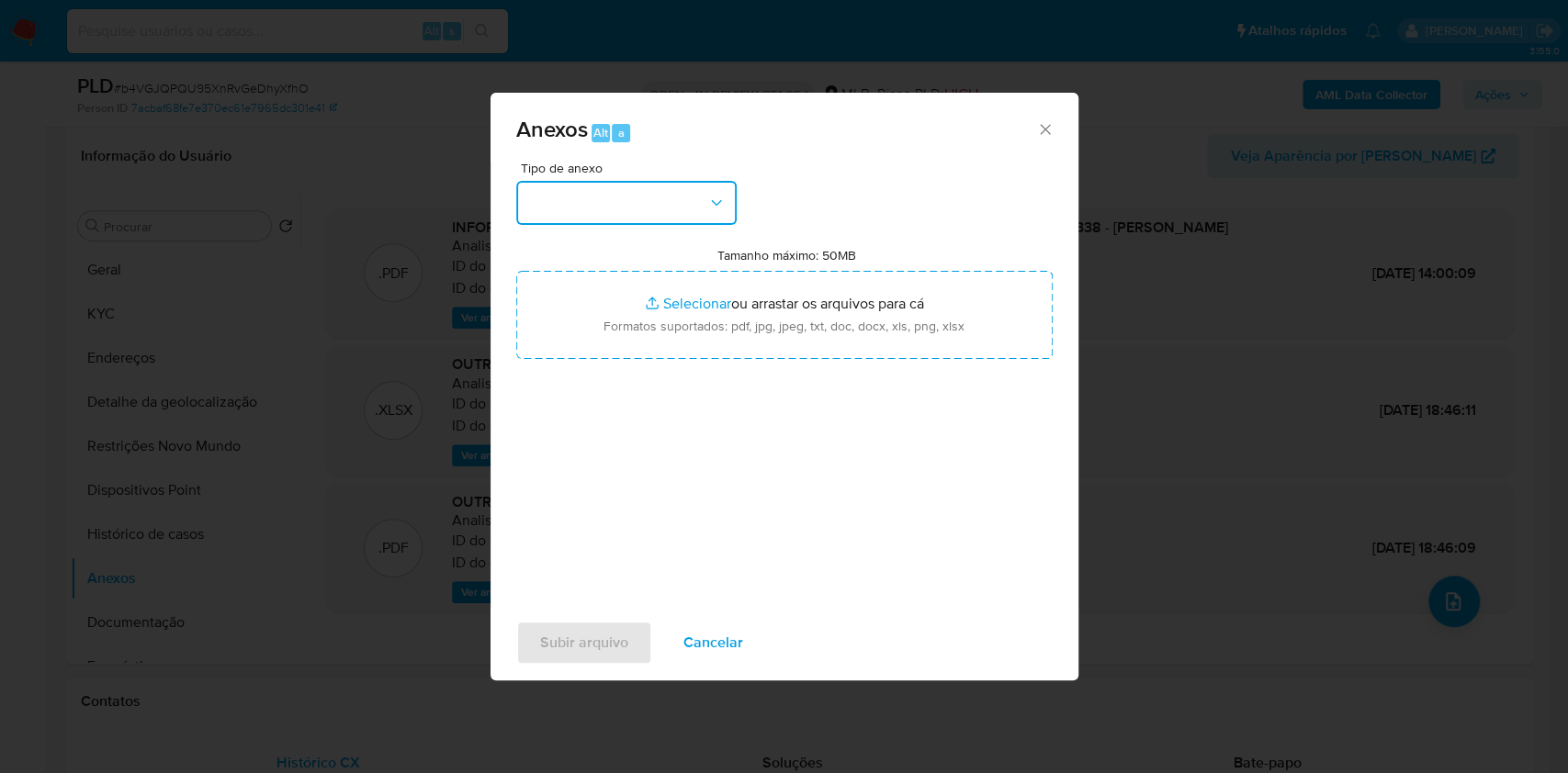
click at [622, 181] on button "button" at bounding box center [626, 203] width 220 height 44
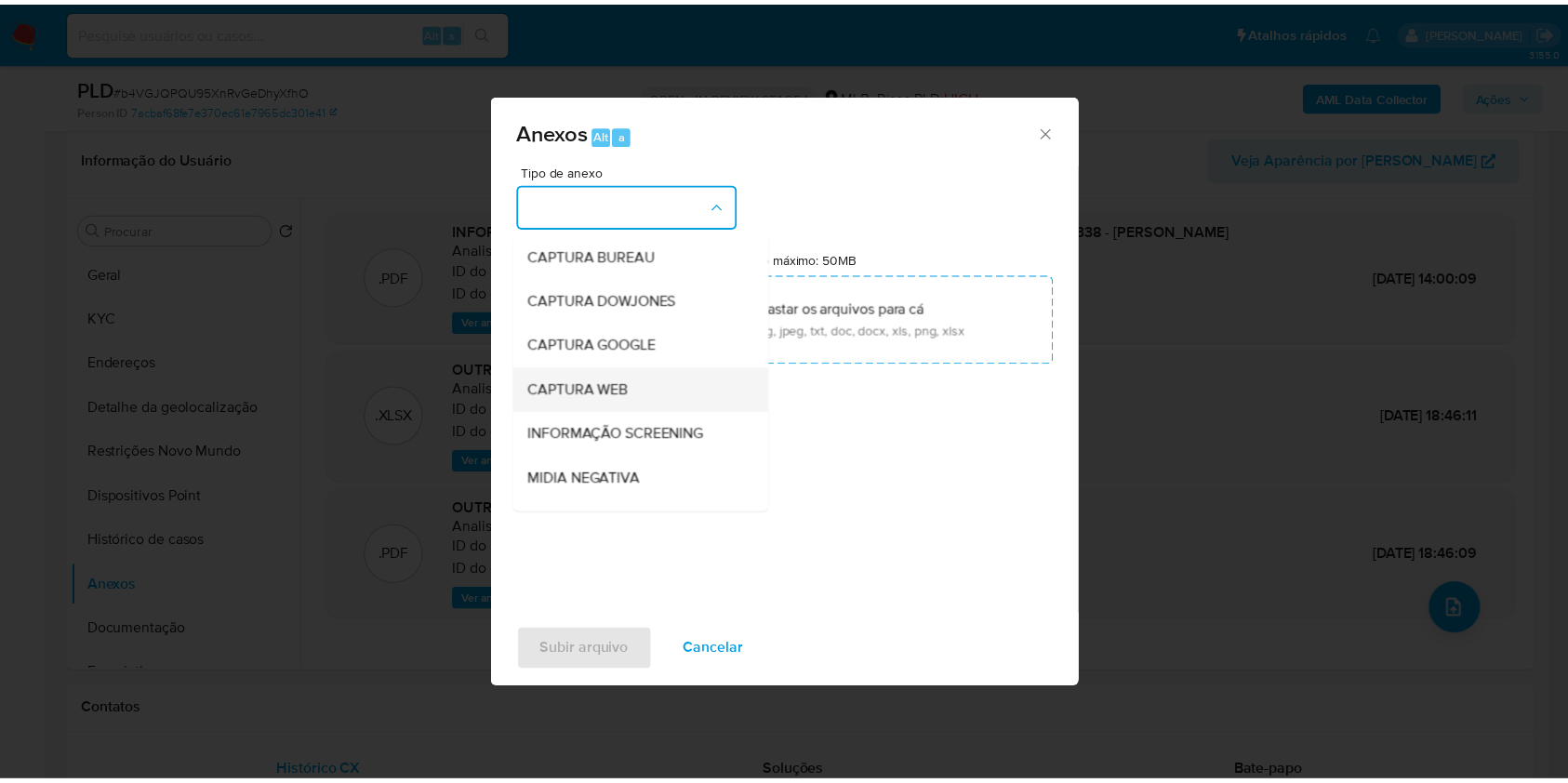
scroll to position [231, 0]
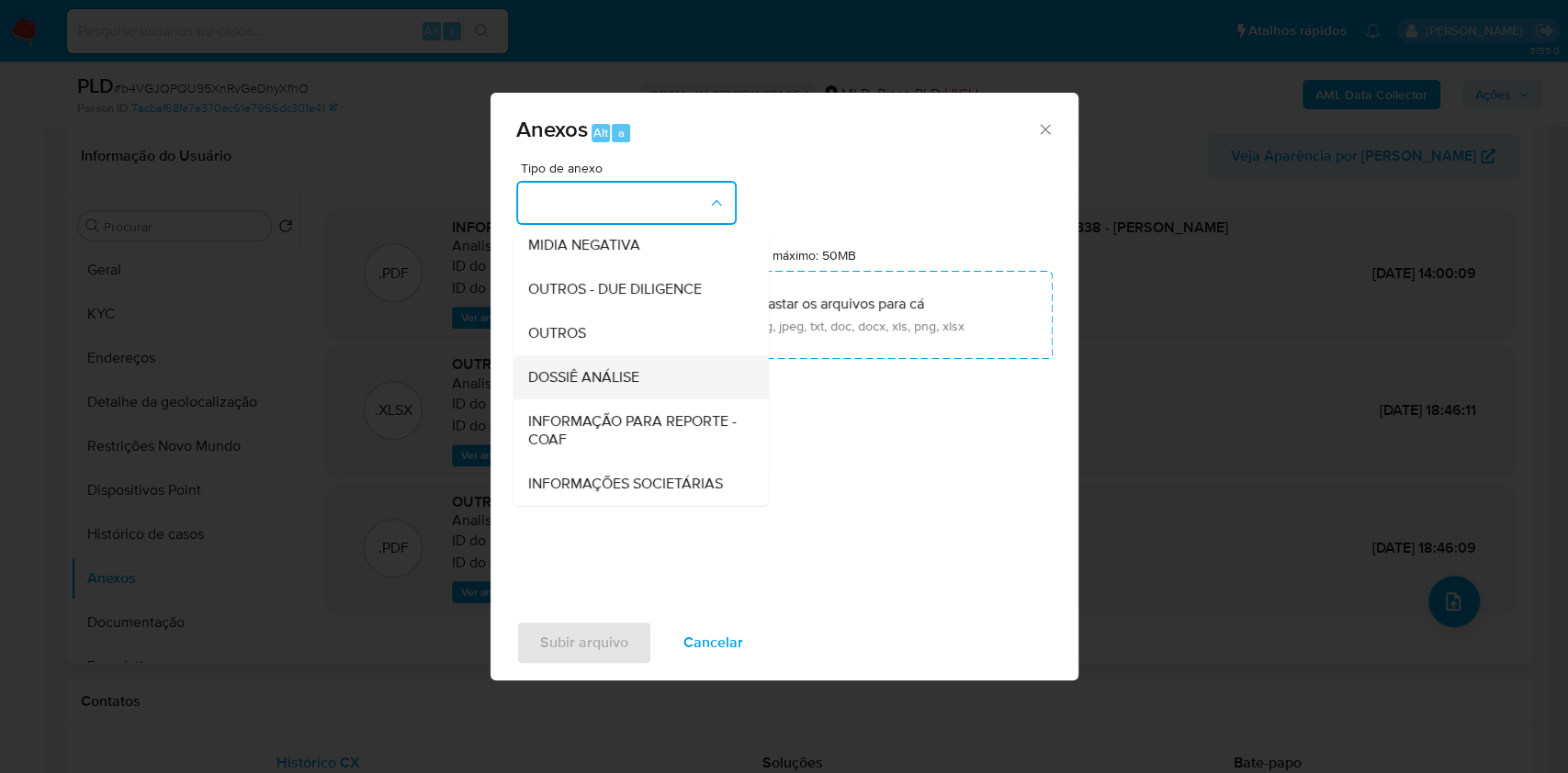
click at [574, 368] on span "DOSSIÊ ANÁLISE" at bounding box center [583, 377] width 111 height 18
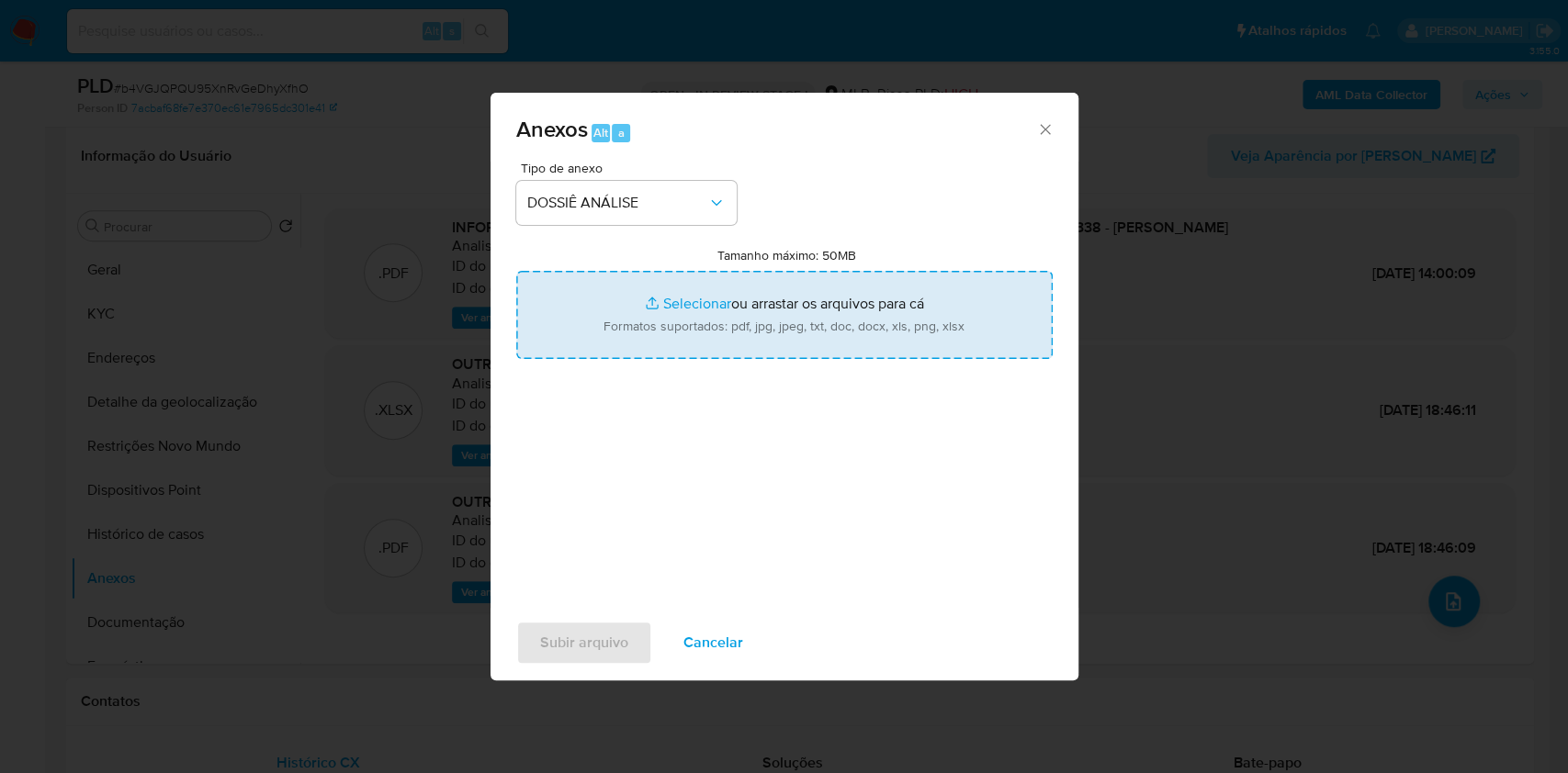
type input "C:\fakepath\Mulan 1051175244_2025_08_20_07_05_16.xlsx"
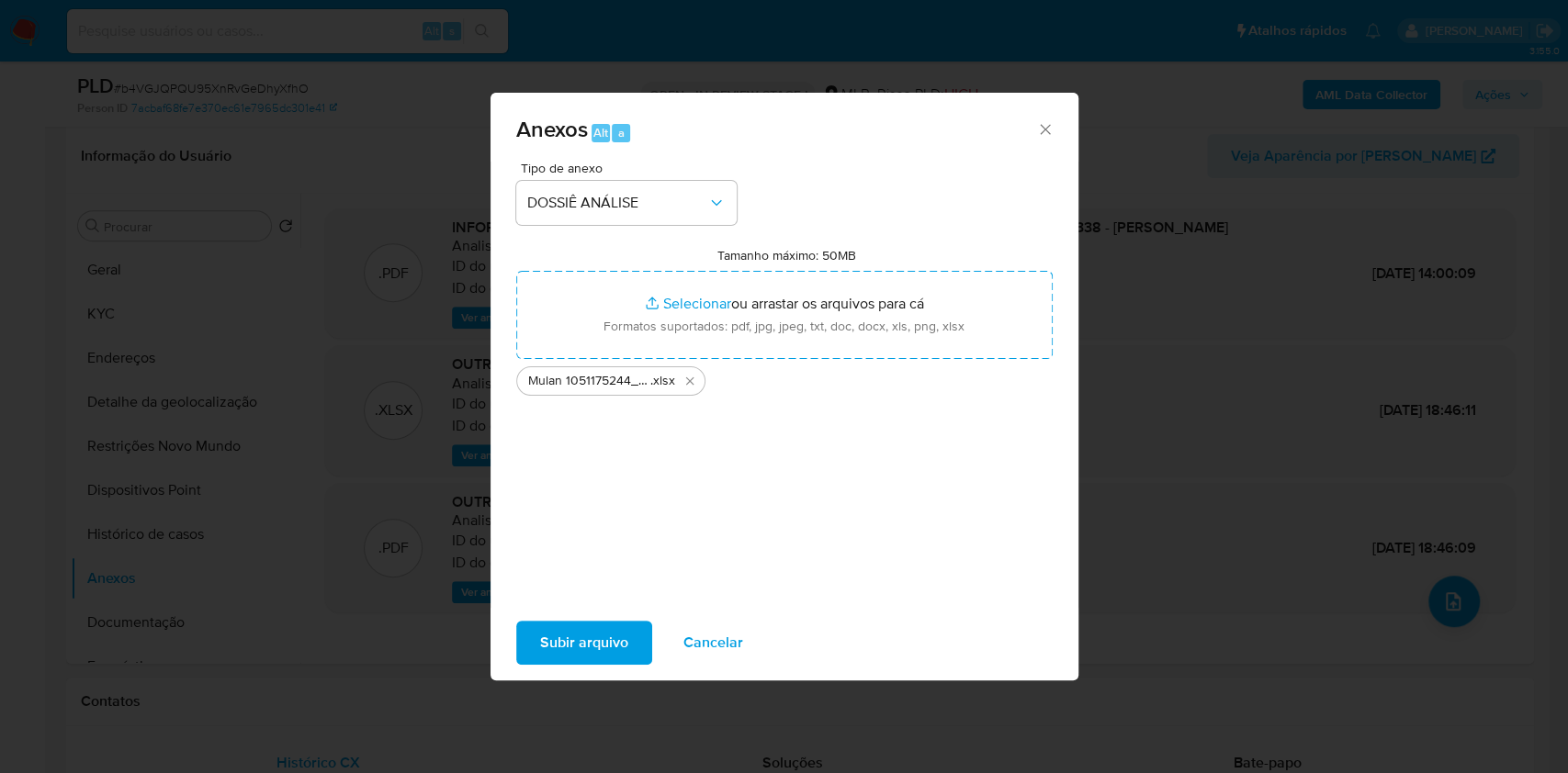
click at [542, 663] on span "Subir arquivo" at bounding box center [584, 643] width 88 height 41
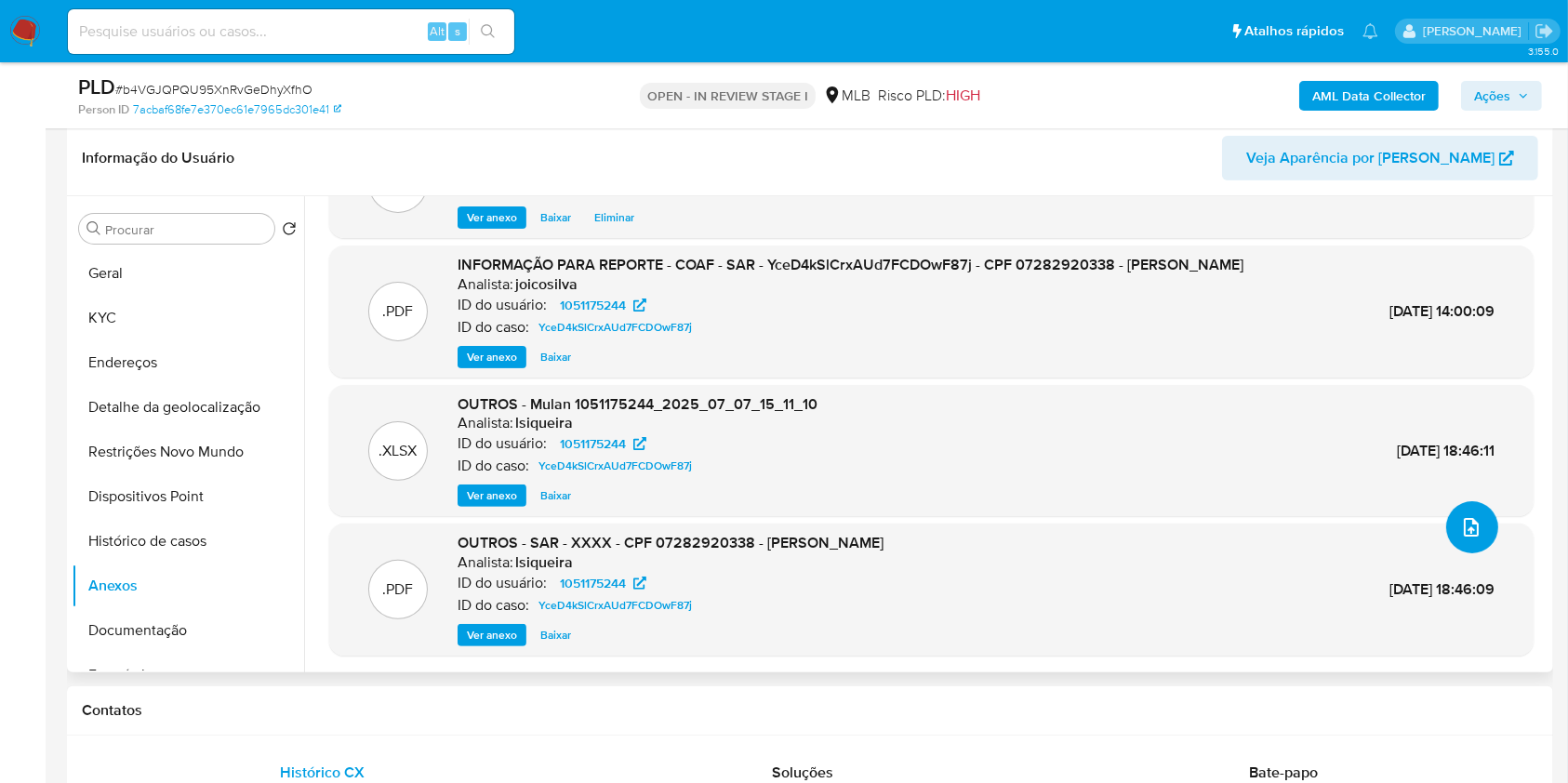
scroll to position [0, 0]
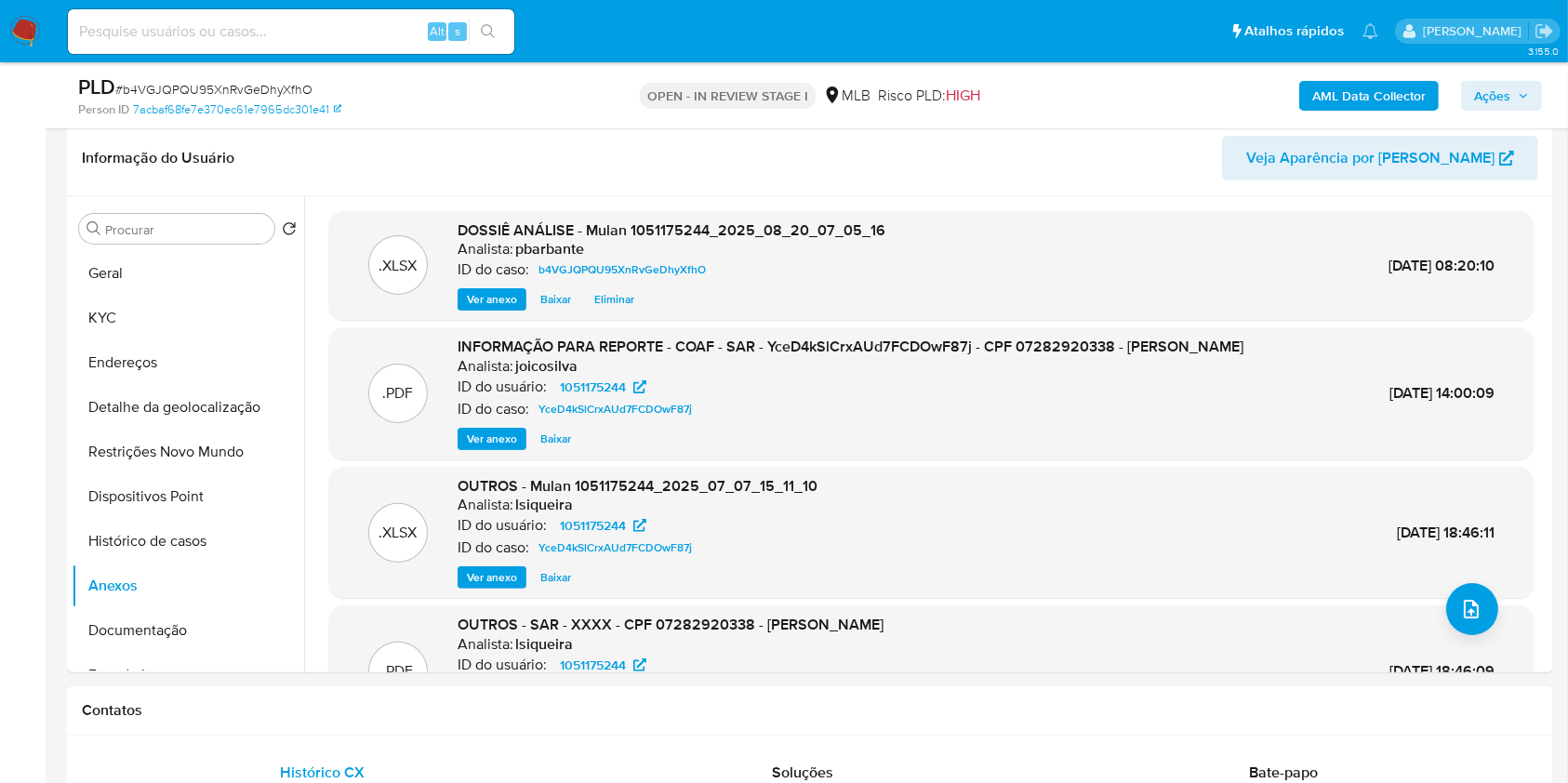
click at [1488, 95] on span "Ações" at bounding box center [1492, 96] width 36 height 29
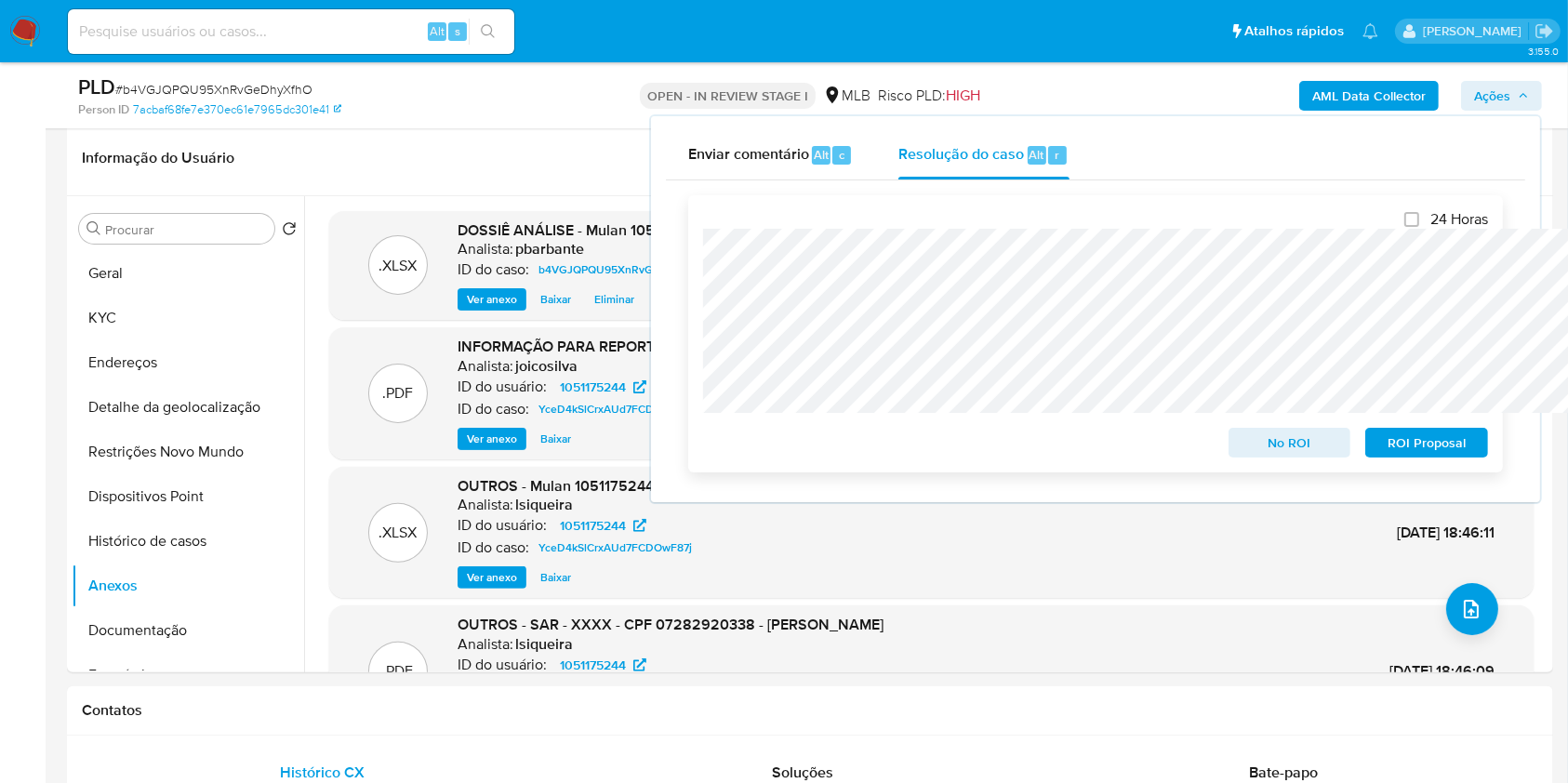
click at [1286, 437] on span "No ROI" at bounding box center [1289, 442] width 97 height 26
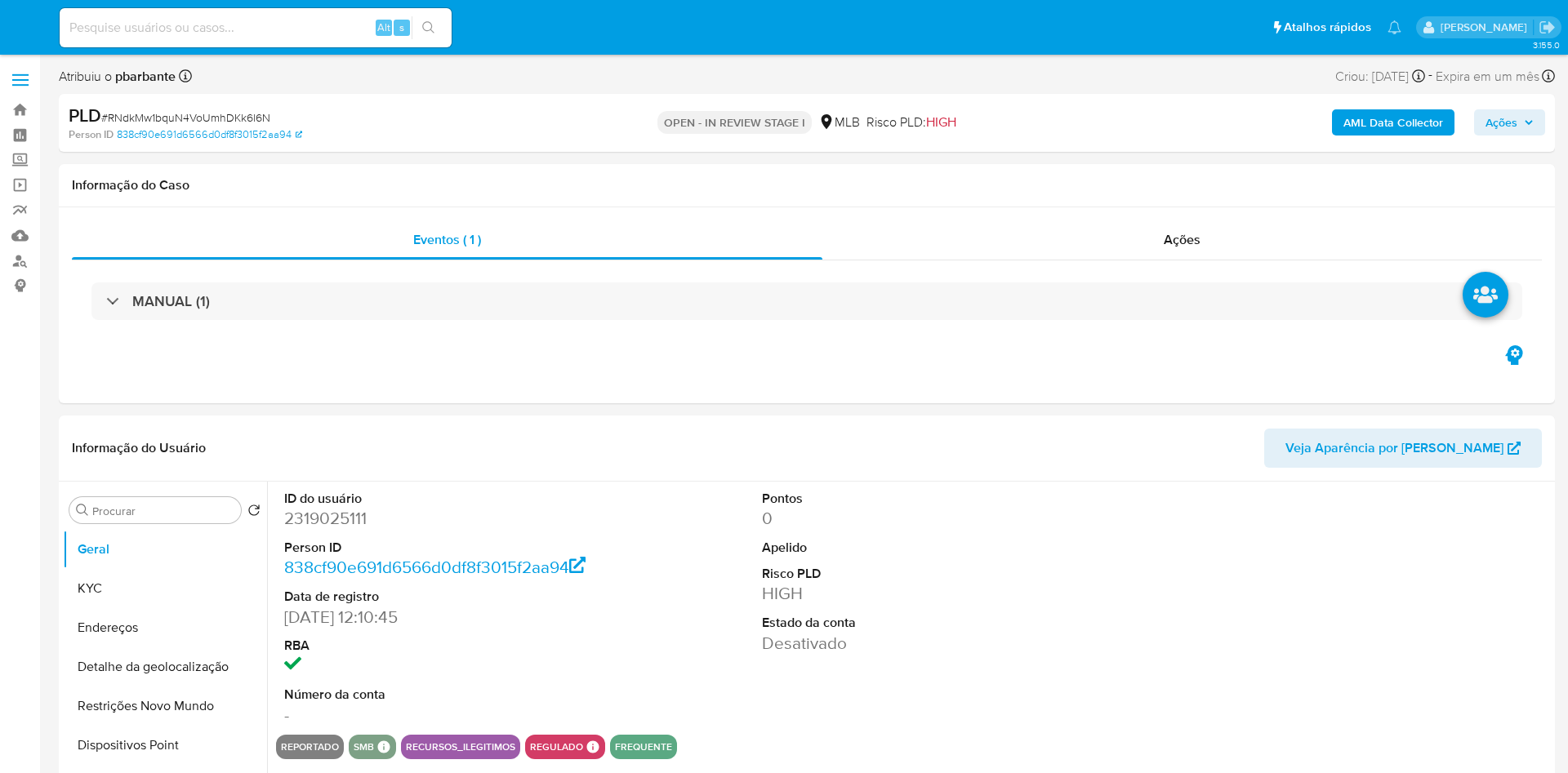
select select "10"
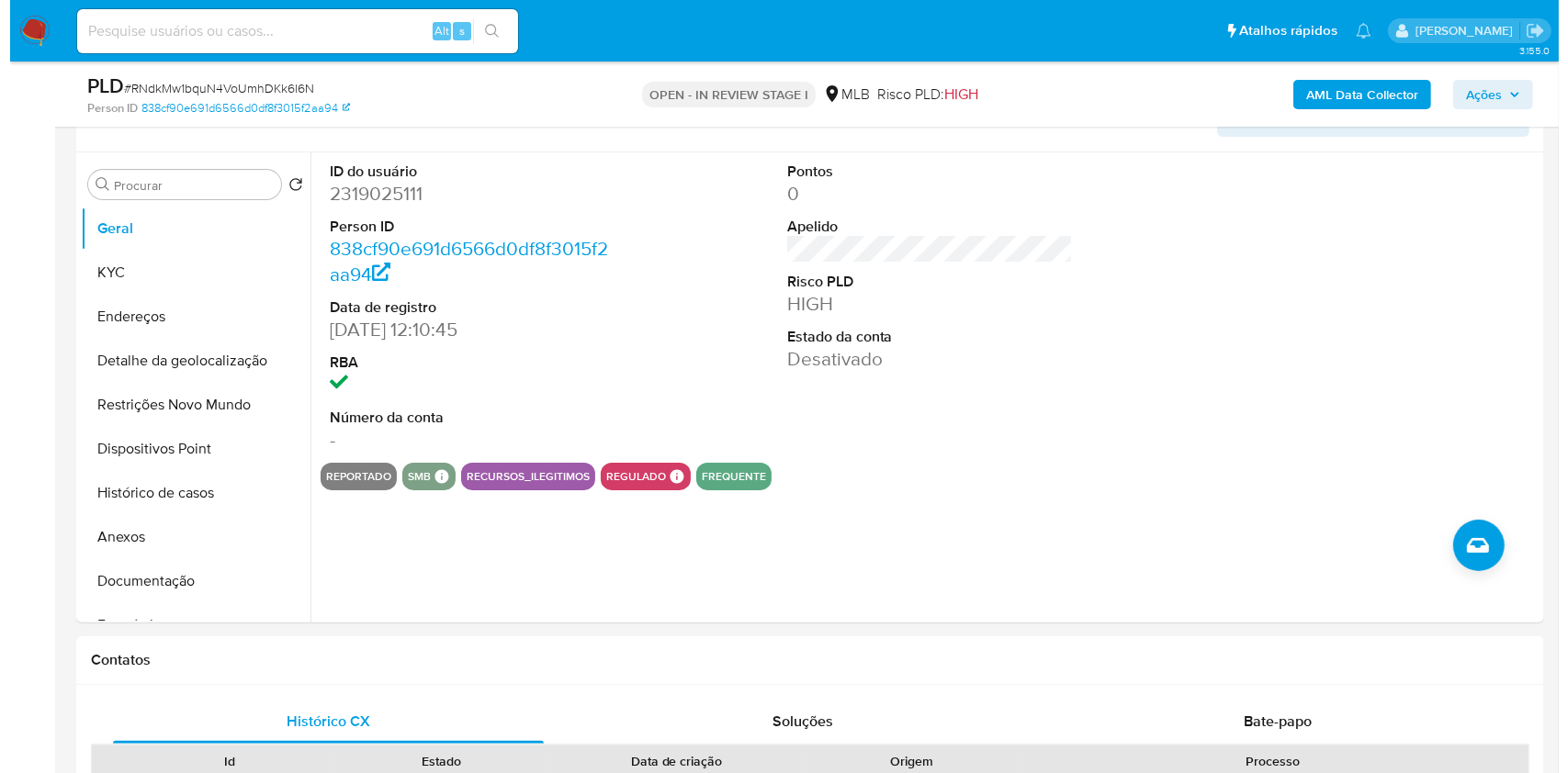
scroll to position [330, 0]
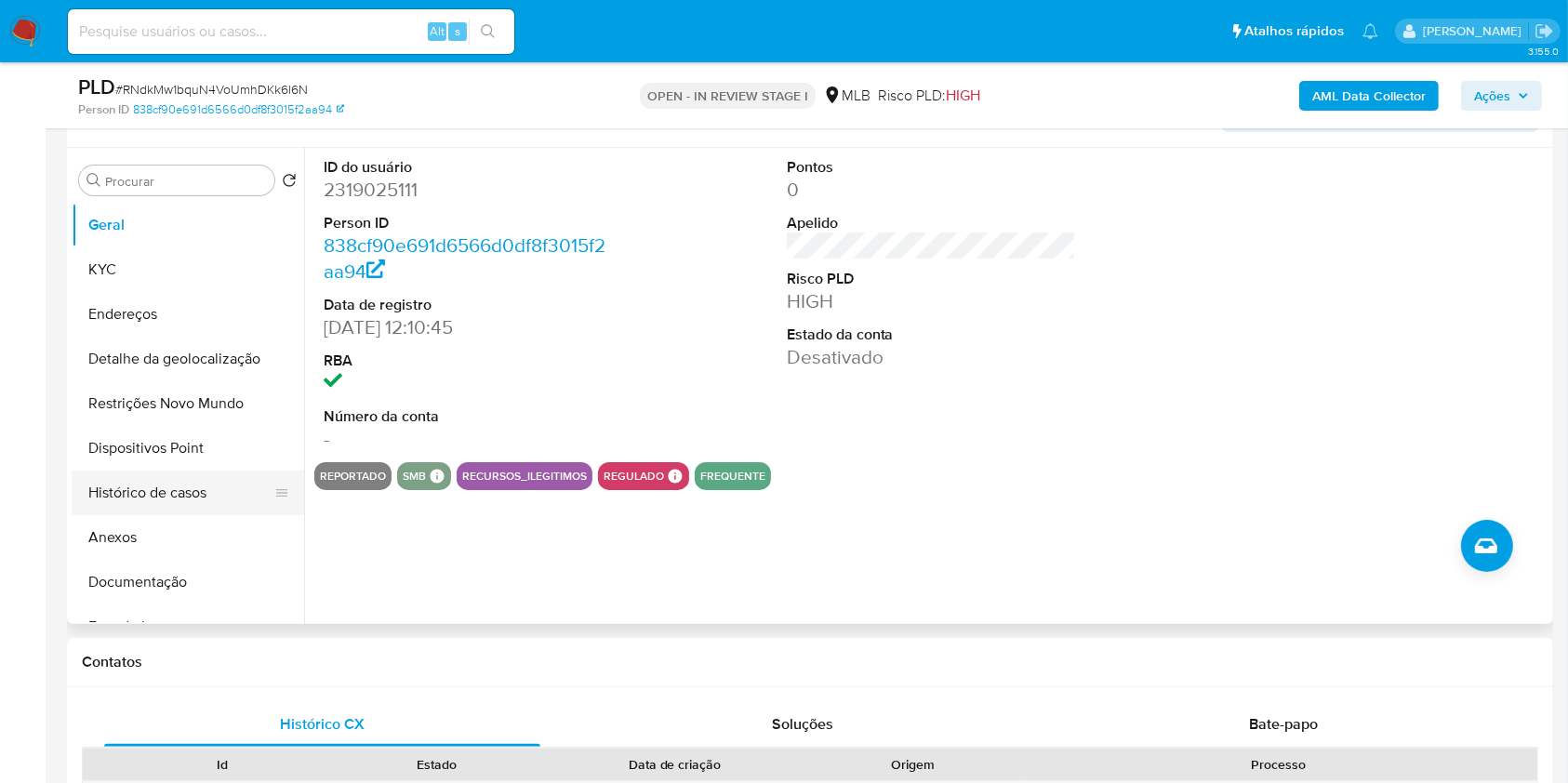
click at [157, 516] on button "Histórico de casos" at bounding box center [180, 493] width 217 height 45
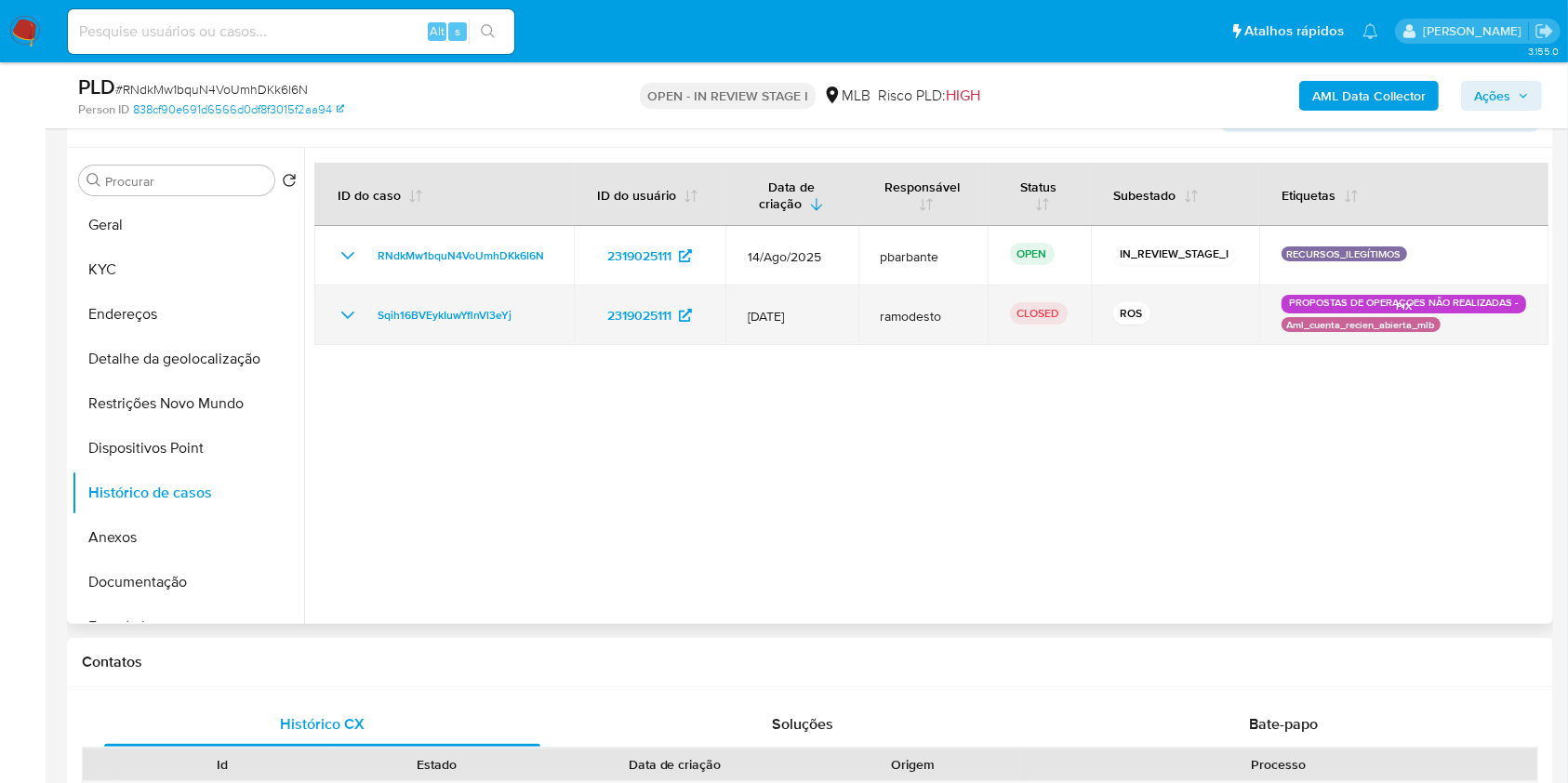
click at [351, 327] on icon "Mostrar/Ocultar" at bounding box center [347, 315] width 22 height 23
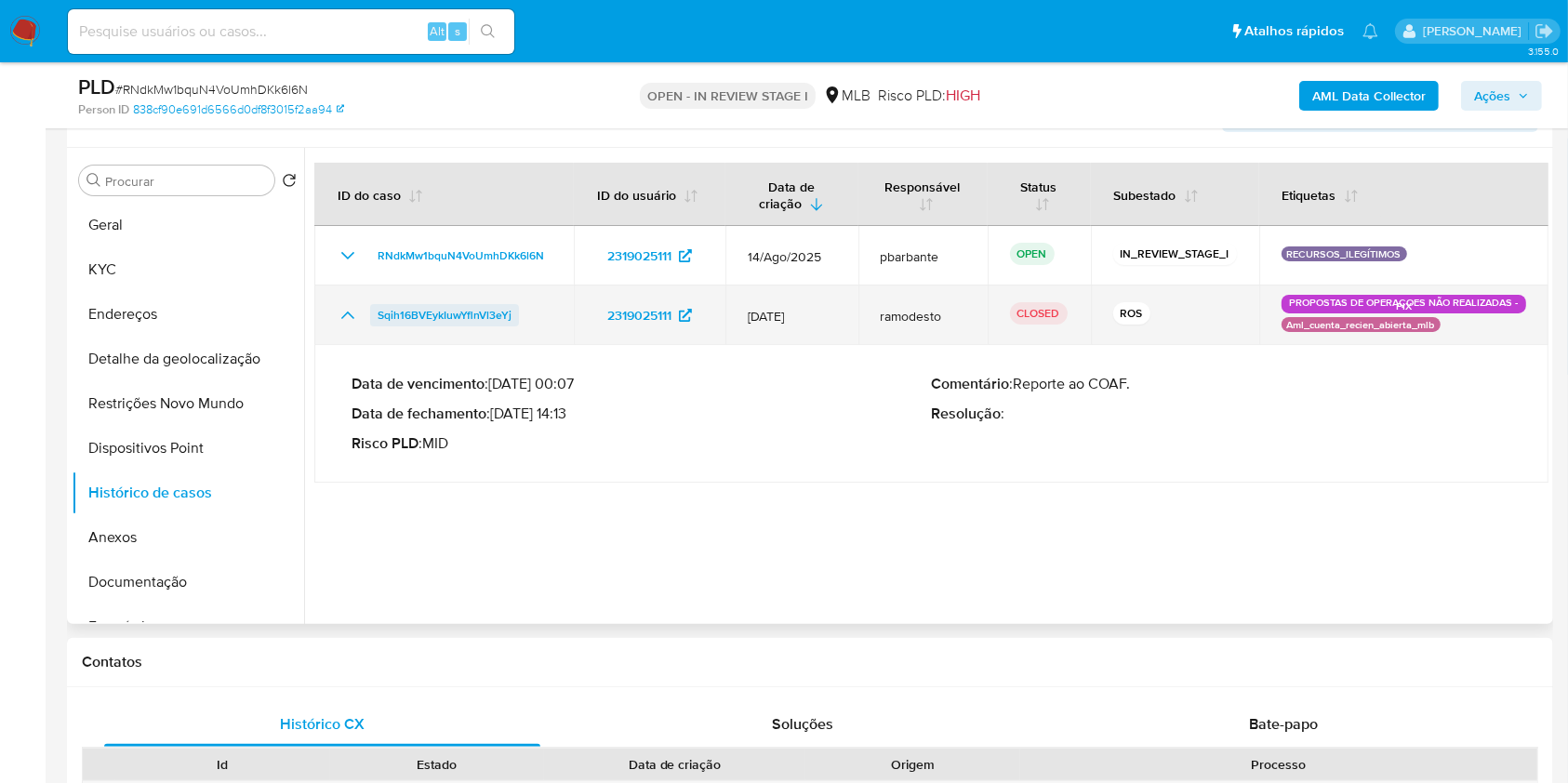
click at [446, 327] on span "Sqih16BVEykIuwYflnVl3eYj" at bounding box center [444, 315] width 134 height 23
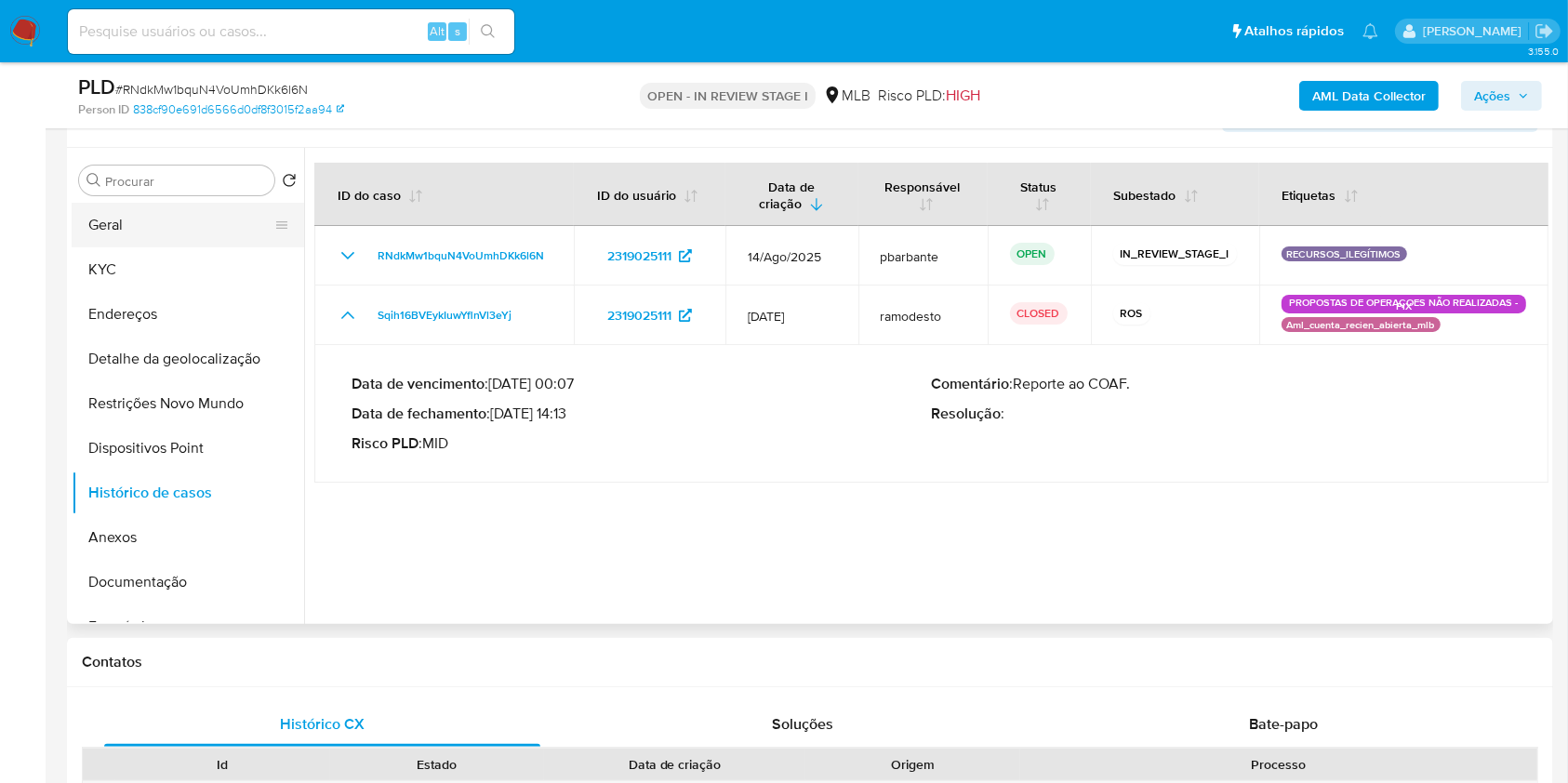
click at [109, 246] on button "Geral" at bounding box center [180, 225] width 217 height 45
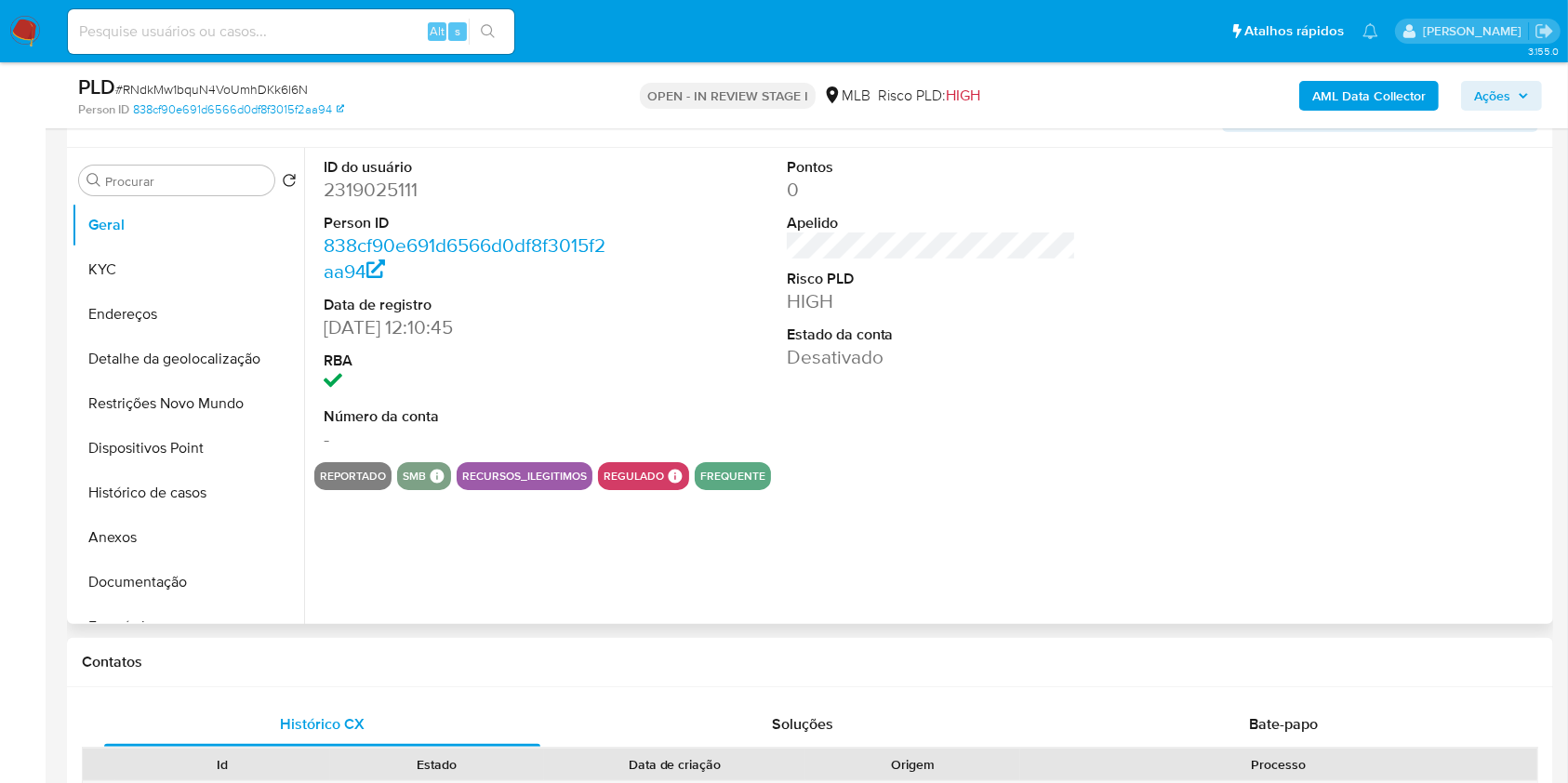
click at [399, 203] on dd "2319025111" at bounding box center [469, 190] width 291 height 26
copy dd "2319025111"
click at [1510, 83] on span "Ações" at bounding box center [1492, 96] width 36 height 29
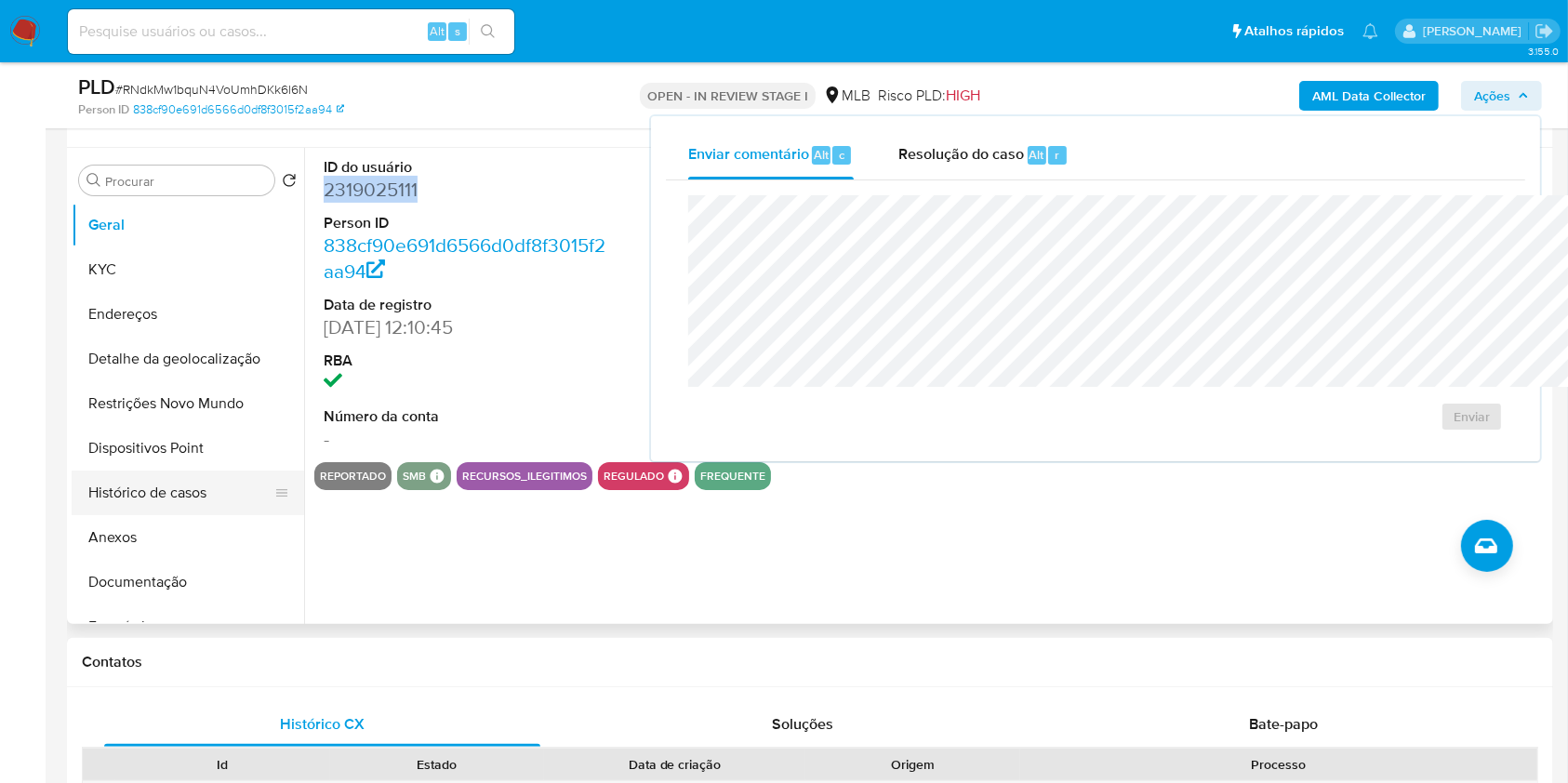
click at [178, 516] on button "Histórico de casos" at bounding box center [180, 493] width 217 height 45
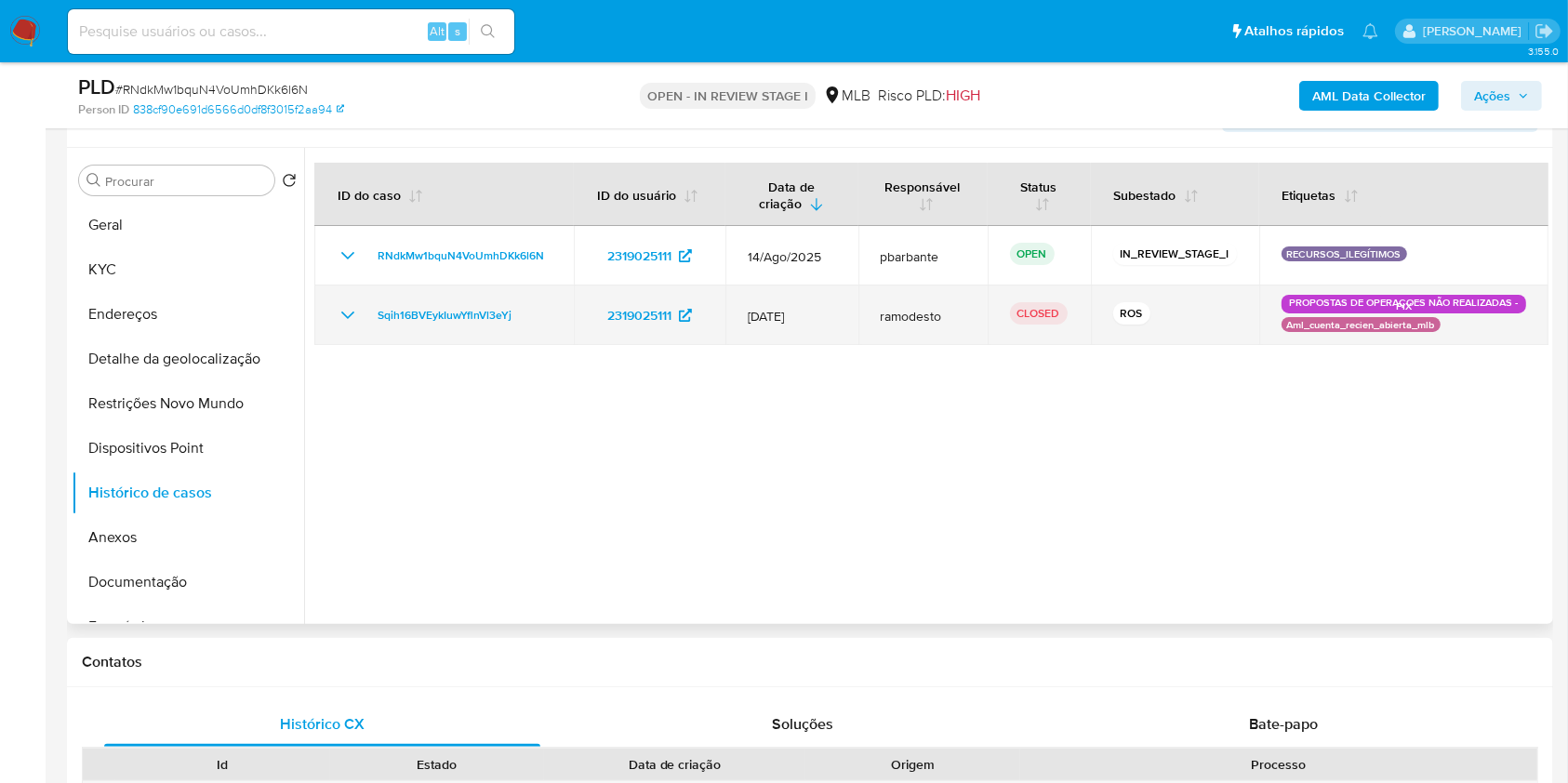
click at [340, 327] on icon "Mostrar/Ocultar" at bounding box center [347, 315] width 22 height 23
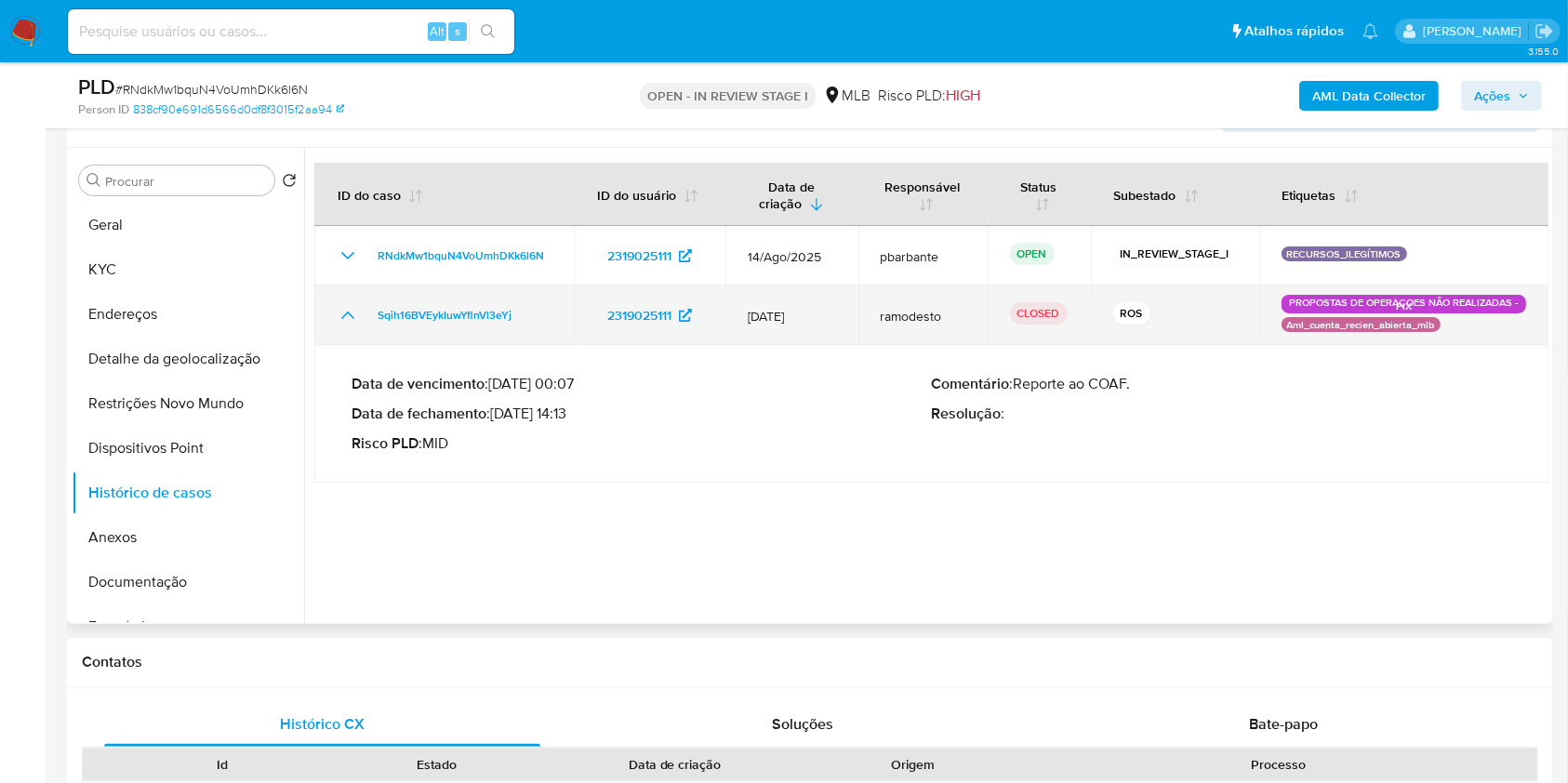
drag, startPoint x: 568, startPoint y: 355, endPoint x: 336, endPoint y: 350, distance: 232.1
click at [336, 345] on td "Sqih16BVEykIuwYflnVl3eYj" at bounding box center [443, 315] width 259 height 60
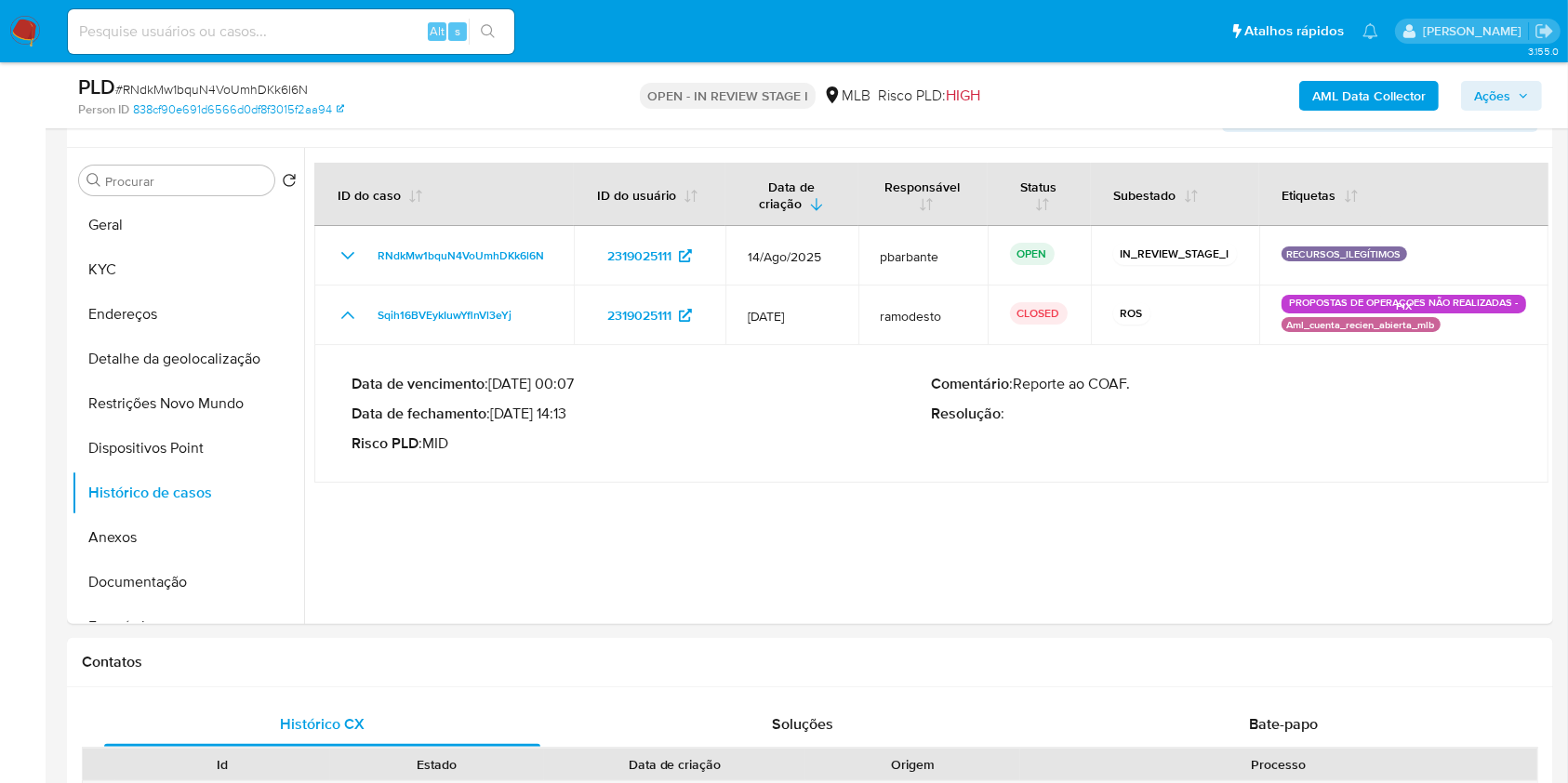
click at [1516, 98] on span "Ações" at bounding box center [1501, 96] width 55 height 26
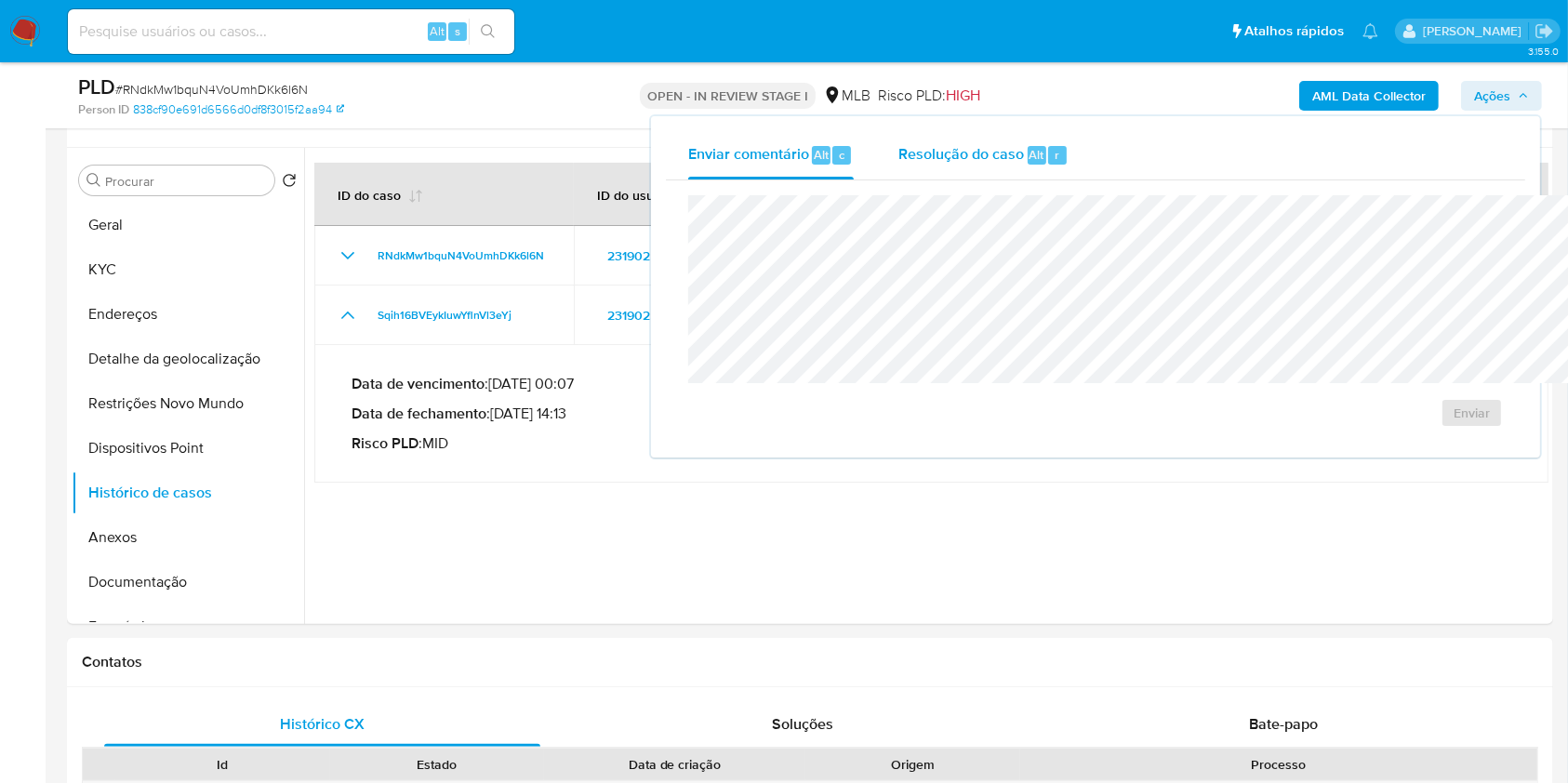
click at [898, 140] on div "Resolução do caso Alt r" at bounding box center [983, 155] width 170 height 48
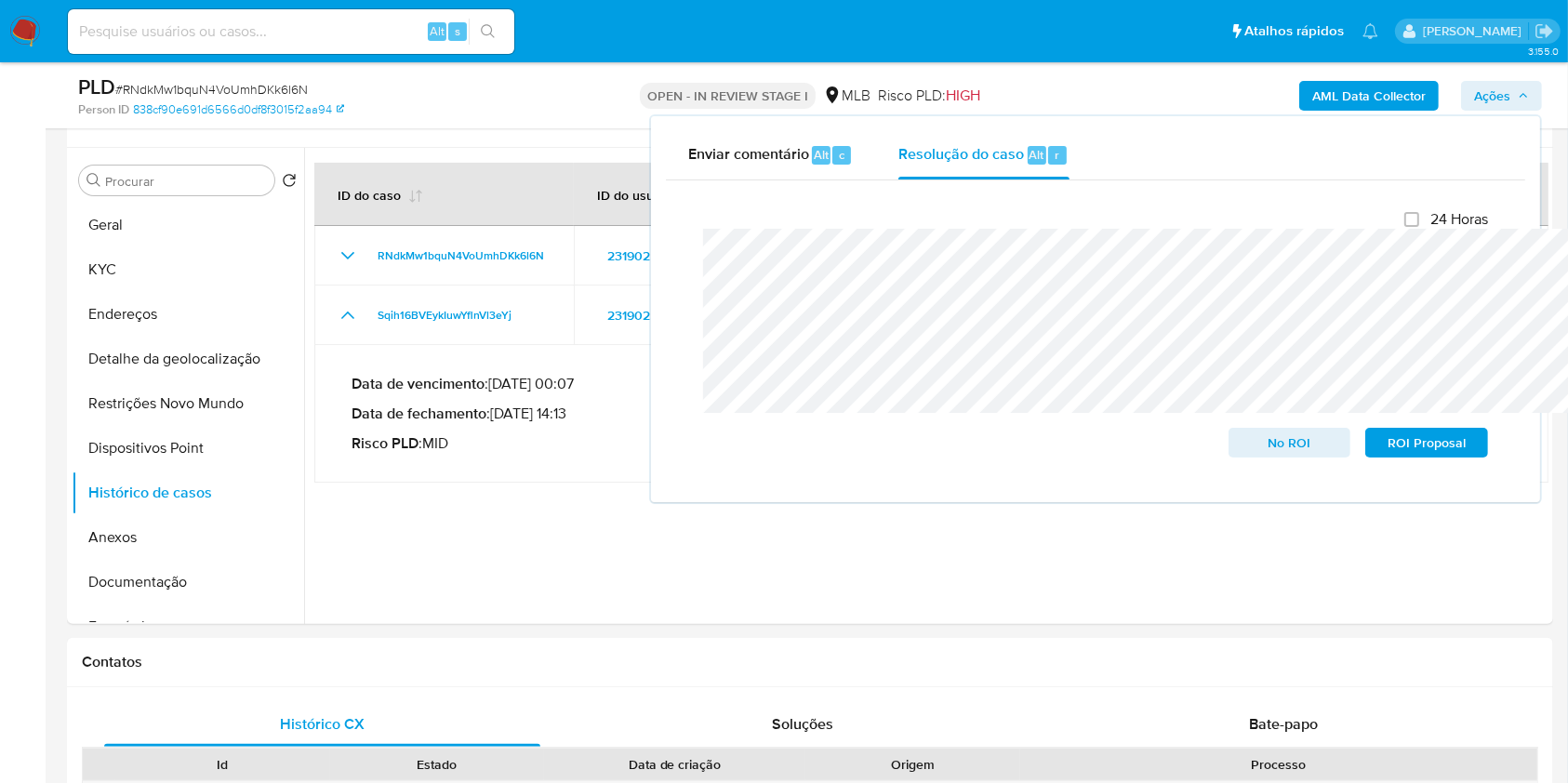
click at [1337, 91] on b "AML Data Collector" at bounding box center [1368, 96] width 113 height 29
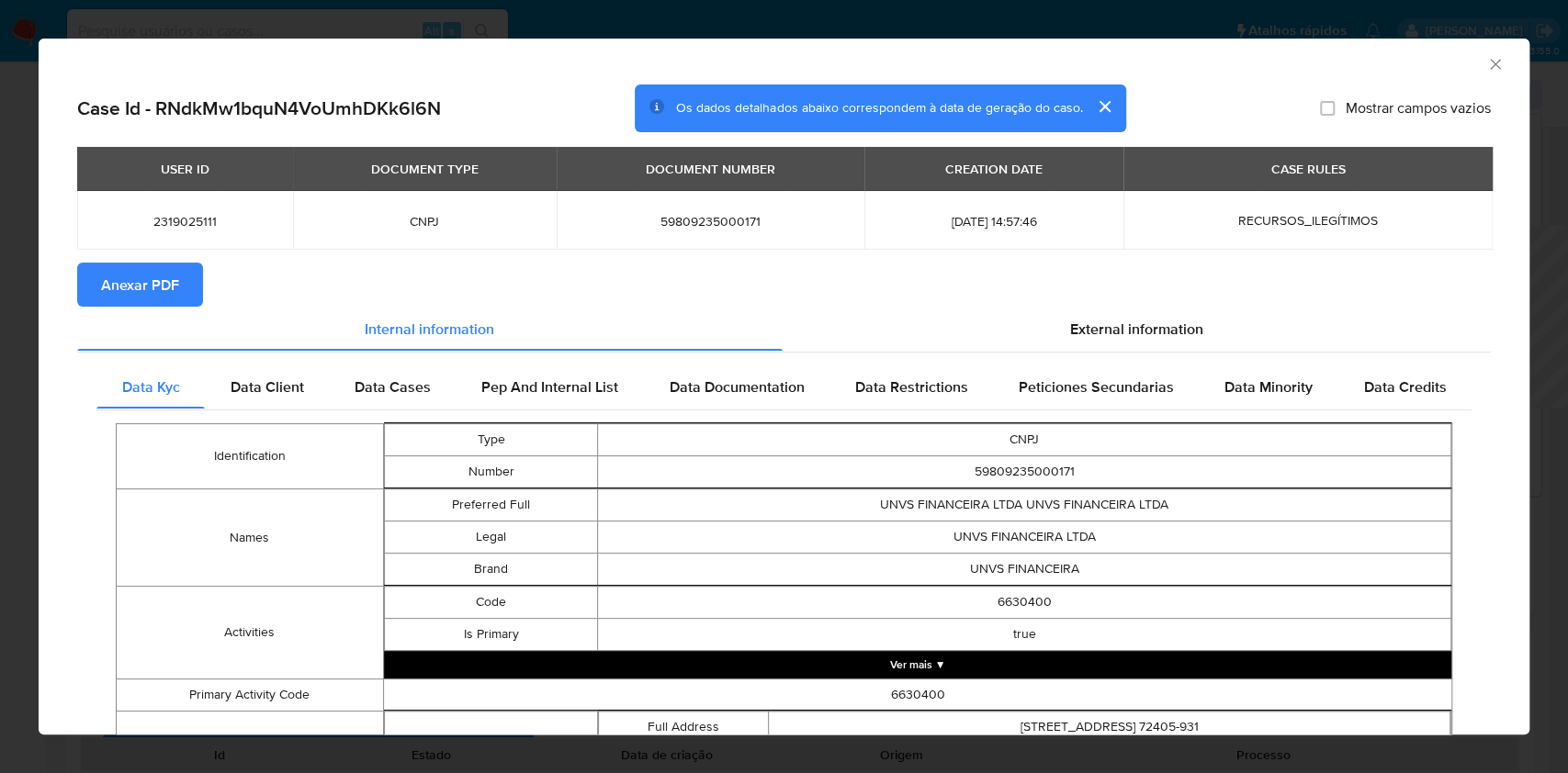
click at [107, 289] on span "Anexar PDF" at bounding box center [140, 285] width 78 height 41
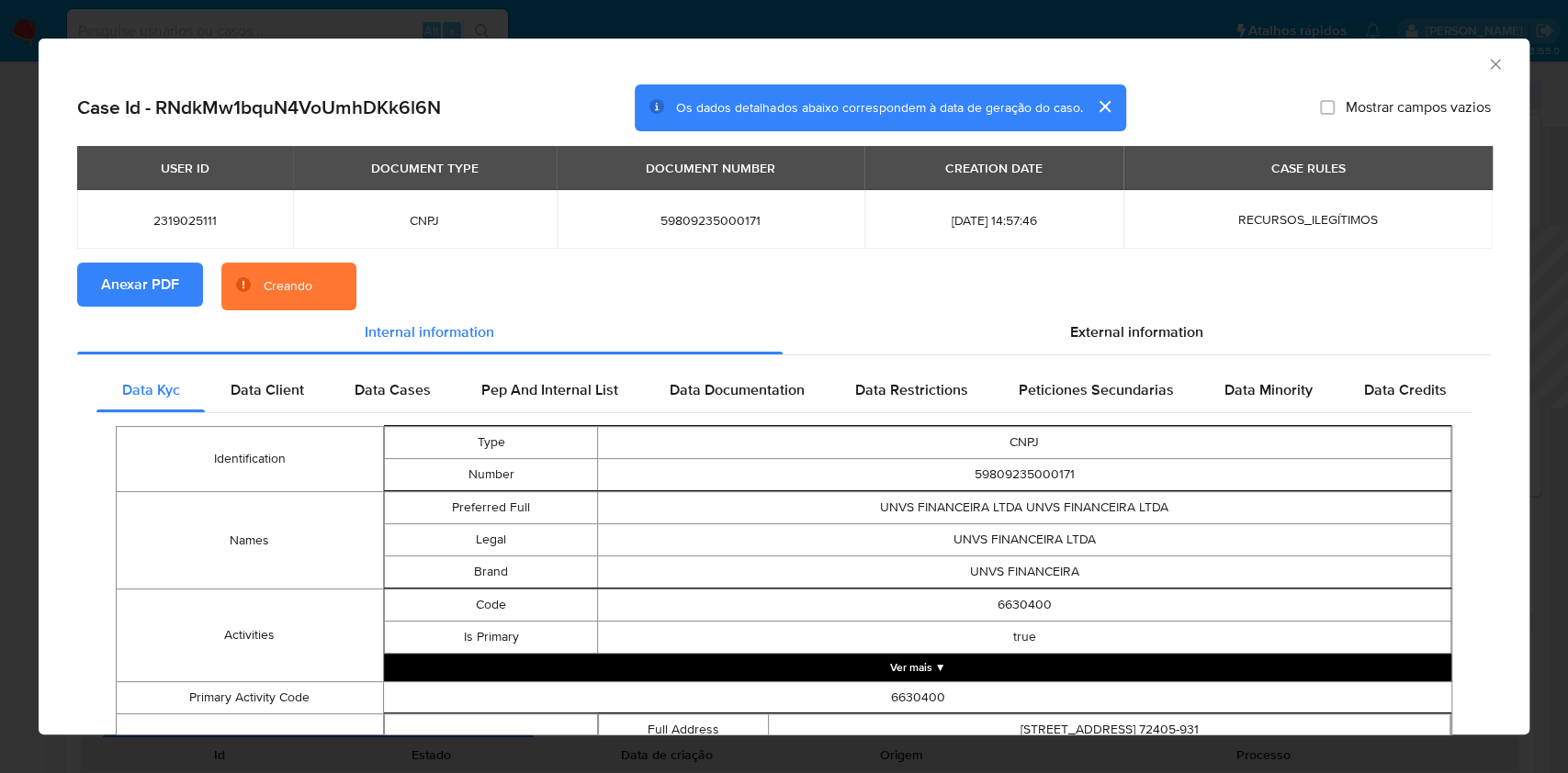
click at [1471, 75] on div "AML Data Collector" at bounding box center [784, 62] width 1491 height 46
click at [1485, 66] on div "AML Data Collector" at bounding box center [784, 62] width 1491 height 46
click at [1486, 68] on icon "Fechar a janela" at bounding box center [1495, 64] width 18 height 18
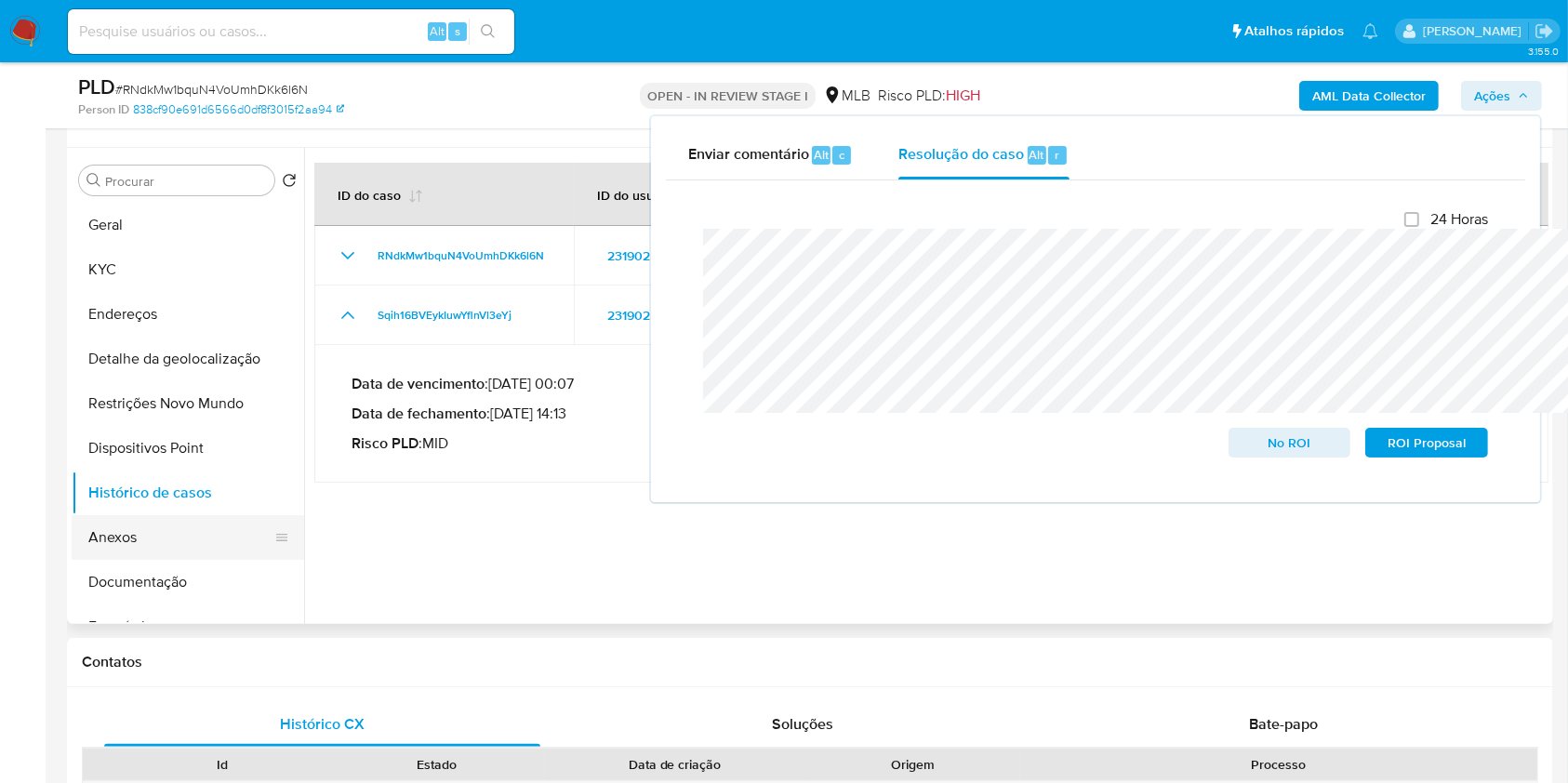
click at [142, 560] on button "Anexos" at bounding box center [180, 538] width 217 height 45
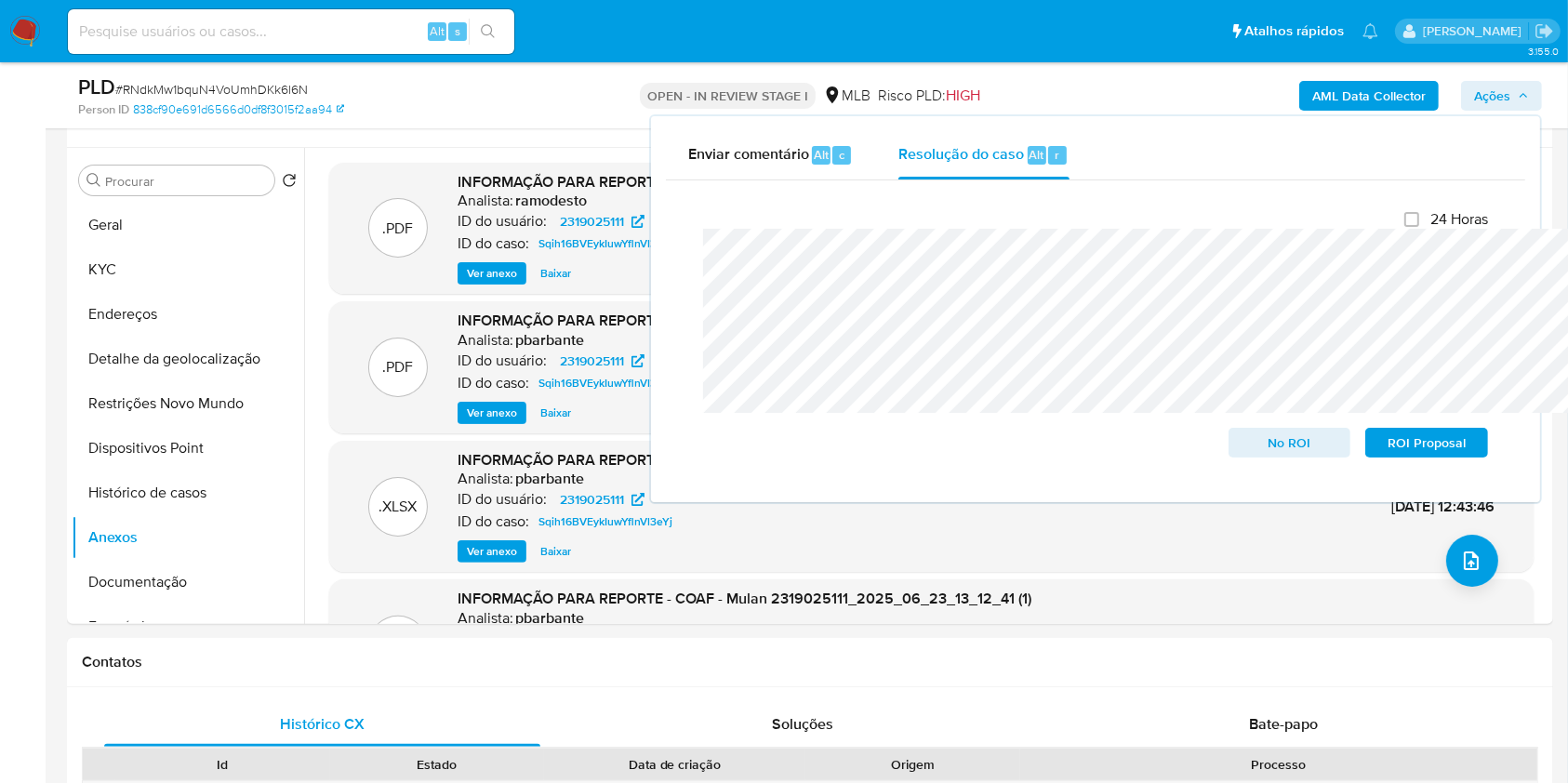
click at [1483, 622] on div ".XLSX INFORMAÇÃO PARA REPORTE - COAF - Mulan 2319025111_2025_06_23_13_12_41 (1)…" at bounding box center [931, 646] width 1186 height 114
click at [1478, 587] on button "upload-file" at bounding box center [1471, 561] width 52 height 52
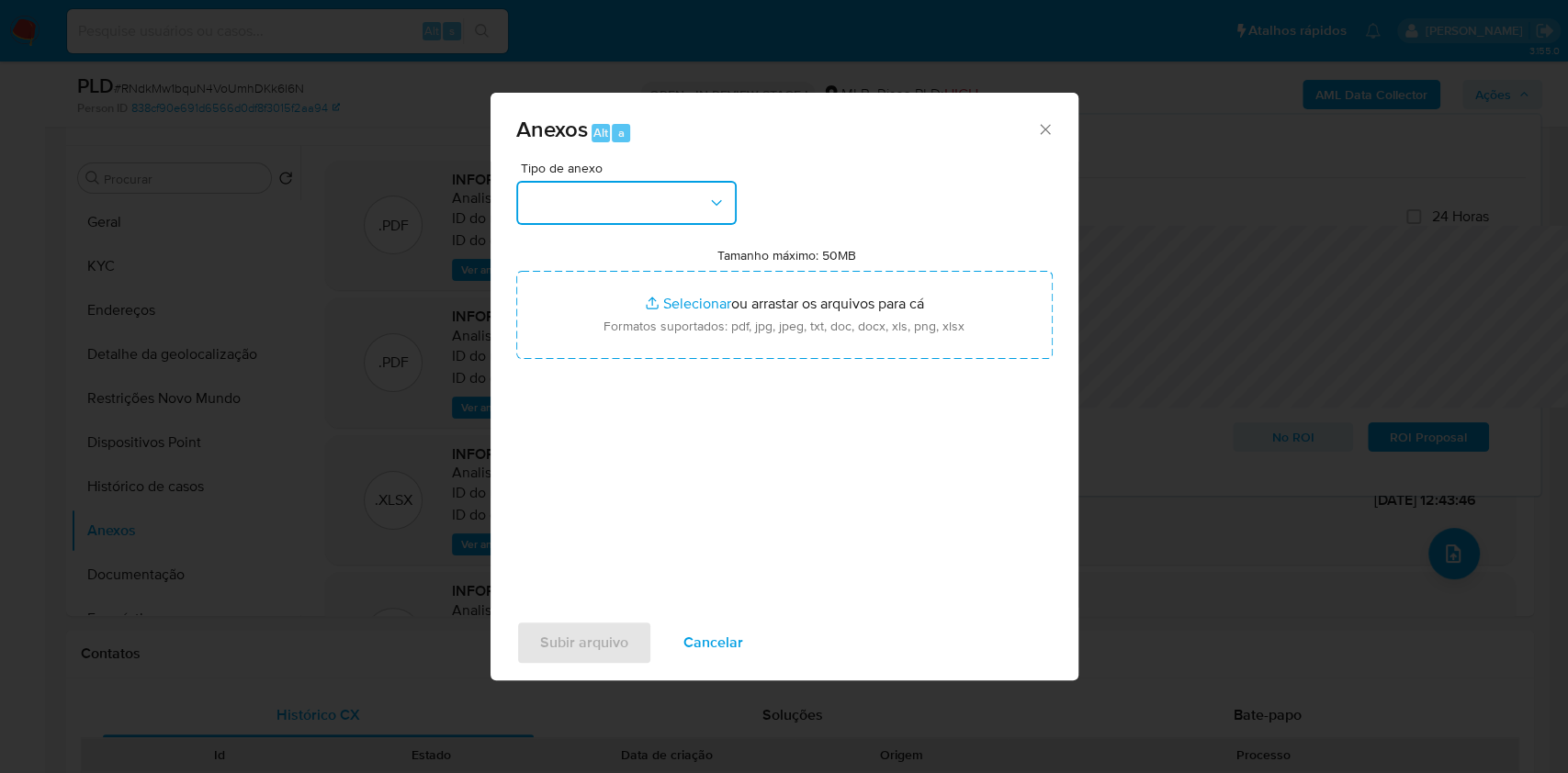
click at [606, 181] on button "button" at bounding box center [626, 203] width 220 height 44
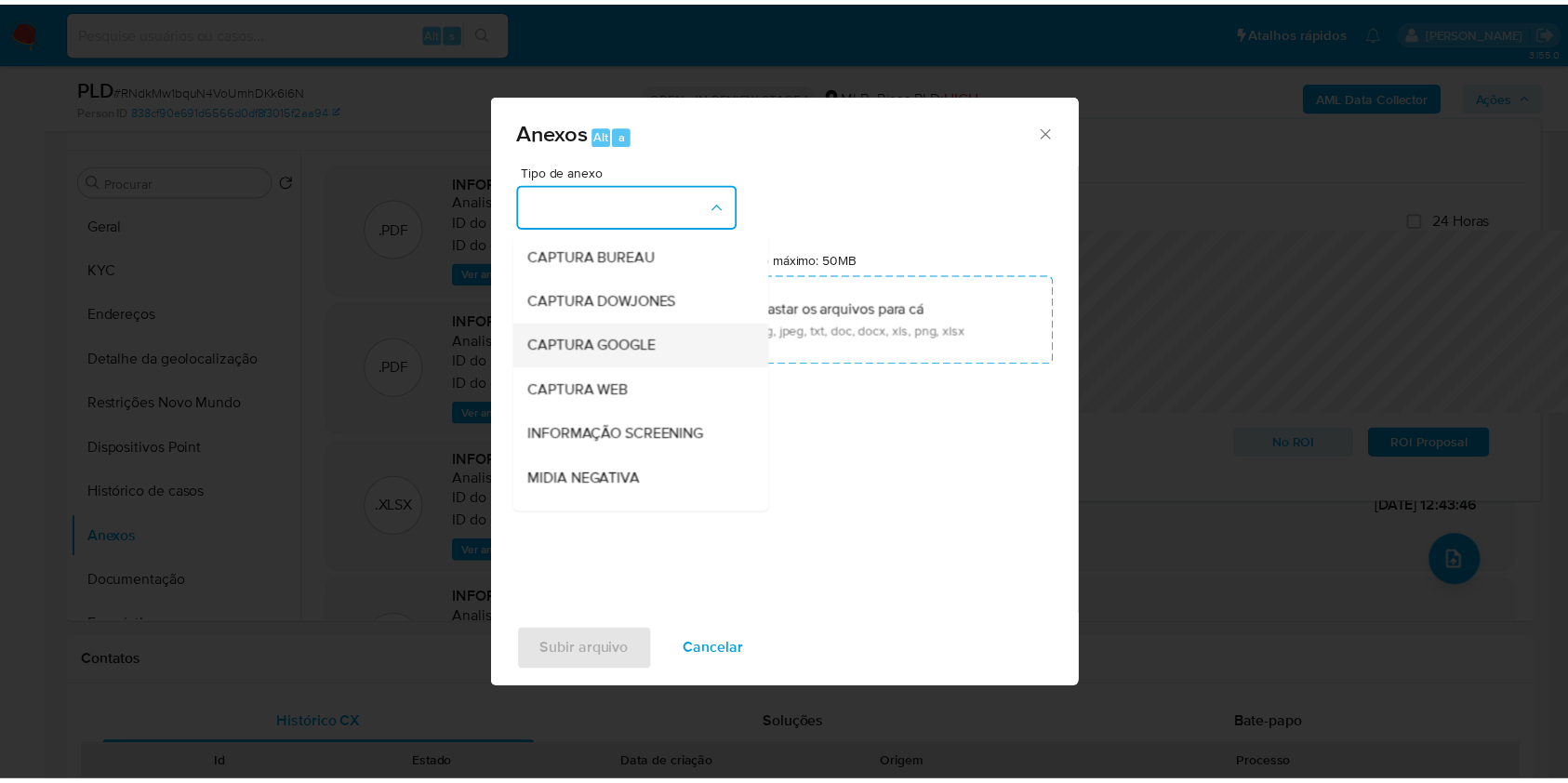
scroll to position [231, 0]
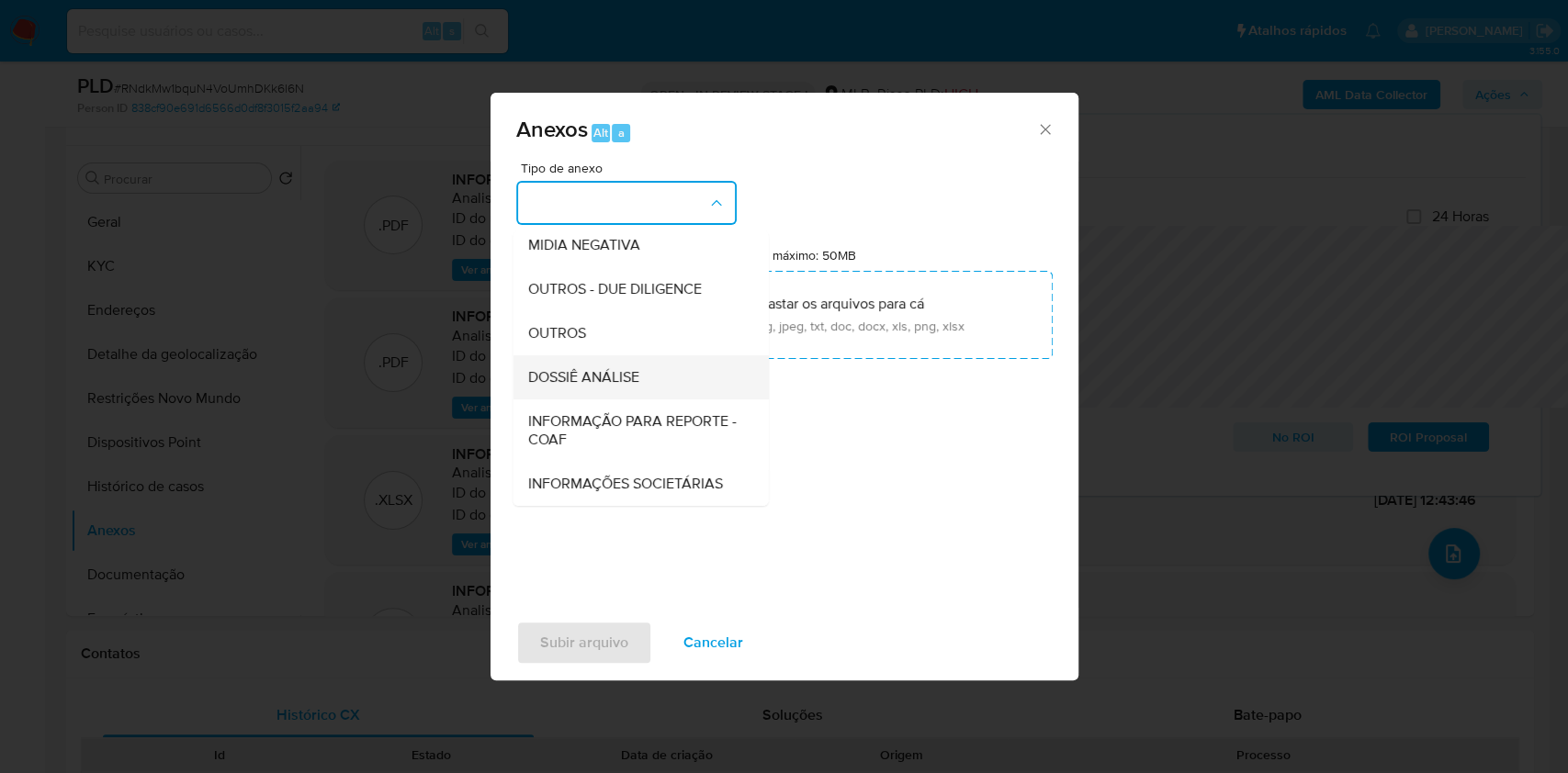
click at [558, 368] on span "DOSSIÊ ANÁLISE" at bounding box center [583, 377] width 111 height 18
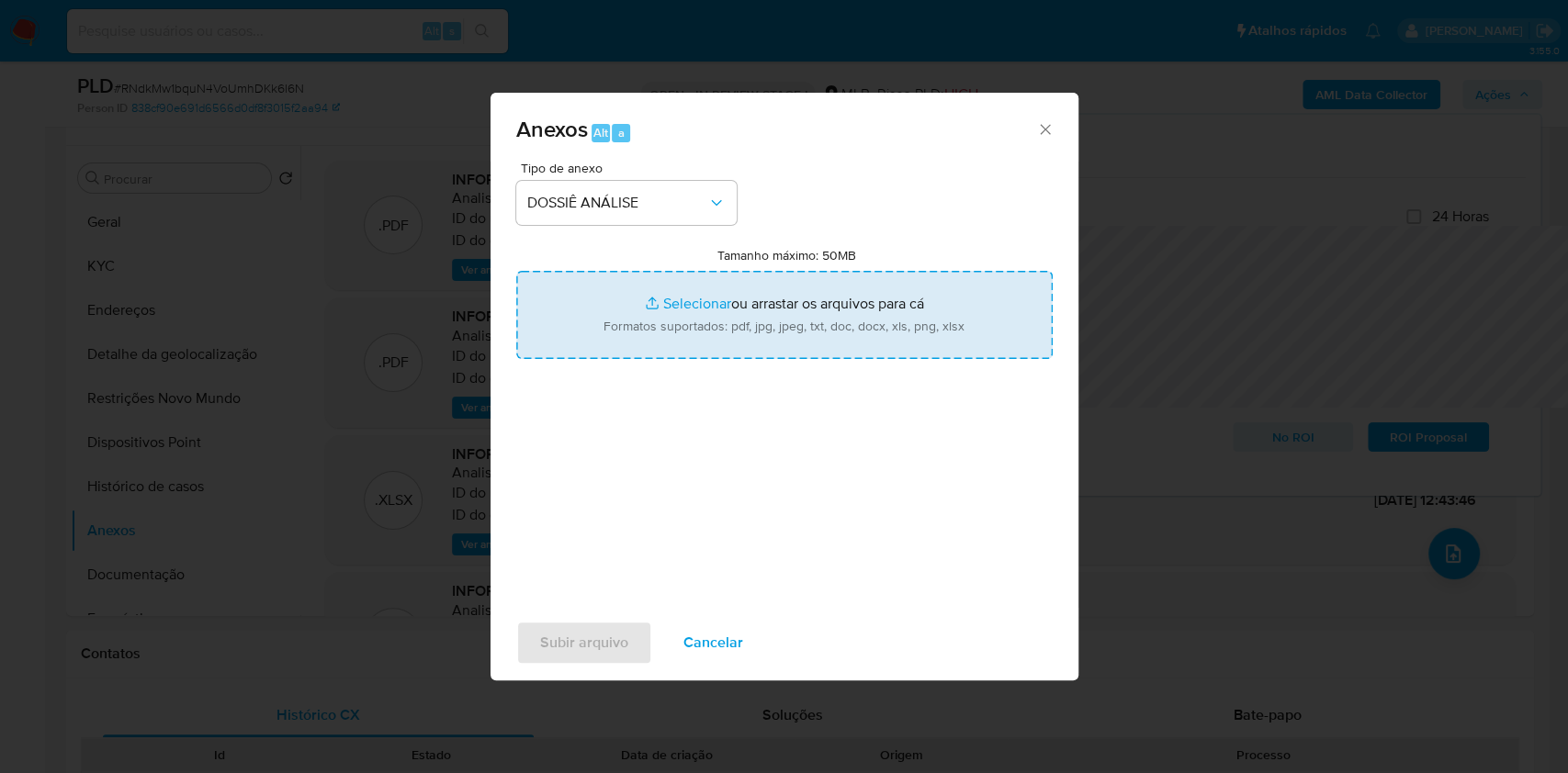
type input "C:\fakepath\Mulan 2319025111_2025_08_20_07_06_08.xlsx"
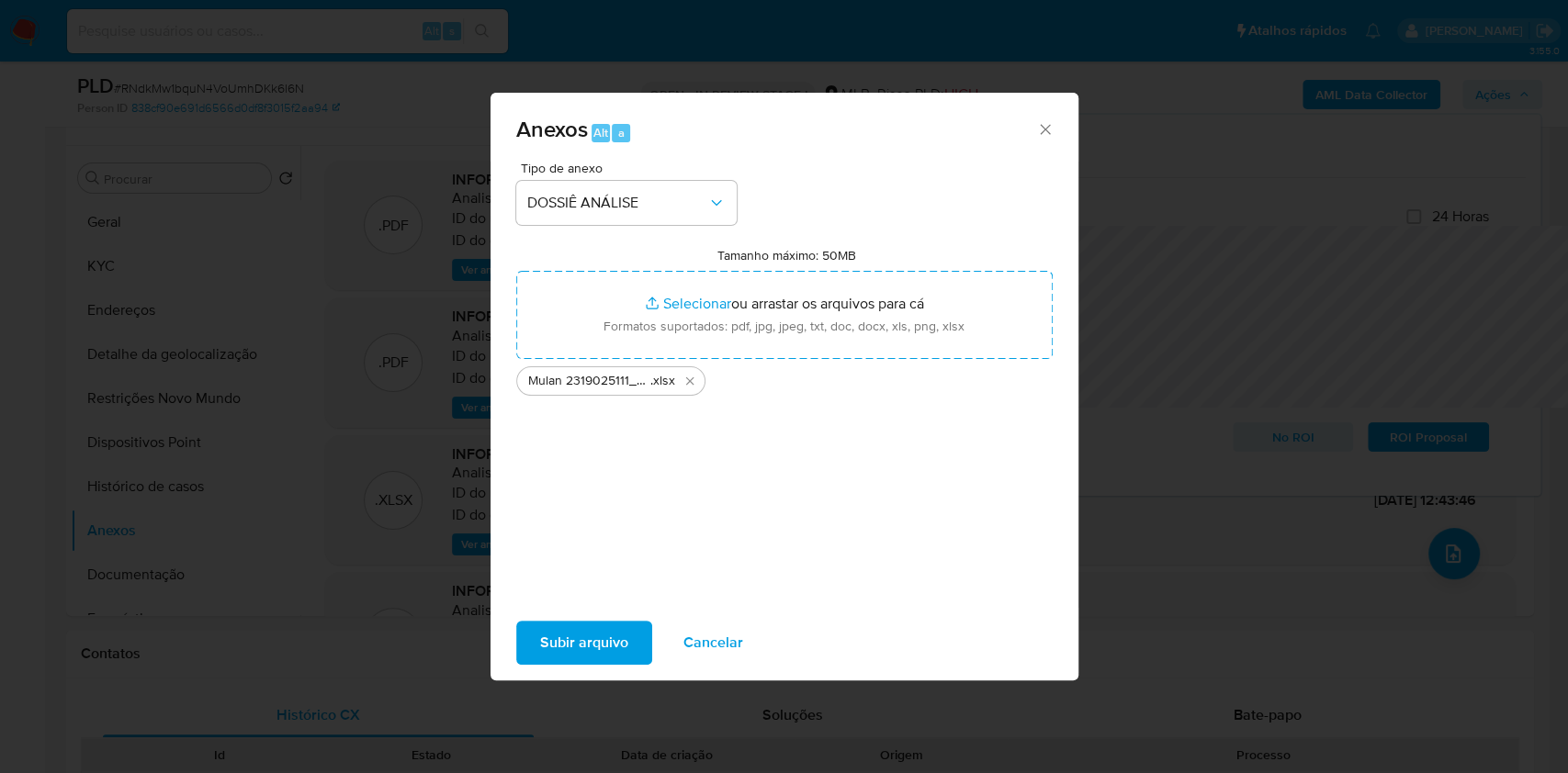
click at [541, 636] on div "Subir arquivo Cancelar" at bounding box center [784, 643] width 587 height 70
click at [540, 645] on span "Subir arquivo" at bounding box center [584, 643] width 88 height 41
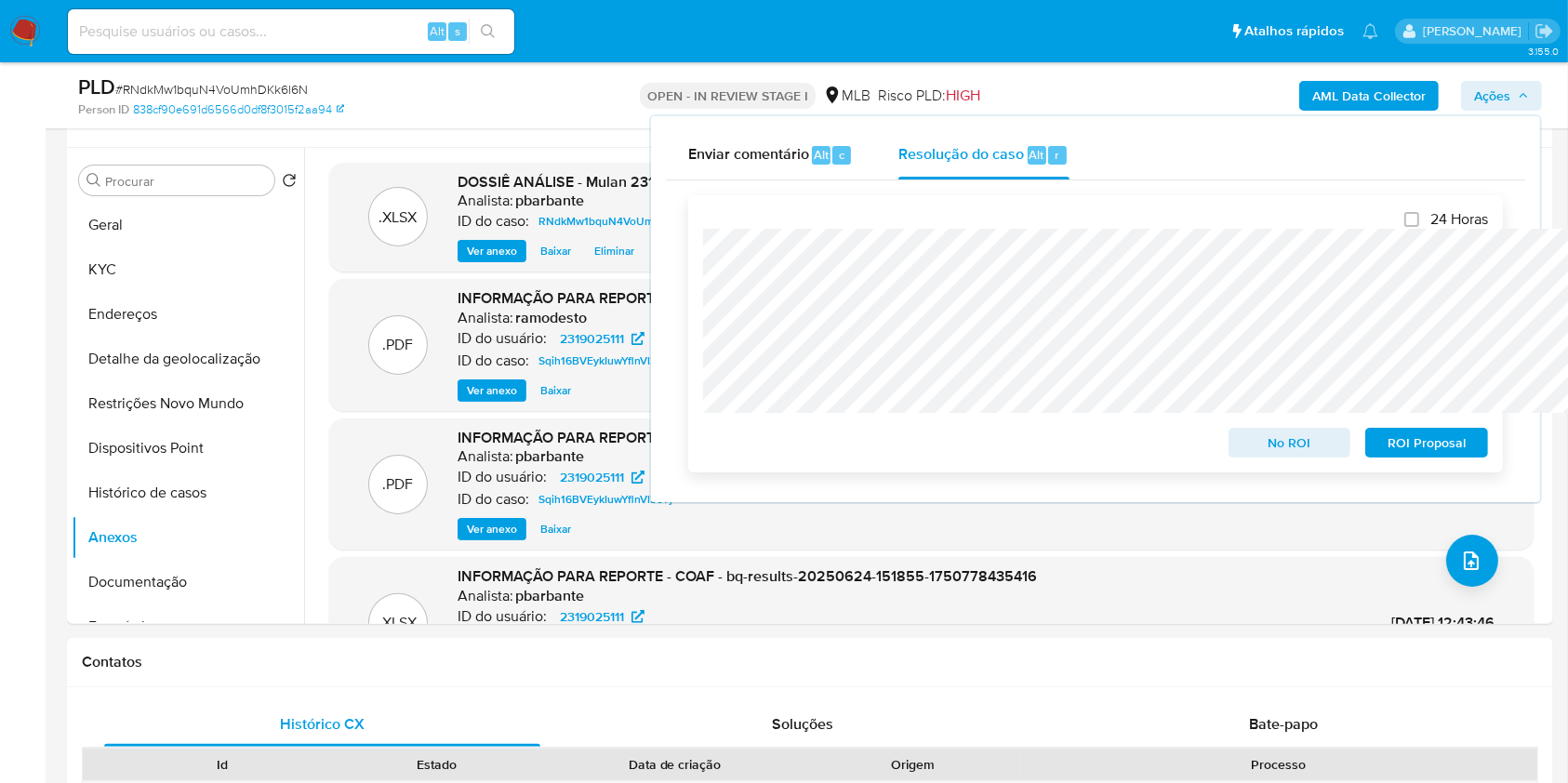
click at [1302, 447] on span "No ROI" at bounding box center [1289, 442] width 97 height 26
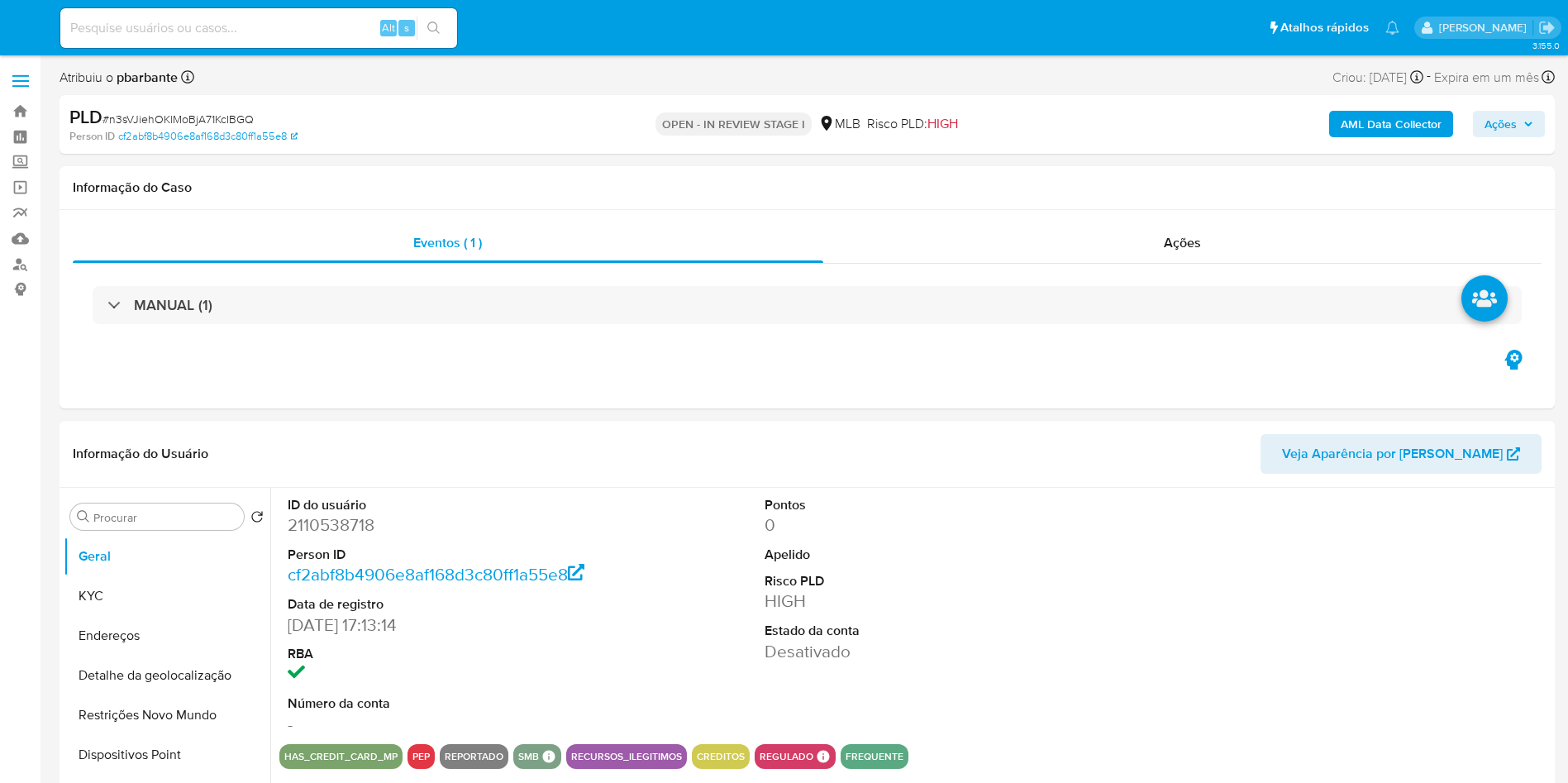
select select "10"
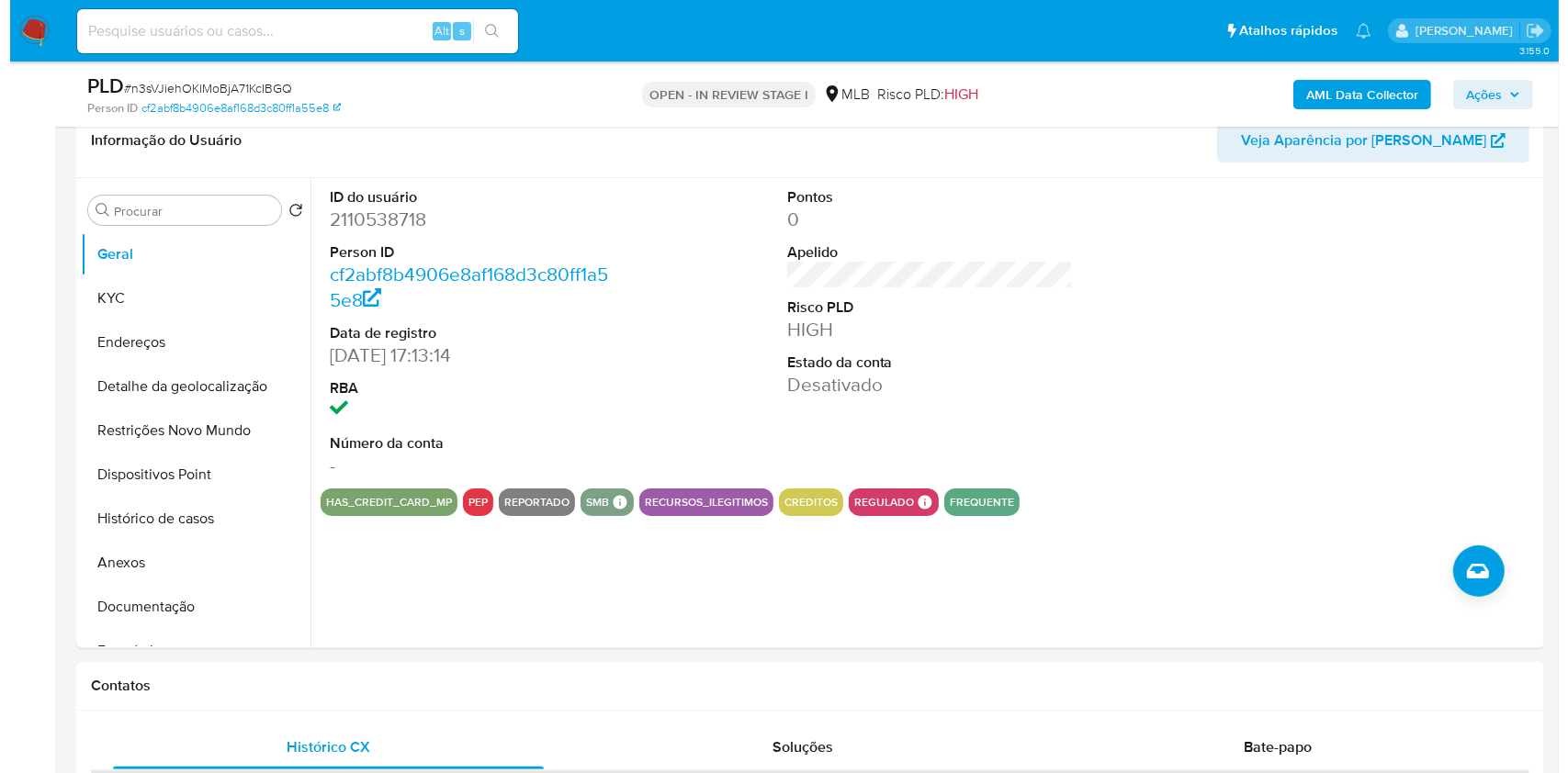
scroll to position [299, 0]
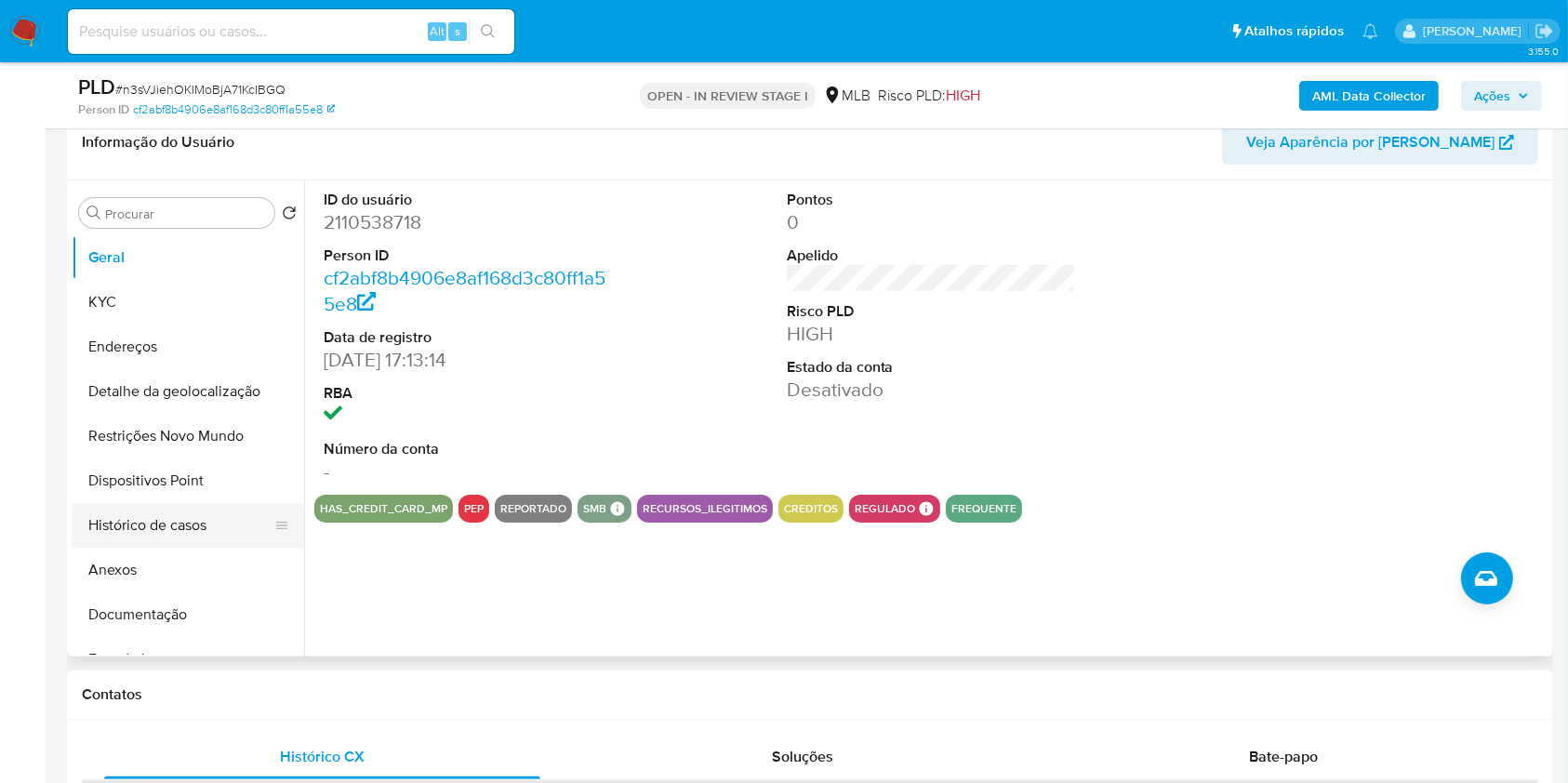
click at [174, 536] on button "Histórico de casos" at bounding box center [180, 526] width 217 height 45
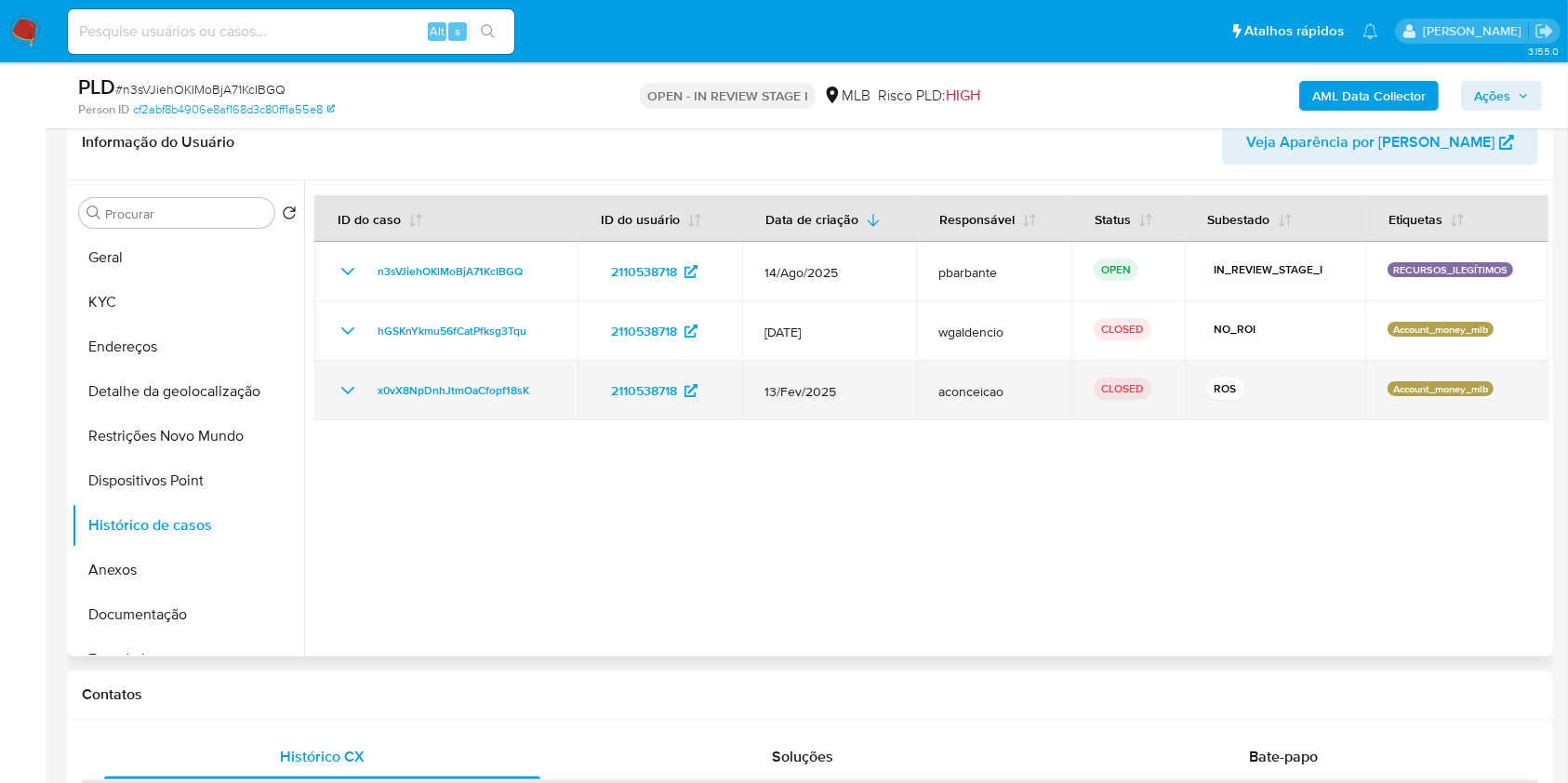
click at [354, 402] on icon "Mostrar/Ocultar" at bounding box center [347, 391] width 22 height 23
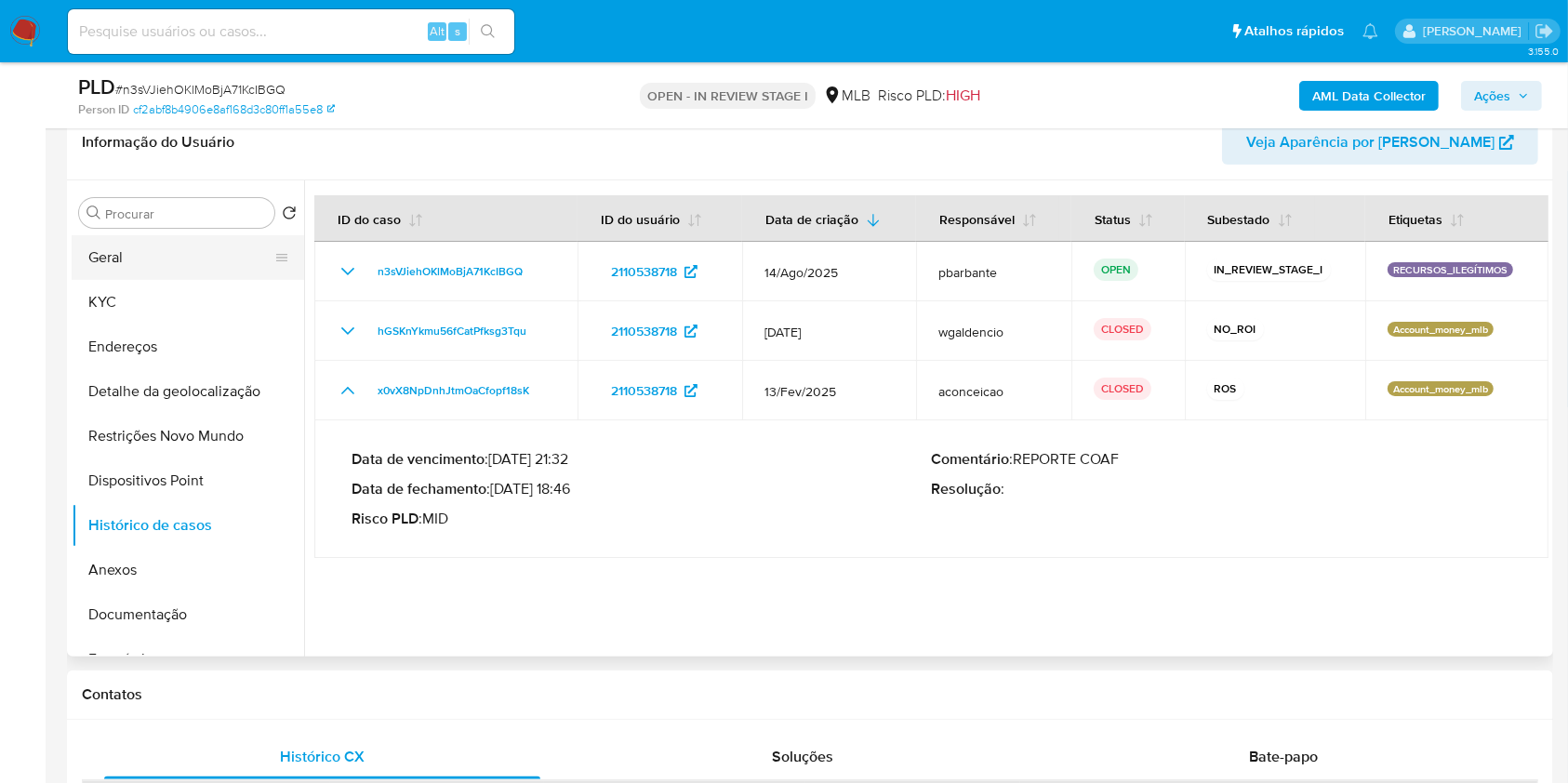
click at [150, 280] on button "Geral" at bounding box center [180, 257] width 217 height 45
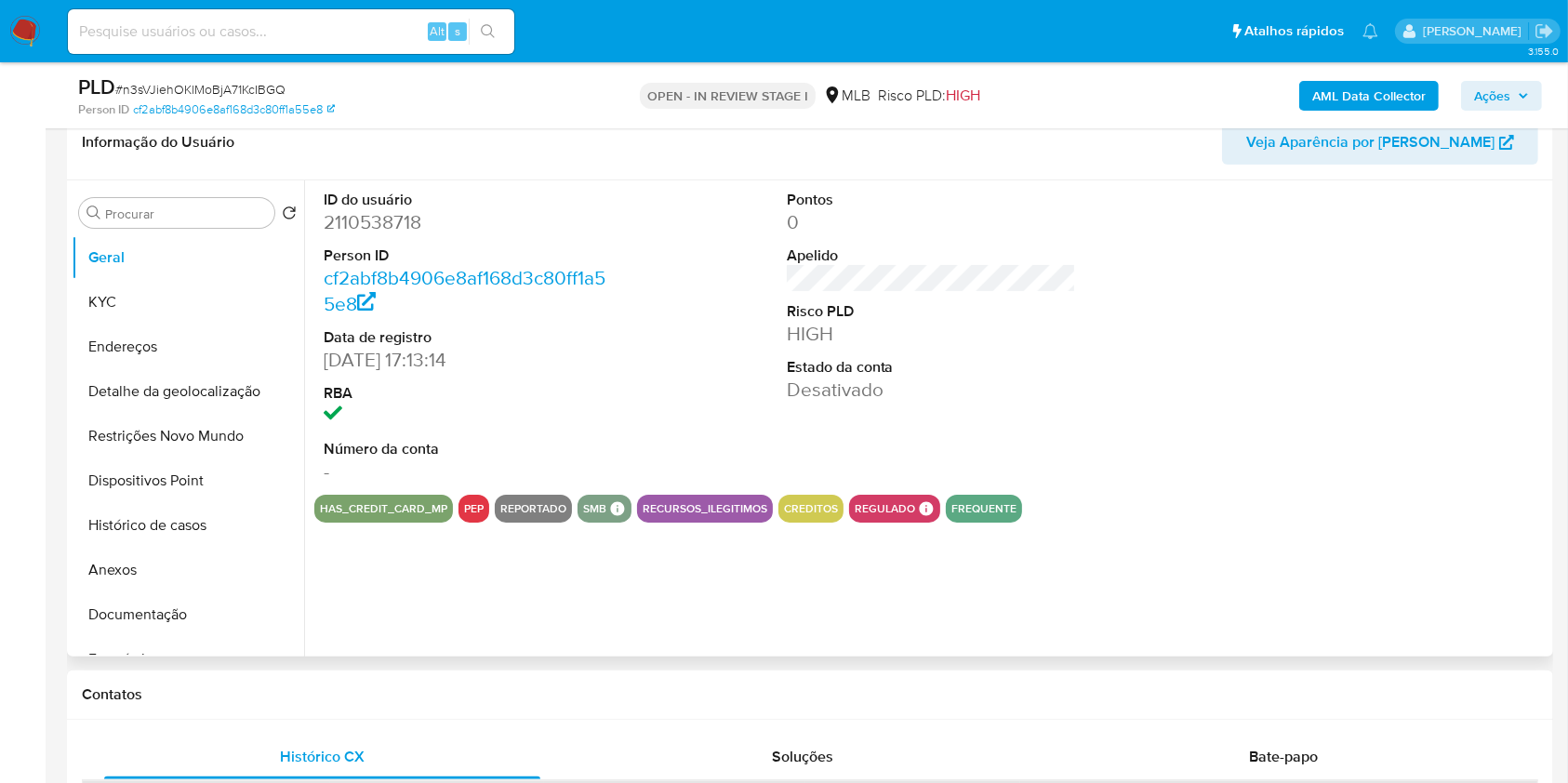
click at [360, 235] on dd "2110538718" at bounding box center [469, 222] width 291 height 26
copy dd "2110538718"
click at [114, 548] on button "Histórico de casos" at bounding box center [180, 526] width 217 height 45
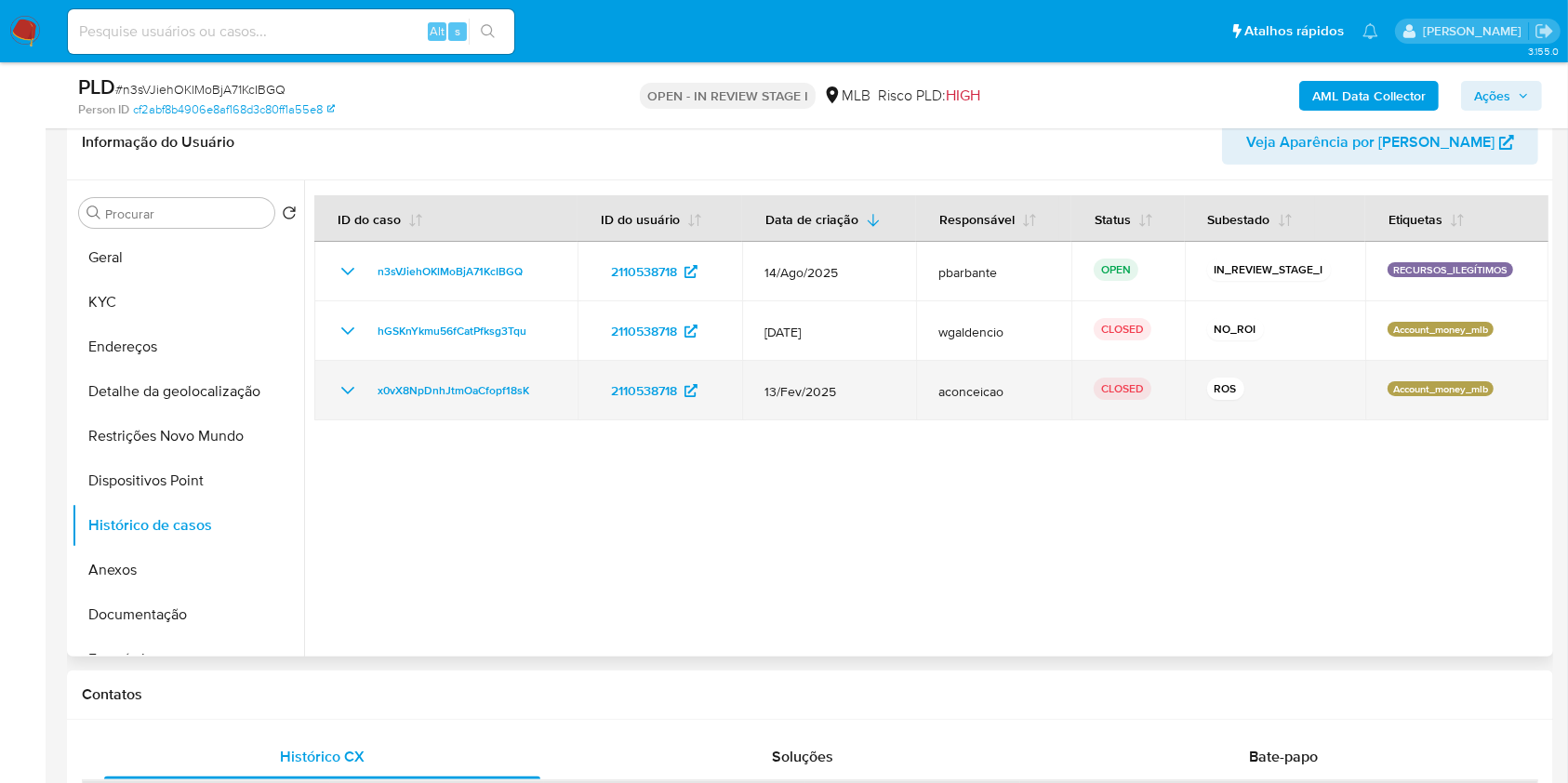
click at [348, 402] on icon "Mostrar/Ocultar" at bounding box center [347, 391] width 22 height 23
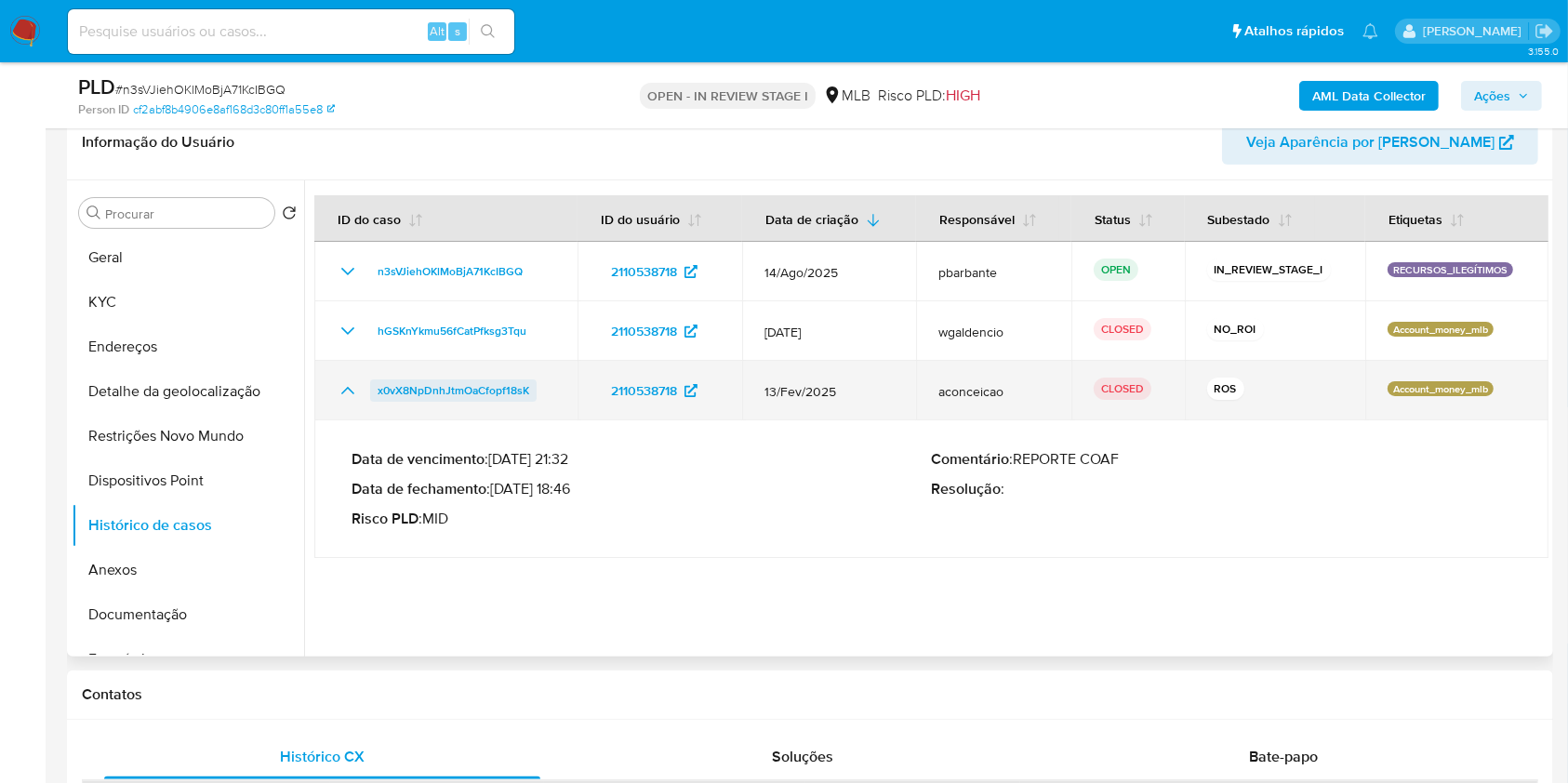
click at [413, 402] on span "x0vX8NpDnhJtmOaCfopf18sK" at bounding box center [453, 391] width 152 height 23
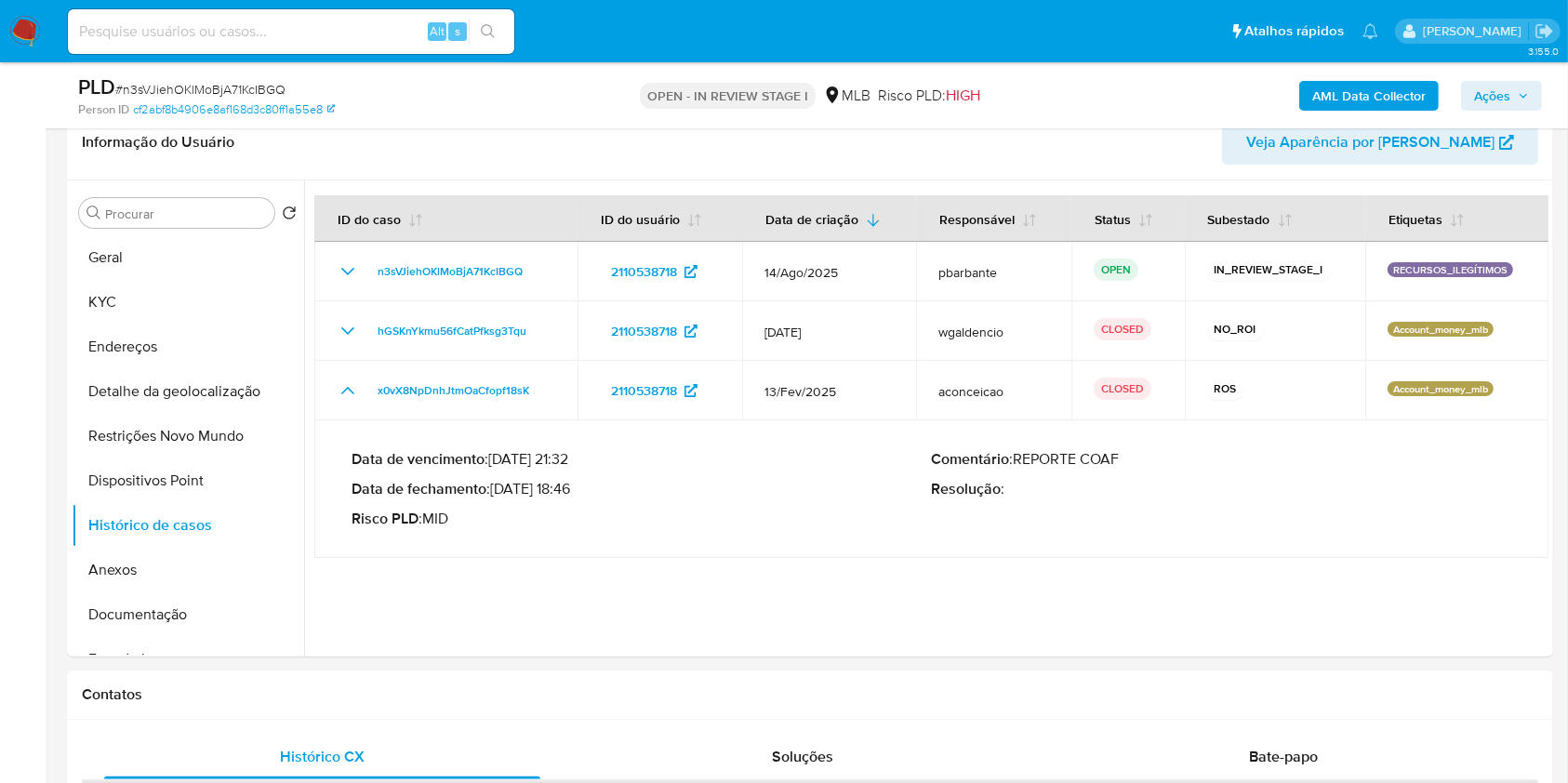
click at [1374, 104] on b "AML Data Collector" at bounding box center [1368, 96] width 113 height 29
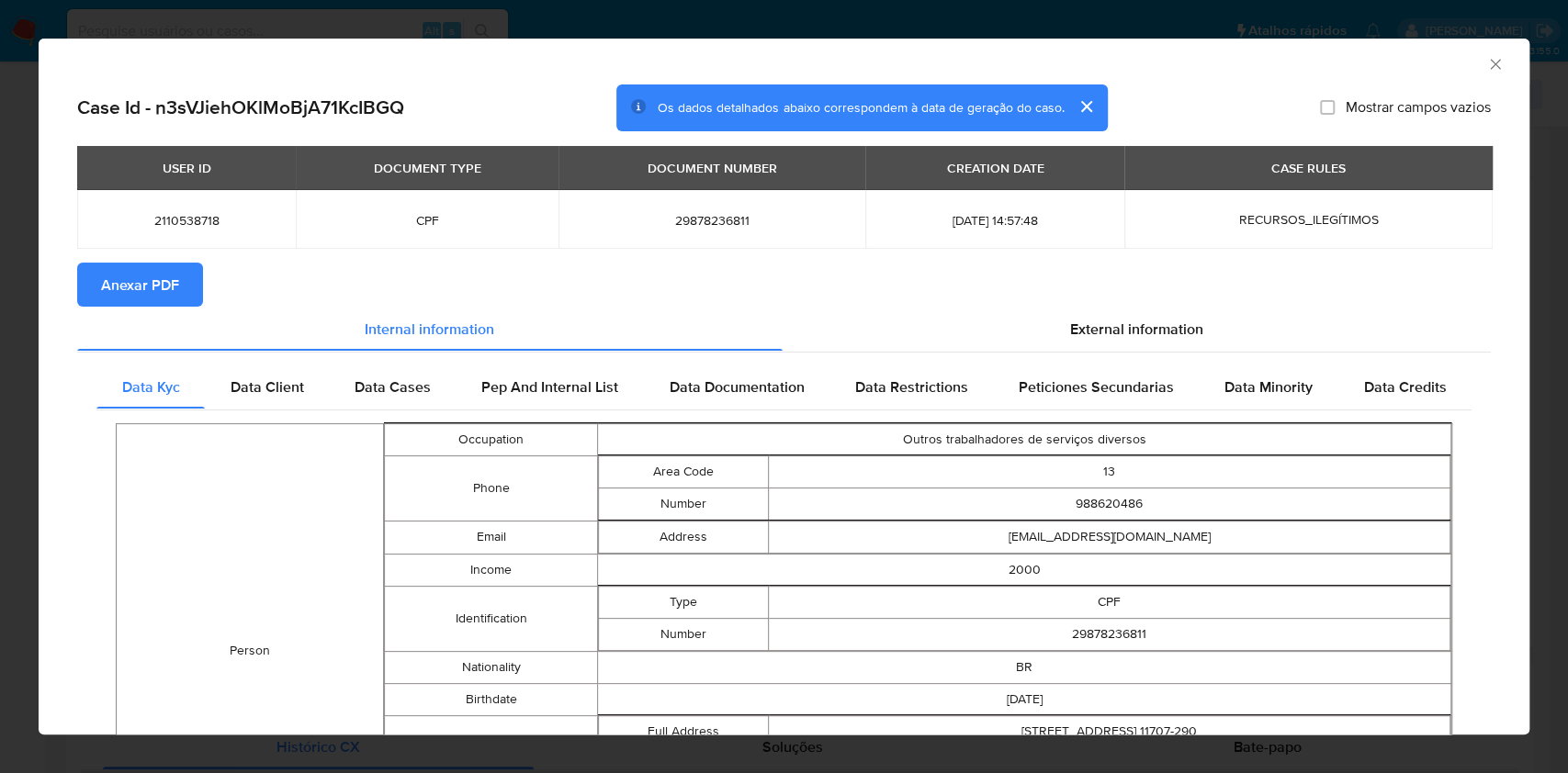
click at [205, 272] on section "Anexar PDF" at bounding box center [784, 285] width 1413 height 44
click at [137, 288] on span "Anexar PDF" at bounding box center [140, 285] width 78 height 41
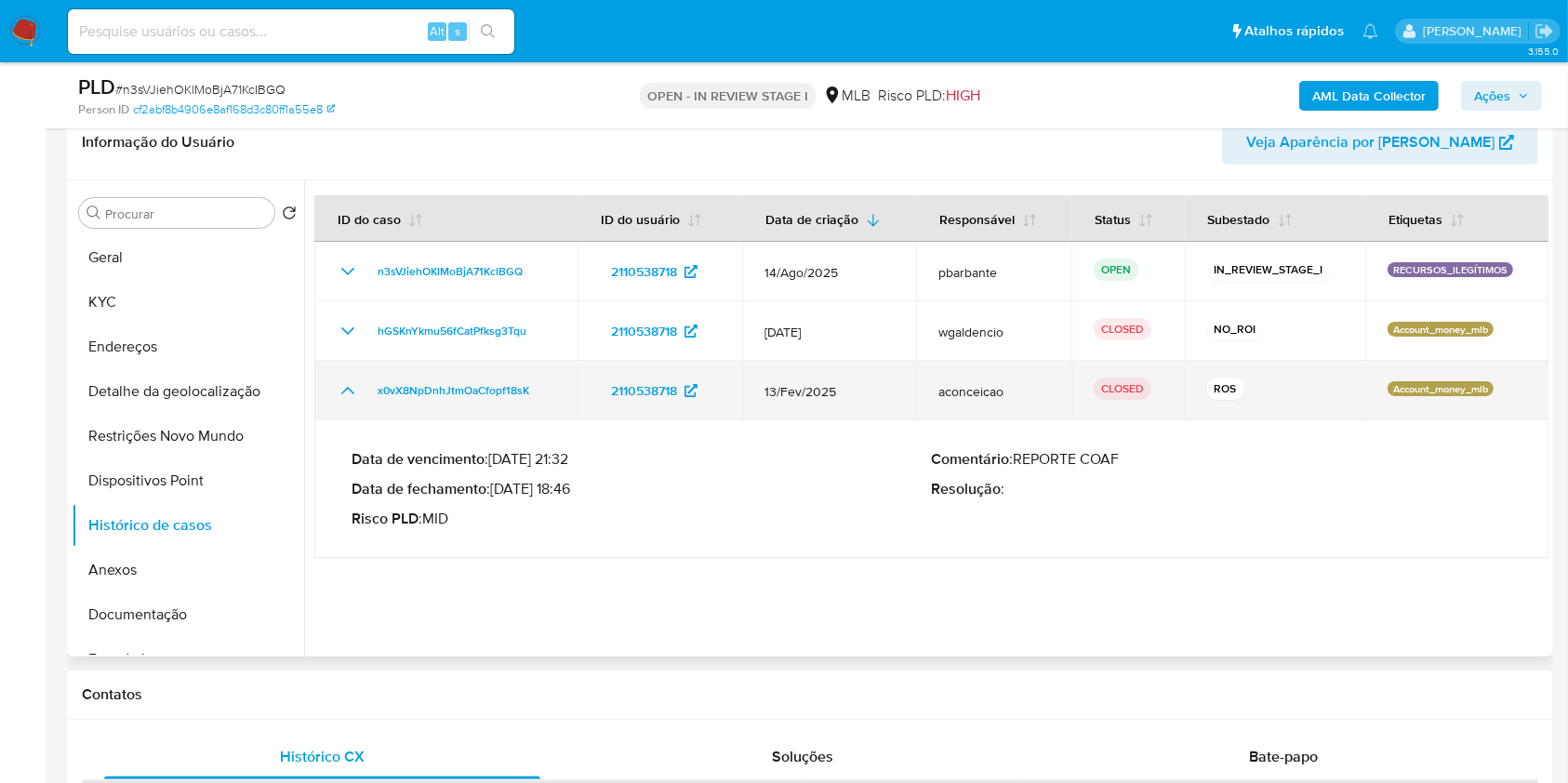
drag, startPoint x: 543, startPoint y: 421, endPoint x: 366, endPoint y: 406, distance: 177.6
click at [366, 402] on div "x0vX8NpDnhJtmOaCfopf18sK" at bounding box center [445, 391] width 218 height 23
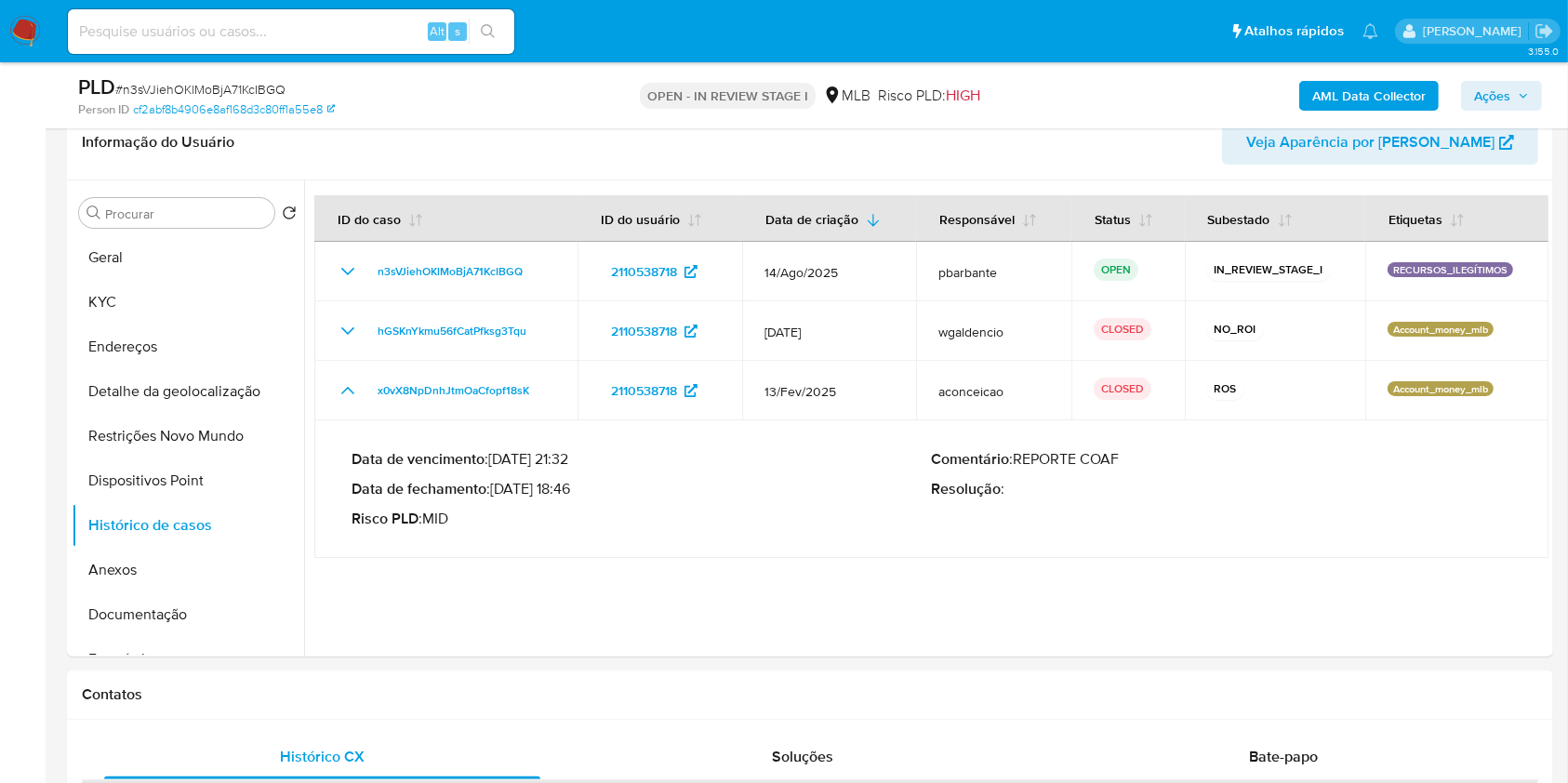
click at [1530, 97] on button "Ações" at bounding box center [1501, 96] width 81 height 29
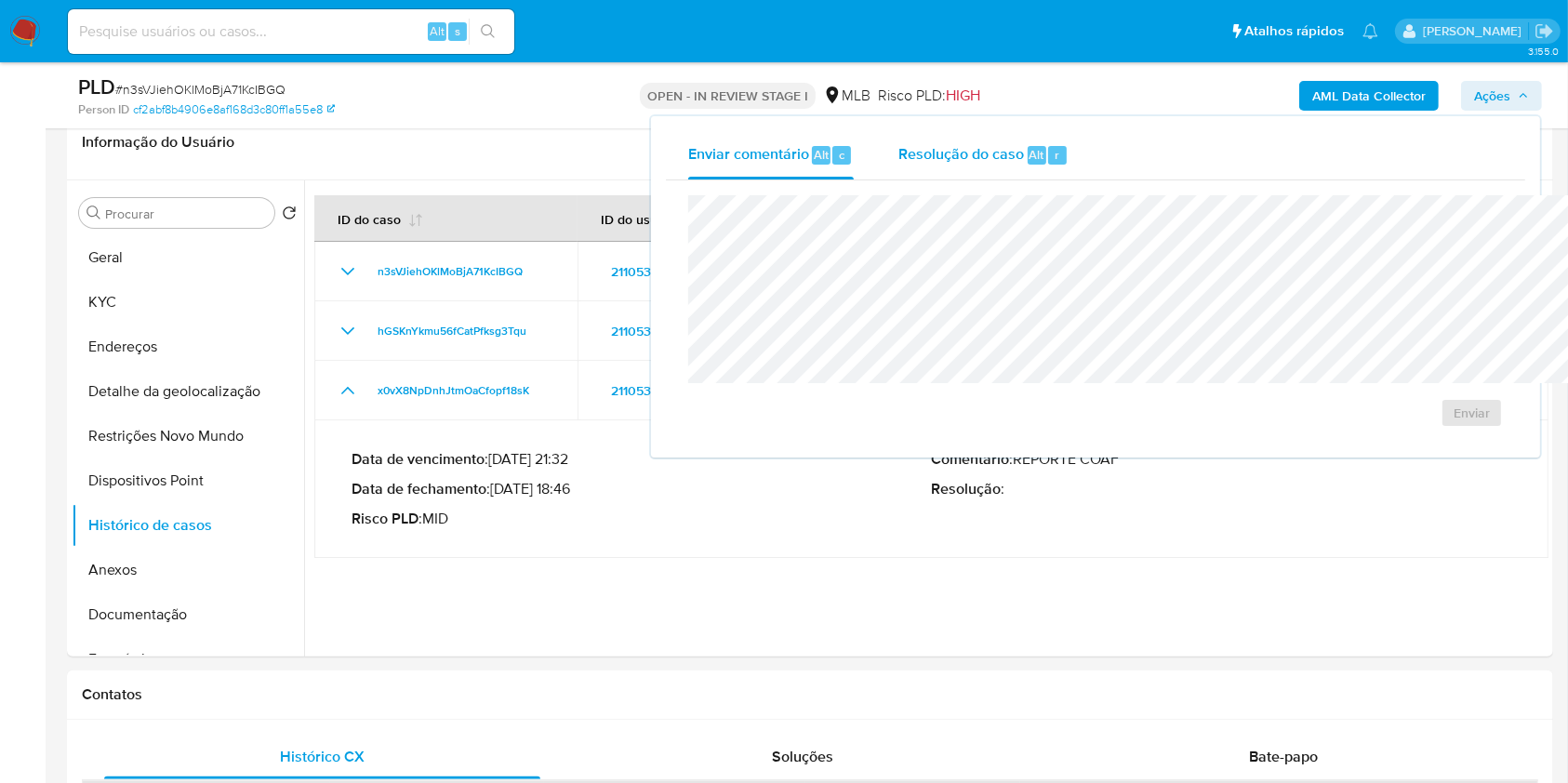
click at [898, 146] on span "Resolução do caso" at bounding box center [961, 154] width 125 height 22
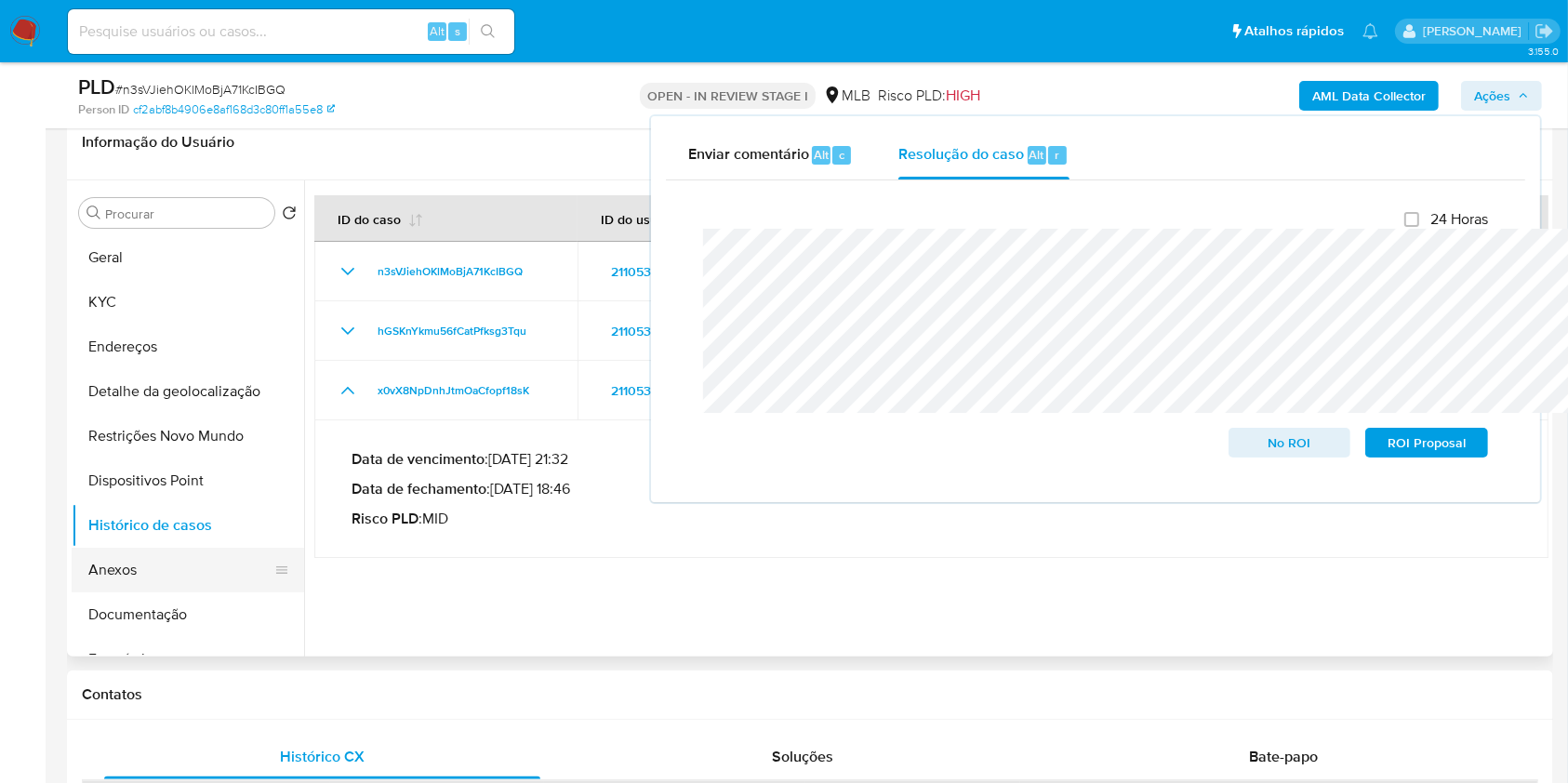
click at [167, 592] on button "Anexos" at bounding box center [180, 571] width 217 height 45
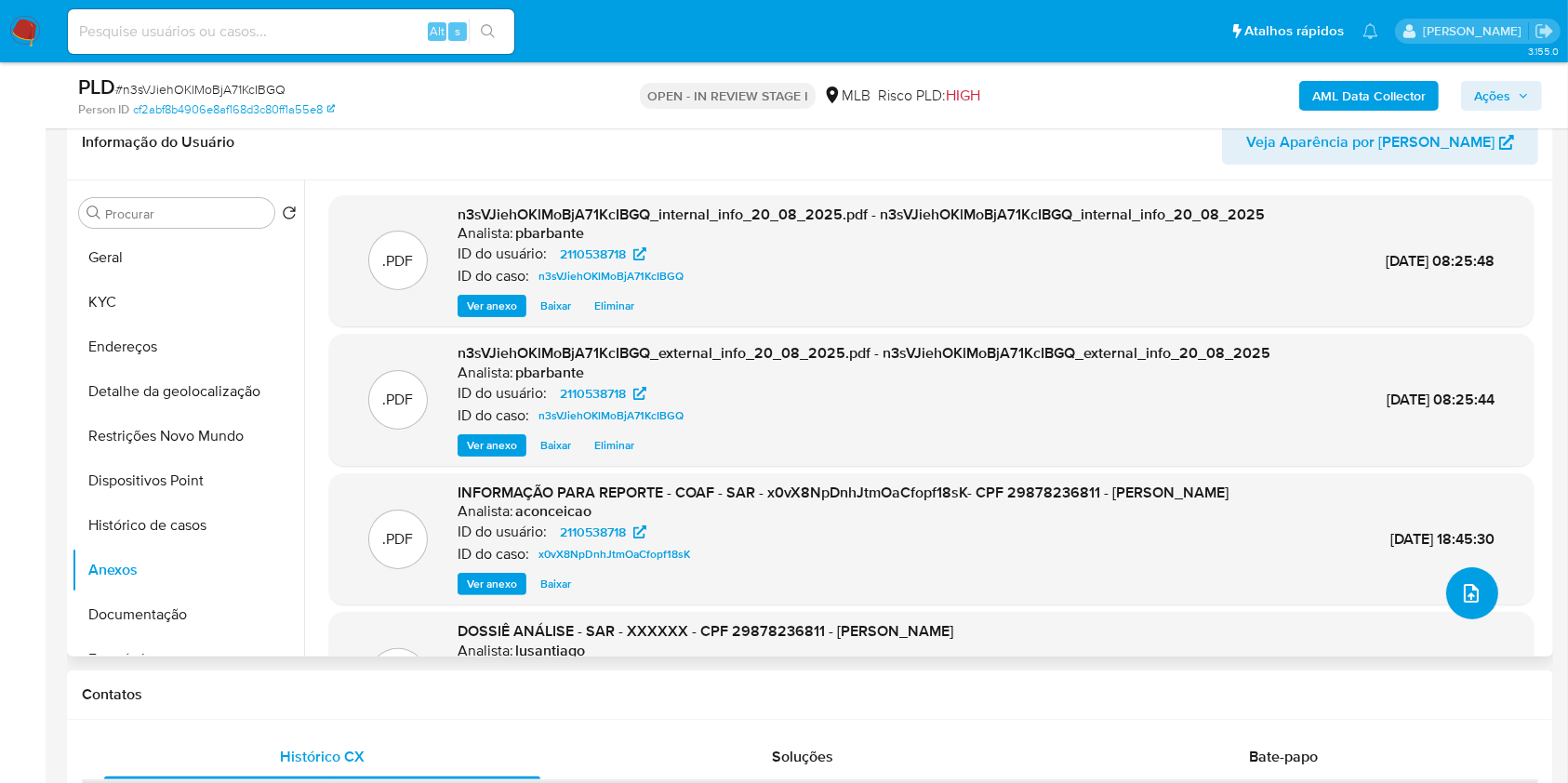
click at [1477, 620] on button "upload-file" at bounding box center [1471, 593] width 52 height 52
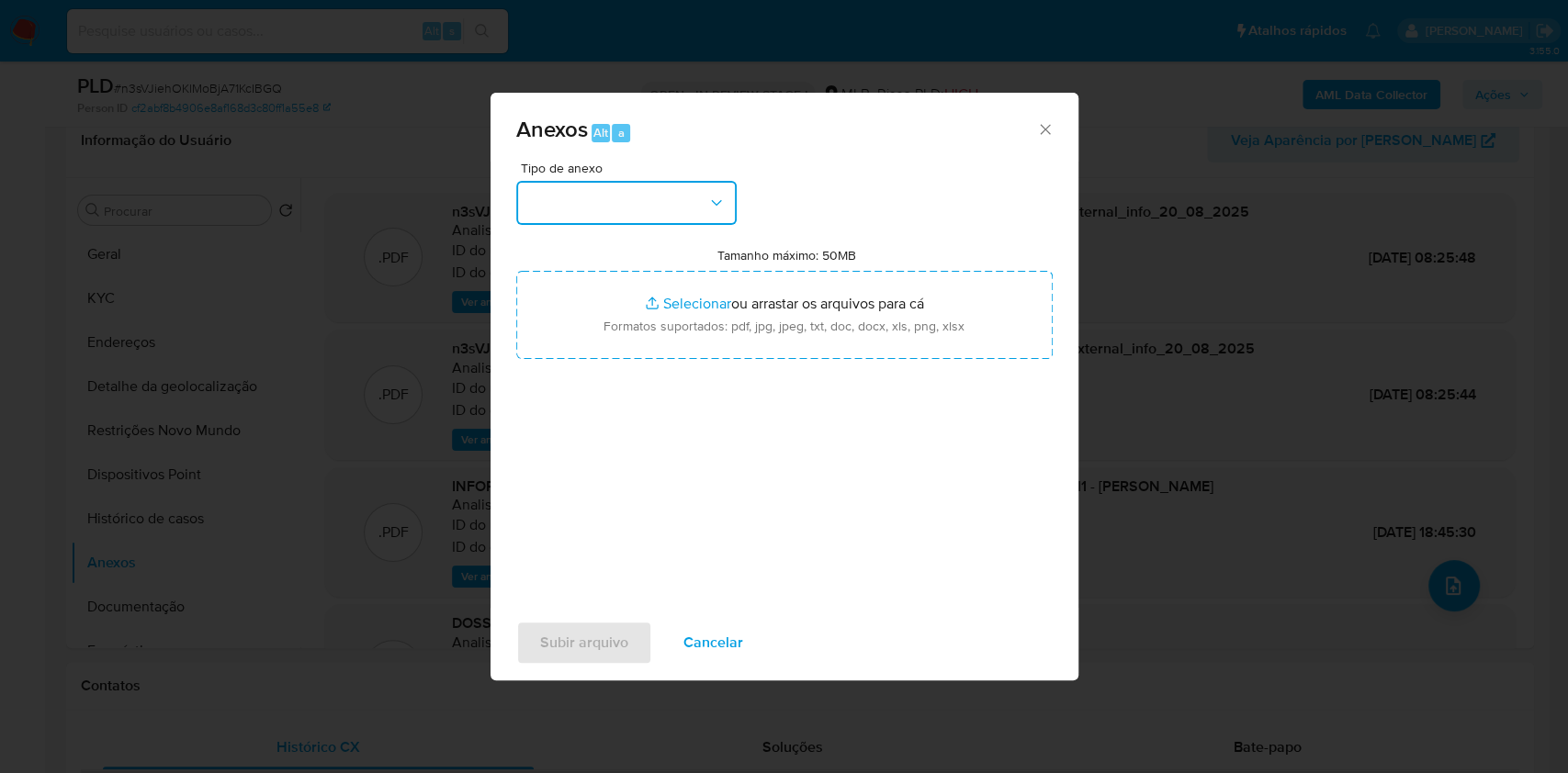
click at [660, 181] on button "button" at bounding box center [626, 203] width 220 height 44
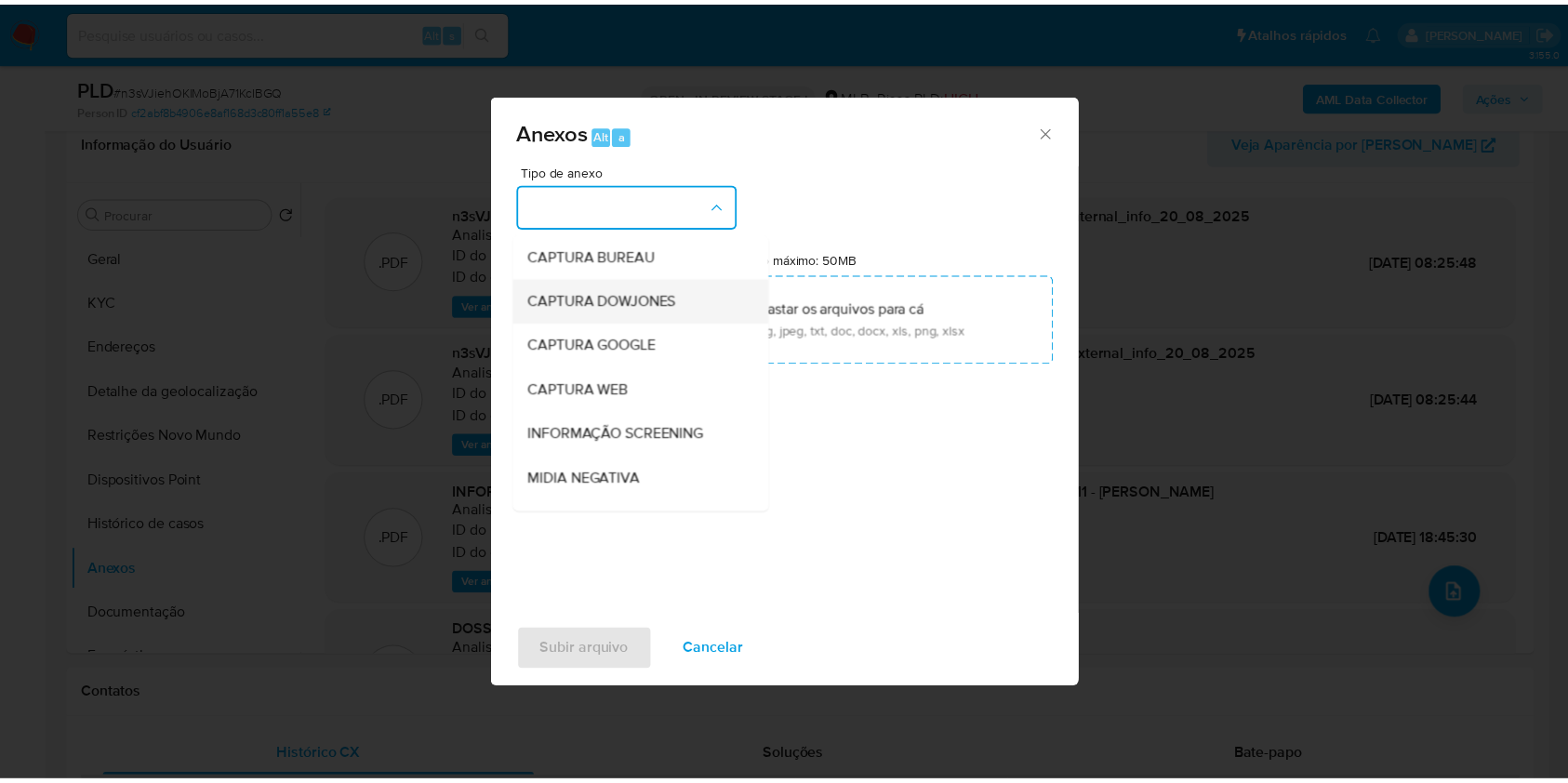
scroll to position [231, 0]
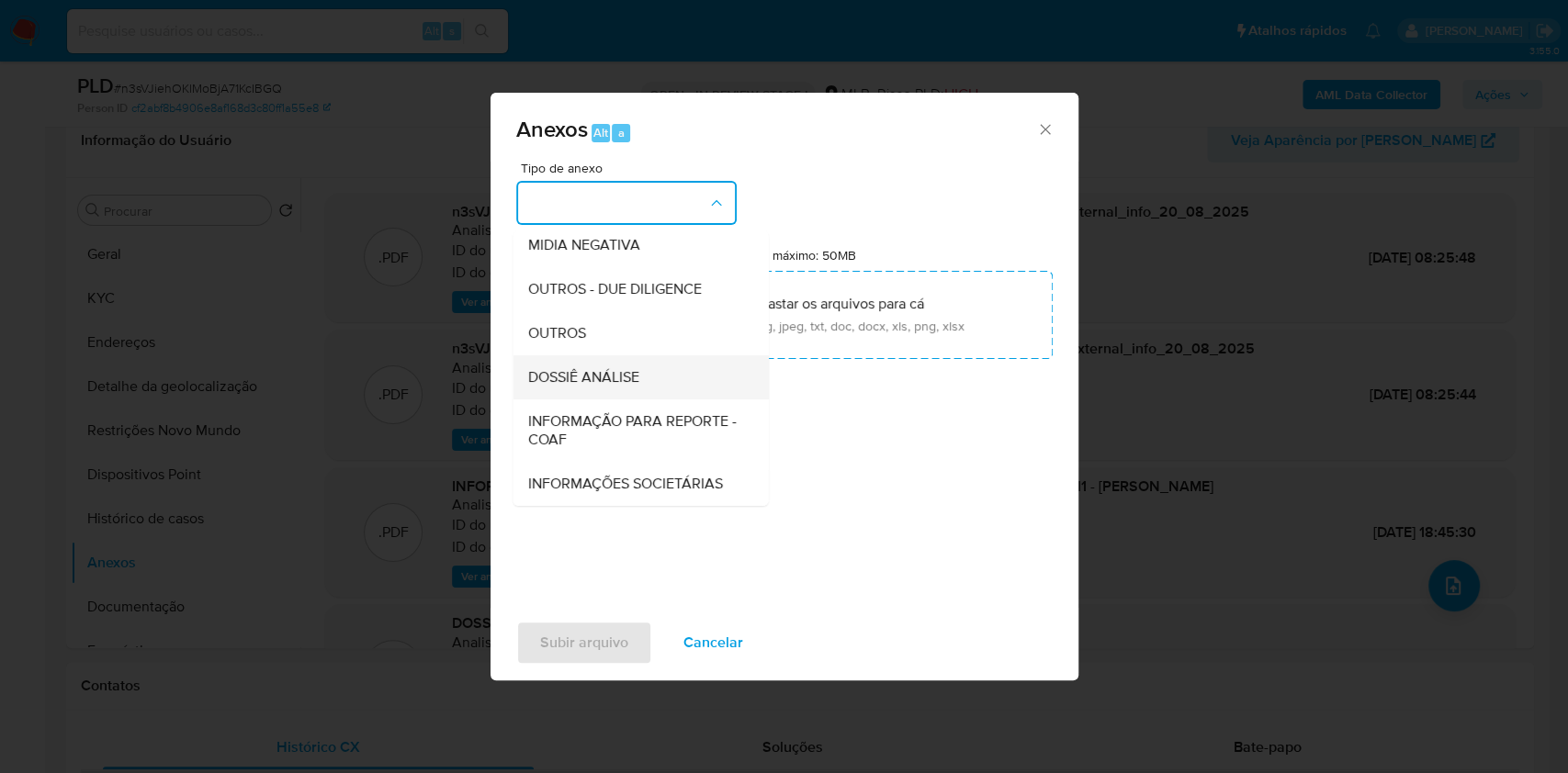
click at [548, 368] on span "DOSSIÊ ANÁLISE" at bounding box center [583, 377] width 111 height 18
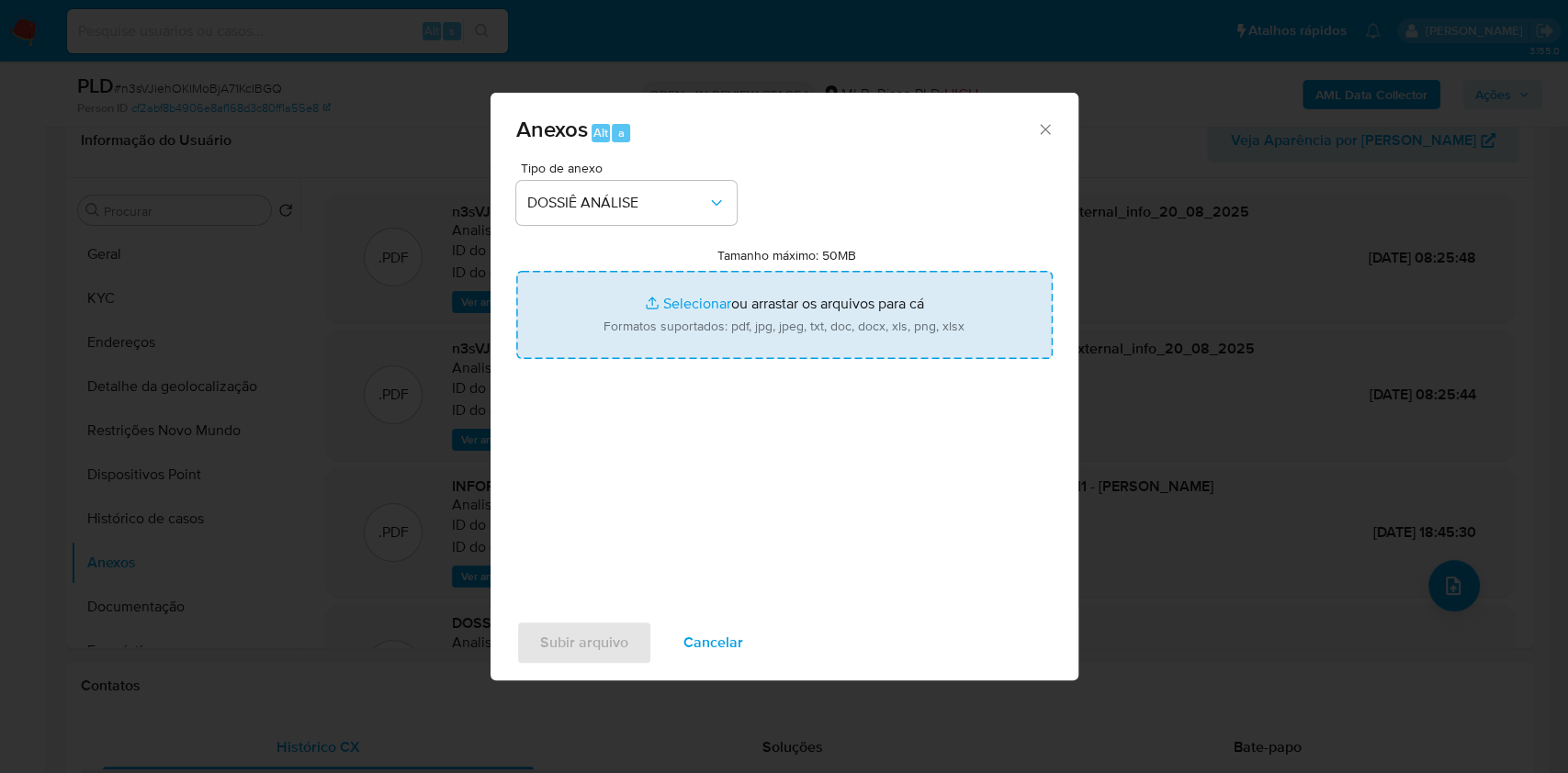
type input "C:\fakepath\Mulan 2110538718_2025_08_20_07_06_40.xlsx"
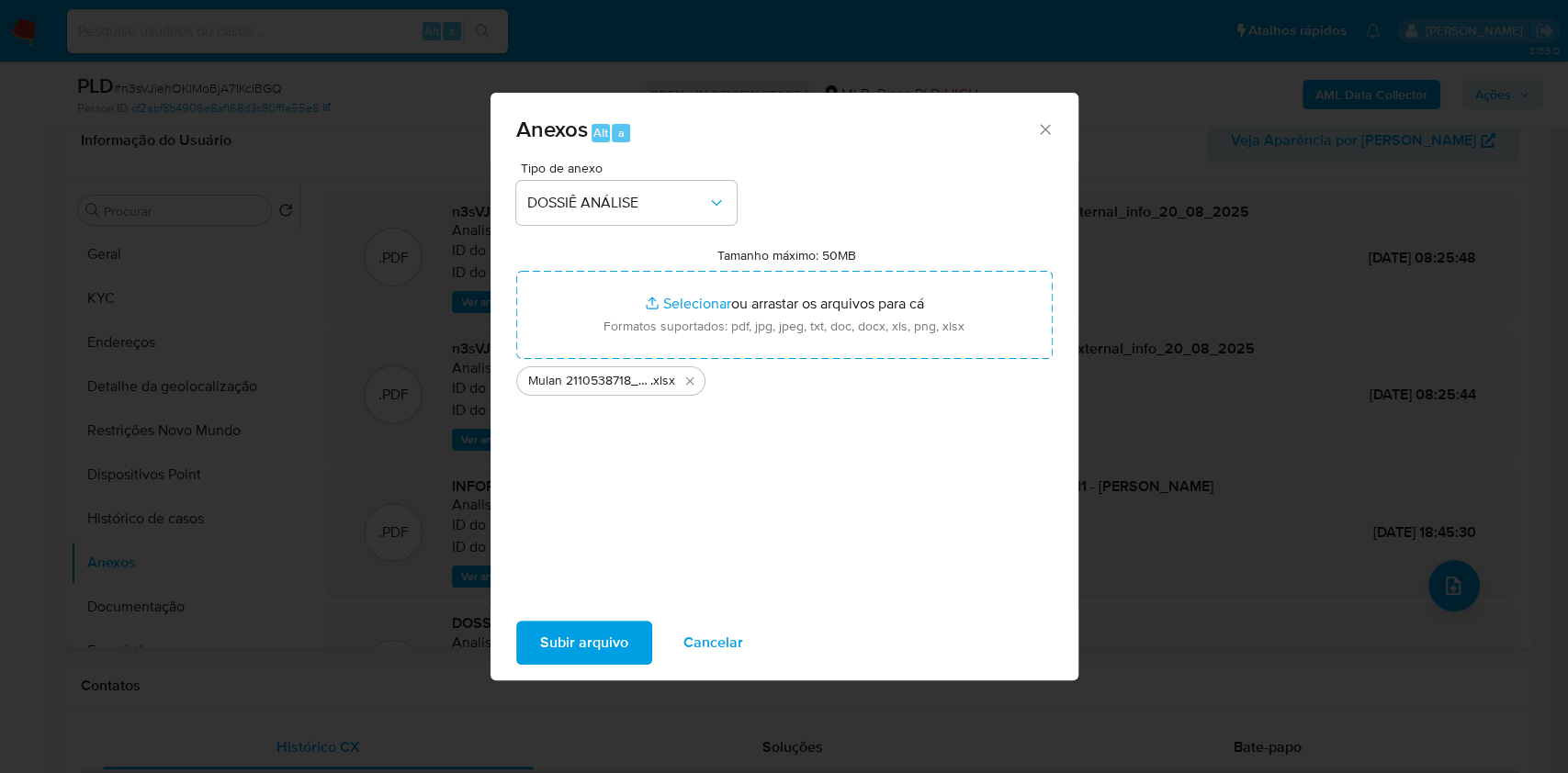
click at [566, 661] on span "Subir arquivo" at bounding box center [584, 643] width 88 height 41
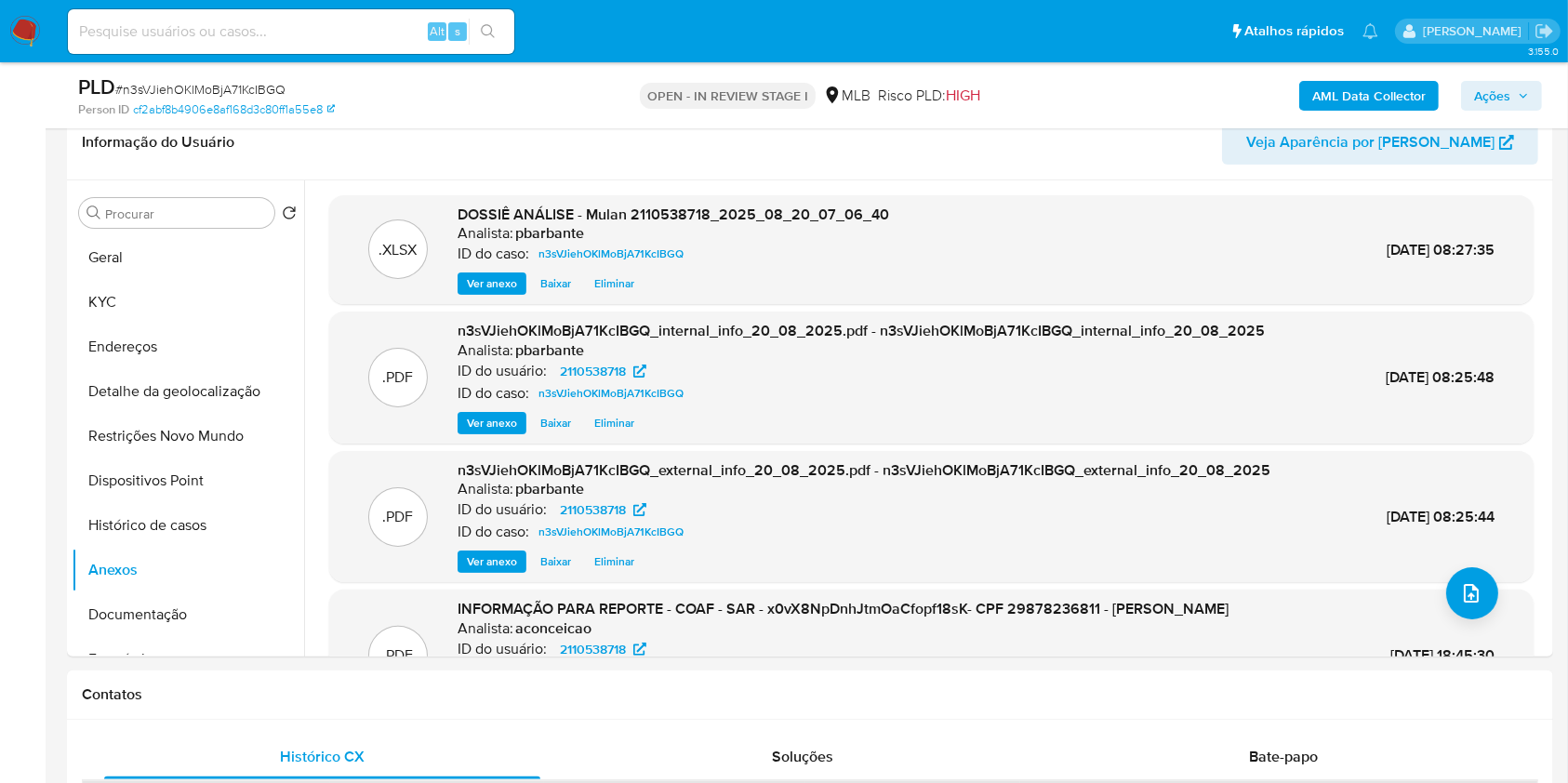
click at [1512, 104] on span "Ações" at bounding box center [1501, 96] width 55 height 26
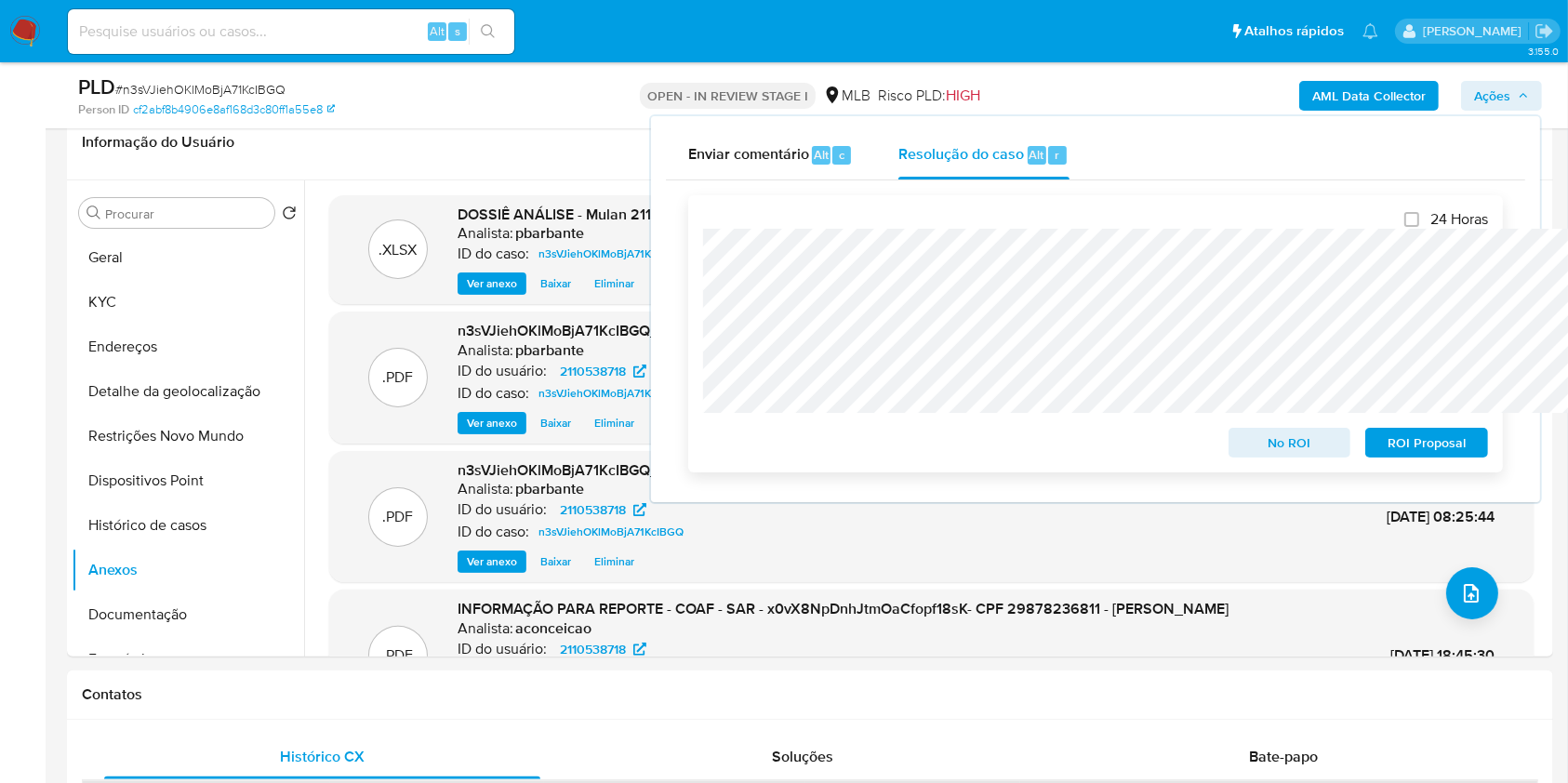
click at [1309, 446] on span "No ROI" at bounding box center [1289, 442] width 97 height 26
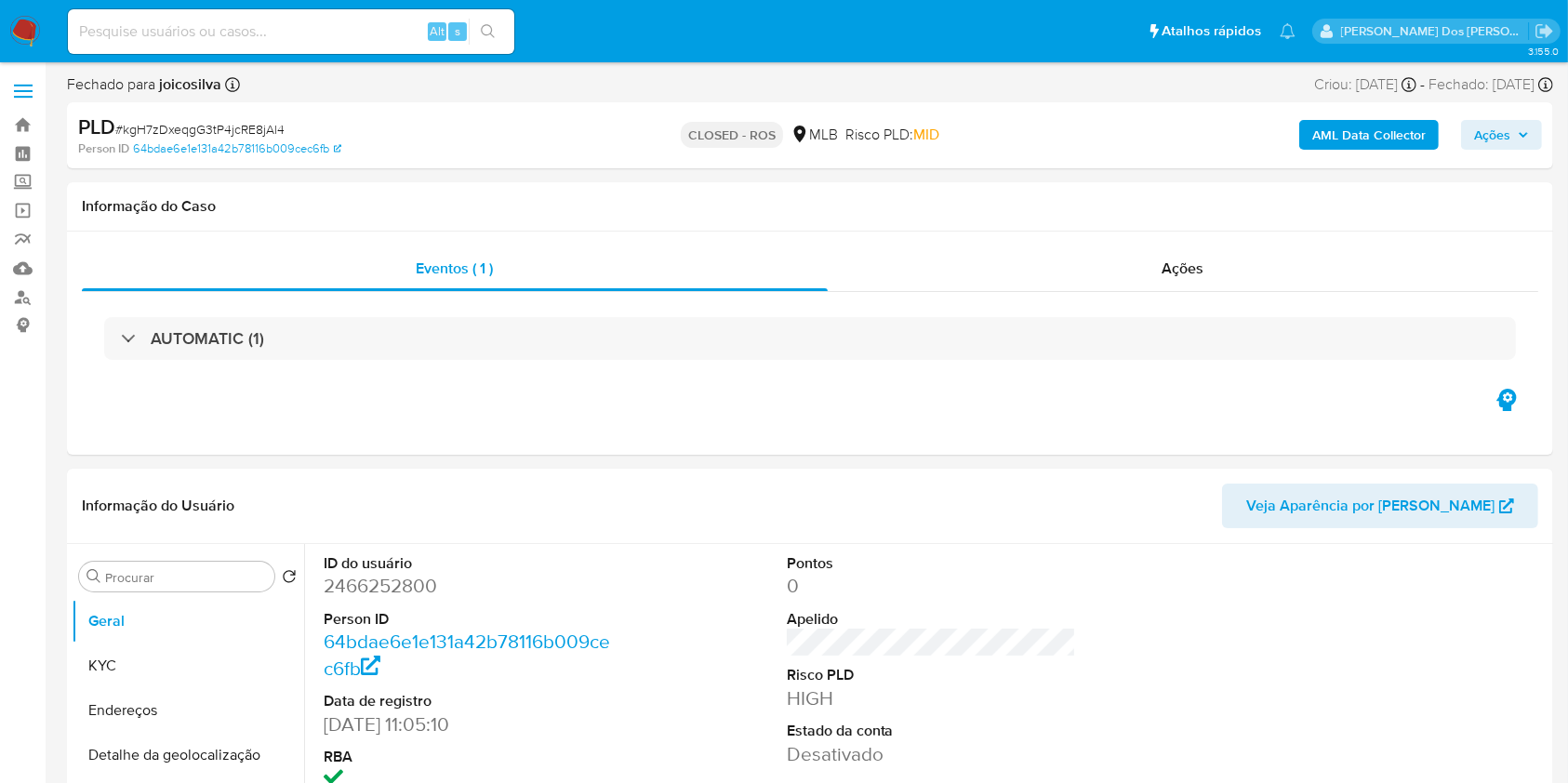
select select "10"
click at [1214, 275] on div "Ações" at bounding box center [1183, 269] width 710 height 45
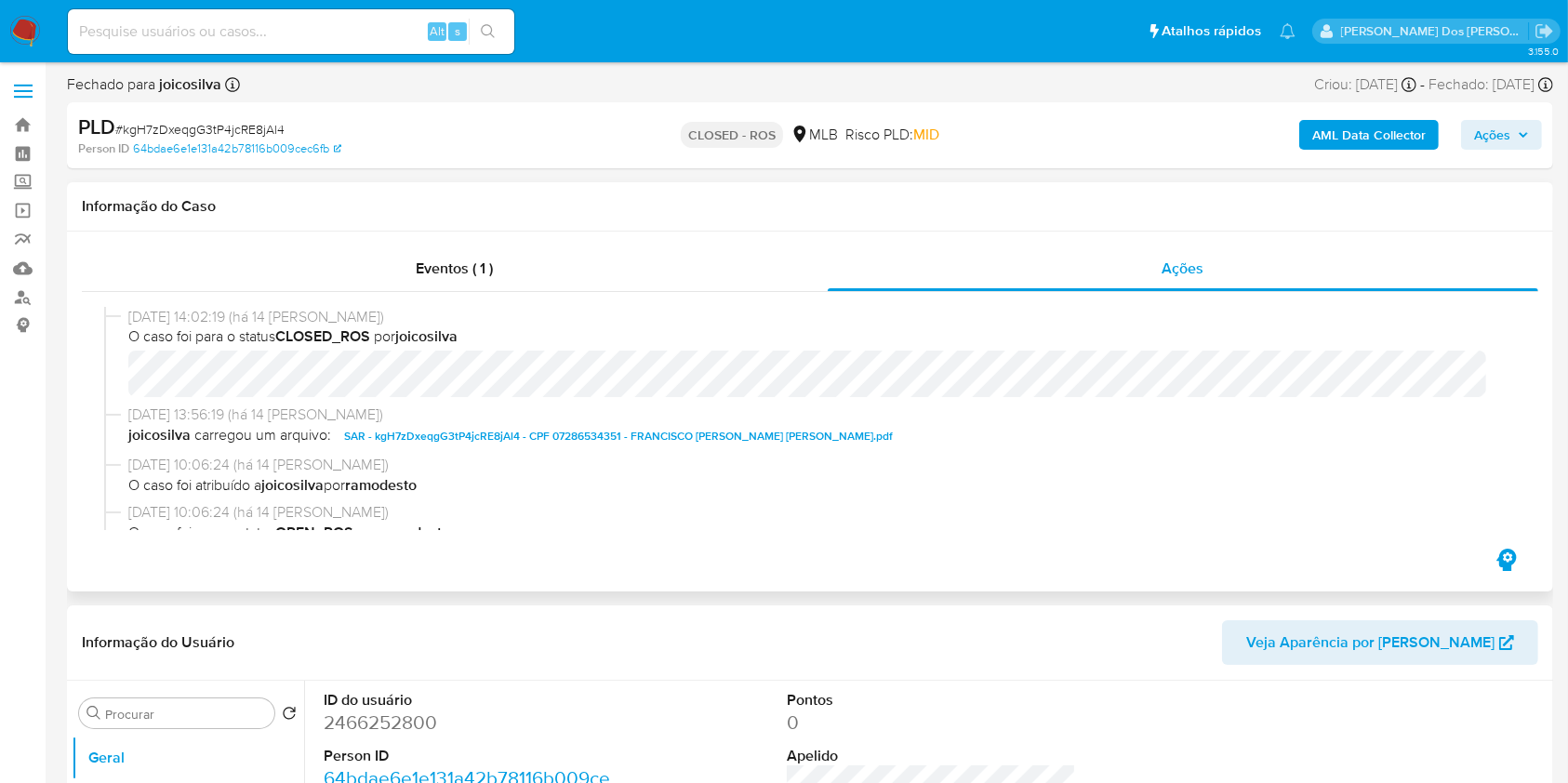
click at [738, 443] on span "SAR - kgH7zDxeqgG3tP4jcRE8jAl4 - CPF 07286534351 - [PERSON_NAME].pdf" at bounding box center [541, 436] width 393 height 23
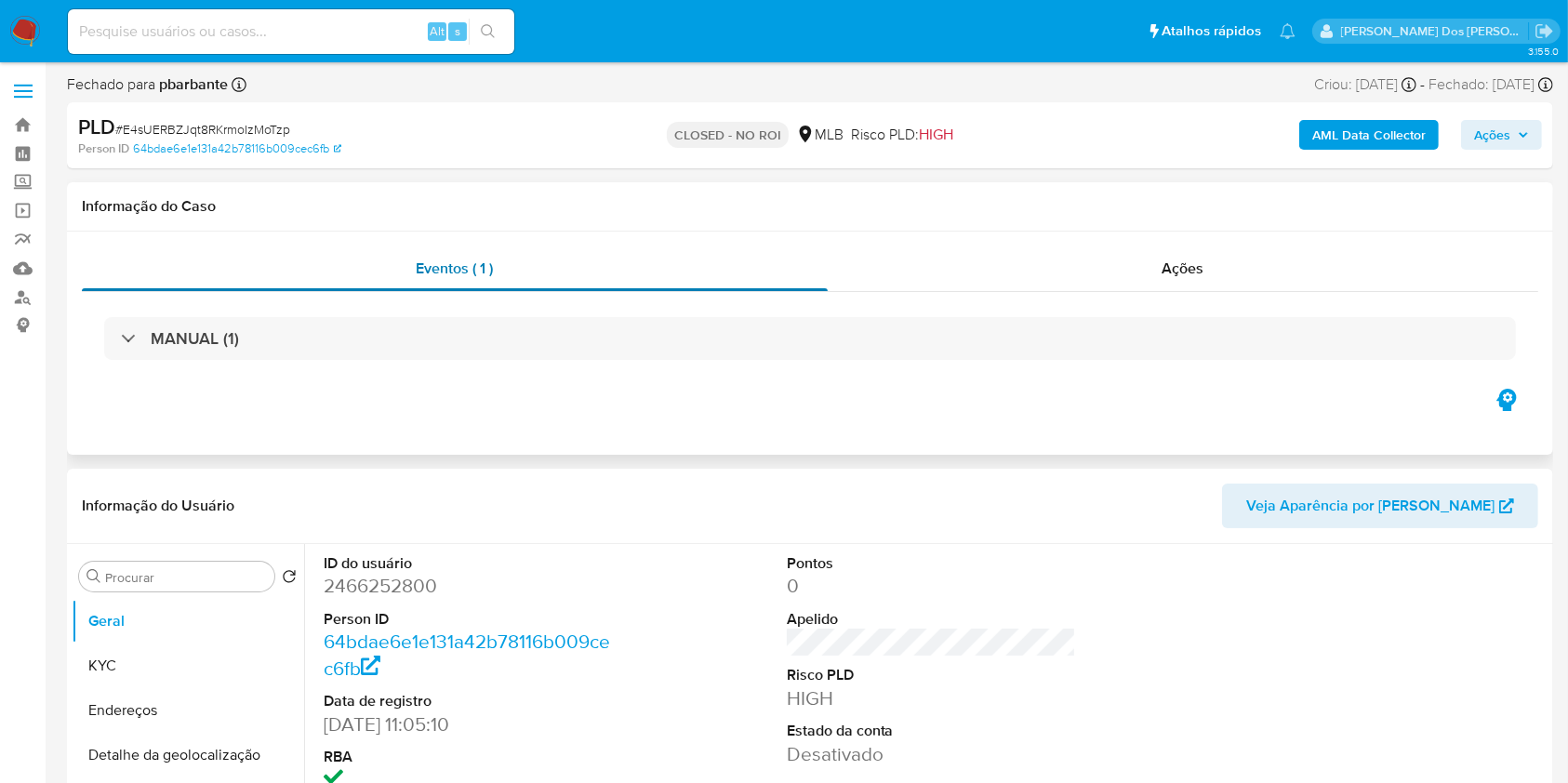
select select "10"
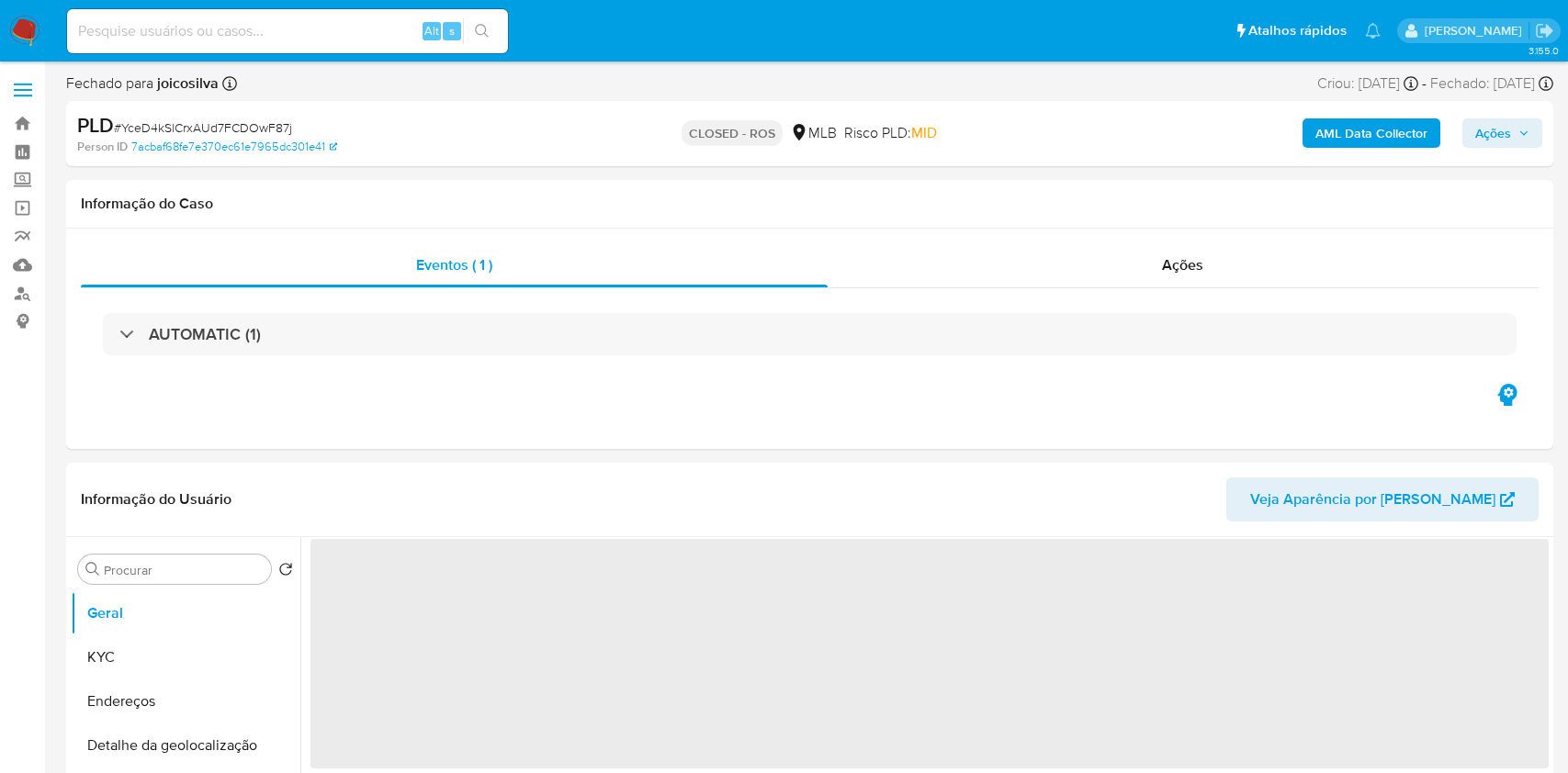
select select "10"
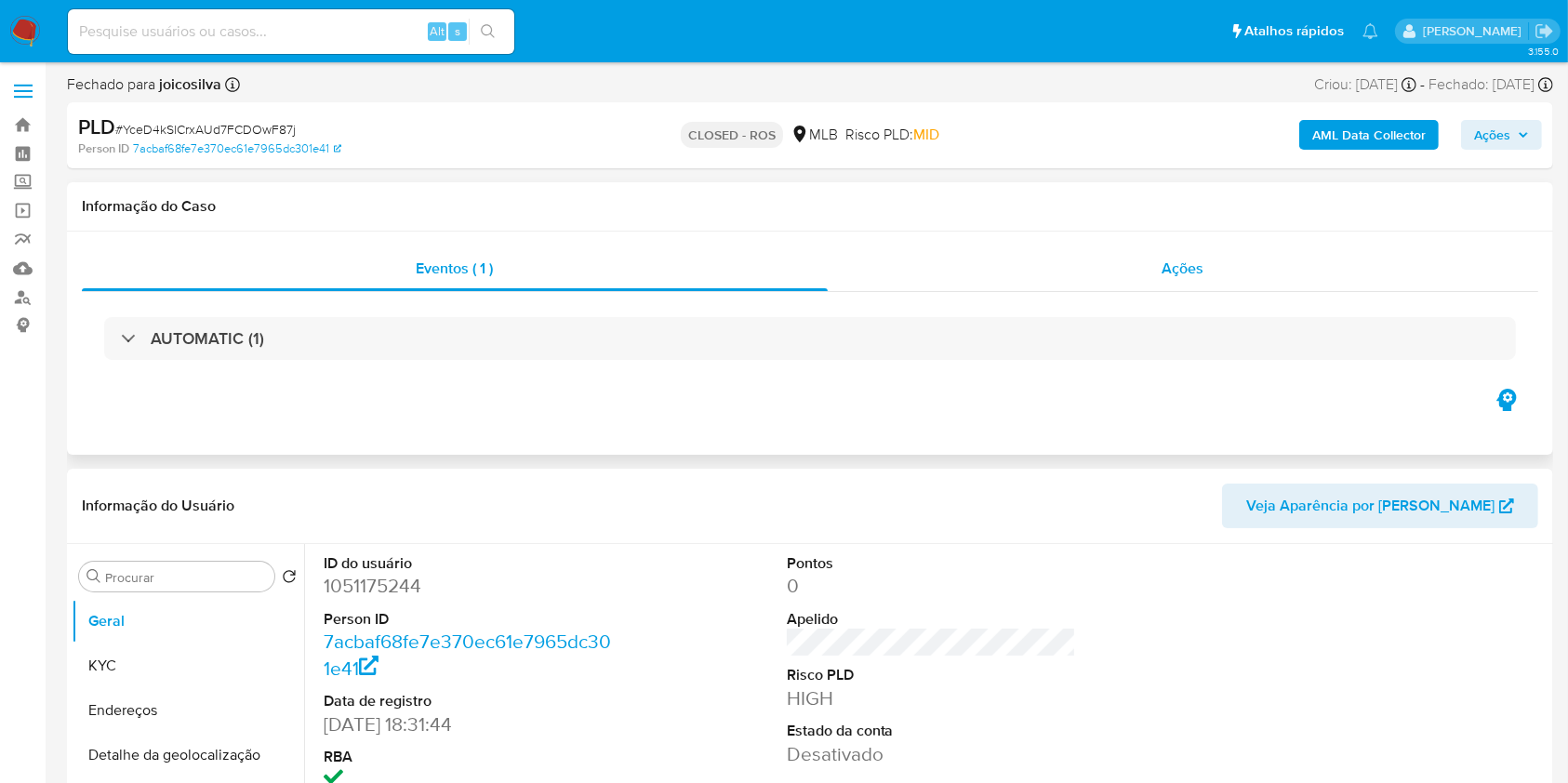
click at [1201, 263] on span "Ações" at bounding box center [1183, 268] width 42 height 22
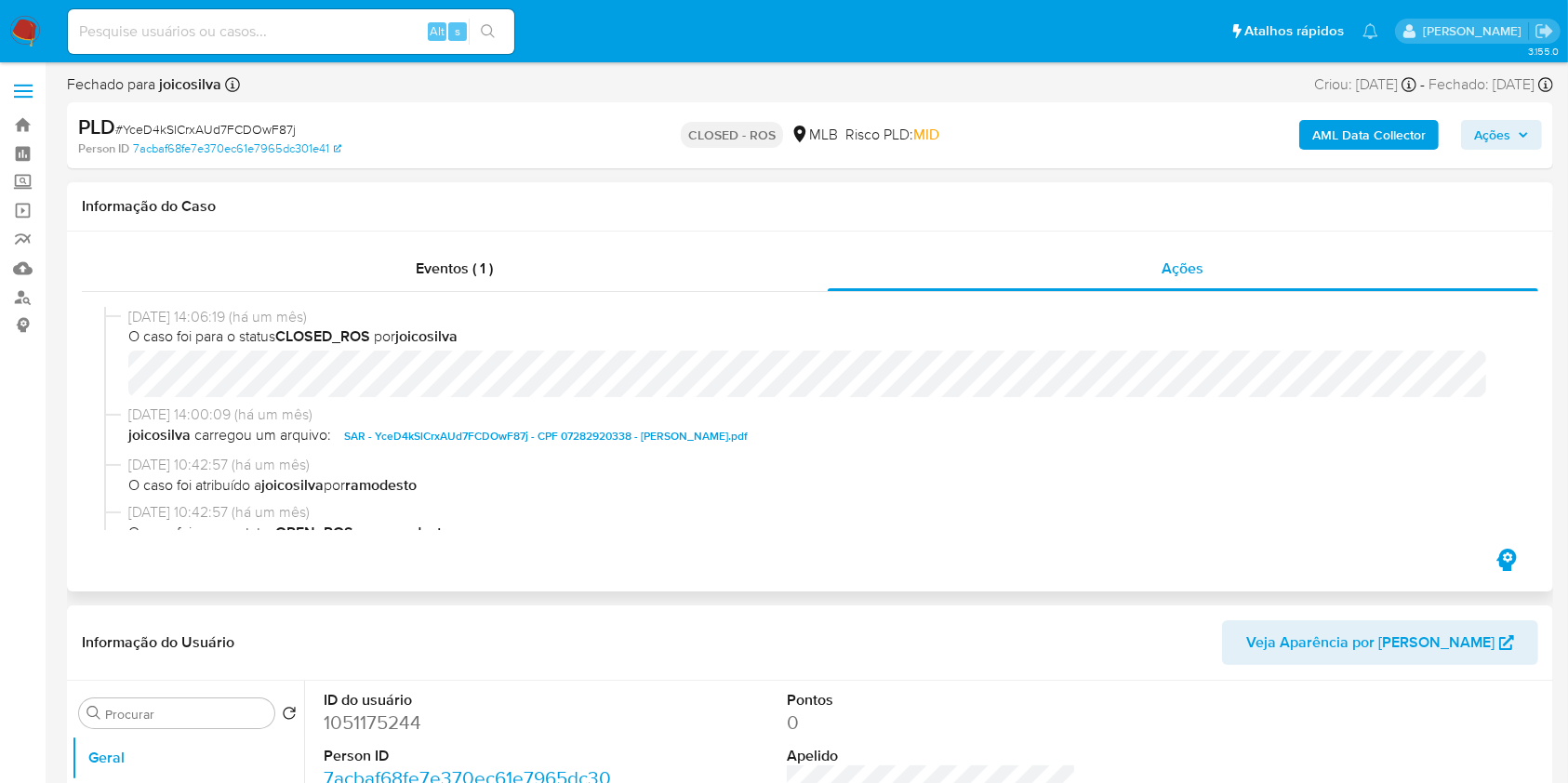
click at [516, 442] on span "SAR - YceD4kSlCrxAUd7FCDOwF87j - CPF 07282920338 - PAULO RENAN DE SOUSA FILHO.p…" at bounding box center [546, 436] width 404 height 23
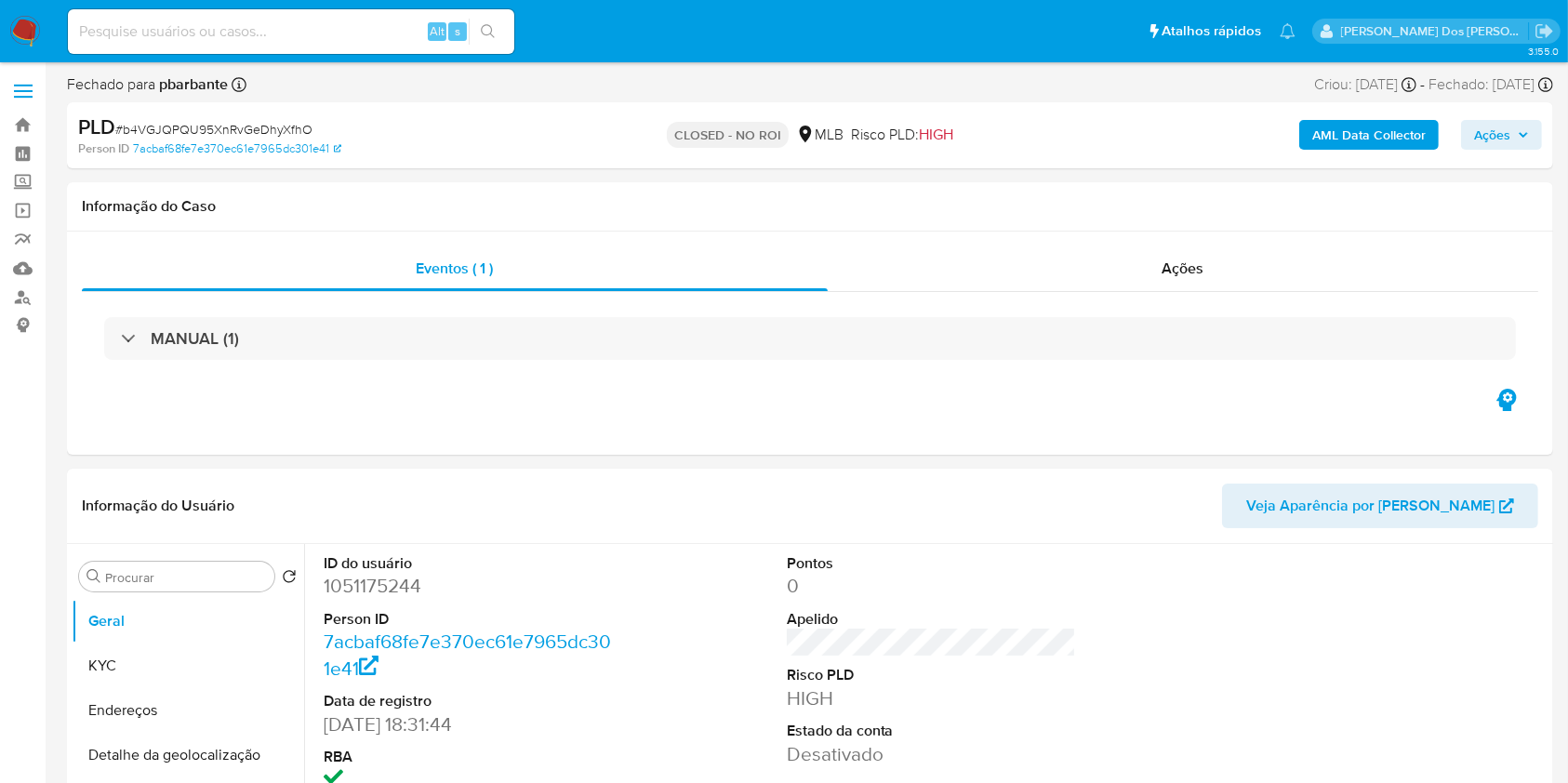
select select "10"
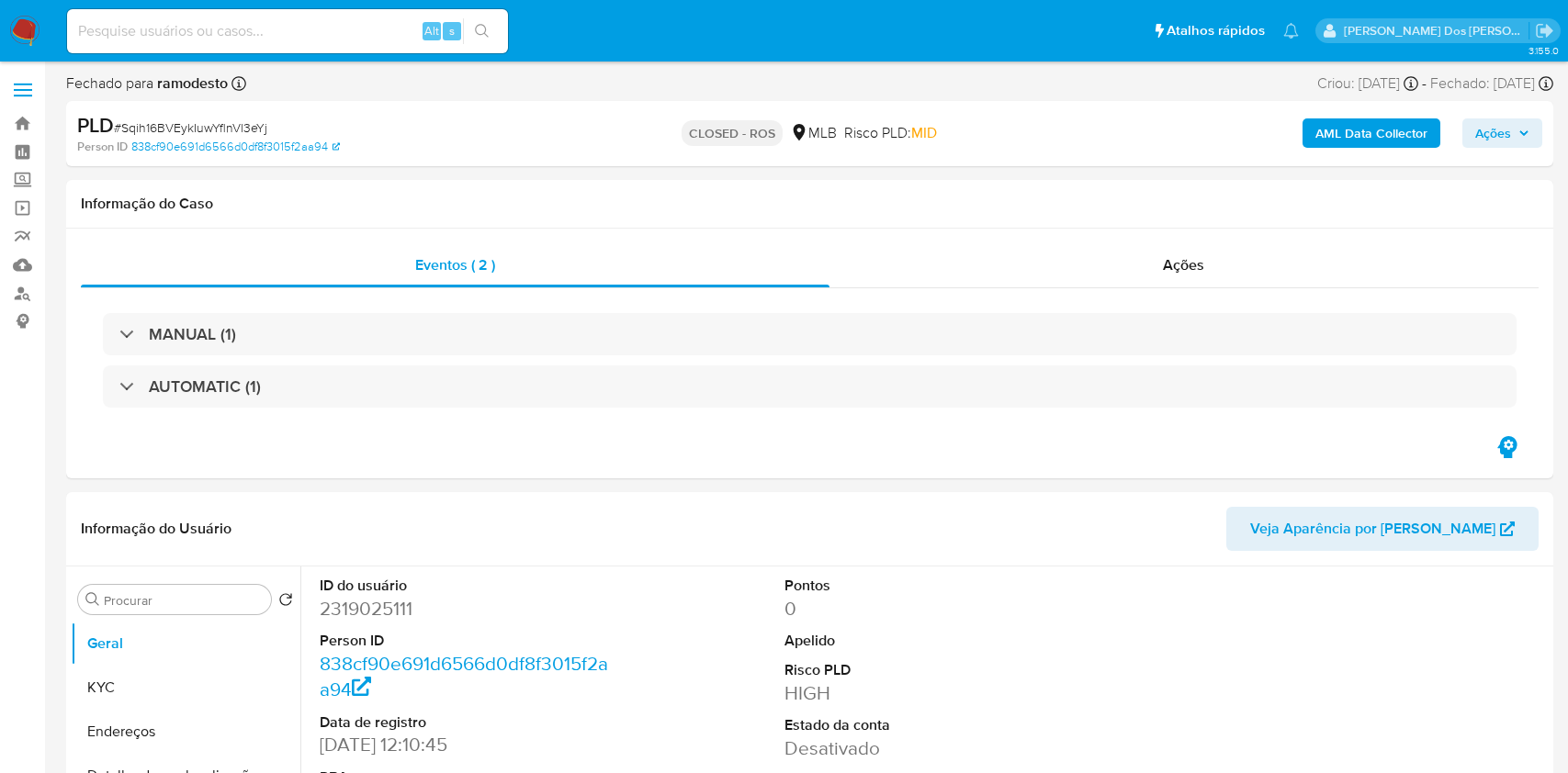
select select "10"
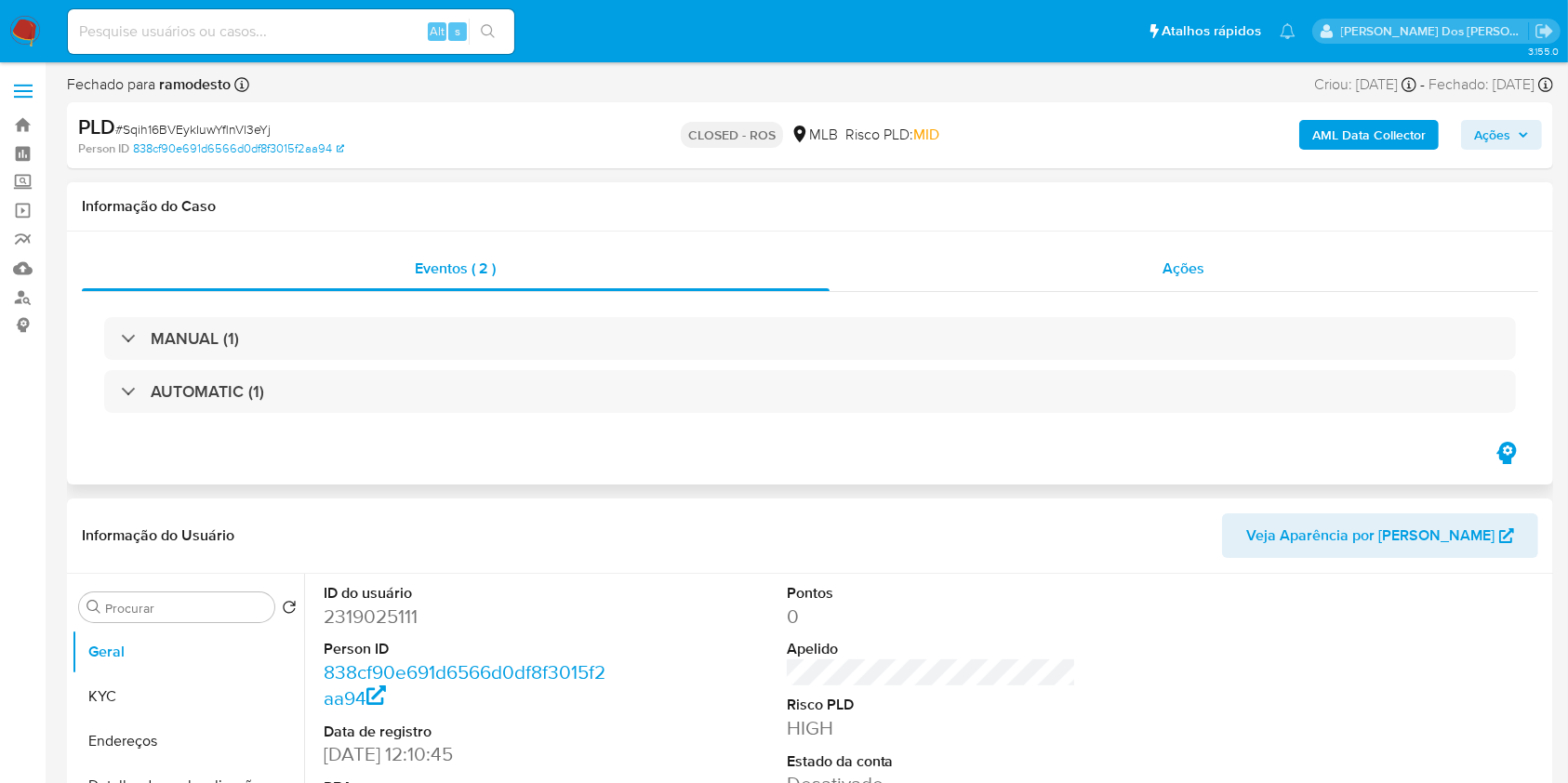
click at [1240, 273] on div "Ações" at bounding box center [1184, 269] width 708 height 45
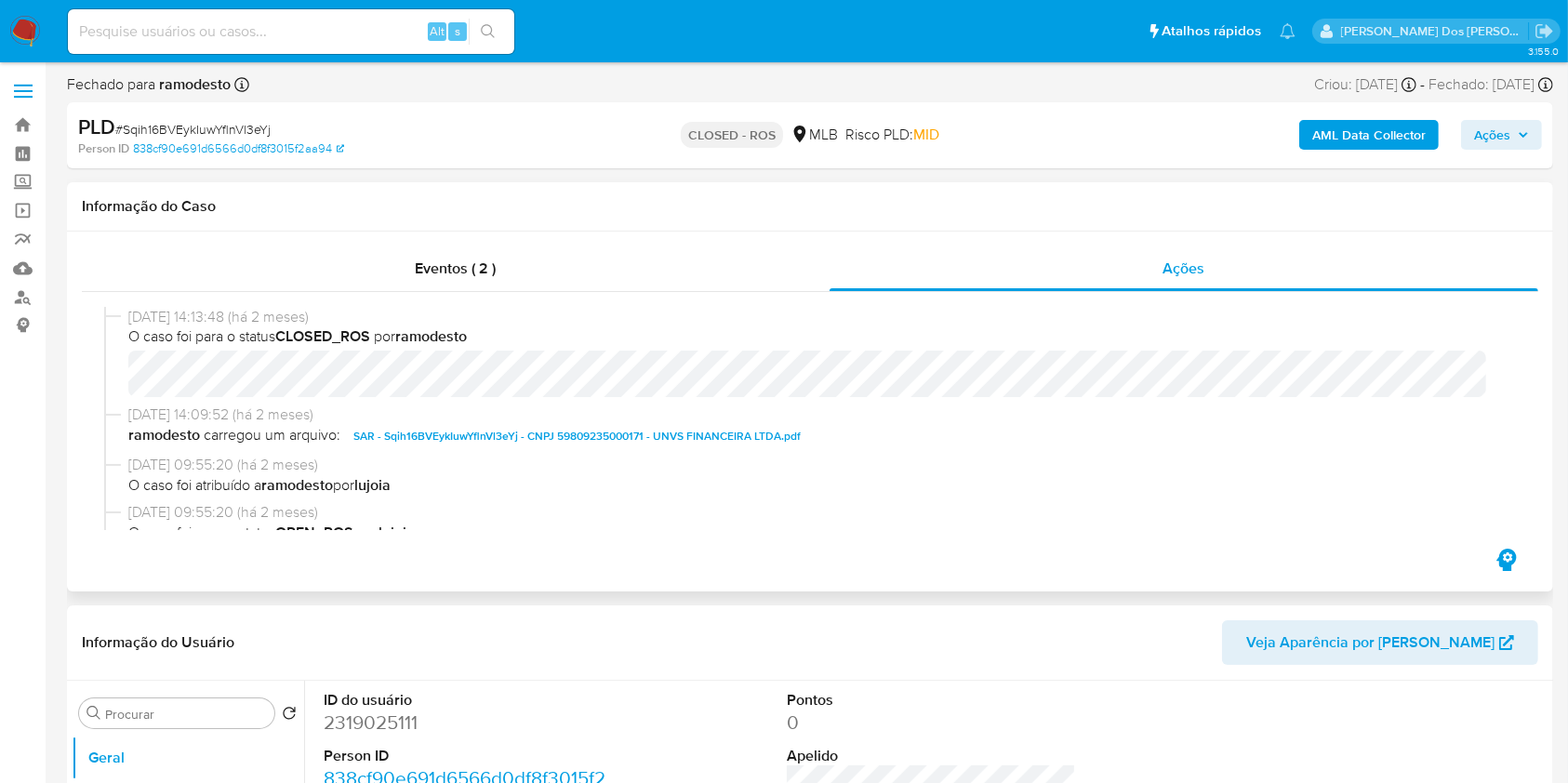
click at [470, 435] on span "SAR - Sqih16BVEykIuwYflnVl3eYj - CNPJ 59809235000171 - UNVS FINANCEIRA LTDA.pdf" at bounding box center [576, 436] width 447 height 23
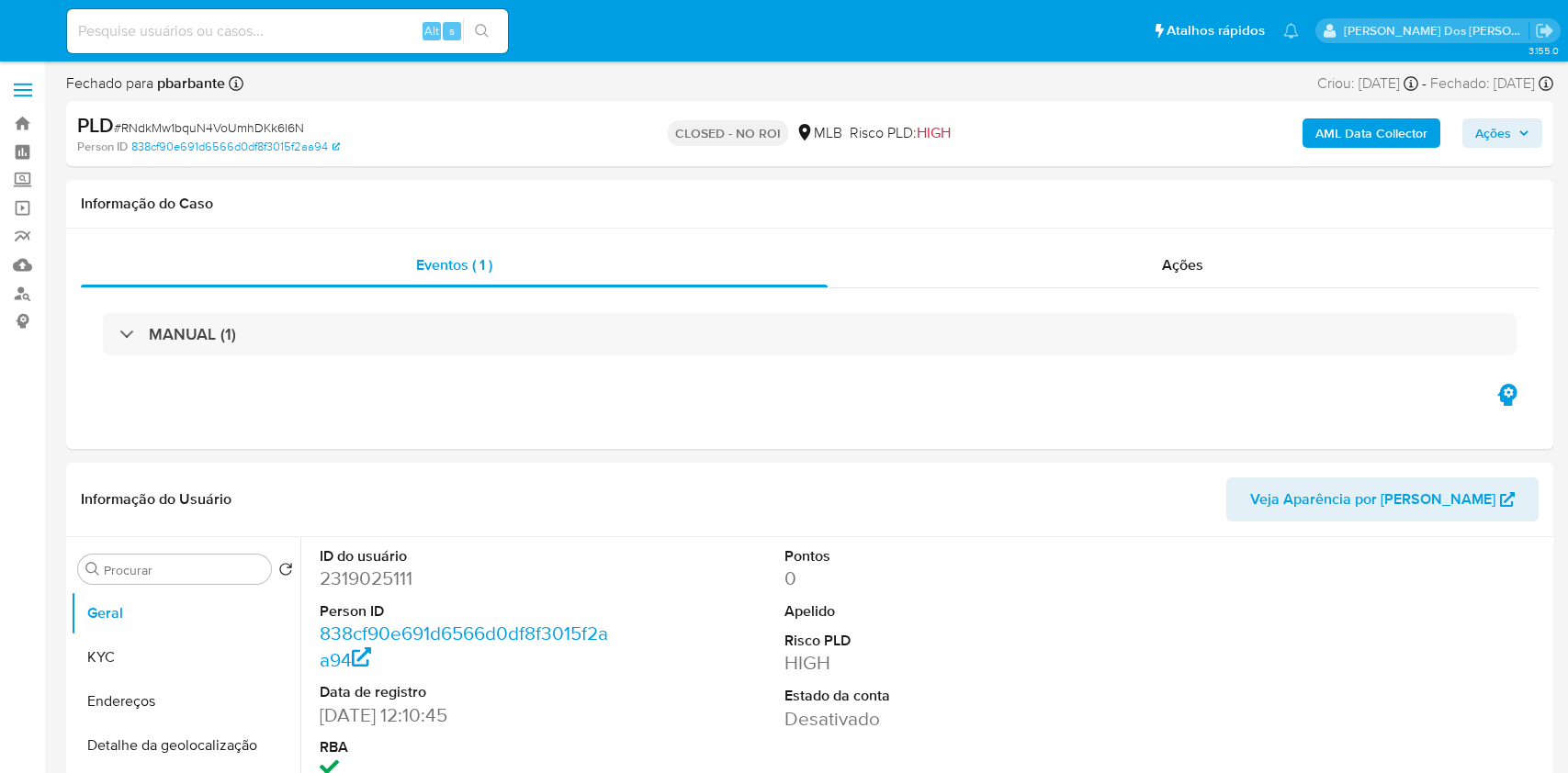
select select "10"
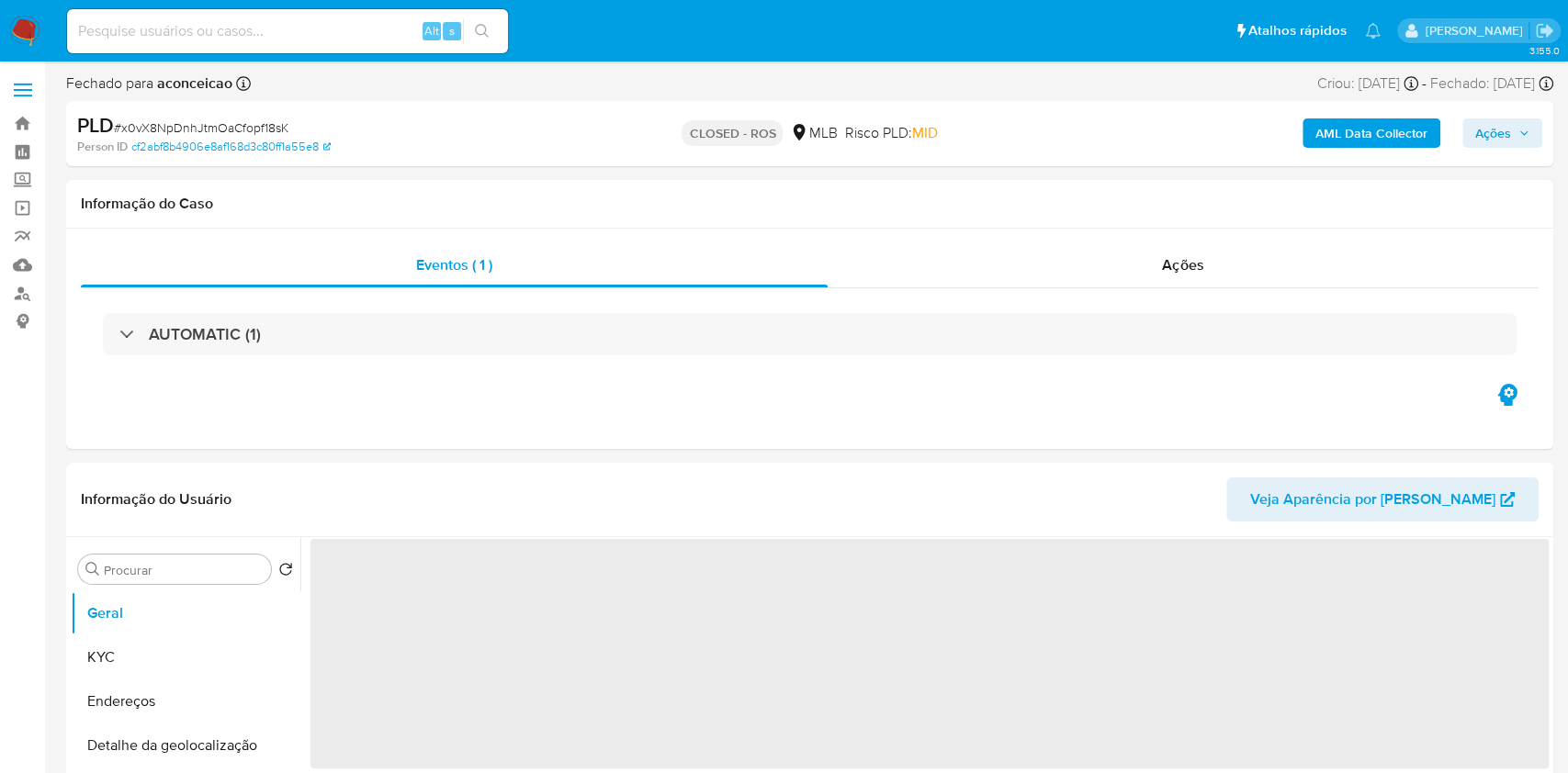
select select "10"
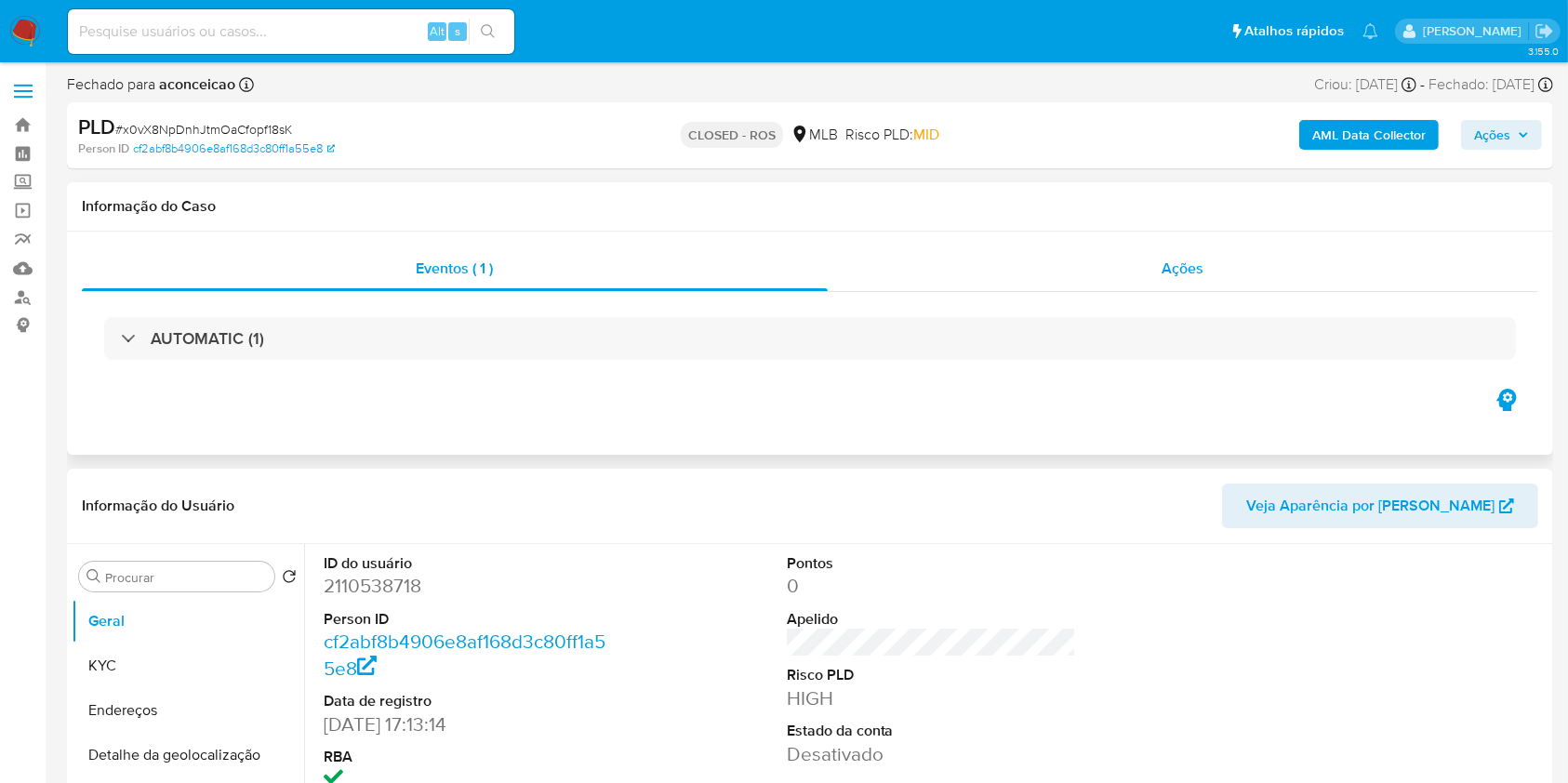
click at [1165, 264] on span "Ações" at bounding box center [1183, 268] width 42 height 22
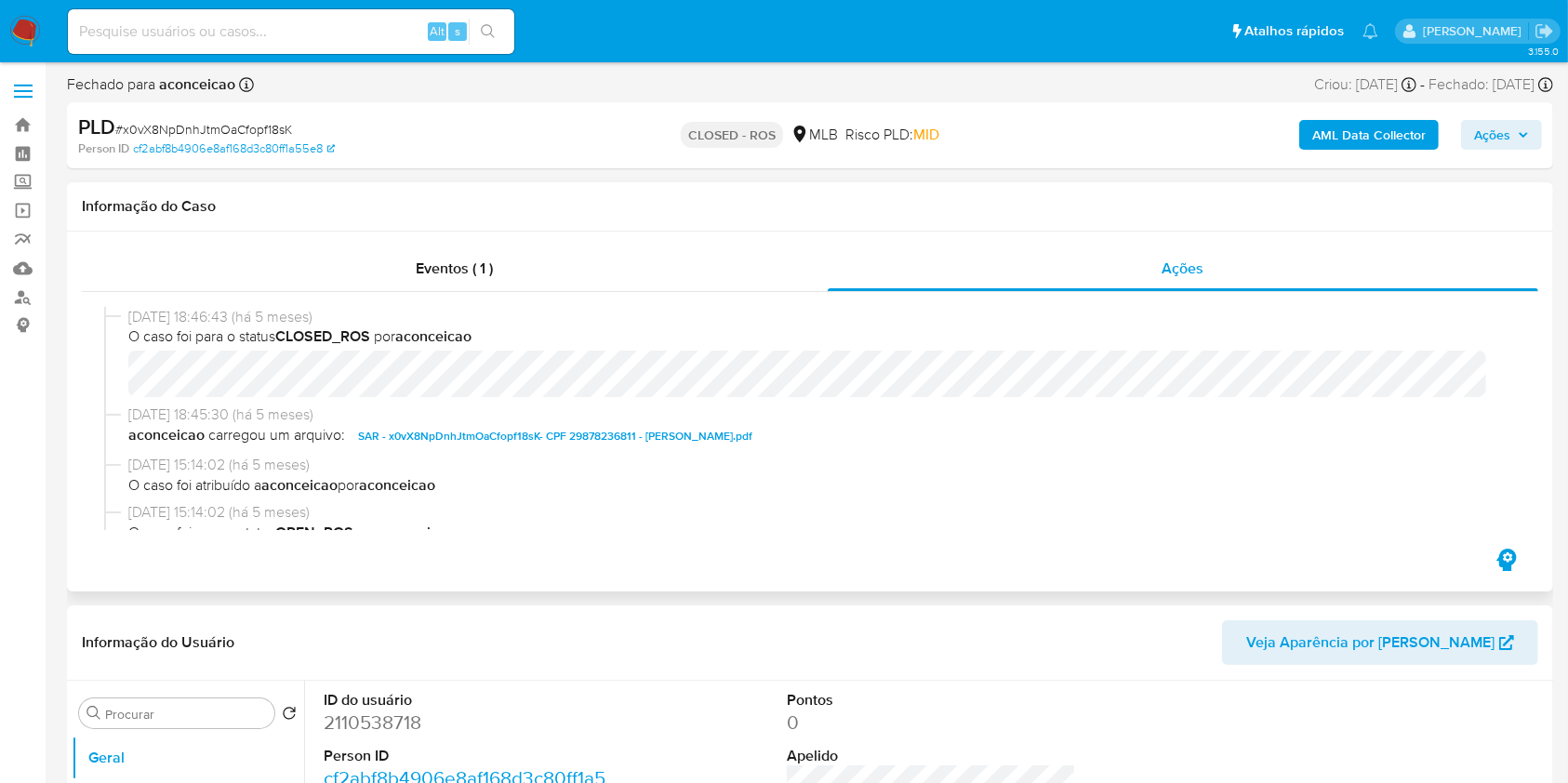
click at [566, 439] on span "SAR - x0vX8NpDnhJtmOaCfopf18sK- CPF 29878236811 - FRANCISCA SILVANA DA CUNHA SI…" at bounding box center [555, 436] width 394 height 23
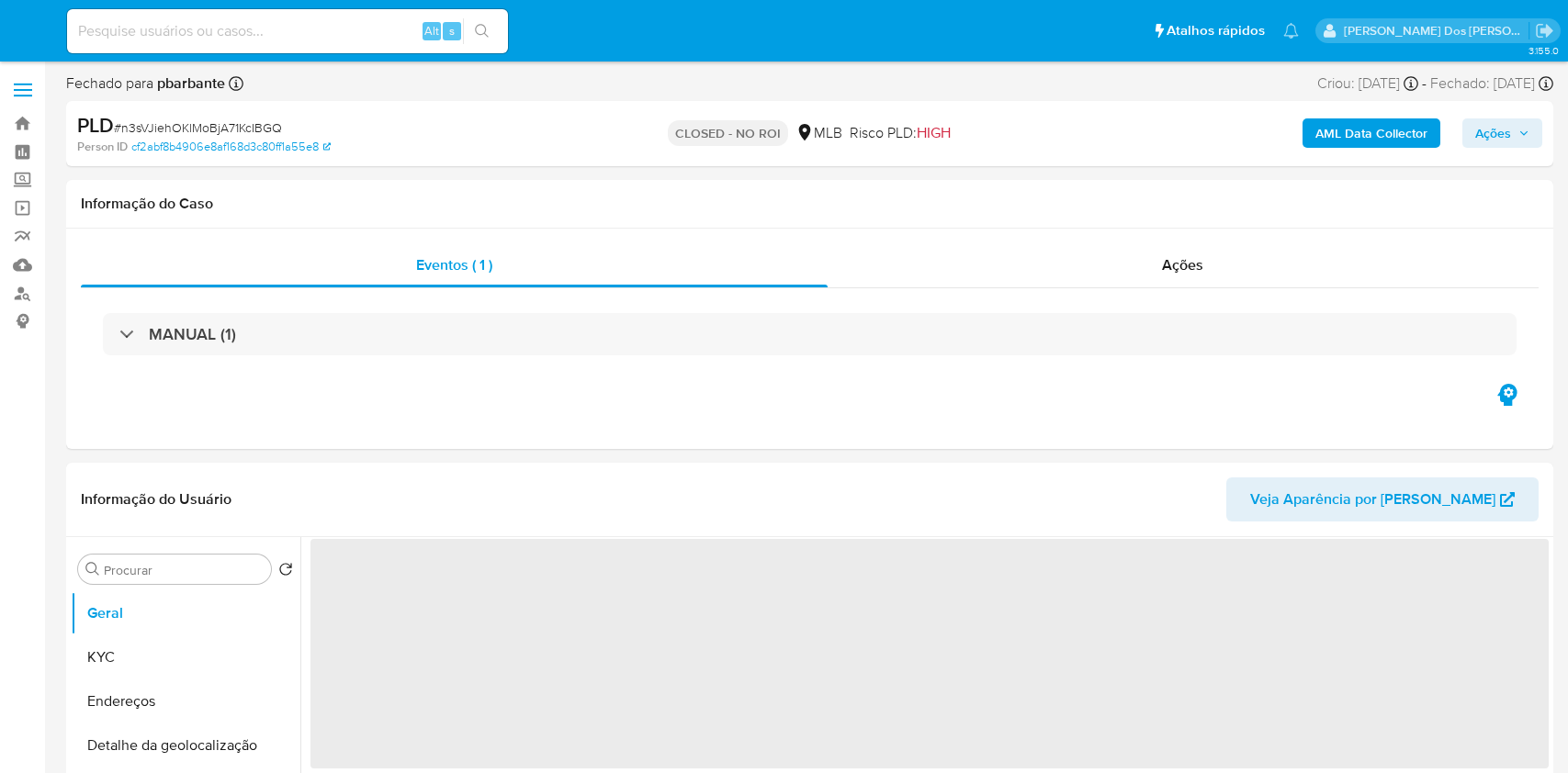
select select "10"
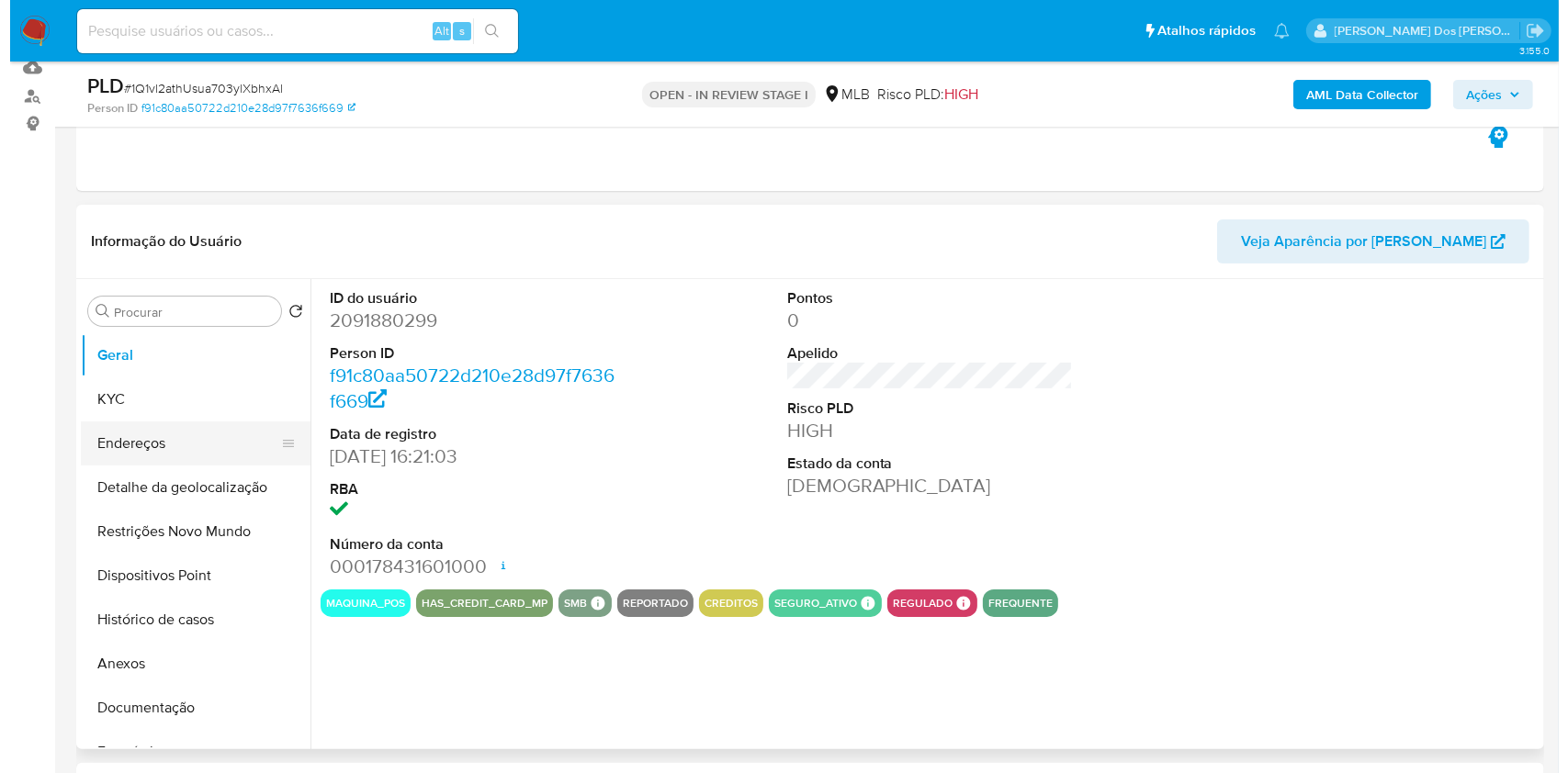
scroll to position [213, 0]
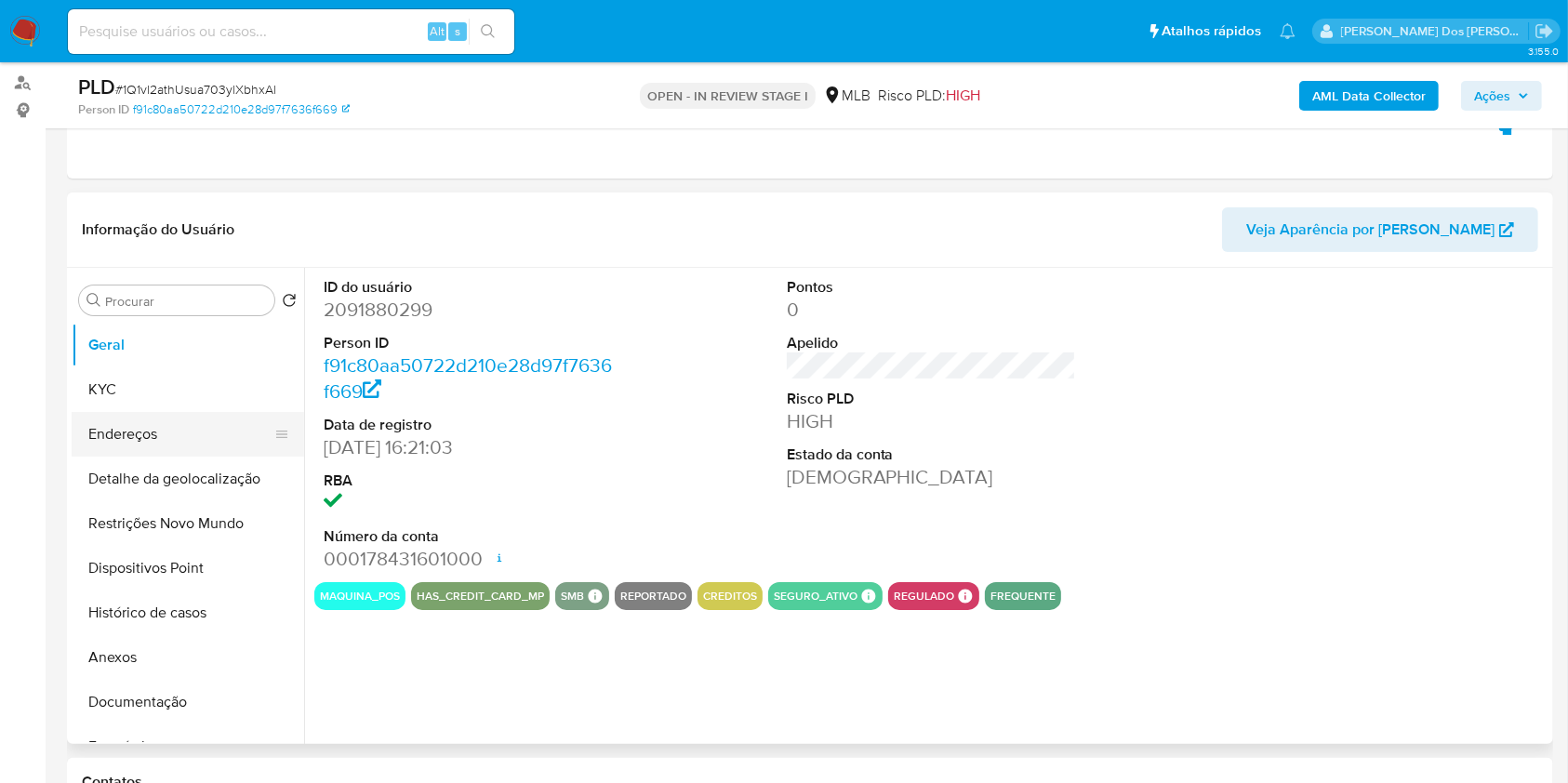
select select "10"
click at [149, 367] on button "Geral" at bounding box center [180, 345] width 217 height 45
click at [419, 323] on dd "2091880299" at bounding box center [469, 309] width 291 height 26
copy dd "2091880299"
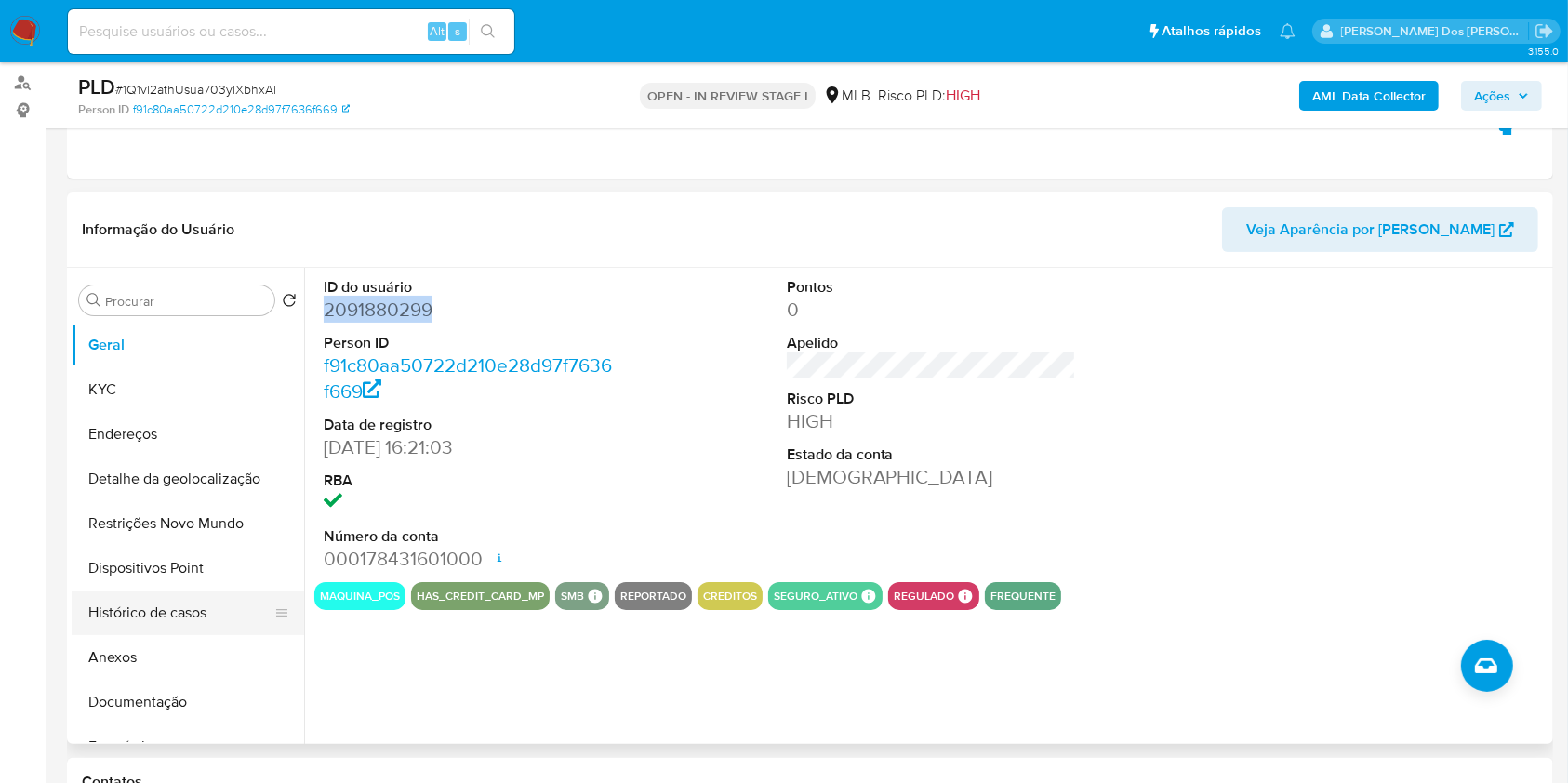
click at [216, 631] on button "Histórico de casos" at bounding box center [180, 614] width 217 height 45
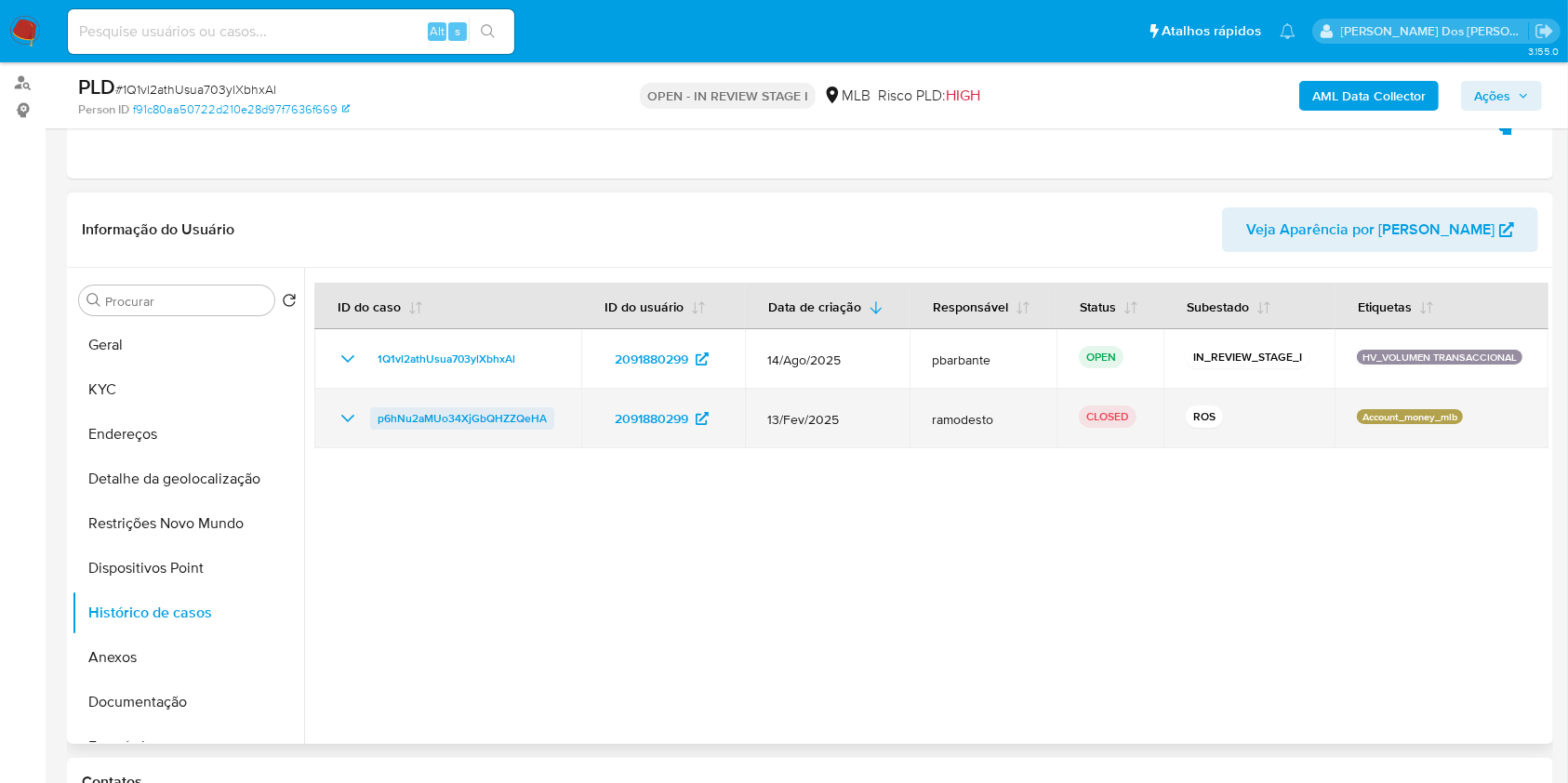
click at [435, 430] on span "p6hNu2aMUo34XjGbQHZZQeHA" at bounding box center [462, 418] width 169 height 23
drag, startPoint x: 551, startPoint y: 458, endPoint x: 374, endPoint y: 446, distance: 177.4
click at [374, 446] on td "p6hNu2aMUo34XjGbQHZZQeHA" at bounding box center [447, 418] width 267 height 60
click at [345, 423] on icon "Mostrar/Ocultar" at bounding box center [347, 419] width 13 height 8
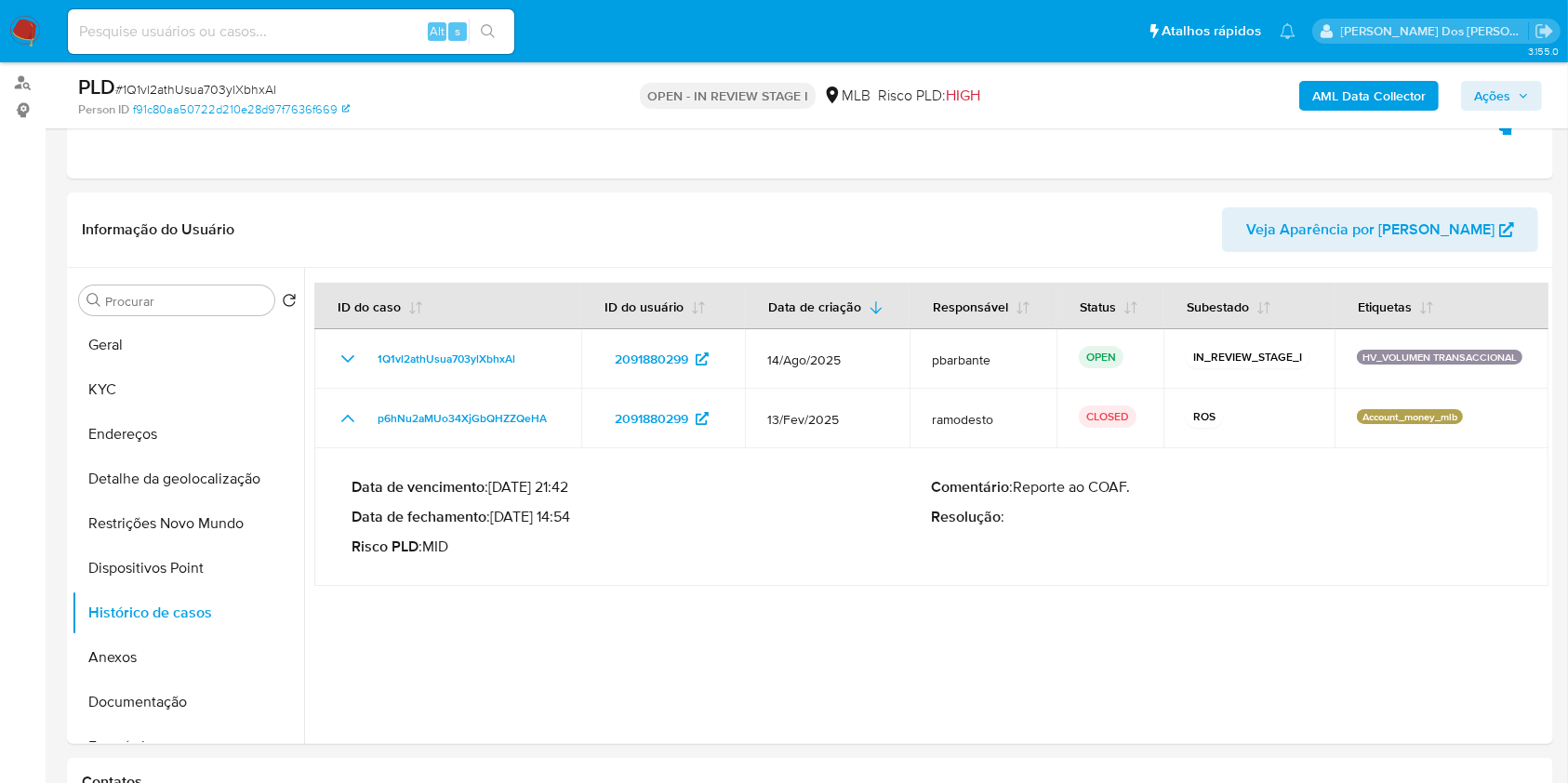
click at [1489, 86] on span "Ações" at bounding box center [1492, 96] width 36 height 29
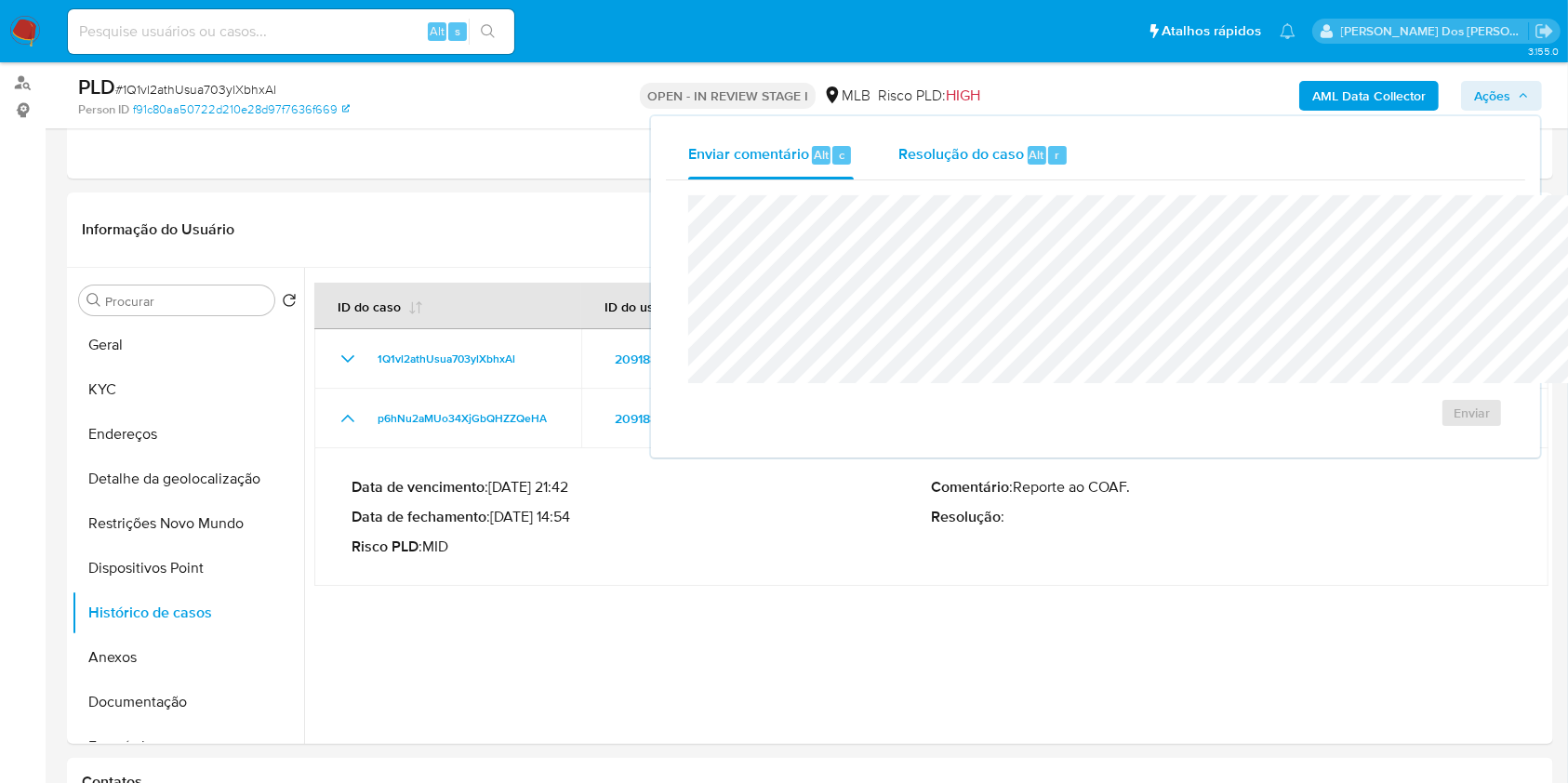
click at [898, 167] on div "Resolução do caso Alt r" at bounding box center [983, 155] width 170 height 48
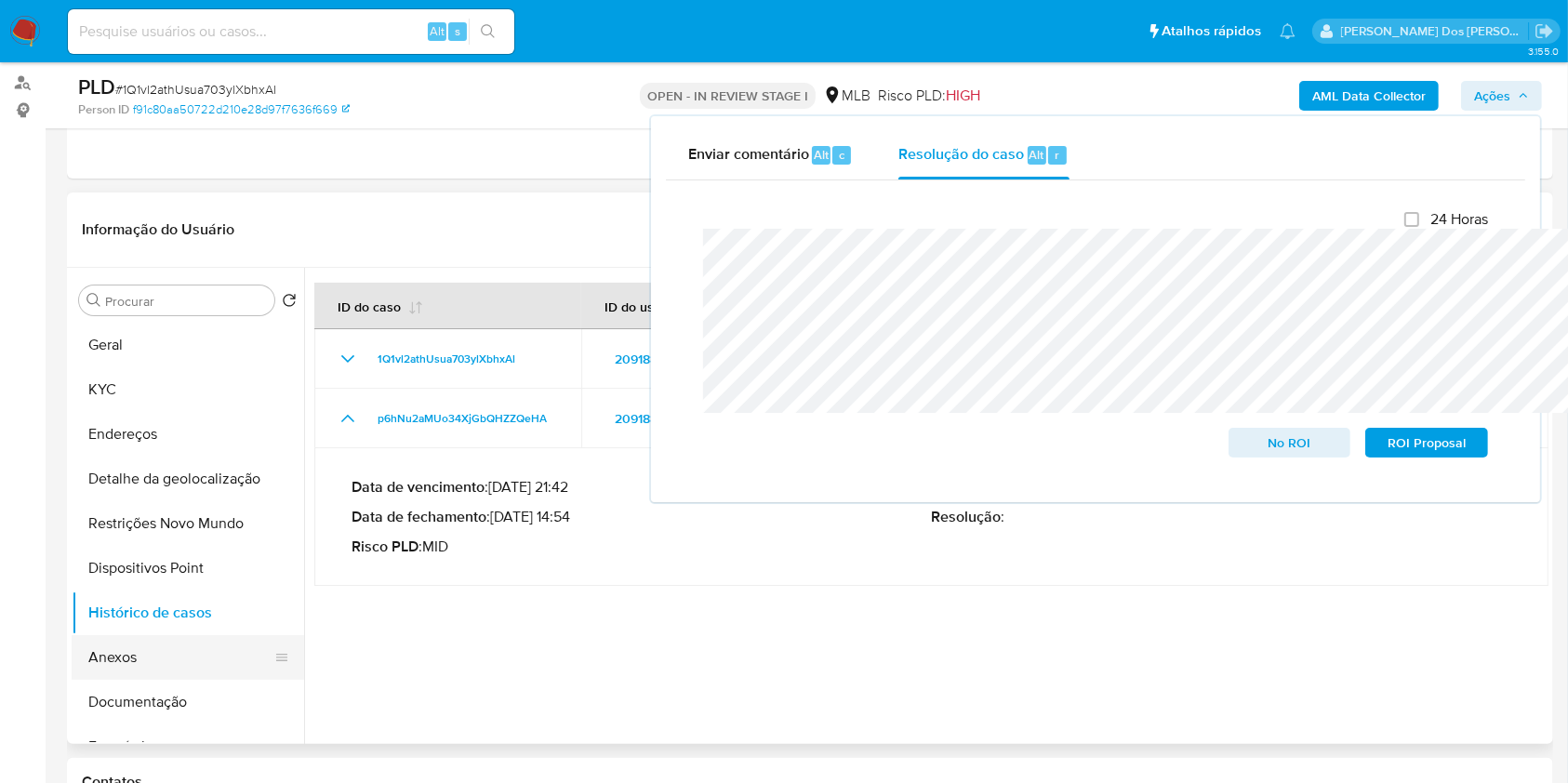
click at [104, 680] on button "Anexos" at bounding box center [180, 658] width 217 height 45
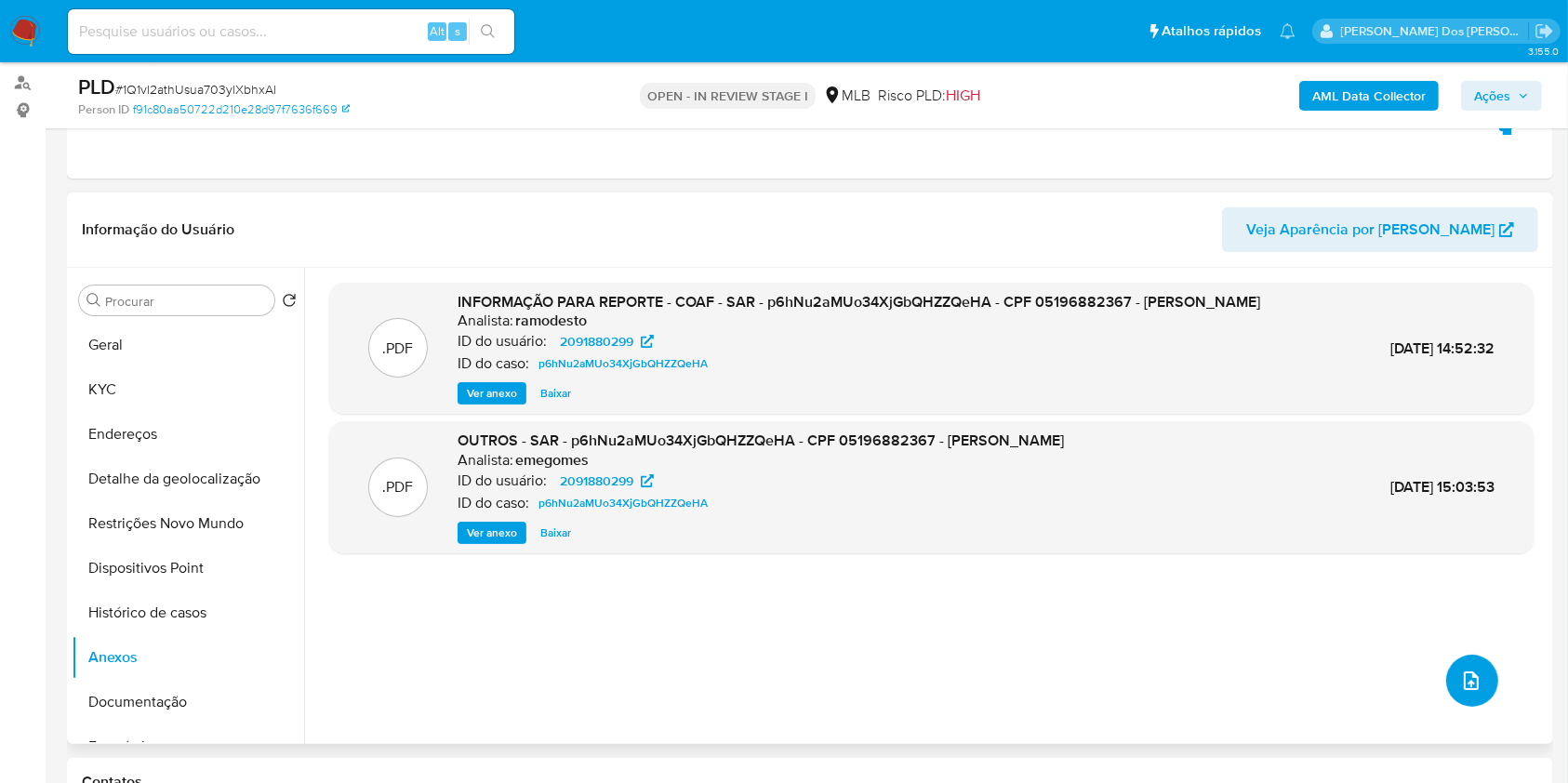
click at [1463, 690] on icon "upload-file" at bounding box center [1470, 680] width 15 height 19
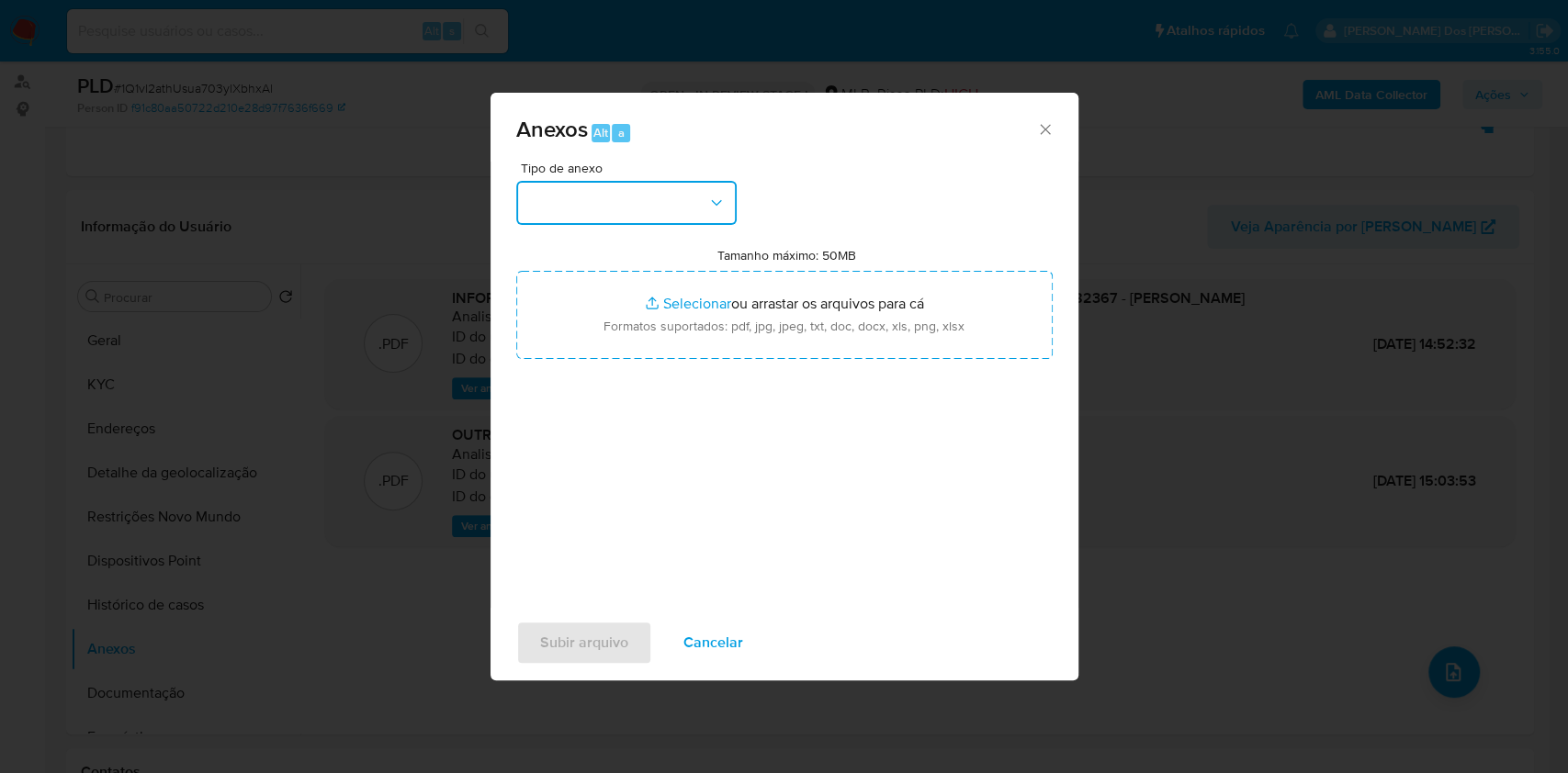
click at [668, 181] on button "button" at bounding box center [626, 203] width 220 height 44
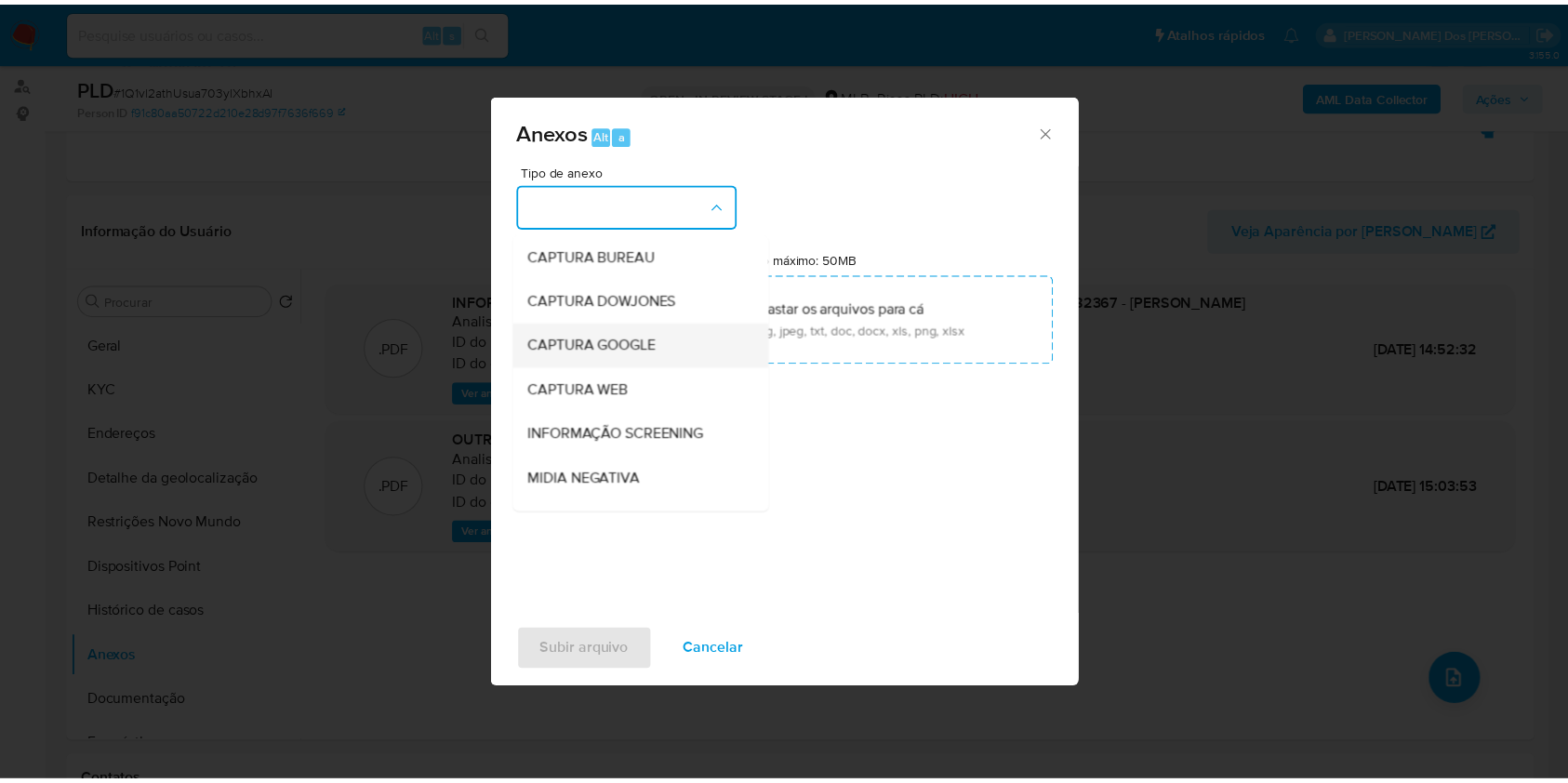
scroll to position [231, 0]
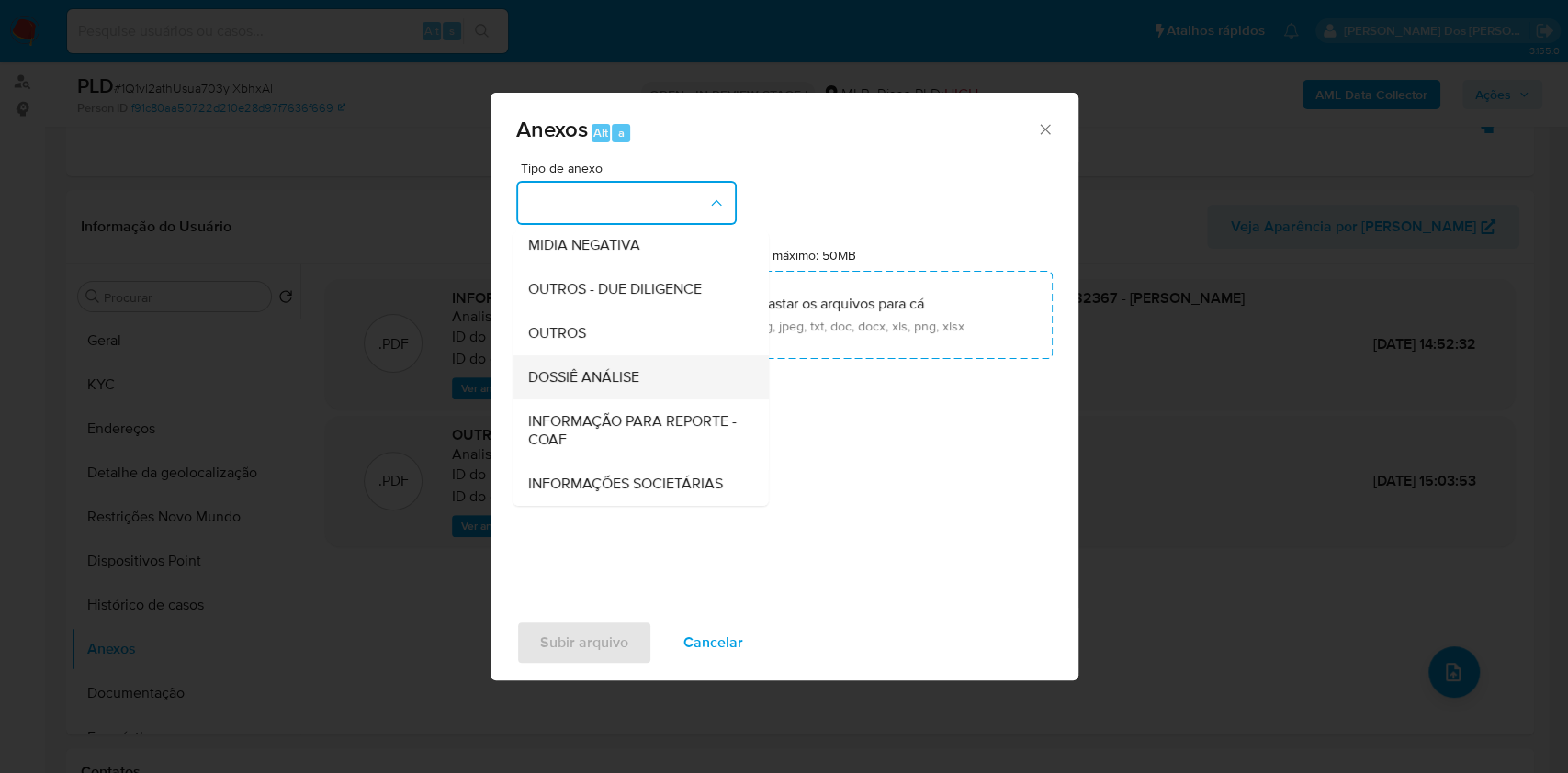
click at [579, 368] on span "DOSSIÊ ANÁLISE" at bounding box center [583, 377] width 111 height 18
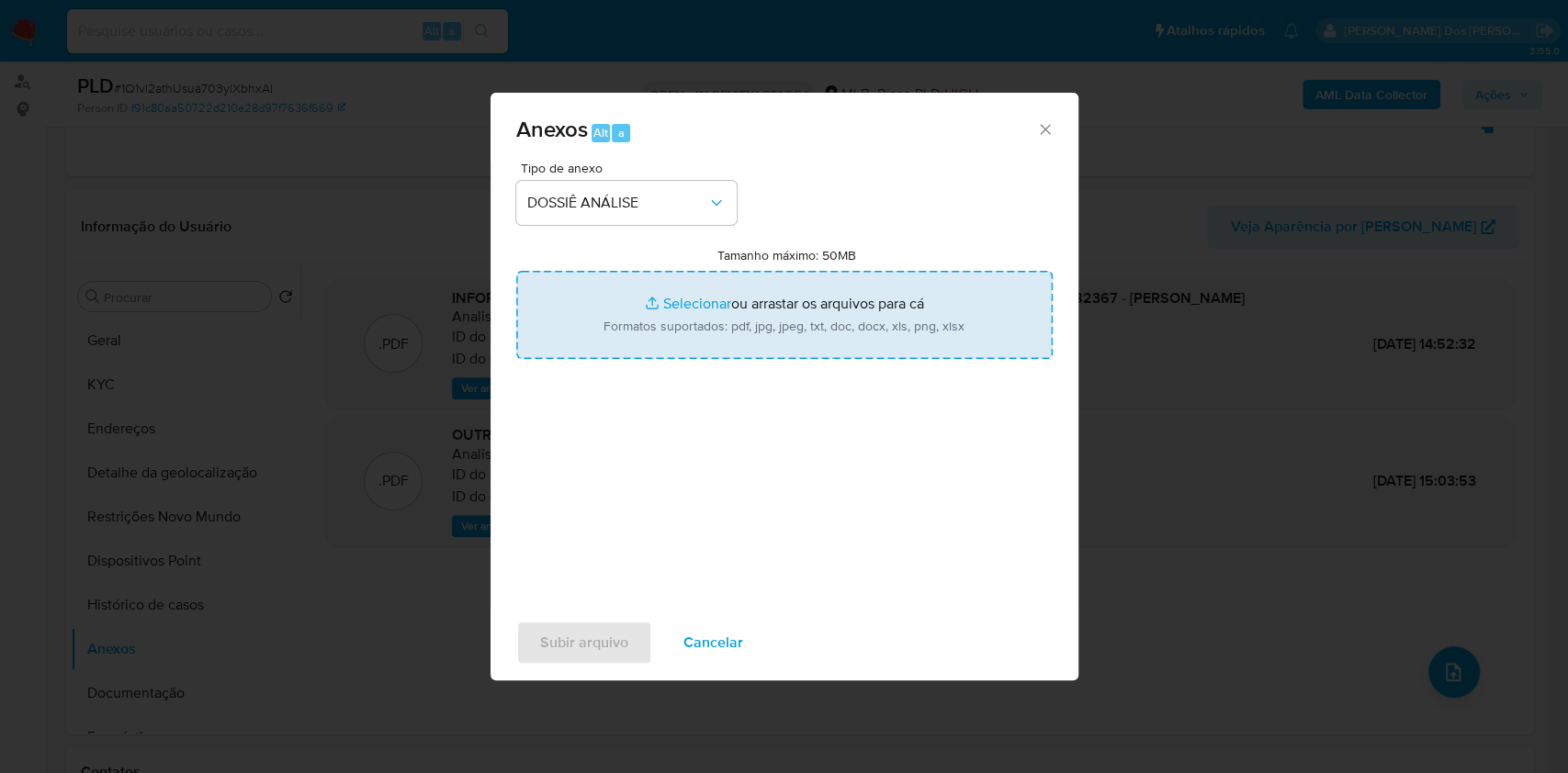
type input "C:\fakepath\Mulan 2091880299_2025_08_18_13_15_21.xlsx"
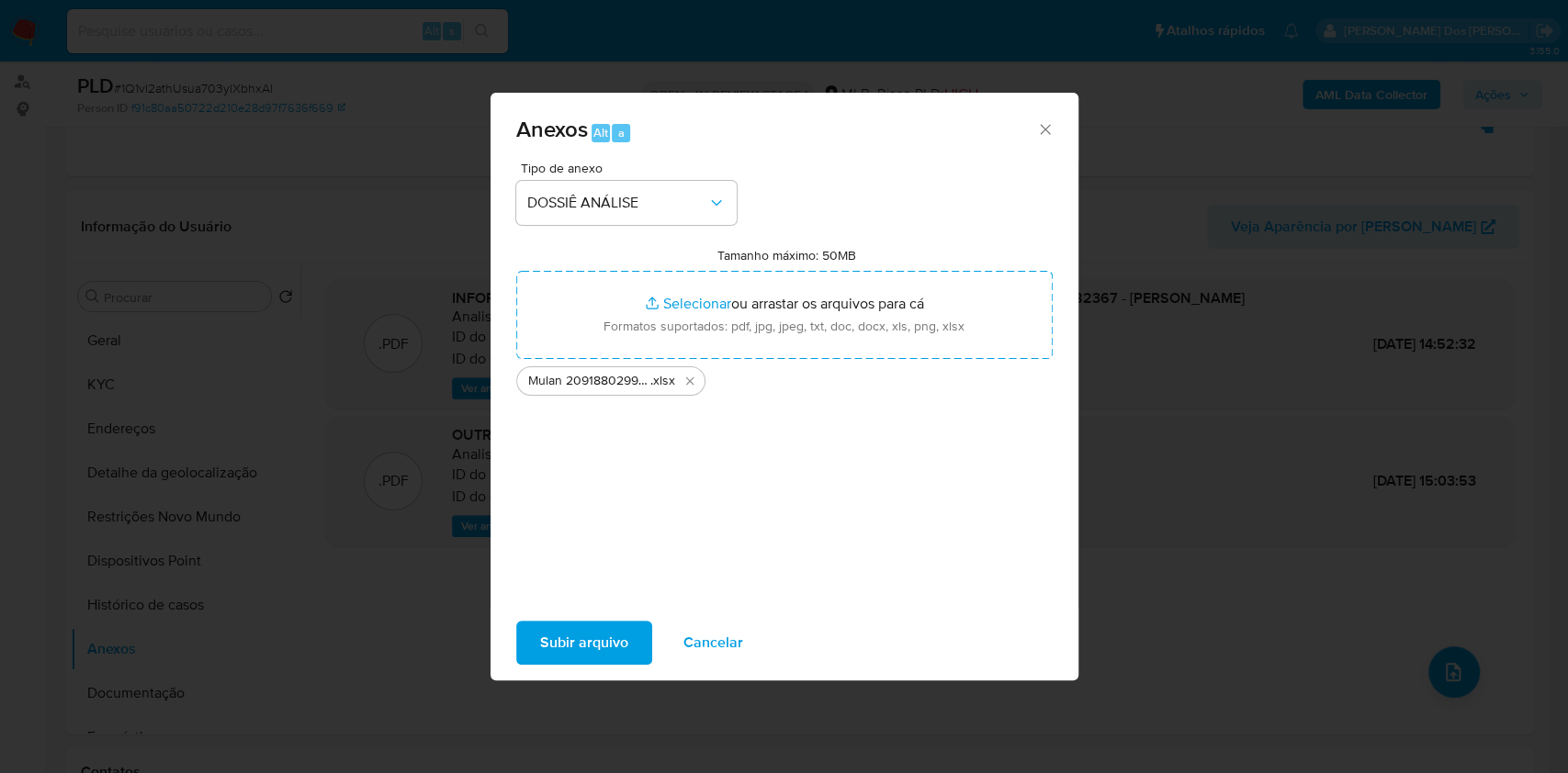
click at [567, 643] on span "Subir arquivo" at bounding box center [584, 643] width 88 height 41
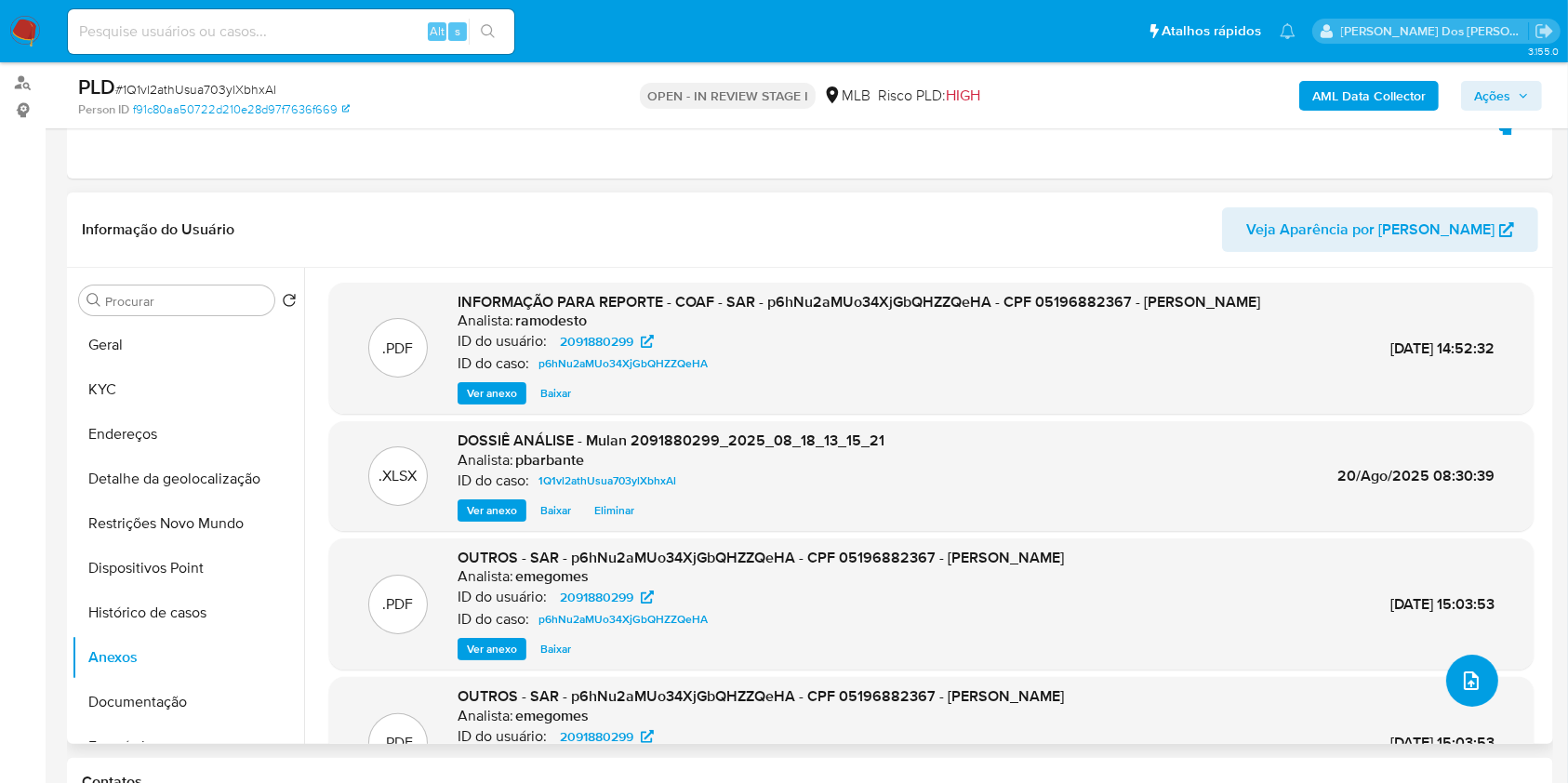
scroll to position [82, 0]
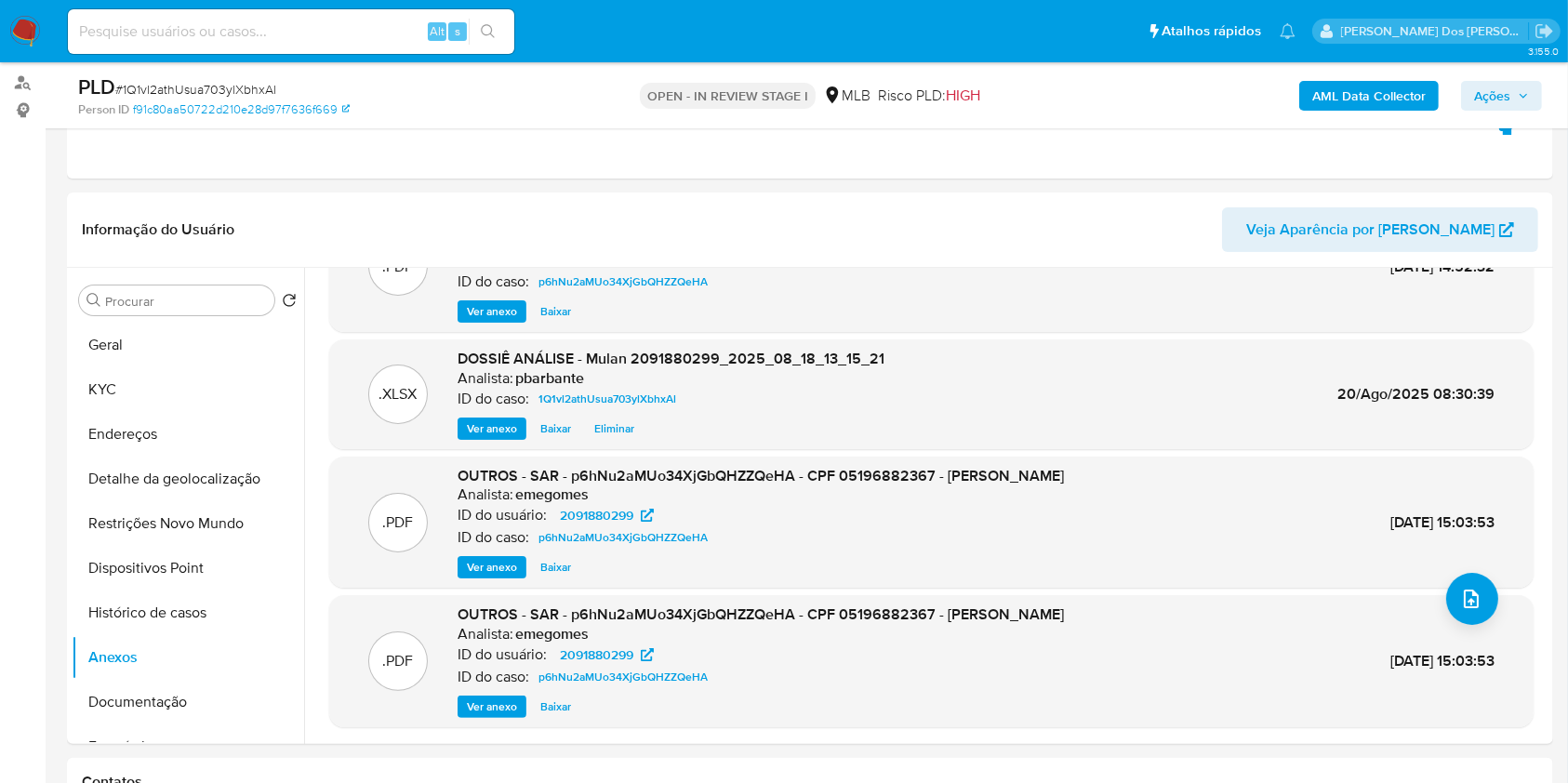
click at [1519, 115] on div "AML Data Collector Ações" at bounding box center [1300, 95] width 482 height 44
click at [1513, 58] on nav "Pausado Ver notificaciones Alt s Atalhos rápidos Presiona las siguientes teclas…" at bounding box center [784, 31] width 1568 height 63
click at [1513, 67] on div "PLD # 1Q1vl2athUsua703ylXbhxAl Person ID f91c80aa50722d210e28d97f7636f669 OPEN …" at bounding box center [809, 95] width 1486 height 66
click at [1513, 85] on span "Ações" at bounding box center [1501, 96] width 55 height 26
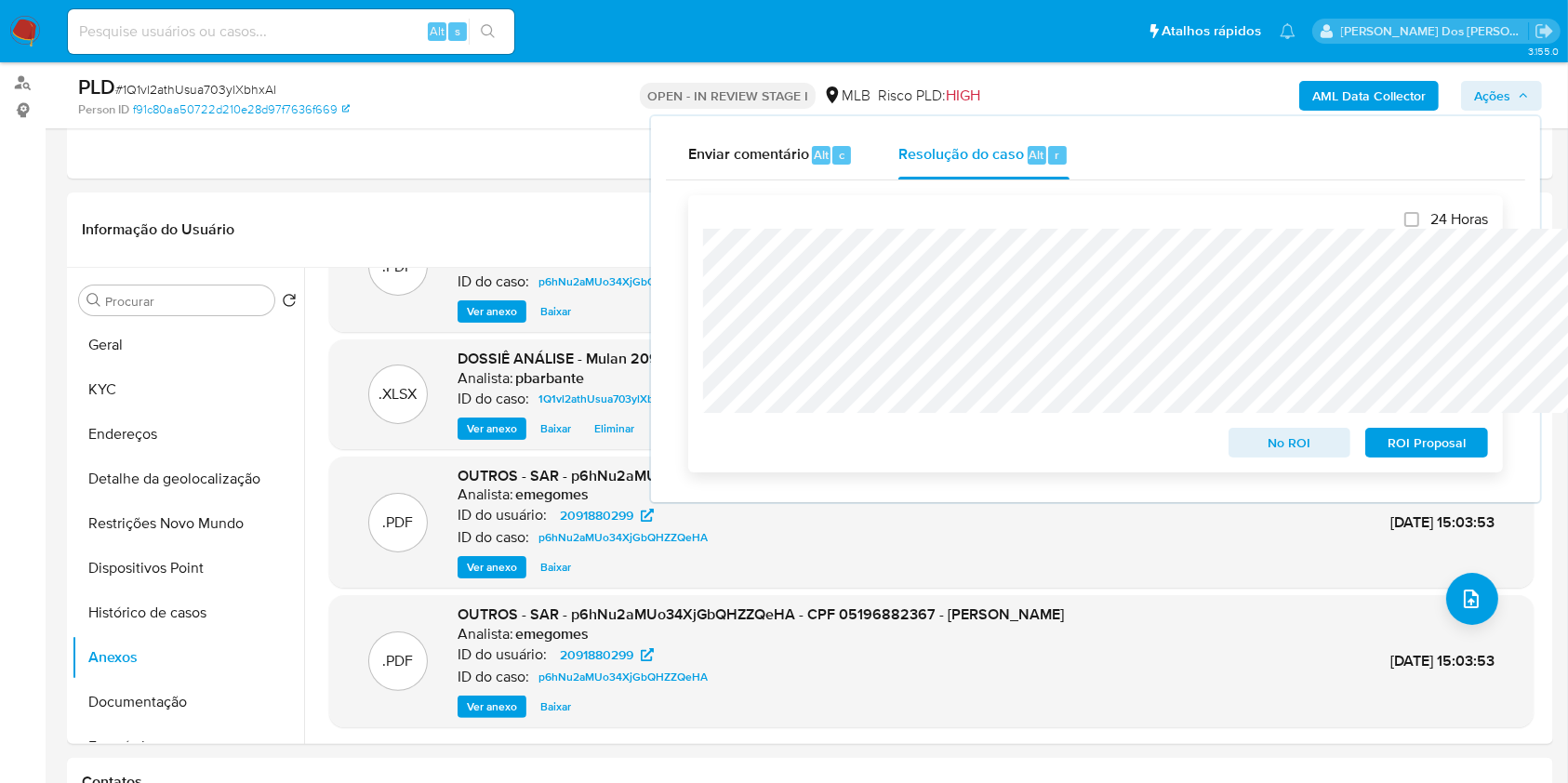
click at [1307, 438] on span "No ROI" at bounding box center [1289, 442] width 97 height 26
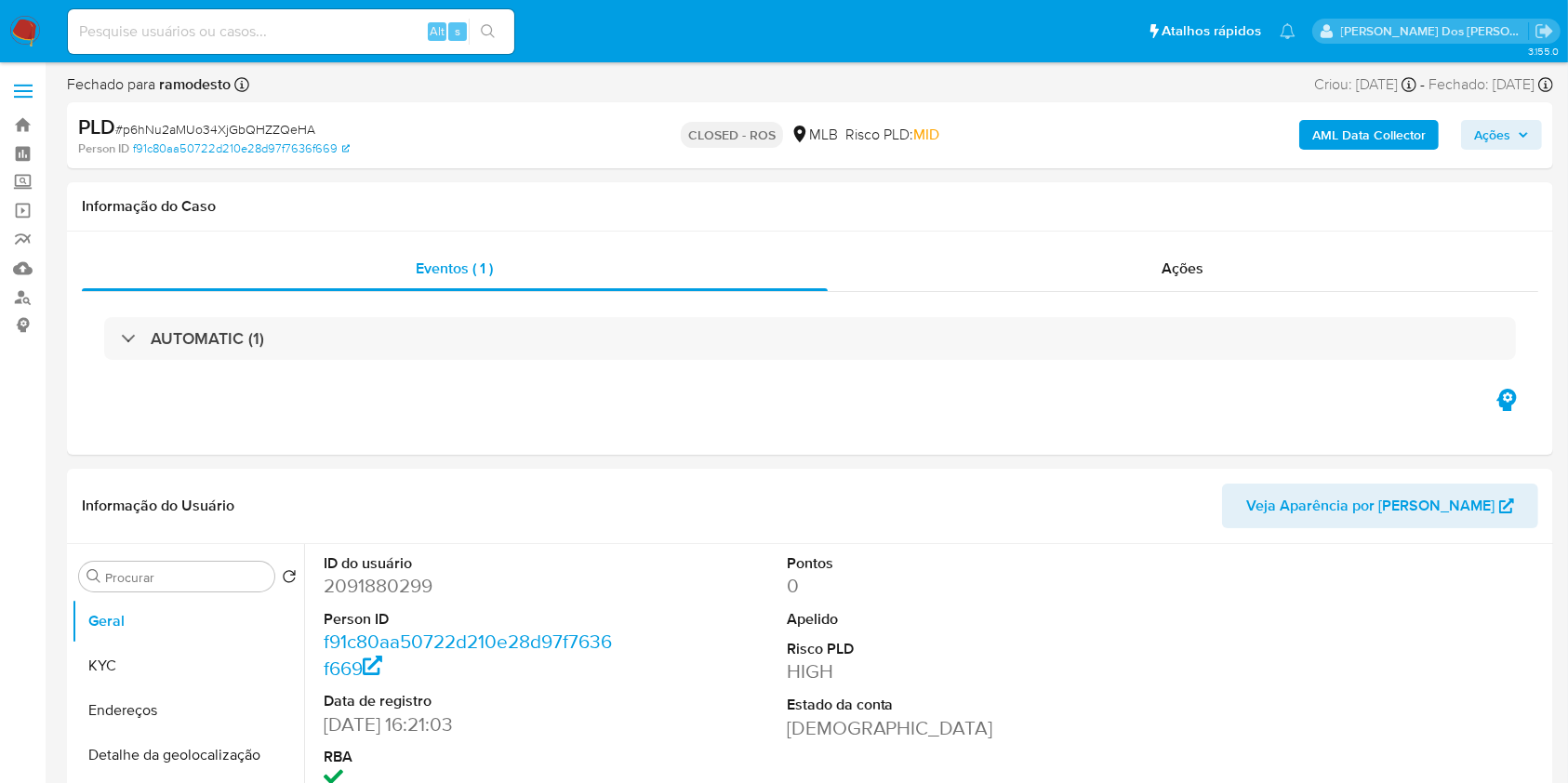
select select "10"
click at [1242, 269] on div "Ações" at bounding box center [1183, 269] width 710 height 45
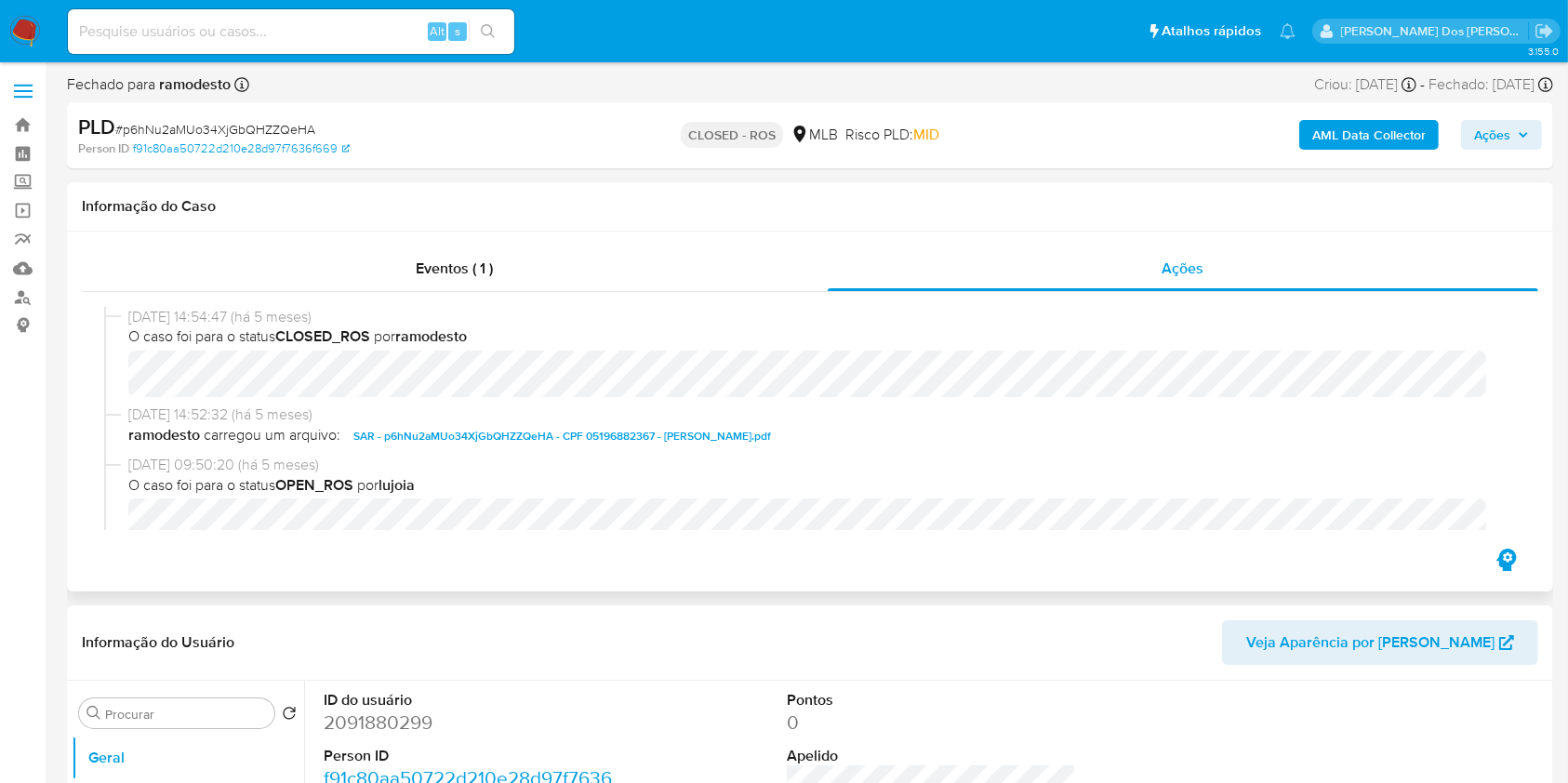
click at [521, 425] on span "14/03/2025 14:52:32 (há 5 meses)" at bounding box center [818, 415] width 1380 height 21
click at [515, 445] on span "SAR - p6hNu2aMUo34XjGbQHZZQeHA - CPF 05196882367 - NICACIO CORREIA LIMA.pdf" at bounding box center [561, 436] width 418 height 23
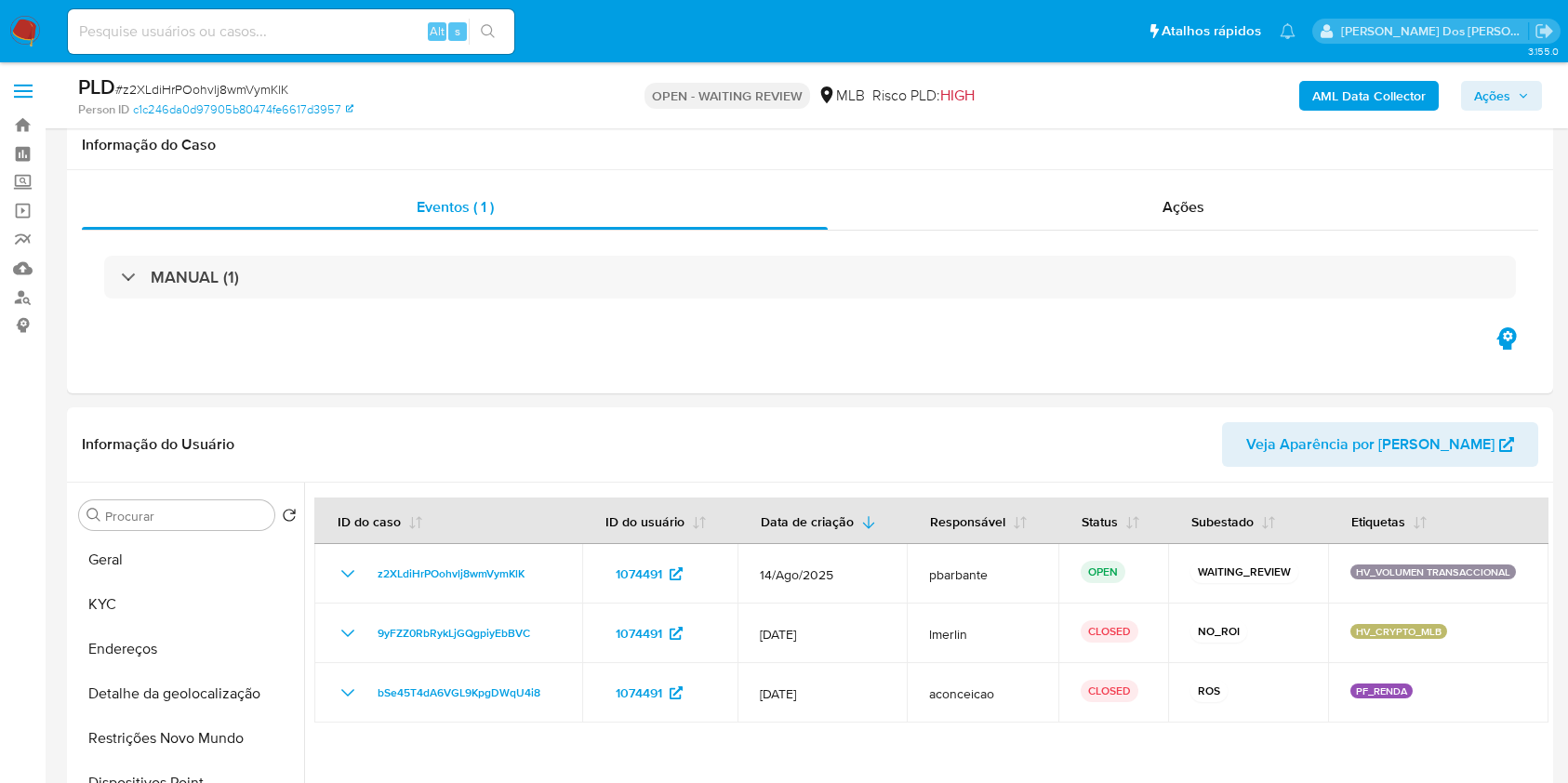
select select "10"
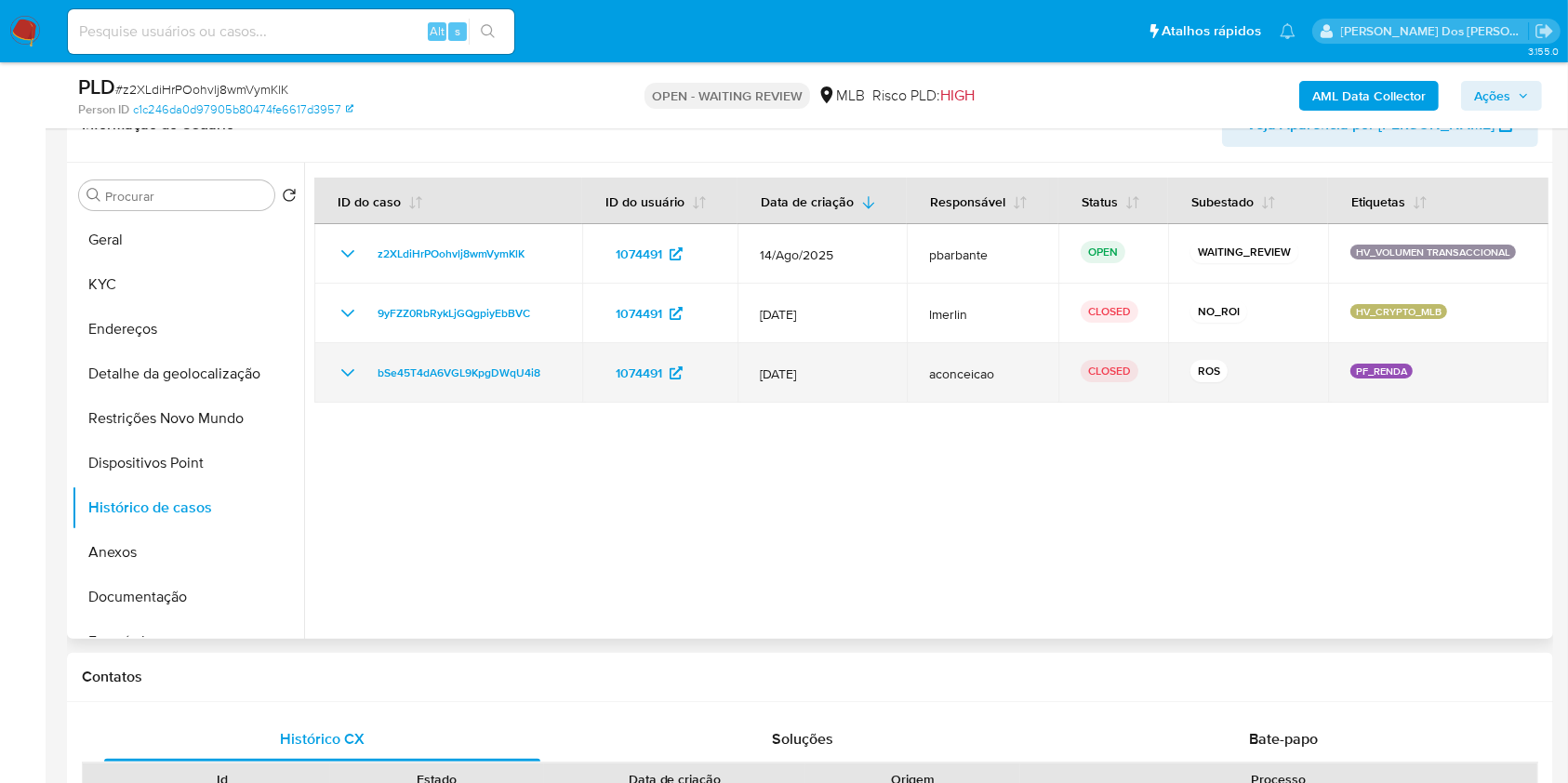
click at [348, 385] on icon "Mostrar/Ocultar" at bounding box center [347, 373] width 22 height 23
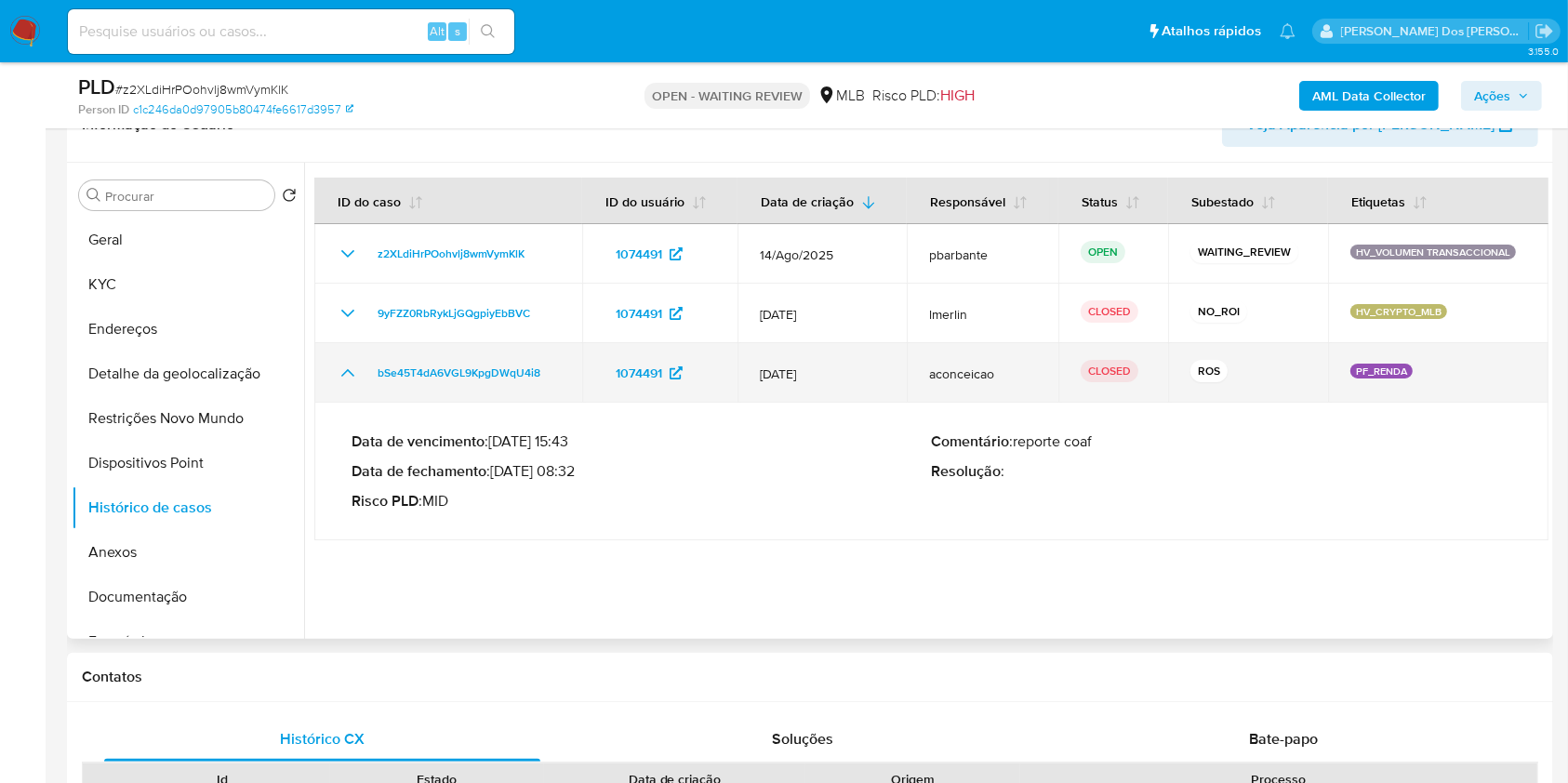
click at [348, 377] on icon "Mostrar/Ocultar" at bounding box center [347, 373] width 13 height 8
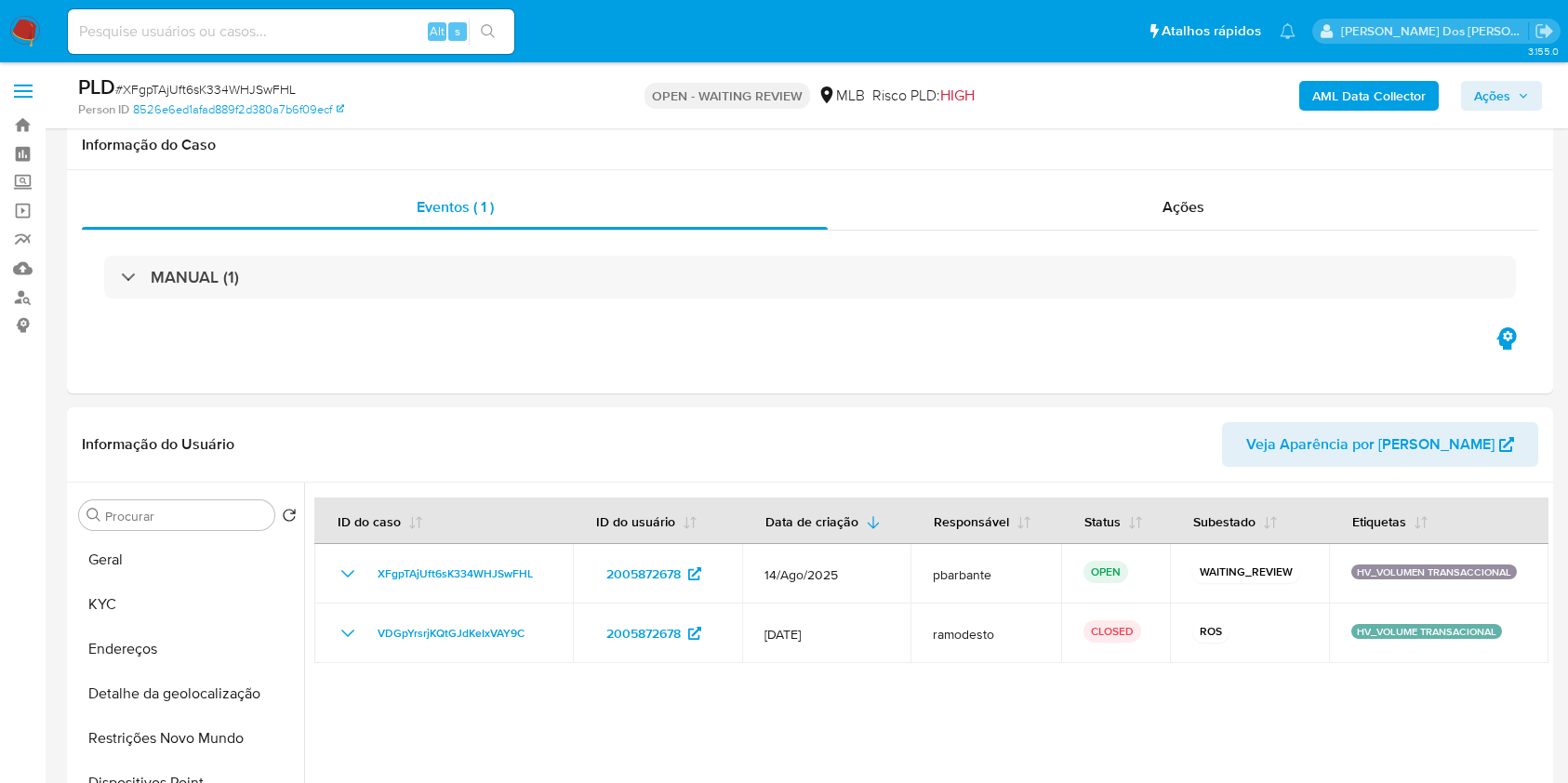
select select "10"
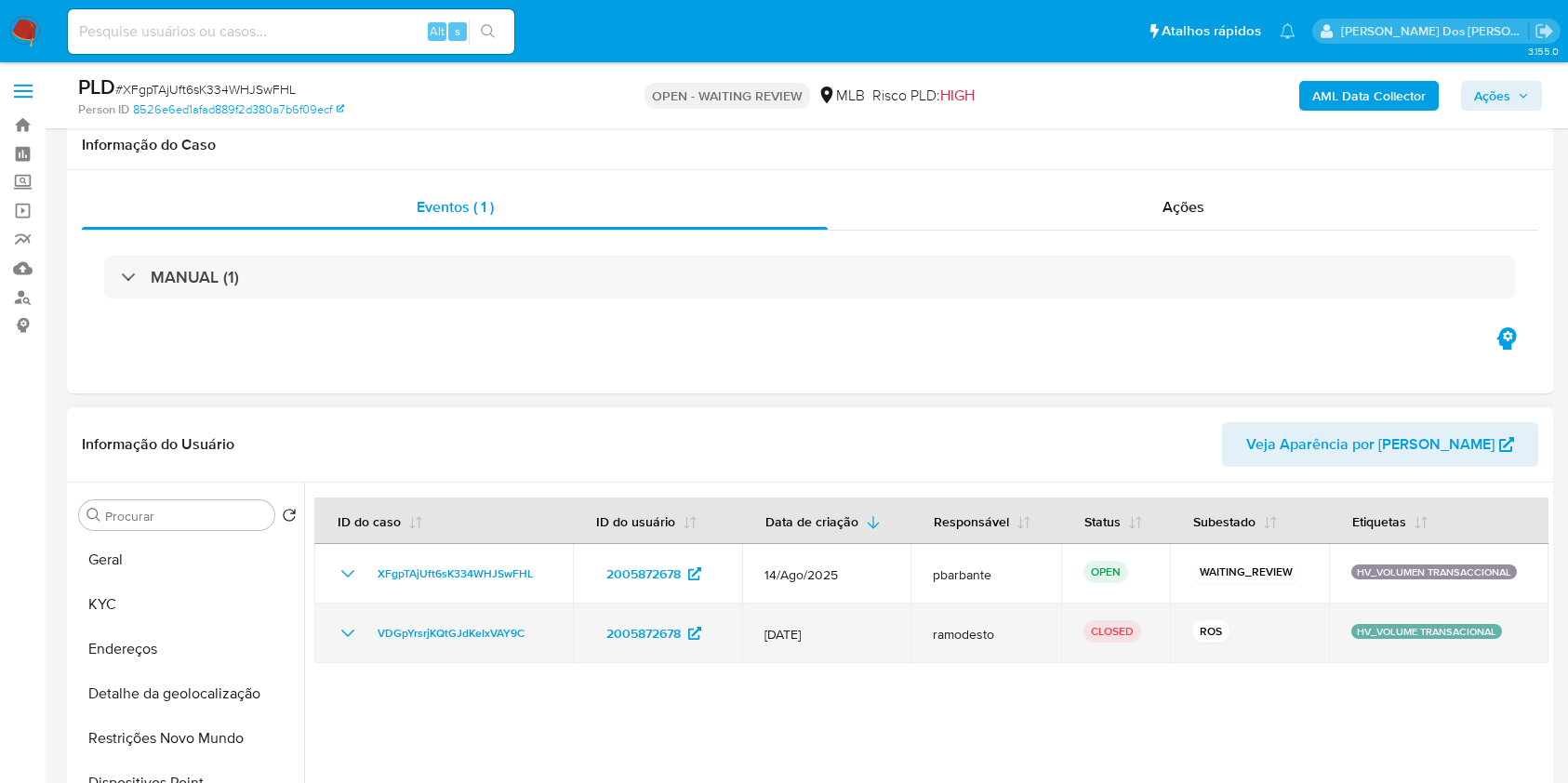
scroll to position [317, 0]
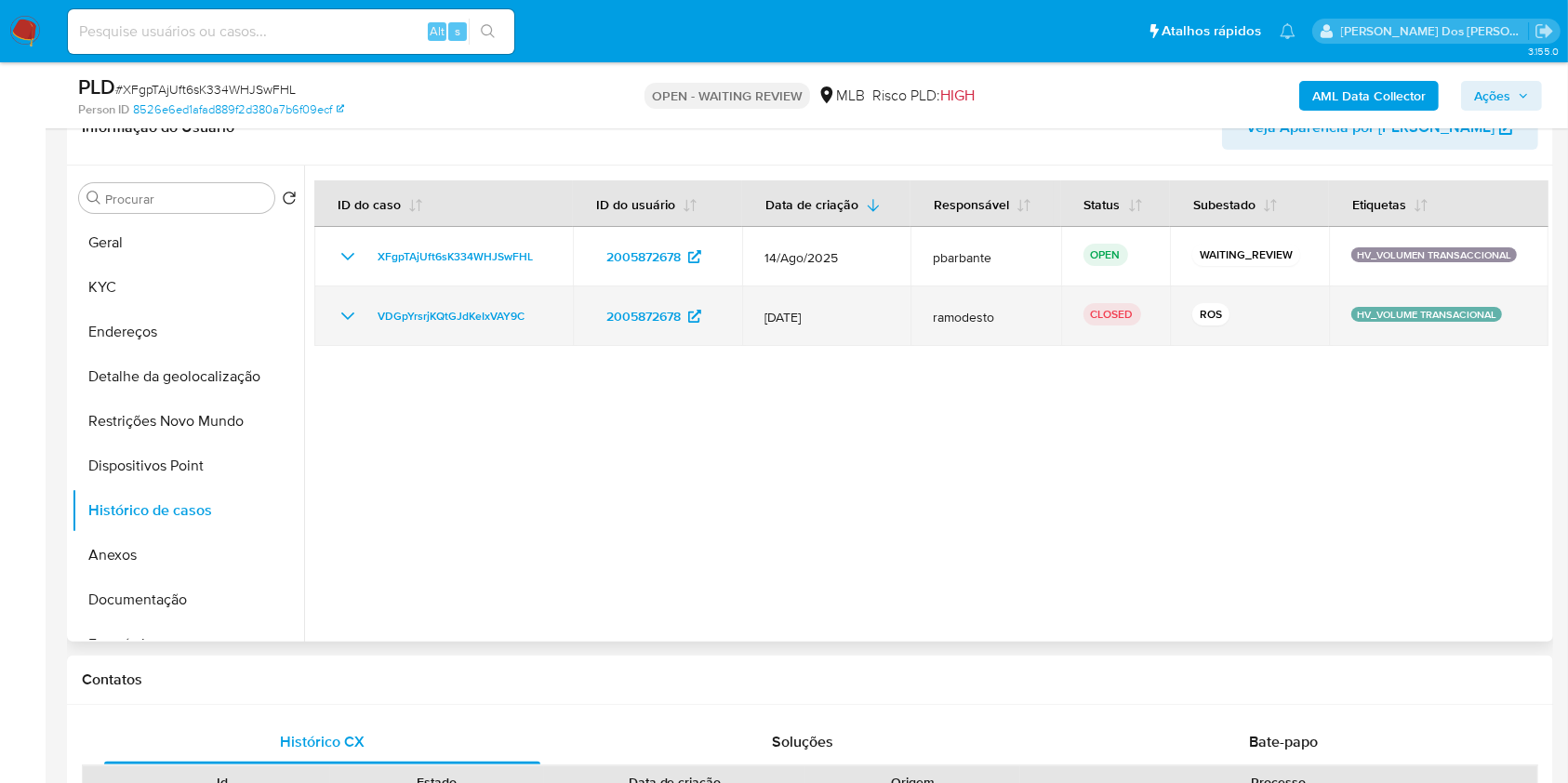
click at [342, 328] on icon "Mostrar/Ocultar" at bounding box center [347, 316] width 22 height 23
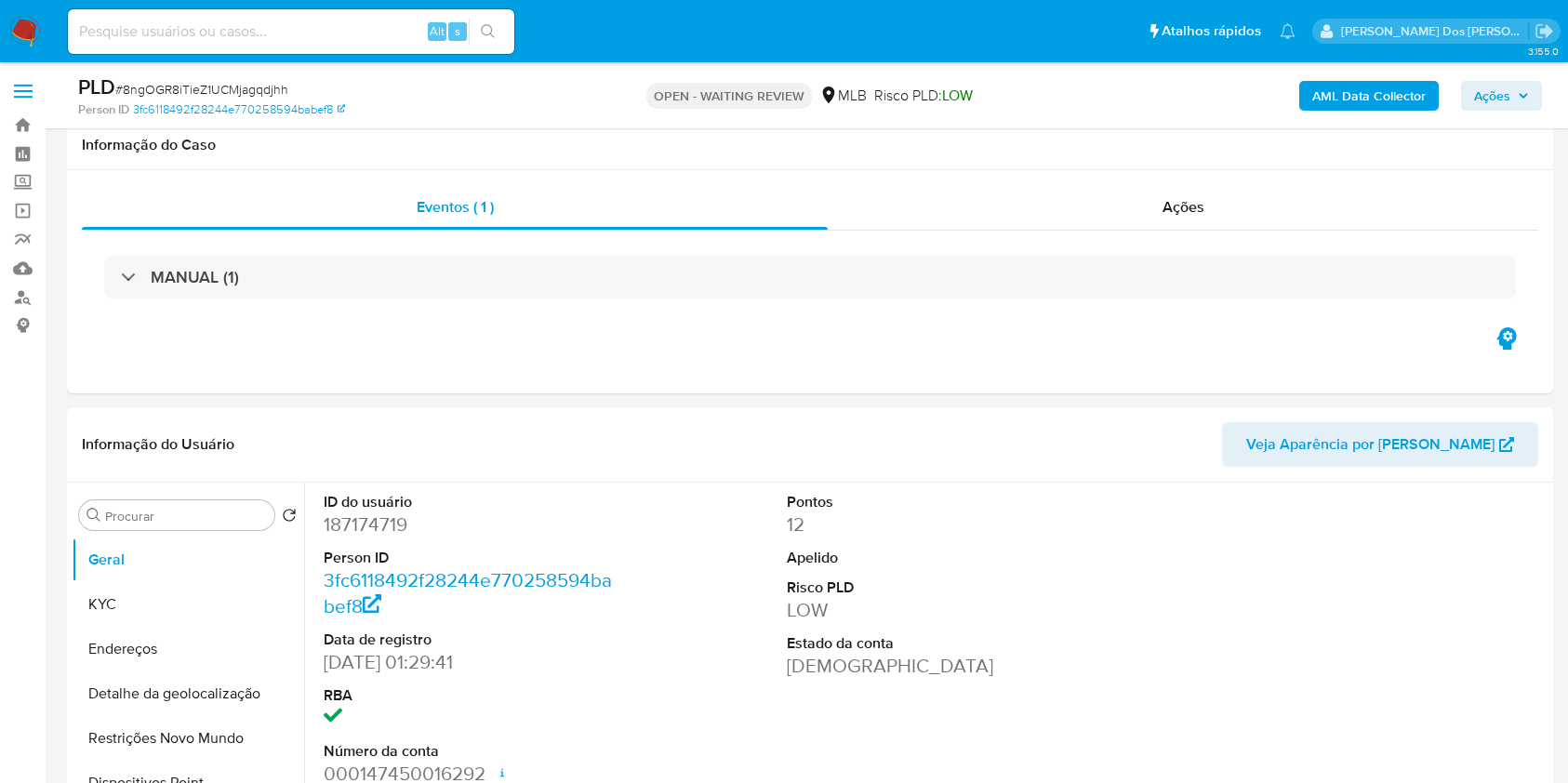
select select "10"
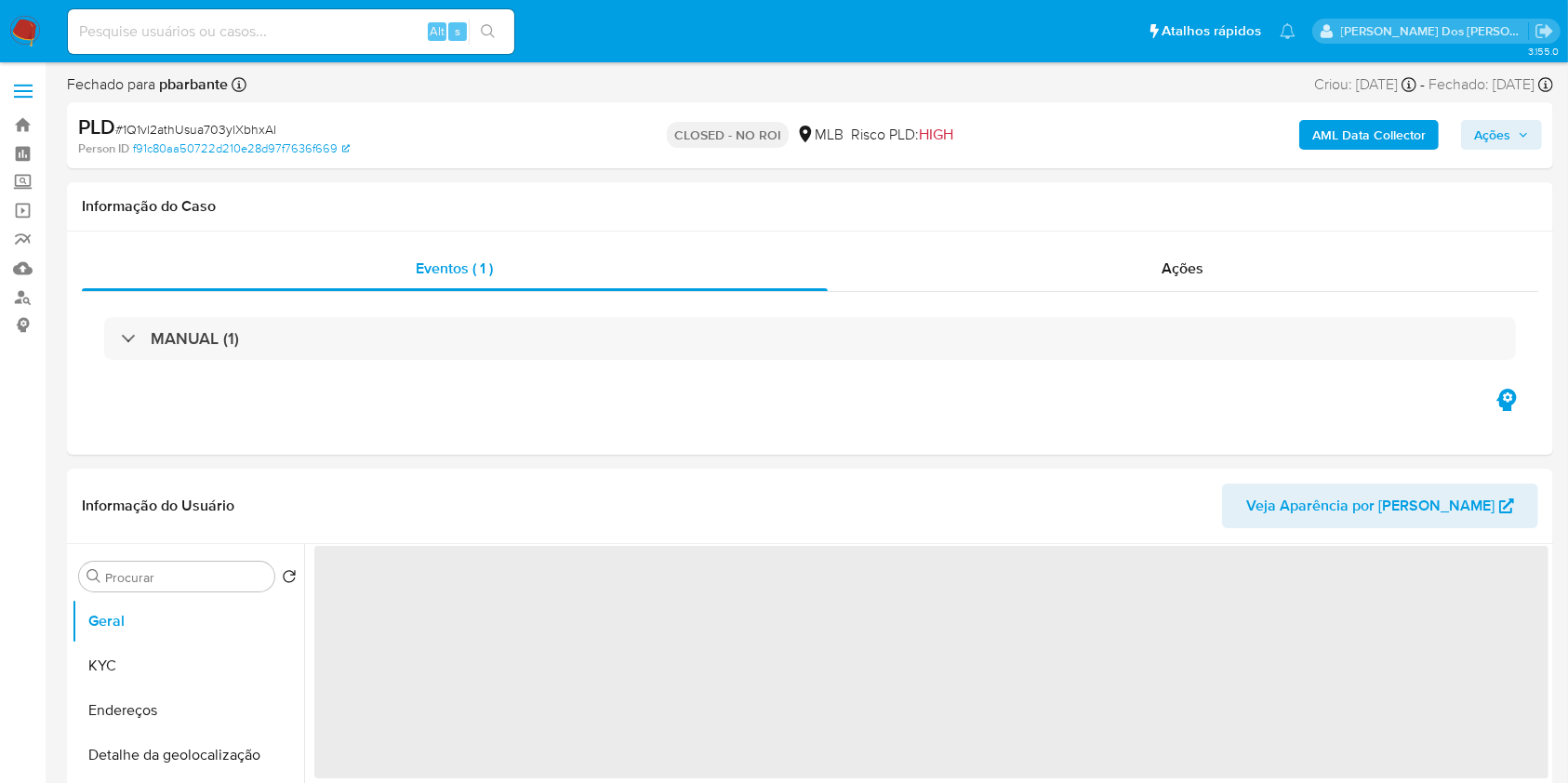
select select "10"
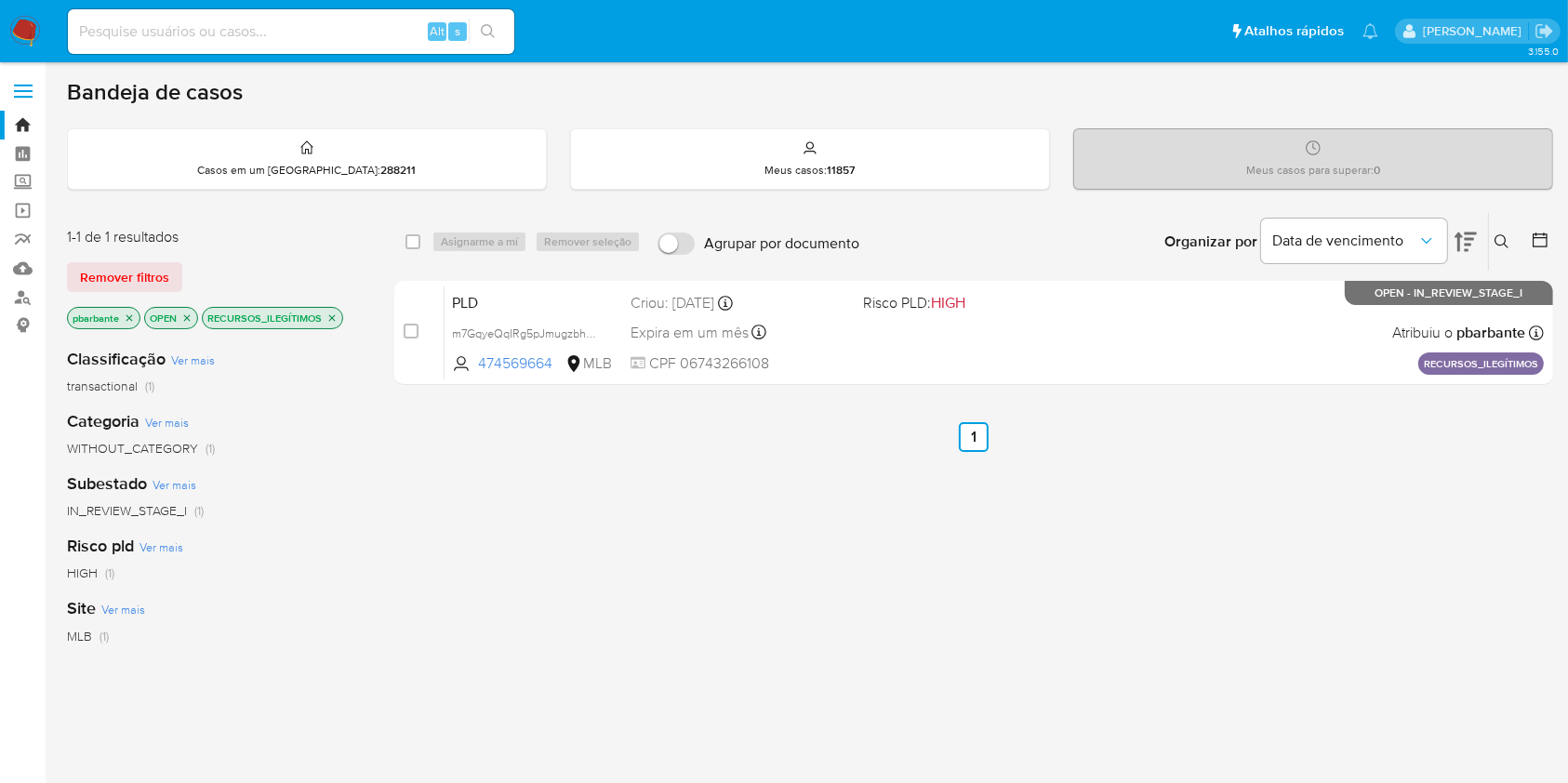
click at [331, 316] on icon "close-filter" at bounding box center [332, 317] width 11 height 11
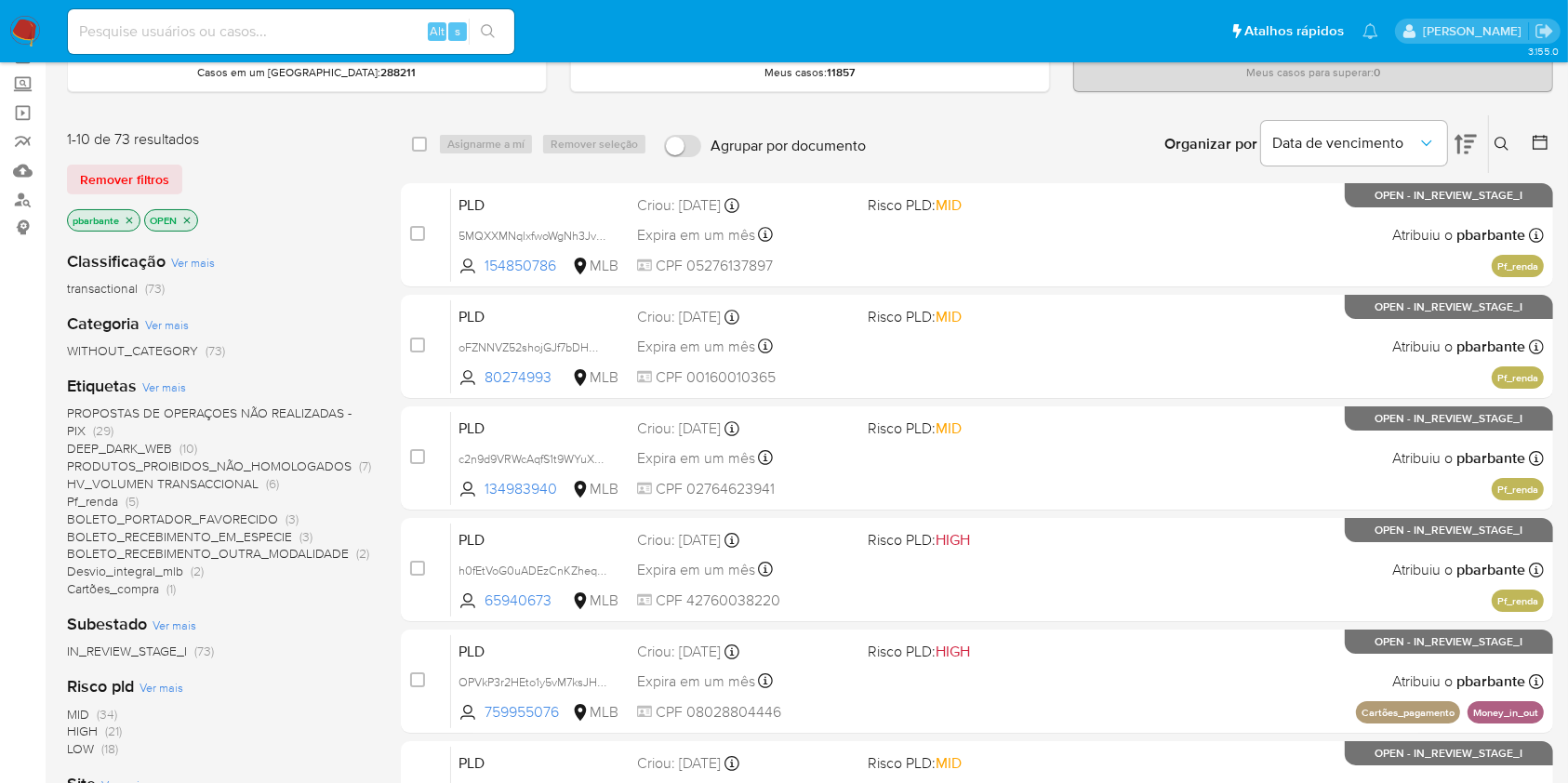
scroll to position [109, 0]
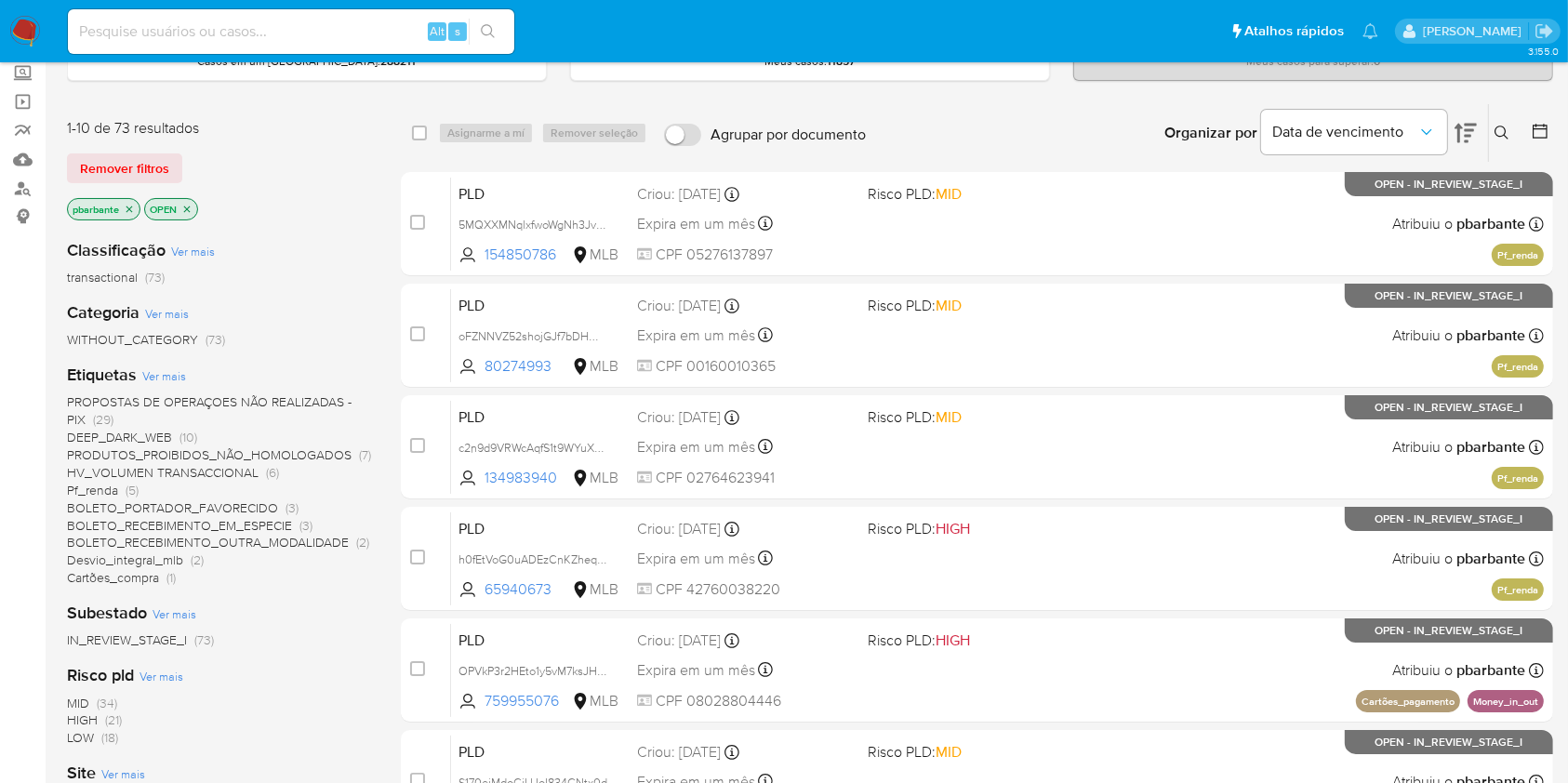
click at [199, 408] on span "PROPOSTAS DE OPERAÇOES NÃO REALIZADAS - PIX" at bounding box center [208, 410] width 285 height 36
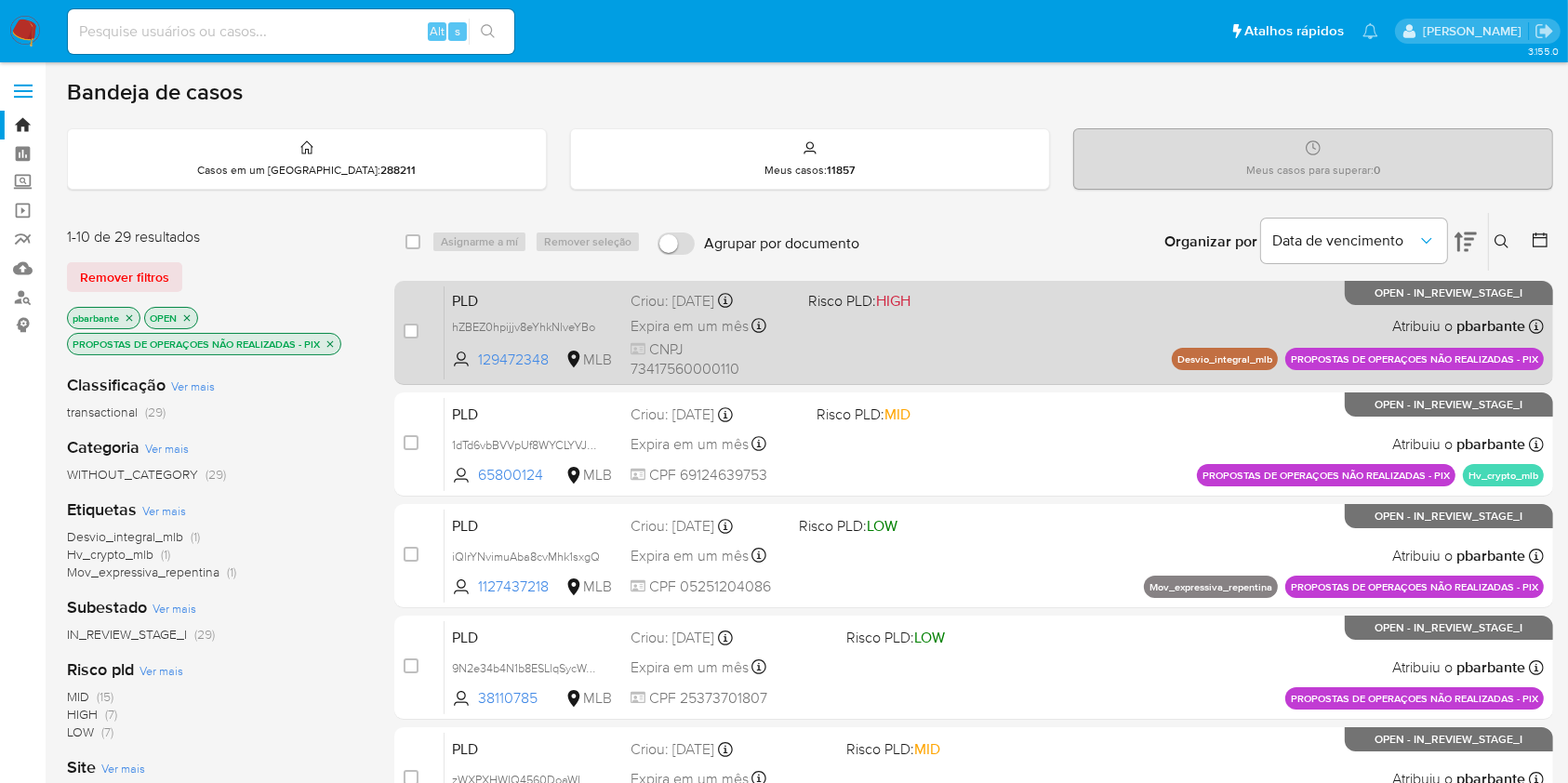
click at [927, 334] on div "PLD hZBEZ0hpijjv8eYhkNlveYBo 129472348 MLB Risco PLD: HIGH Criou: 12/08/2025 Cr…" at bounding box center [994, 333] width 1099 height 94
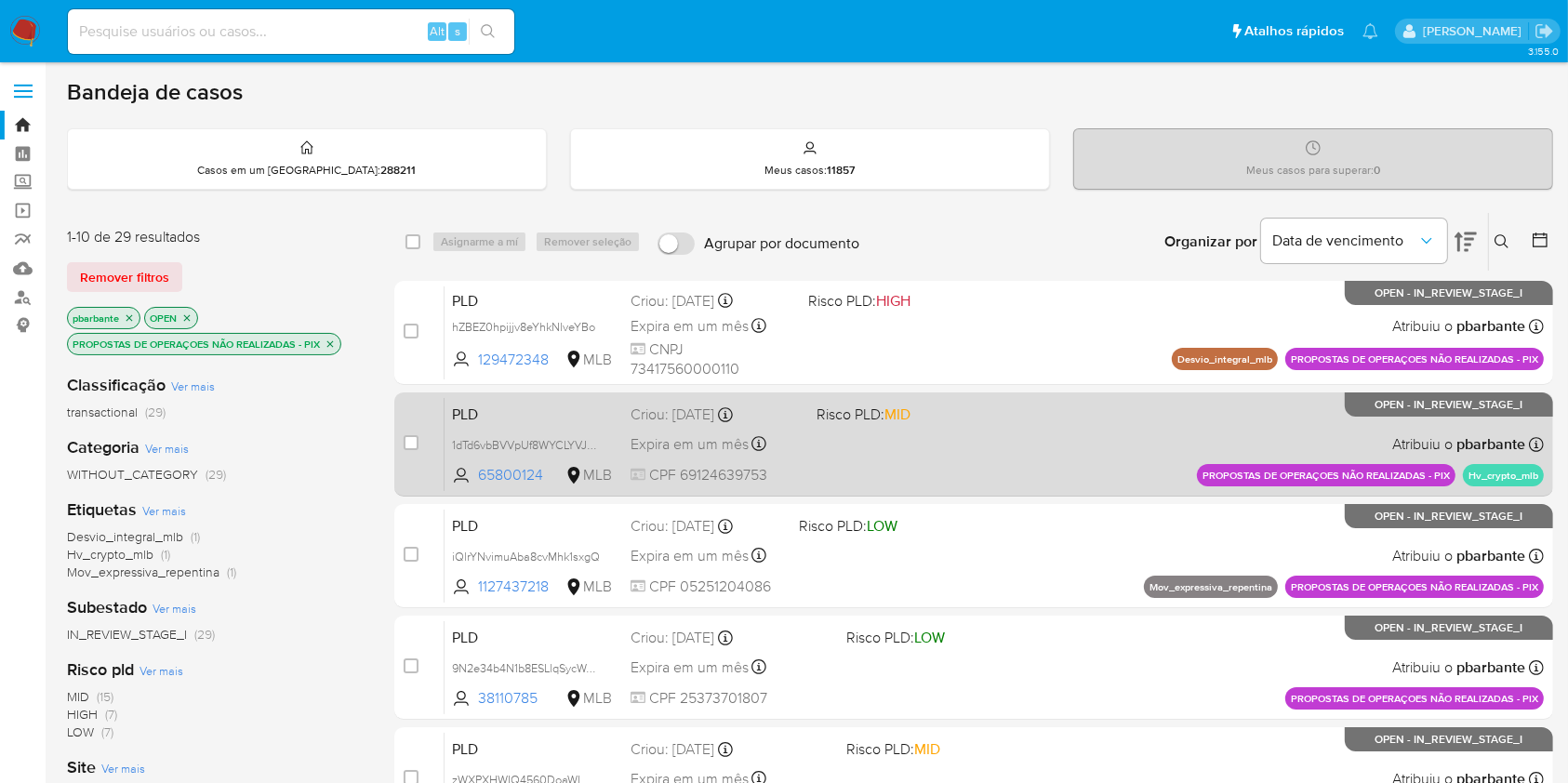
click at [937, 491] on div "PLD 1dTd6vbBVVpUf8WYCLYVJyFj 65800124 MLB Risco PLD: MID Criou: 12/08/2025 Crio…" at bounding box center [994, 444] width 1099 height 94
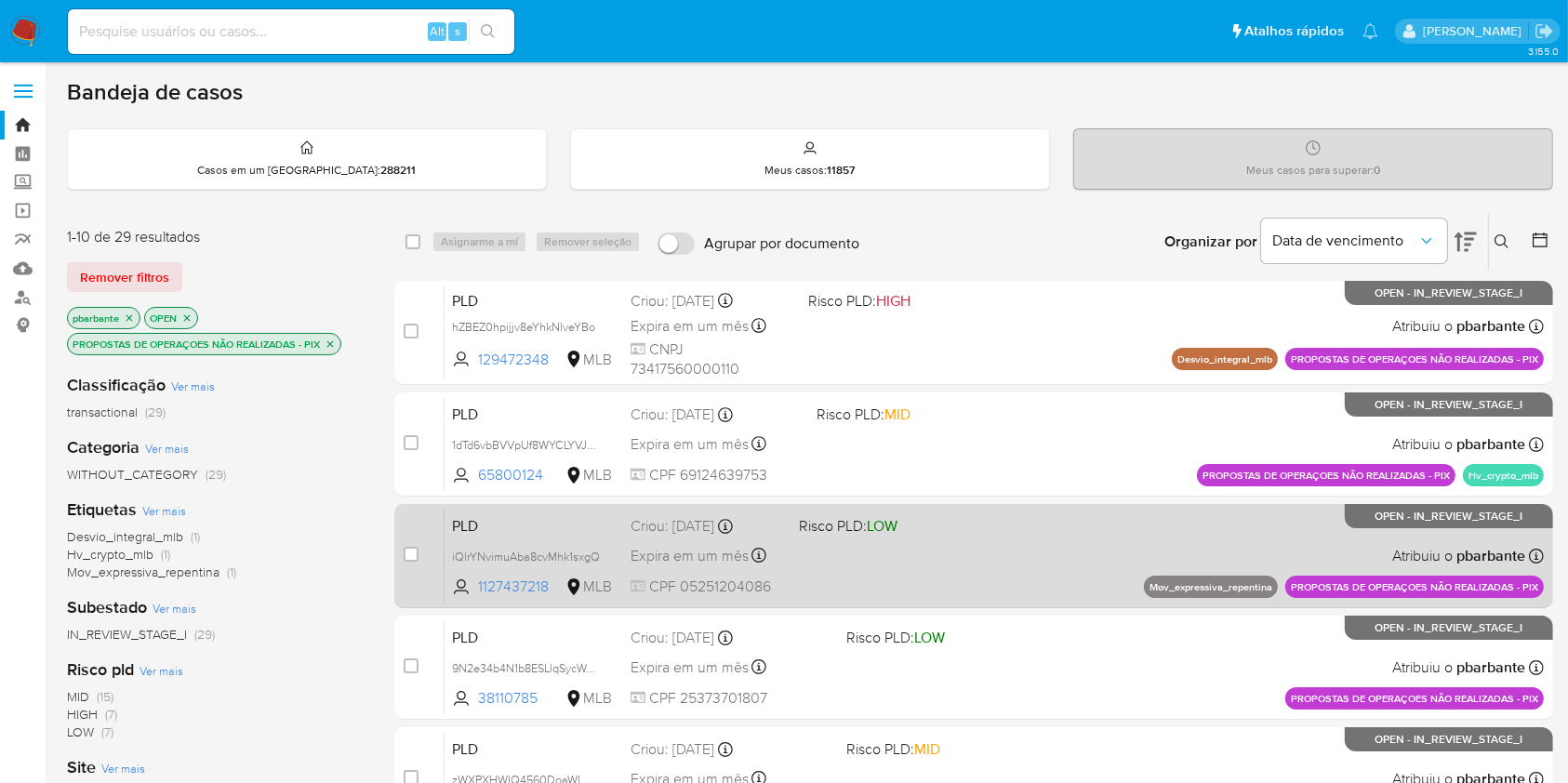
click at [968, 603] on div "PLD iQlrYNvimuAba8cvMhk1sxgQ 1127437218 MLB Risco PLD: LOW Criou: 12/08/2025 Cr…" at bounding box center [994, 556] width 1099 height 94
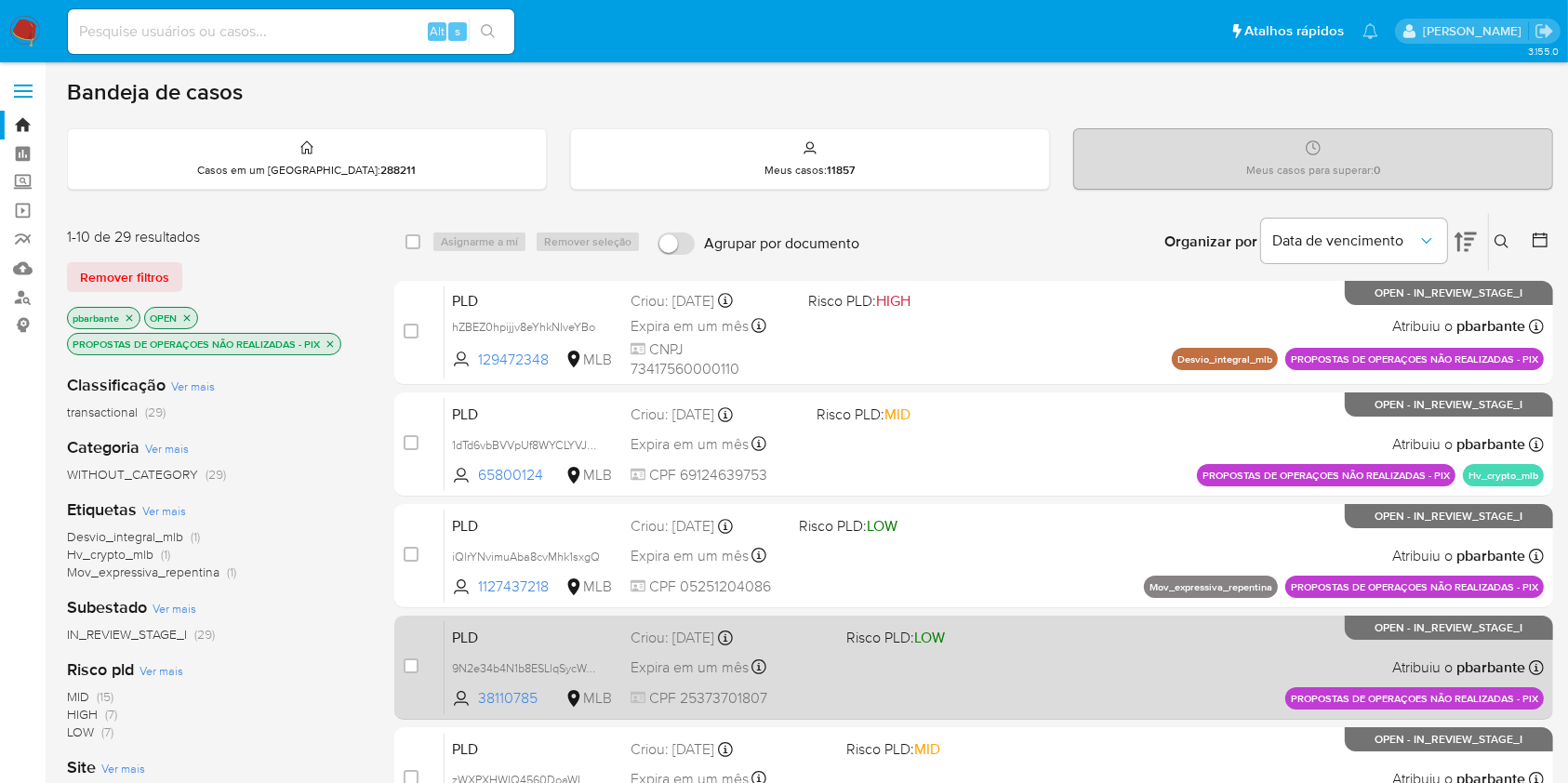
click at [989, 705] on div "PLD 9N2e34b4N1b8ESLlqSycWarP 38110785 MLB Risco PLD: LOW Criou: 14/08/2025 Crio…" at bounding box center [994, 668] width 1099 height 94
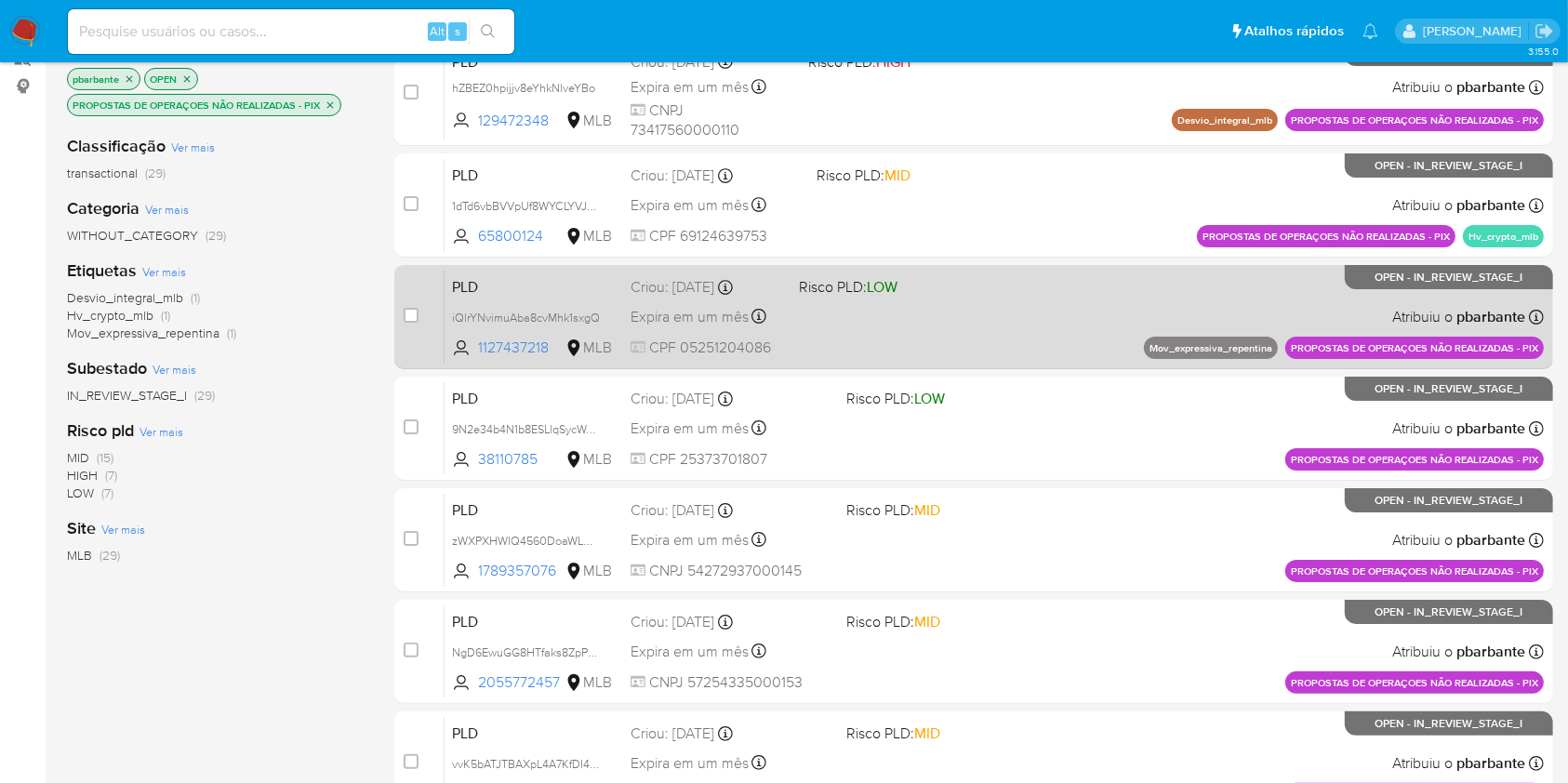
scroll to position [273, 0]
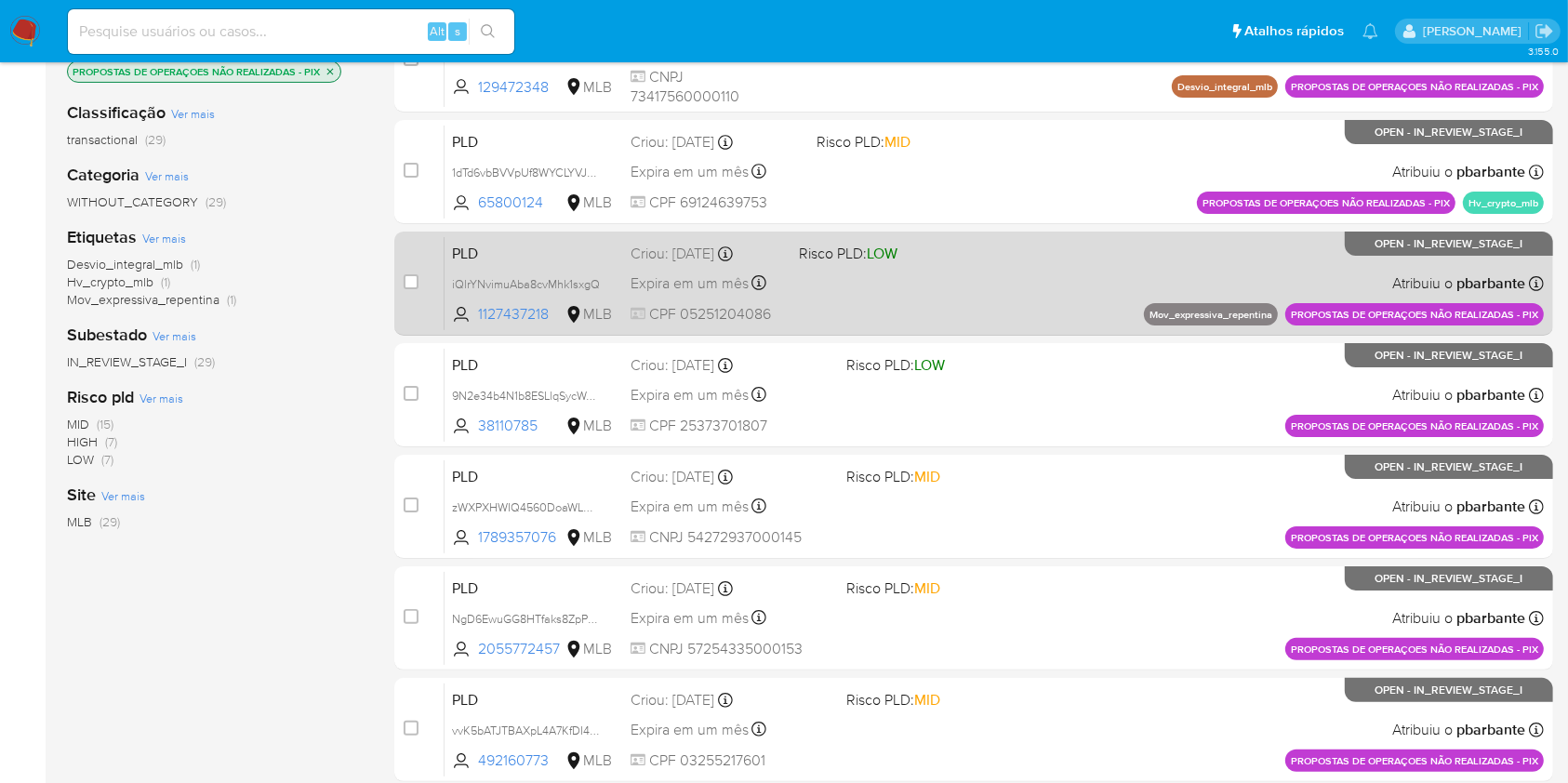
click at [963, 554] on div "PLD zWXPXHWIQ4560DoaWLOR1YvB 1789357076 MLB Risco PLD: MID Criou: 14/08/2025 Cr…" at bounding box center [994, 507] width 1099 height 94
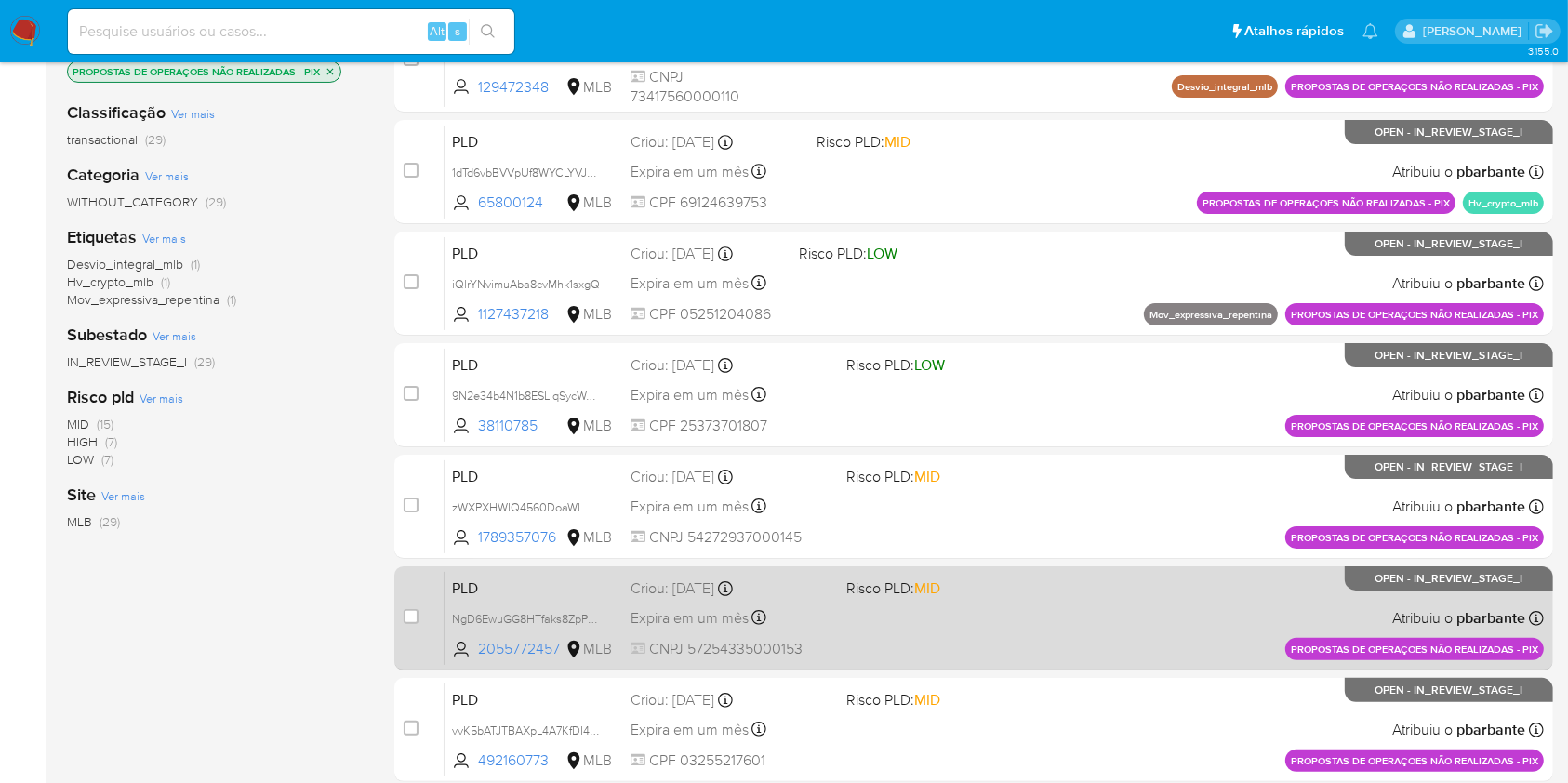
click at [967, 666] on div "PLD NgD6EwuGG8HTfaks8ZpPqgap 2055772457 MLB Risco PLD: MID Criou: 14/08/2025 Cr…" at bounding box center [994, 619] width 1099 height 94
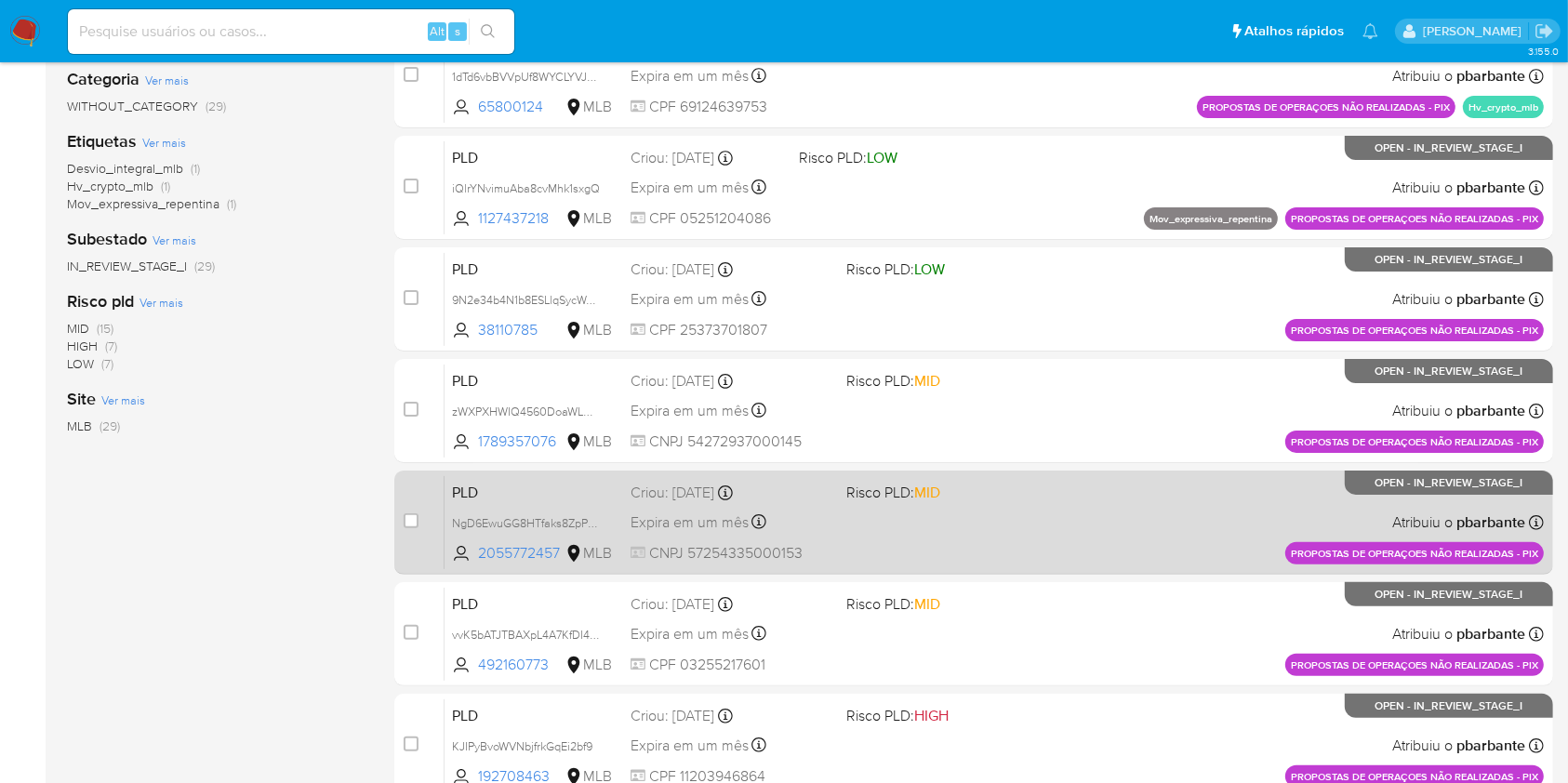
scroll to position [372, 0]
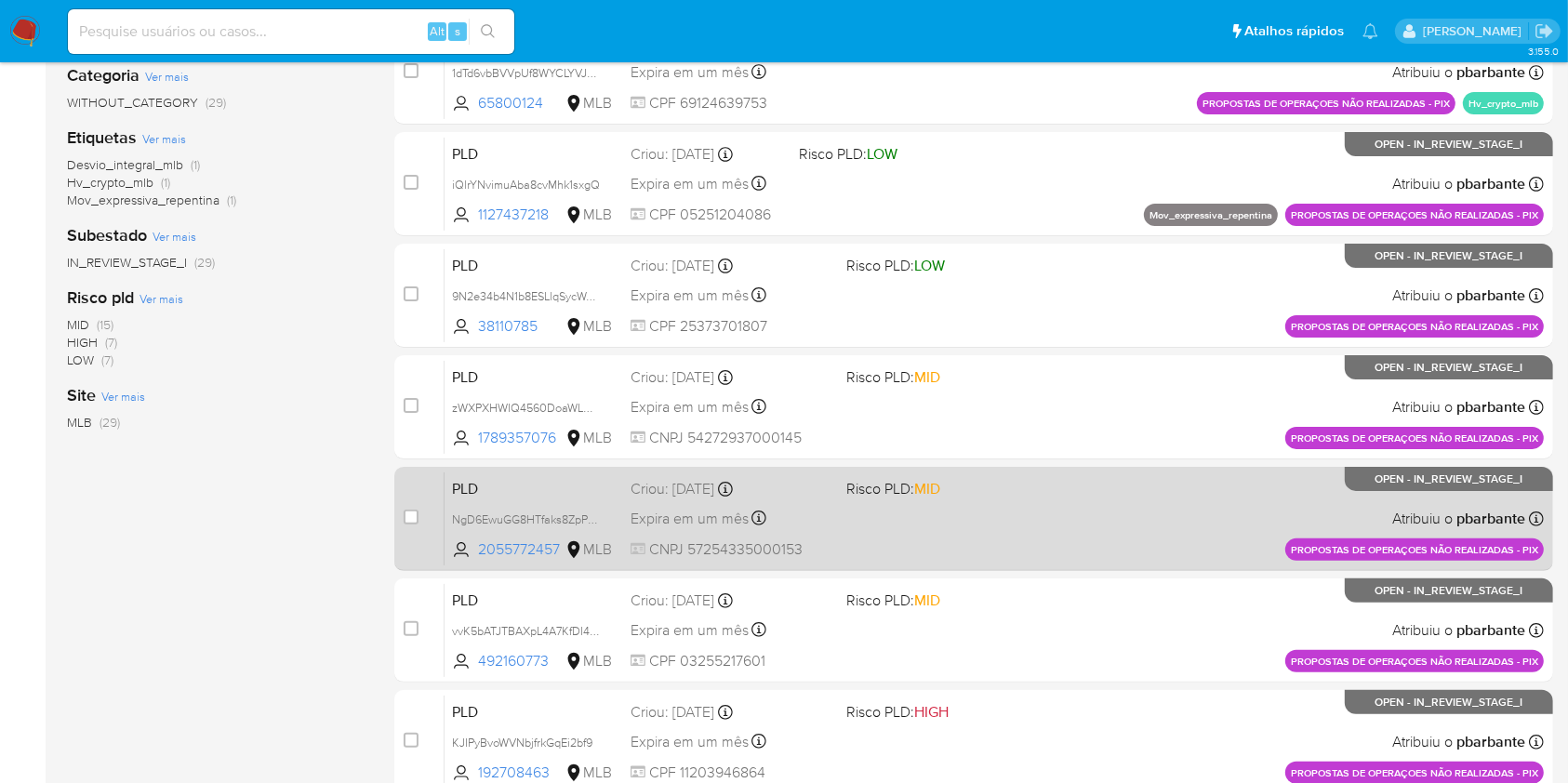
click at [940, 612] on span "MID" at bounding box center [926, 601] width 26 height 22
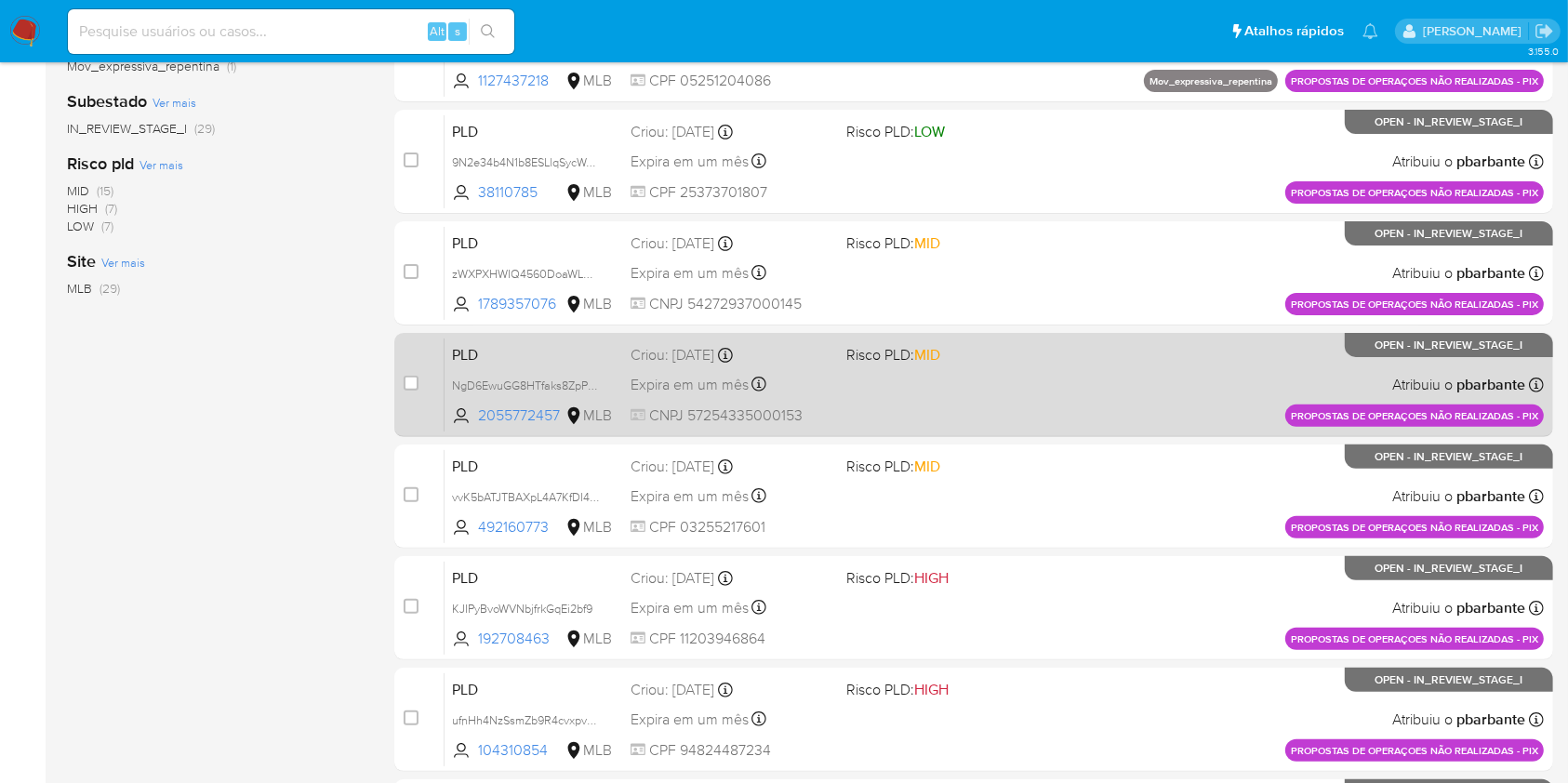
click at [967, 655] on div "PLD KJIPyBvoWVNbjfrkGqEi2bf9 192708463 MLB Risco PLD: HIGH Criou: 14/08/2025 Cr…" at bounding box center [994, 608] width 1099 height 94
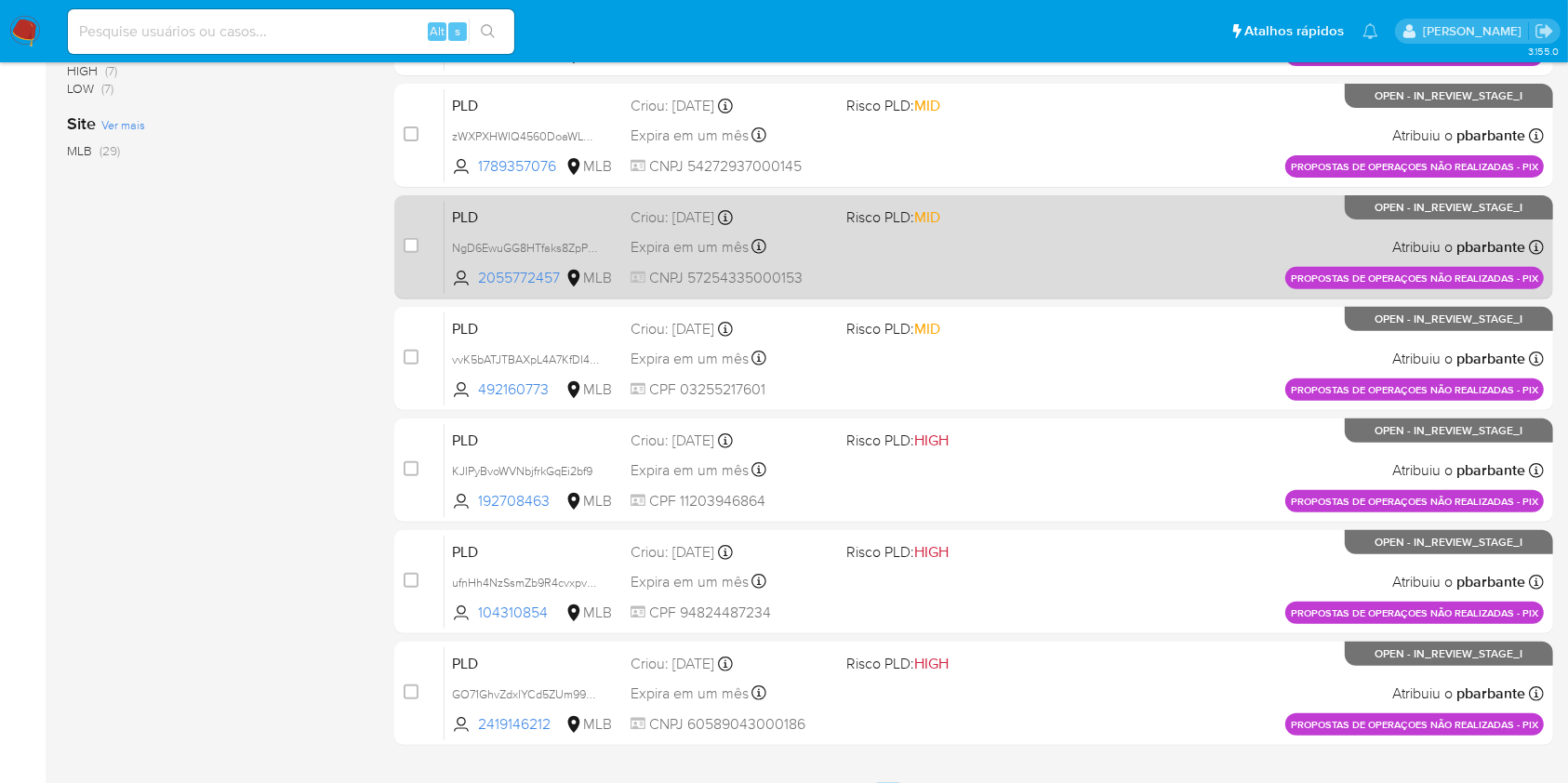
scroll to position [645, 0]
click at [967, 628] on div "PLD ufnHh4NzSsmZb9R4cvxpv0fk 104310854 MLB Risco PLD: HIGH Criou: 14/08/2025 Cr…" at bounding box center [994, 581] width 1099 height 94
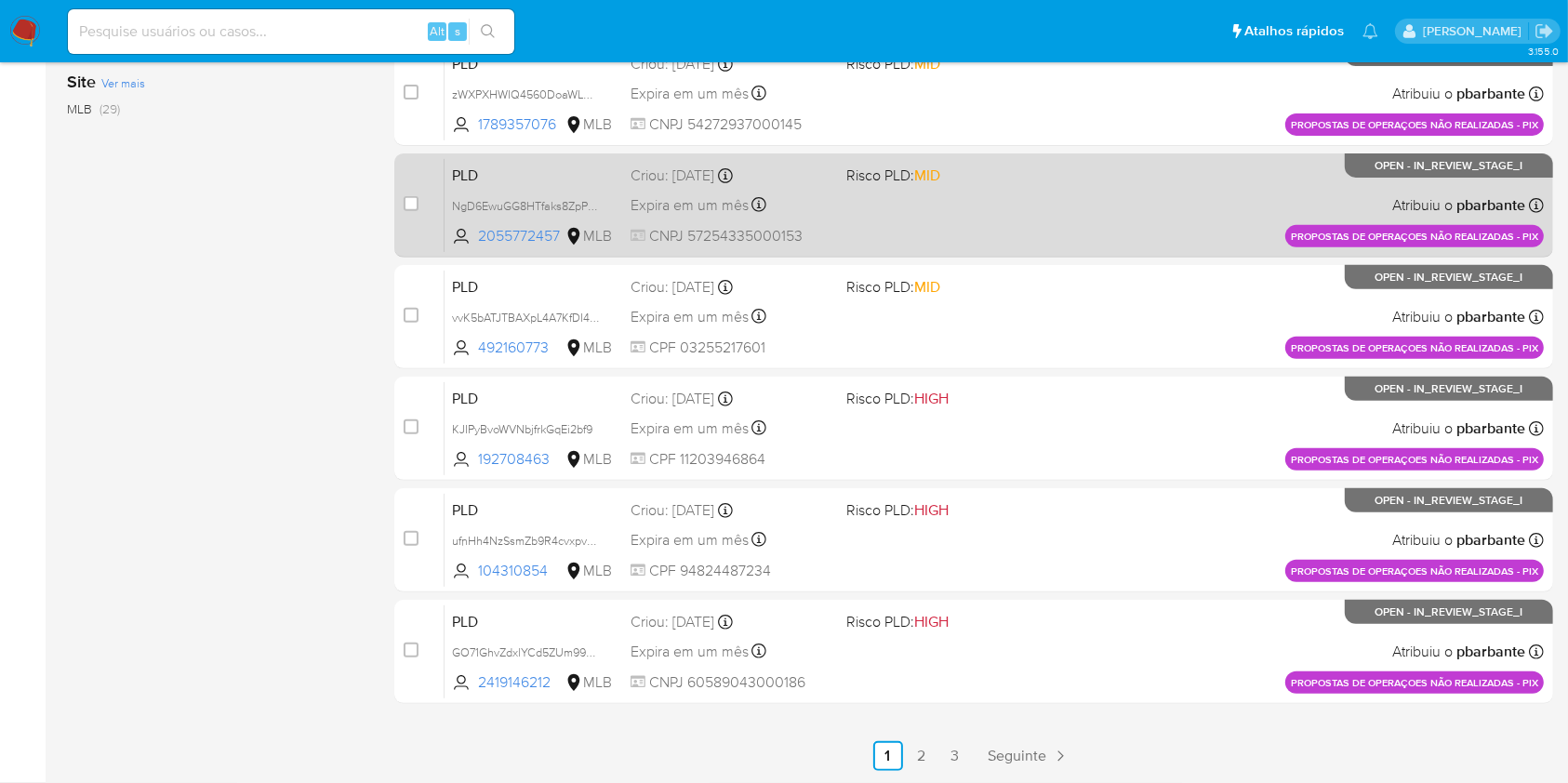
scroll to position [806, 0]
click at [967, 699] on div "PLD GO71GhvZdxlYCd5ZUm99Z8dx 2419146212 MLB Risco PLD: HIGH Criou: 14/08/2025 C…" at bounding box center [994, 652] width 1099 height 94
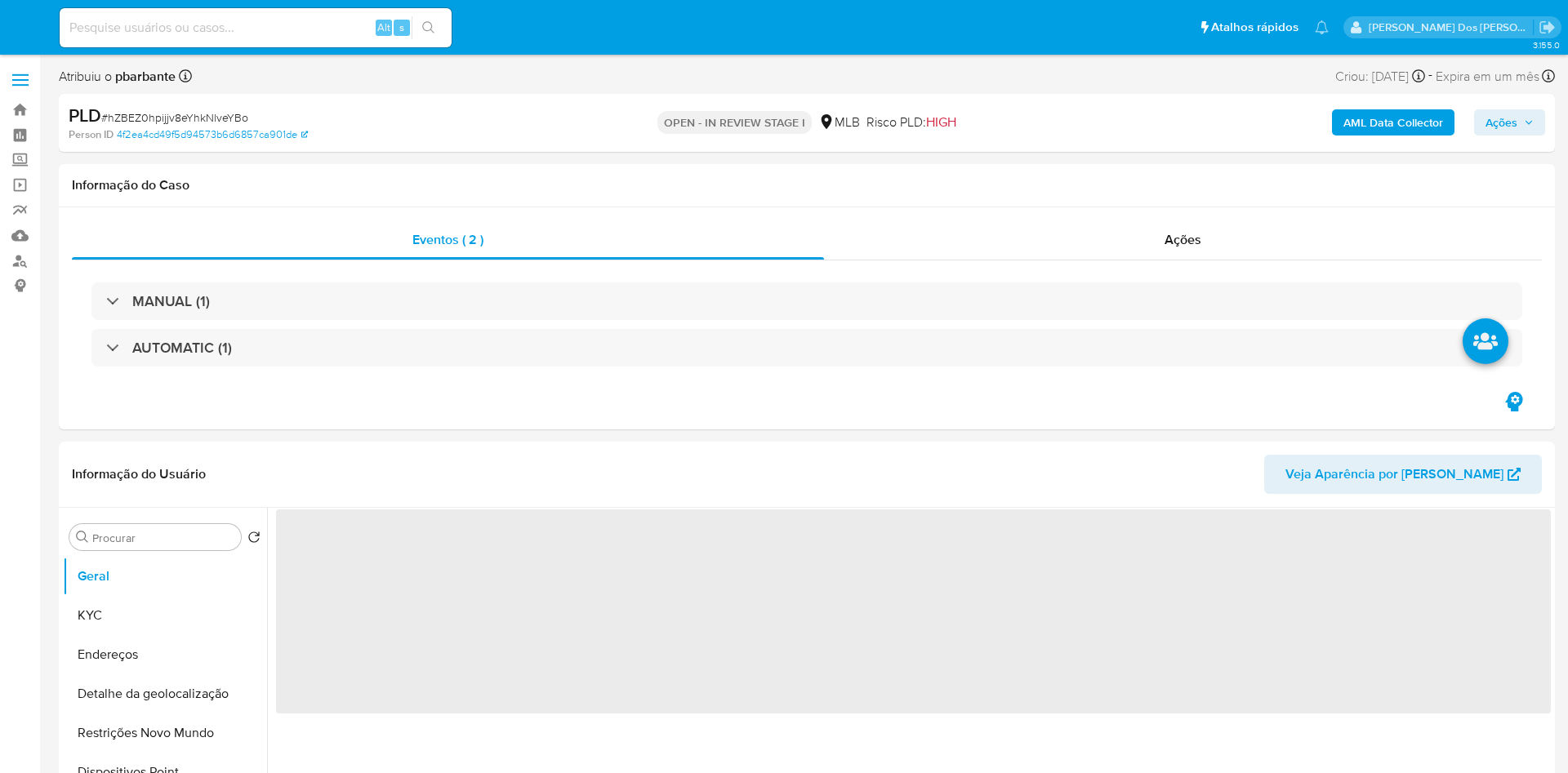
select select "10"
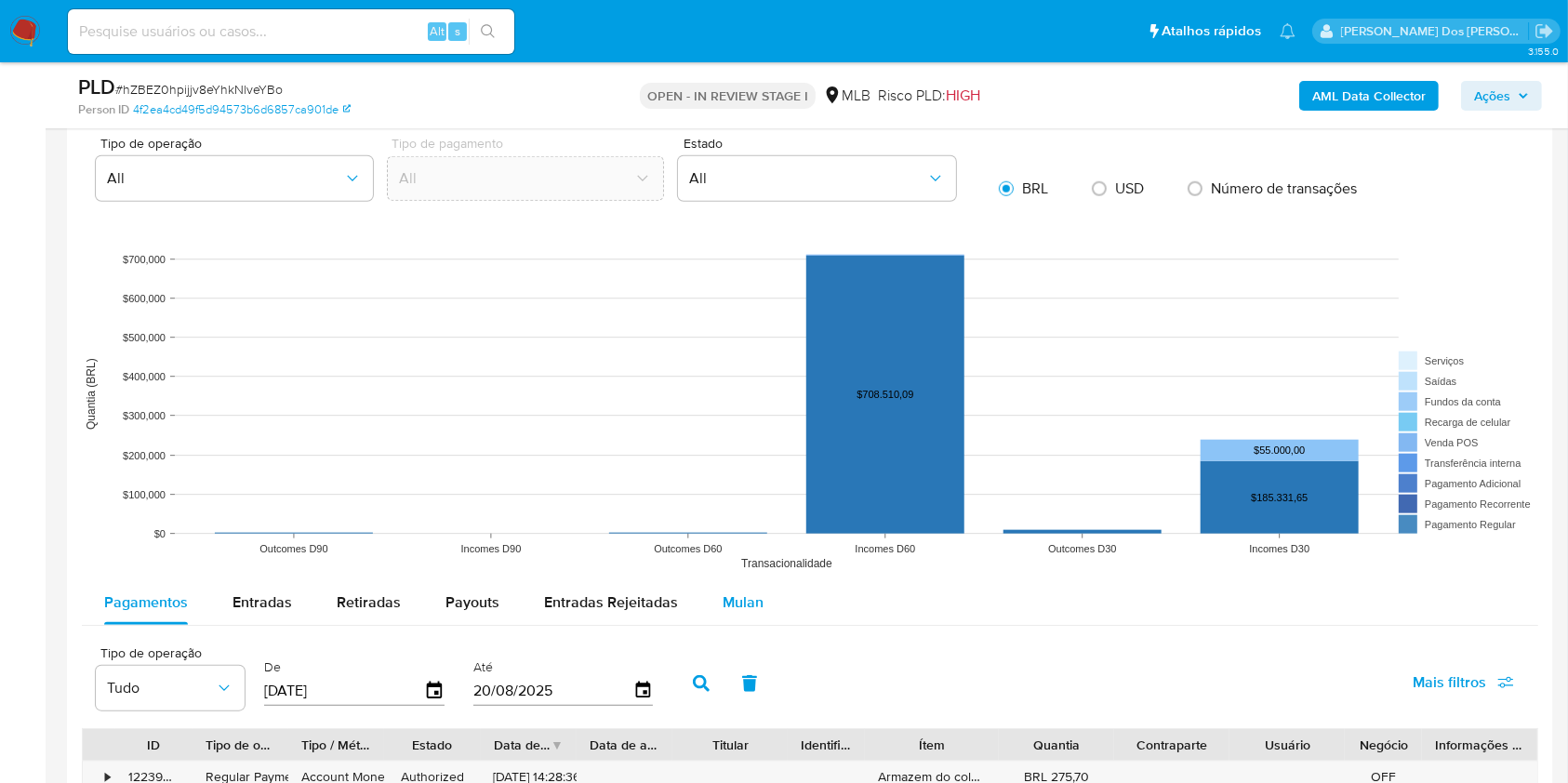
click at [759, 604] on button "Mulan" at bounding box center [742, 603] width 85 height 45
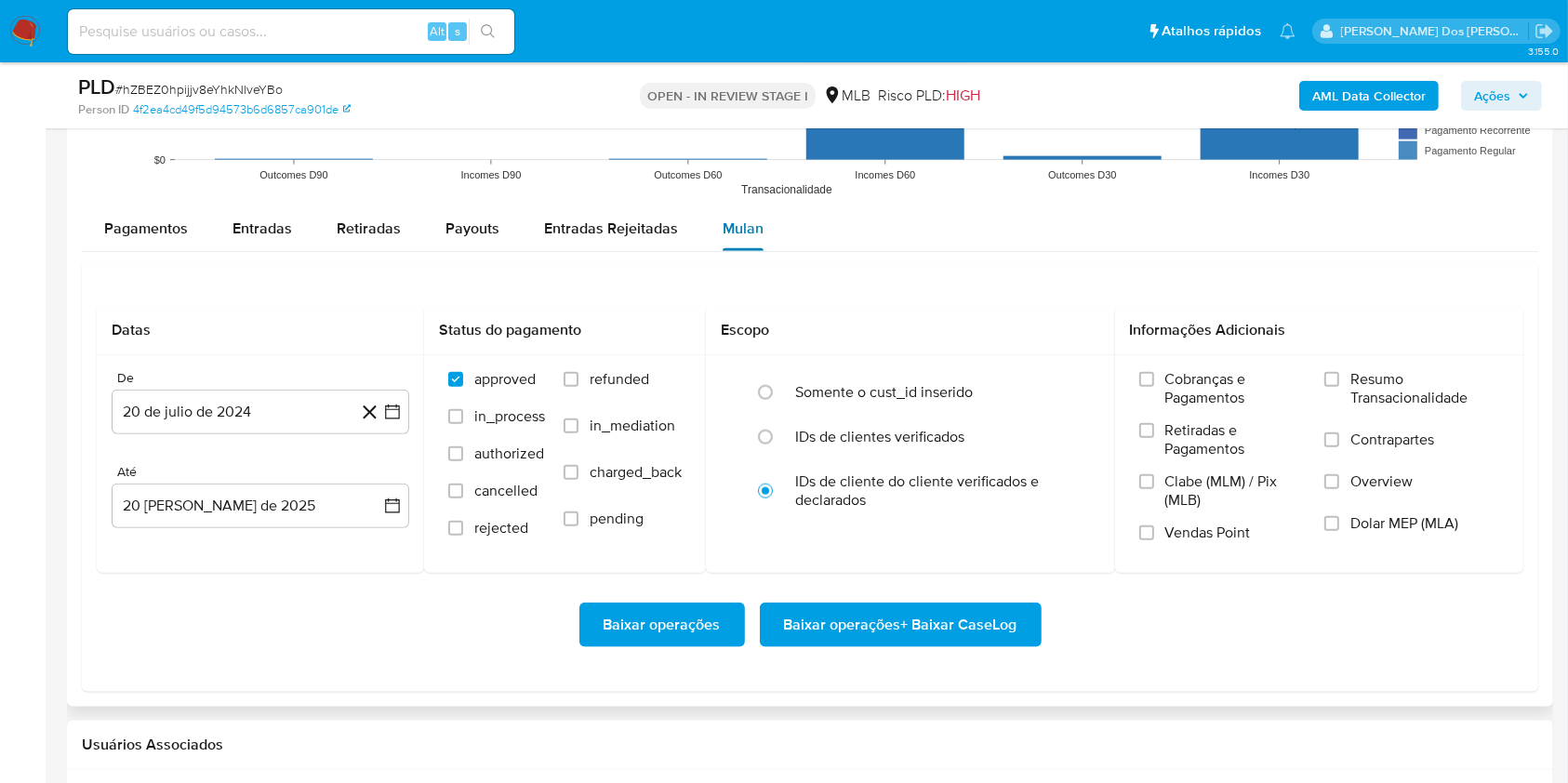
scroll to position [2029, 0]
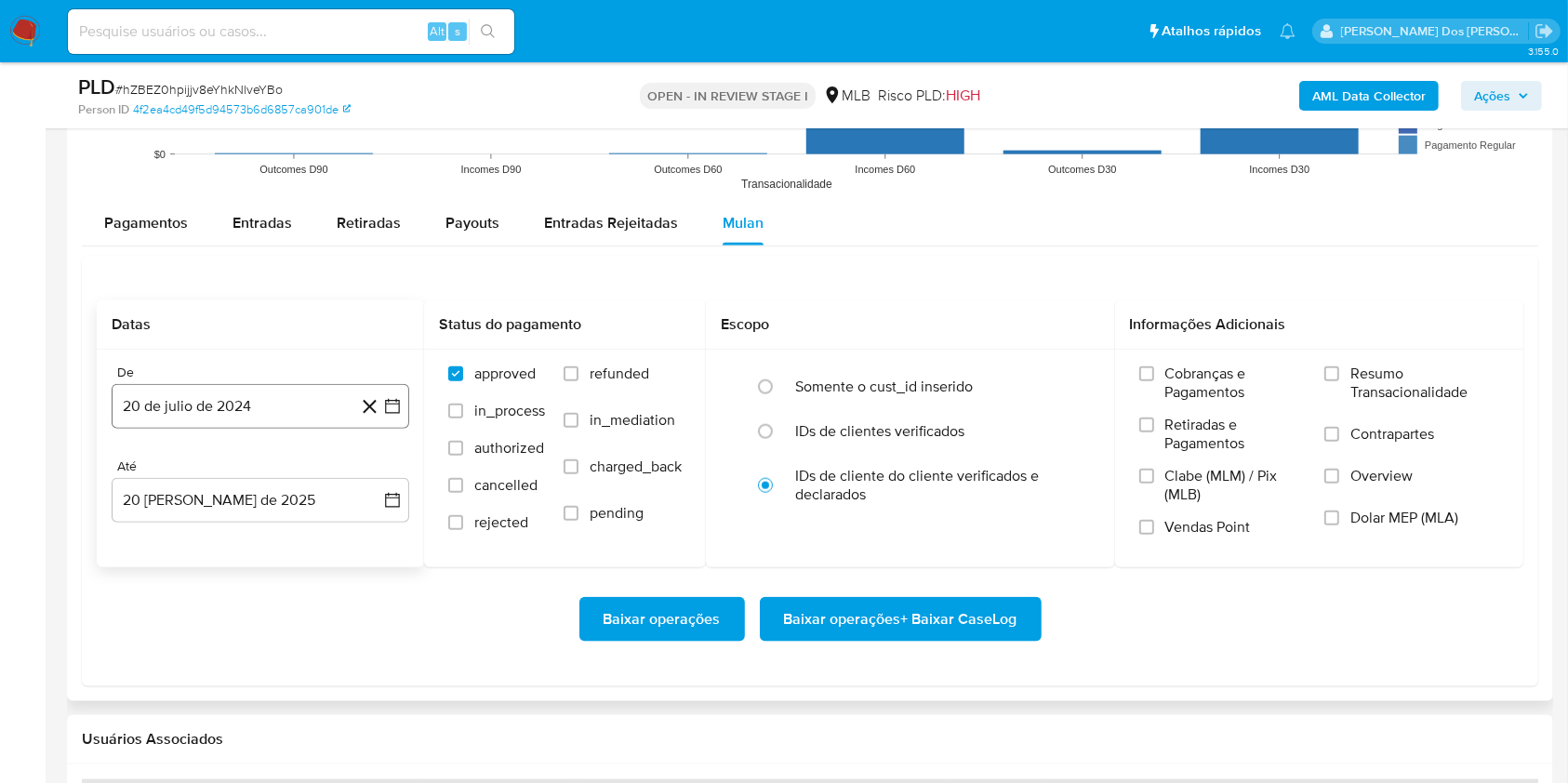
click at [402, 408] on button "20 de julio de 2024" at bounding box center [260, 407] width 297 height 45
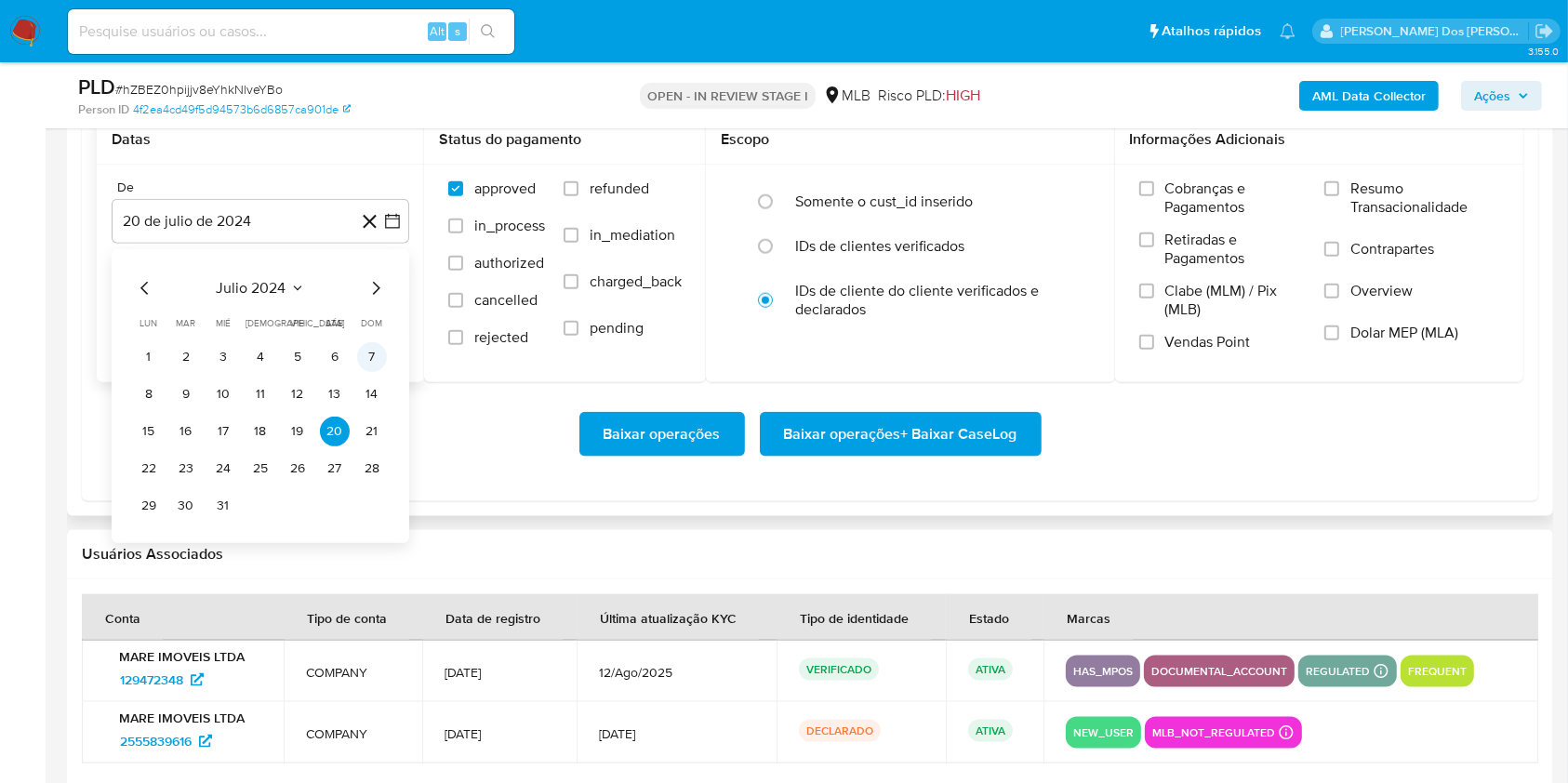
scroll to position [2215, 0]
click at [375, 285] on icon "Mes siguiente" at bounding box center [376, 287] width 22 height 23
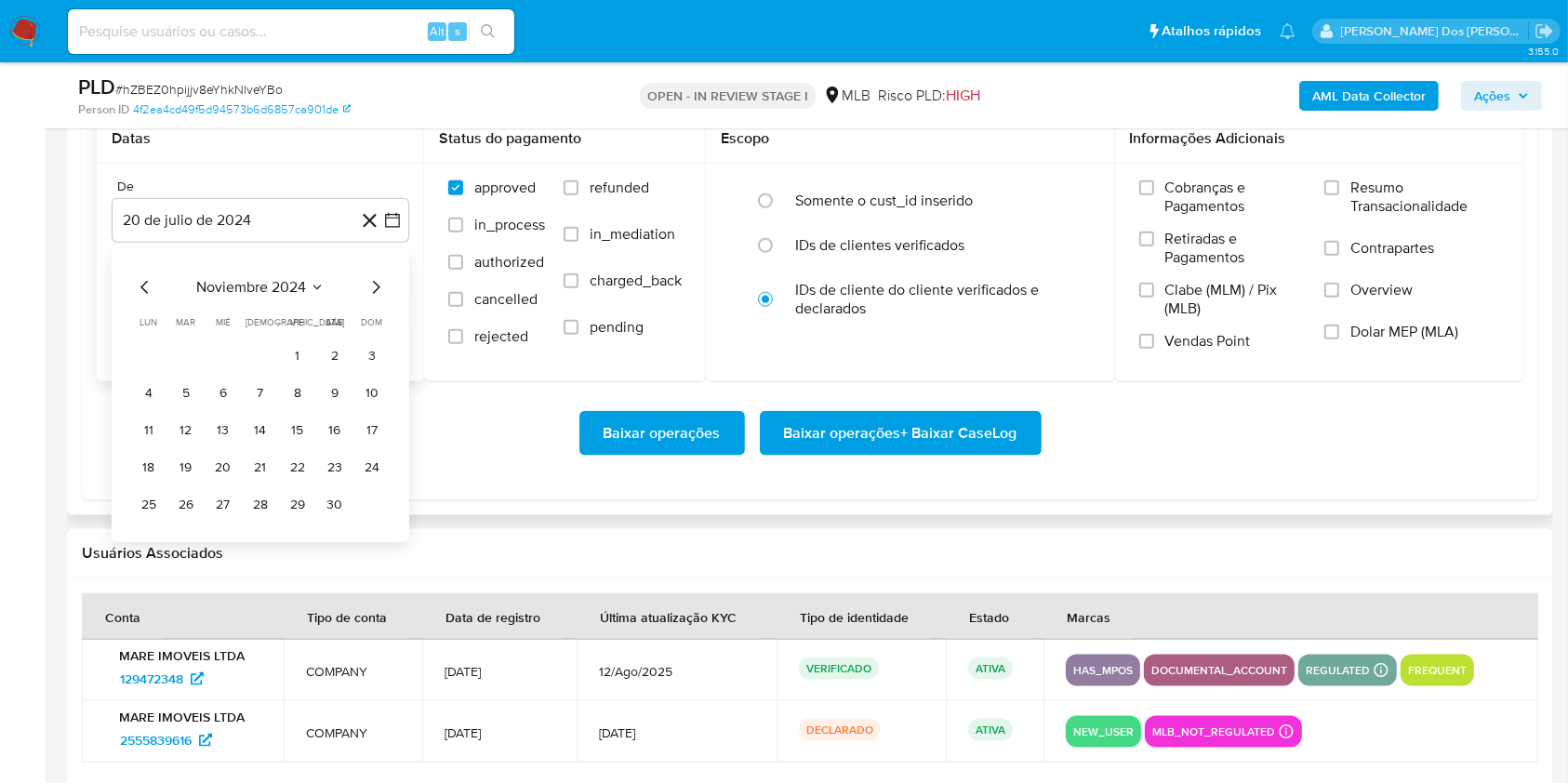
click at [375, 285] on icon "Mes siguiente" at bounding box center [376, 287] width 22 height 23
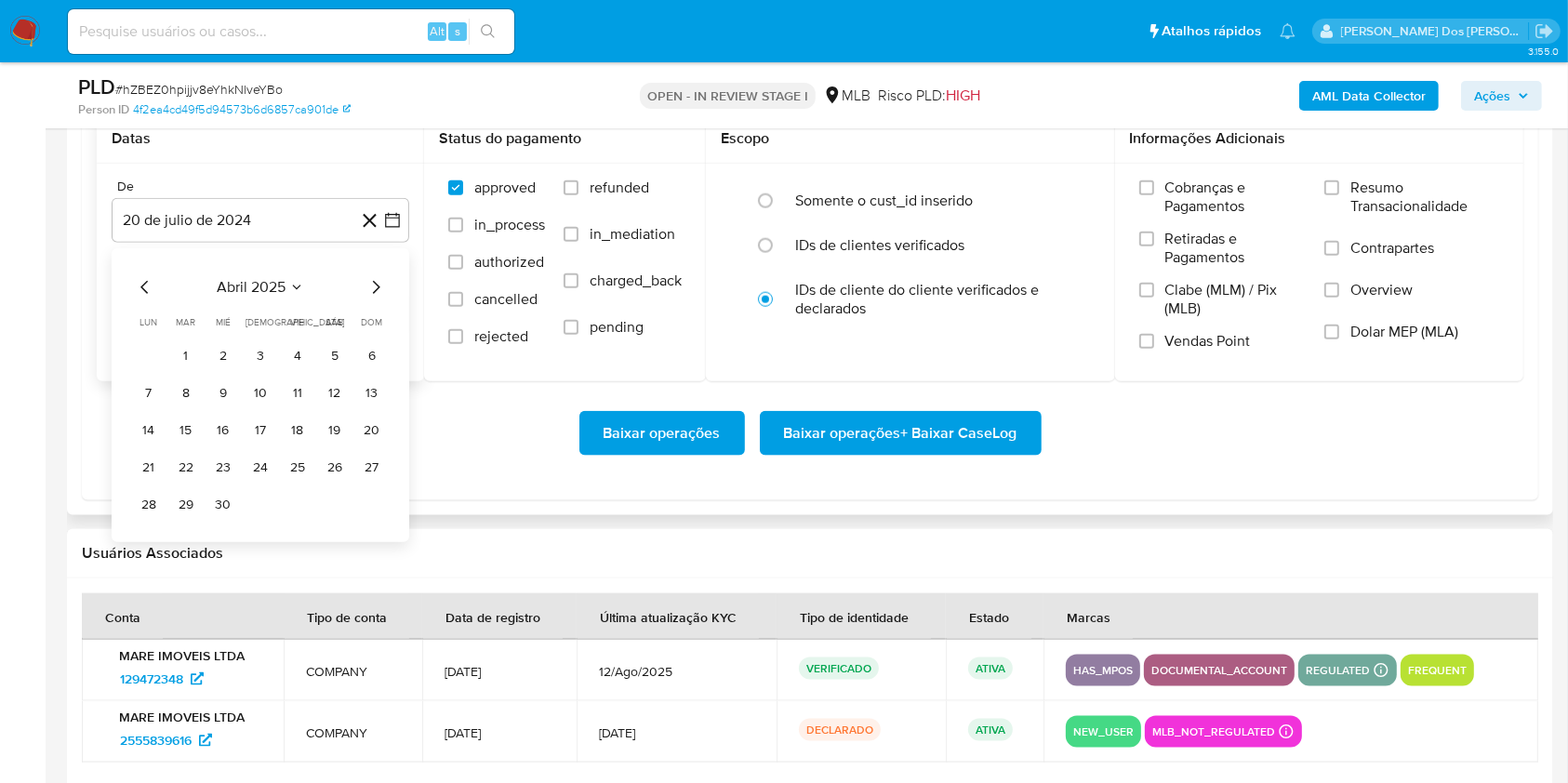
click at [375, 285] on icon "Mes siguiente" at bounding box center [376, 287] width 22 height 23
click at [189, 352] on button "1" at bounding box center [186, 356] width 29 height 29
click at [1453, 216] on span "Resumo Transacionalidade" at bounding box center [1424, 198] width 149 height 37
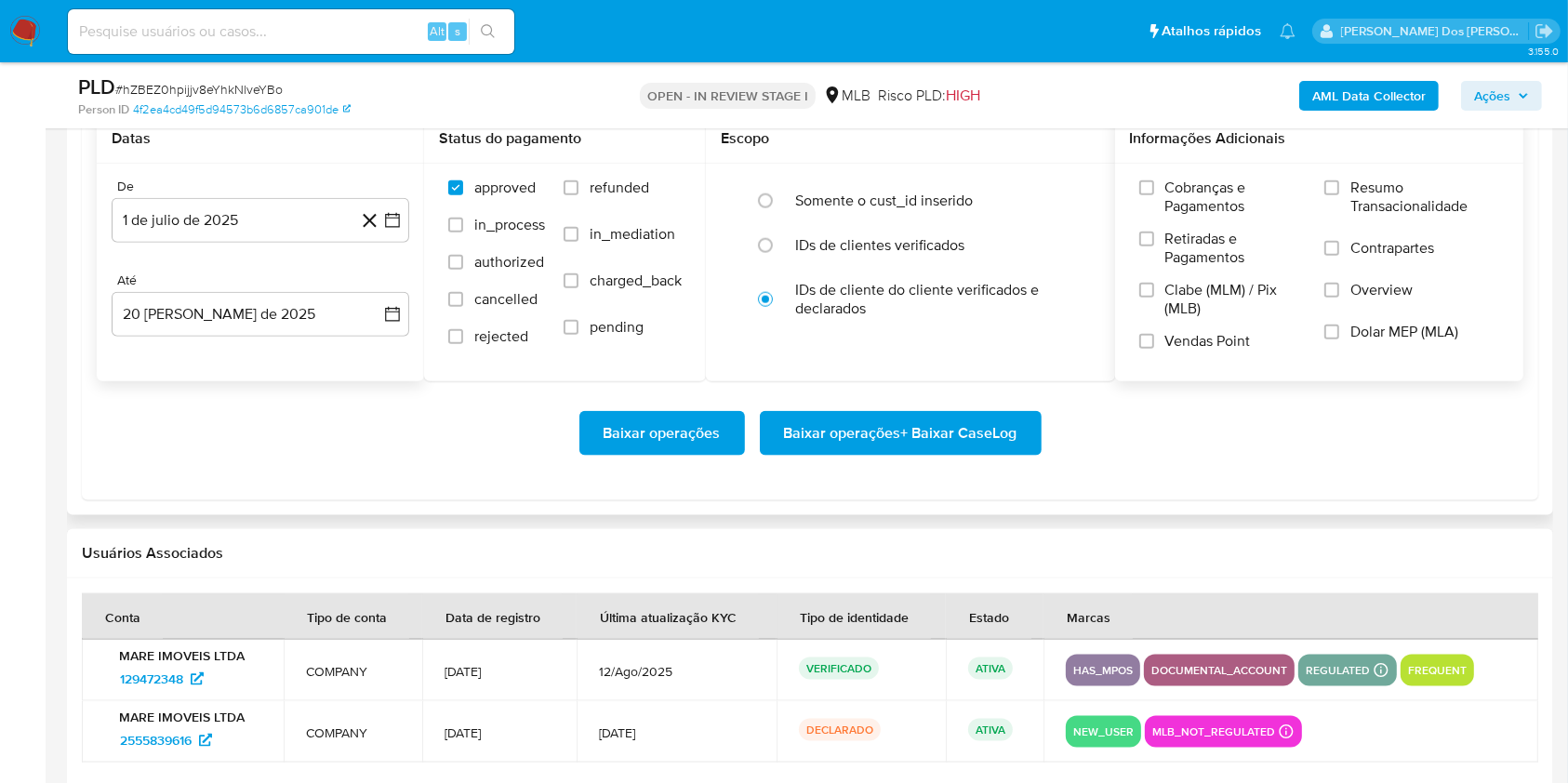
click at [1339, 196] on input "Resumo Transacionalidade" at bounding box center [1331, 187] width 15 height 15
click at [936, 431] on span "Baixar operações + Baixar CaseLog" at bounding box center [900, 434] width 234 height 41
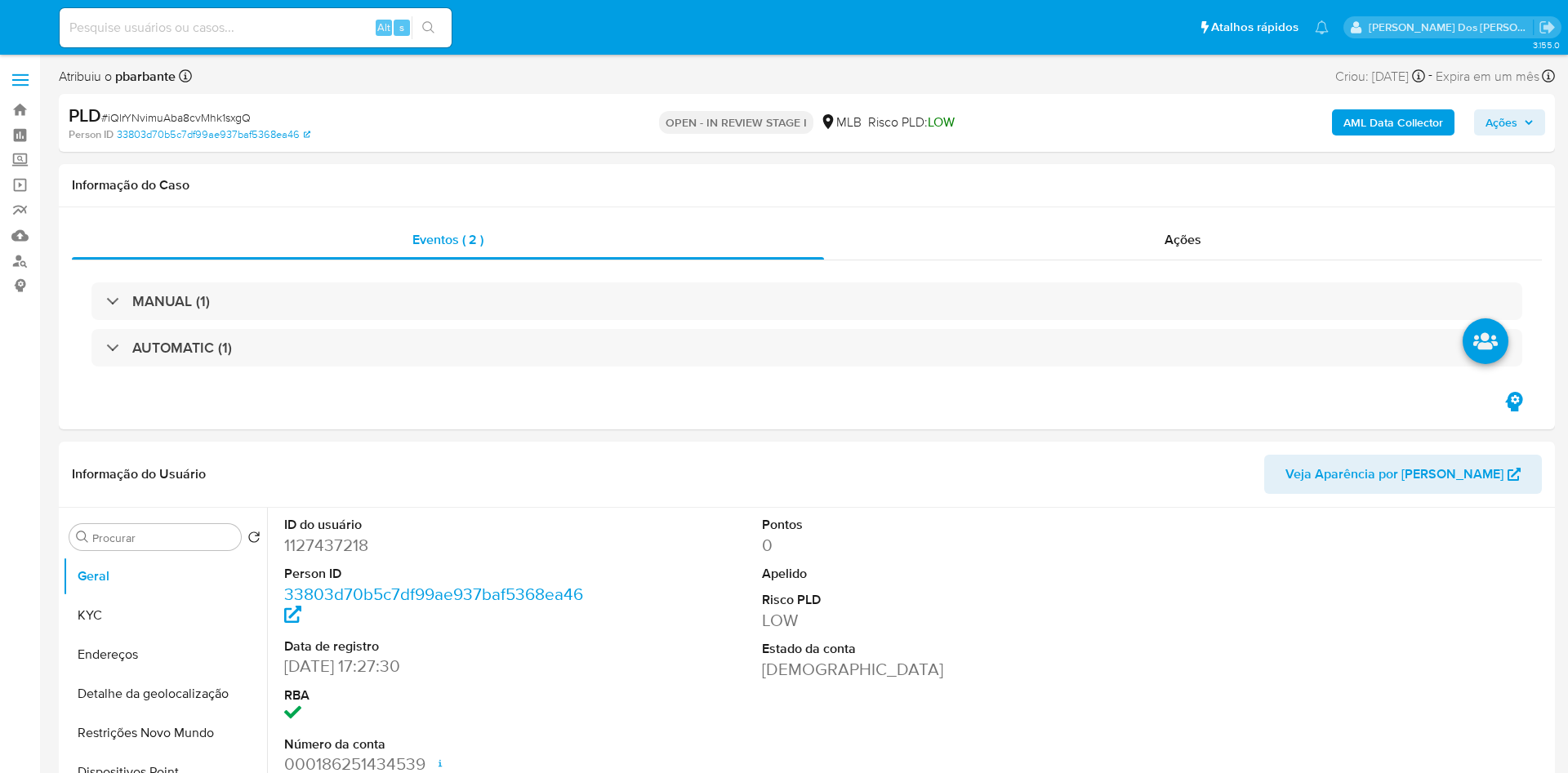
select select "10"
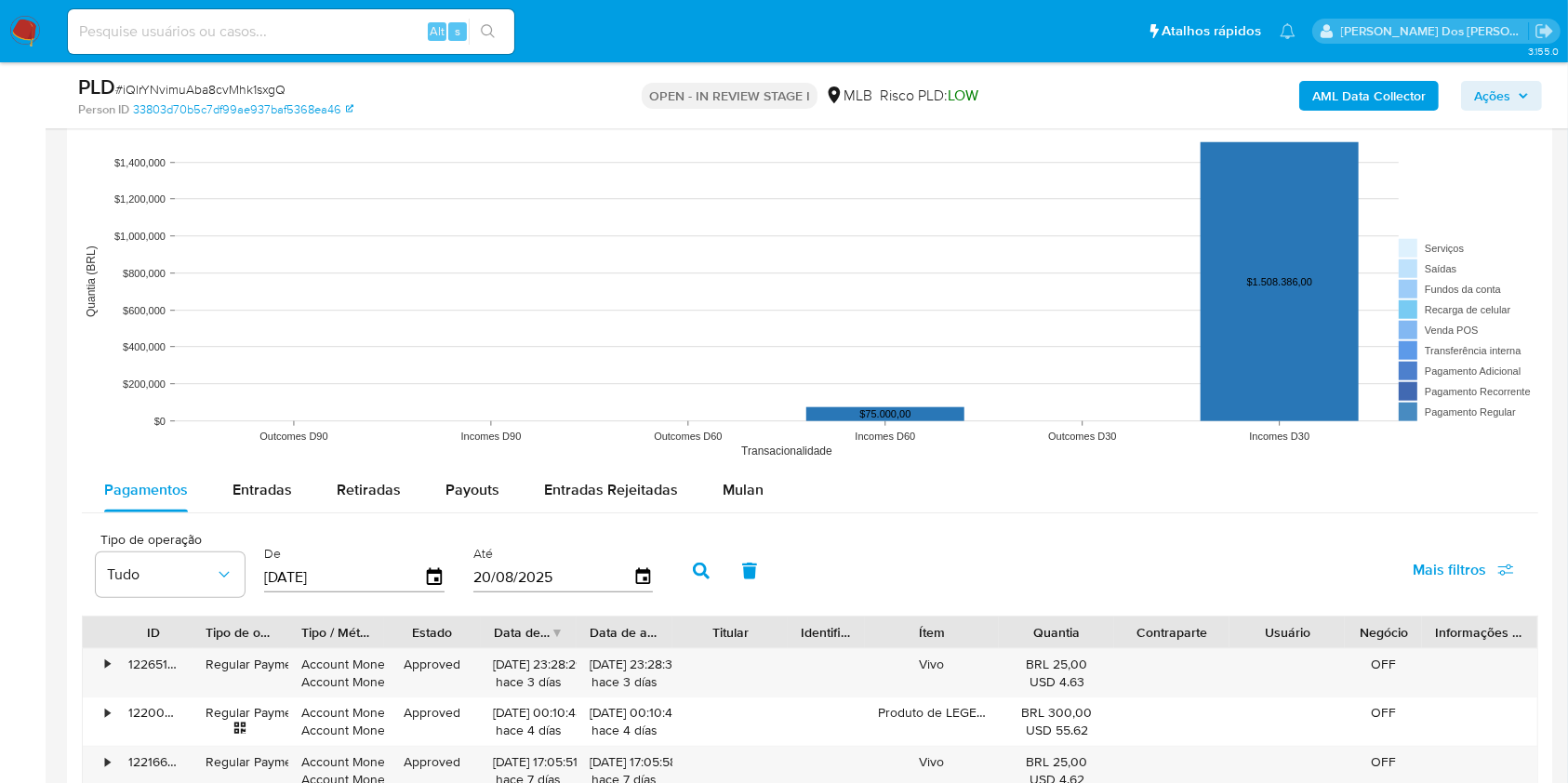
scroll to position [1647, 0]
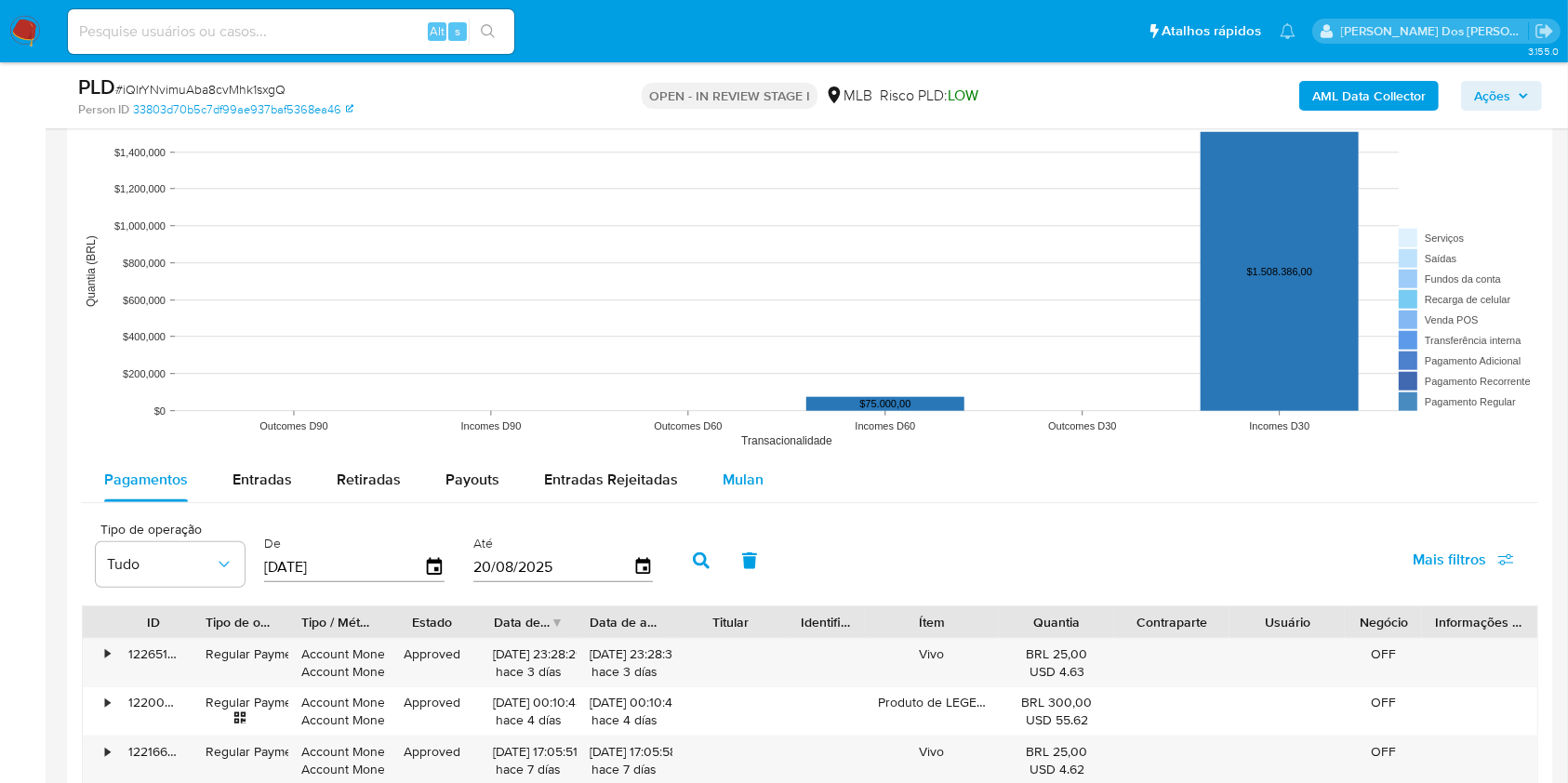
click at [724, 483] on span "Mulan" at bounding box center [743, 480] width 41 height 22
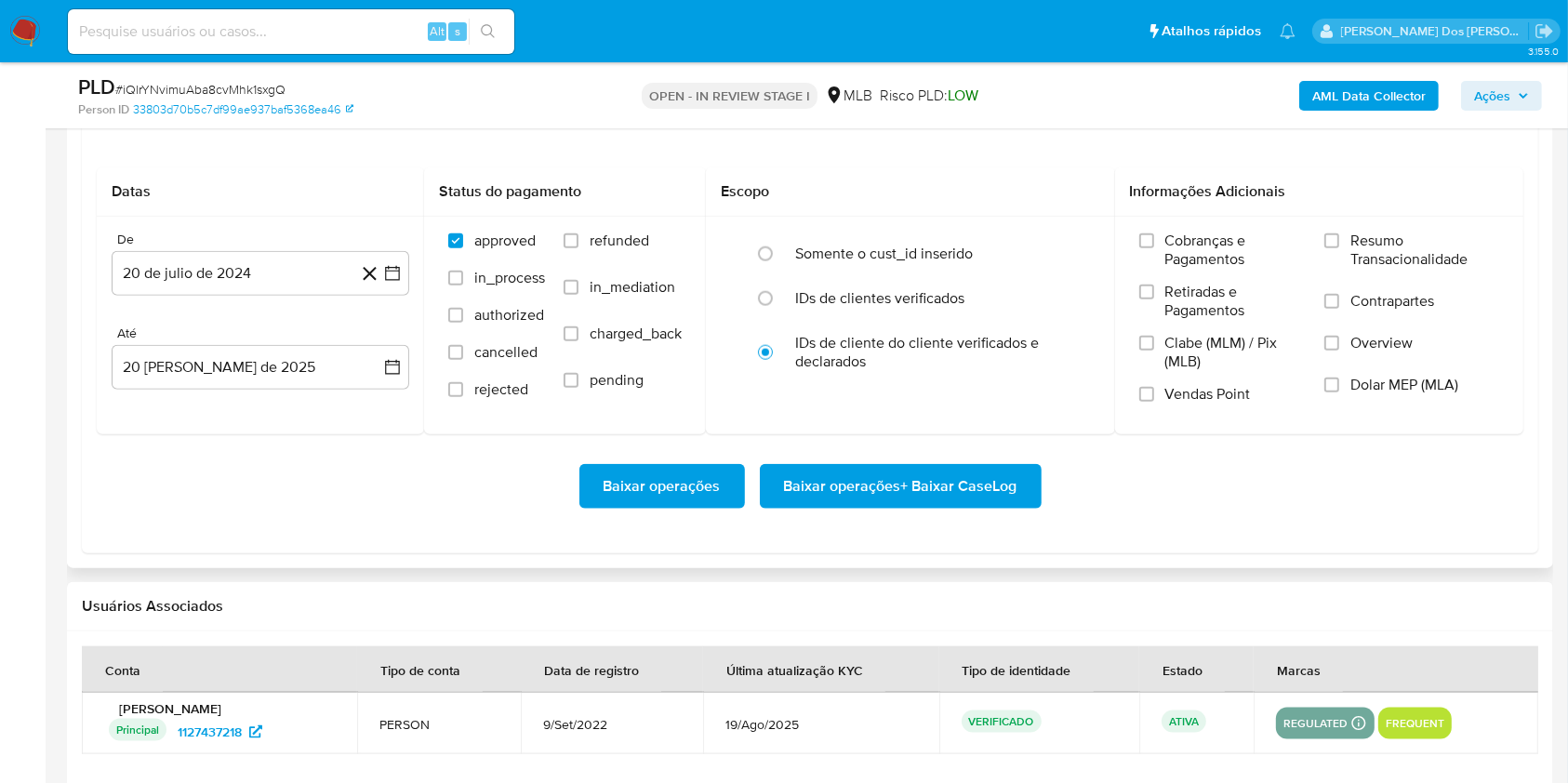
scroll to position [2044, 0]
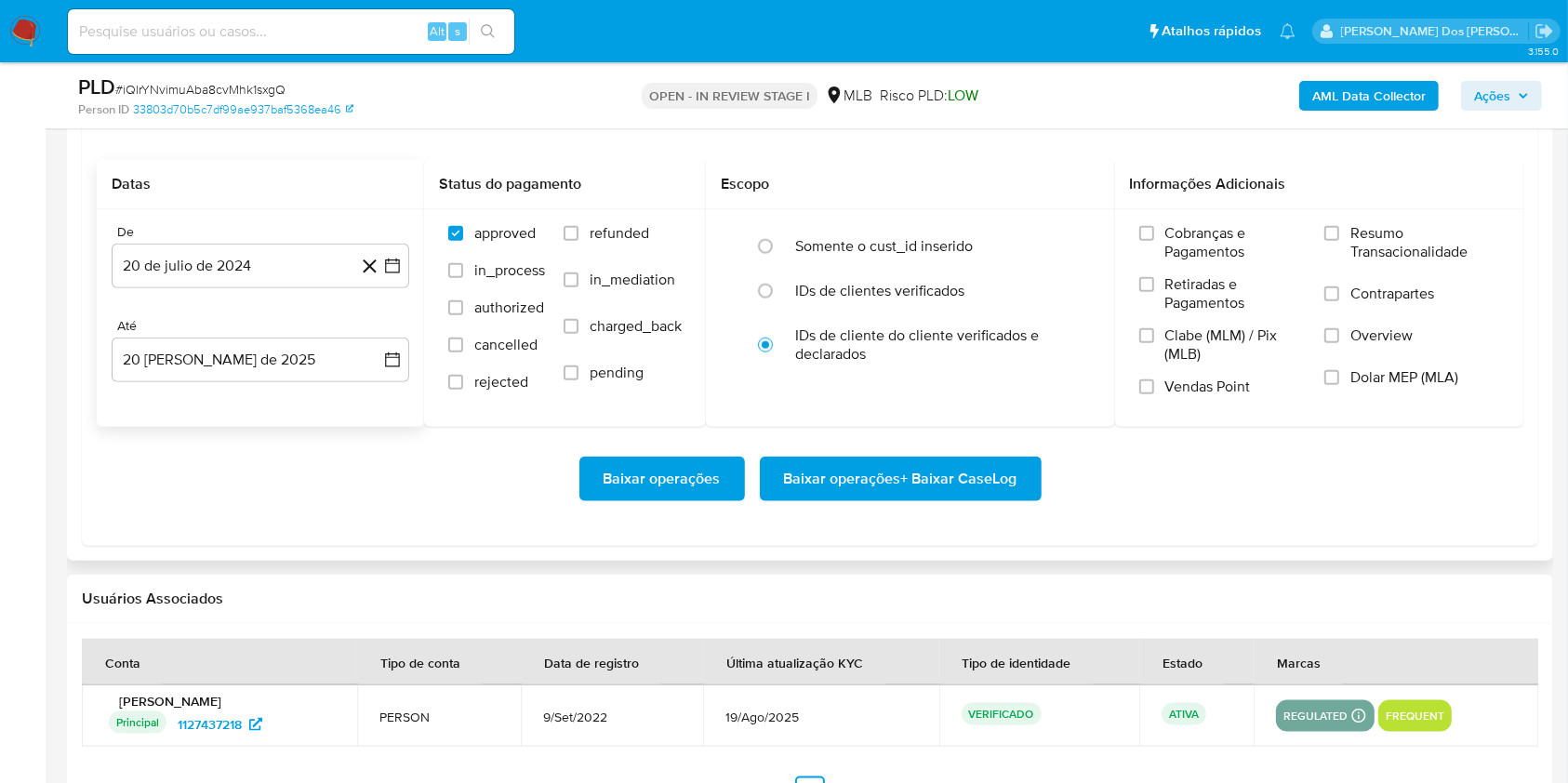
click at [412, 265] on div "De [DATE] [DATE] Até [DATE] [DATE]" at bounding box center [260, 318] width 328 height 217
click at [400, 270] on icon "button" at bounding box center [392, 265] width 19 height 19
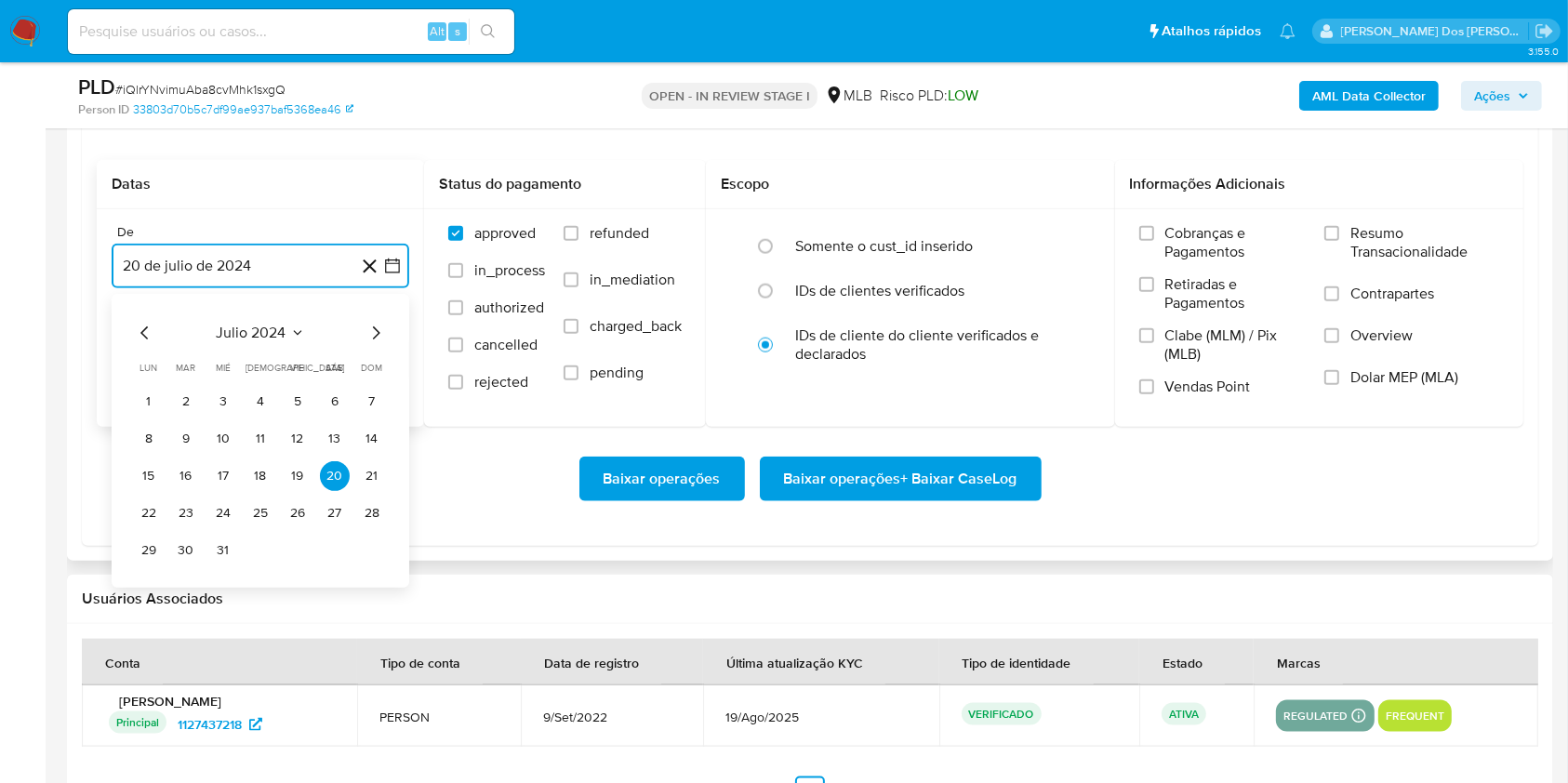
click at [369, 334] on icon "Mes siguiente" at bounding box center [376, 333] width 22 height 23
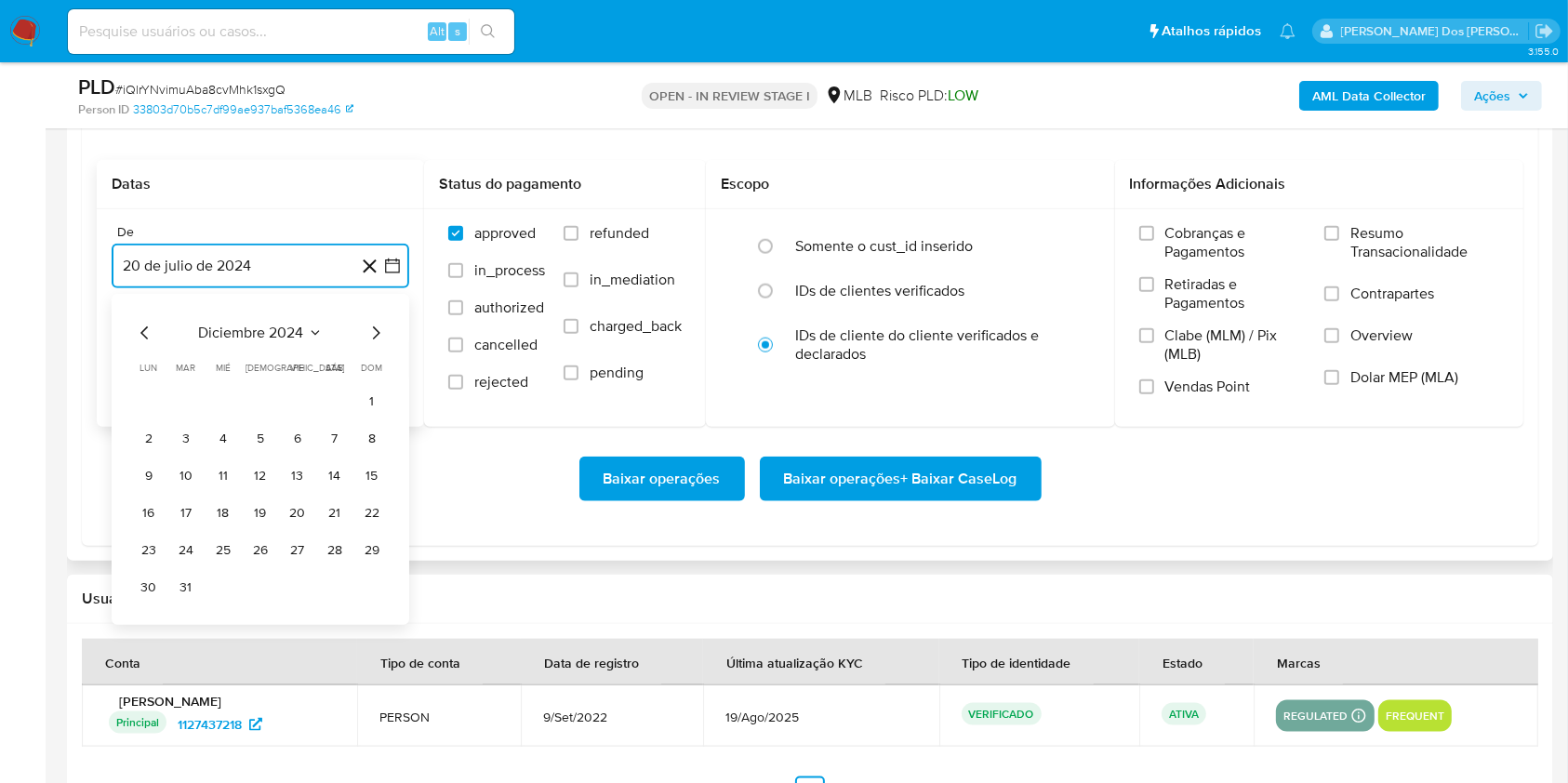
click at [369, 334] on icon "Mes siguiente" at bounding box center [376, 333] width 22 height 23
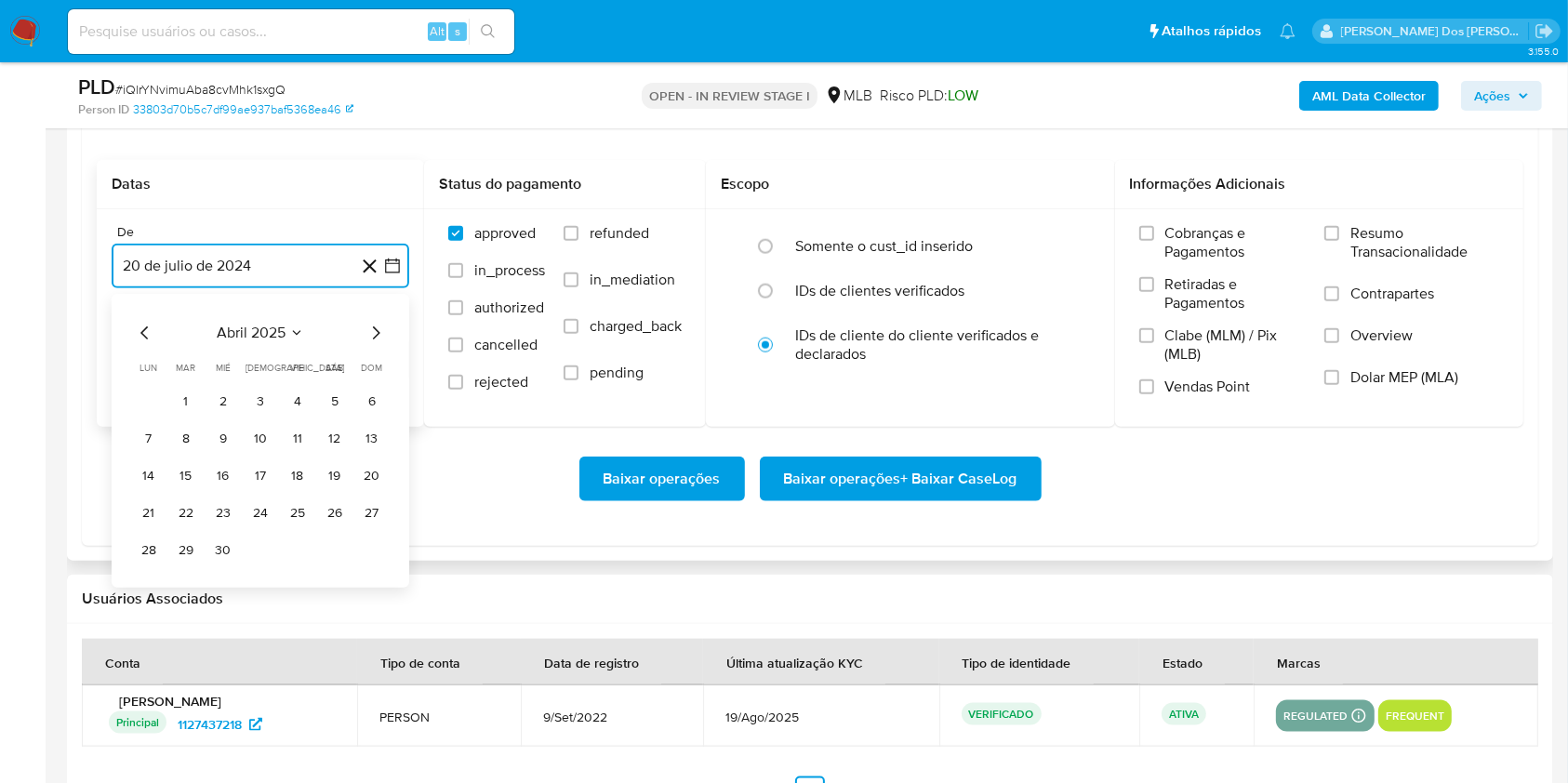
click at [369, 334] on icon "Mes siguiente" at bounding box center [376, 333] width 22 height 23
click at [200, 396] on td "1" at bounding box center [186, 401] width 29 height 29
click at [181, 406] on button "1" at bounding box center [186, 401] width 29 height 29
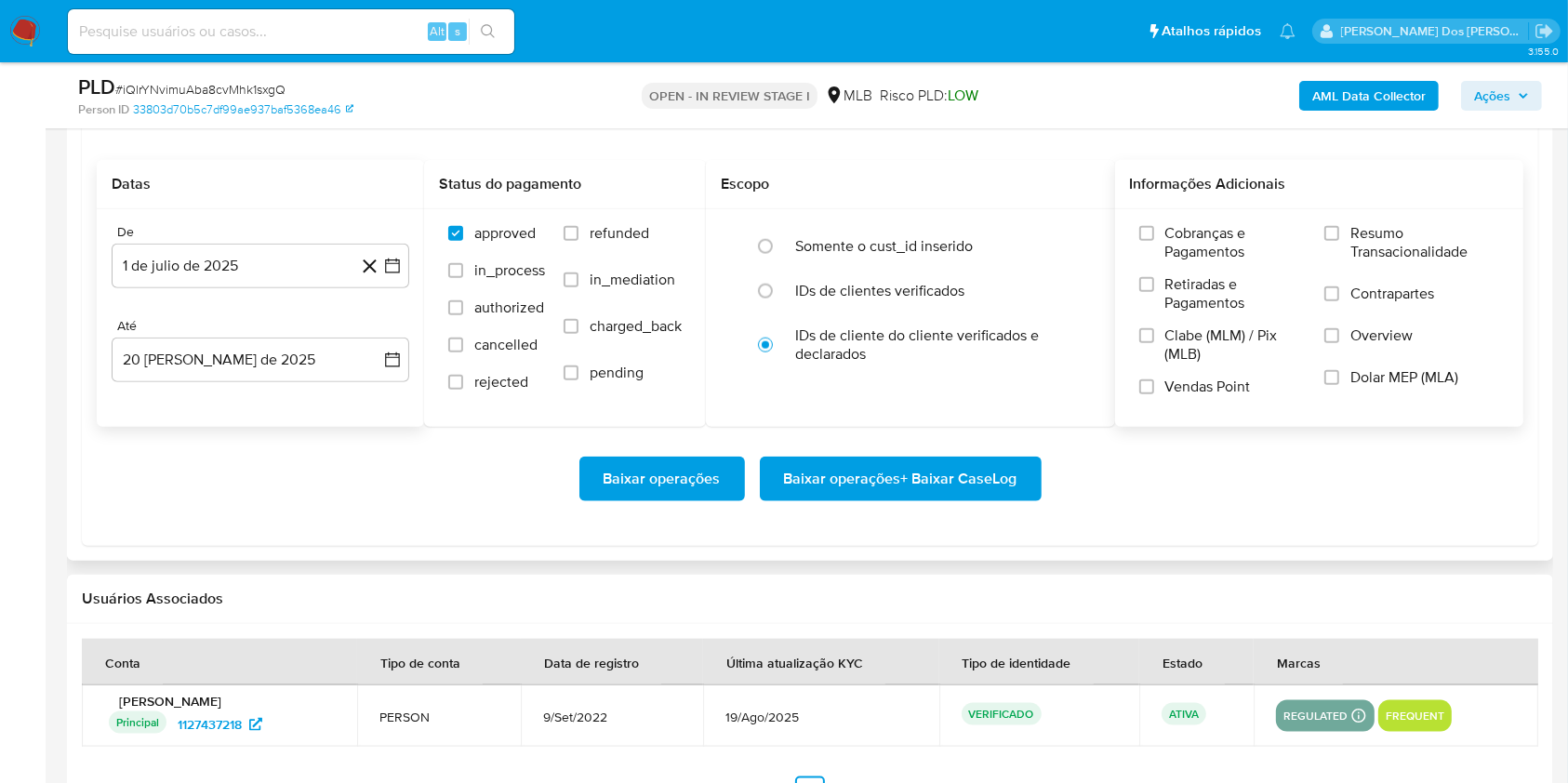
click at [1417, 236] on span "Resumo Transacionalidade" at bounding box center [1424, 243] width 149 height 37
click at [1339, 236] on input "Resumo Transacionalidade" at bounding box center [1331, 233] width 15 height 15
click at [973, 492] on span "Baixar operações + Baixar CaseLog" at bounding box center [900, 480] width 234 height 41
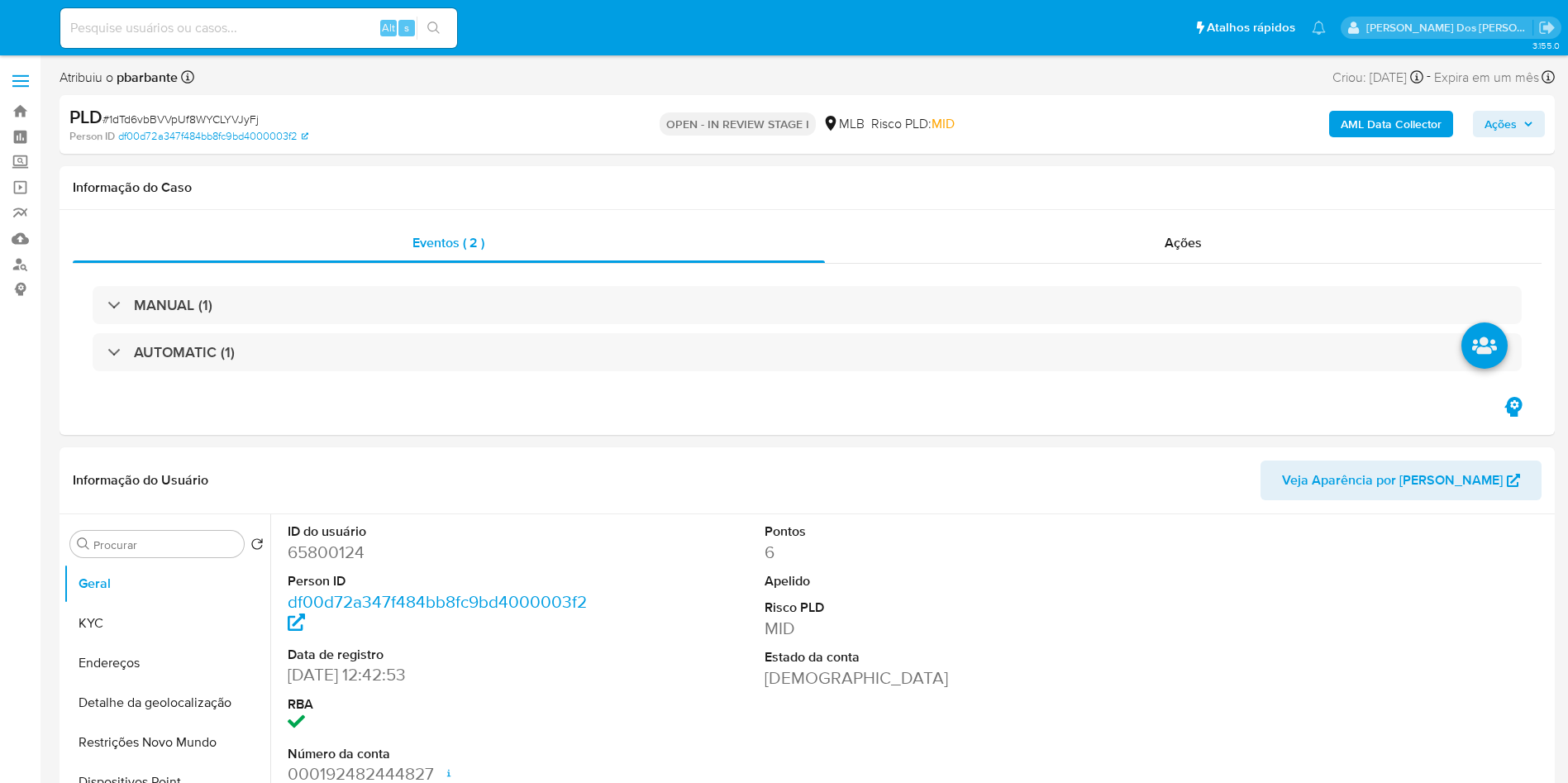
select select "10"
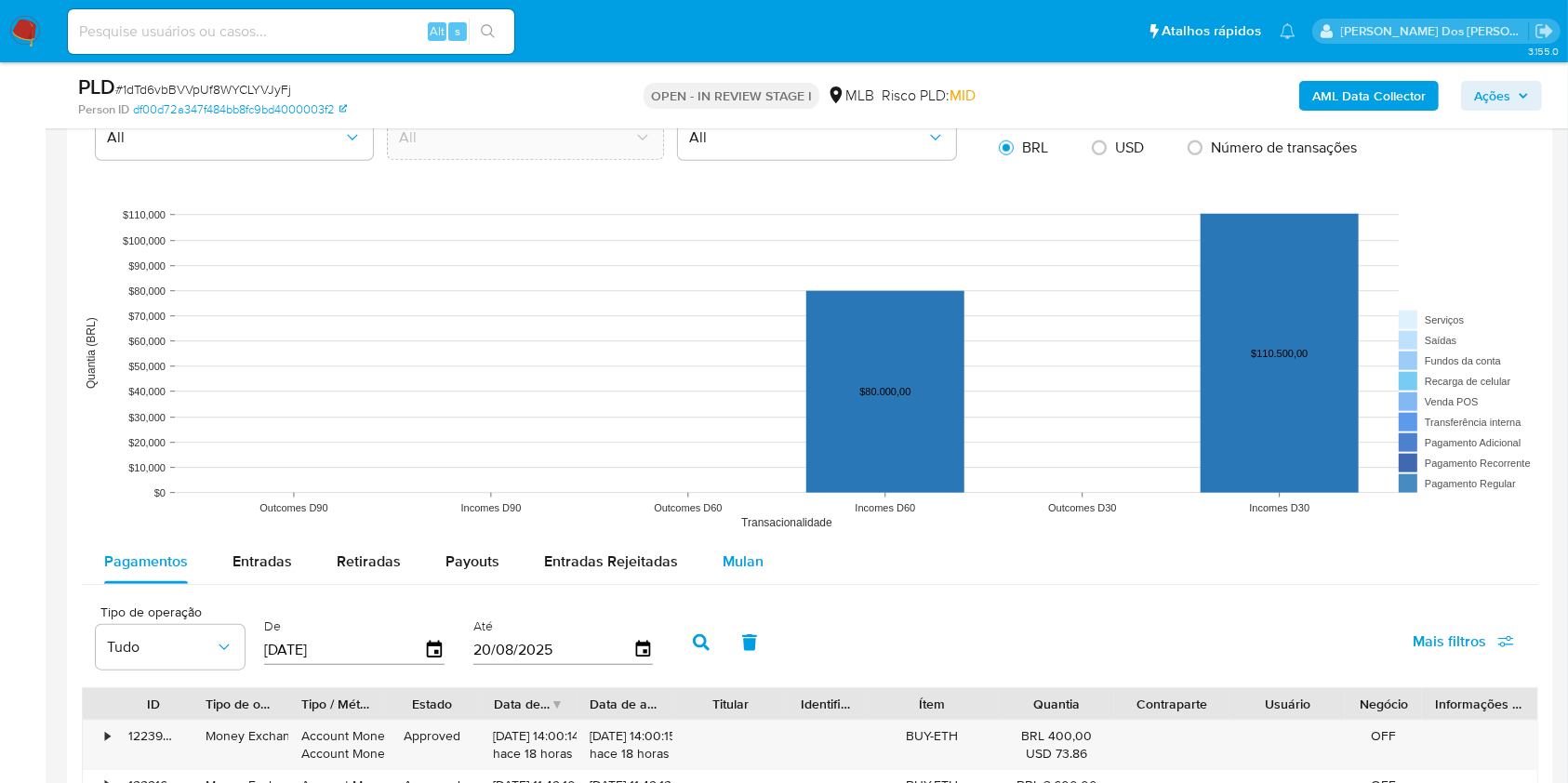
click at [748, 548] on div "Mulan" at bounding box center [743, 562] width 41 height 45
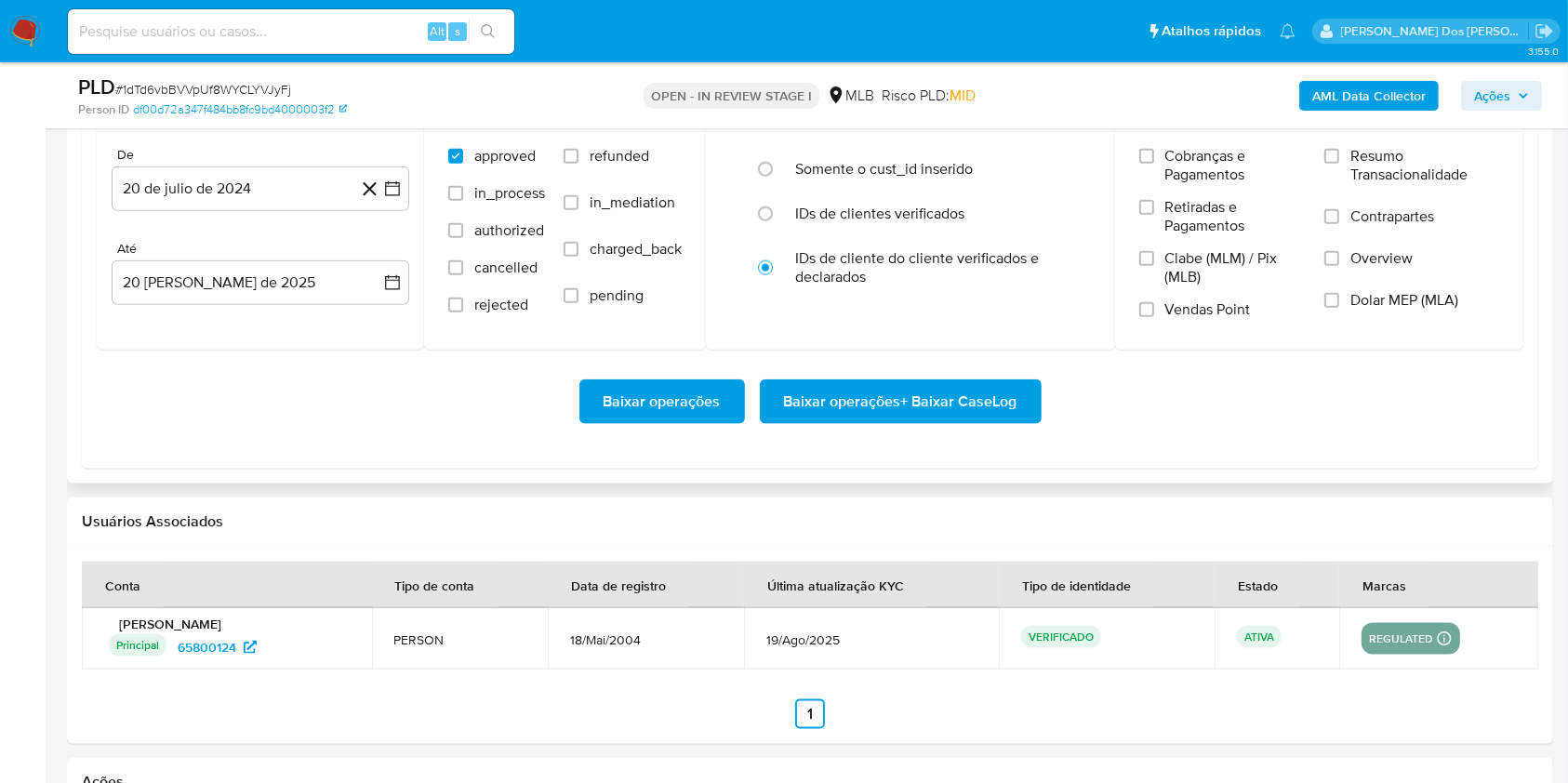
scroll to position [2168, 0]
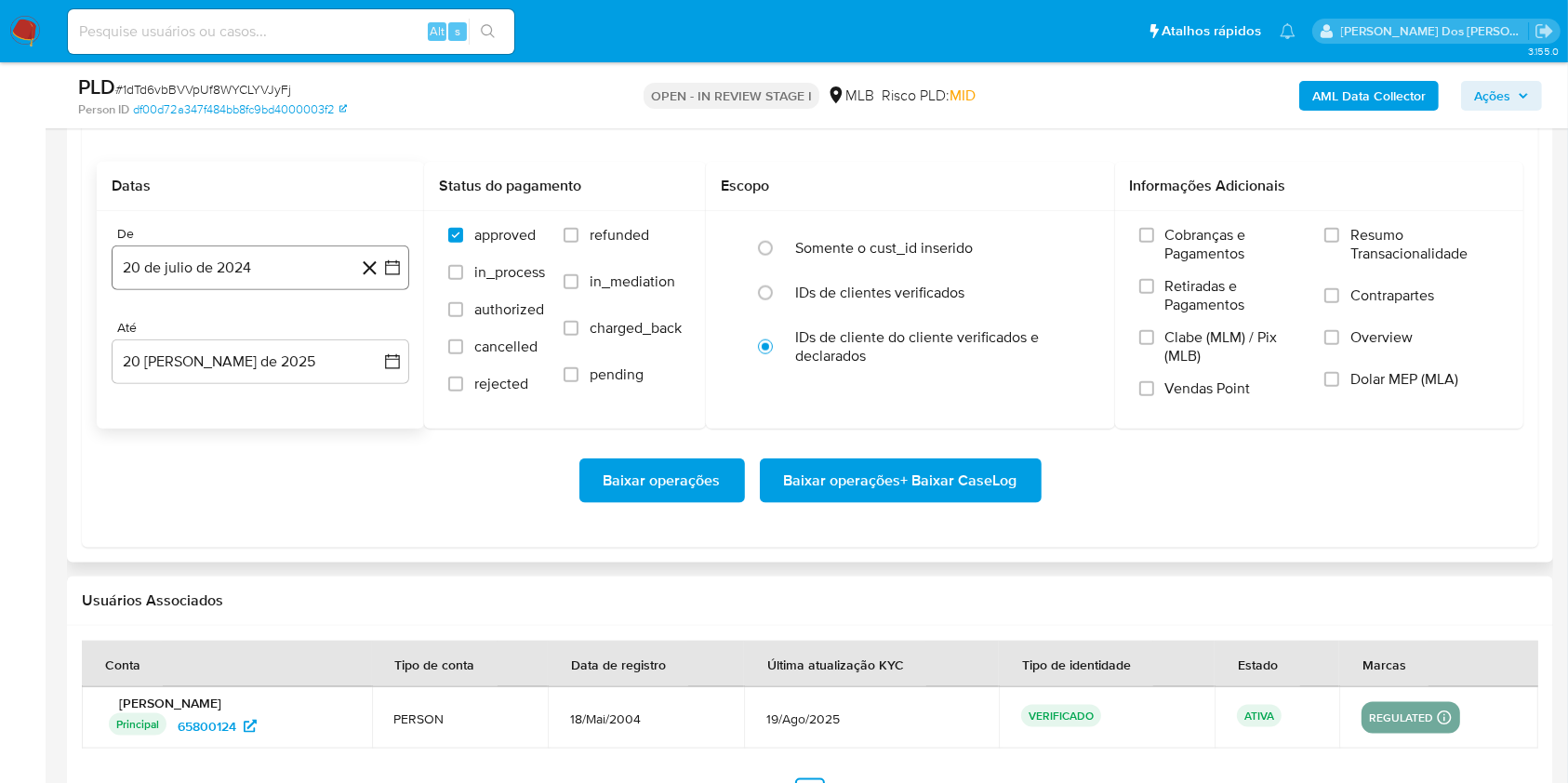
click at [400, 271] on icon "button" at bounding box center [392, 267] width 19 height 19
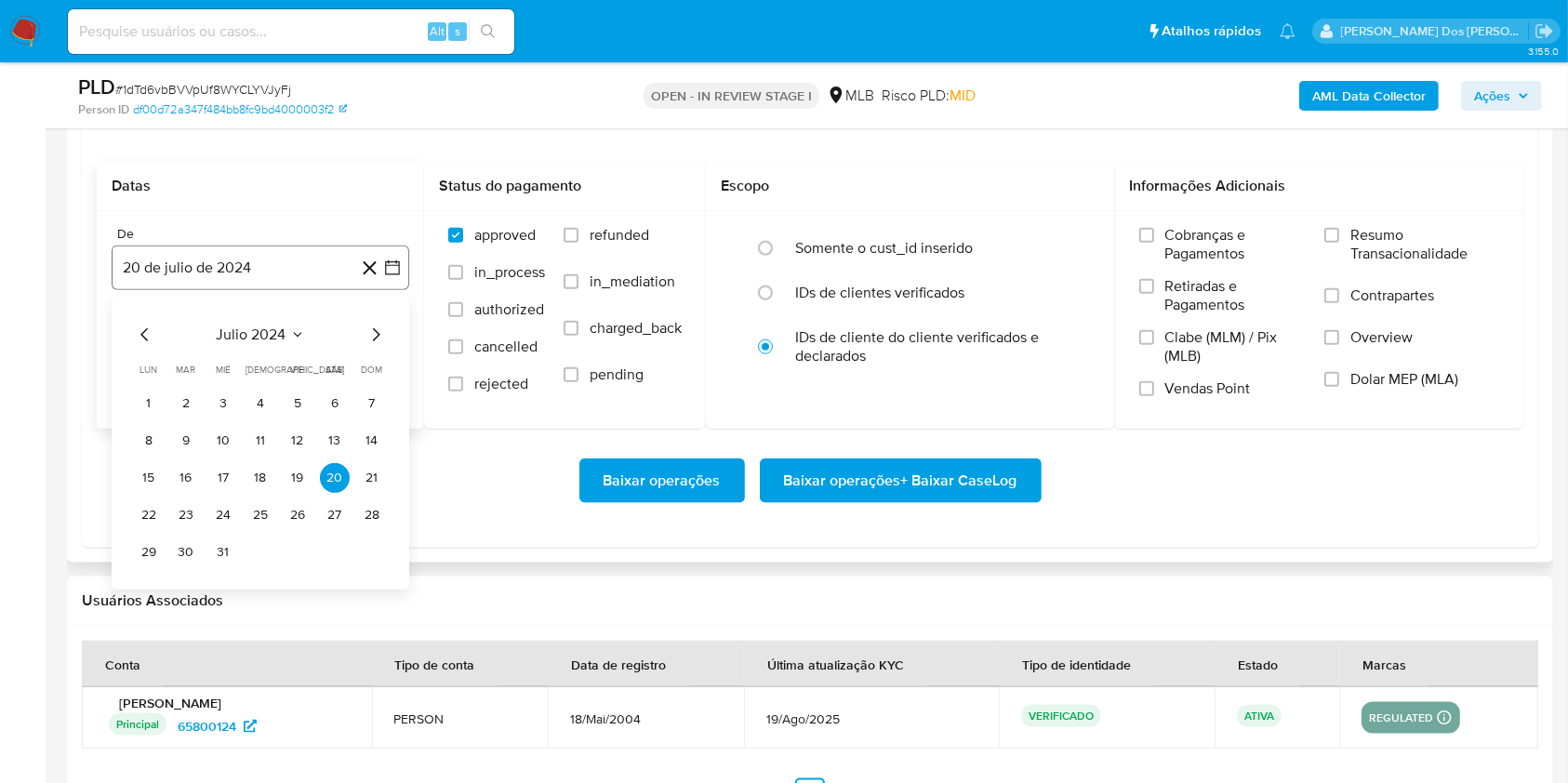
scroll to position [2190, 0]
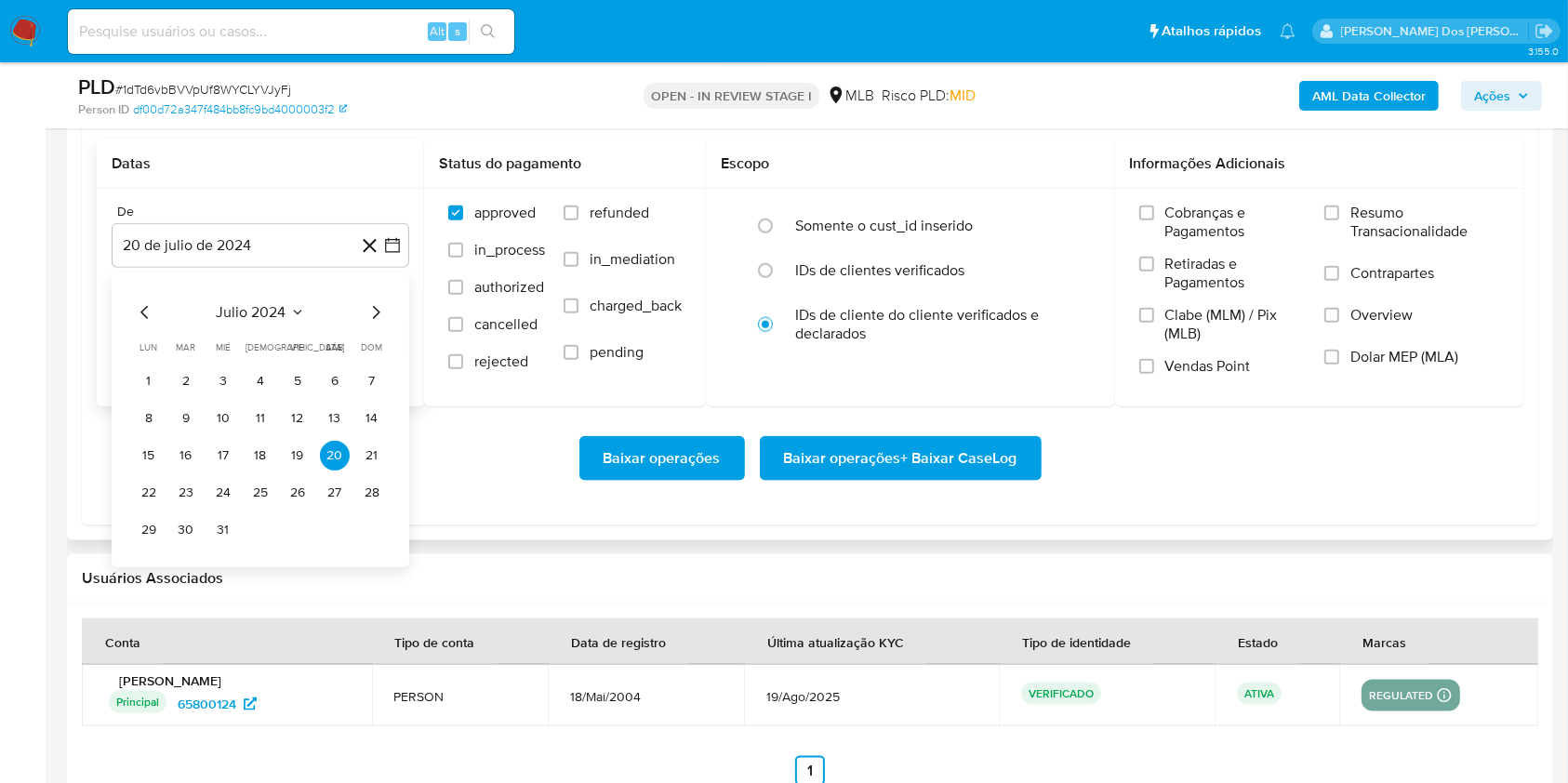
click at [379, 305] on icon "Mes siguiente" at bounding box center [376, 312] width 22 height 23
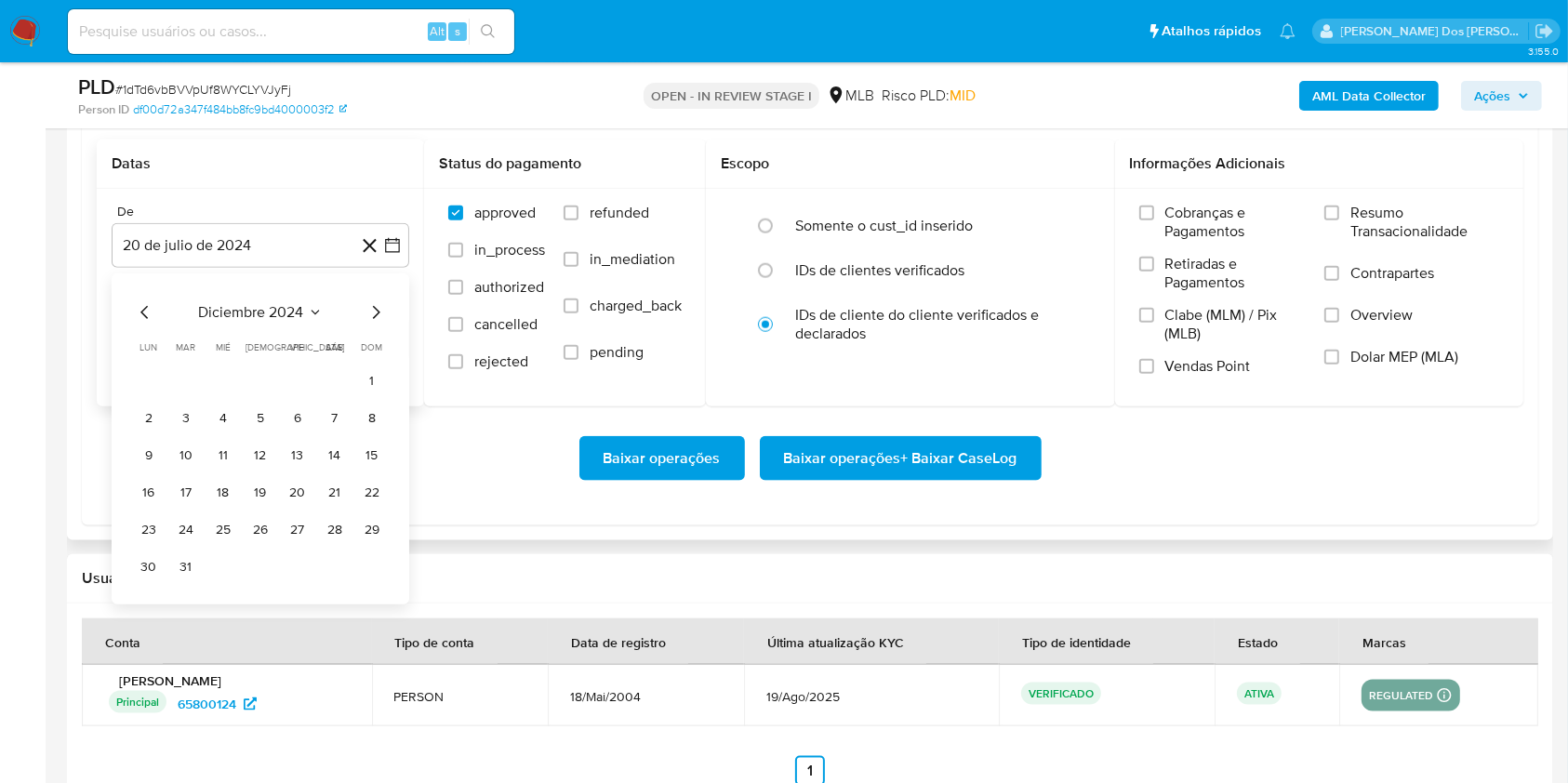
click at [379, 305] on icon "Mes siguiente" at bounding box center [376, 312] width 22 height 23
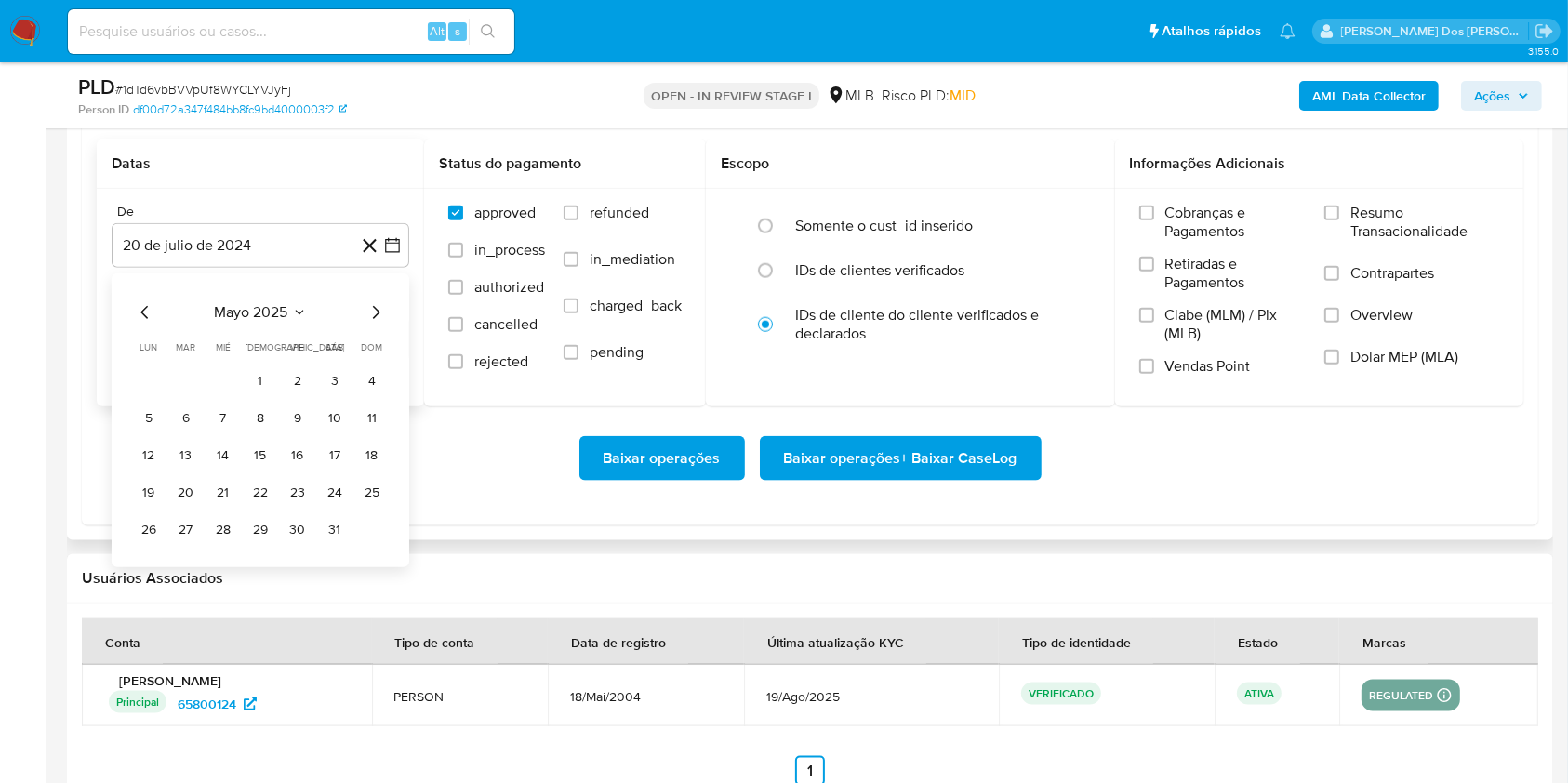
click at [379, 305] on icon "Mes siguiente" at bounding box center [376, 312] width 22 height 23
click at [179, 376] on button "1" at bounding box center [186, 382] width 29 height 29
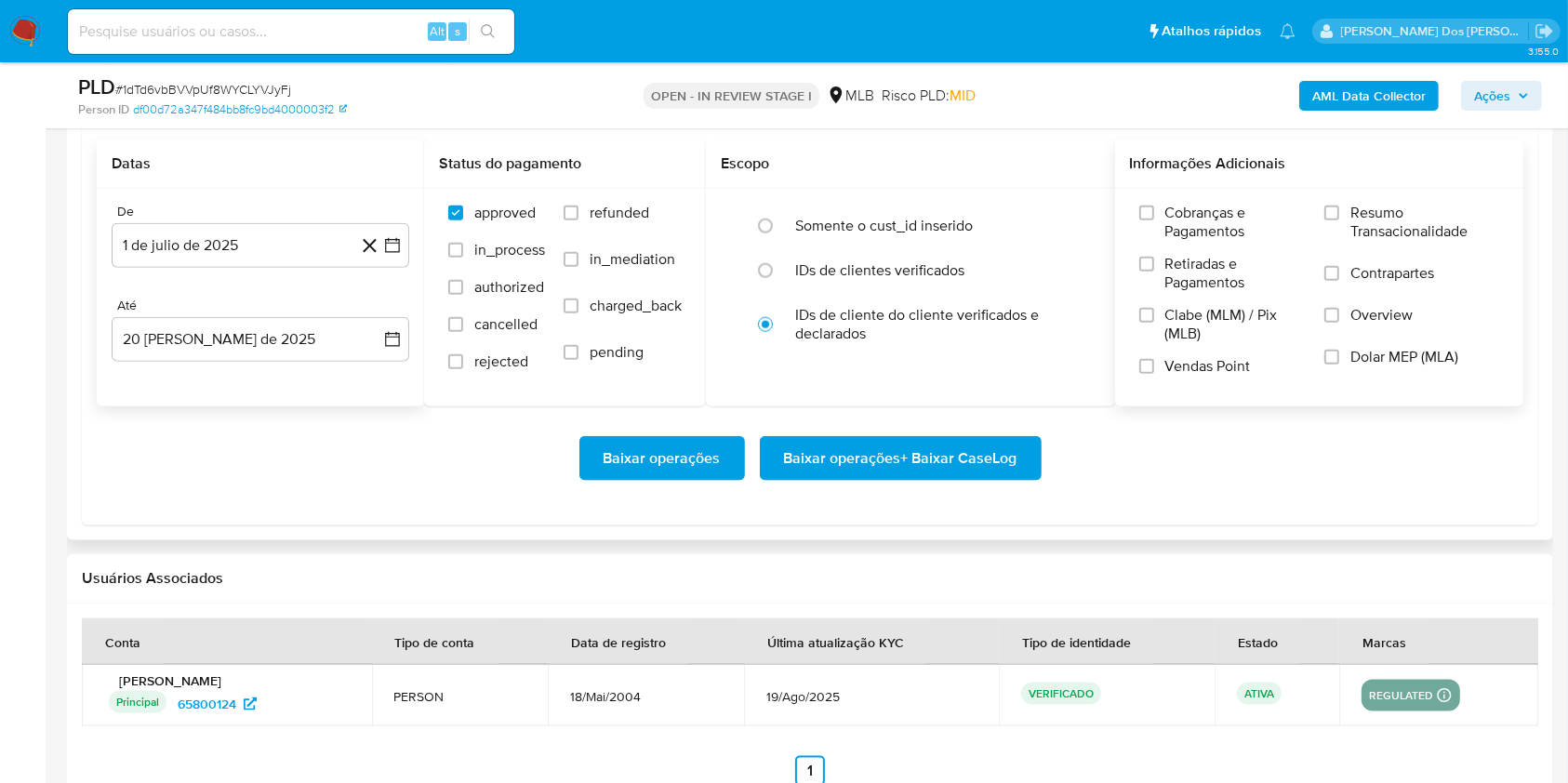
click at [1420, 198] on div "Cobranças e Pagamentos Retiradas e Pagamentos Clabe (MLM) / Pix (MLB) Vendas Po…" at bounding box center [1320, 297] width 409 height 216
click at [1414, 206] on span "Resumo Transacionalidade" at bounding box center [1424, 222] width 149 height 37
click at [1339, 206] on input "Resumo Transacionalidade" at bounding box center [1331, 212] width 15 height 15
click at [889, 461] on span "Baixar operações + Baixar CaseLog" at bounding box center [900, 459] width 234 height 41
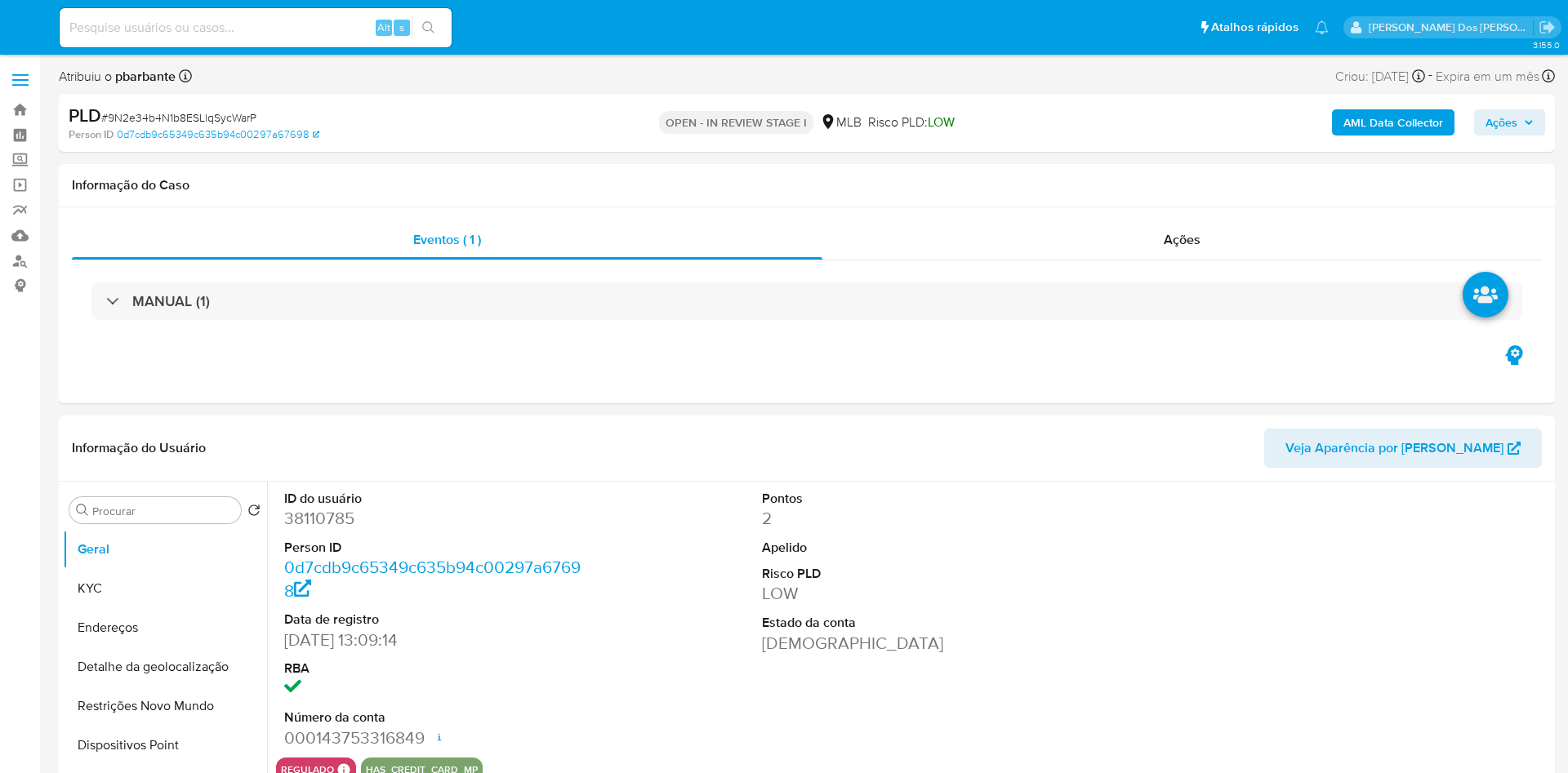
select select "10"
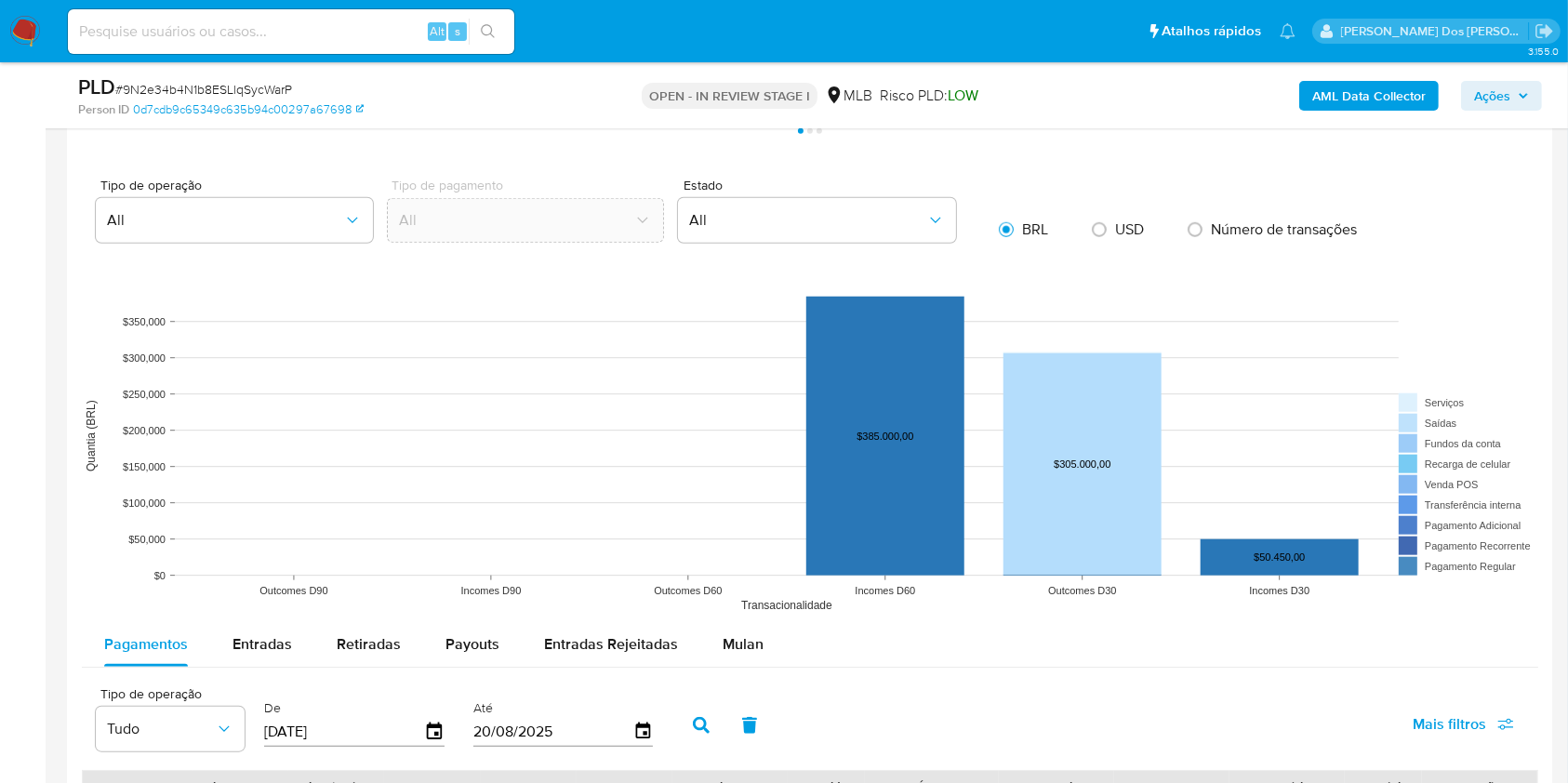
scroll to position [1580, 0]
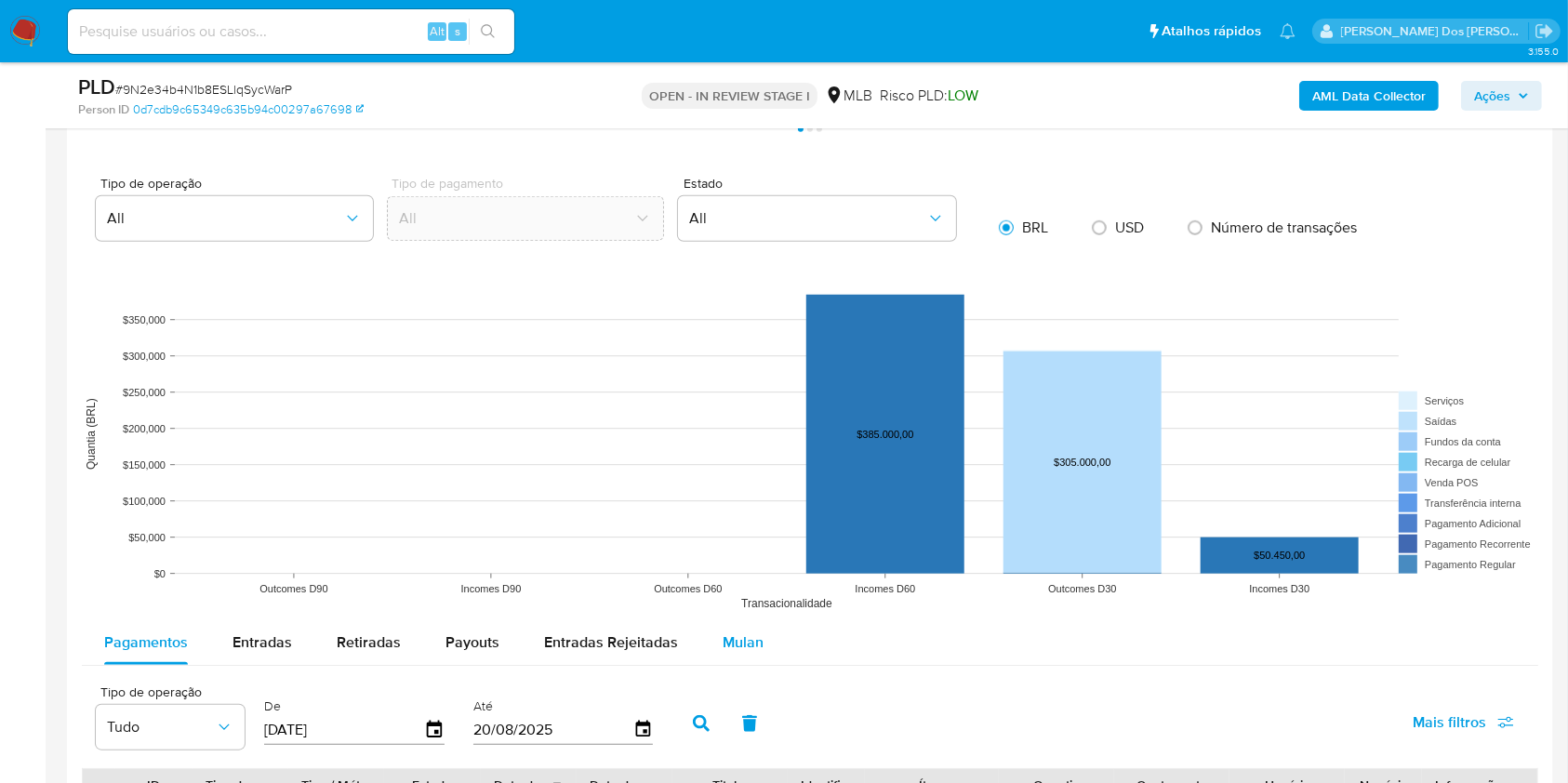
click at [740, 653] on span "Mulan" at bounding box center [743, 642] width 41 height 22
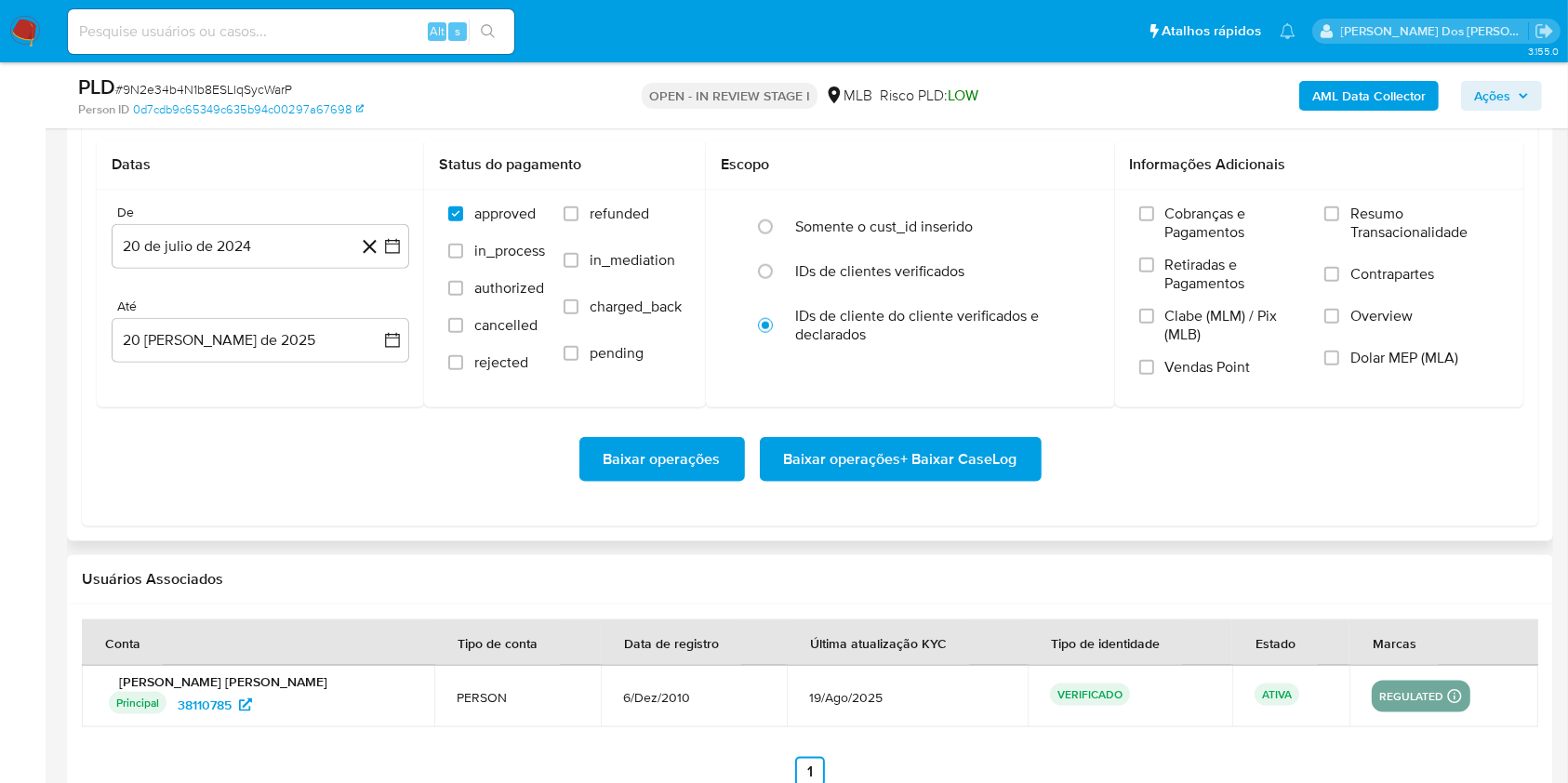
scroll to position [2166, 0]
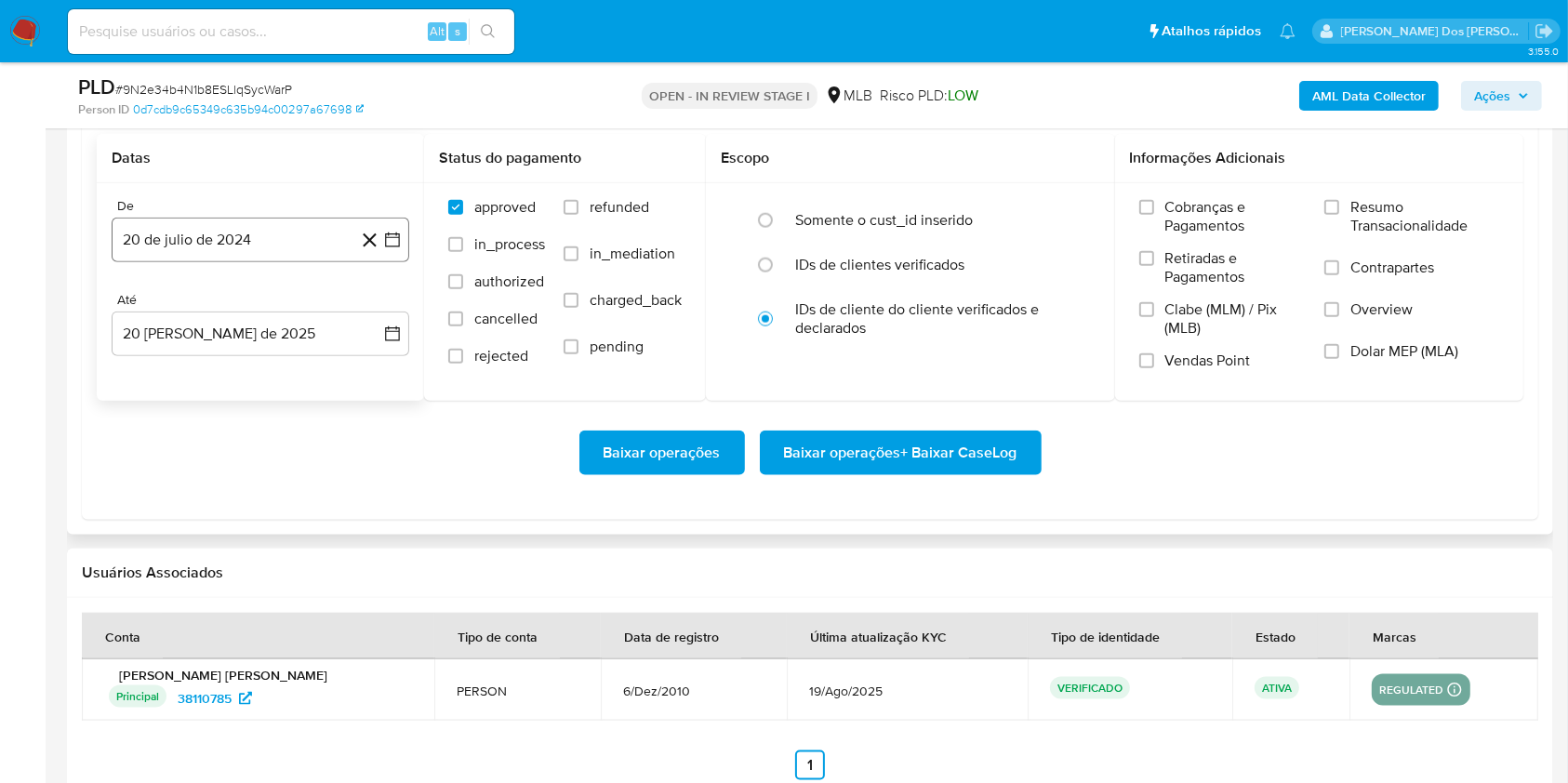
click at [389, 250] on icon "button" at bounding box center [392, 240] width 19 height 19
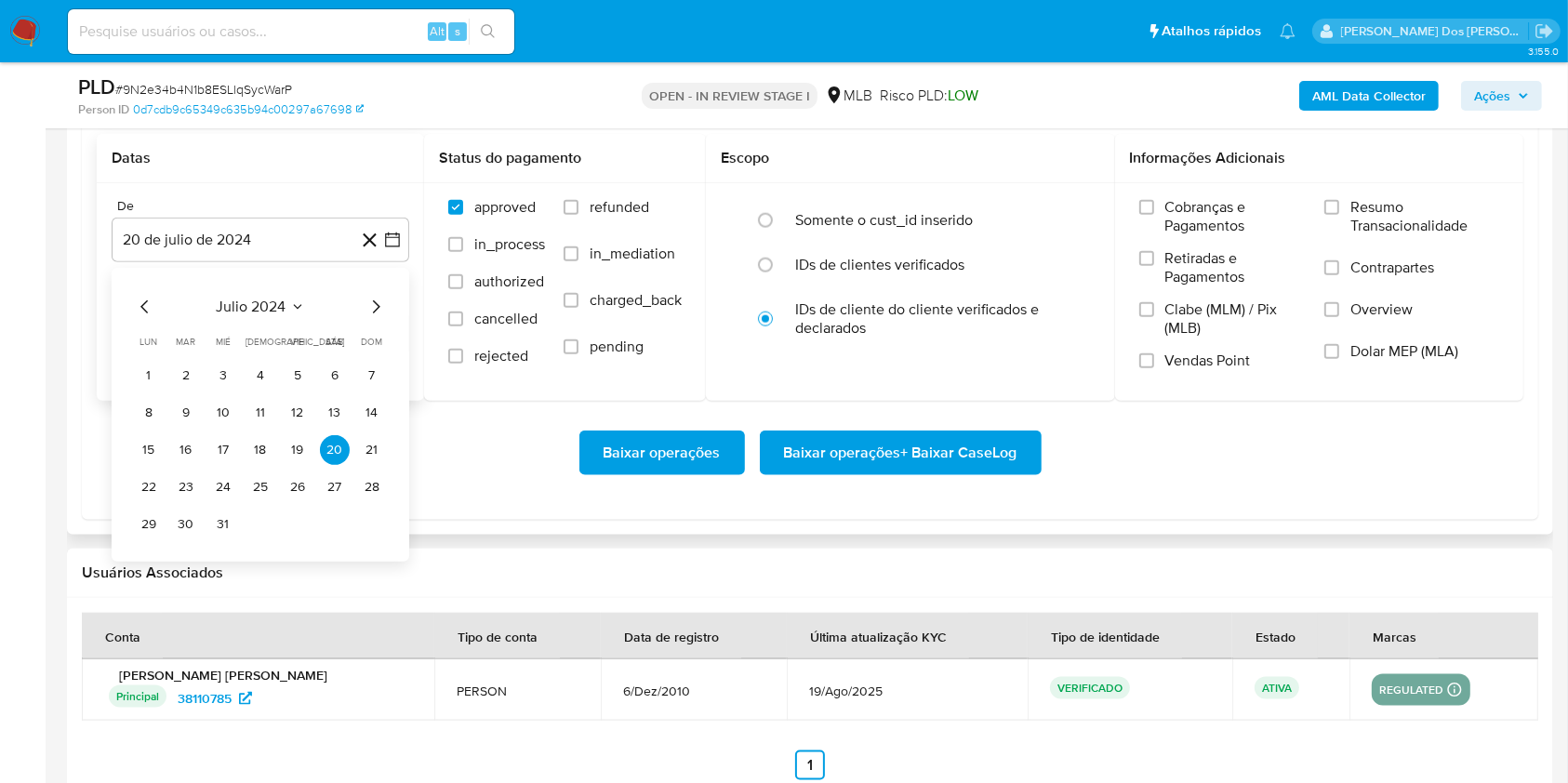
click at [378, 318] on icon "Mes siguiente" at bounding box center [376, 306] width 22 height 23
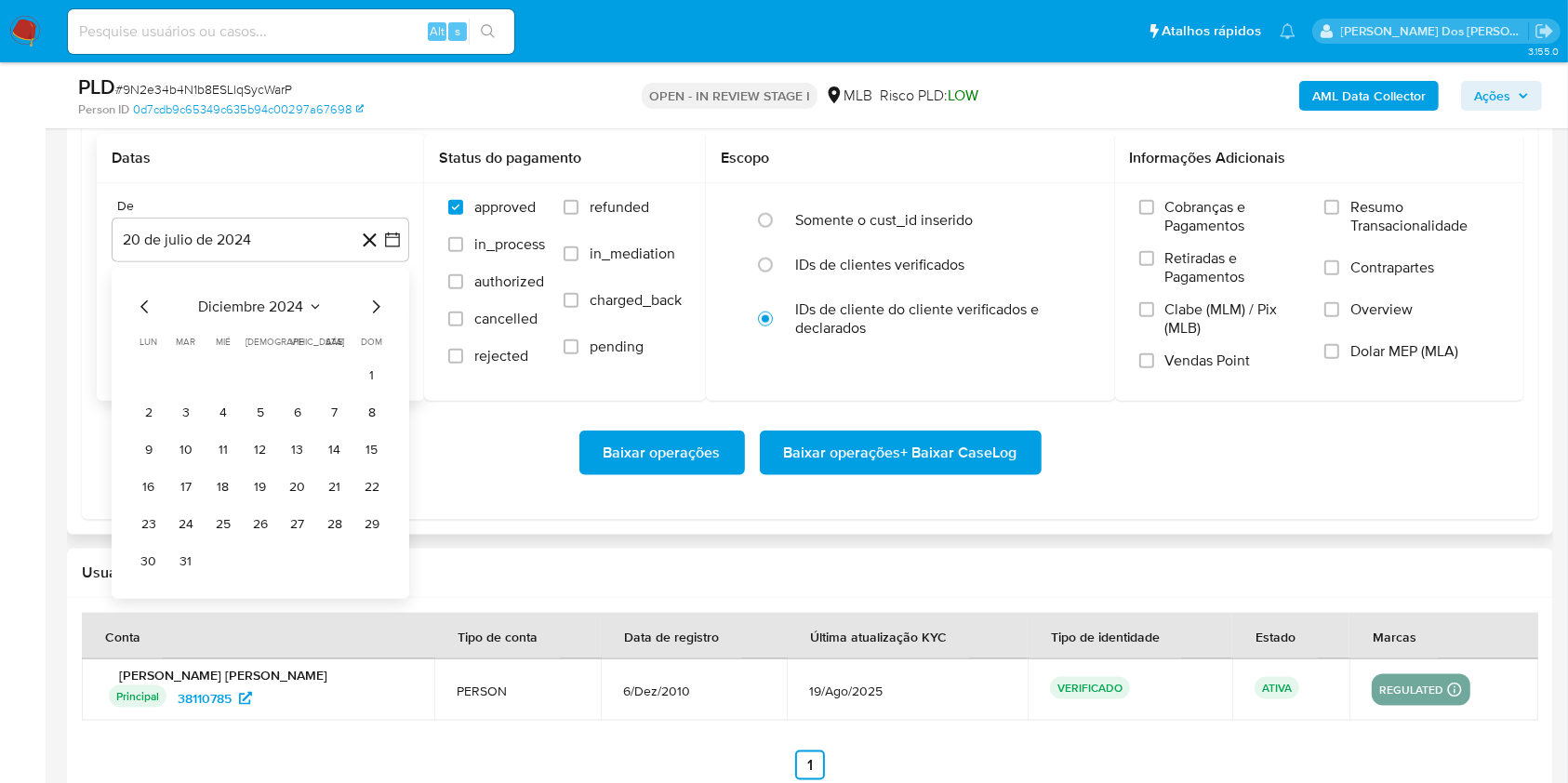
click at [378, 318] on icon "Mes siguiente" at bounding box center [376, 306] width 22 height 23
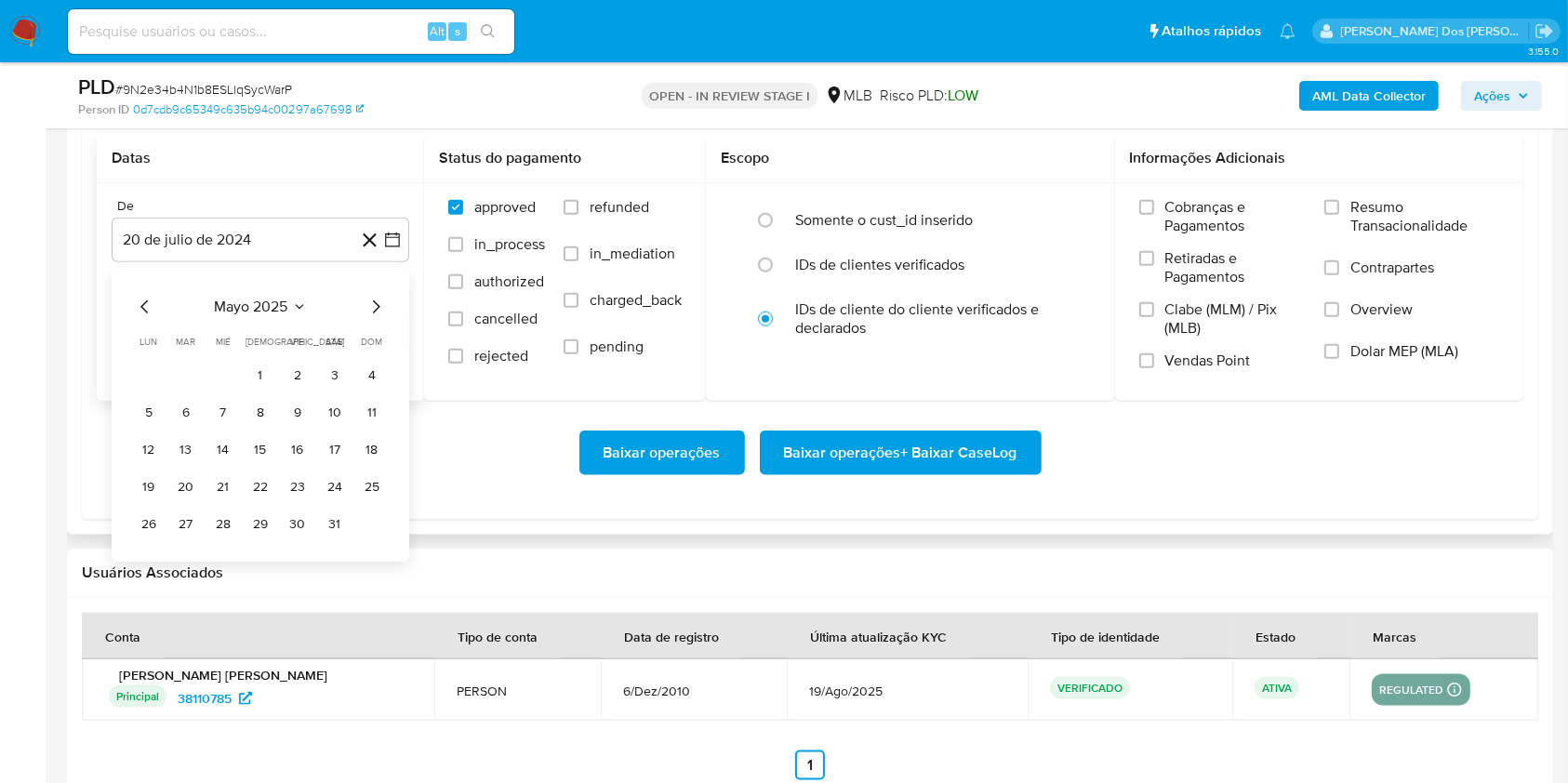
click at [378, 318] on icon "Mes siguiente" at bounding box center [376, 306] width 22 height 23
click at [177, 391] on button "1" at bounding box center [186, 376] width 29 height 29
click at [1413, 258] on label "Resumo Transacionalidade" at bounding box center [1411, 228] width 175 height 61
click at [1339, 215] on input "Resumo Transacionalidade" at bounding box center [1331, 207] width 15 height 15
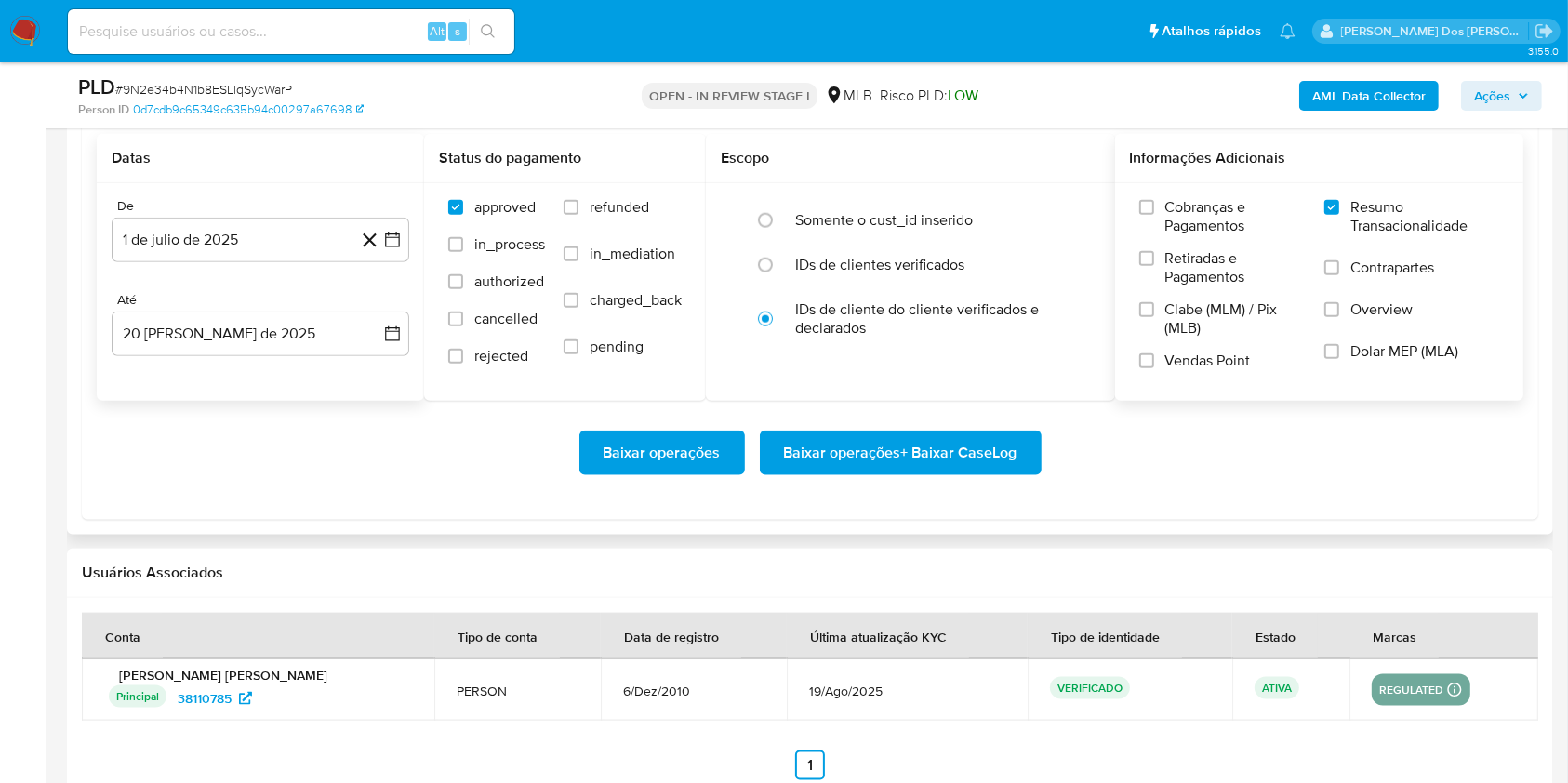
click at [1014, 474] on span "Baixar operações + Baixar CaseLog" at bounding box center [900, 453] width 234 height 41
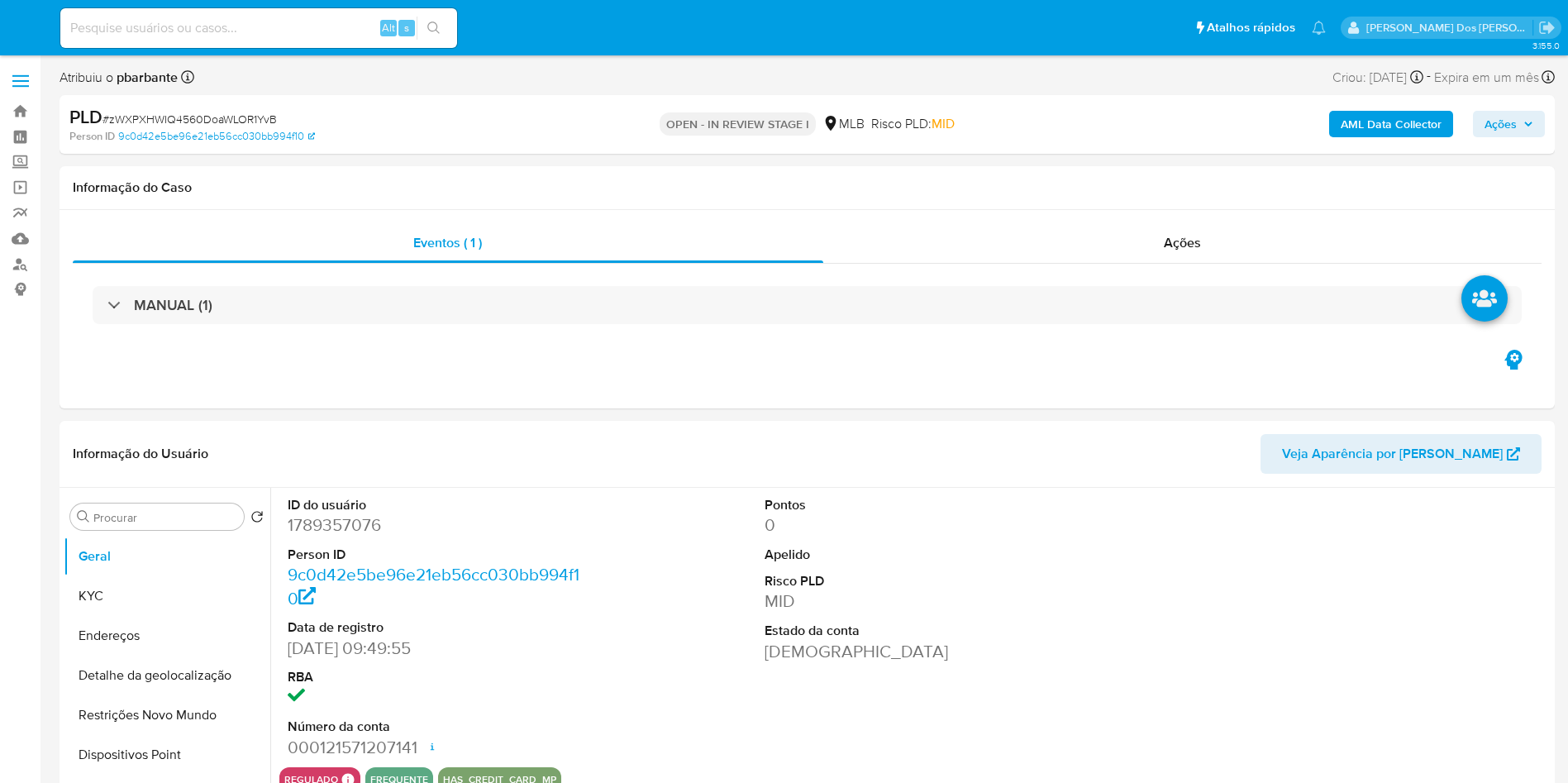
select select "10"
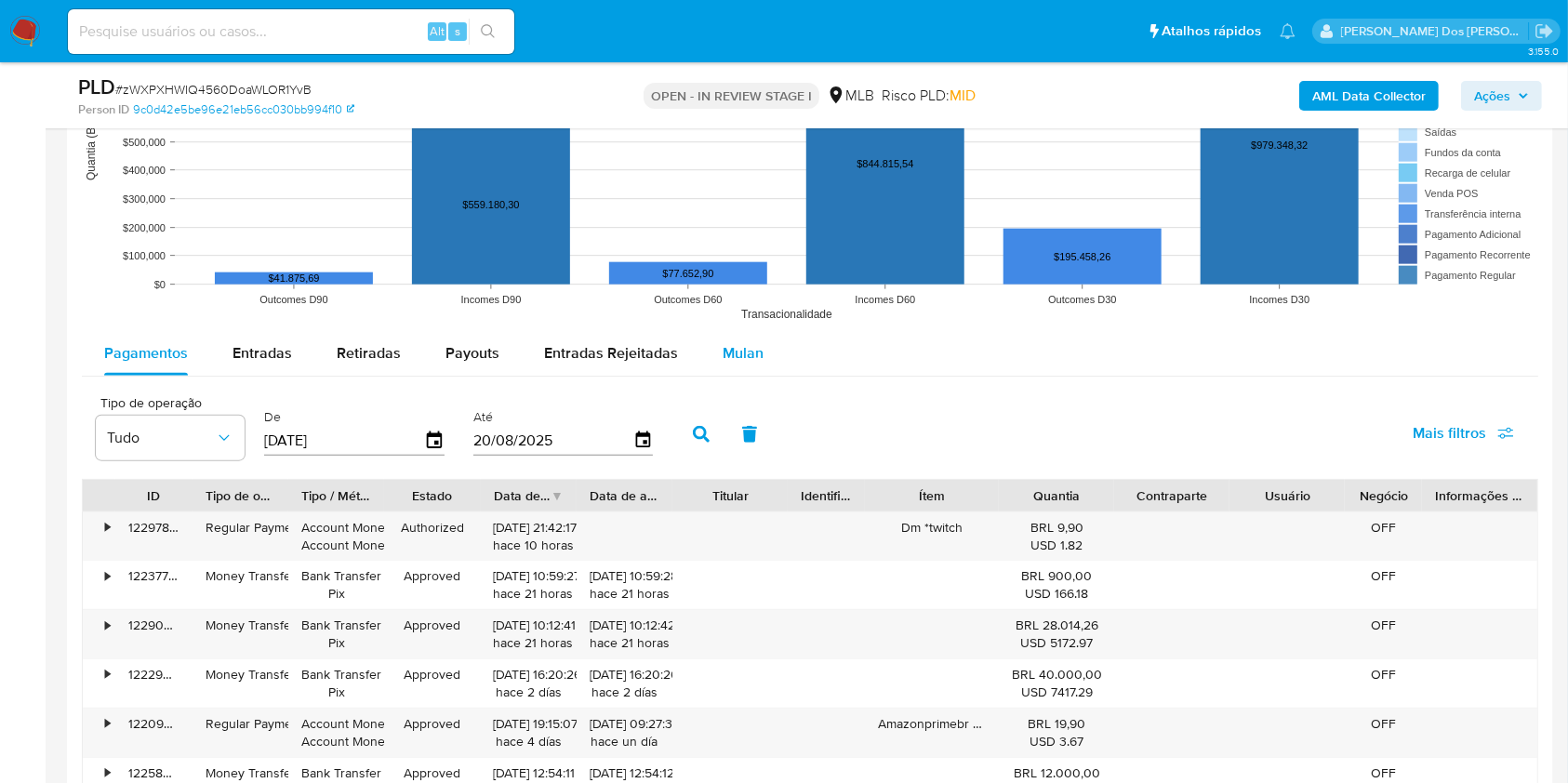
click at [740, 364] on span "Mulan" at bounding box center [743, 353] width 41 height 22
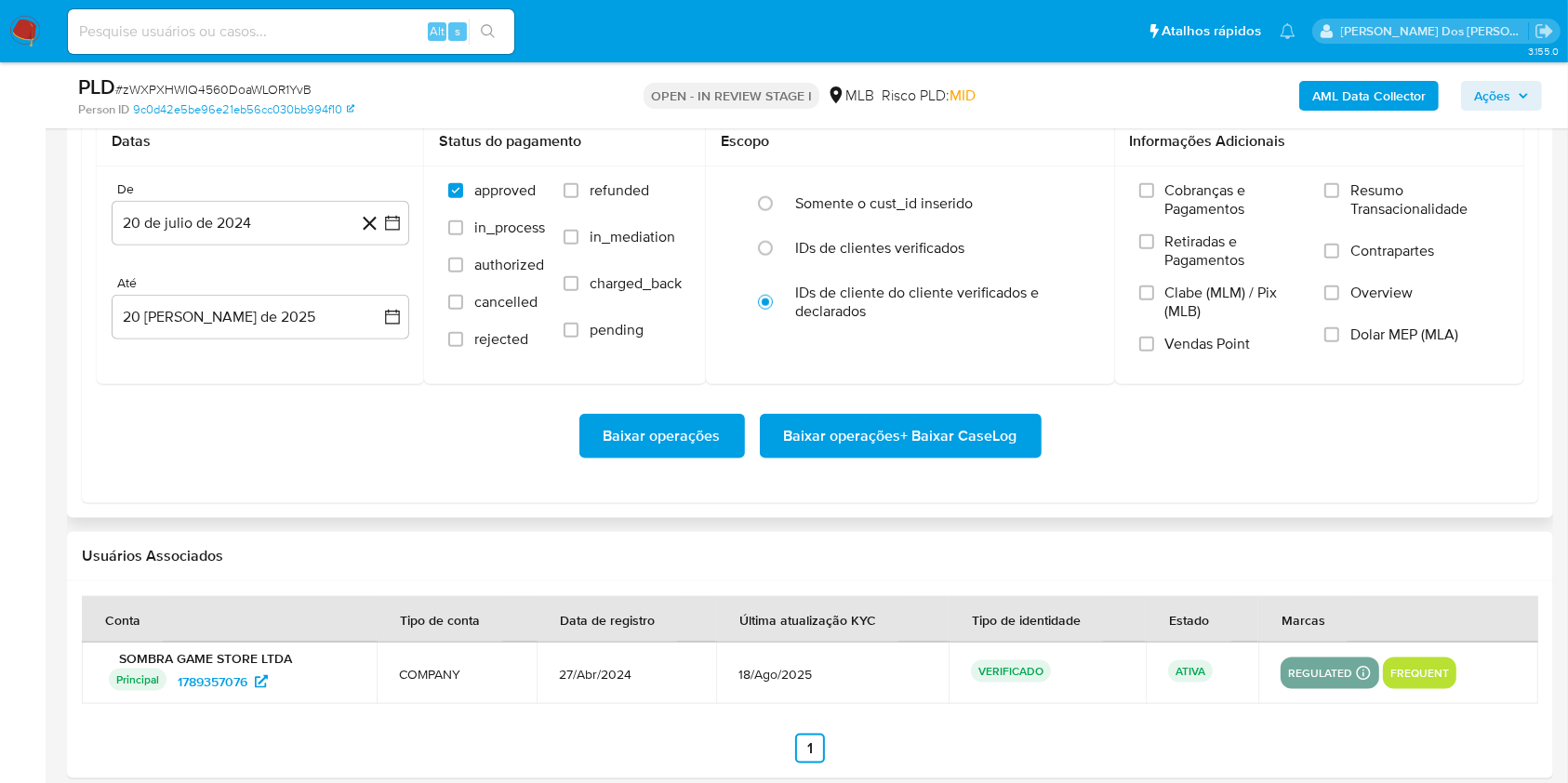
scroll to position [2190, 0]
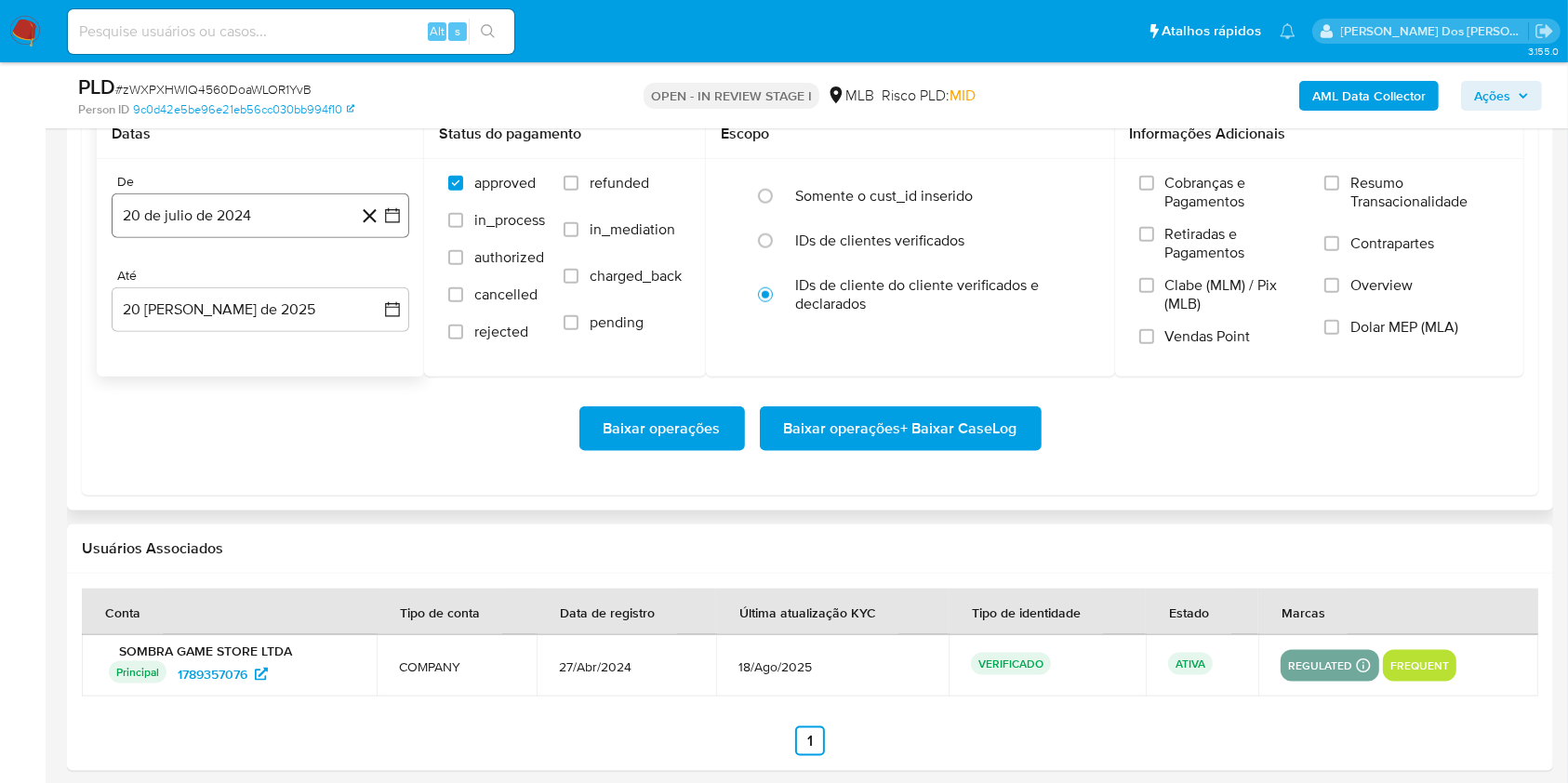
click at [395, 223] on icon "button" at bounding box center [392, 215] width 15 height 15
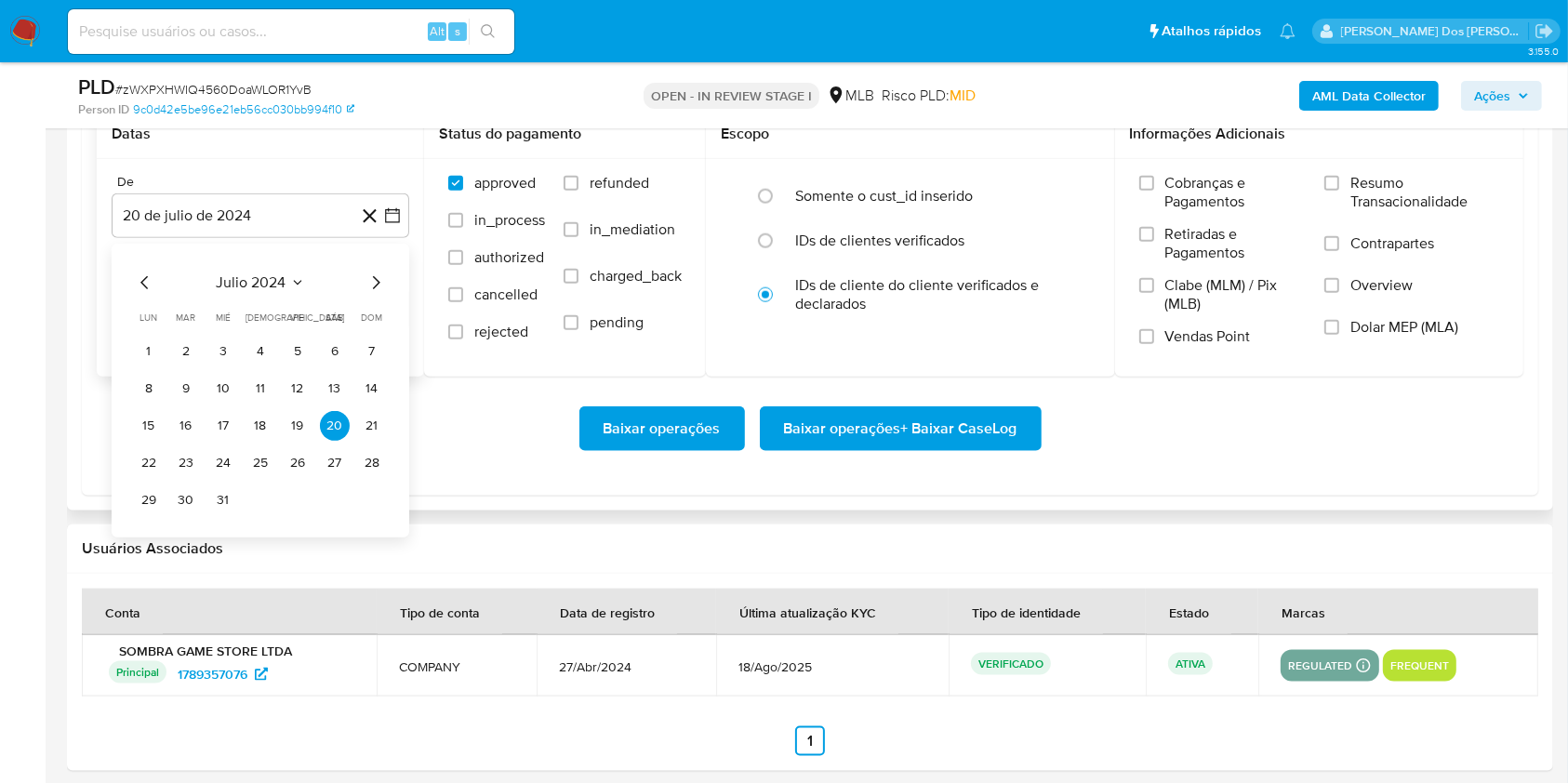
click at [378, 290] on icon "Mes siguiente" at bounding box center [377, 282] width 8 height 13
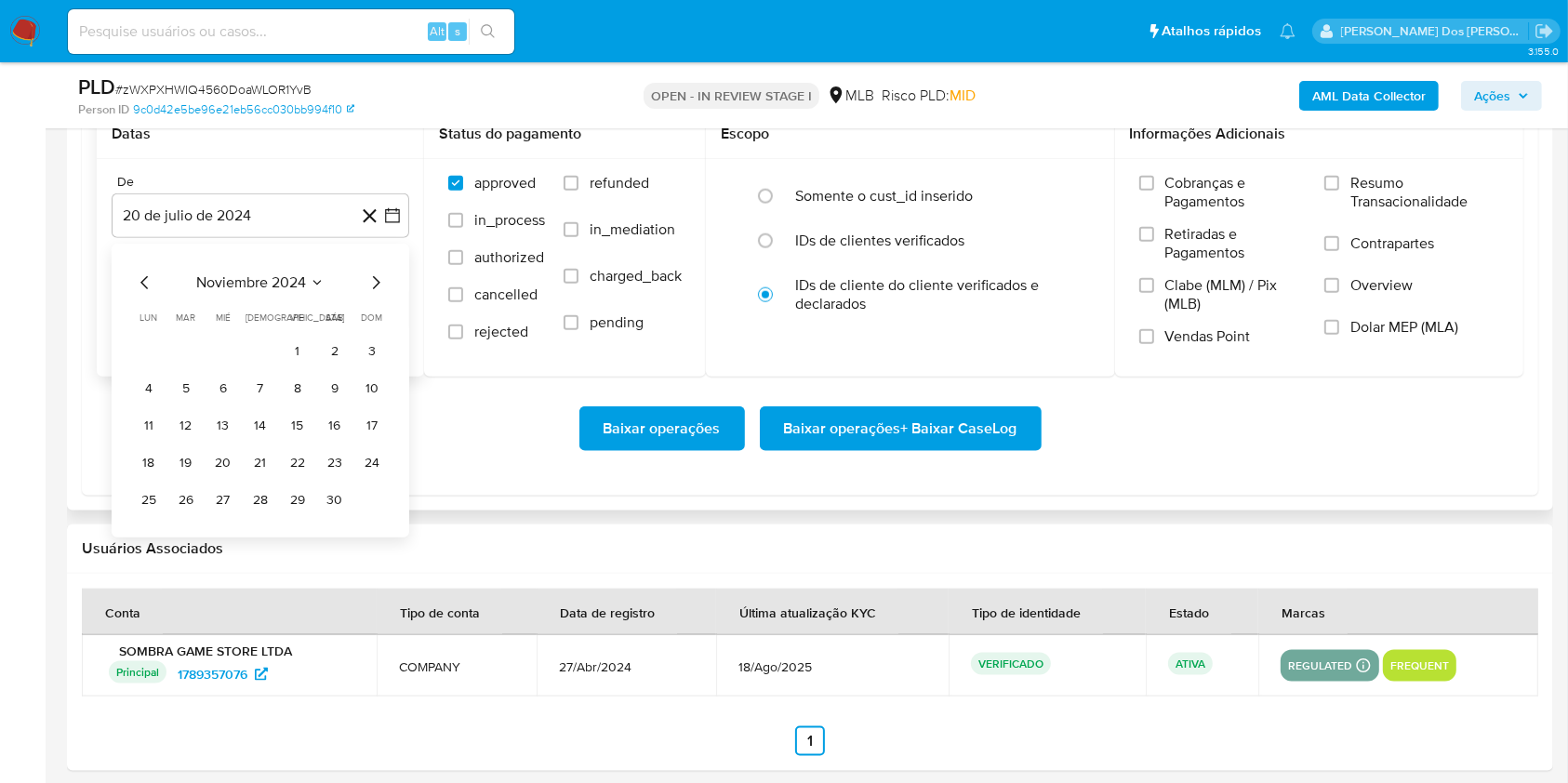
click at [378, 290] on icon "Mes siguiente" at bounding box center [377, 282] width 8 height 13
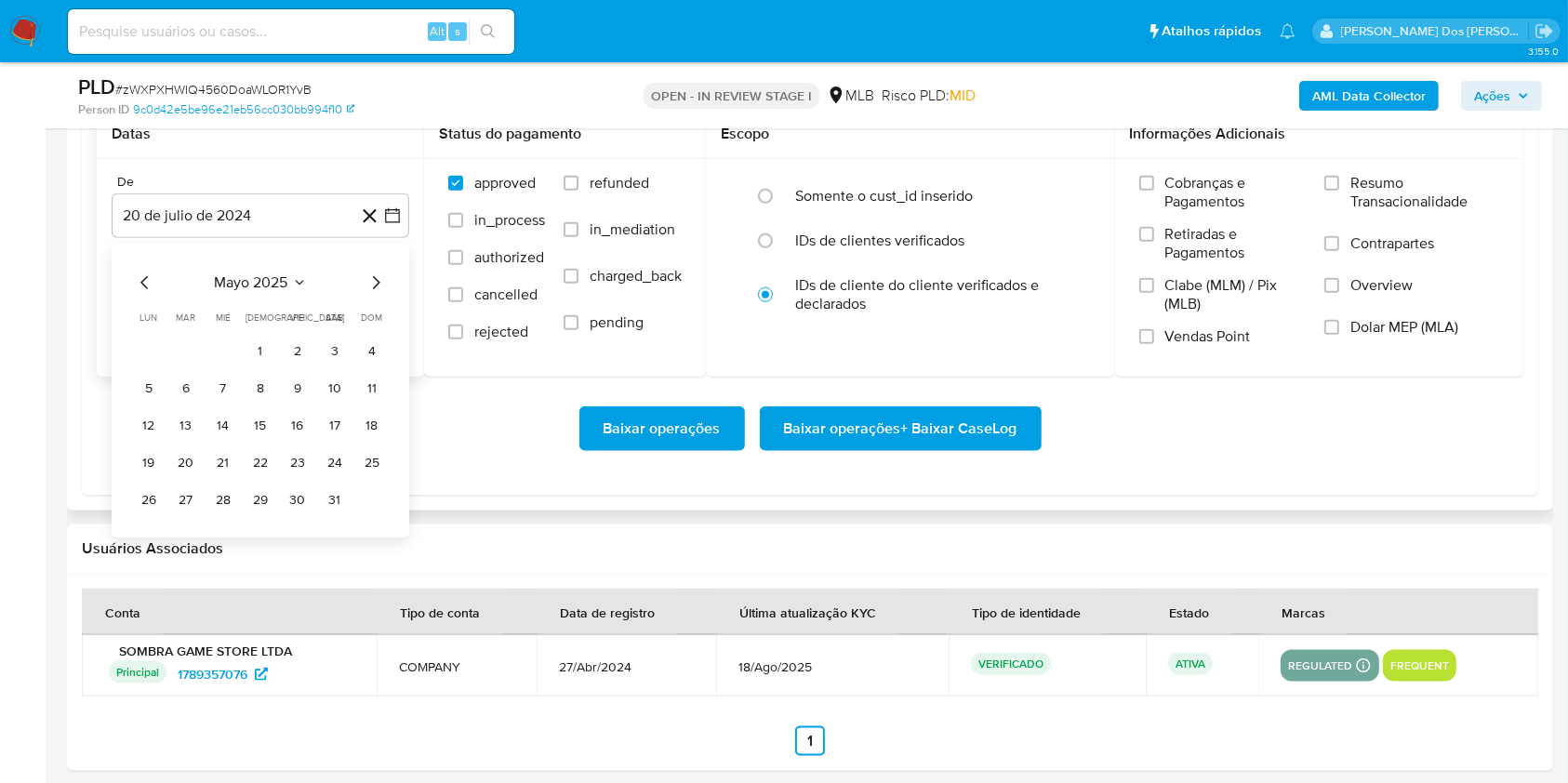
click at [378, 290] on icon "Mes siguiente" at bounding box center [377, 282] width 8 height 13
click at [188, 367] on button "1" at bounding box center [186, 351] width 29 height 29
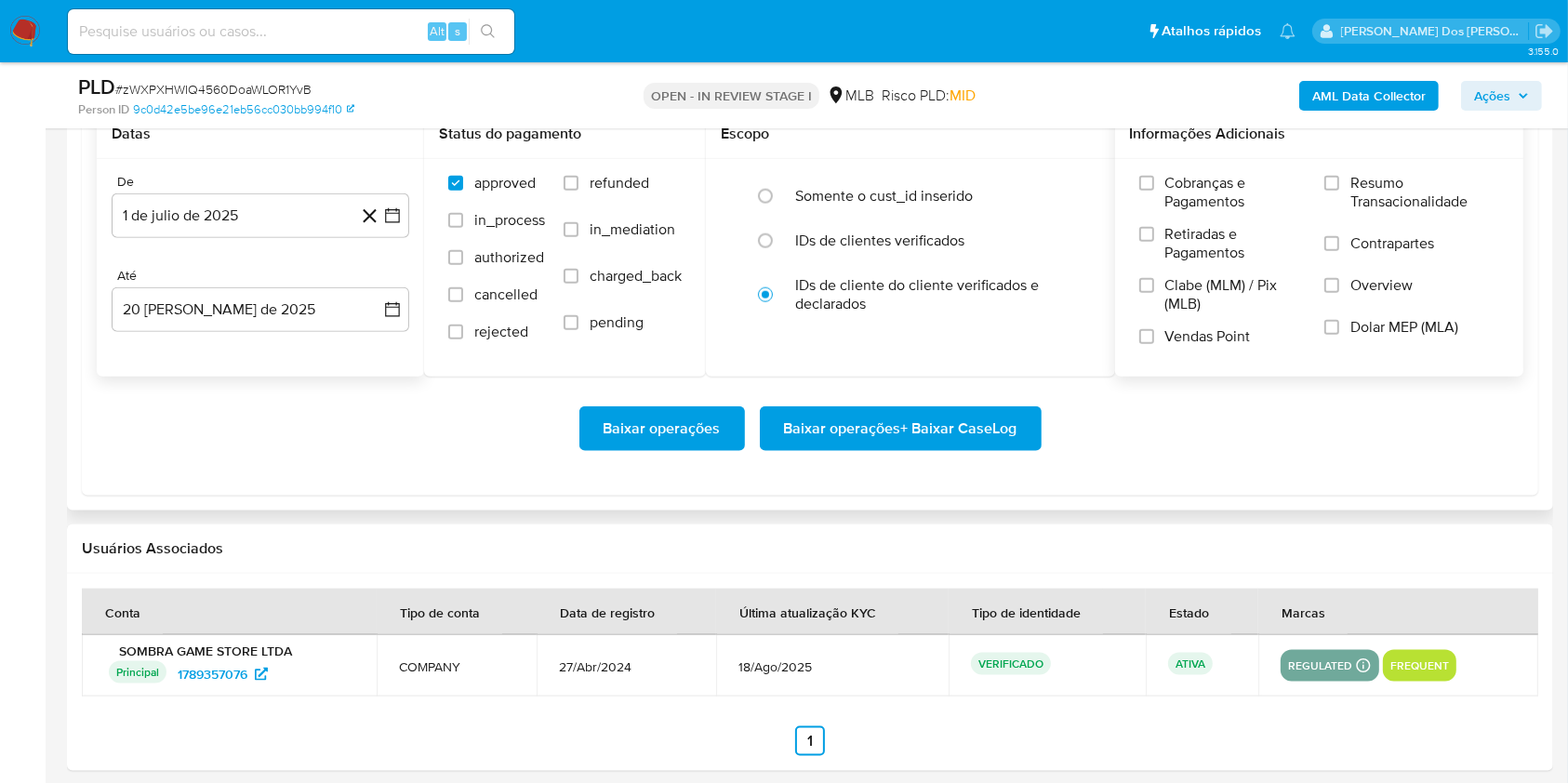
click at [1389, 235] on label "Resumo Transacionalidade" at bounding box center [1411, 205] width 175 height 61
click at [1339, 191] on input "Resumo Transacionalidade" at bounding box center [1331, 183] width 15 height 15
click at [929, 449] on span "Baixar operações + Baixar CaseLog" at bounding box center [900, 429] width 234 height 41
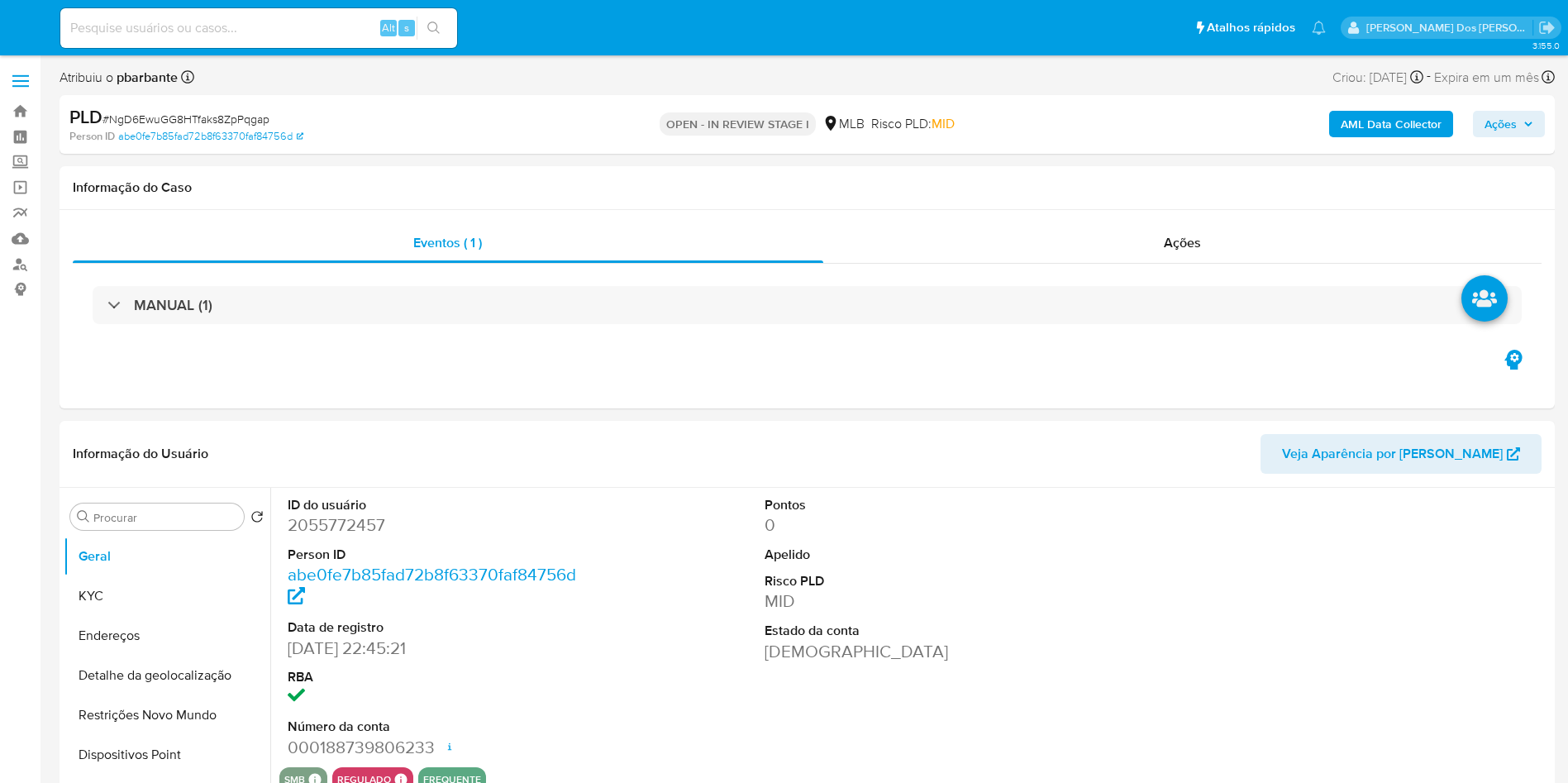
select select "10"
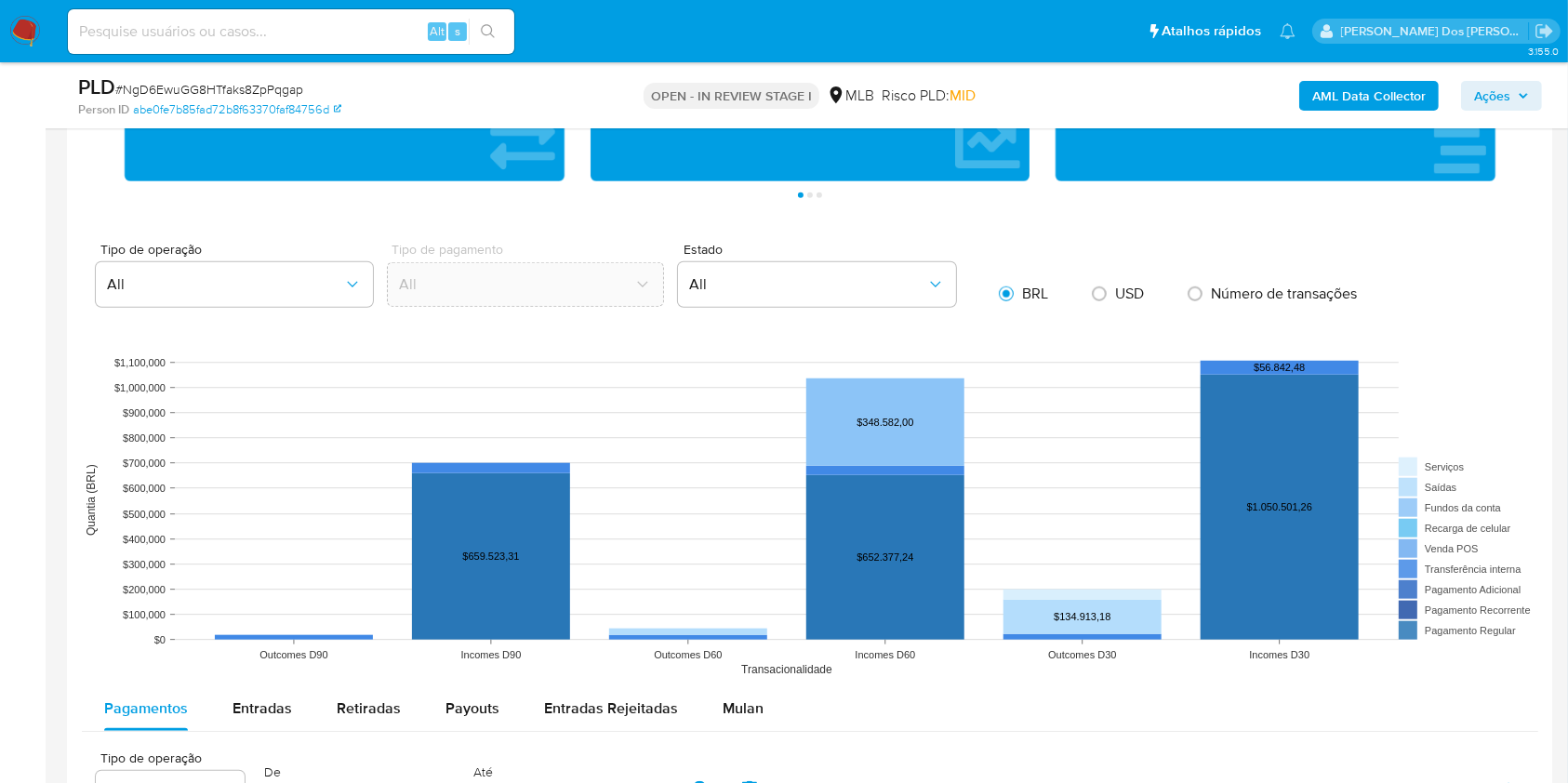
scroll to position [1452, 0]
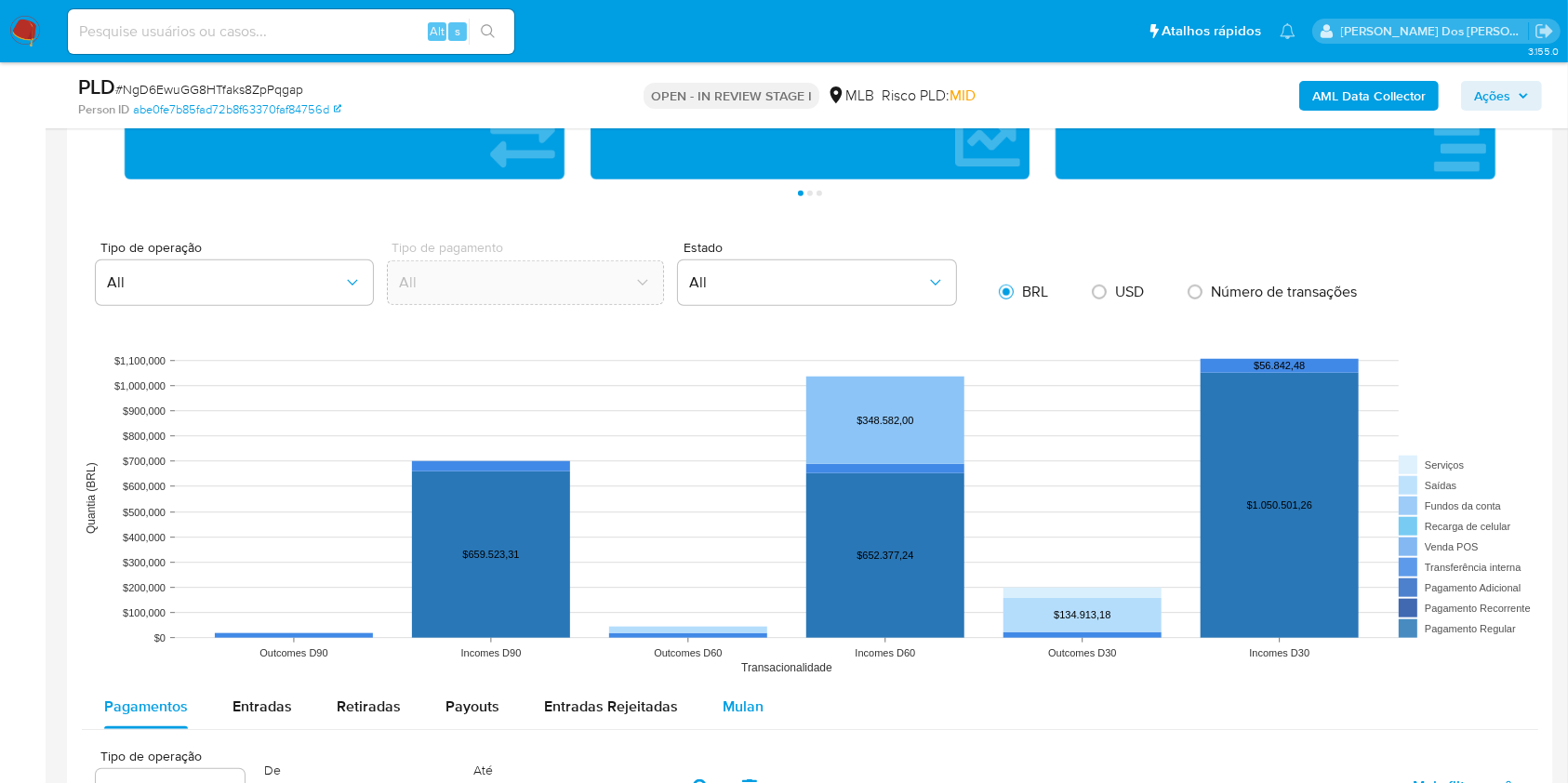
click at [740, 717] on div "Mulan" at bounding box center [743, 708] width 41 height 45
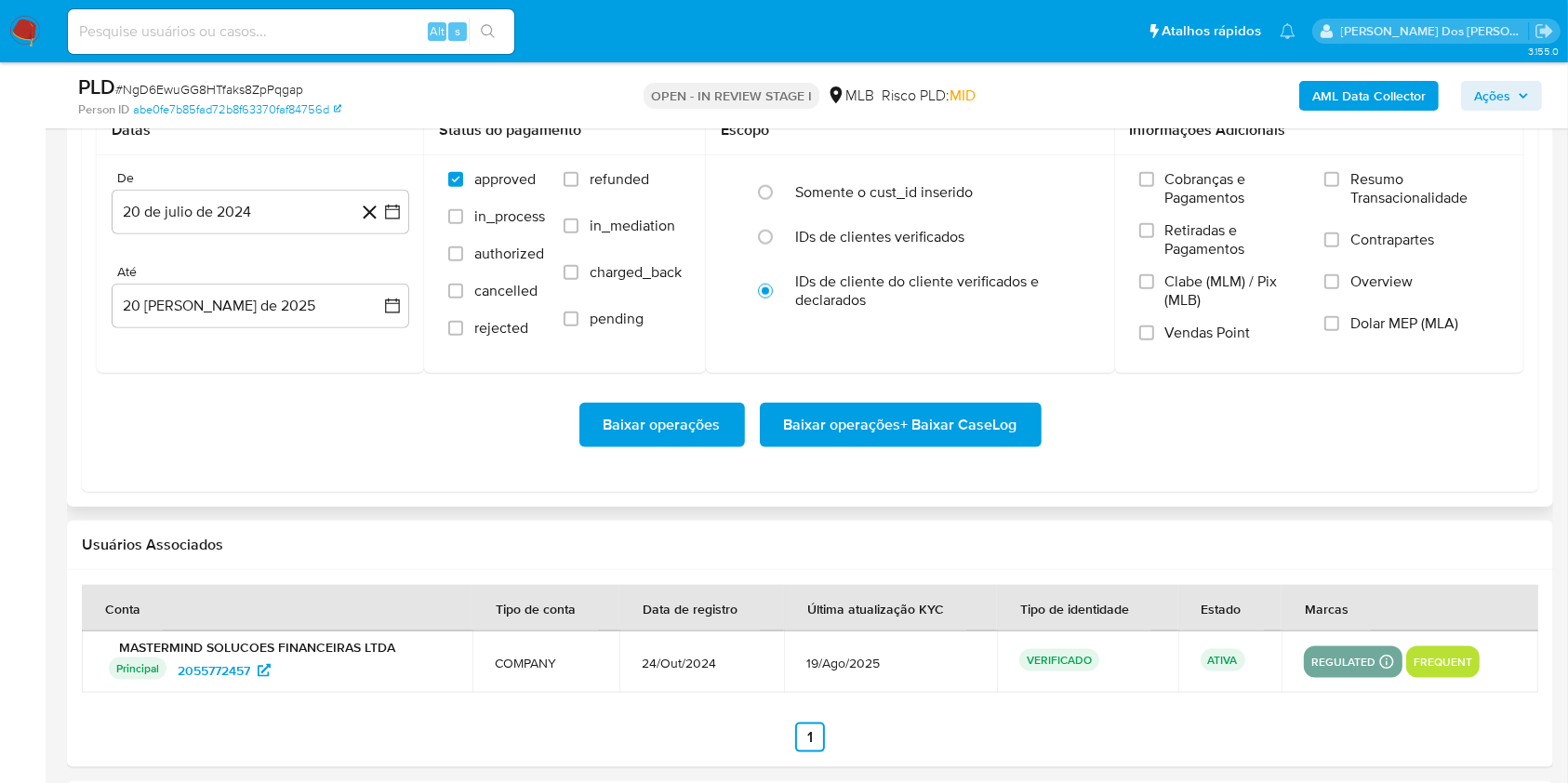
scroll to position [2133, 0]
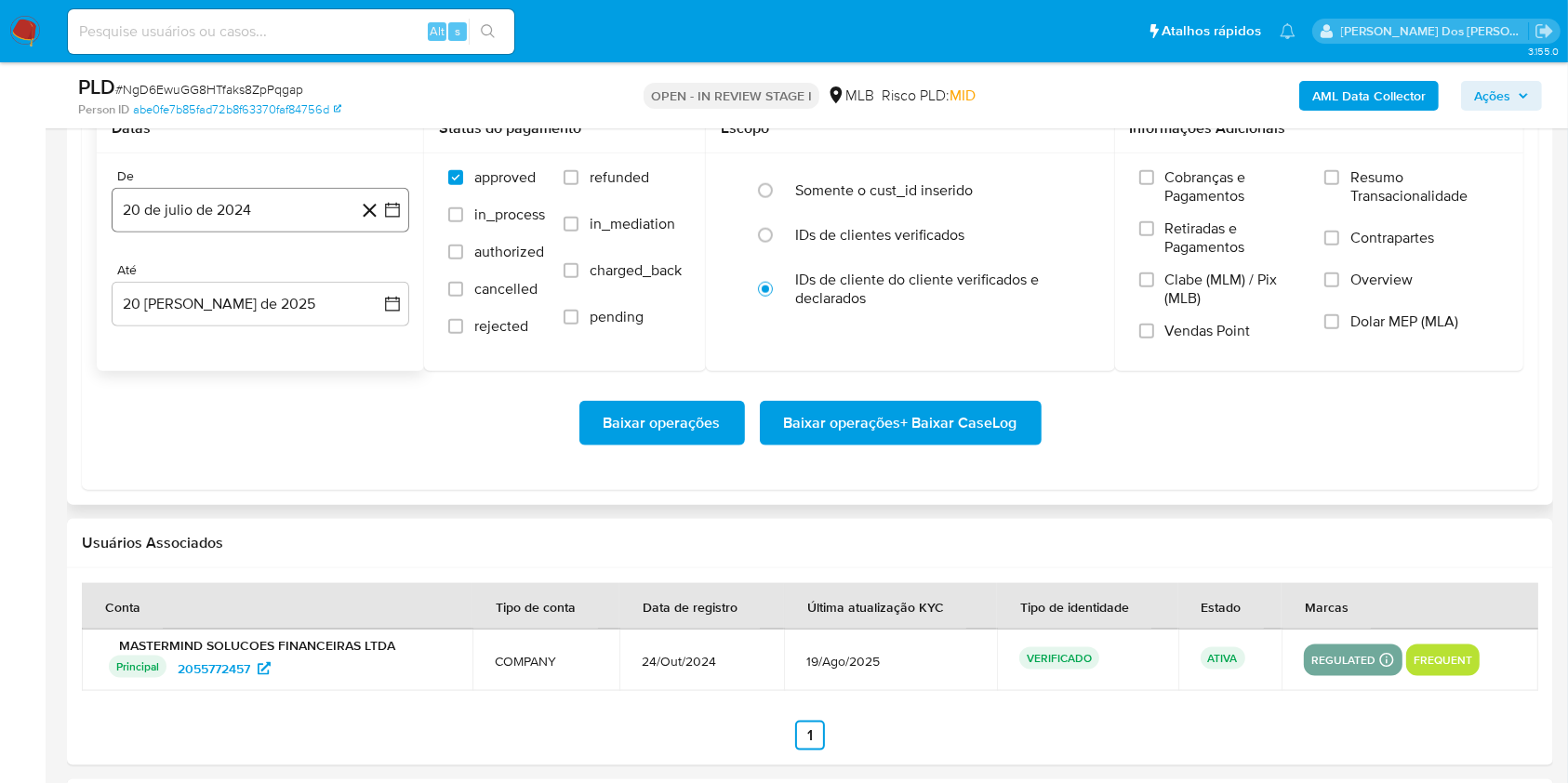
click at [394, 219] on icon "button" at bounding box center [392, 209] width 19 height 19
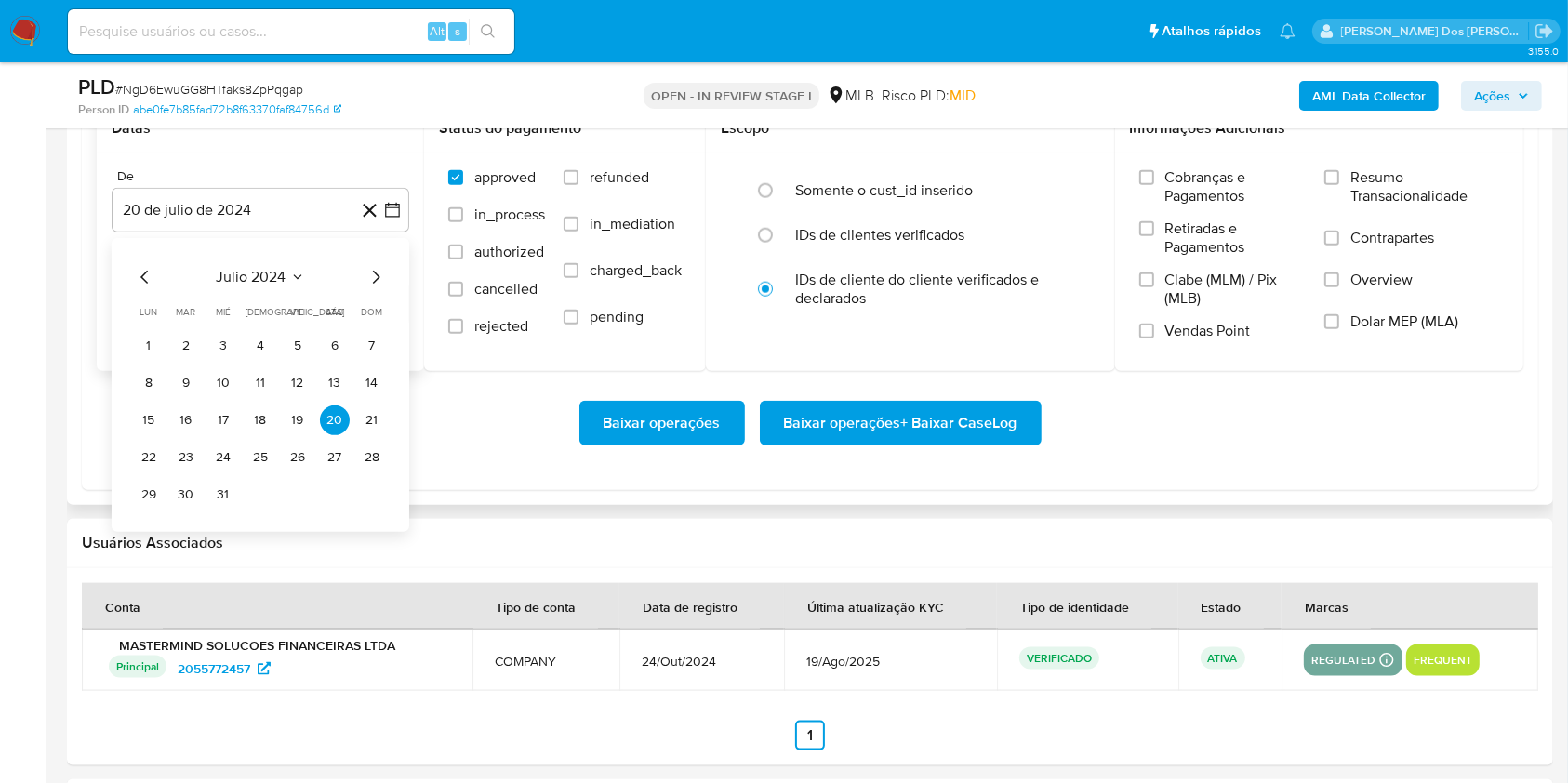
click at [376, 289] on icon "Mes siguiente" at bounding box center [376, 277] width 22 height 23
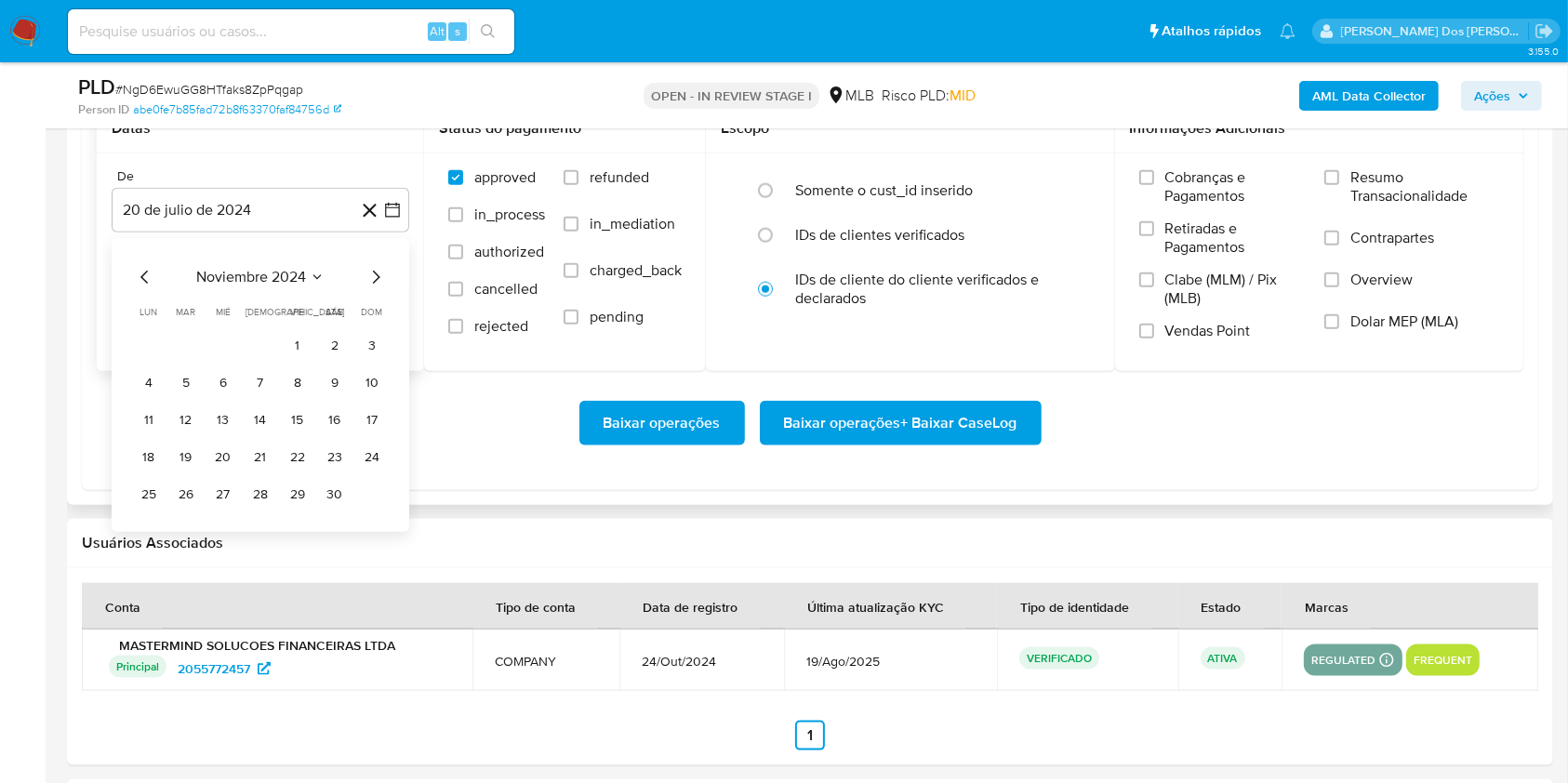
click at [376, 289] on icon "Mes siguiente" at bounding box center [376, 277] width 22 height 23
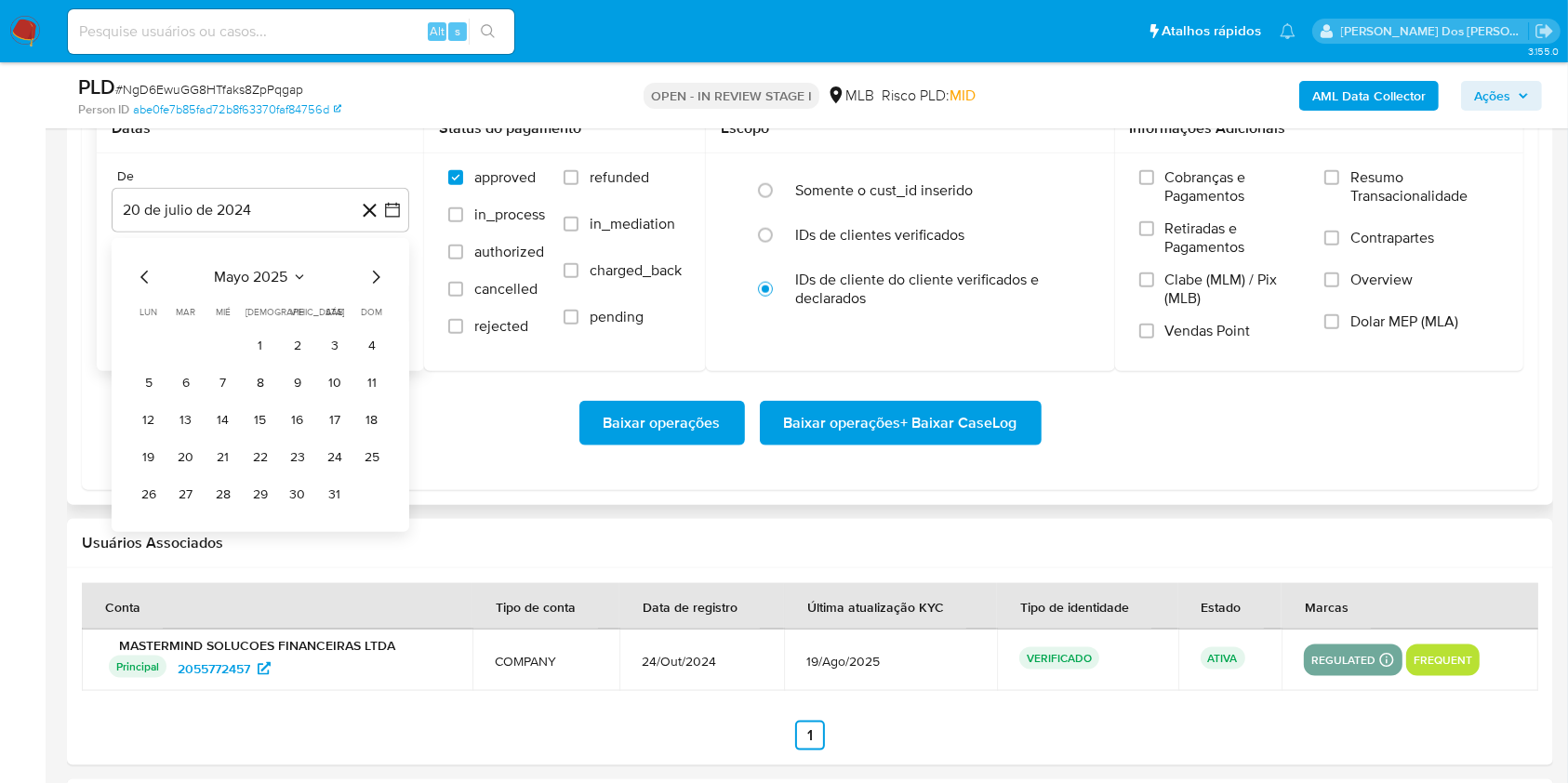
click at [376, 289] on icon "Mes siguiente" at bounding box center [376, 277] width 22 height 23
click at [186, 361] on button "1" at bounding box center [186, 345] width 29 height 29
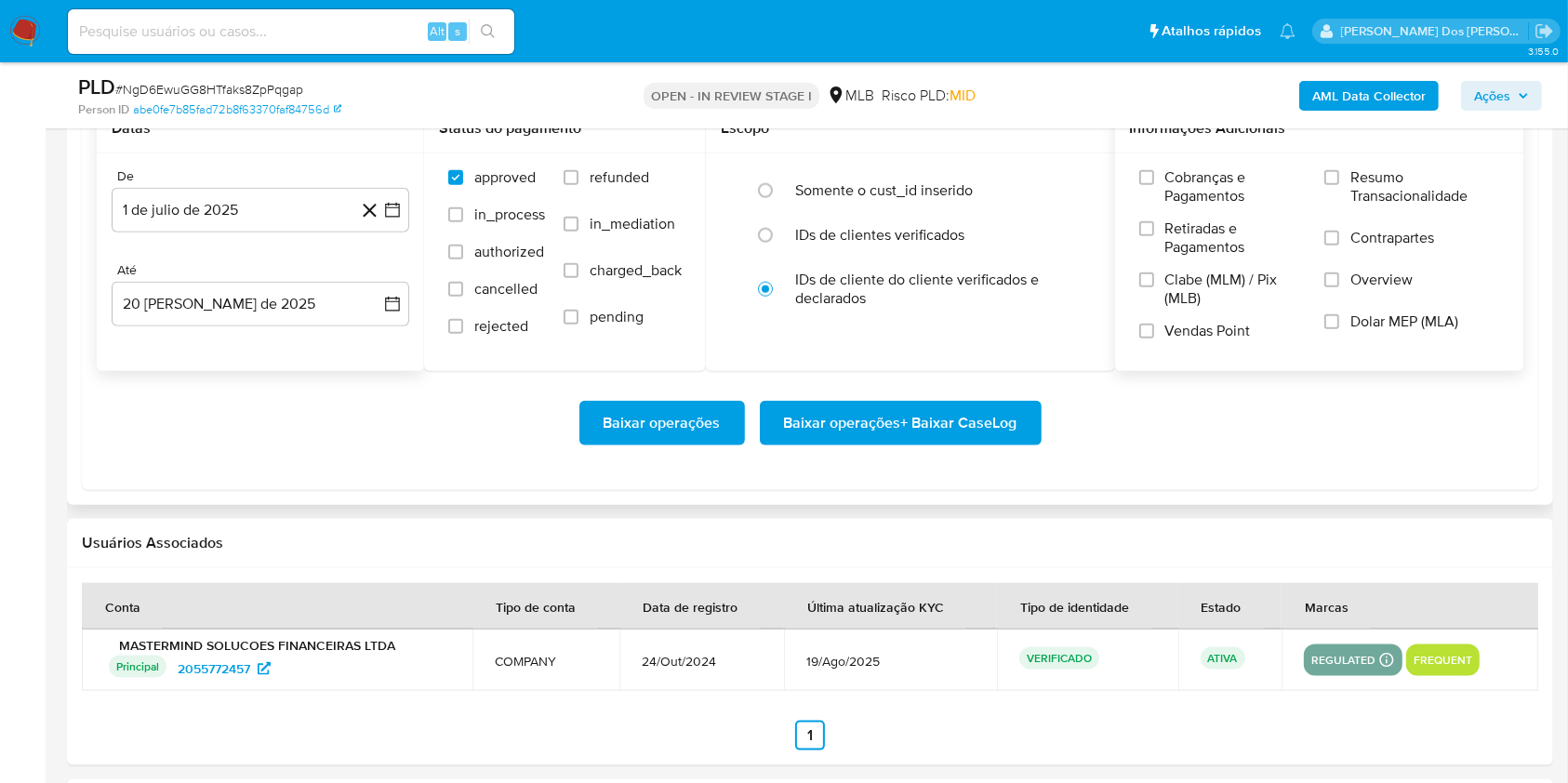
click at [1420, 206] on span "Resumo Transacionalidade" at bounding box center [1424, 187] width 149 height 37
click at [1339, 185] on input "Resumo Transacionalidade" at bounding box center [1331, 177] width 15 height 15
click at [966, 443] on span "Baixar operações + Baixar CaseLog" at bounding box center [900, 424] width 234 height 41
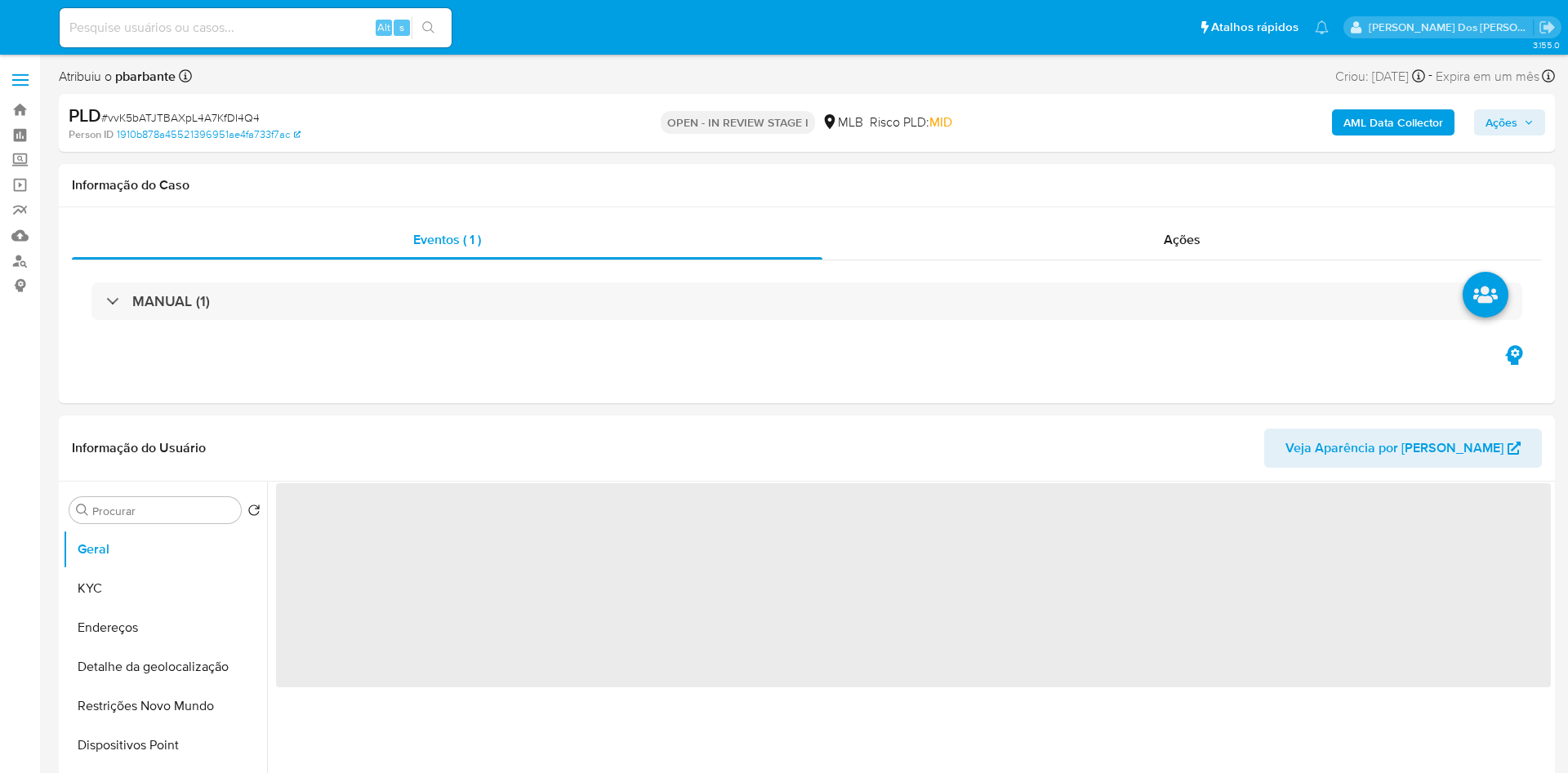
select select "10"
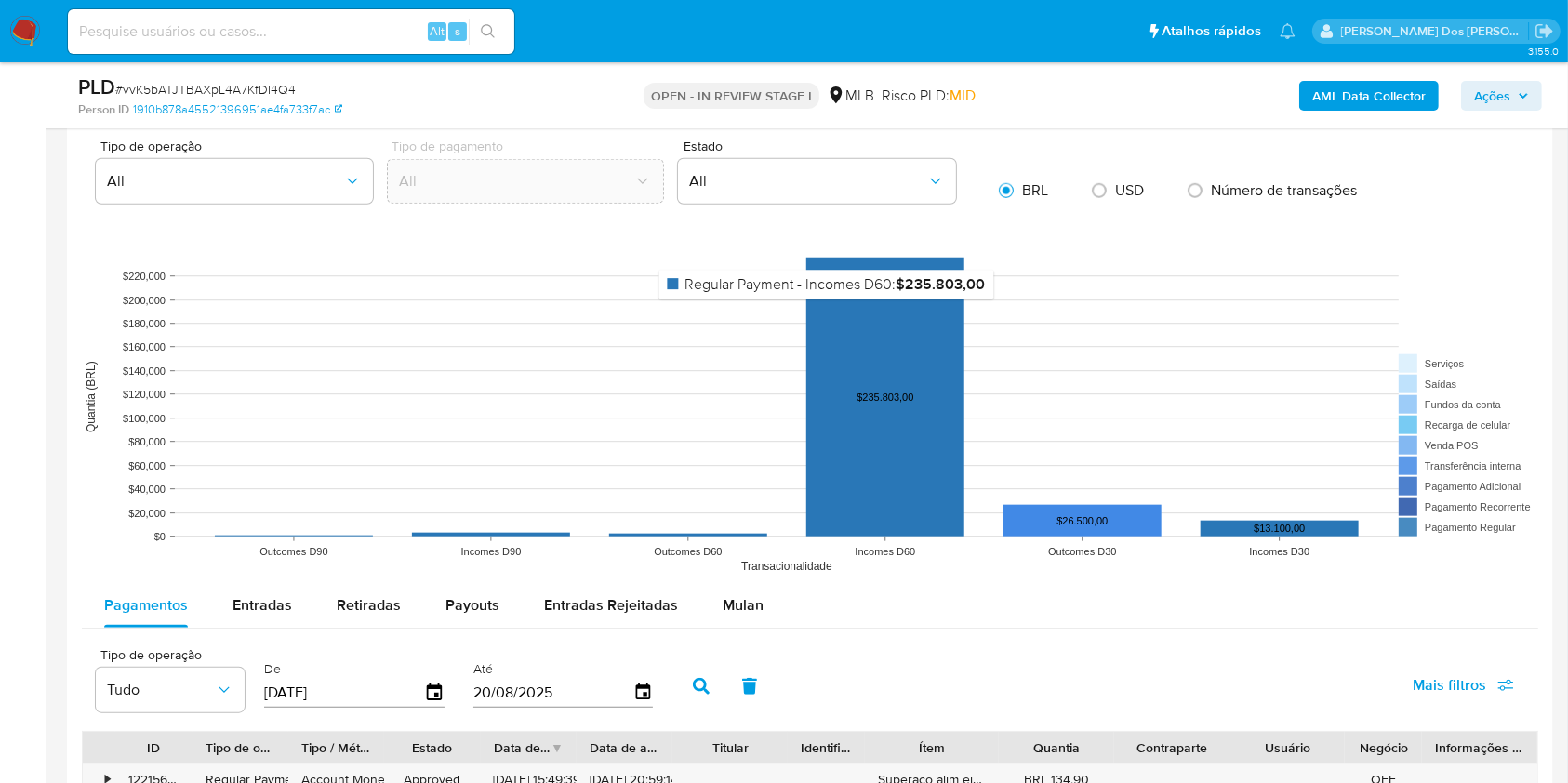
scroll to position [1619, 0]
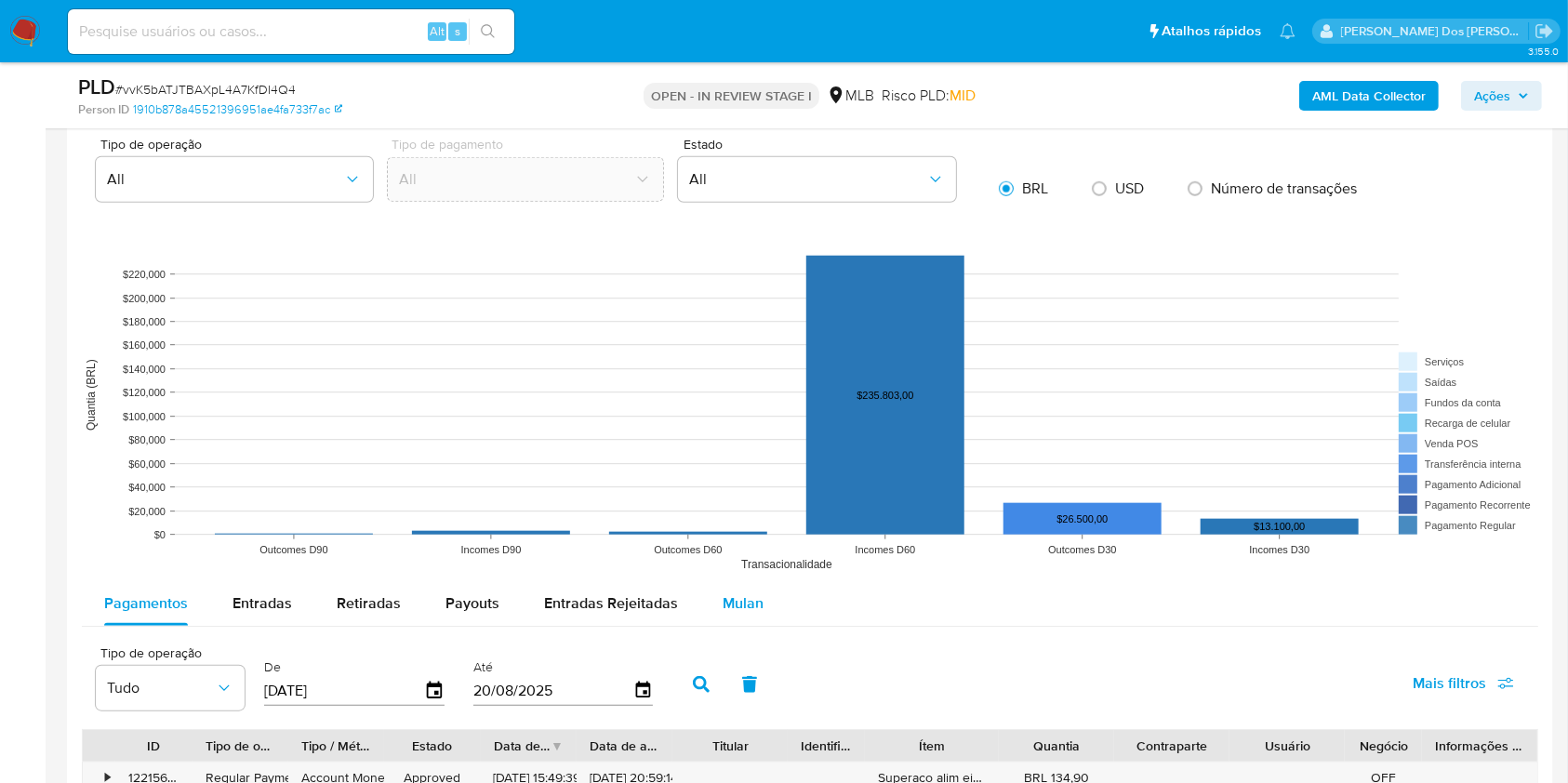
click at [737, 614] on span "Mulan" at bounding box center [743, 604] width 41 height 22
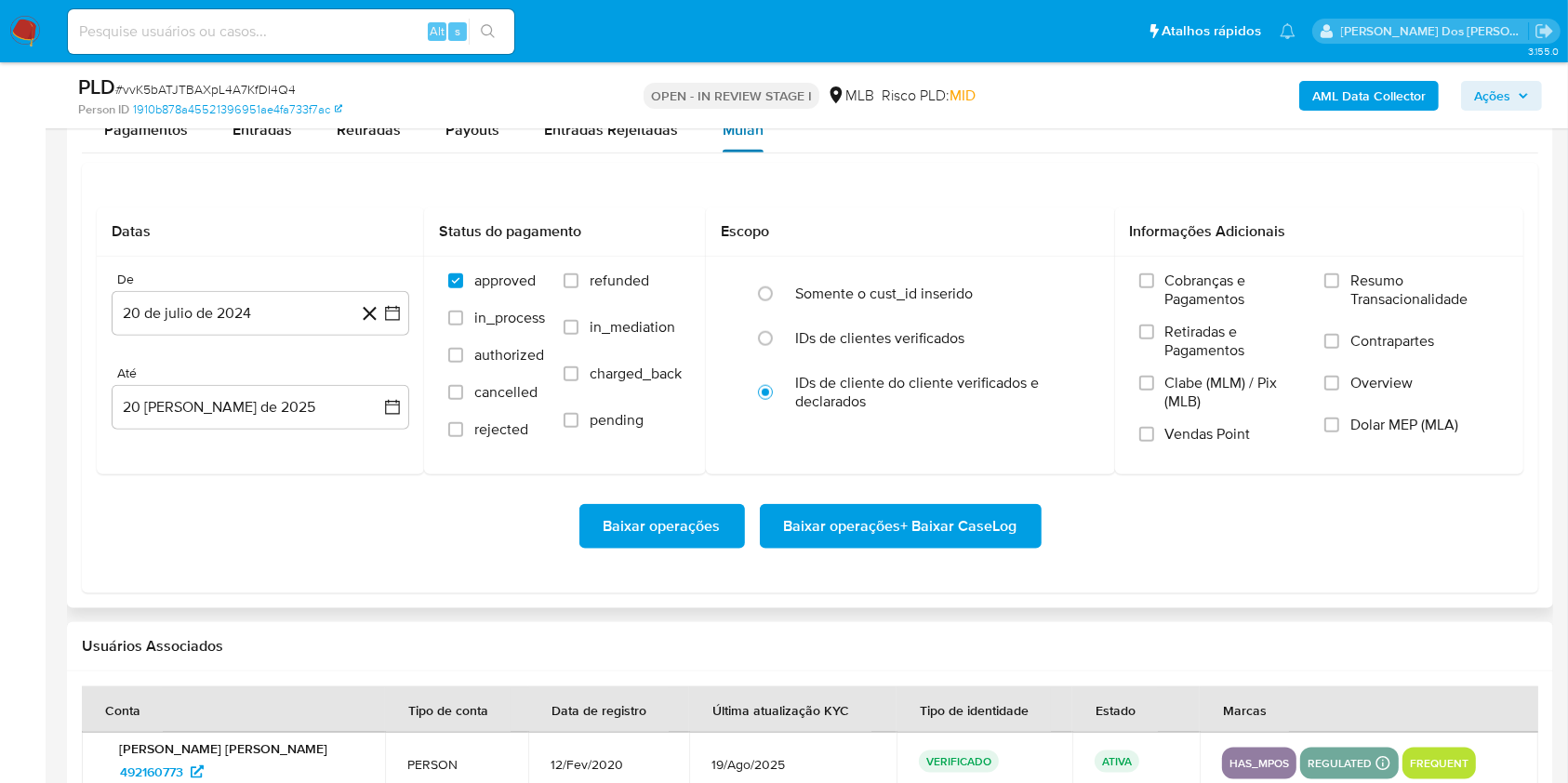
scroll to position [2131, 0]
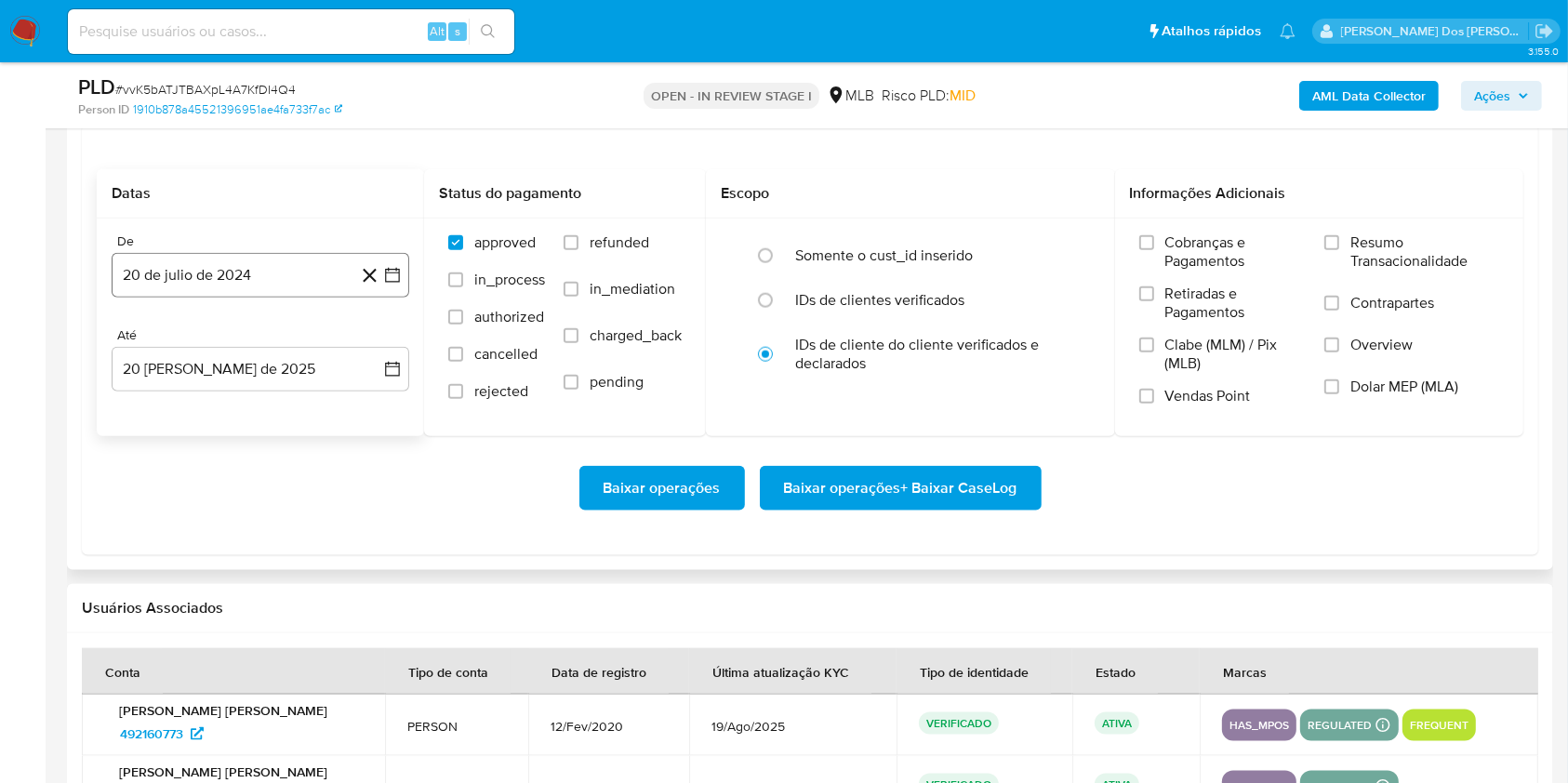
click at [397, 285] on icon "button" at bounding box center [392, 275] width 19 height 19
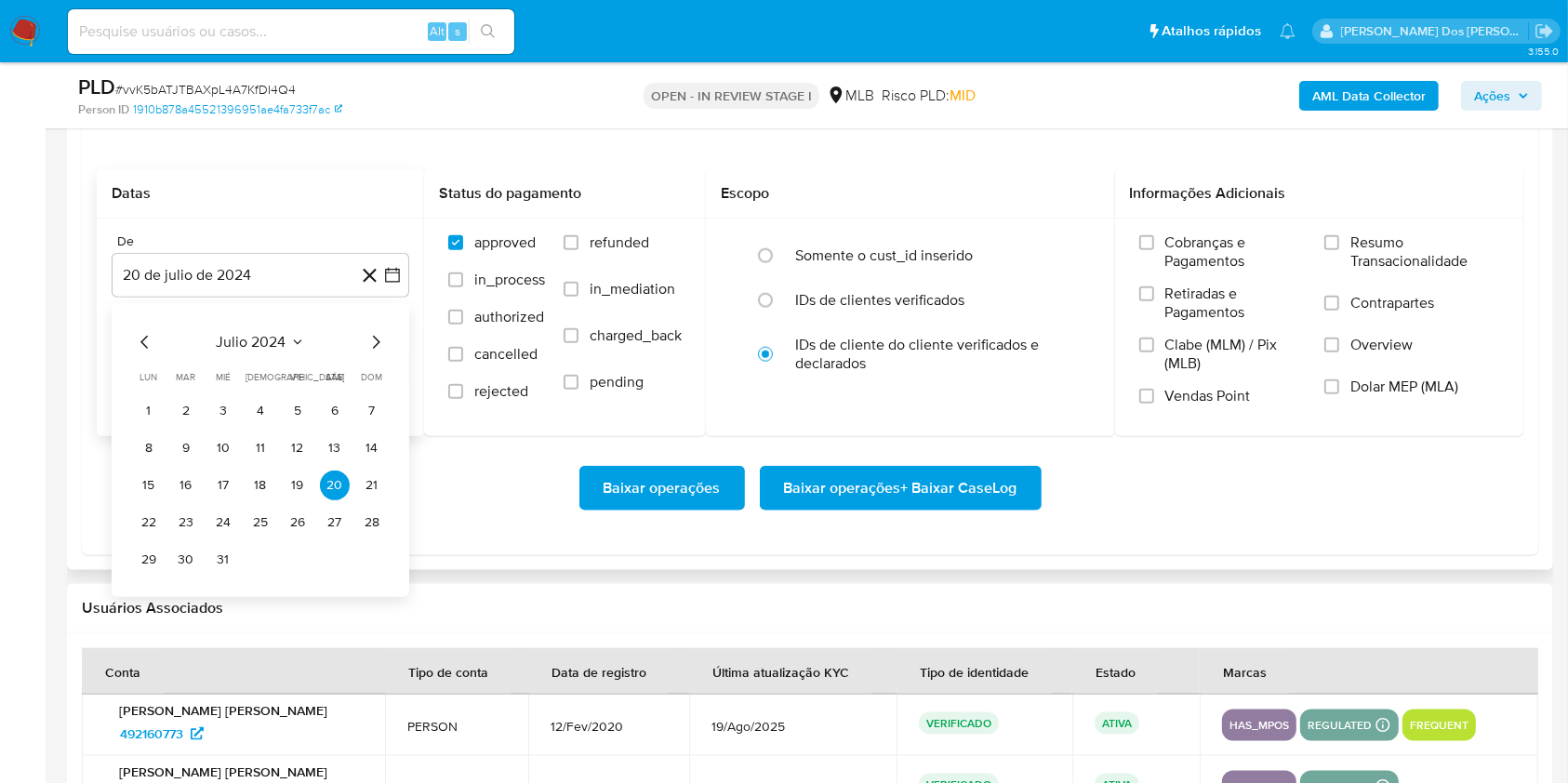
click at [379, 353] on icon "Mes siguiente" at bounding box center [376, 342] width 22 height 23
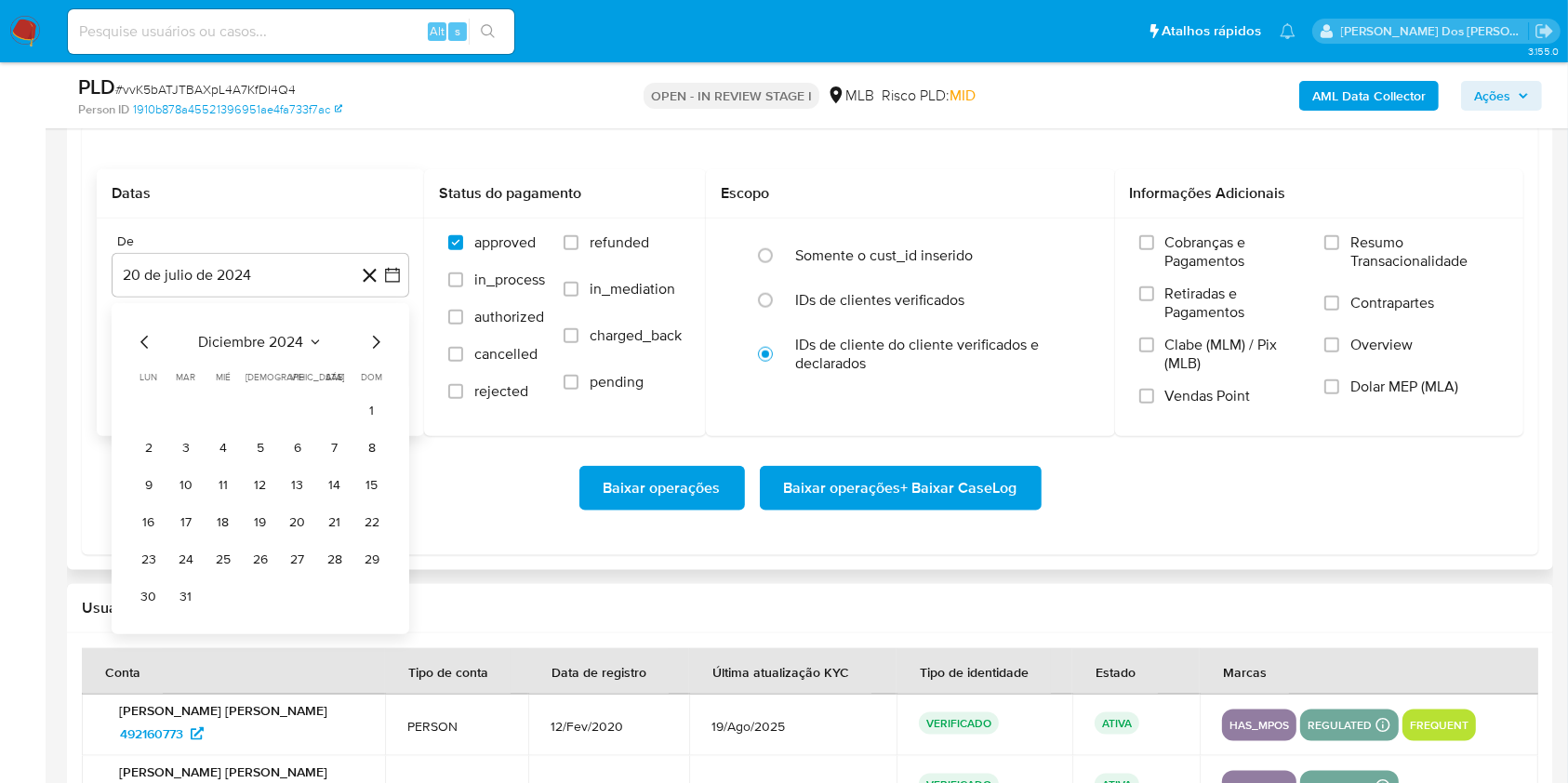
click at [379, 353] on icon "Mes siguiente" at bounding box center [376, 342] width 22 height 23
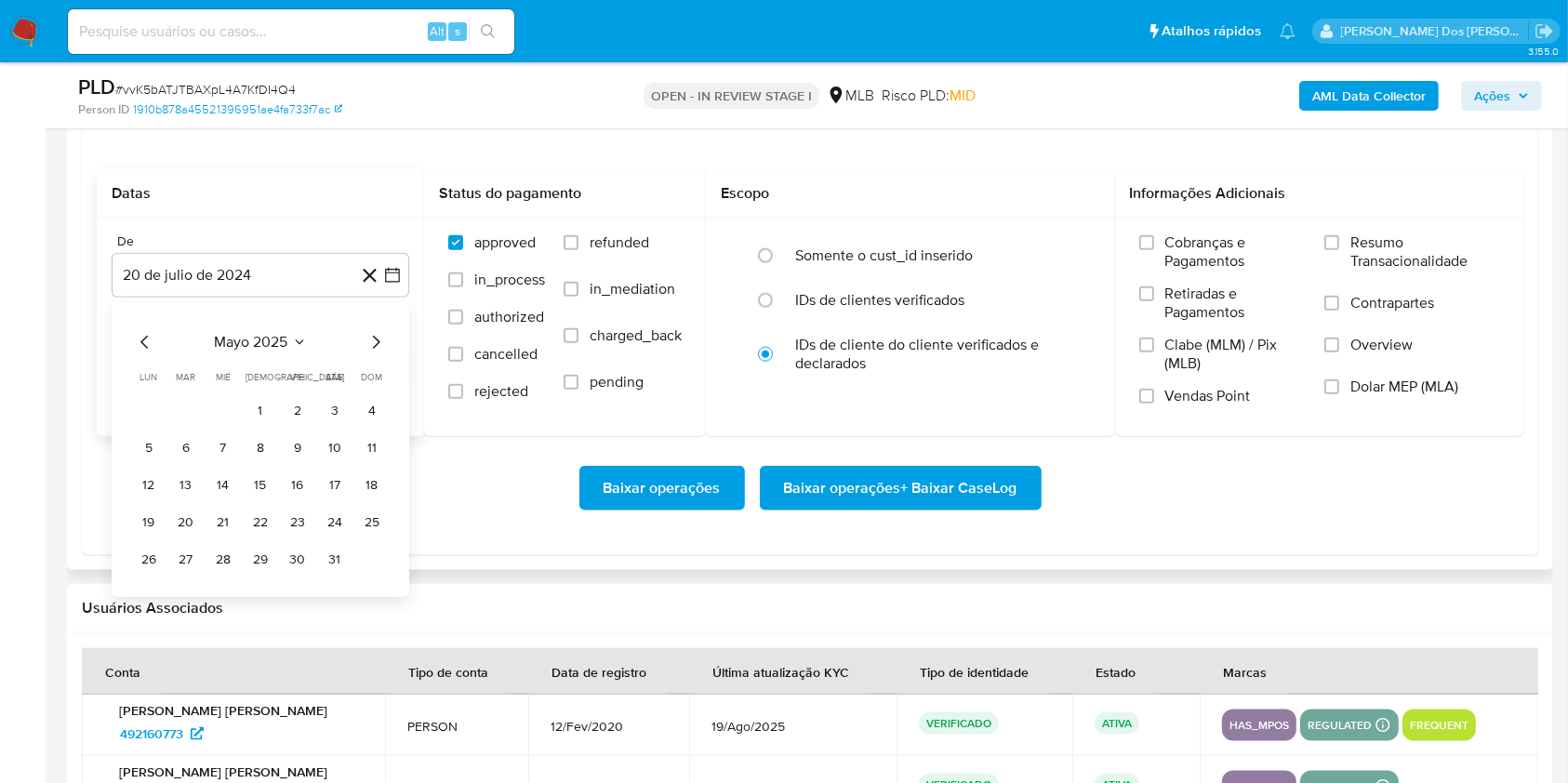
click at [379, 353] on icon "Mes siguiente" at bounding box center [376, 342] width 22 height 23
click at [181, 426] on button "1" at bounding box center [186, 411] width 29 height 29
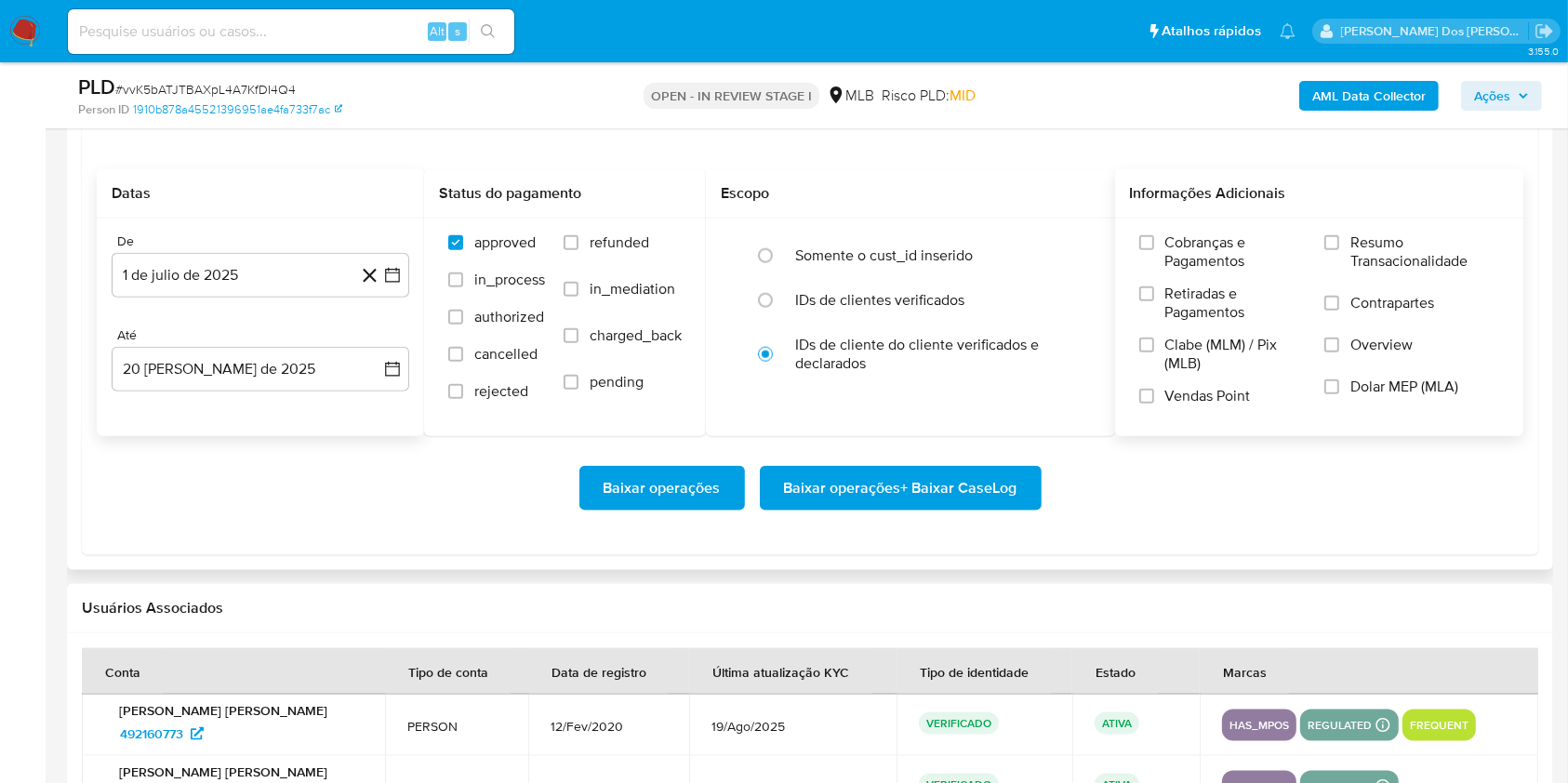
click at [1389, 271] on span "Resumo Transacionalidade" at bounding box center [1424, 253] width 149 height 37
click at [1339, 251] on input "Resumo Transacionalidade" at bounding box center [1331, 242] width 15 height 15
click at [979, 509] on span "Baixar operações + Baixar CaseLog" at bounding box center [900, 488] width 234 height 41
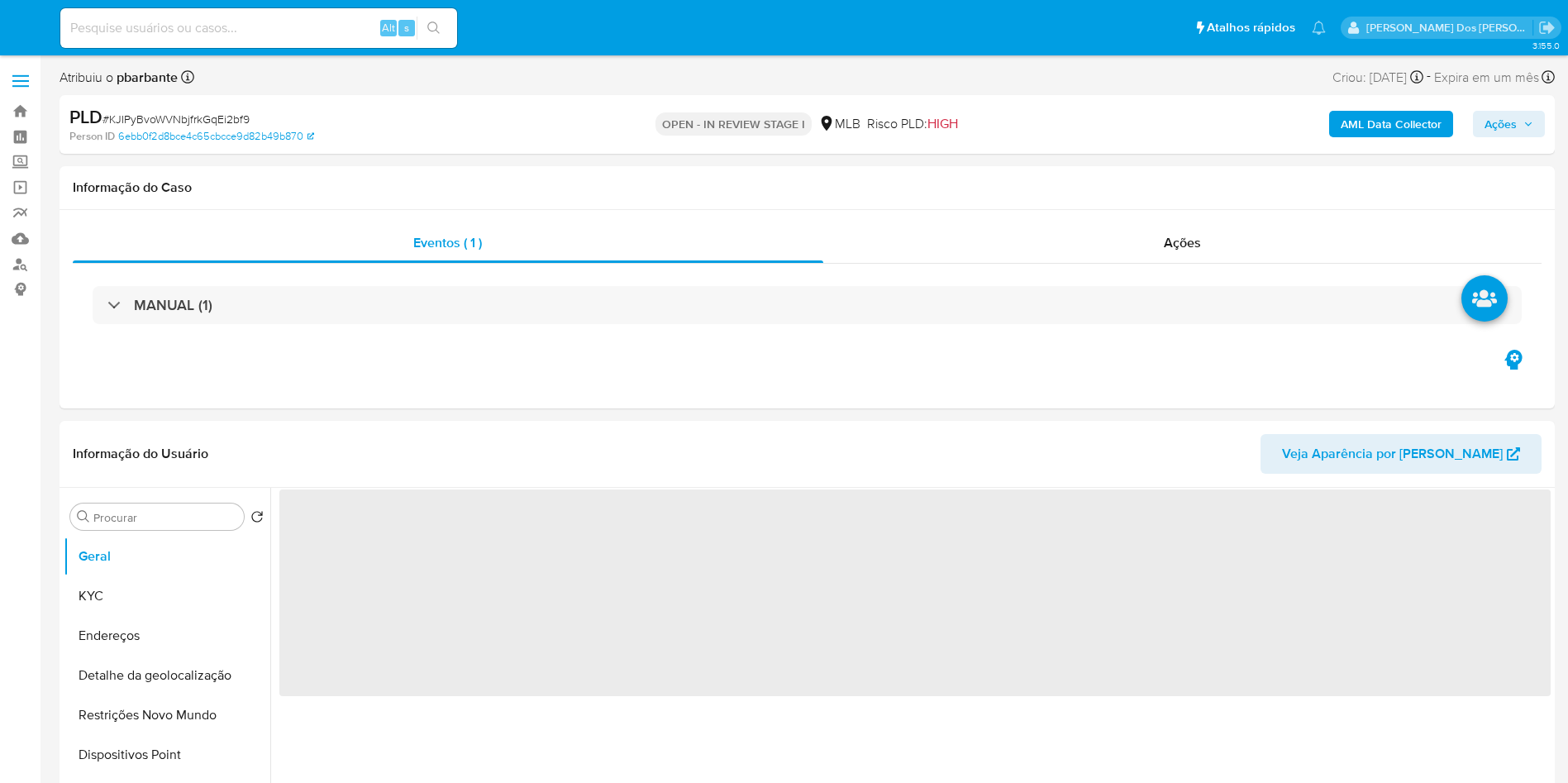
select select "10"
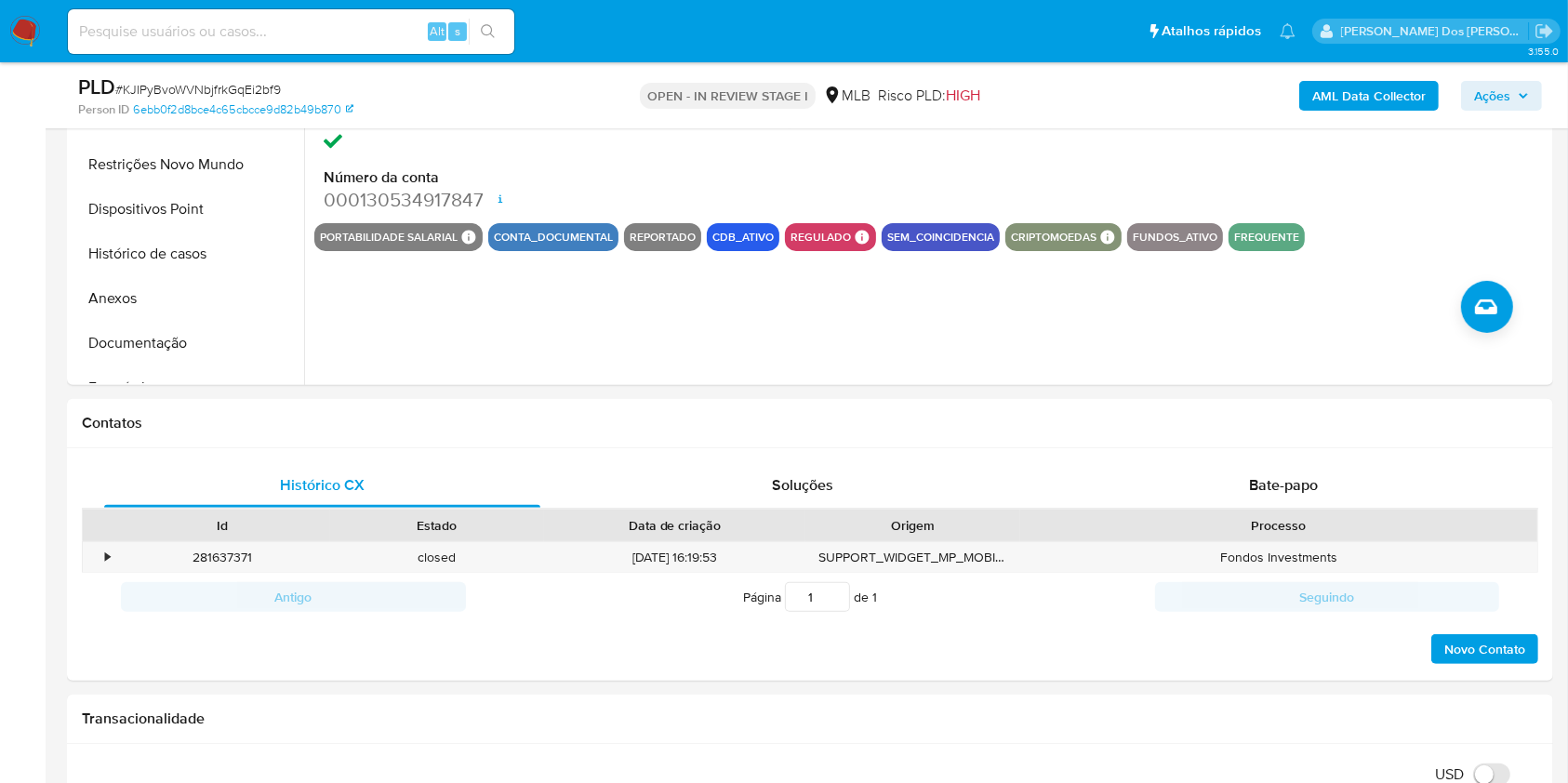
scroll to position [579, 0]
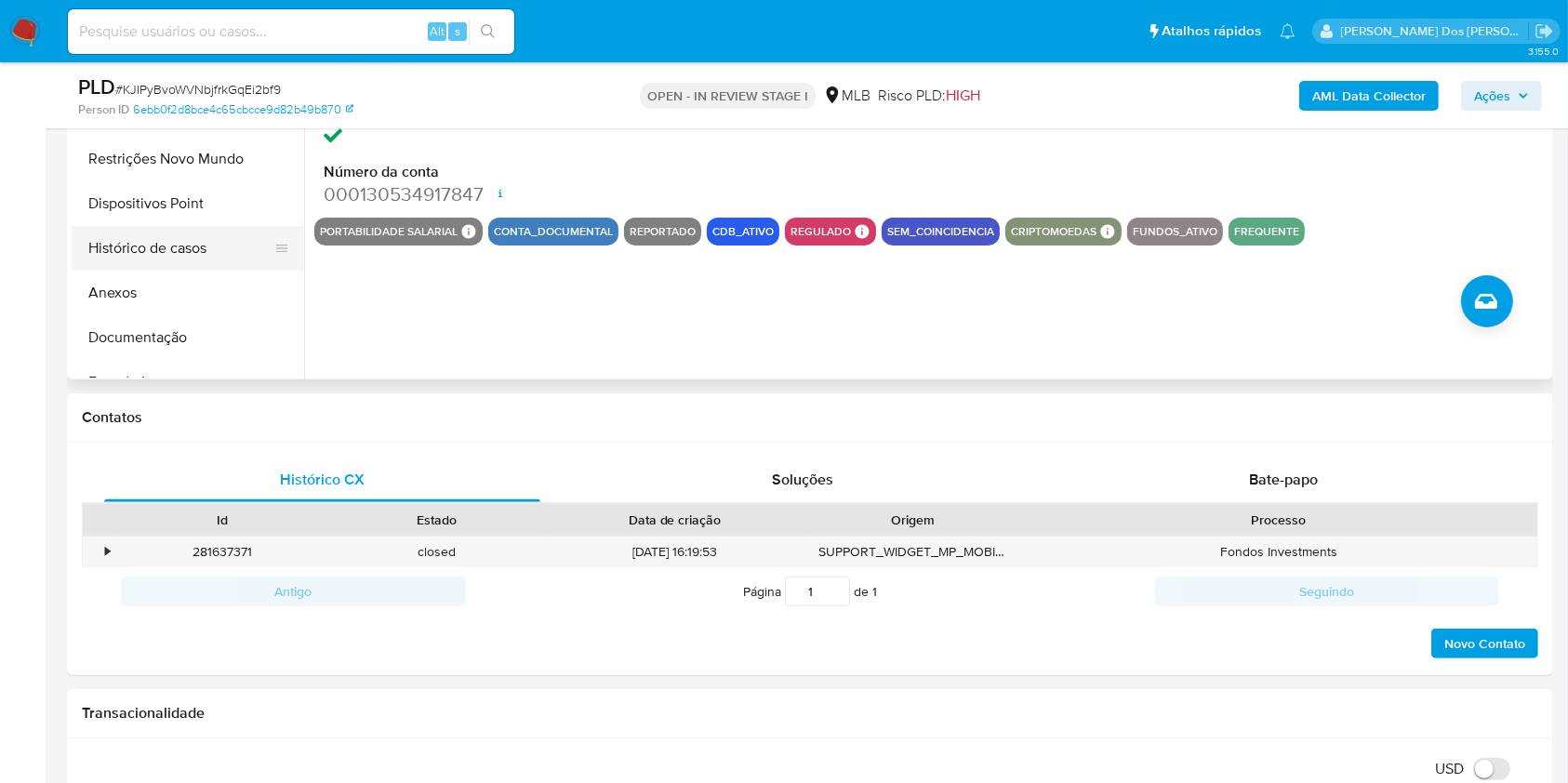
click at [177, 262] on button "Histórico de casos" at bounding box center [180, 249] width 217 height 45
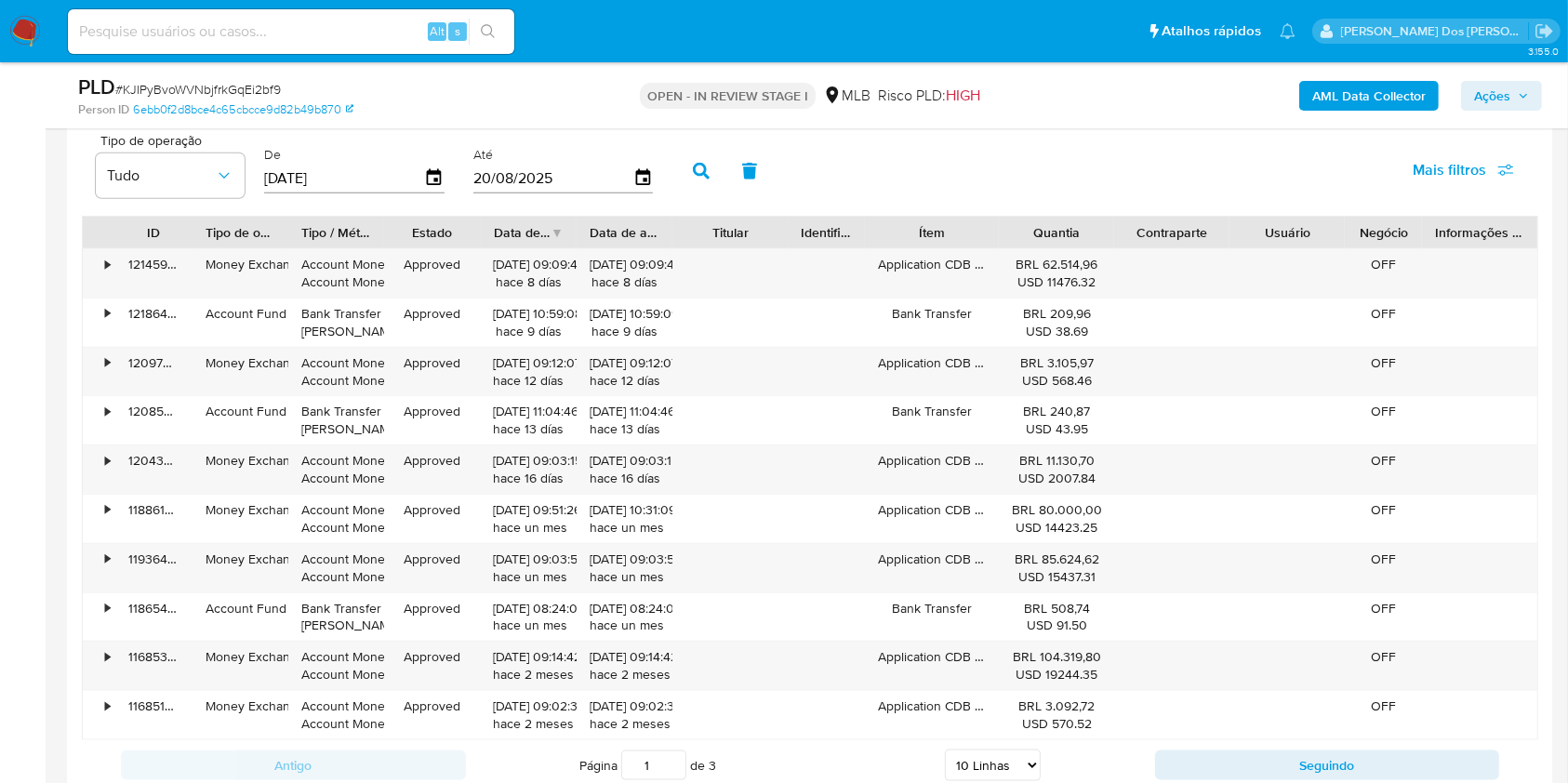
scroll to position [2004, 0]
click at [902, 592] on div "• 121459141027 Money Exchange Account Money Account Money Approved 12/08/2025 0…" at bounding box center [810, 497] width 1456 height 492
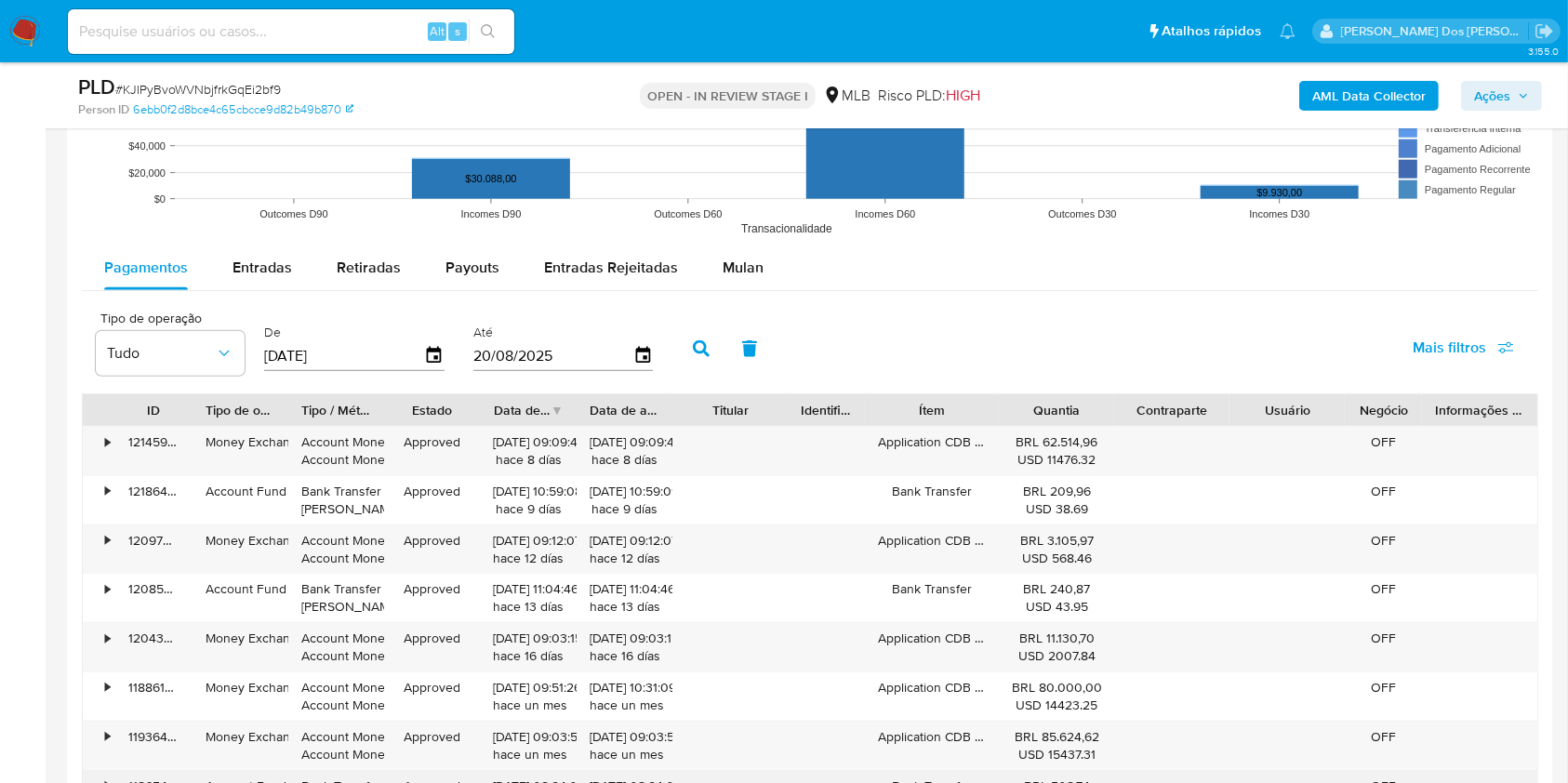
scroll to position [1827, 0]
click at [749, 279] on span "Mulan" at bounding box center [743, 268] width 41 height 22
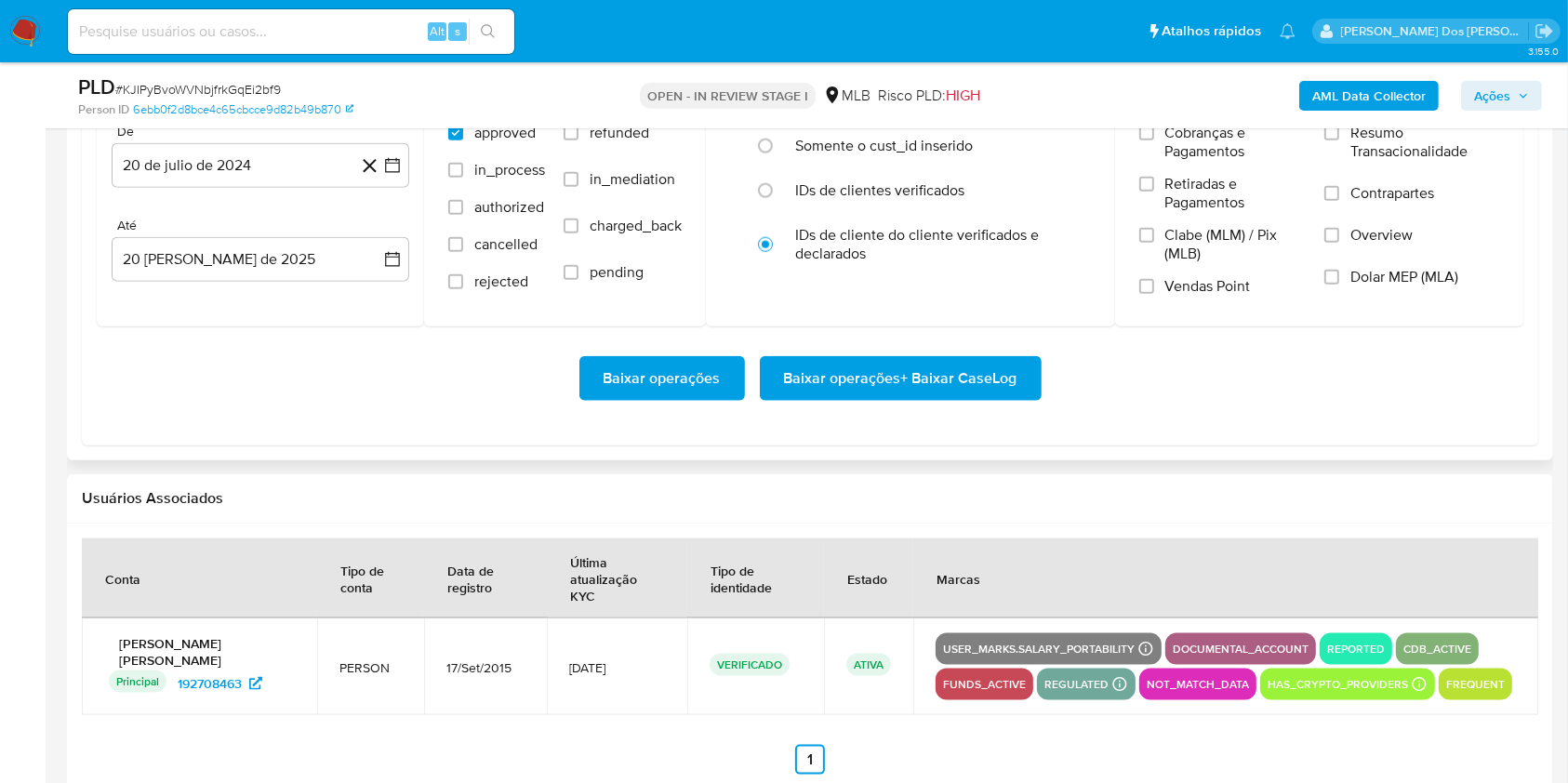
scroll to position [2115, 0]
click at [410, 193] on div "De 20 de [PERSON_NAME] de 2024 [DATE] Até 20 [PERSON_NAME] de 2025 [DATE]" at bounding box center [260, 216] width 328 height 217
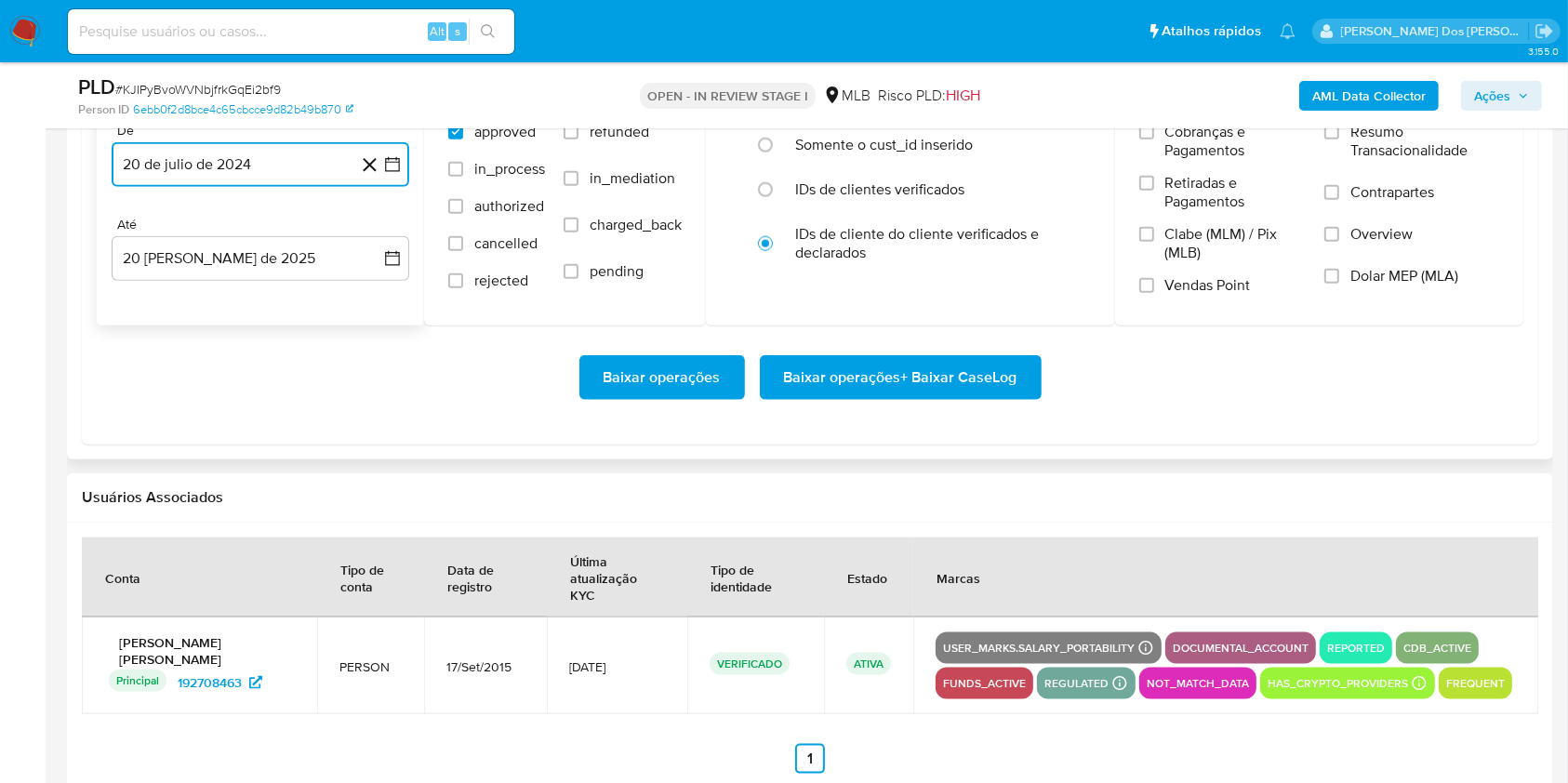
click at [388, 187] on button "20 de julio de 2024" at bounding box center [260, 164] width 297 height 45
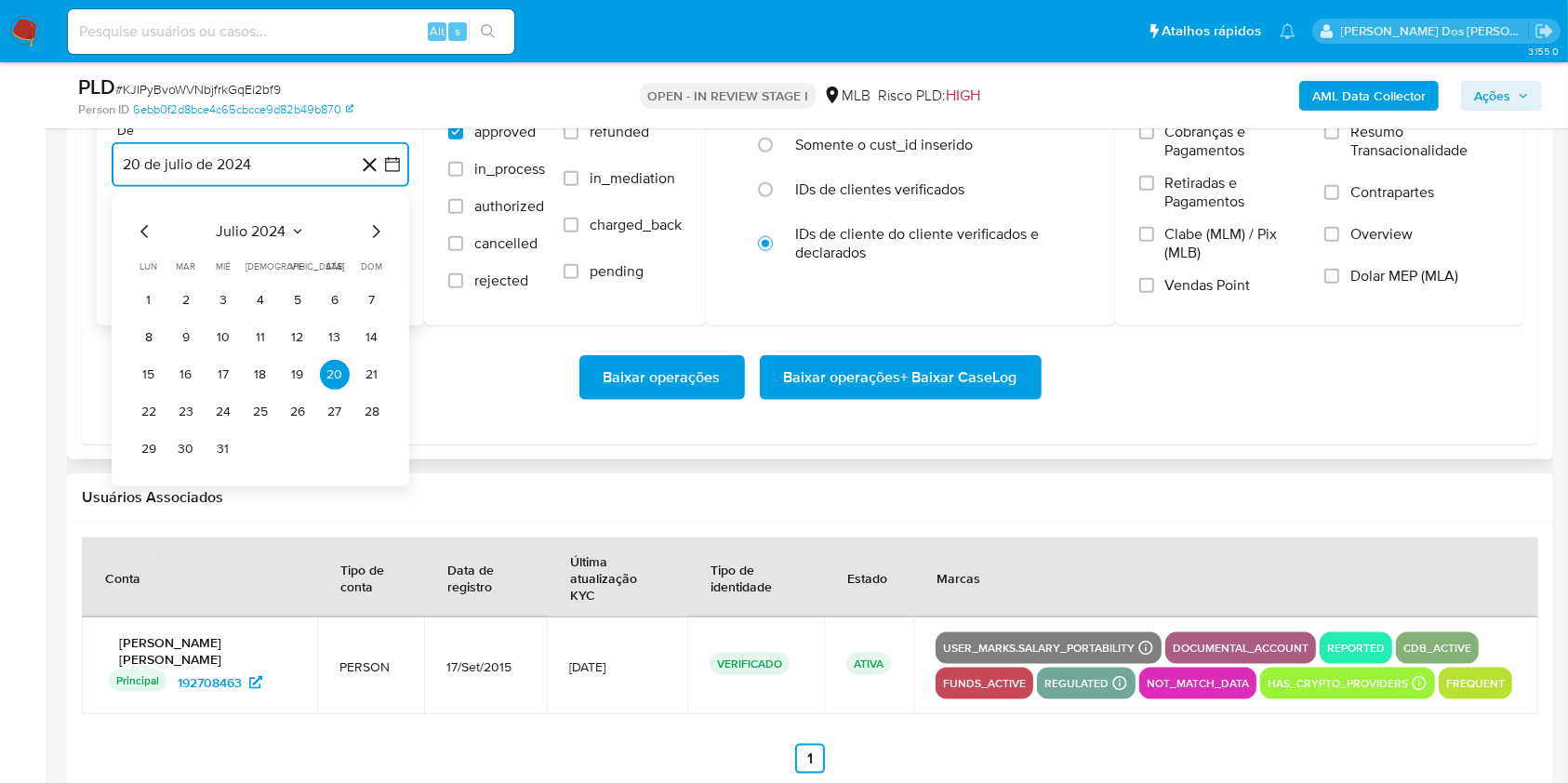
click at [370, 243] on icon "Mes siguiente" at bounding box center [376, 231] width 22 height 23
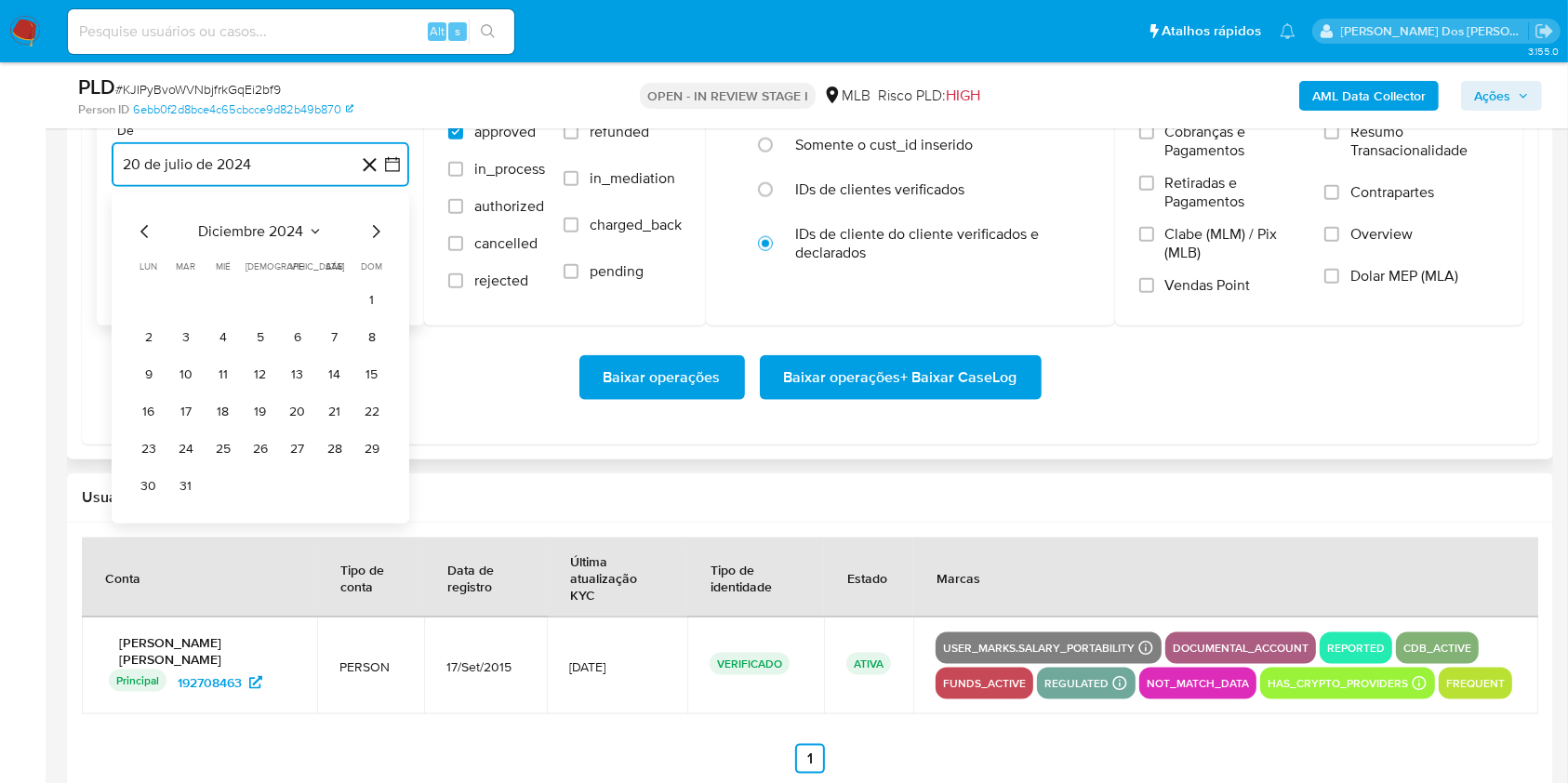
click at [370, 243] on icon "Mes siguiente" at bounding box center [376, 231] width 22 height 23
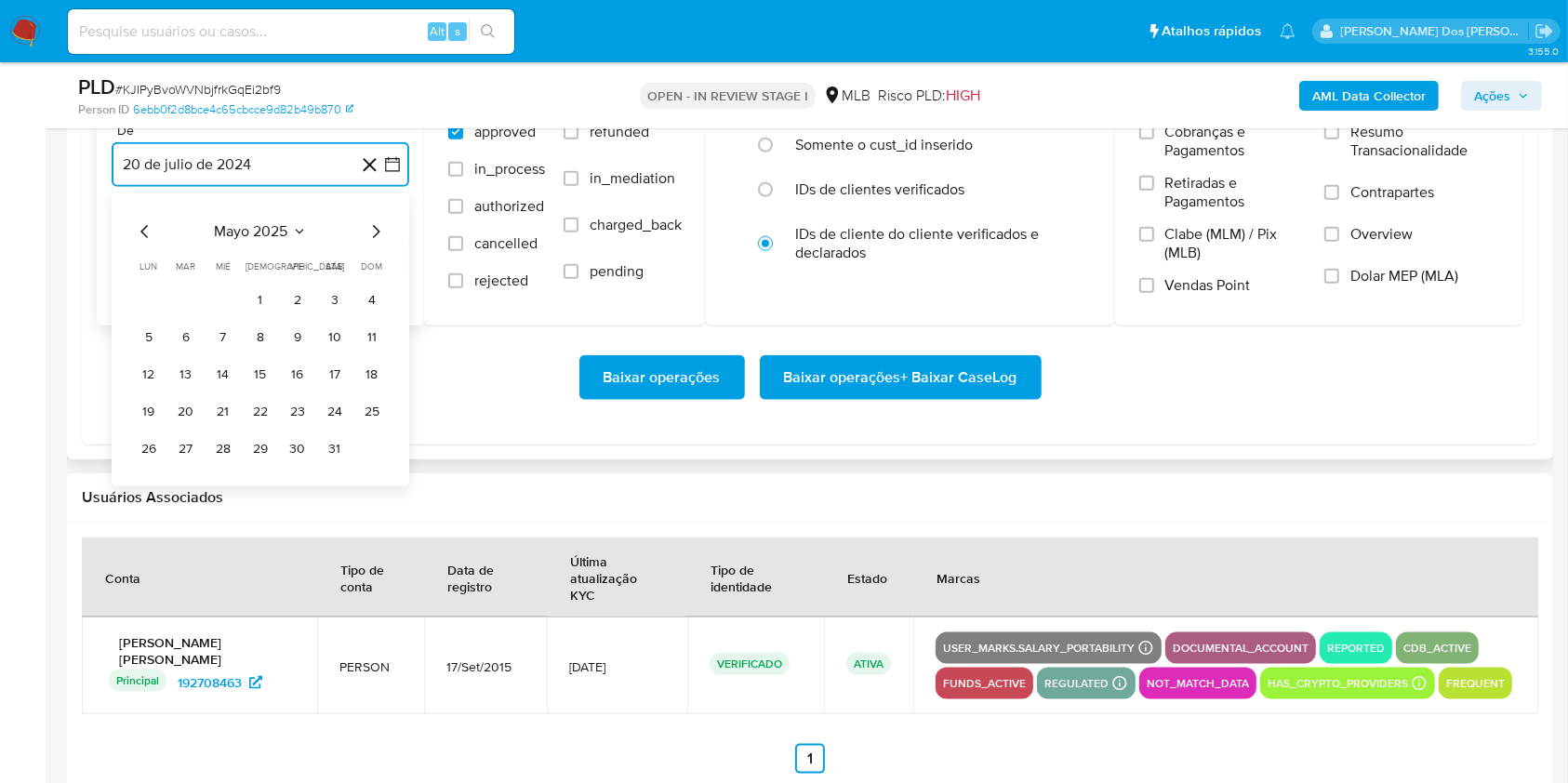
click at [370, 243] on icon "Mes siguiente" at bounding box center [376, 231] width 22 height 23
click at [199, 315] on td "1" at bounding box center [186, 300] width 29 height 29
click at [194, 315] on button "1" at bounding box center [186, 300] width 29 height 29
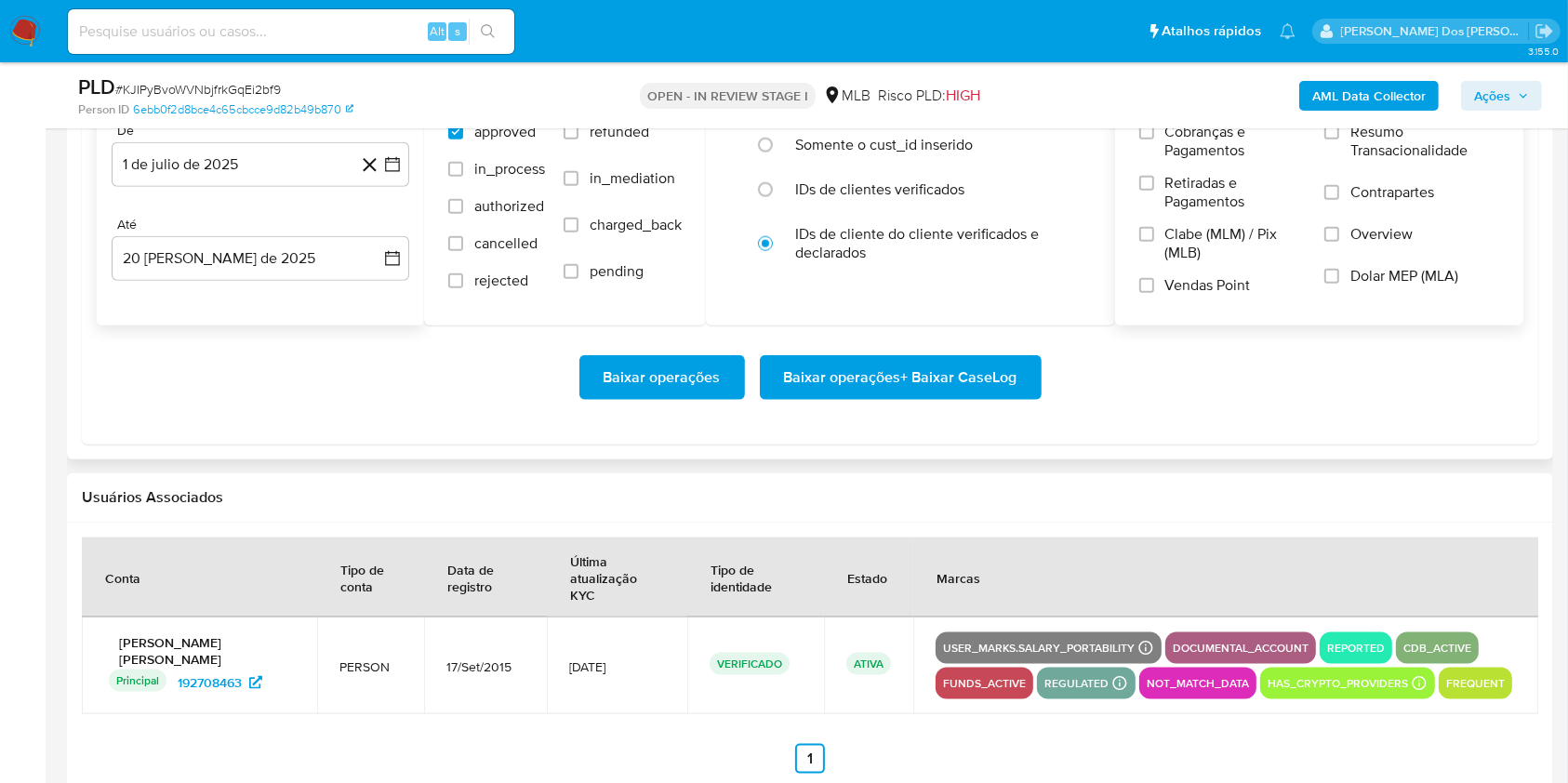
click at [1398, 183] on label "Resumo Transacionalidade" at bounding box center [1411, 153] width 175 height 61
click at [1339, 140] on input "Resumo Transacionalidade" at bounding box center [1331, 131] width 15 height 15
click at [949, 398] on span "Baixar operações + Baixar CaseLog" at bounding box center [900, 378] width 234 height 41
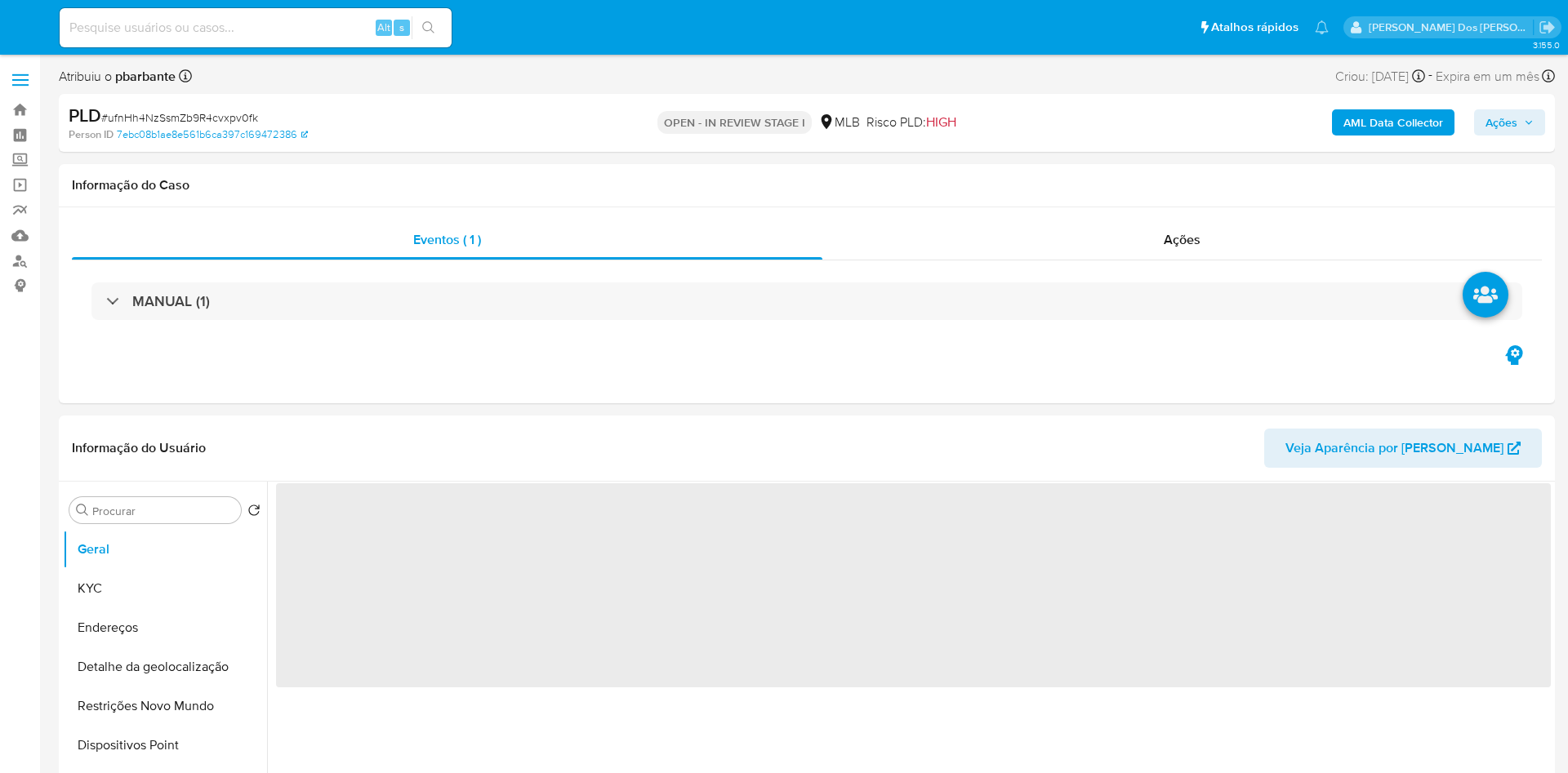
select select "10"
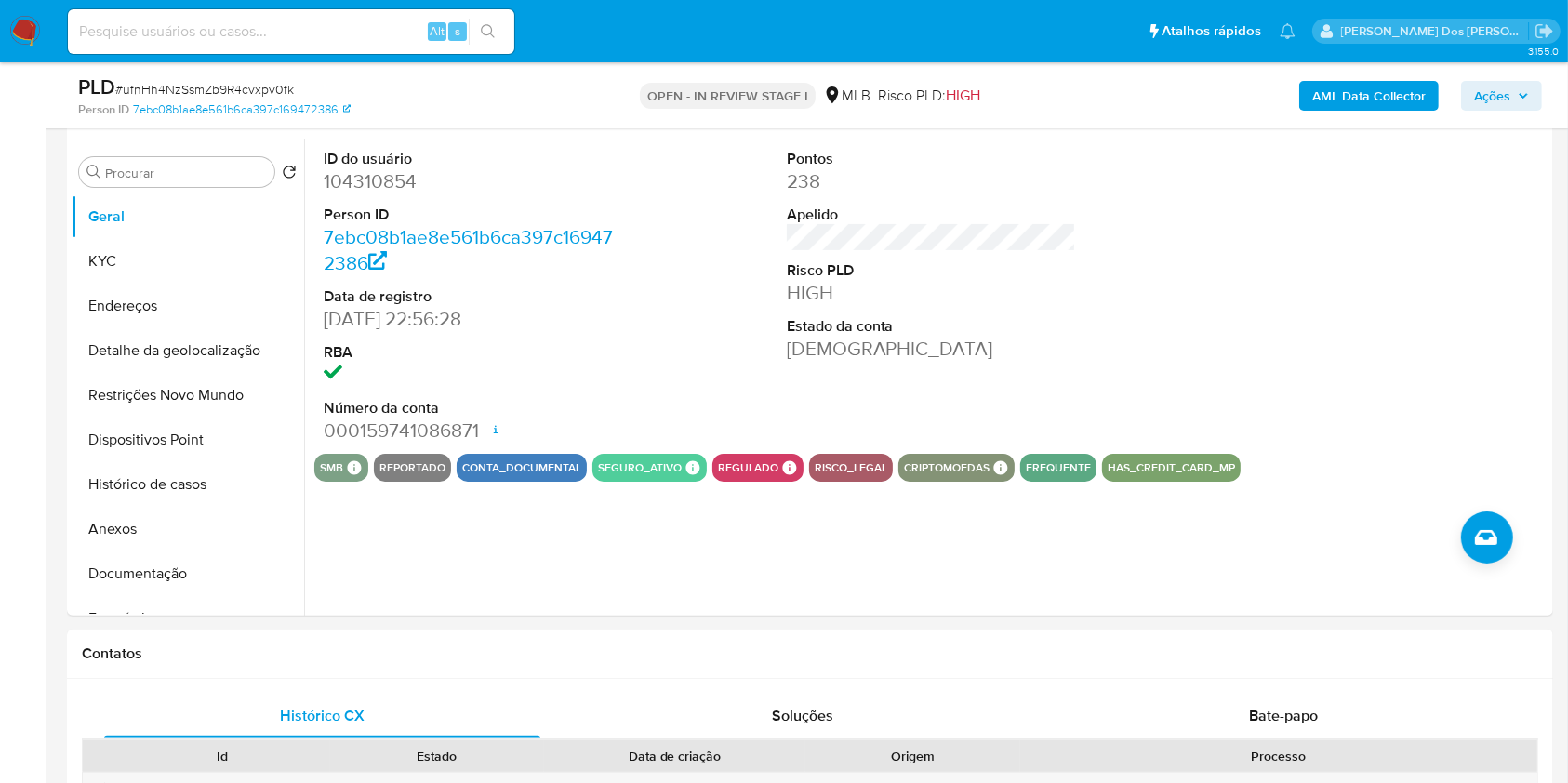
scroll to position [350, 0]
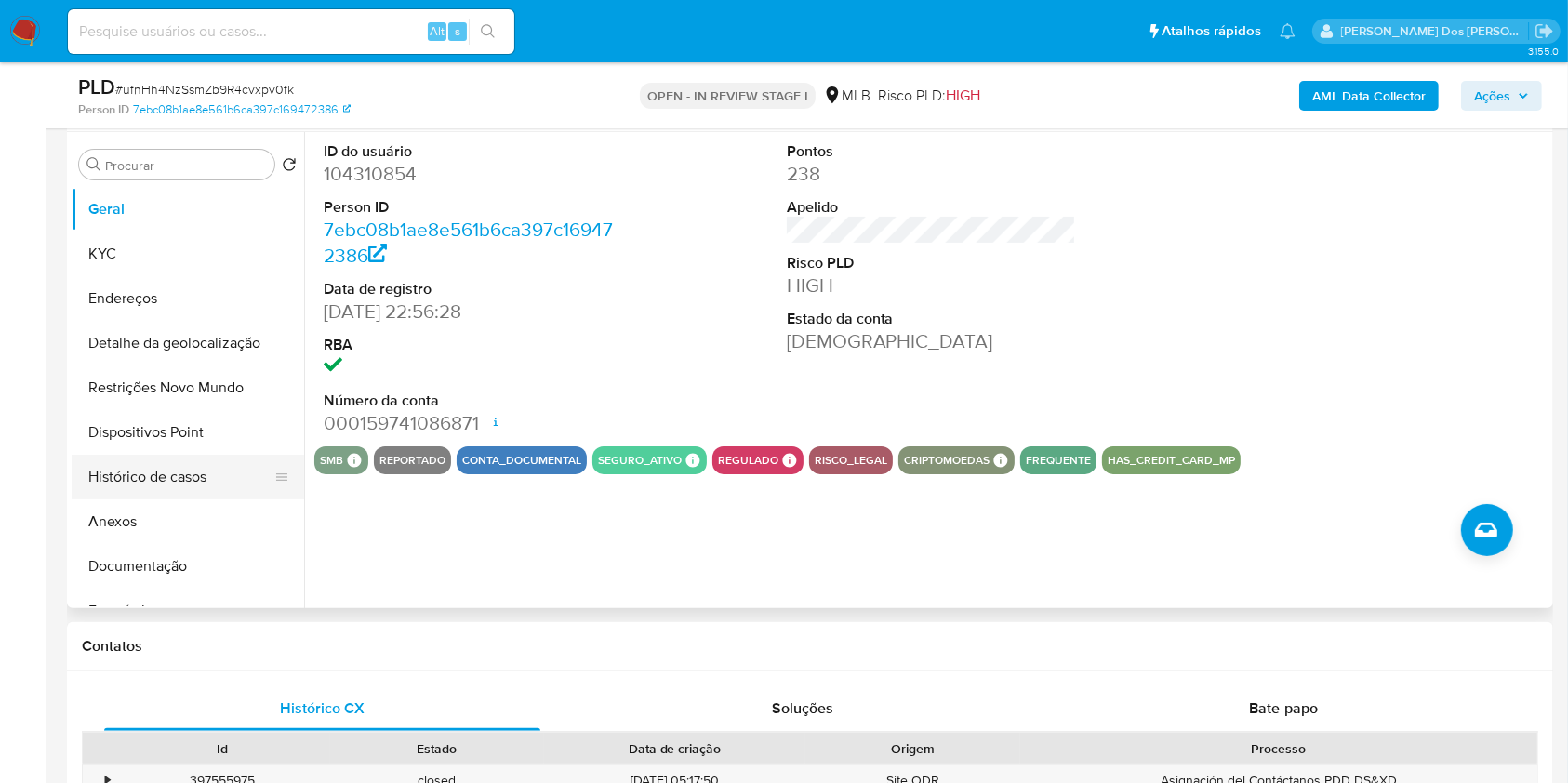
click at [148, 499] on button "Histórico de casos" at bounding box center [180, 478] width 217 height 45
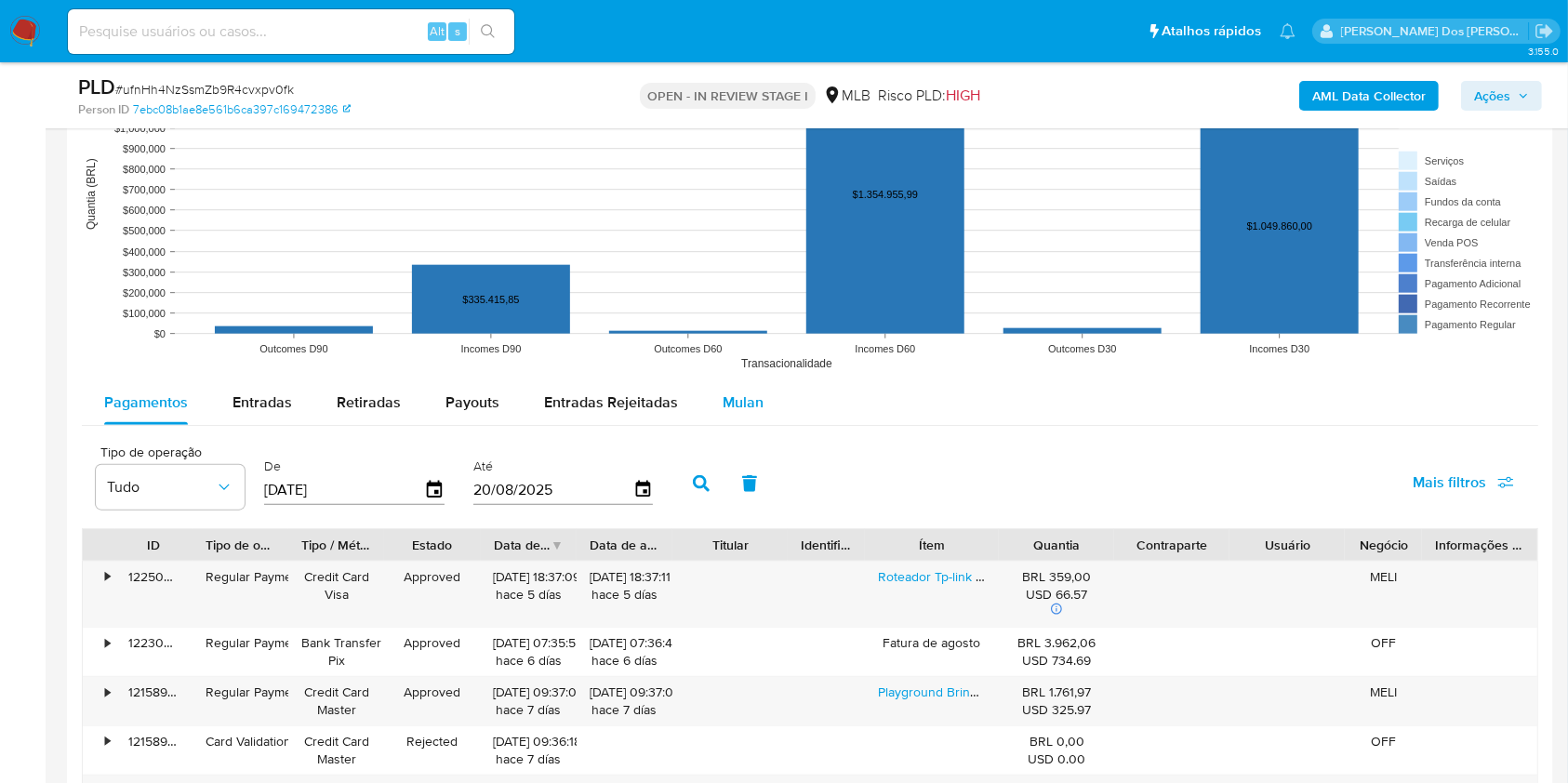
click at [746, 416] on div "Mulan" at bounding box center [743, 403] width 41 height 45
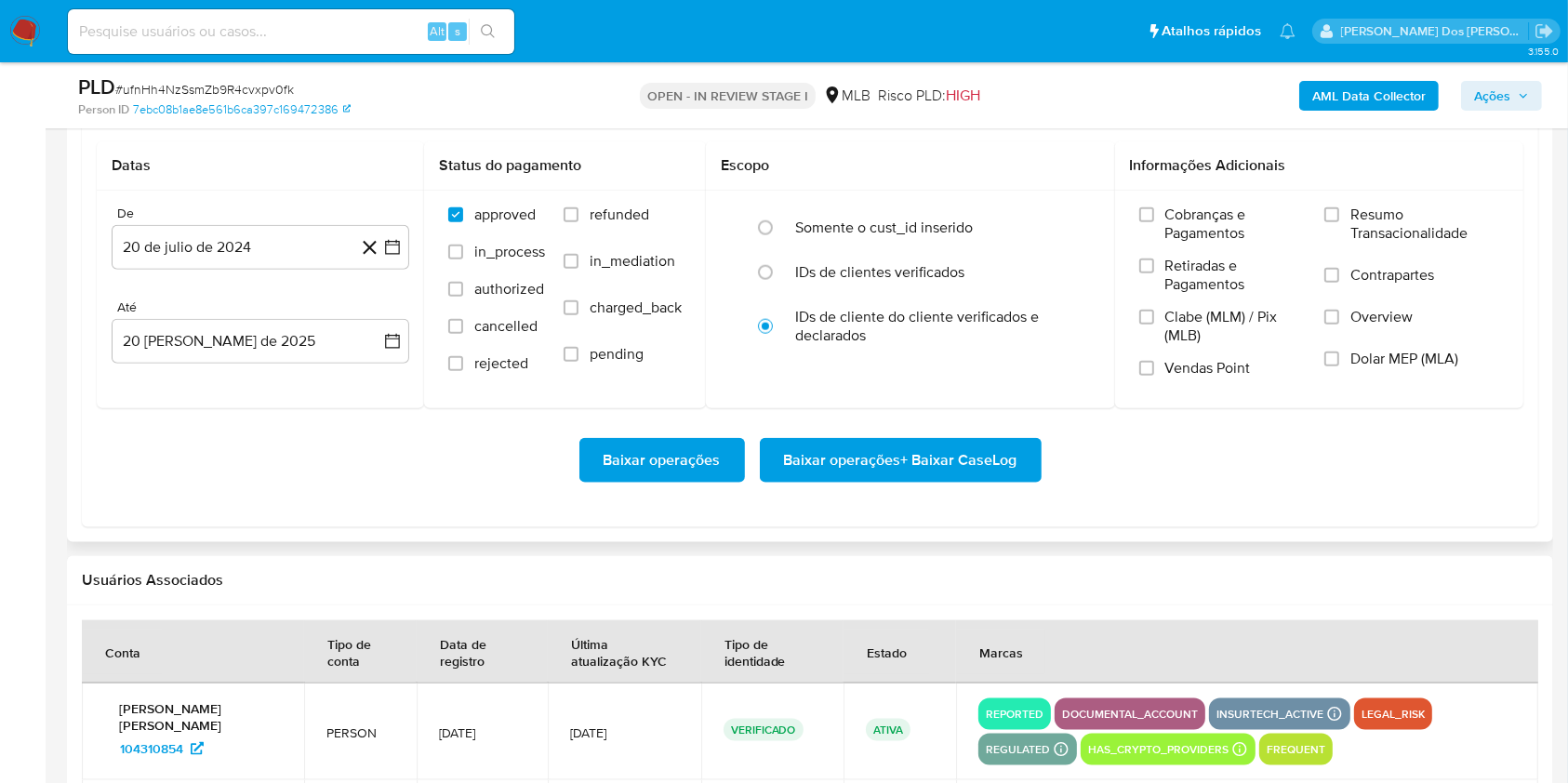
scroll to position [2157, 0]
click at [411, 271] on div "De 20 de [PERSON_NAME] de 2024 [DATE] Até 20 [PERSON_NAME] de 2025 [DATE]" at bounding box center [260, 300] width 328 height 217
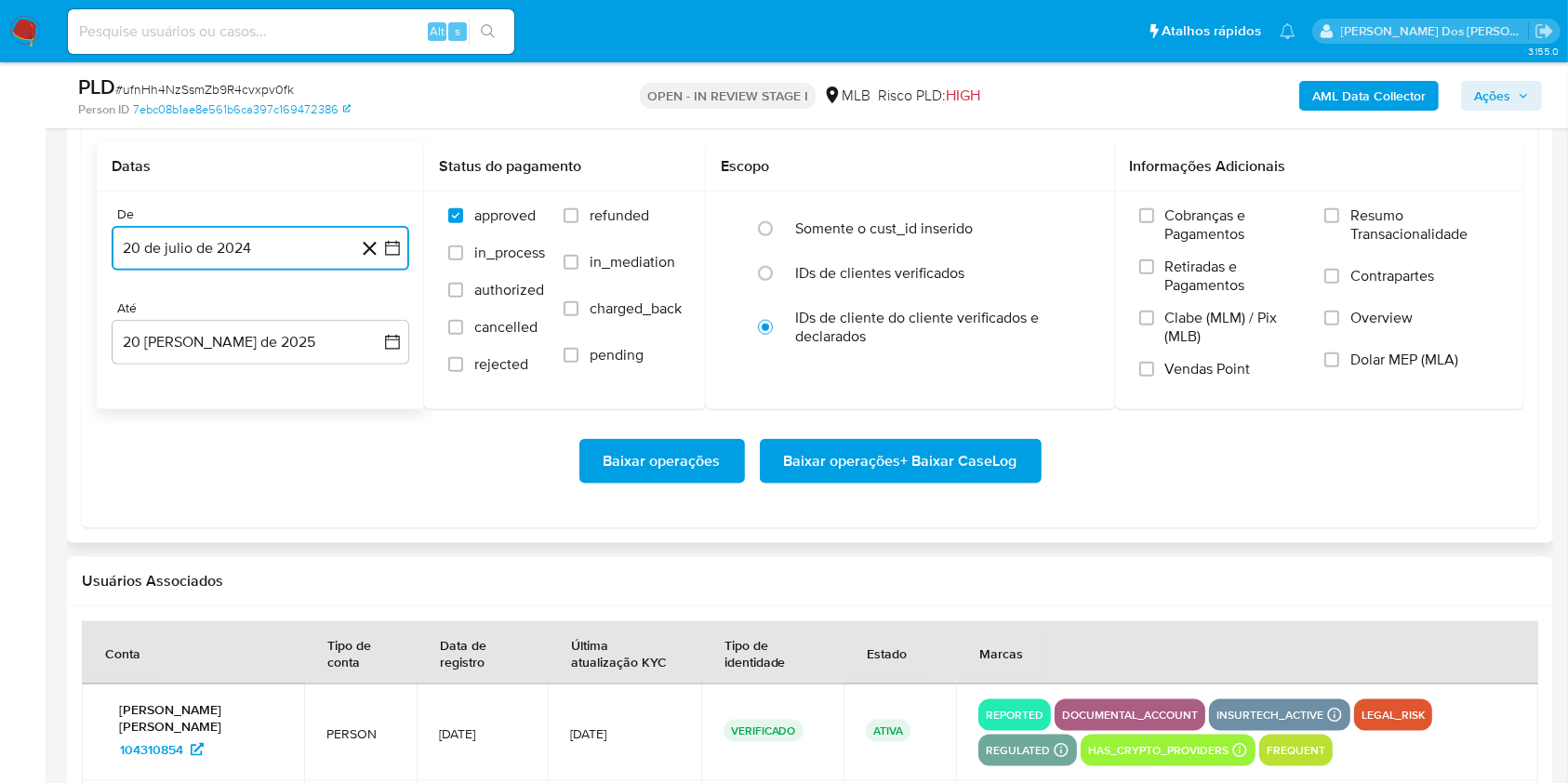
click at [403, 271] on button "20 de julio de 2024" at bounding box center [260, 249] width 297 height 45
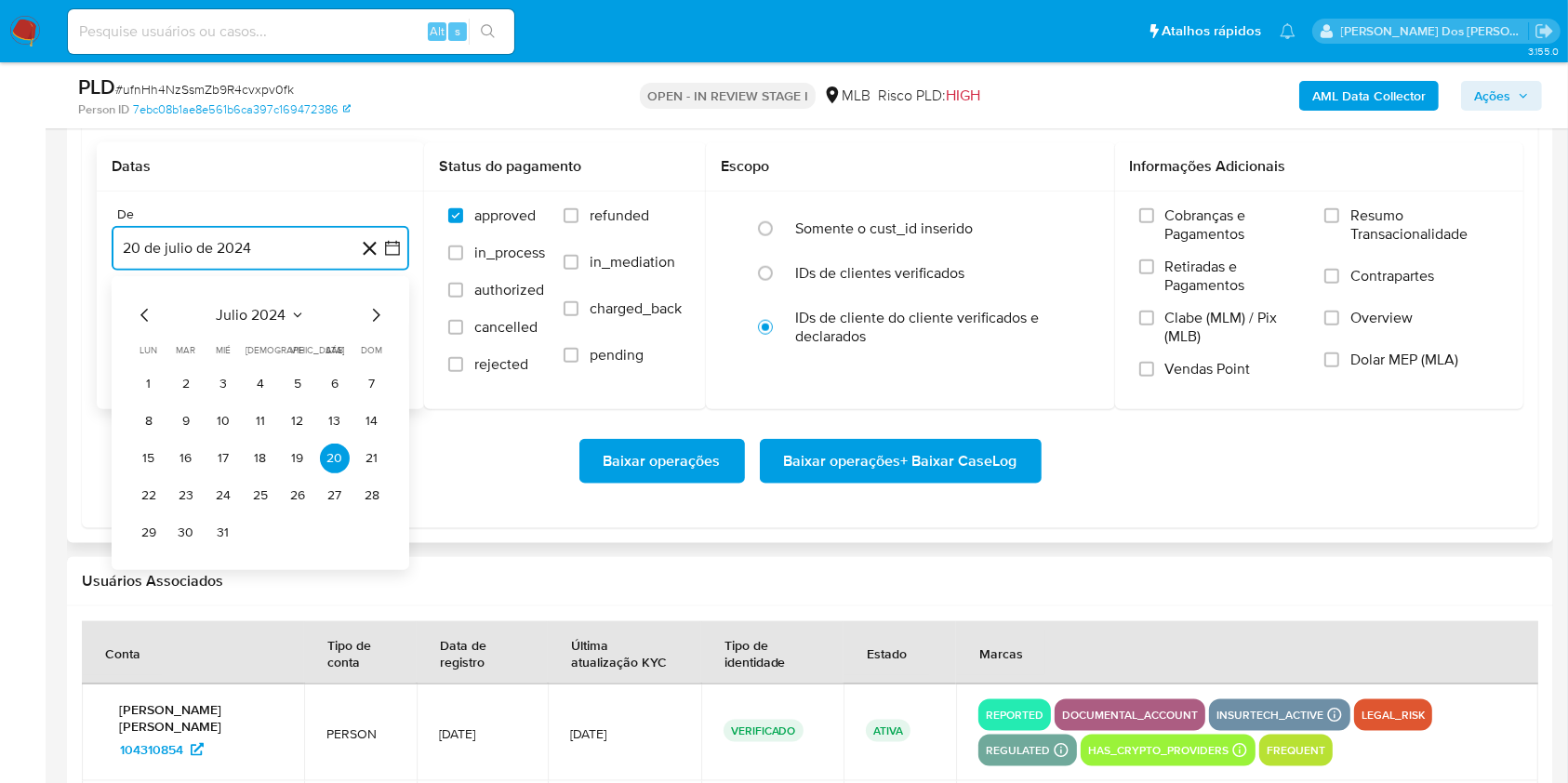
click at [377, 322] on icon "Mes siguiente" at bounding box center [377, 315] width 8 height 13
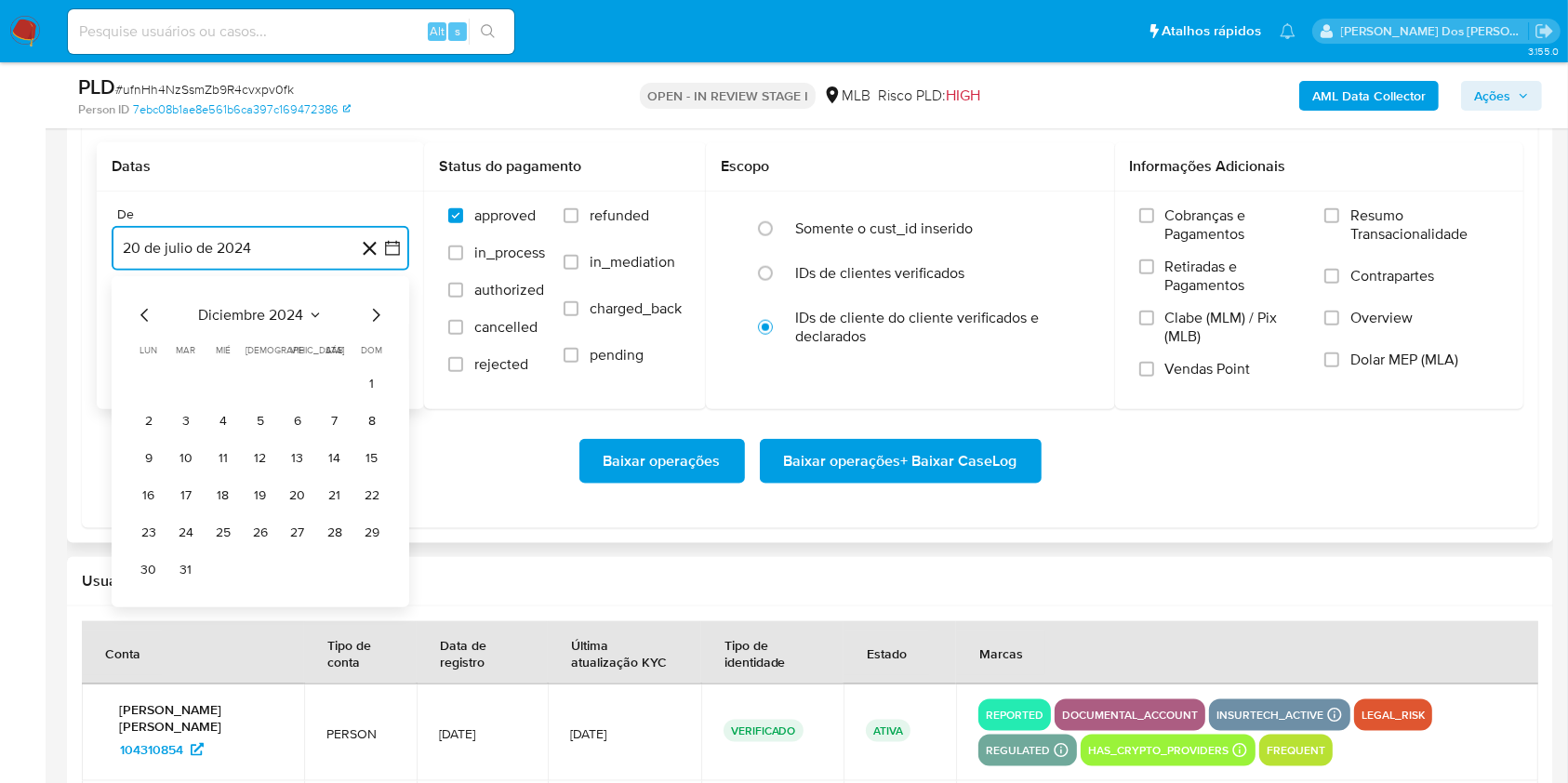
click at [379, 327] on icon "Mes siguiente" at bounding box center [376, 315] width 22 height 23
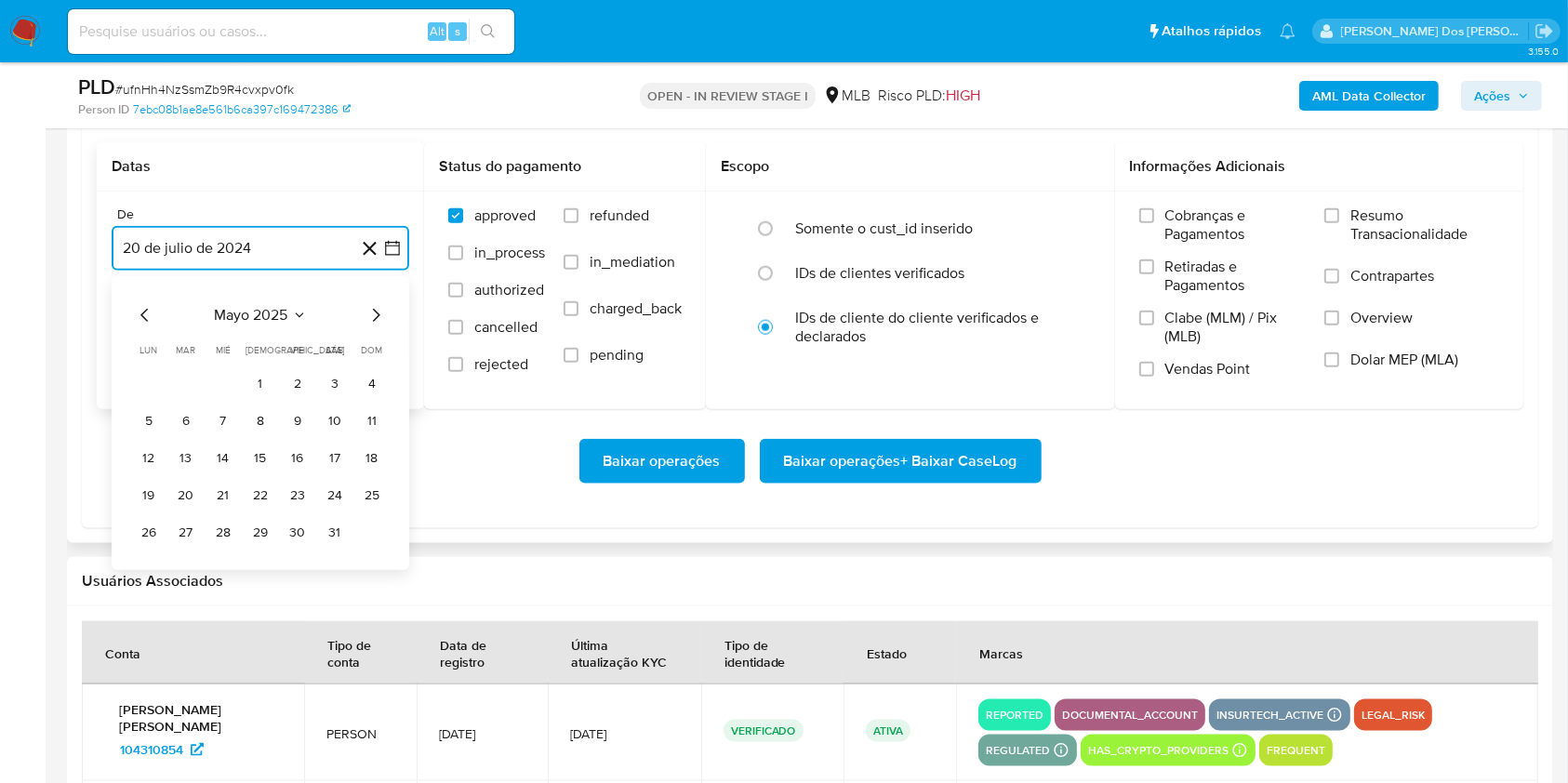
click at [379, 327] on icon "Mes siguiente" at bounding box center [376, 315] width 22 height 23
click at [197, 399] on button "1" at bounding box center [186, 384] width 29 height 29
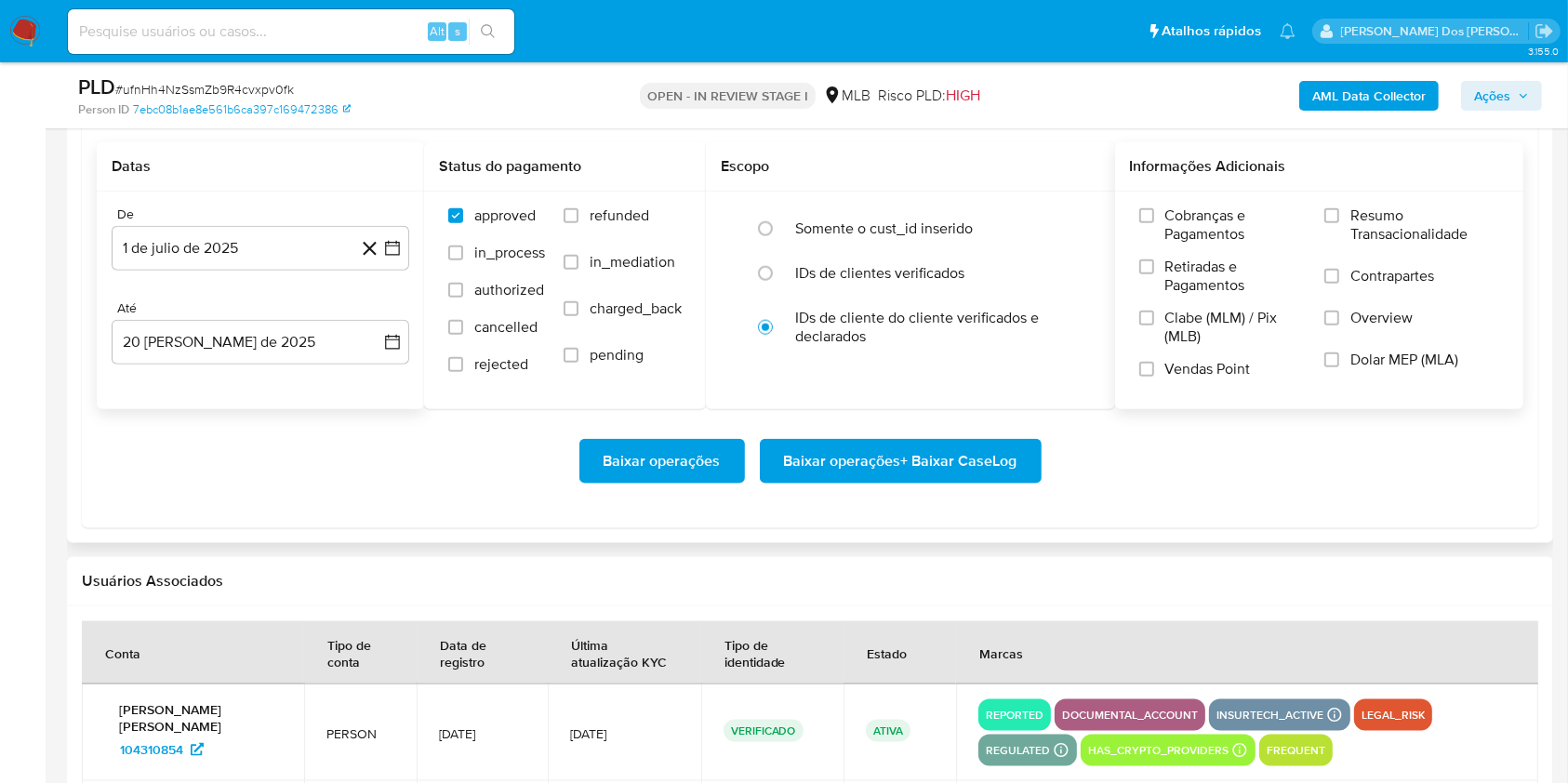
click at [1378, 244] on span "Resumo Transacionalidade" at bounding box center [1424, 225] width 149 height 37
click at [1339, 223] on input "Resumo Transacionalidade" at bounding box center [1331, 215] width 15 height 15
click at [927, 482] on span "Baixar operações + Baixar CaseLog" at bounding box center [900, 462] width 234 height 41
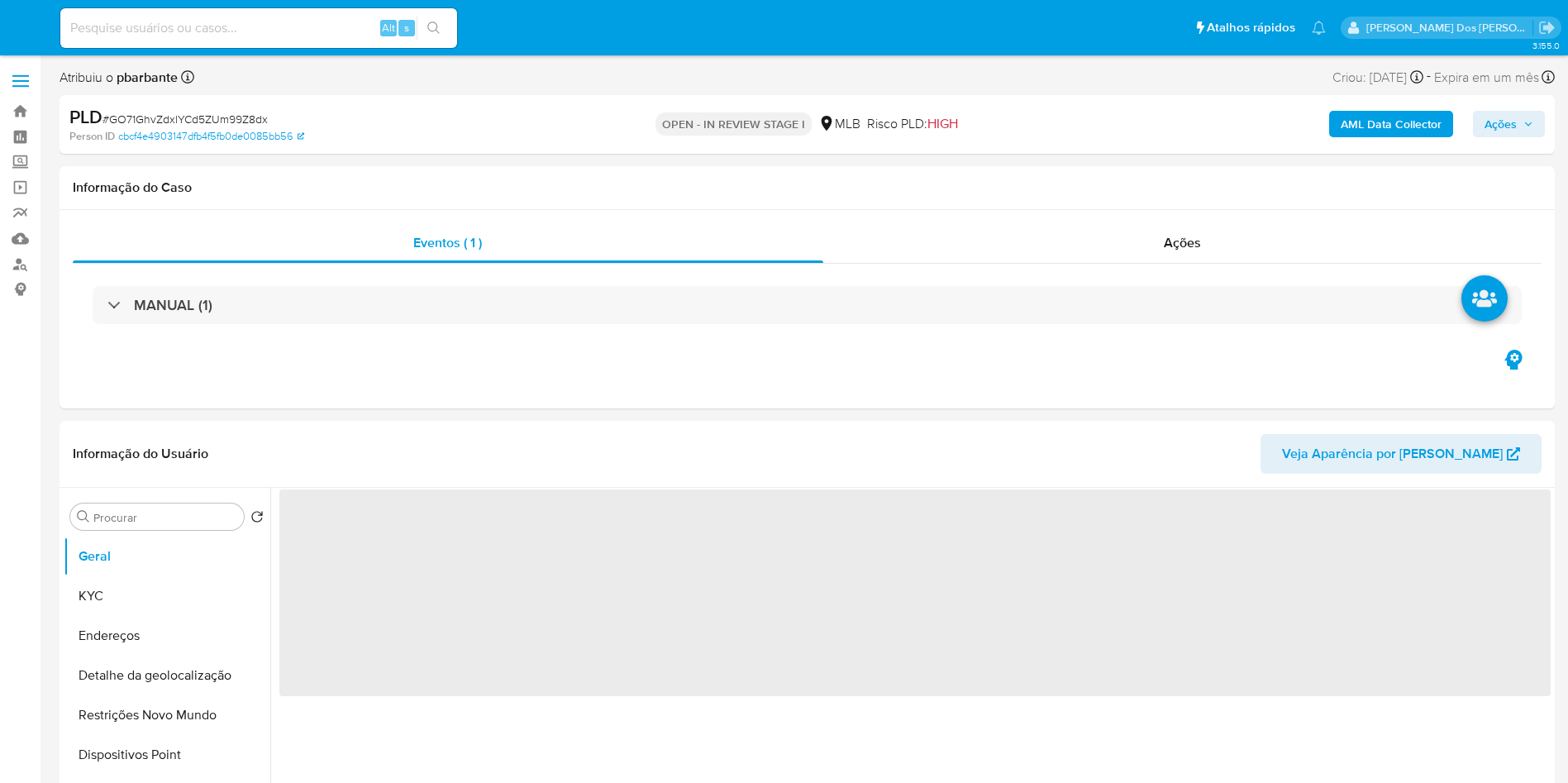
select select "10"
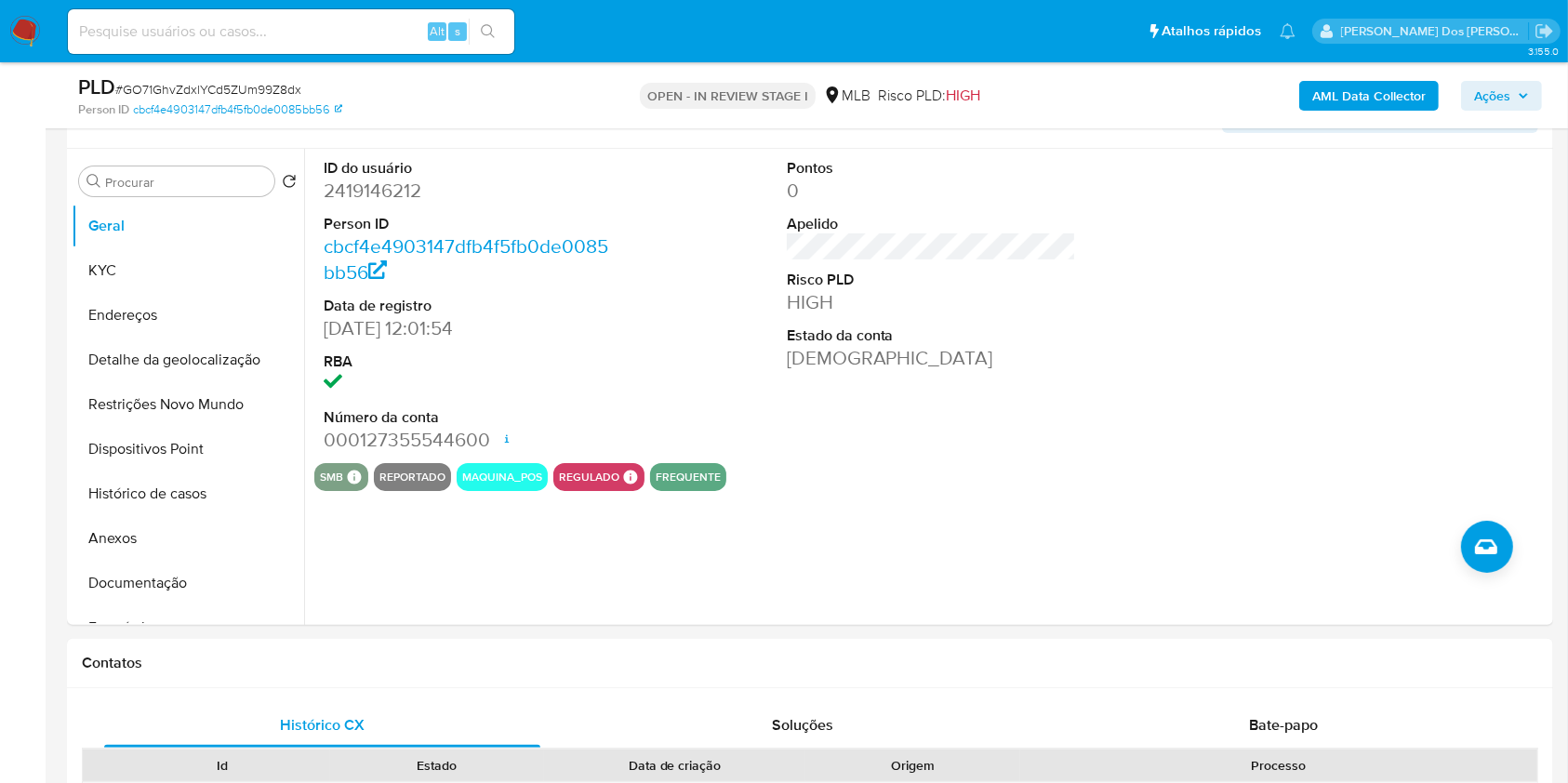
scroll to position [335, 0]
click at [194, 516] on button "Histórico de casos" at bounding box center [180, 493] width 217 height 45
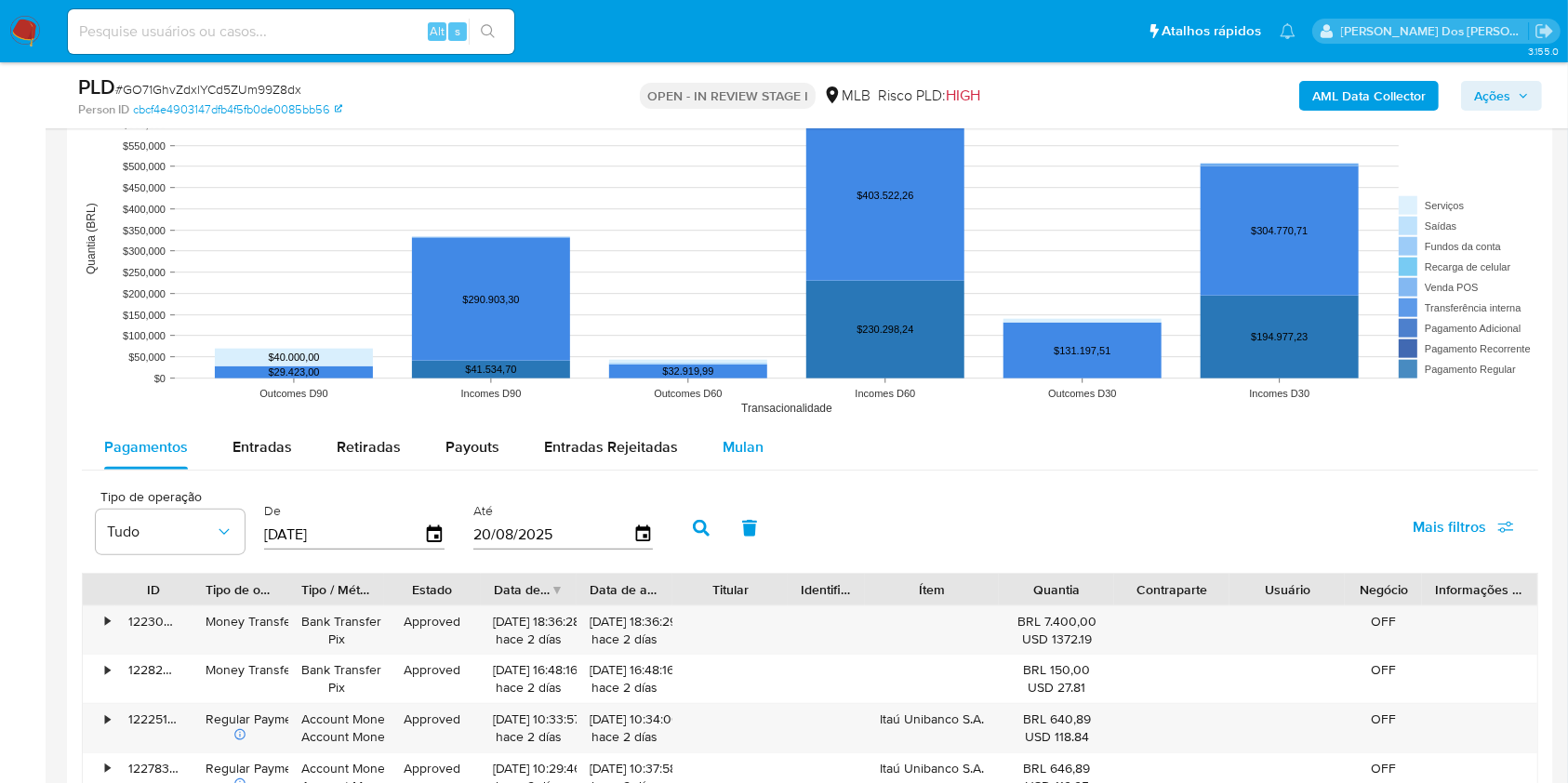
click at [725, 458] on span "Mulan" at bounding box center [743, 447] width 41 height 22
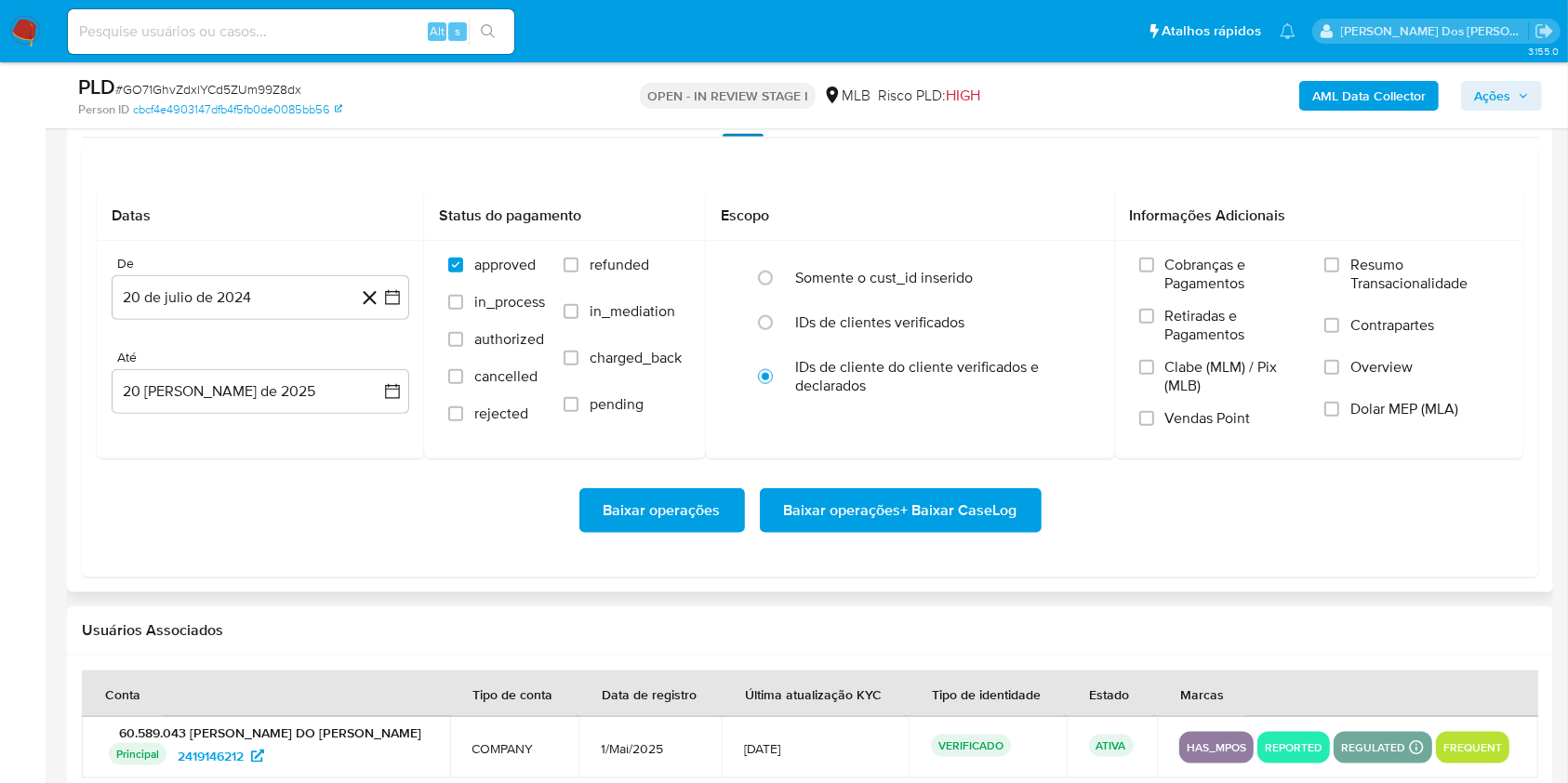
scroll to position [2114, 0]
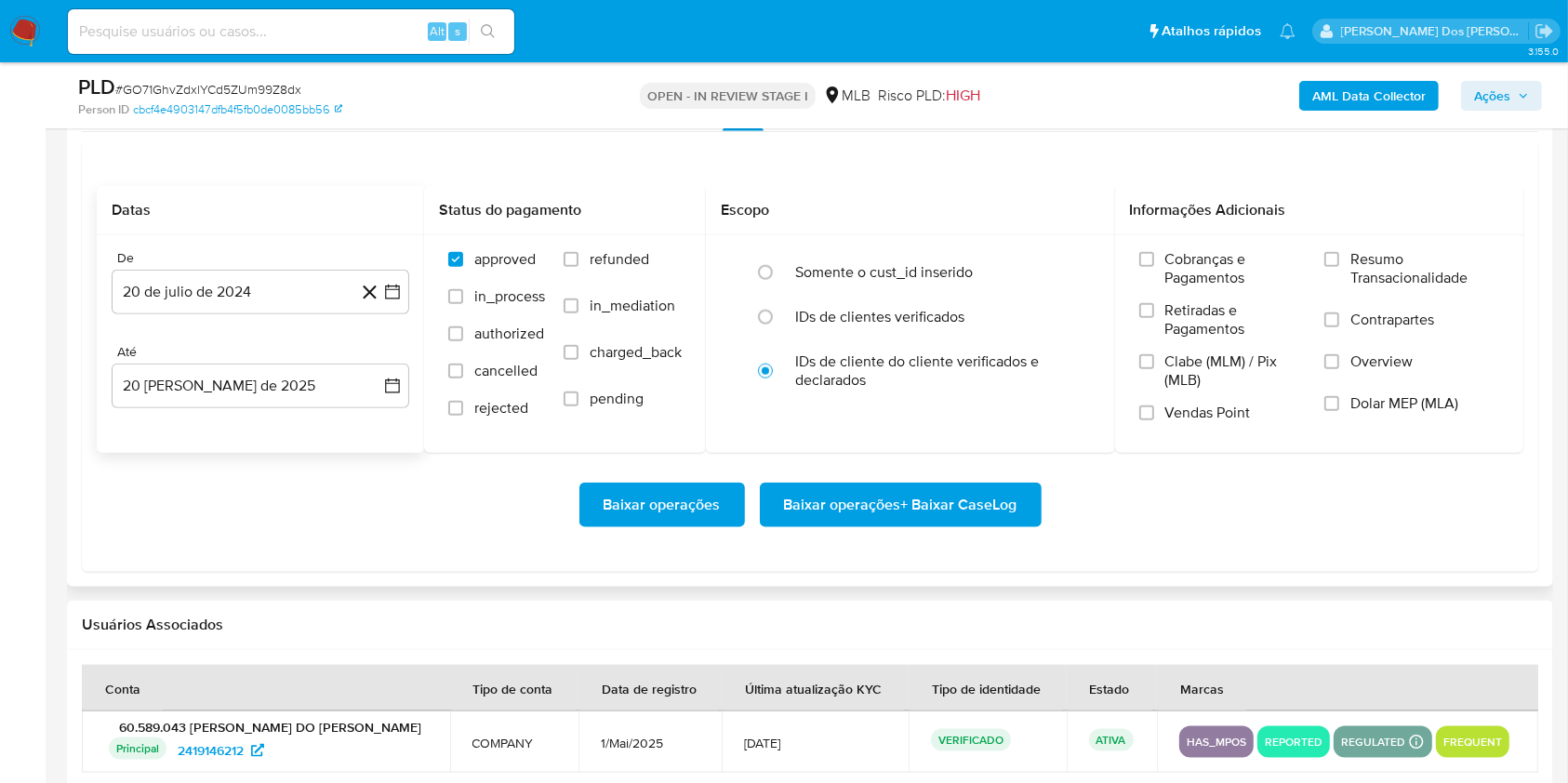
click at [420, 316] on div "De 20 de [PERSON_NAME] de 2024 [DATE] Até 20 [PERSON_NAME] de 2025 [DATE]" at bounding box center [260, 344] width 328 height 217
click at [405, 314] on button "20 de julio de 2024" at bounding box center [260, 293] width 297 height 45
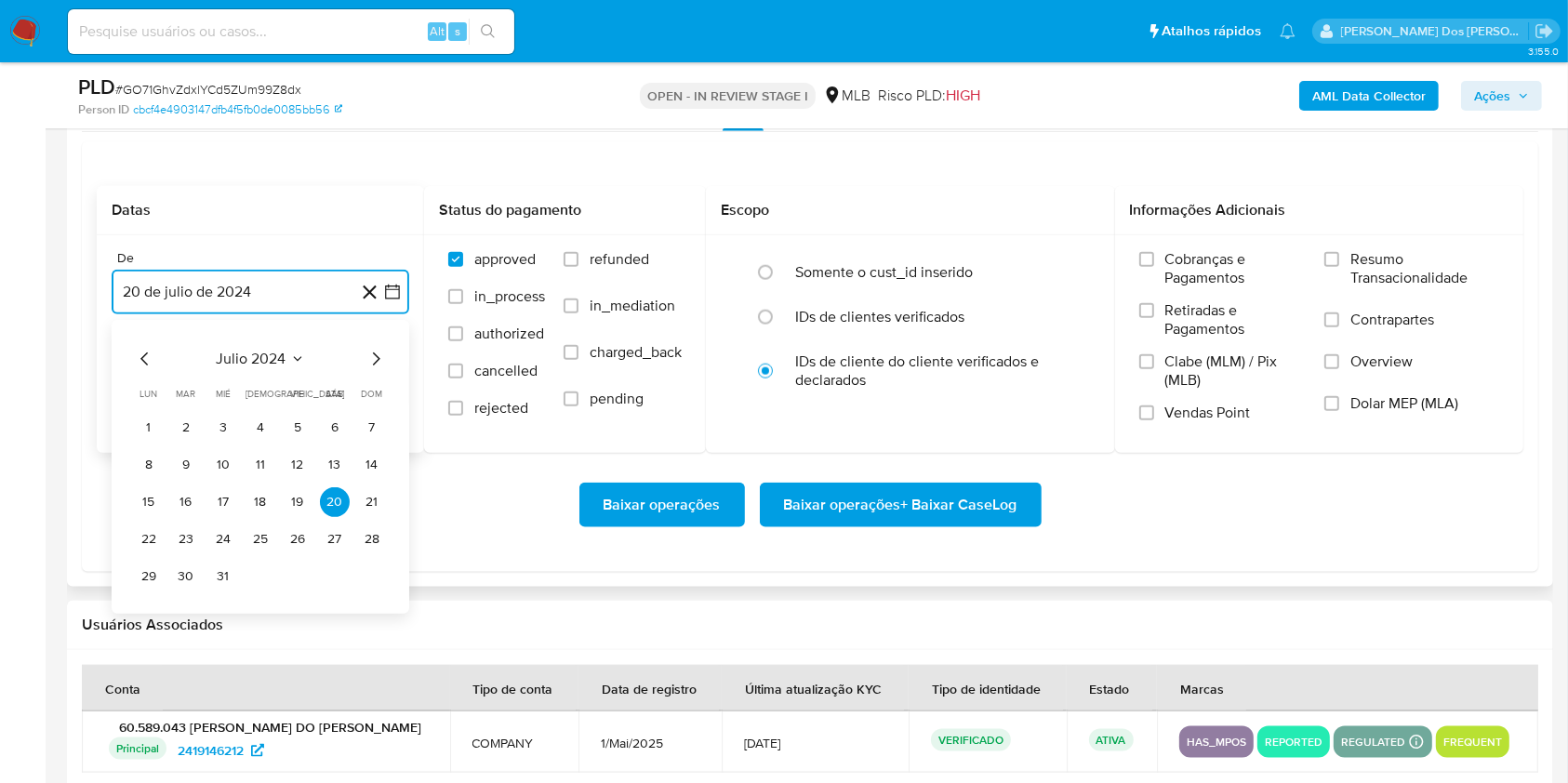
scroll to position [2260, 0]
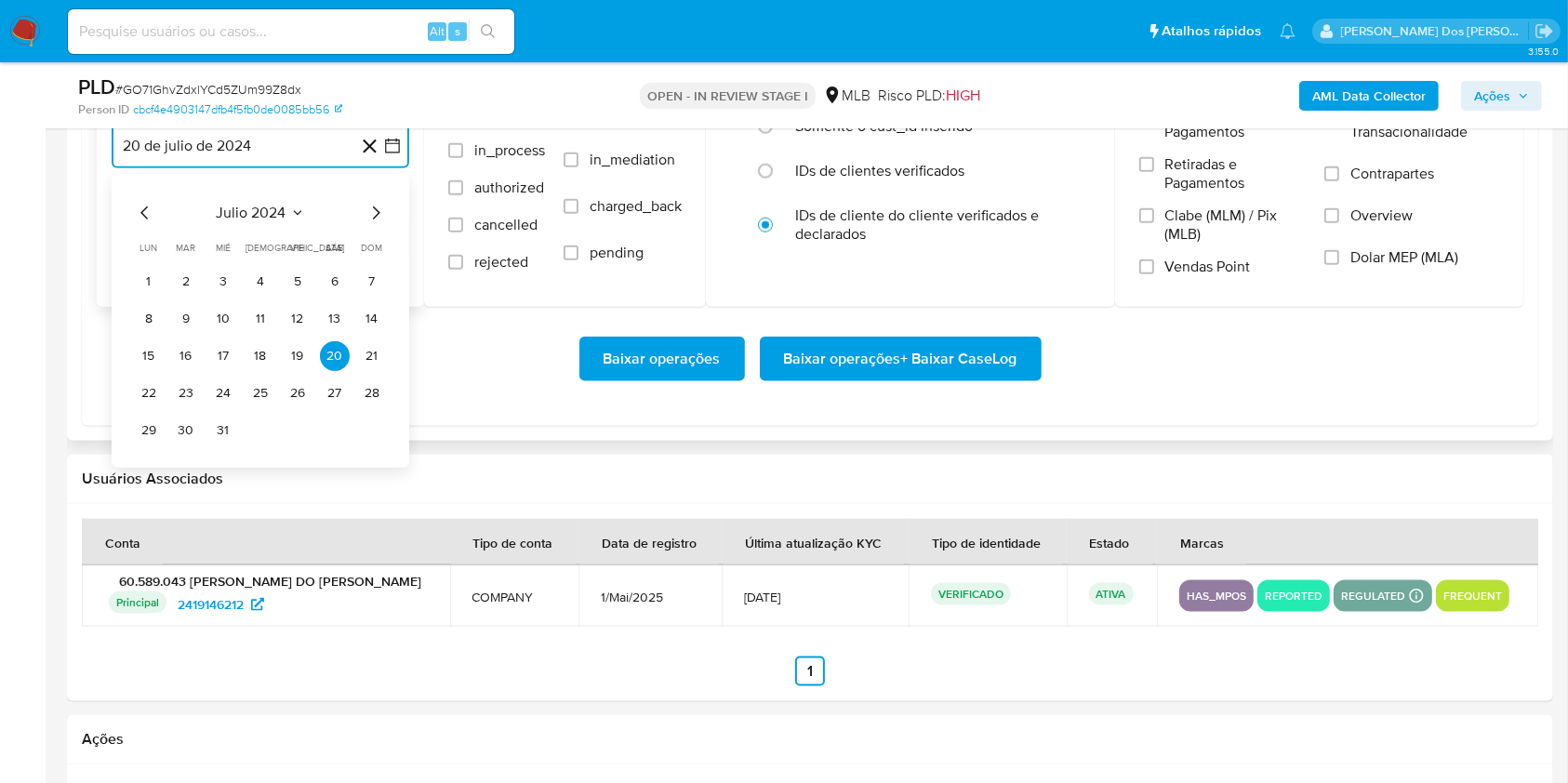
click at [378, 224] on icon "Mes siguiente" at bounding box center [376, 212] width 22 height 23
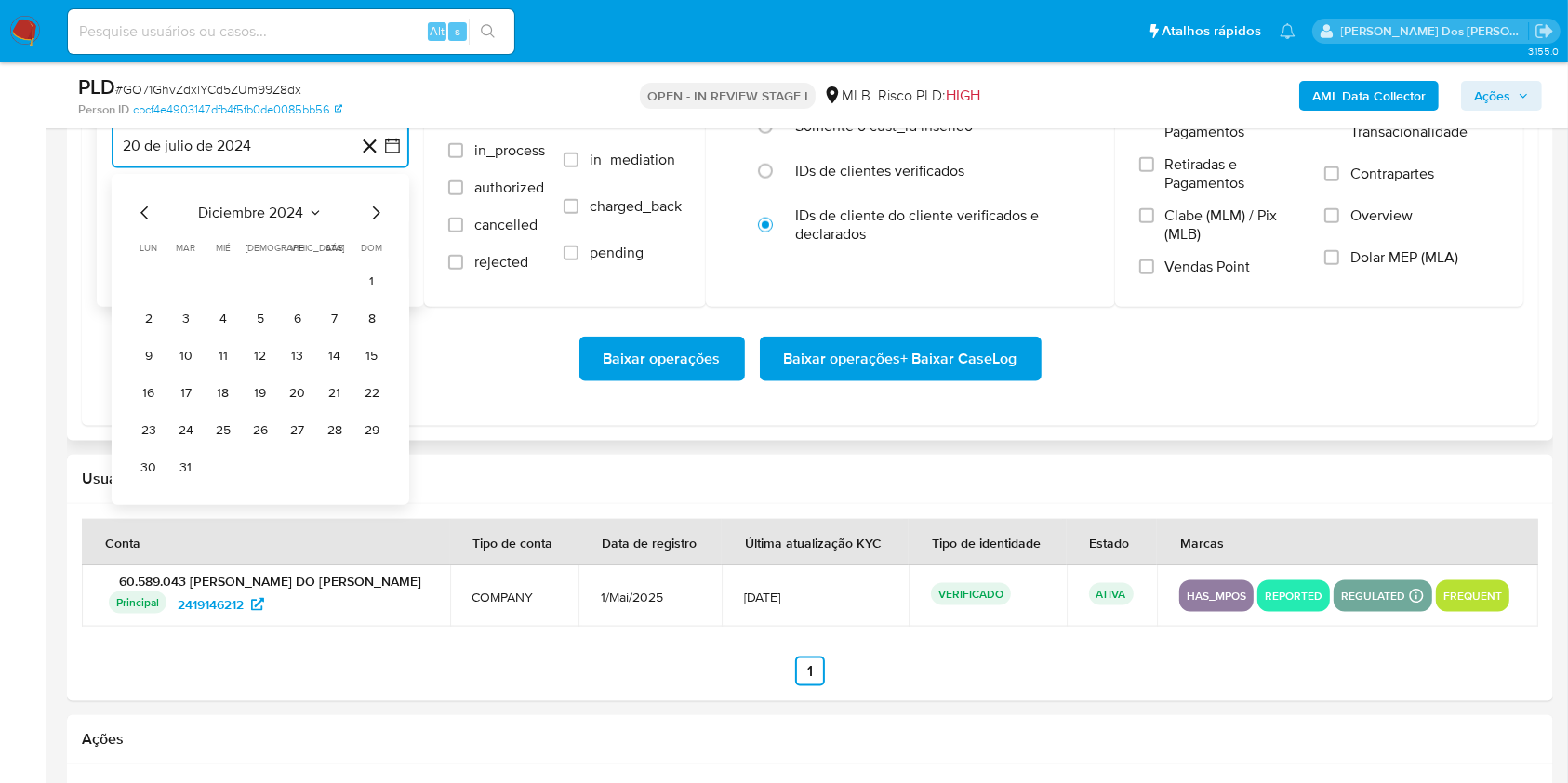
click at [378, 224] on icon "Mes siguiente" at bounding box center [376, 212] width 22 height 23
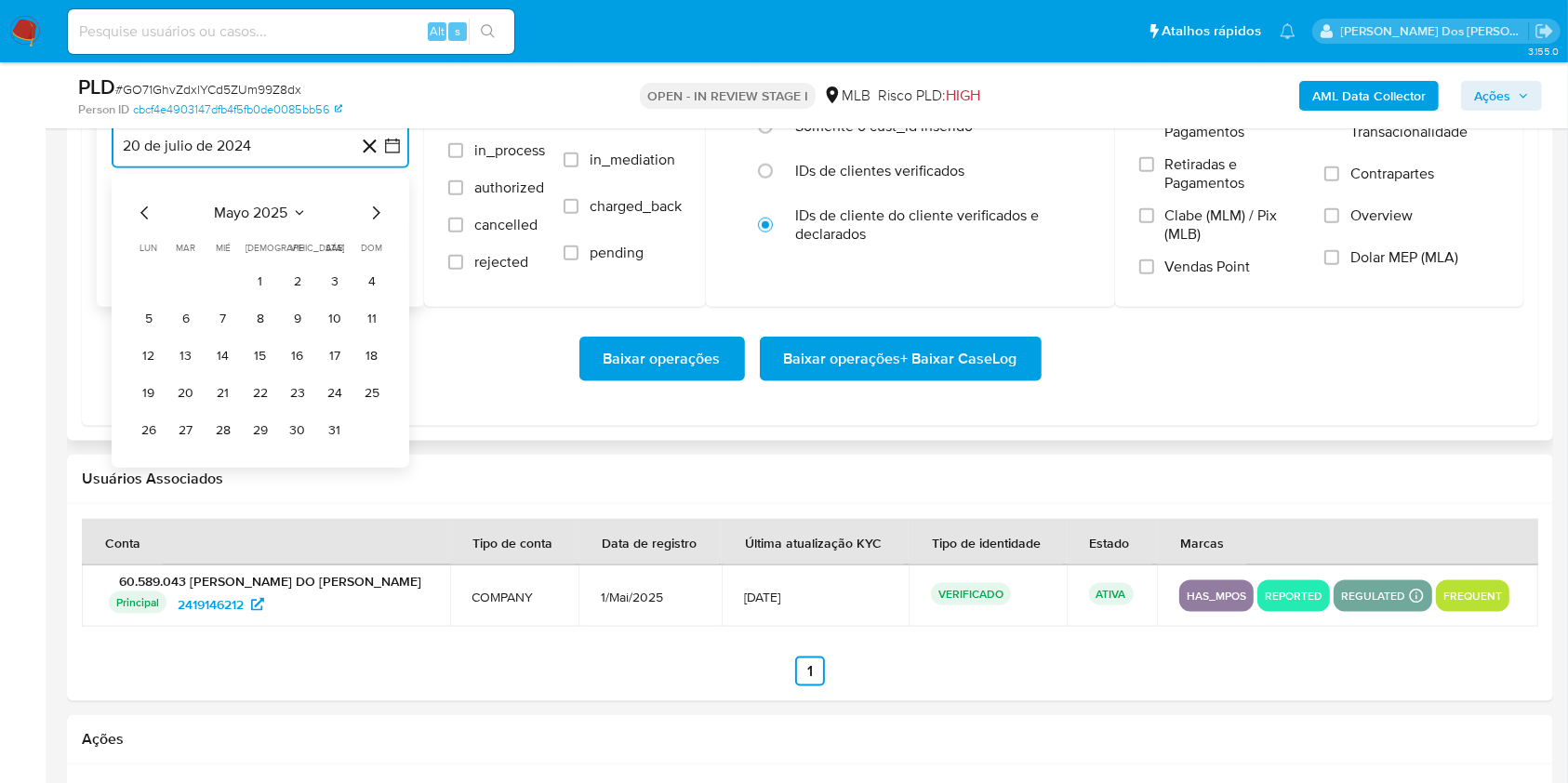
click at [378, 224] on icon "Mes siguiente" at bounding box center [376, 212] width 22 height 23
click at [187, 297] on button "1" at bounding box center [186, 282] width 29 height 29
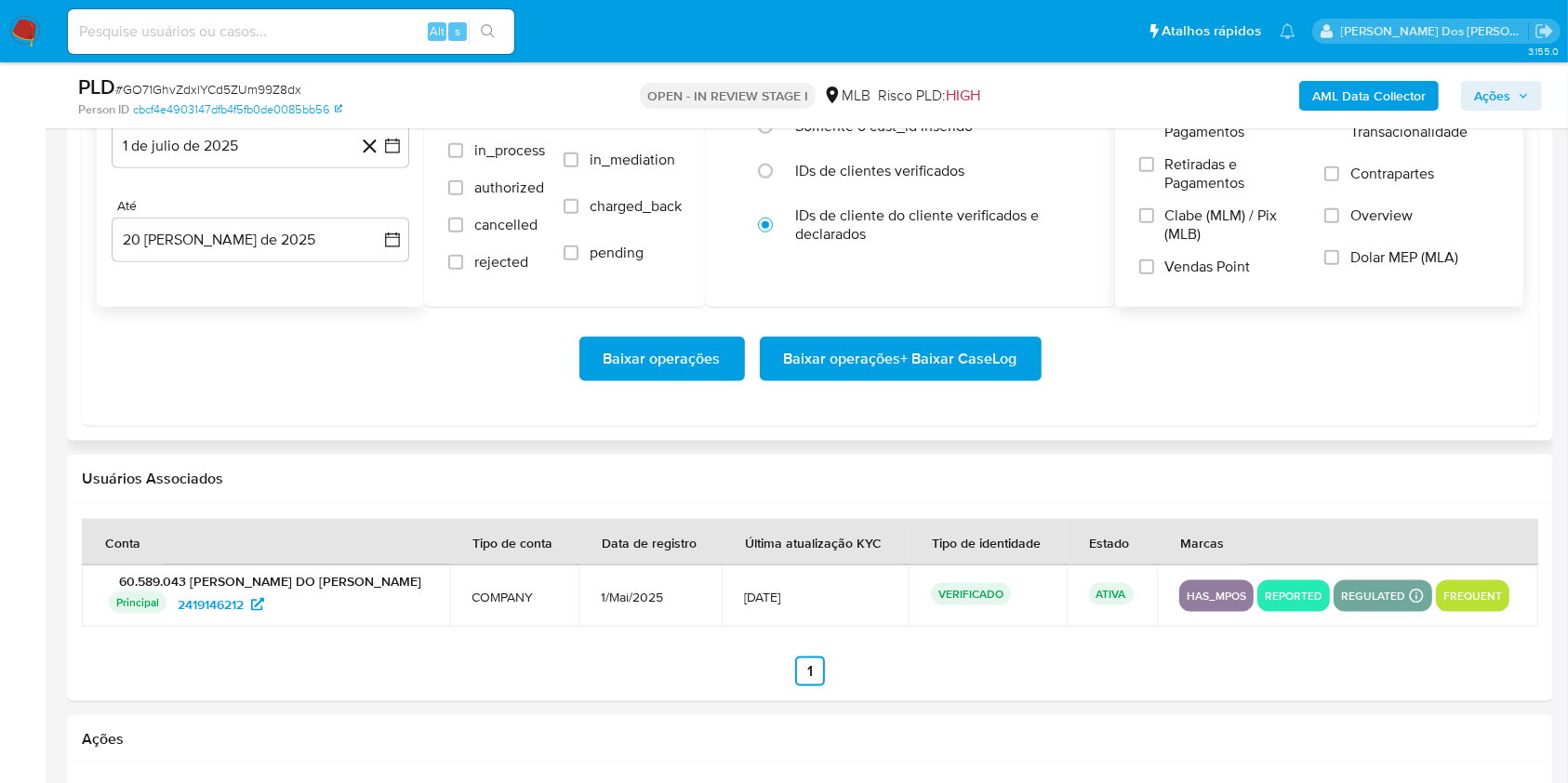
click at [1420, 141] on span "Resumo Transacionalidade" at bounding box center [1424, 122] width 149 height 37
click at [1339, 121] on input "Resumo Transacionalidade" at bounding box center [1331, 113] width 15 height 15
click at [816, 380] on span "Baixar operações + Baixar CaseLog" at bounding box center [900, 359] width 234 height 41
